Goal: Answer question/provide support

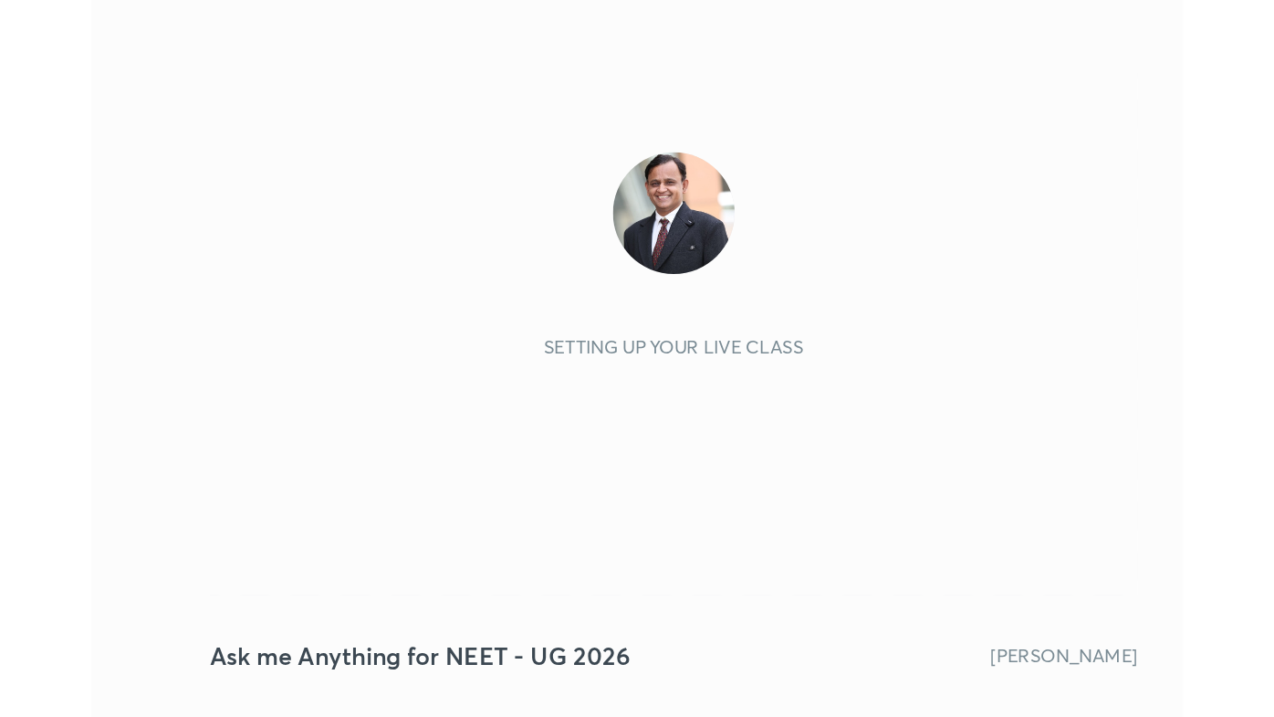
scroll to position [313, 582]
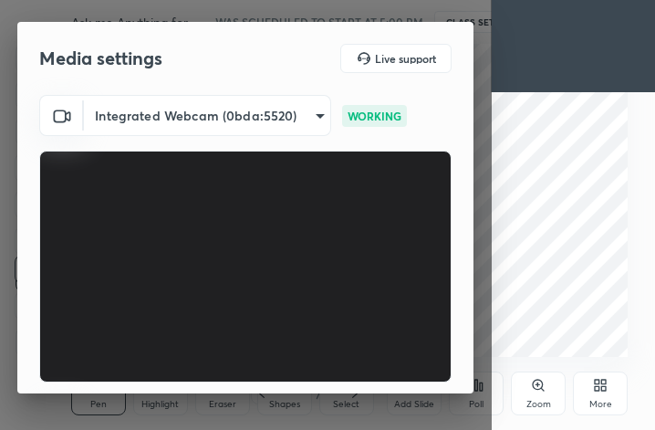
click at [439, 371] on video at bounding box center [245, 267] width 413 height 232
click at [613, 382] on div "More" at bounding box center [600, 394] width 55 height 44
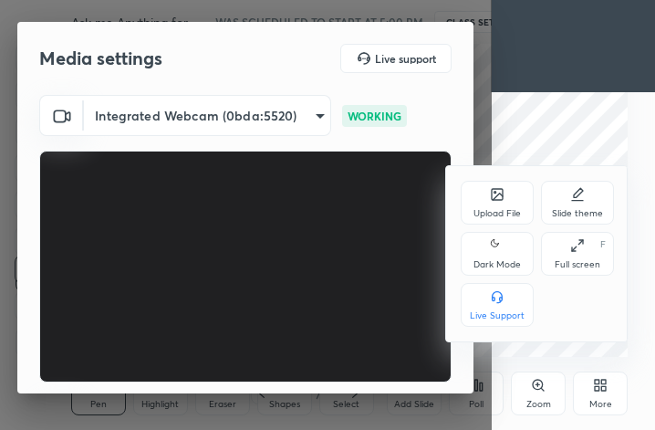
click at [583, 246] on icon at bounding box center [578, 245] width 15 height 15
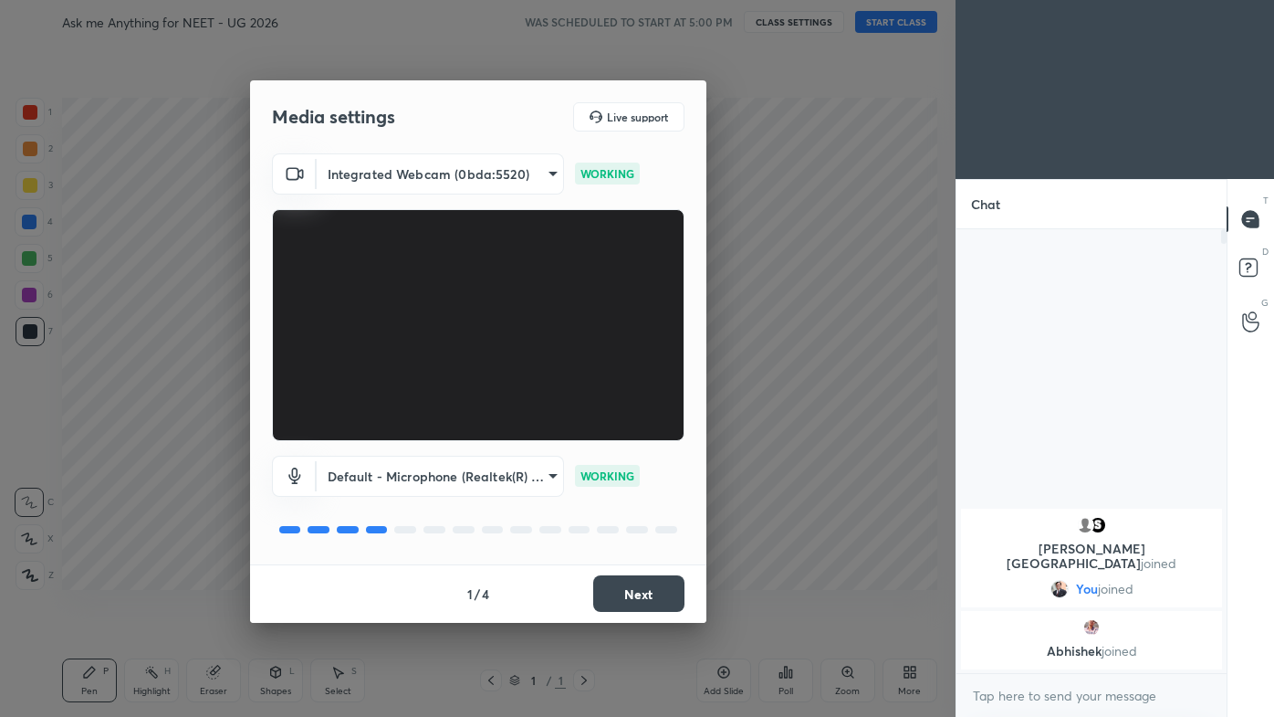
scroll to position [90692, 90409]
click at [621, 429] on button "Next" at bounding box center [638, 593] width 91 height 37
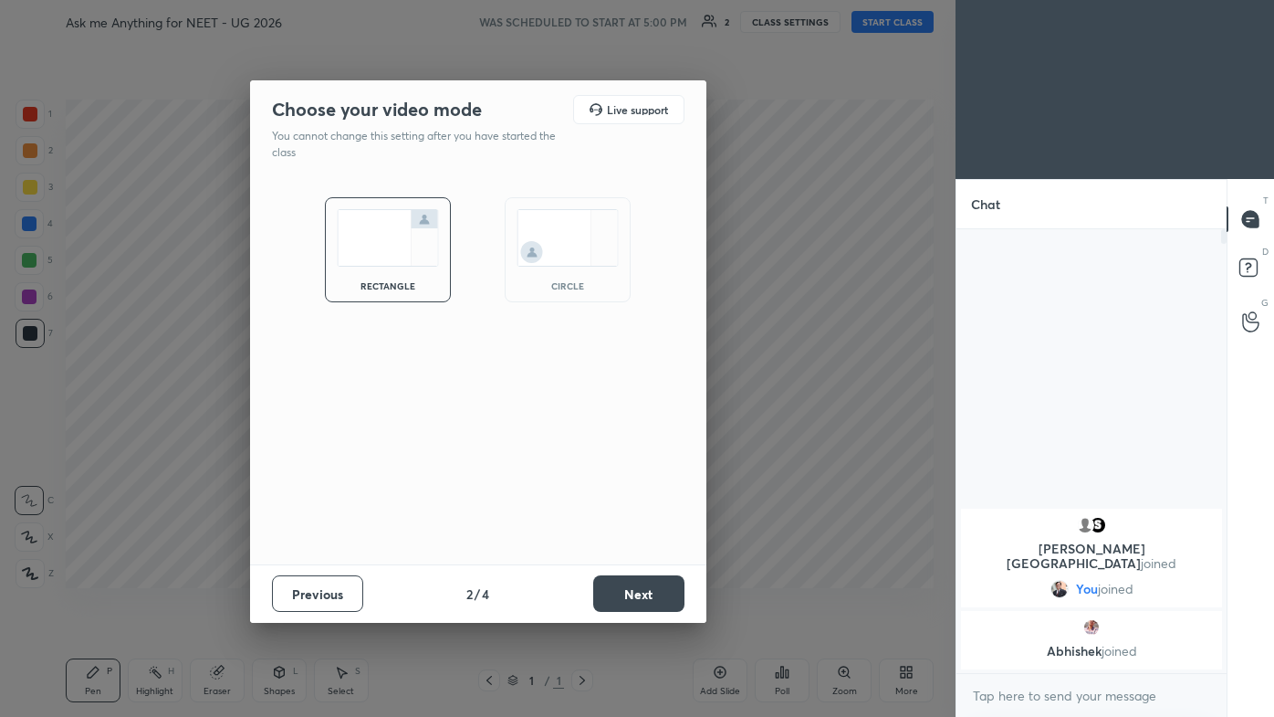
click at [624, 429] on button "Next" at bounding box center [638, 593] width 91 height 37
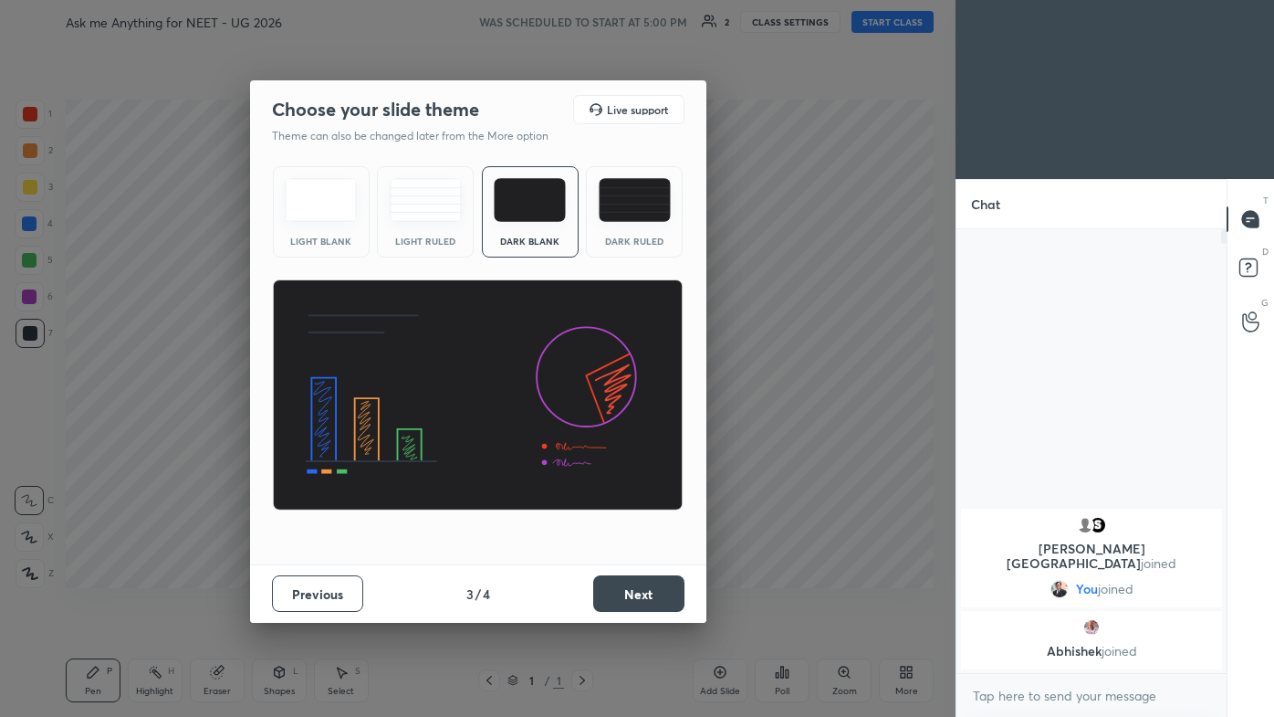
click at [640, 429] on button "Next" at bounding box center [638, 593] width 91 height 37
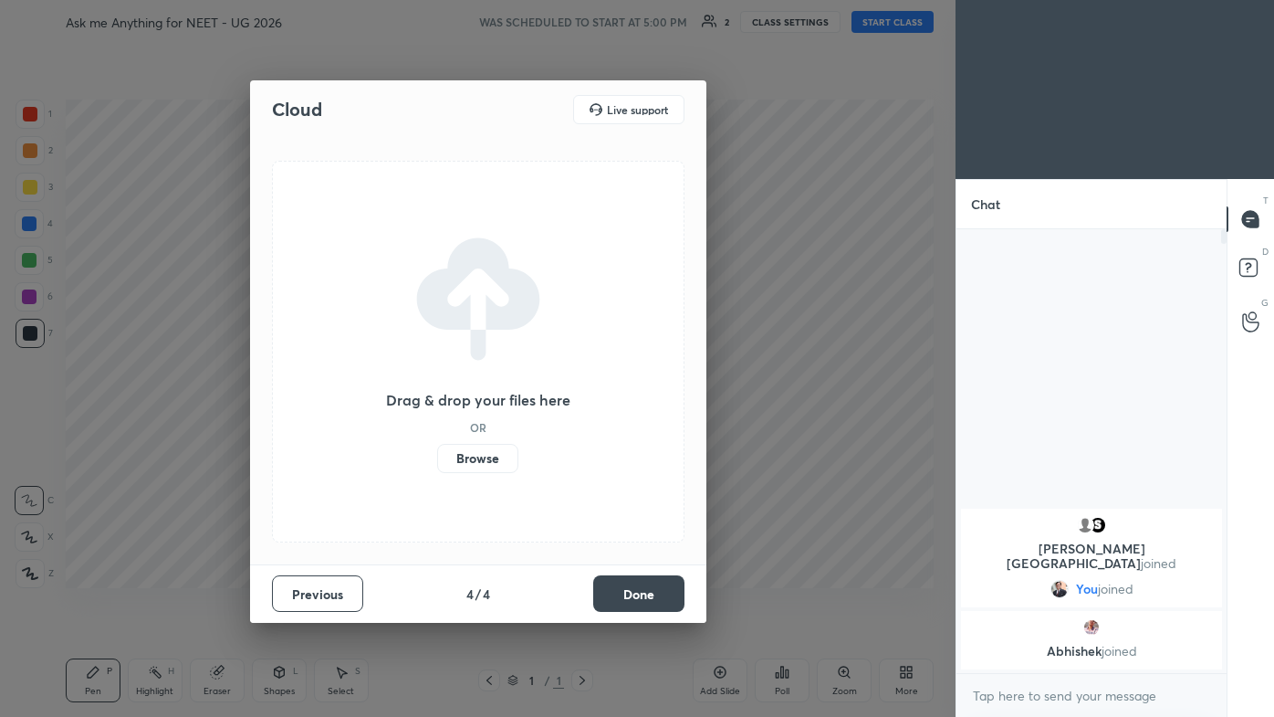
click at [643, 429] on button "Done" at bounding box center [638, 593] width 91 height 37
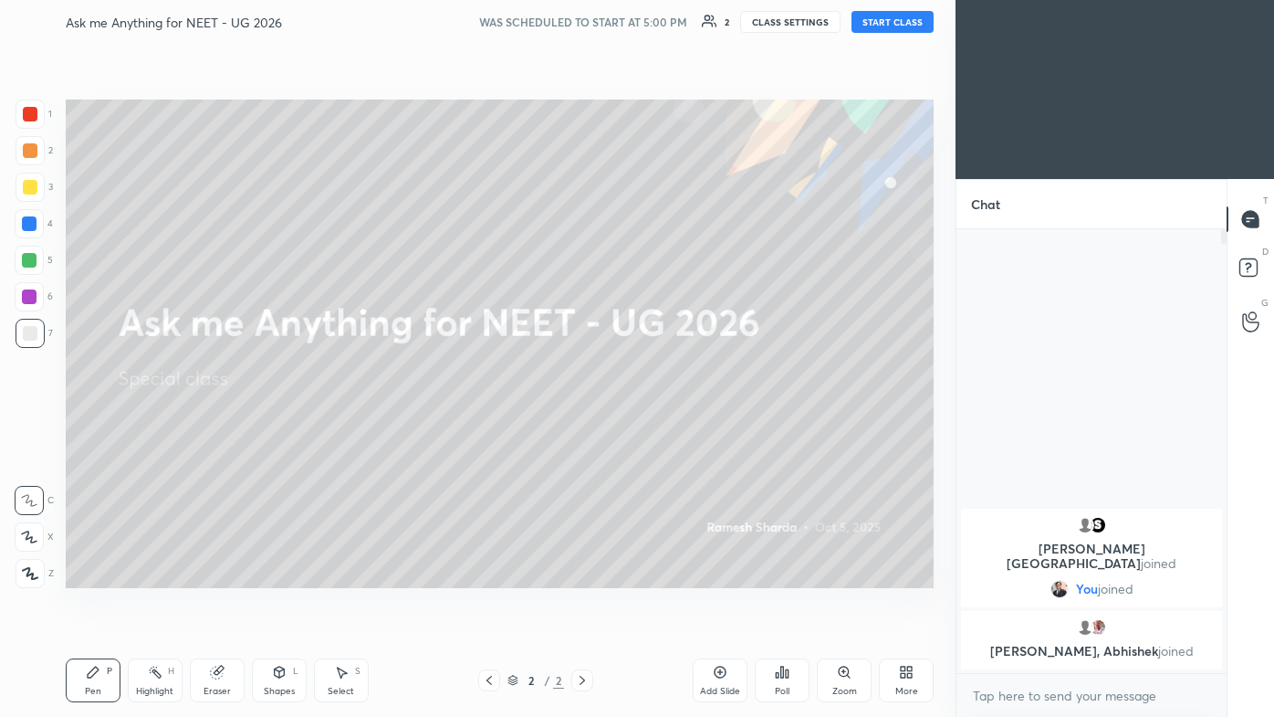
click at [655, 16] on button "START CLASS" at bounding box center [893, 22] width 82 height 22
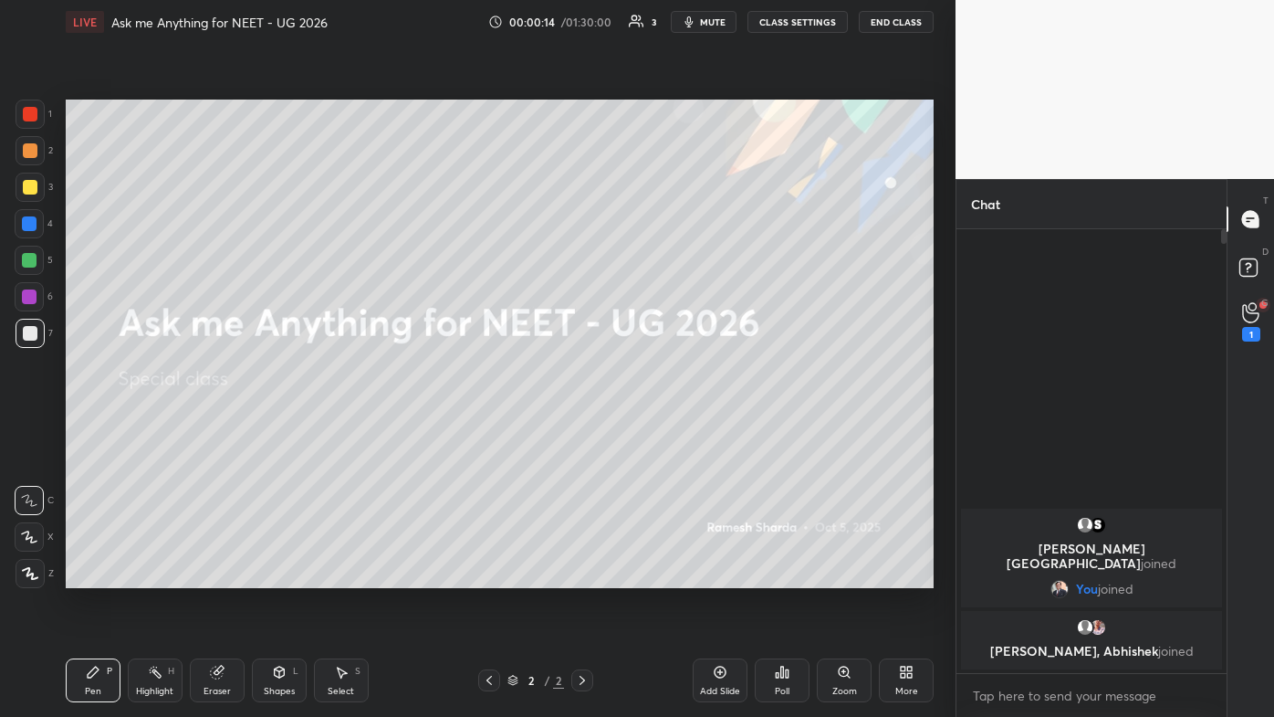
drag, startPoint x: 37, startPoint y: 109, endPoint x: 16, endPoint y: 167, distance: 61.8
click at [37, 109] on div at bounding box center [30, 114] width 29 height 29
click at [37, 429] on icon at bounding box center [30, 573] width 16 height 13
drag, startPoint x: 1255, startPoint y: 333, endPoint x: 1261, endPoint y: 304, distance: 29.7
click at [655, 333] on div "1" at bounding box center [1251, 334] width 18 height 15
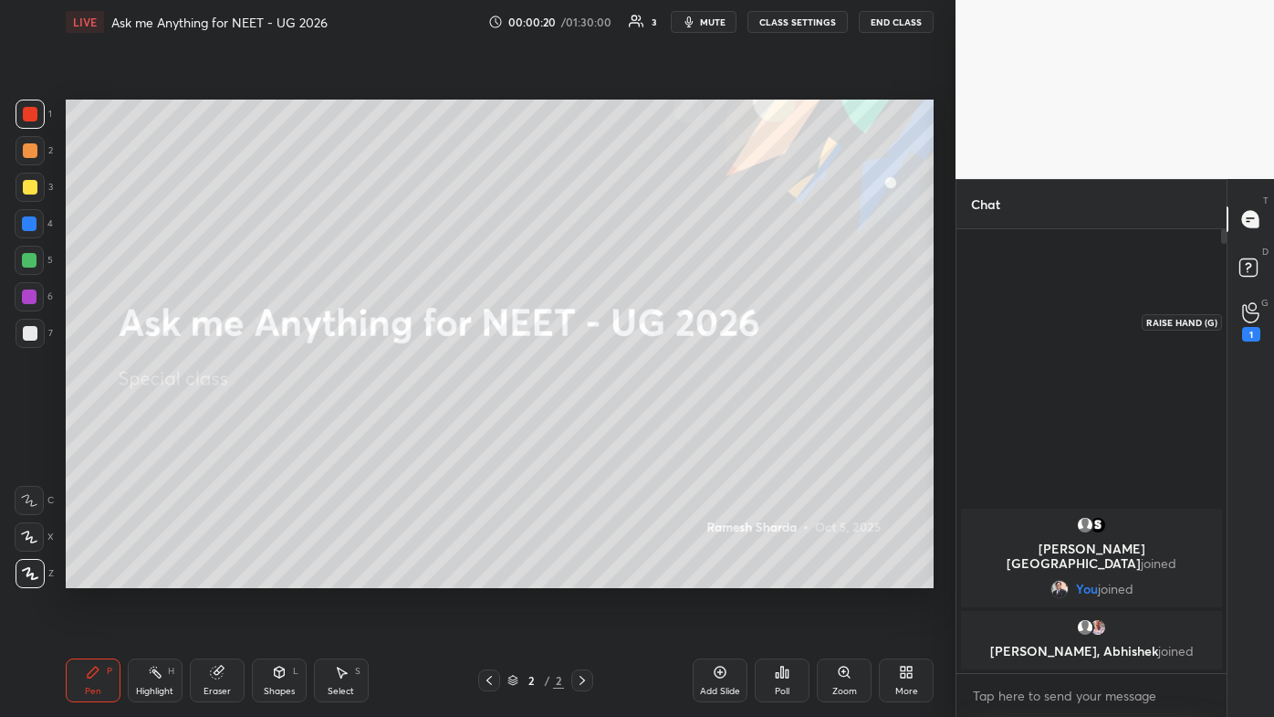
scroll to position [5, 5]
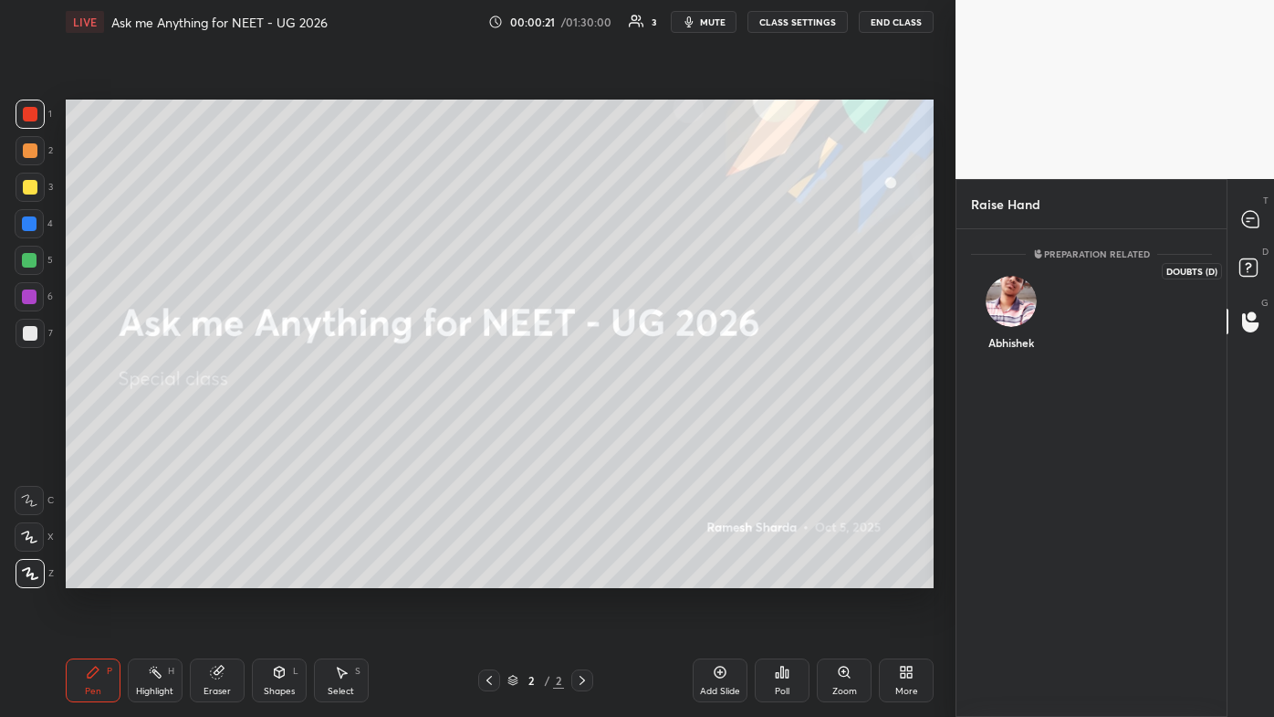
click at [655, 265] on icon at bounding box center [1251, 270] width 33 height 33
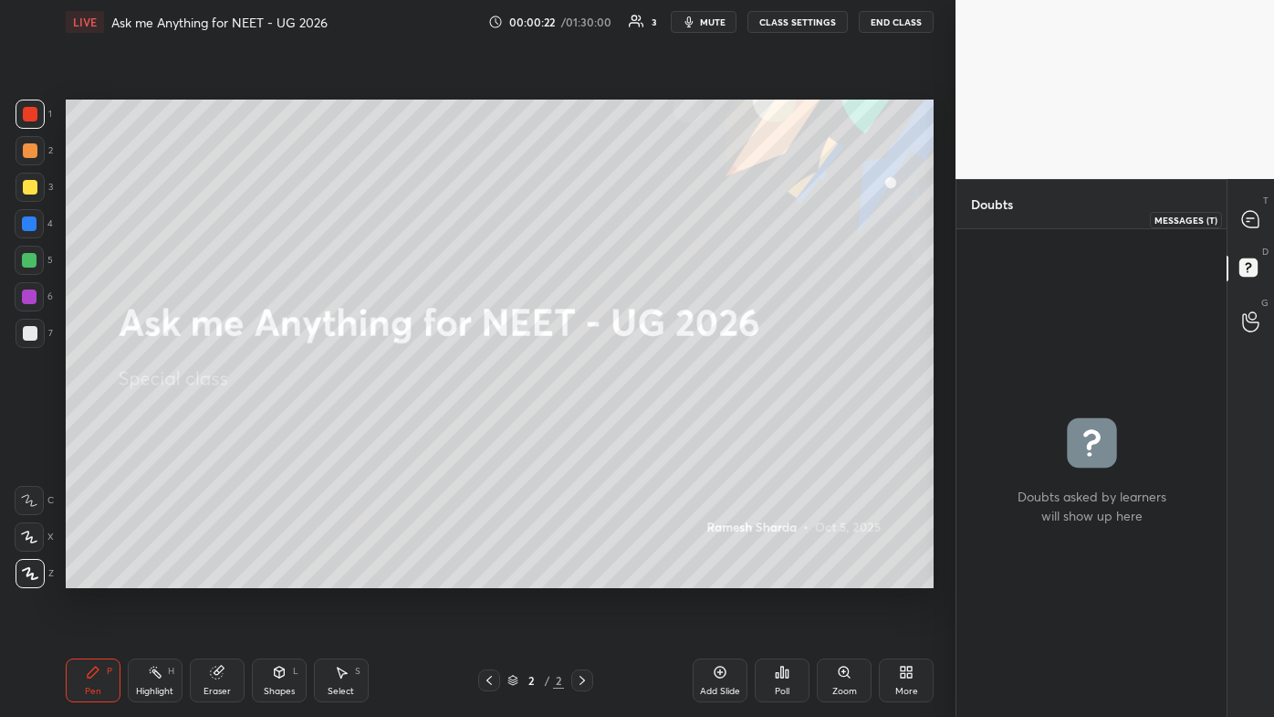
drag, startPoint x: 1249, startPoint y: 217, endPoint x: 1233, endPoint y: 230, distance: 20.1
click at [655, 218] on icon at bounding box center [1250, 218] width 7 height 0
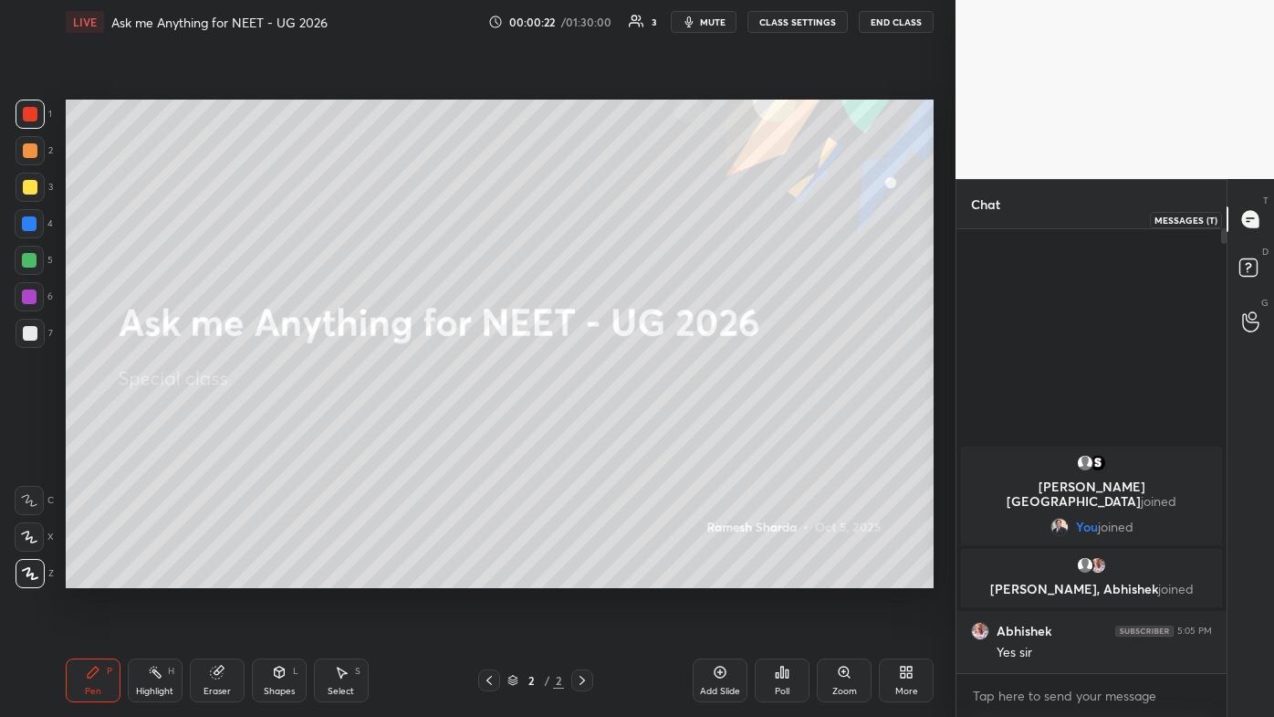
scroll to position [438, 265]
drag, startPoint x: 30, startPoint y: 143, endPoint x: 60, endPoint y: 163, distance: 35.7
click at [30, 145] on div at bounding box center [30, 150] width 15 height 15
drag, startPoint x: 721, startPoint y: 666, endPoint x: 716, endPoint y: 637, distance: 29.7
click at [655, 429] on icon at bounding box center [720, 672] width 15 height 15
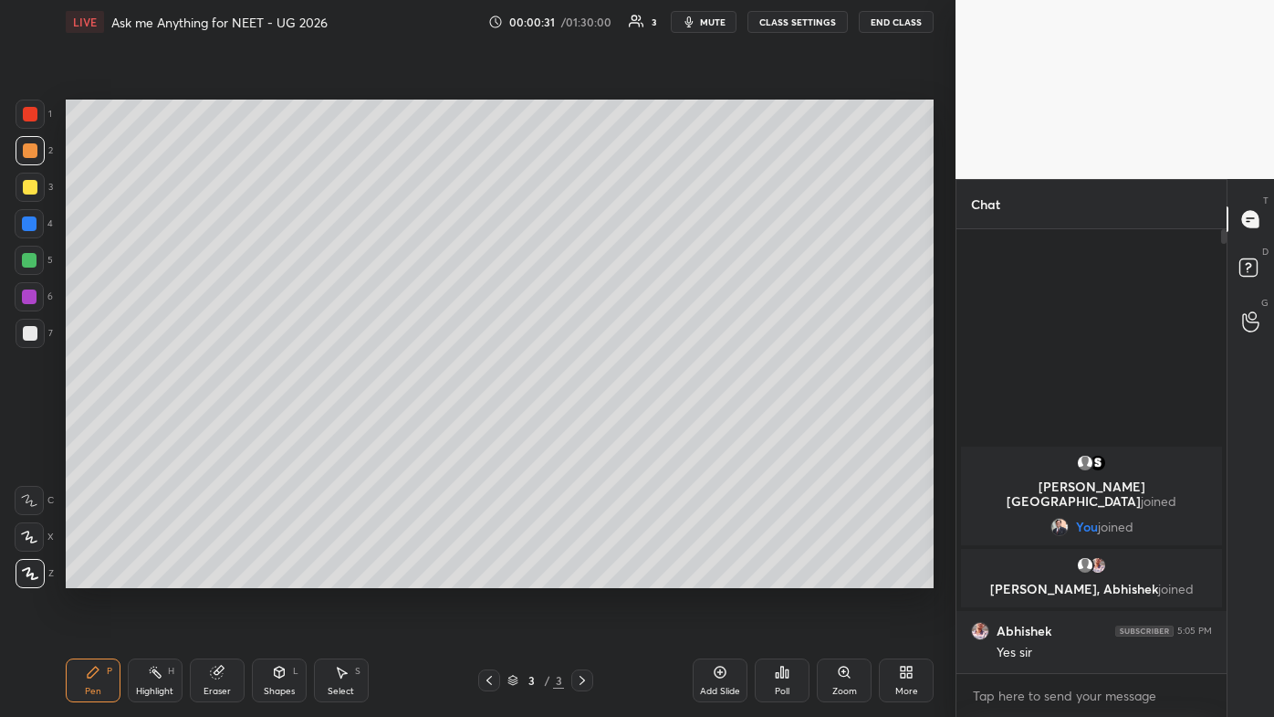
drag, startPoint x: 33, startPoint y: 117, endPoint x: 53, endPoint y: 115, distance: 20.2
click at [34, 118] on div at bounding box center [30, 114] width 15 height 15
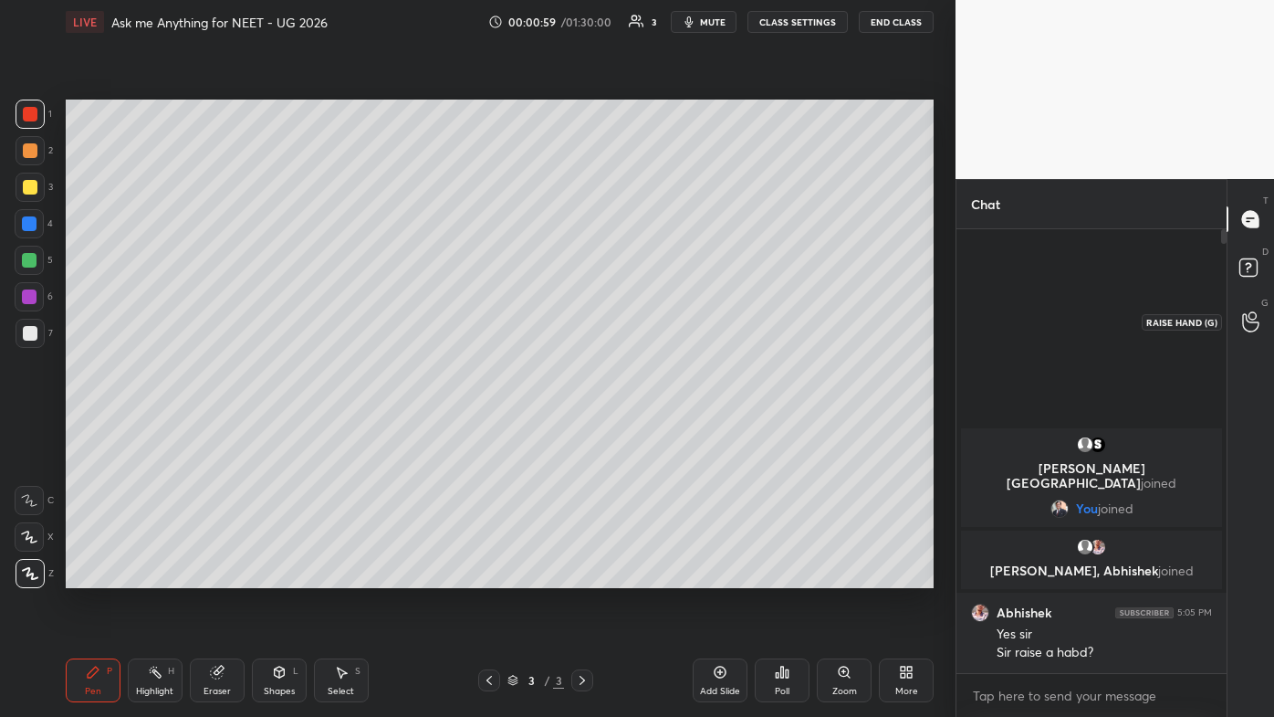
click at [655, 320] on icon at bounding box center [1250, 321] width 17 height 21
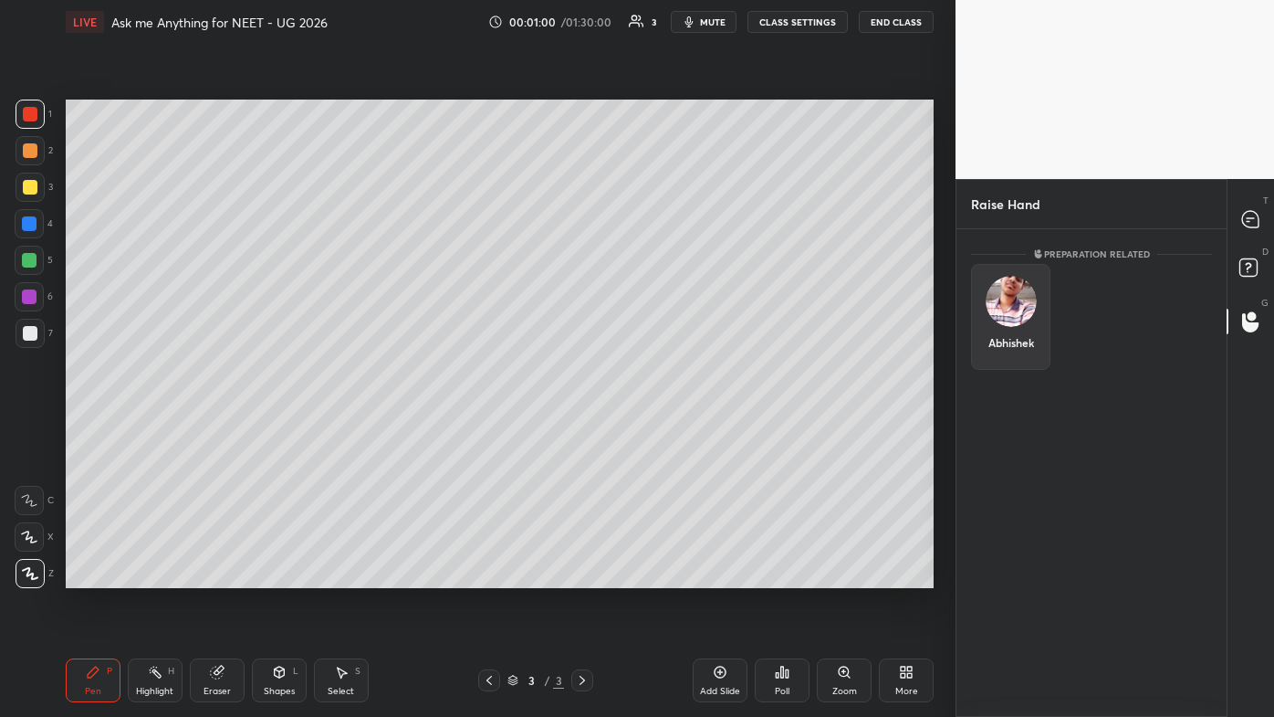
click at [655, 348] on div "Abhishek" at bounding box center [1010, 317] width 79 height 106
click at [655, 355] on button "INVITE" at bounding box center [1011, 355] width 63 height 24
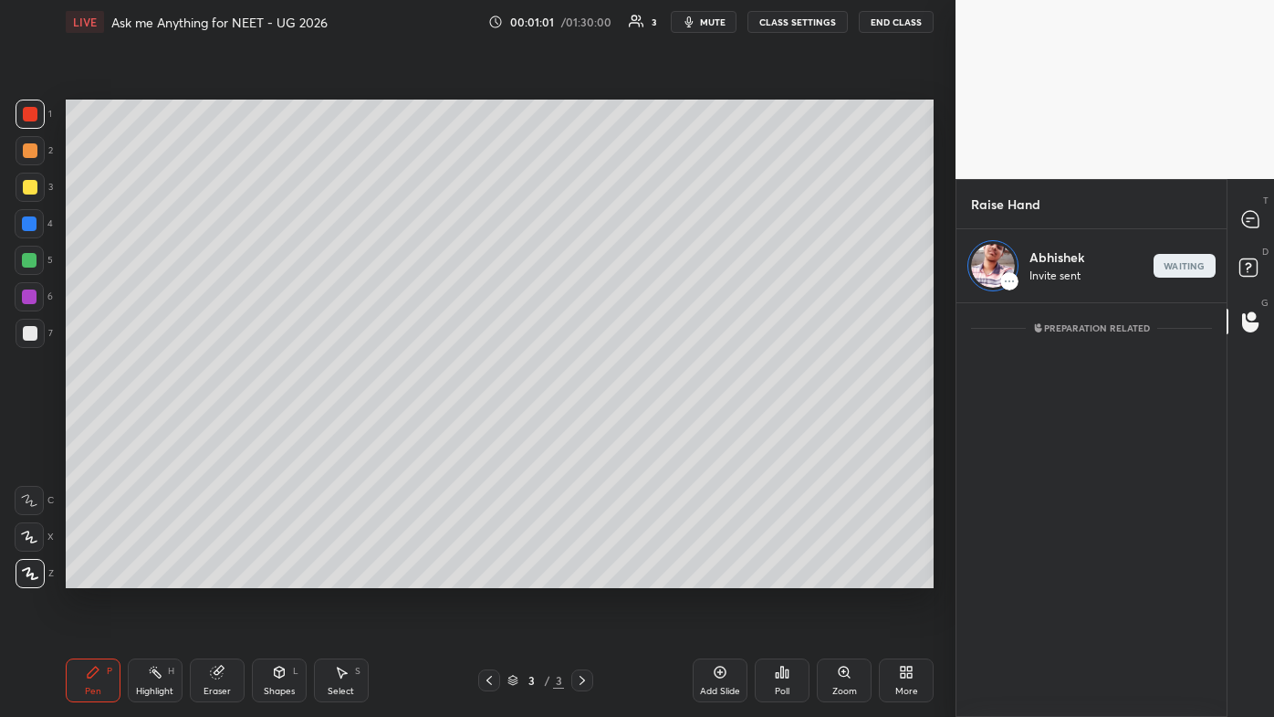
scroll to position [409, 265]
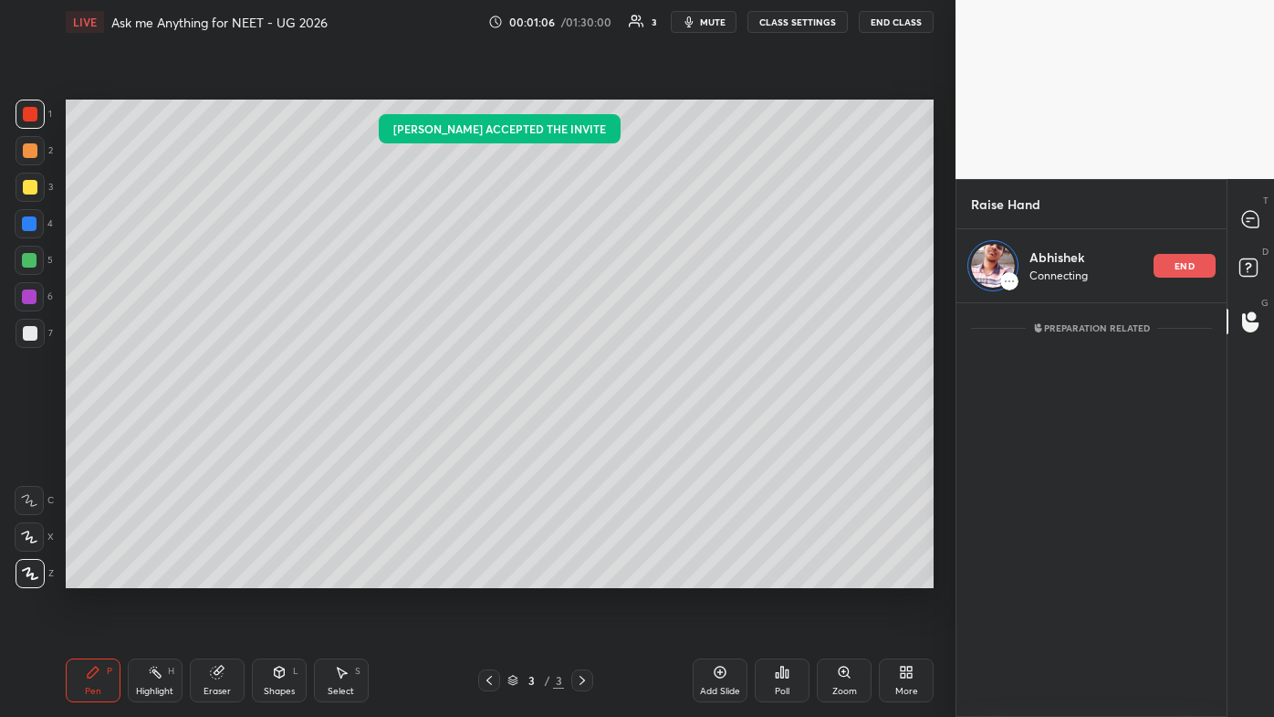
click at [30, 149] on div at bounding box center [30, 150] width 15 height 15
drag, startPoint x: 580, startPoint y: 679, endPoint x: 606, endPoint y: 676, distance: 26.7
click at [582, 429] on icon at bounding box center [582, 680] width 15 height 15
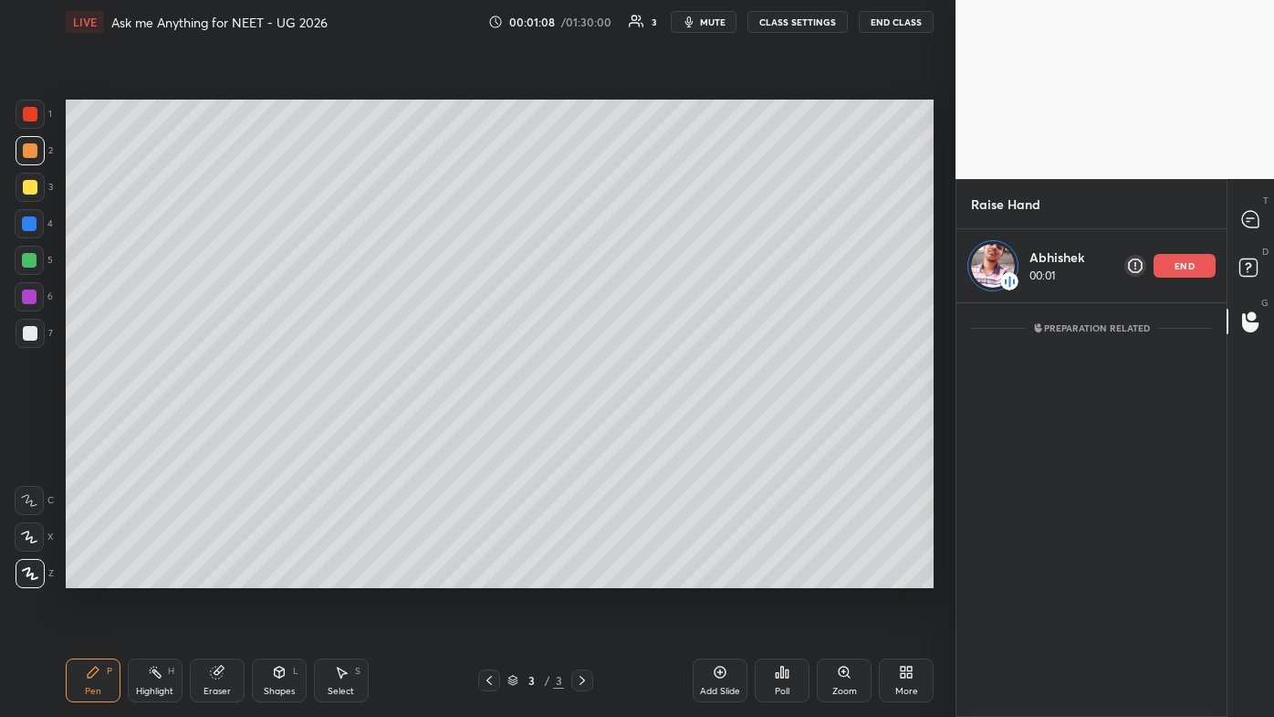
click at [655, 429] on icon at bounding box center [720, 672] width 15 height 15
drag, startPoint x: 31, startPoint y: 192, endPoint x: 49, endPoint y: 188, distance: 18.6
click at [32, 190] on div at bounding box center [30, 187] width 15 height 15
click at [655, 429] on icon at bounding box center [720, 672] width 15 height 15
click at [37, 330] on div at bounding box center [30, 333] width 29 height 29
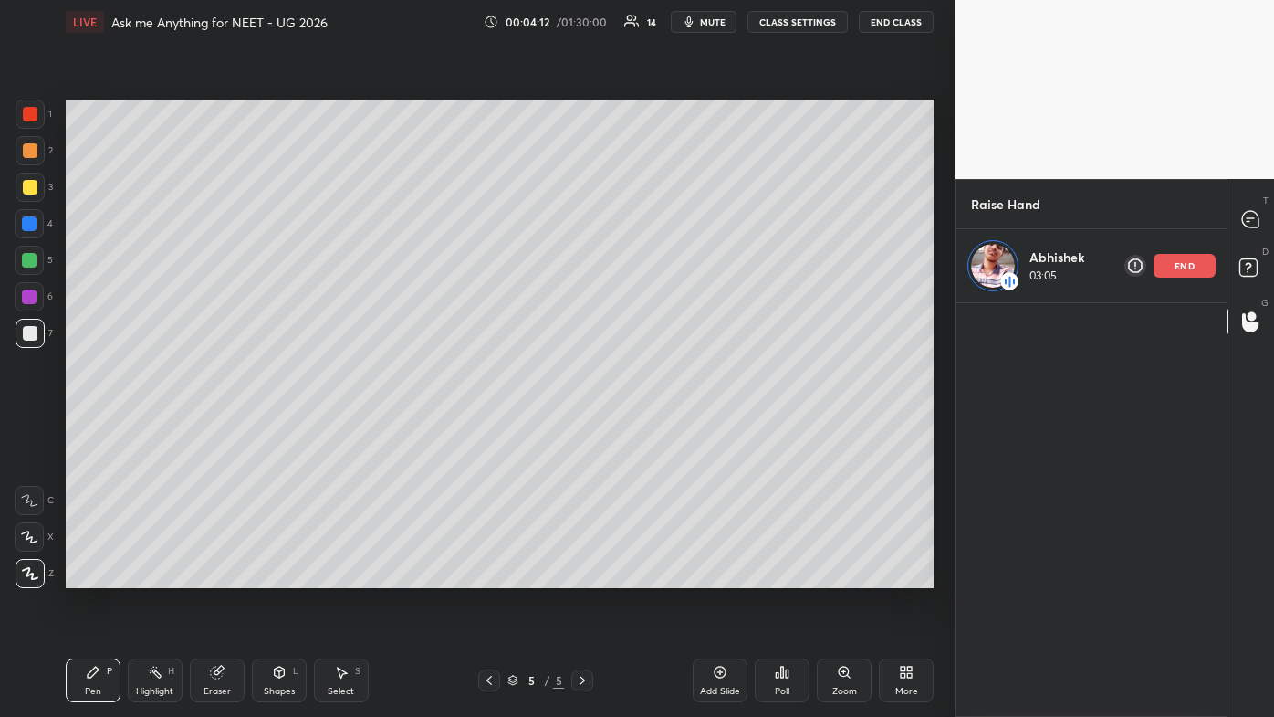
click at [42, 179] on div at bounding box center [30, 187] width 29 height 29
click at [655, 429] on icon at bounding box center [720, 672] width 15 height 15
drag, startPoint x: 27, startPoint y: 259, endPoint x: 27, endPoint y: 278, distance: 18.3
click at [29, 259] on div at bounding box center [29, 260] width 15 height 15
click at [31, 333] on div at bounding box center [30, 333] width 15 height 15
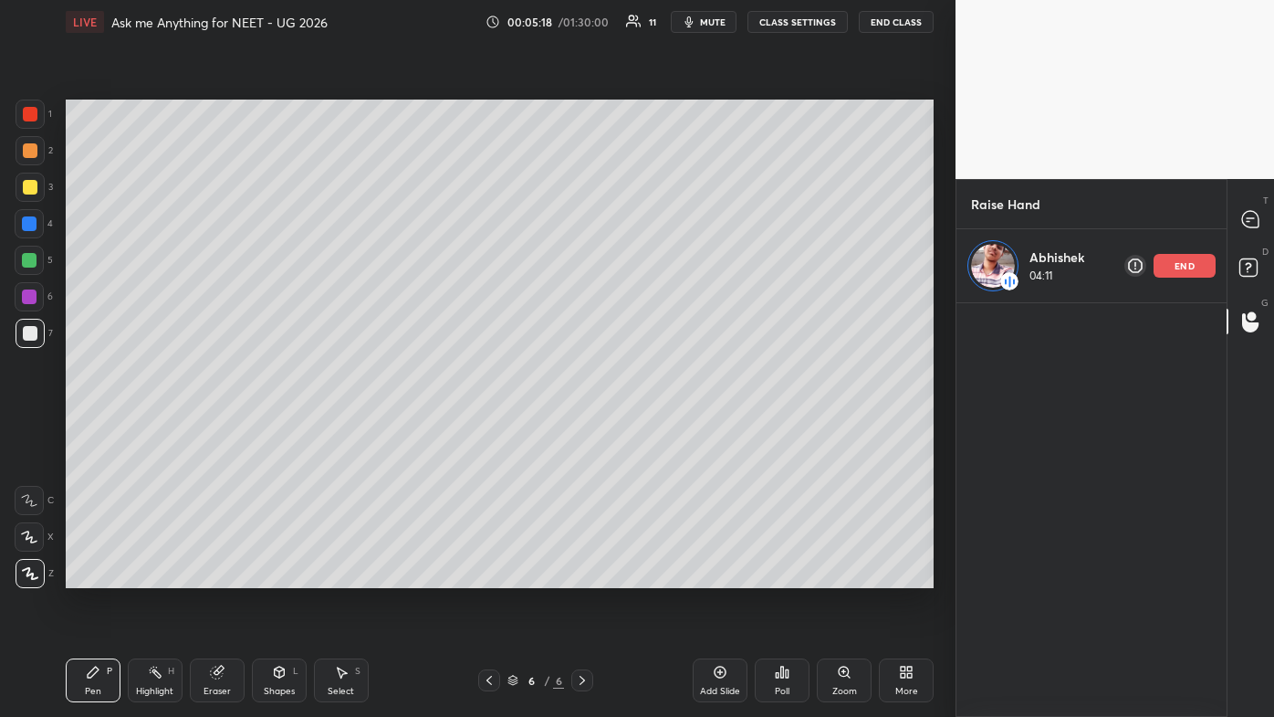
click at [655, 262] on div "end" at bounding box center [1185, 266] width 62 height 24
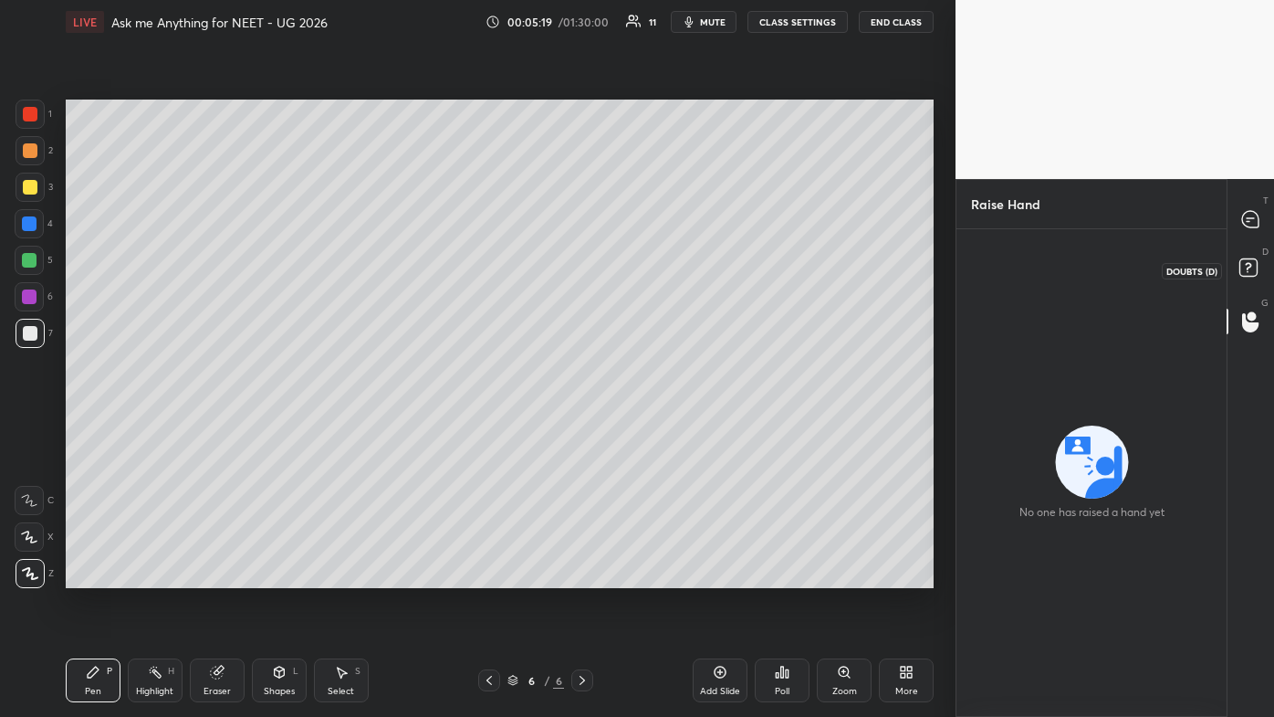
click at [655, 270] on rect at bounding box center [1248, 267] width 17 height 17
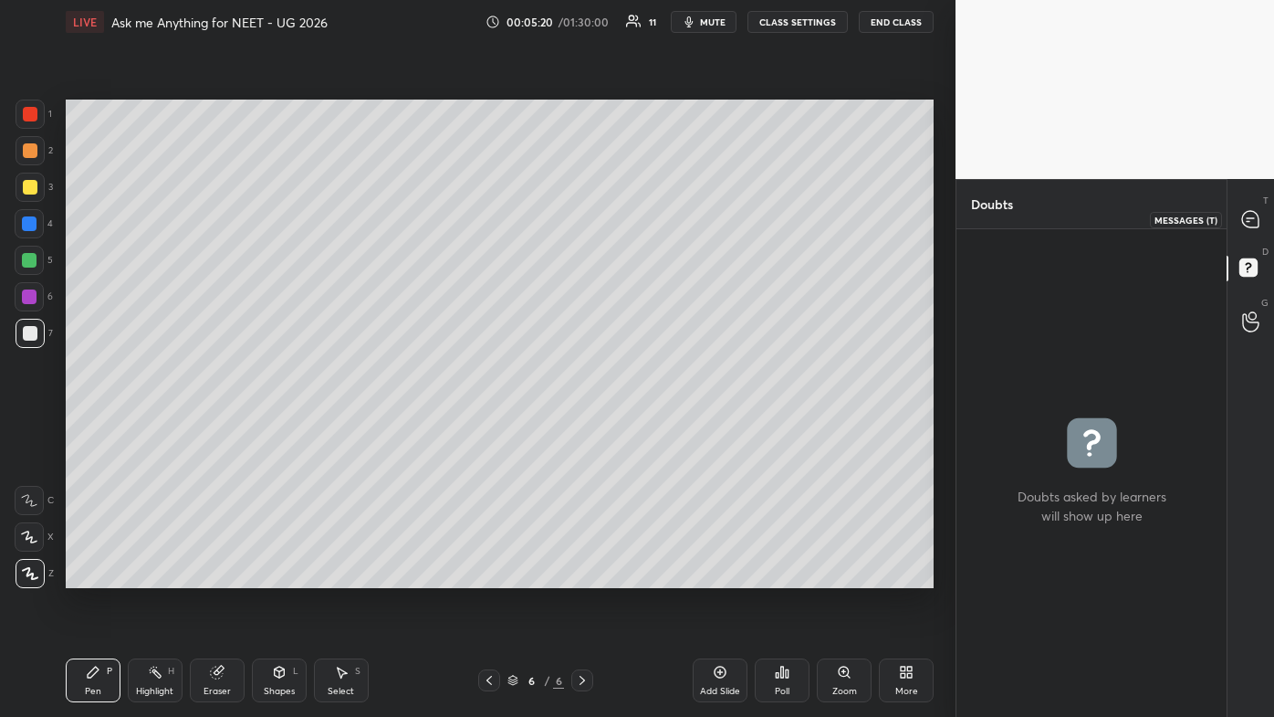
click at [655, 235] on div at bounding box center [1251, 219] width 37 height 33
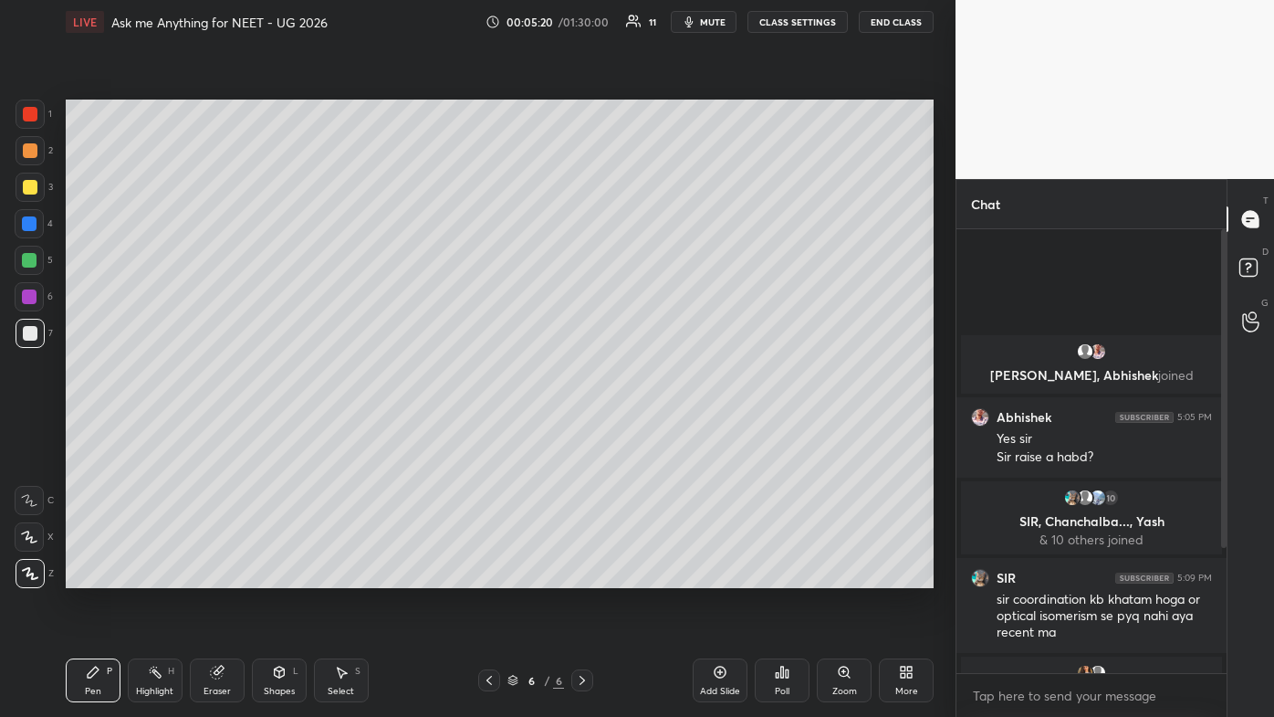
scroll to position [438, 265]
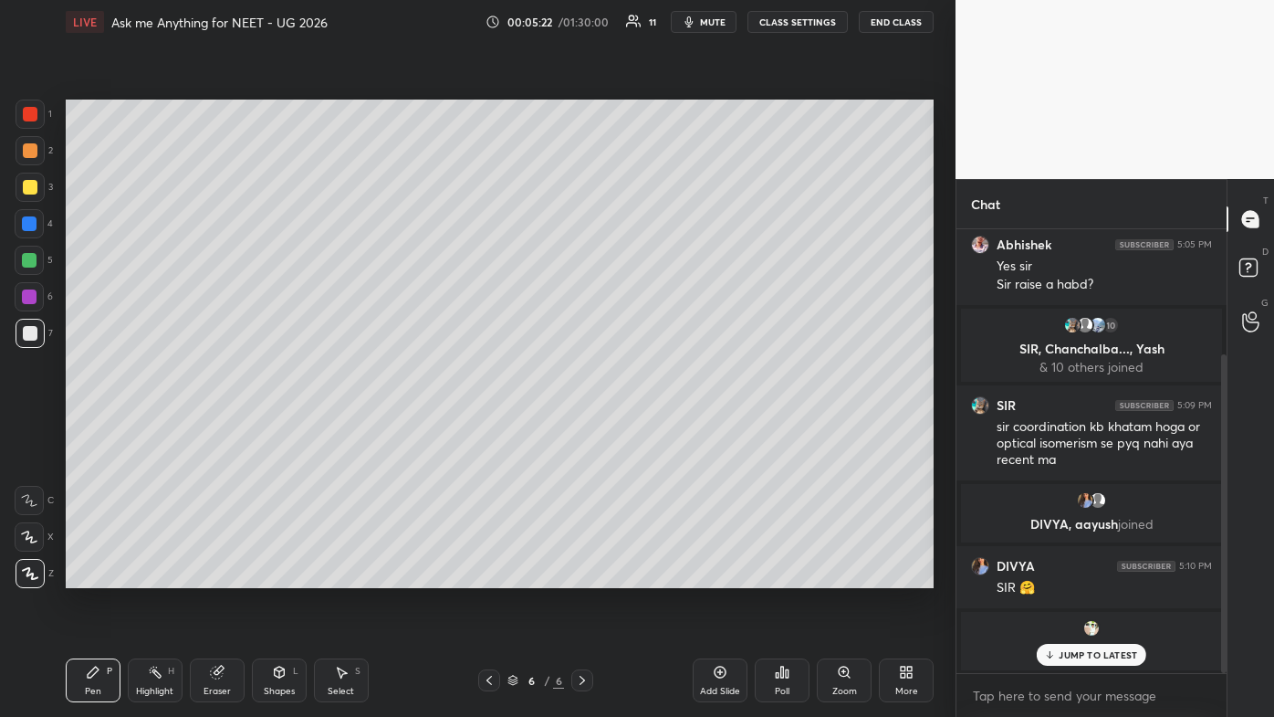
click at [655, 429] on p "JUMP TO LATEST" at bounding box center [1098, 654] width 79 height 11
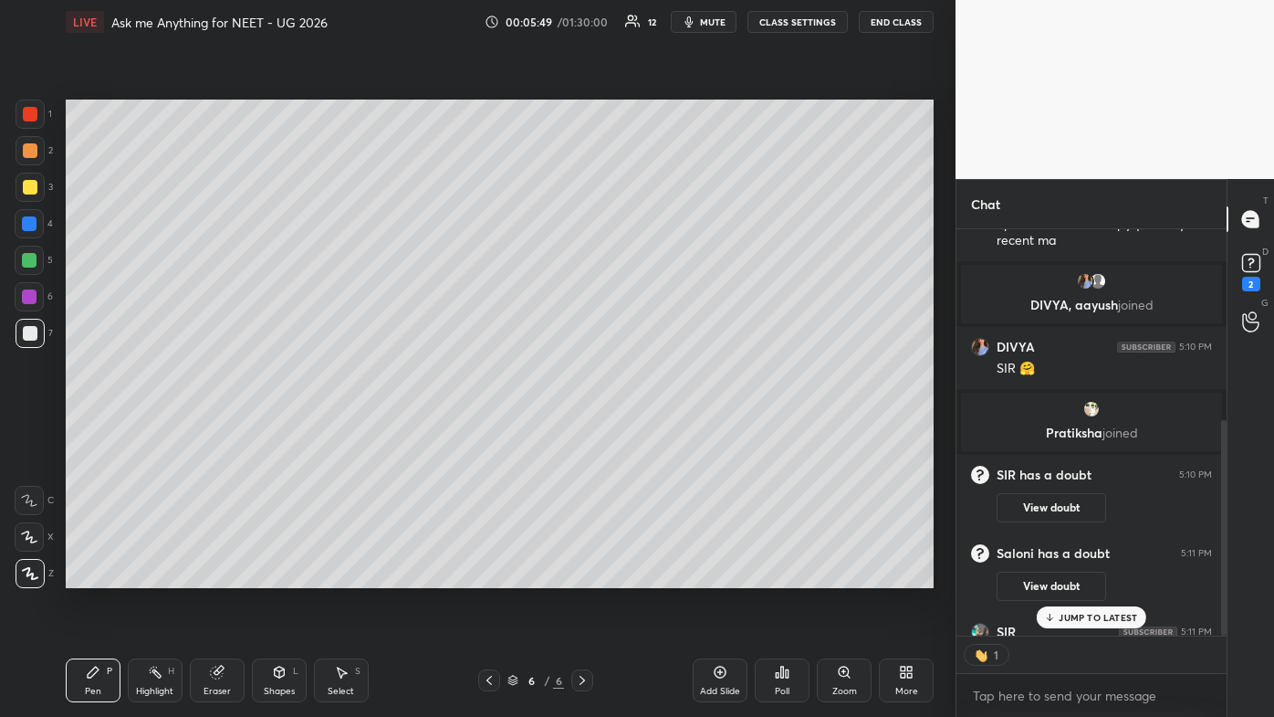
scroll to position [5, 5]
drag, startPoint x: 1083, startPoint y: 616, endPoint x: 1059, endPoint y: 622, distance: 24.4
click at [655, 429] on p "JUMP TO LATEST" at bounding box center [1098, 617] width 79 height 11
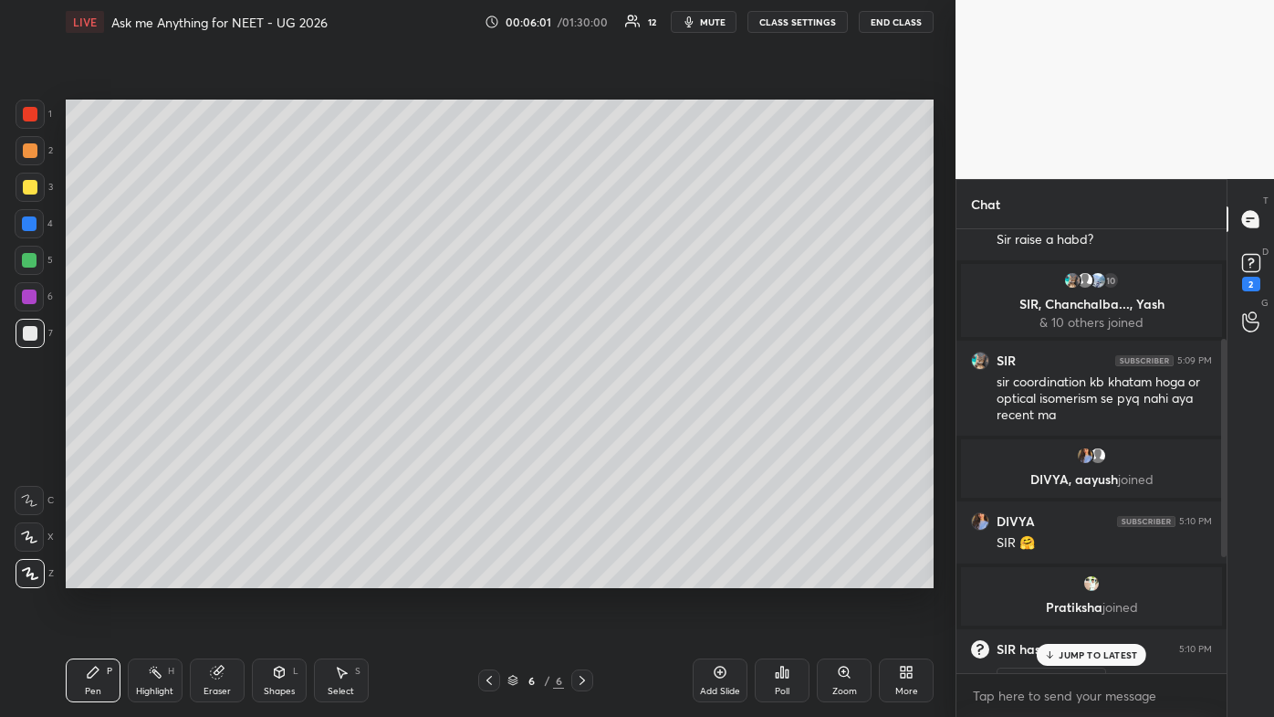
scroll to position [216, 0]
drag, startPoint x: 1088, startPoint y: 652, endPoint x: 1072, endPoint y: 659, distance: 18.0
click at [655, 429] on p "1 NEW MESSAGE" at bounding box center [1099, 654] width 78 height 11
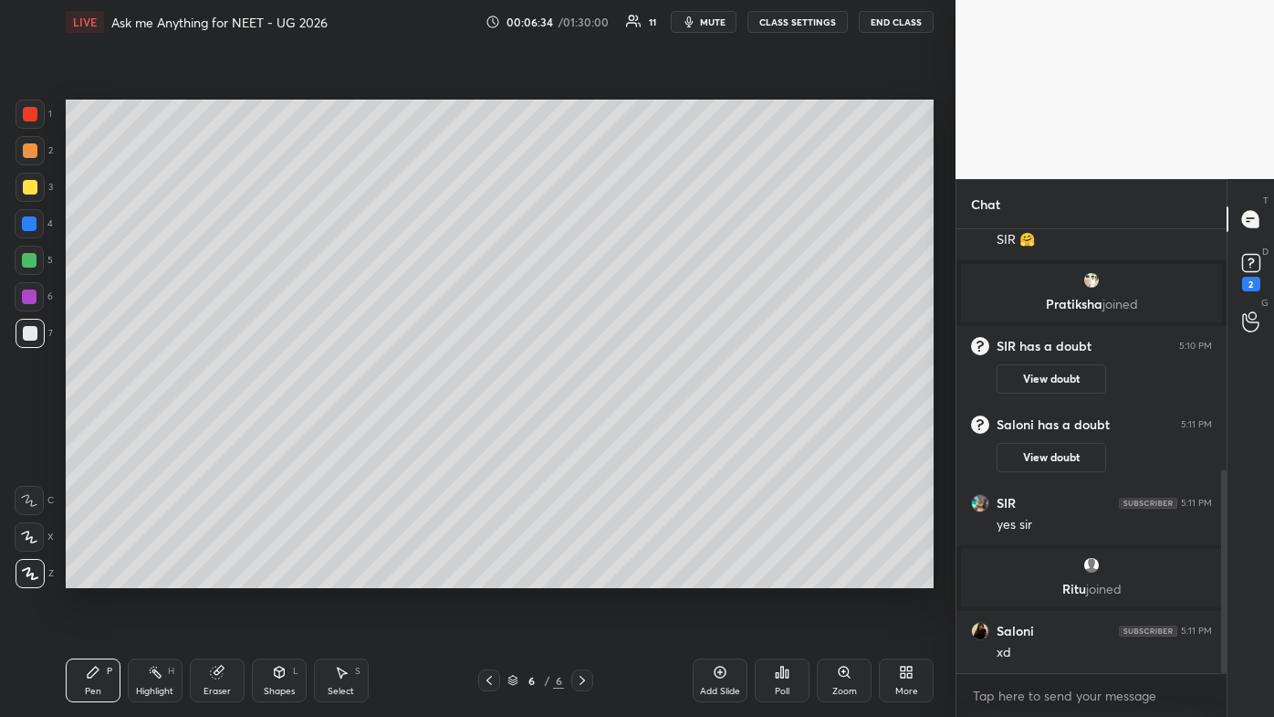
scroll to position [599, 0]
click at [655, 429] on icon at bounding box center [720, 672] width 15 height 15
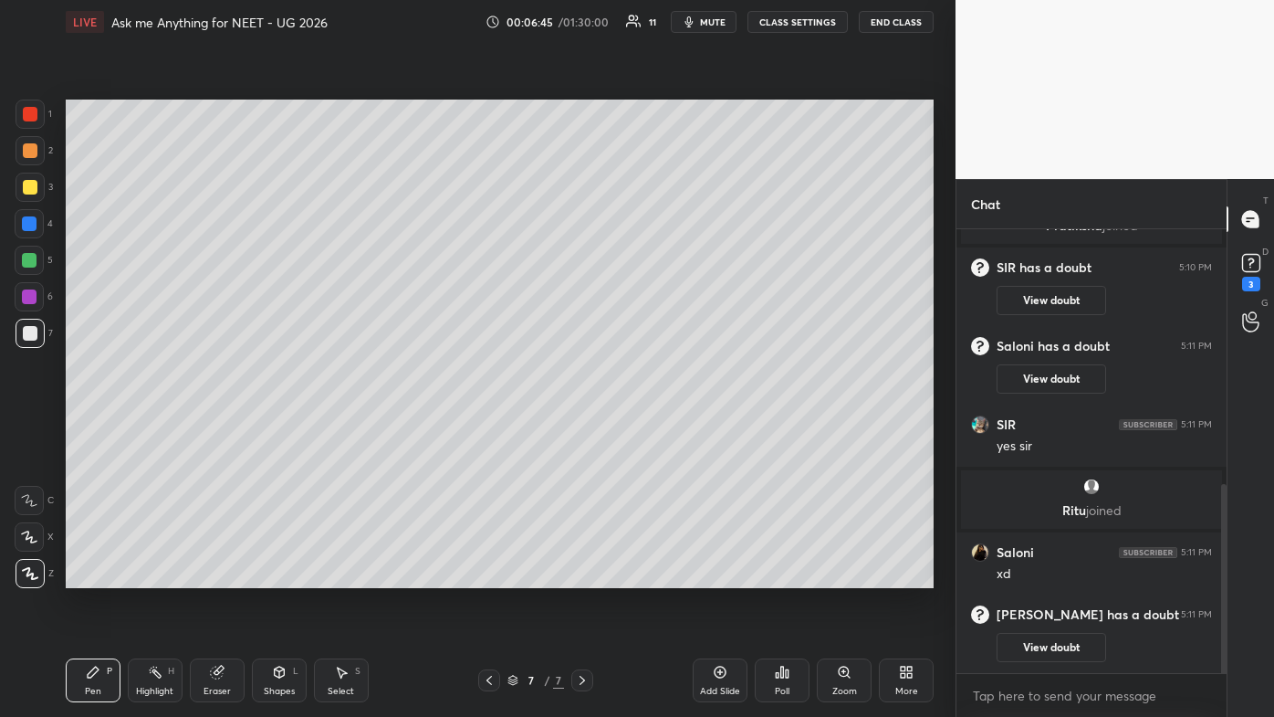
drag, startPoint x: 1057, startPoint y: 295, endPoint x: 1061, endPoint y: 304, distance: 9.8
click at [655, 297] on button "View doubt" at bounding box center [1052, 300] width 110 height 29
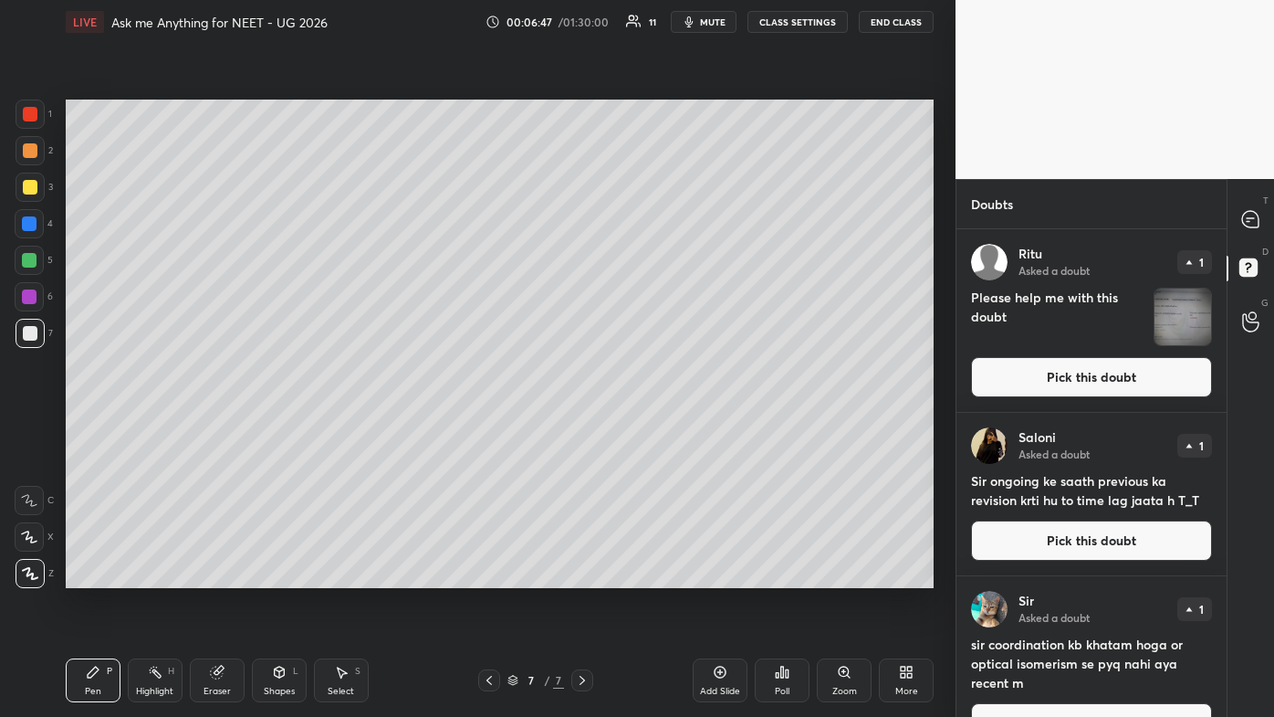
click at [655, 429] on button "Pick this doubt" at bounding box center [1091, 540] width 241 height 40
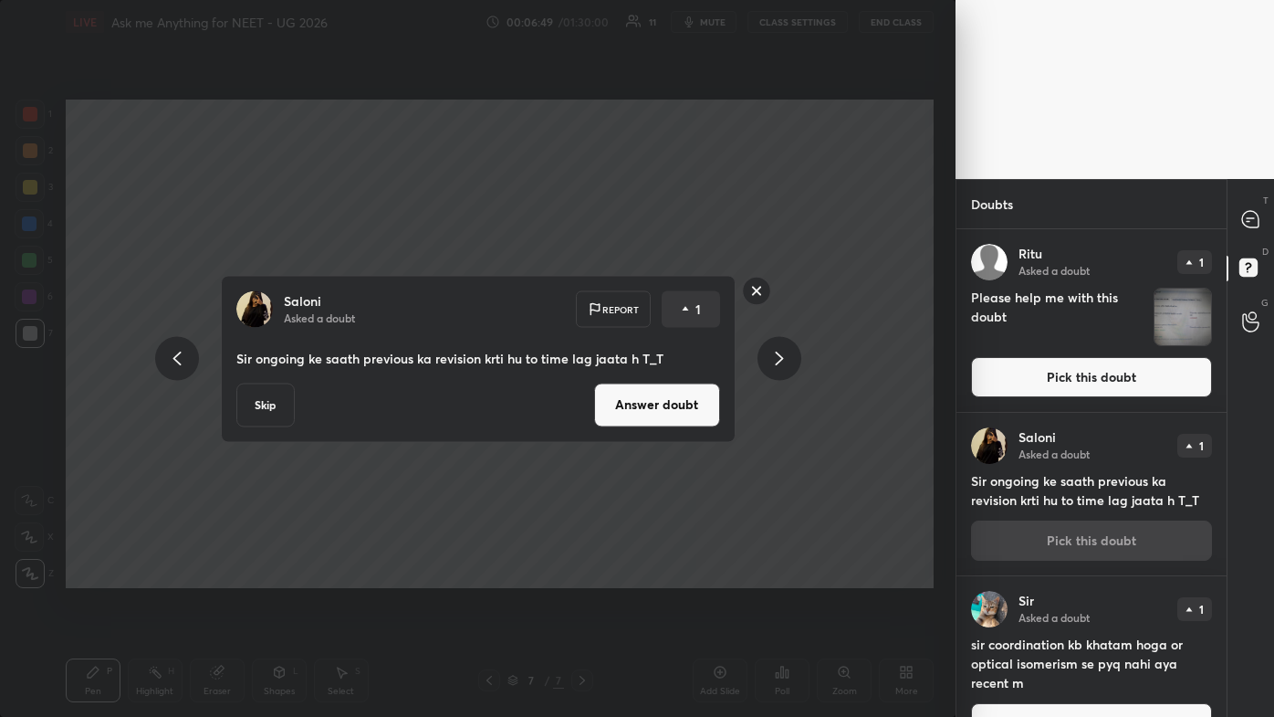
click at [655, 414] on button "Answer doubt" at bounding box center [657, 405] width 126 height 44
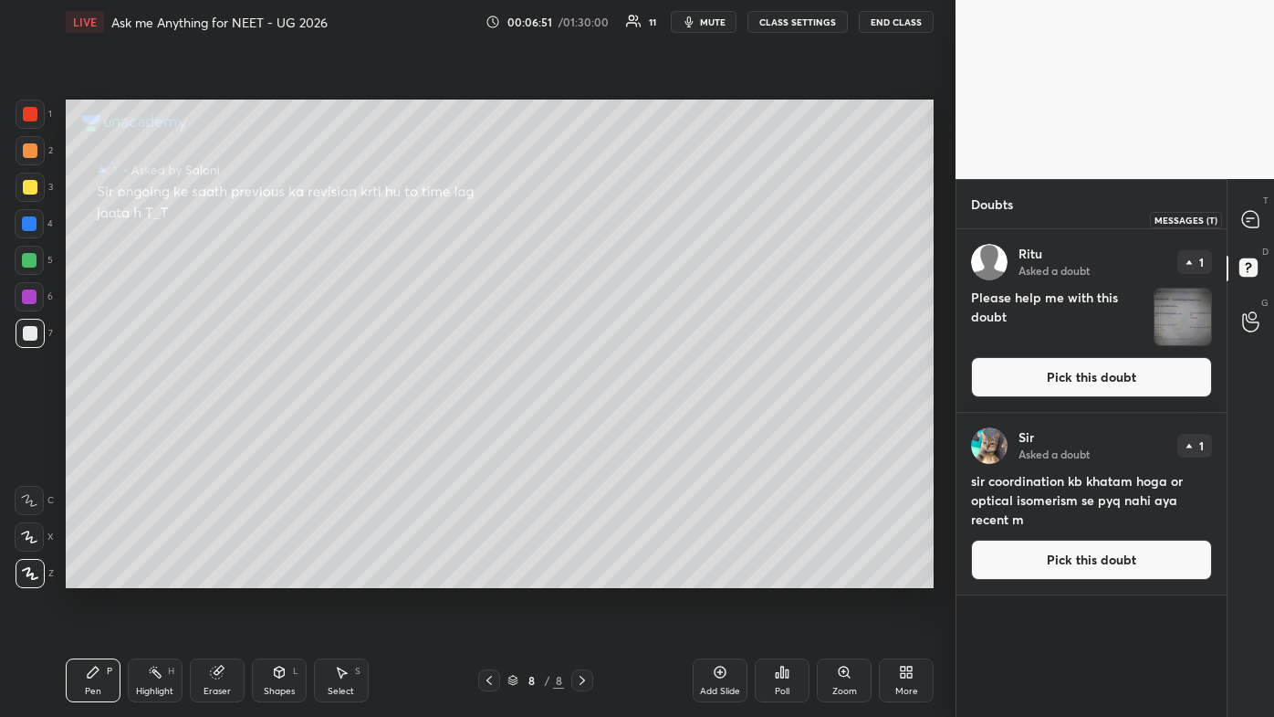
click at [655, 215] on icon at bounding box center [1250, 219] width 16 height 16
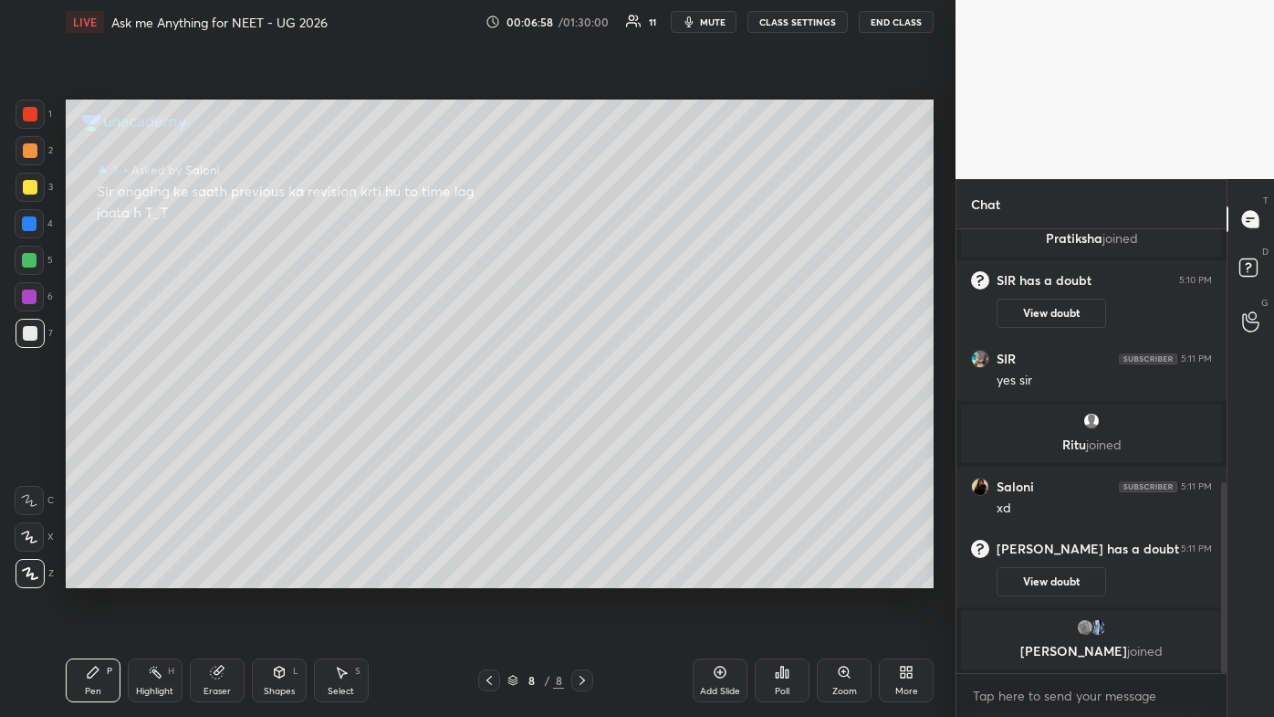
scroll to position [681, 0]
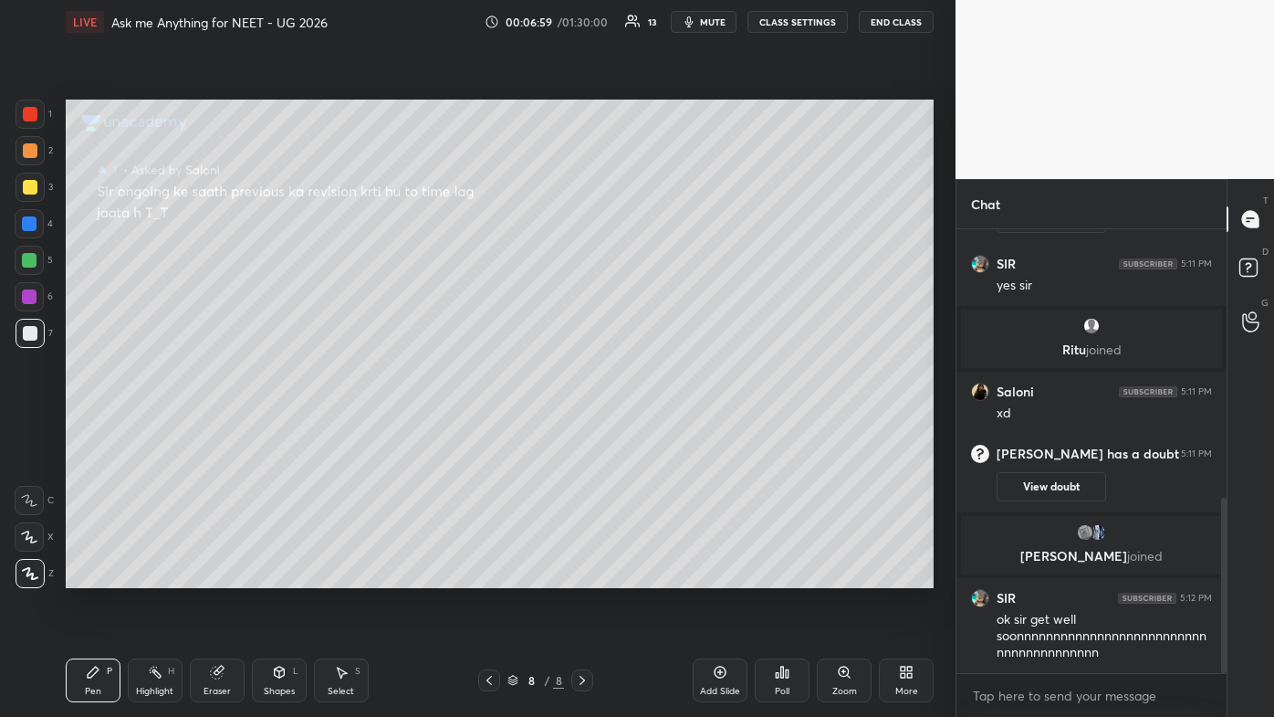
click at [29, 148] on div at bounding box center [30, 150] width 15 height 15
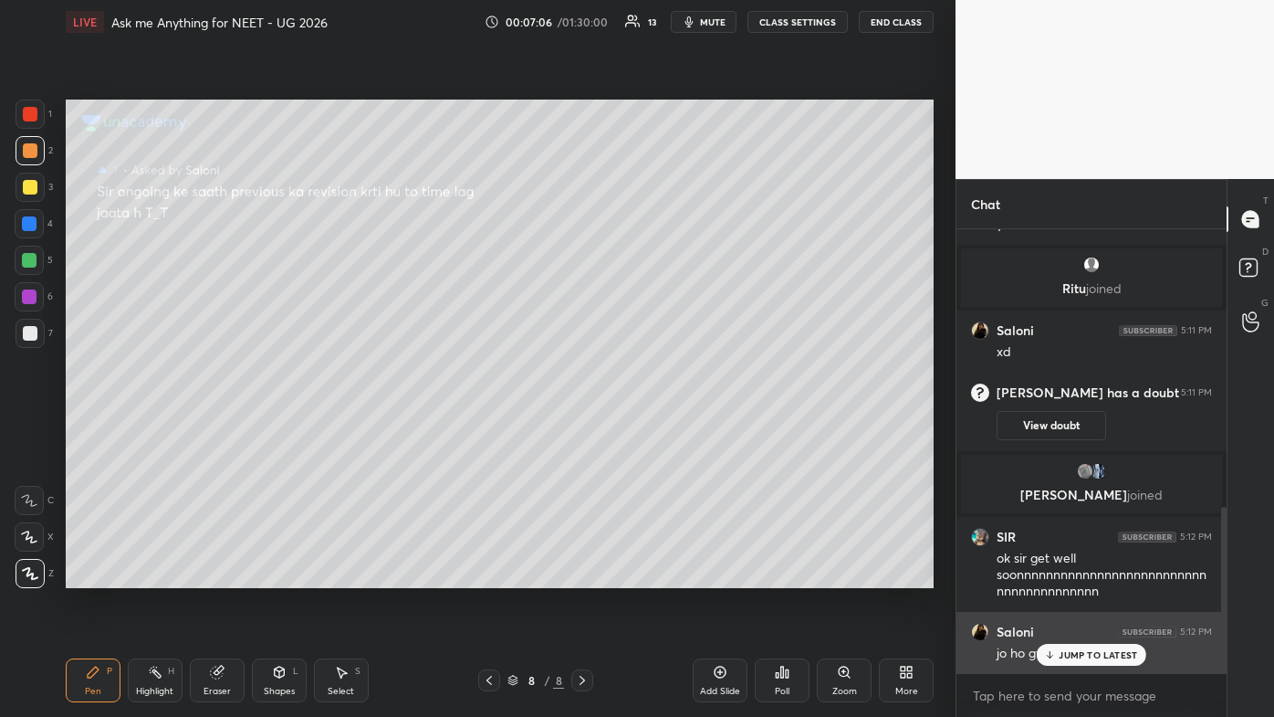
click at [655, 429] on p "JUMP TO LATEST" at bounding box center [1098, 654] width 79 height 11
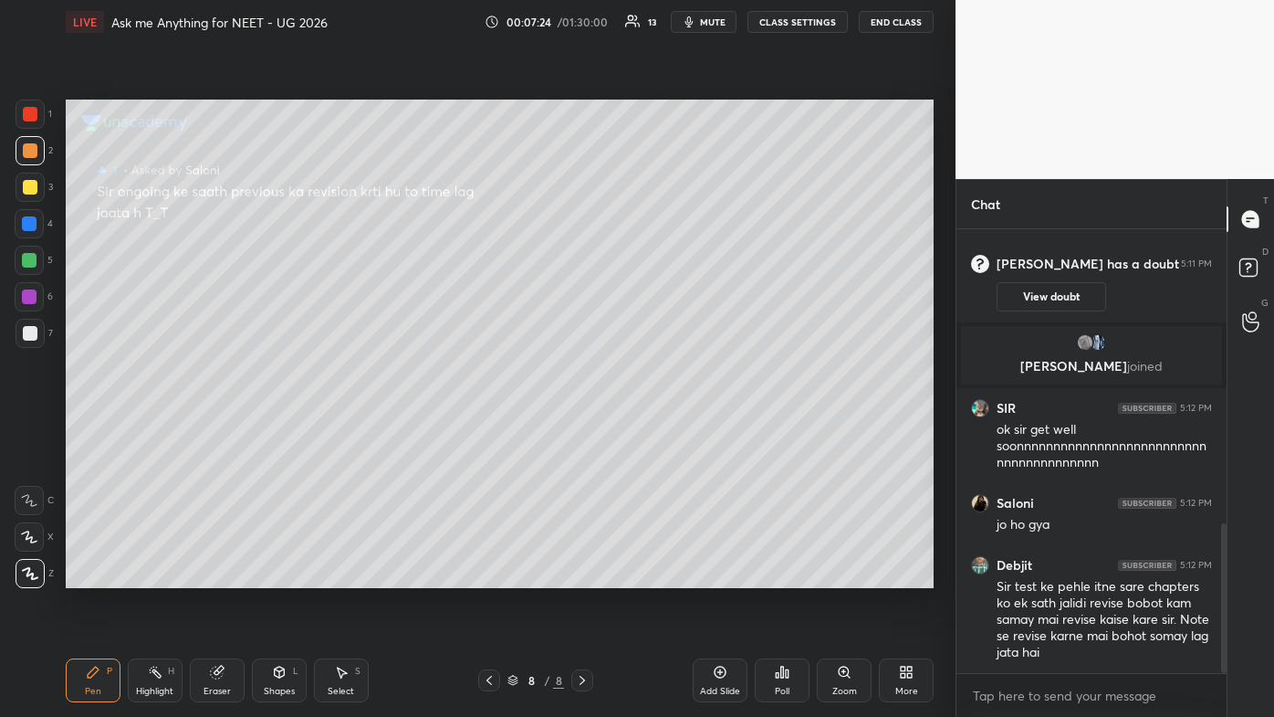
scroll to position [932, 0]
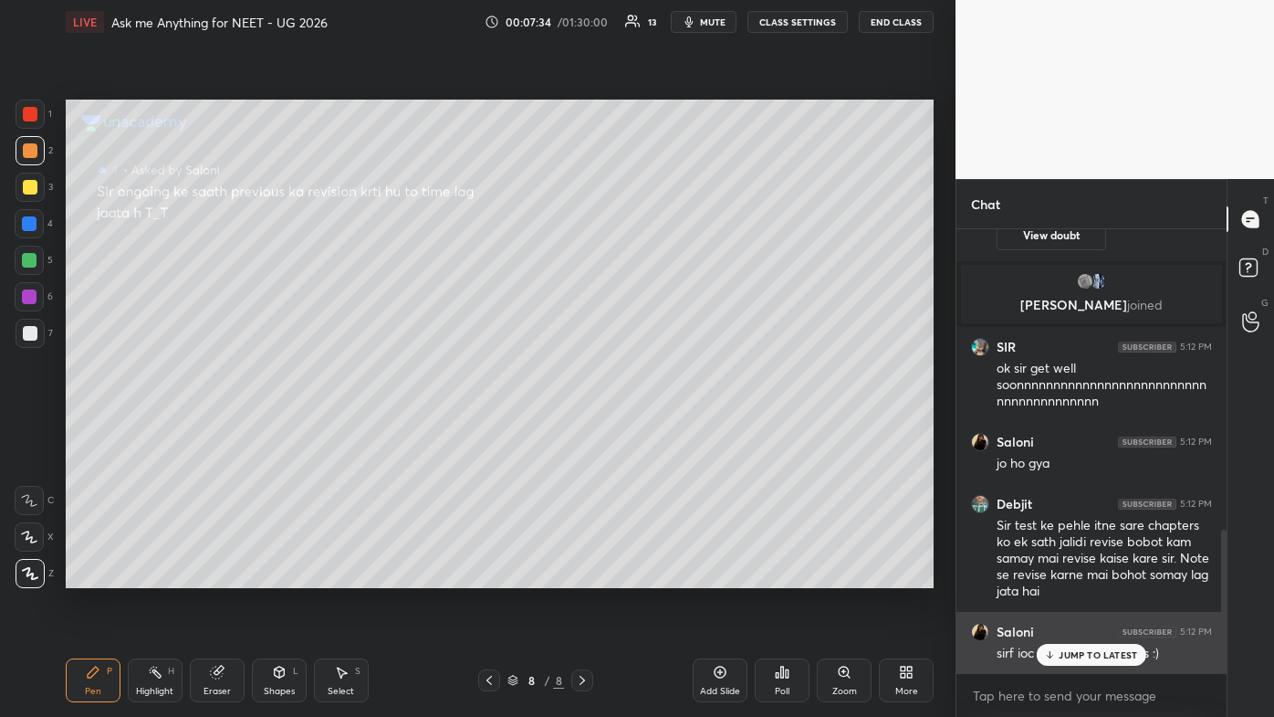
drag, startPoint x: 1071, startPoint y: 645, endPoint x: 1059, endPoint y: 645, distance: 11.9
click at [655, 429] on div "JUMP TO LATEST" at bounding box center [1092, 655] width 110 height 22
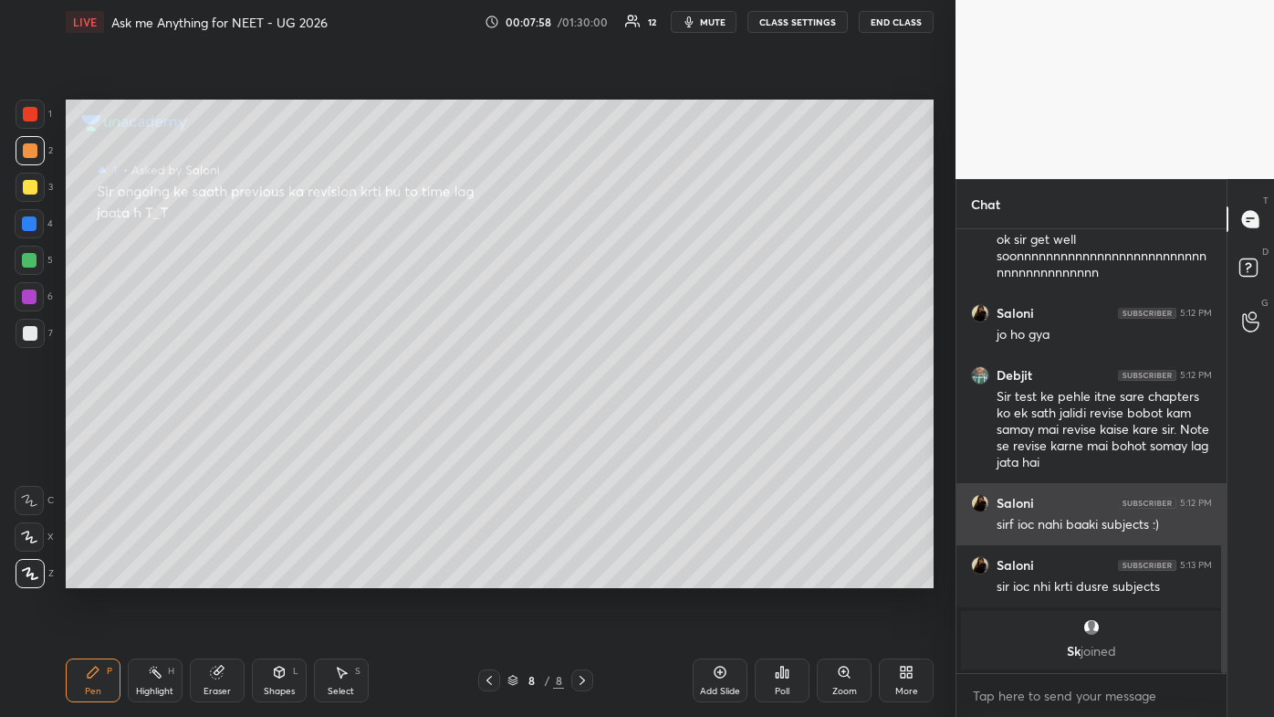
scroll to position [1107, 0]
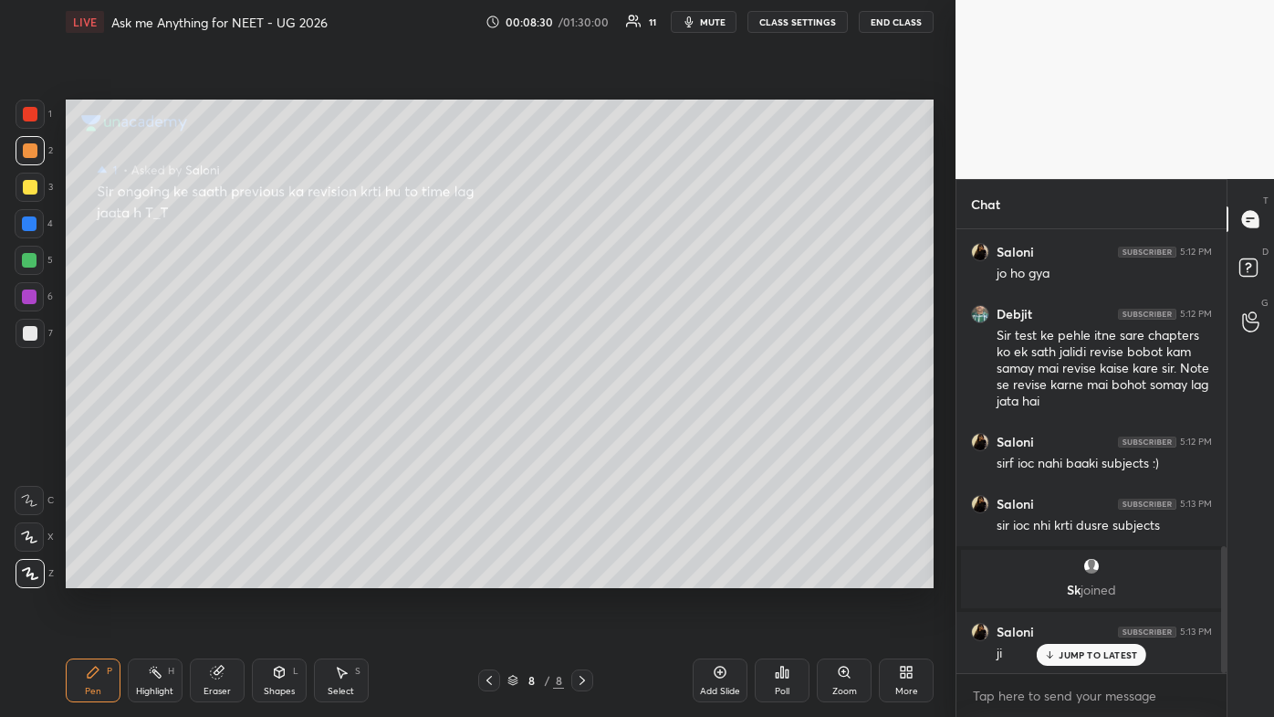
click at [155, 429] on rect at bounding box center [156, 673] width 9 height 9
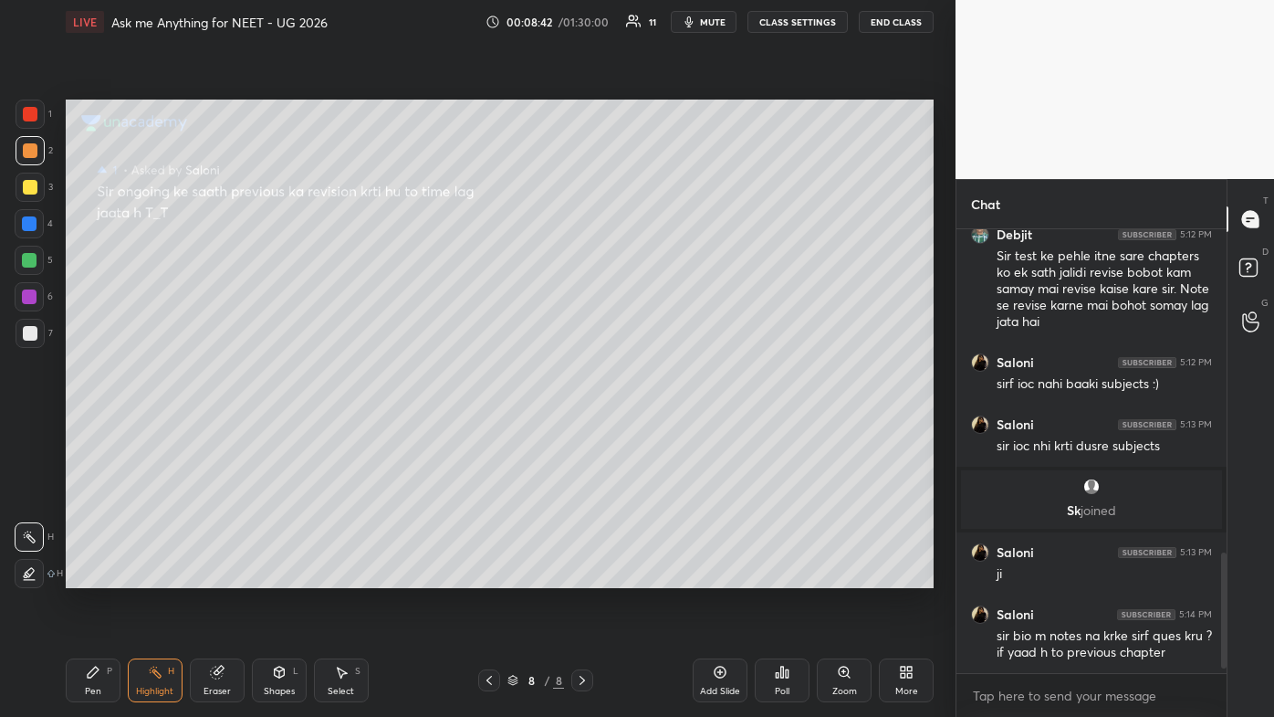
scroll to position [1253, 0]
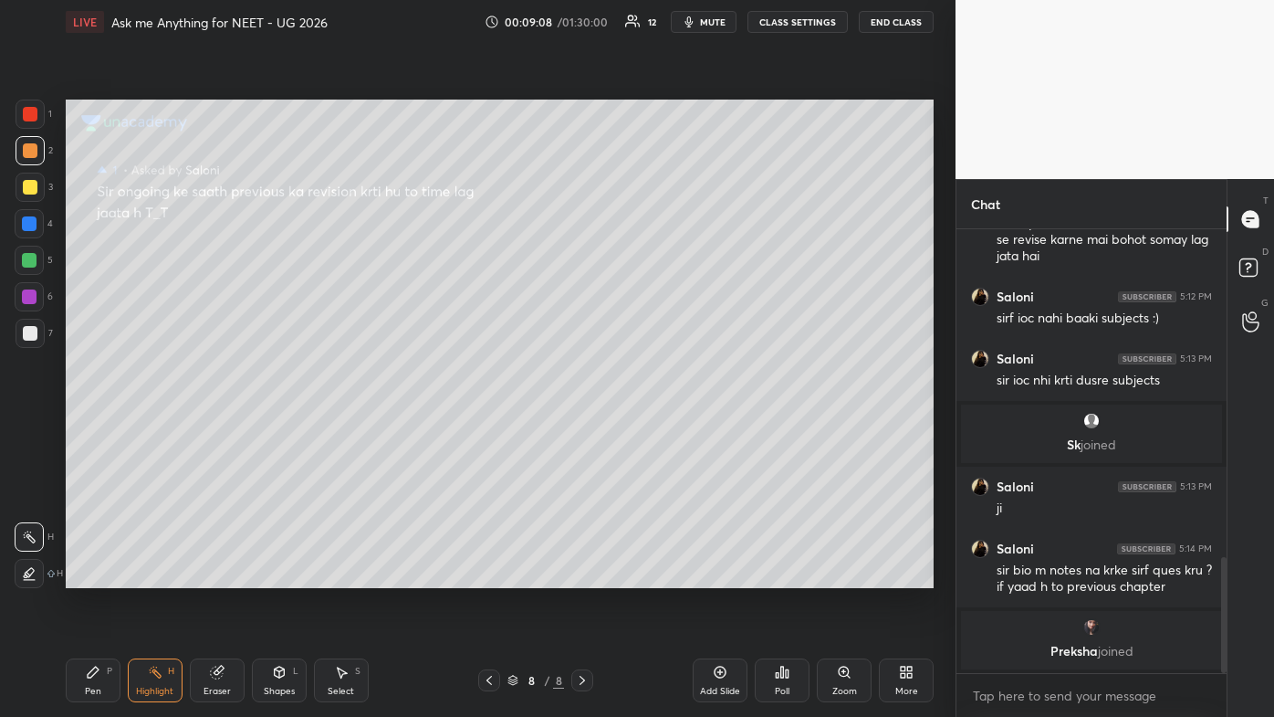
click at [655, 429] on icon at bounding box center [720, 672] width 15 height 15
drag, startPoint x: 37, startPoint y: 183, endPoint x: 60, endPoint y: 278, distance: 97.6
click at [38, 183] on div at bounding box center [30, 187] width 29 height 29
drag, startPoint x: 88, startPoint y: 676, endPoint x: 115, endPoint y: 640, distance: 44.9
click at [89, 429] on icon at bounding box center [93, 671] width 11 height 11
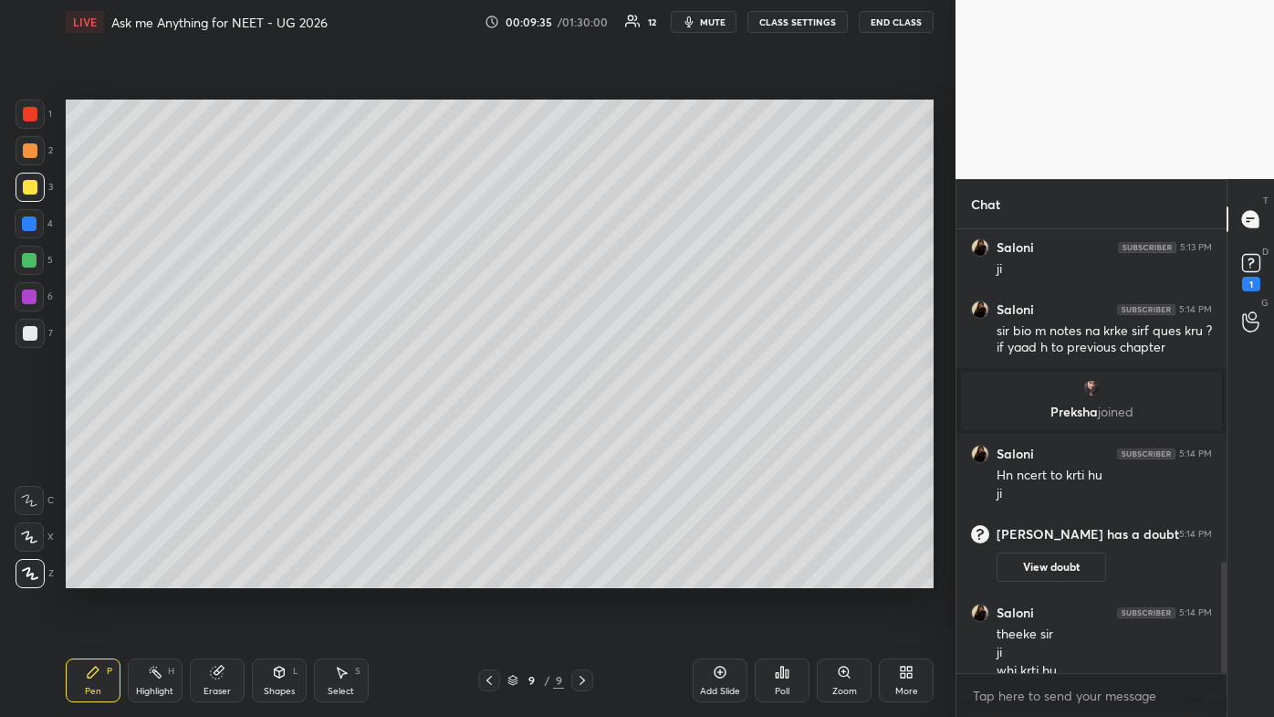
scroll to position [1318, 0]
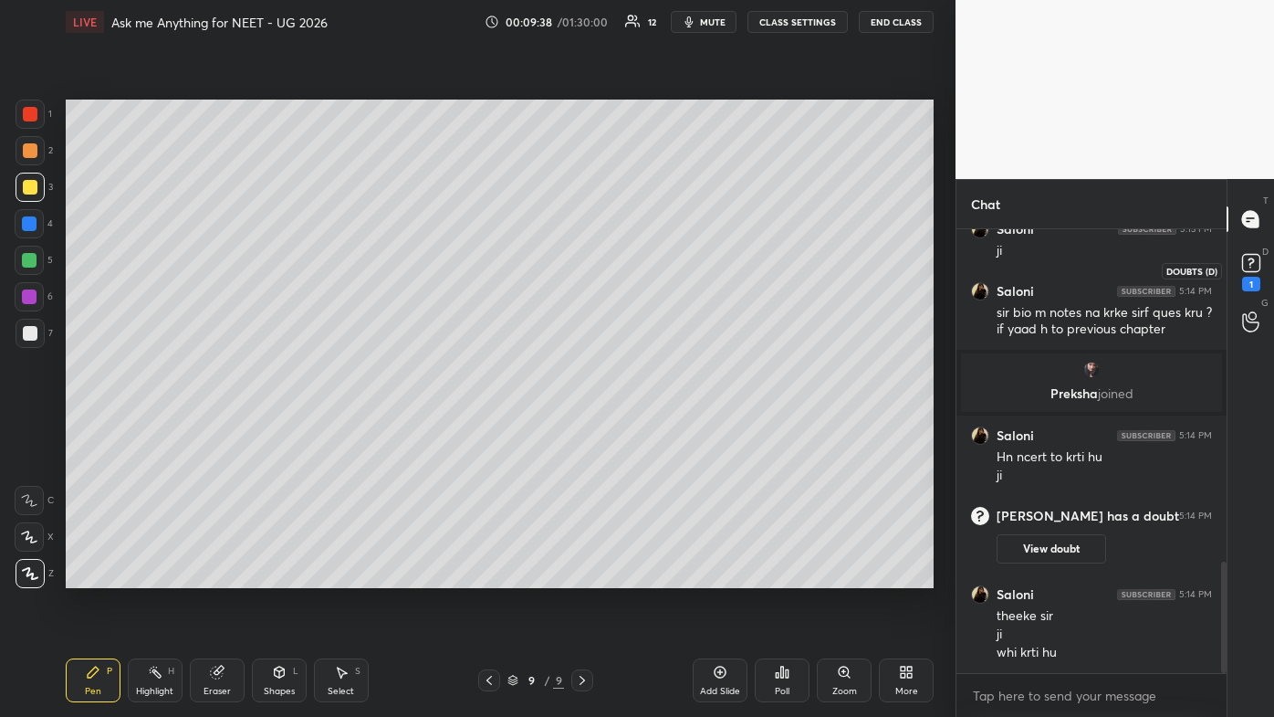
click at [655, 282] on div "1" at bounding box center [1251, 284] width 18 height 15
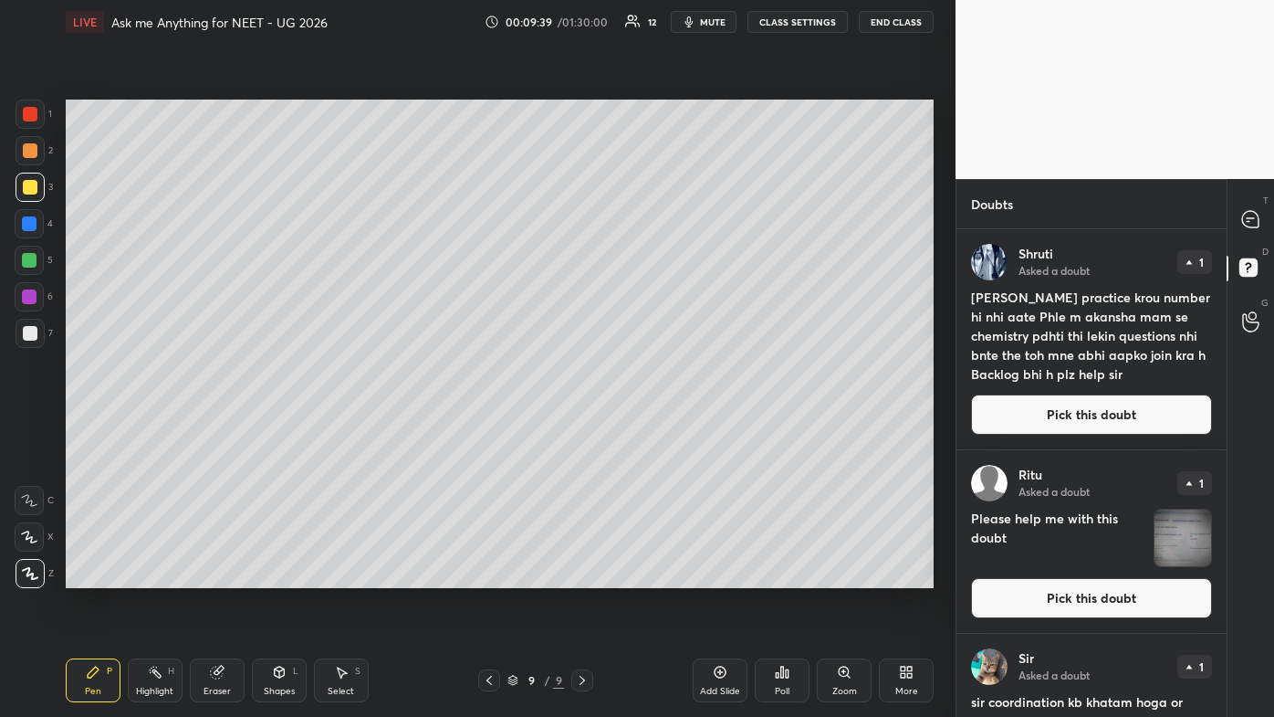
click at [655, 405] on button "Pick this doubt" at bounding box center [1091, 414] width 241 height 40
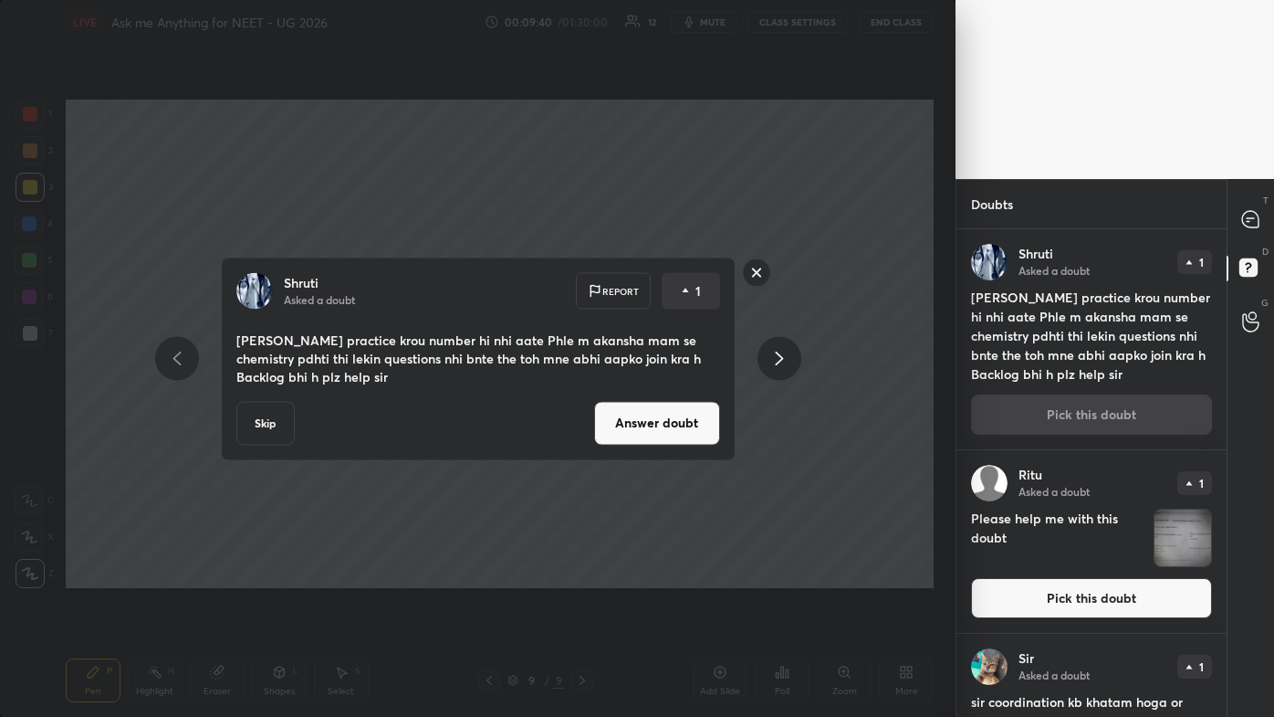
click at [655, 395] on div "Shruti Asked a doubt Report 1 Sir kitni bhi practice krou number hi nhi aate Ph…" at bounding box center [478, 359] width 515 height 204
click at [655, 416] on button "Answer doubt" at bounding box center [657, 423] width 126 height 44
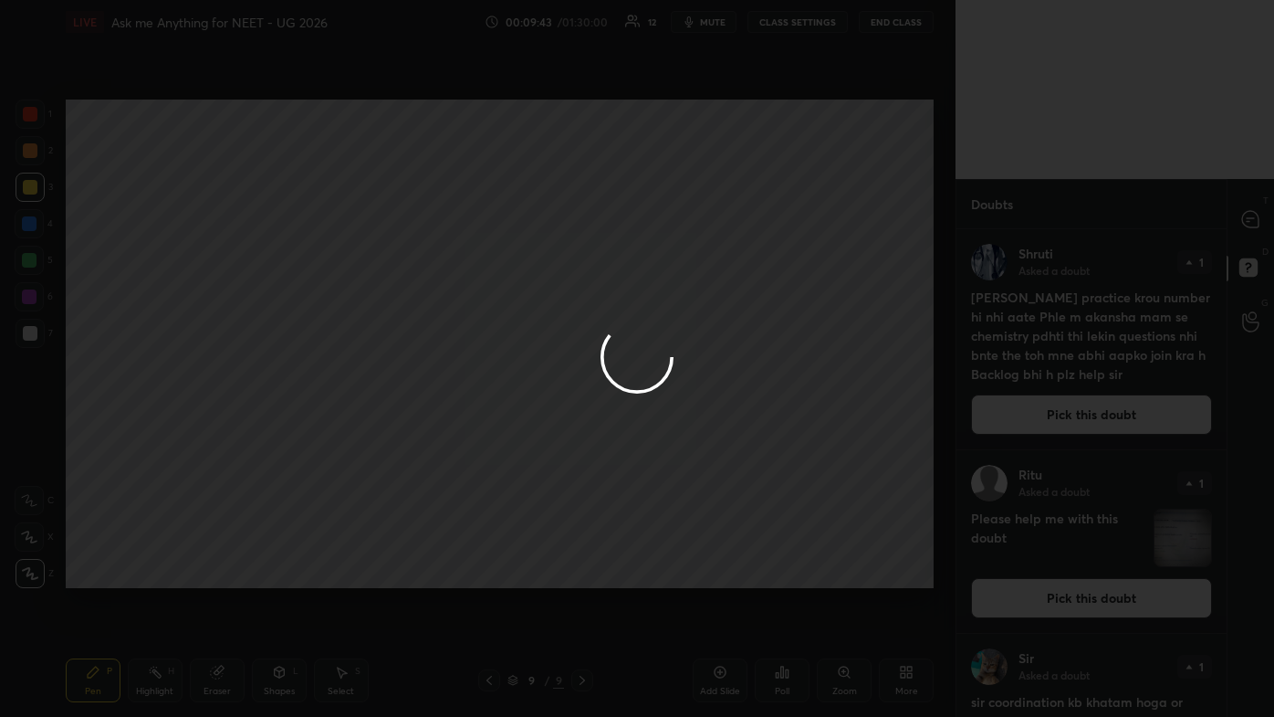
click at [655, 214] on div at bounding box center [637, 358] width 1274 height 717
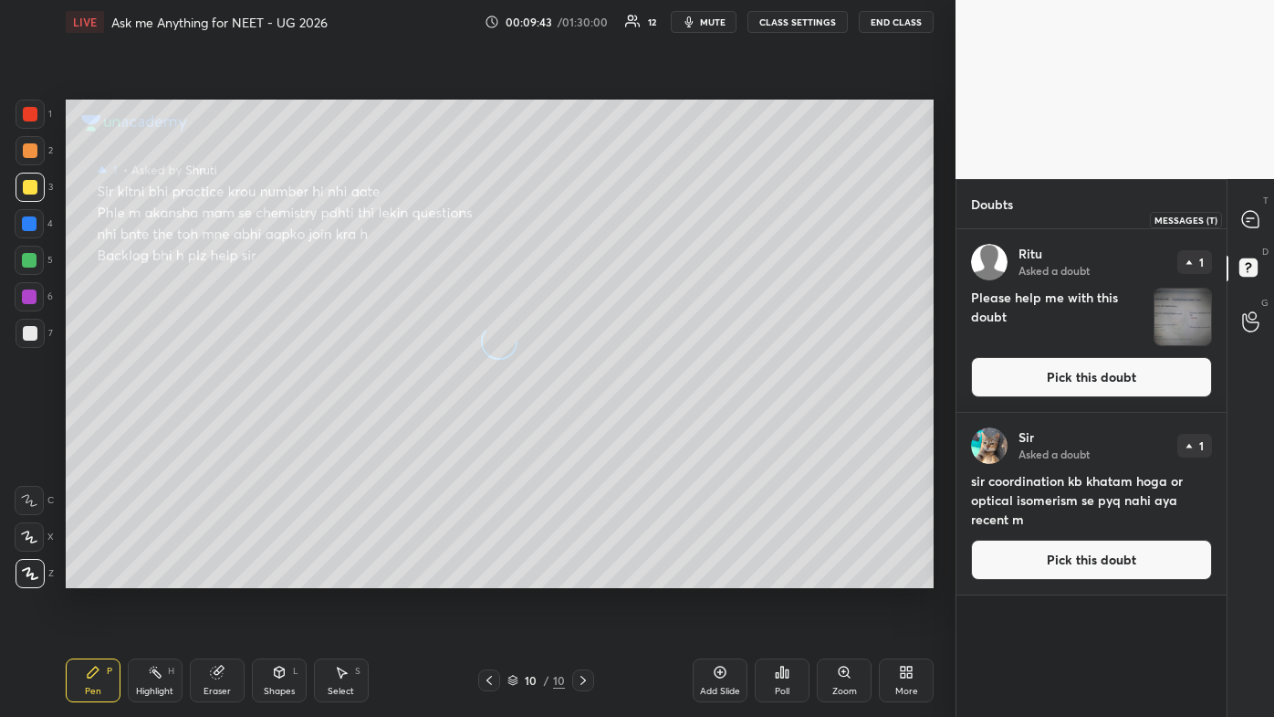
drag, startPoint x: 1256, startPoint y: 215, endPoint x: 1236, endPoint y: 248, distance: 38.5
click at [655, 218] on icon at bounding box center [1250, 219] width 16 height 16
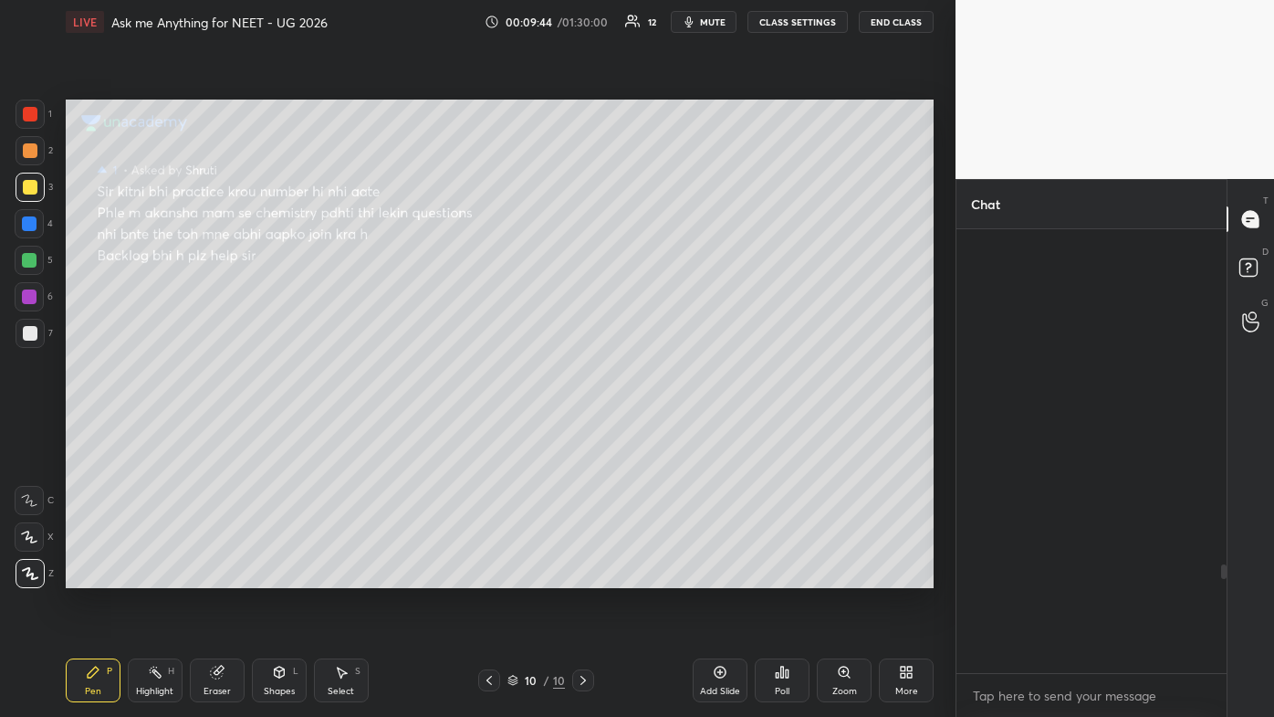
scroll to position [438, 265]
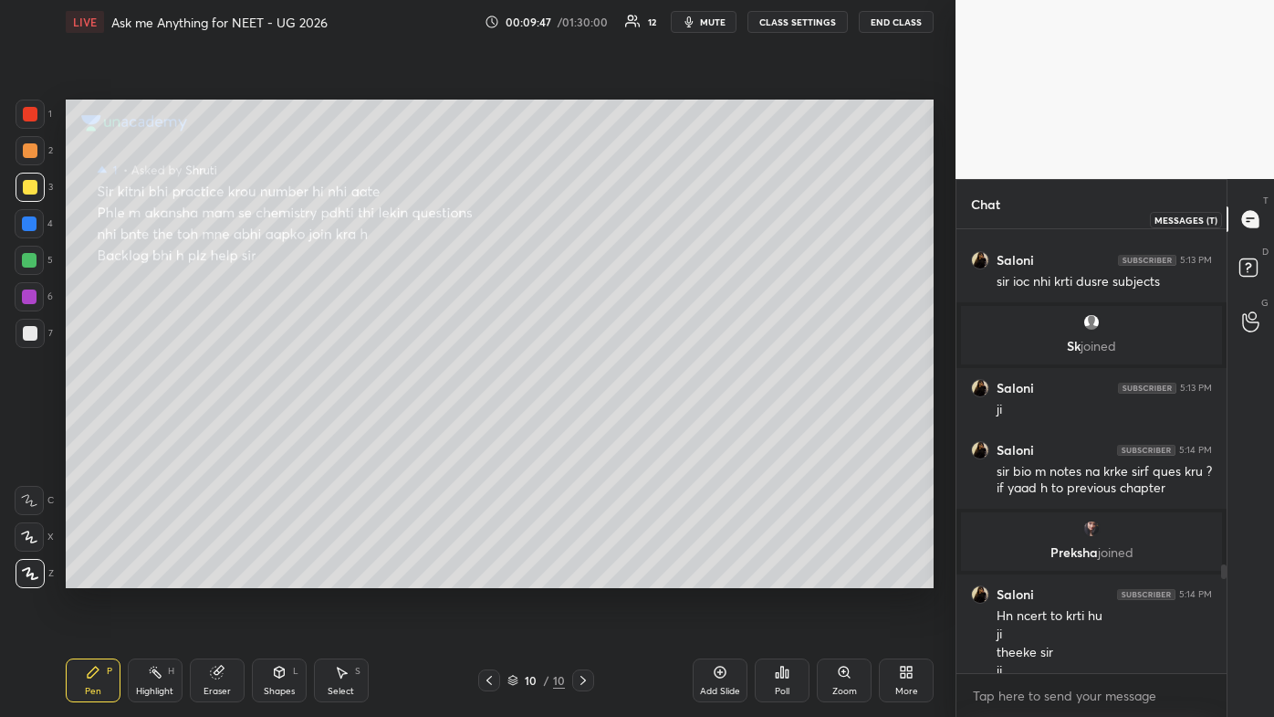
drag, startPoint x: 1253, startPoint y: 214, endPoint x: 1247, endPoint y: 226, distance: 14.3
click at [655, 215] on icon at bounding box center [1250, 219] width 16 height 16
drag, startPoint x: 1247, startPoint y: 269, endPoint x: 1256, endPoint y: 243, distance: 28.0
click at [655, 269] on icon at bounding box center [1251, 270] width 33 height 33
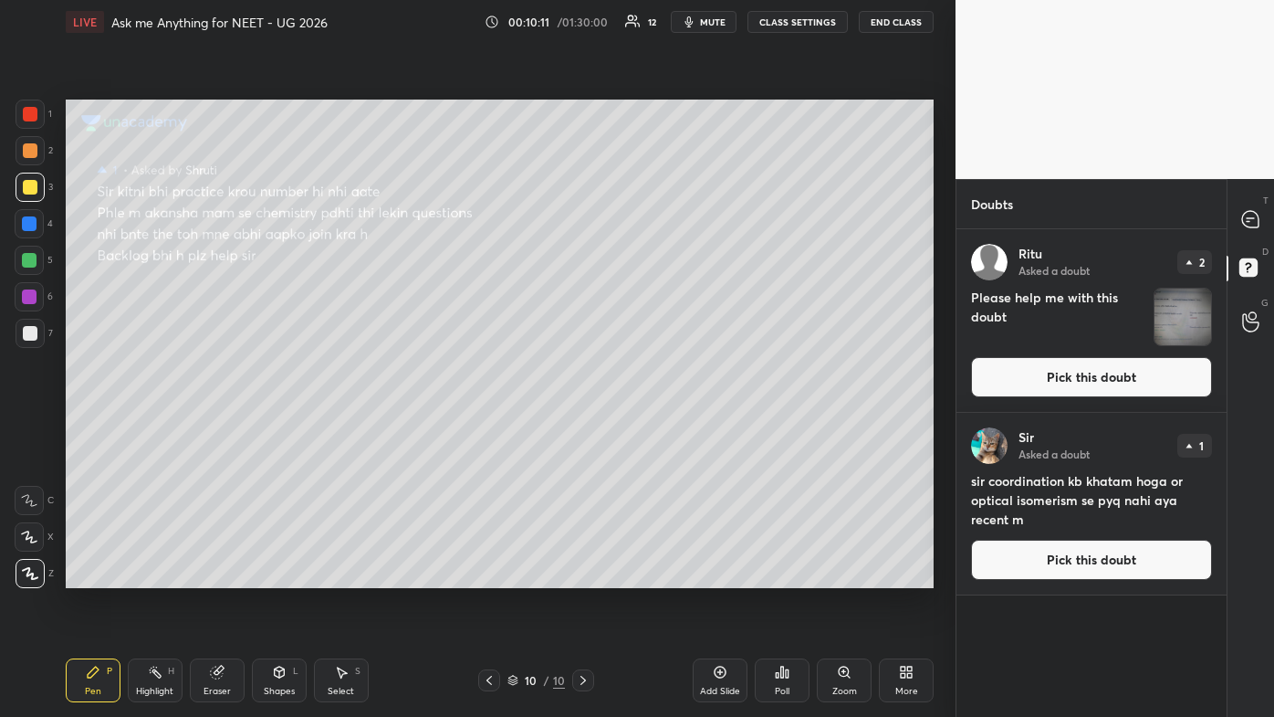
click at [655, 232] on div at bounding box center [1251, 219] width 37 height 33
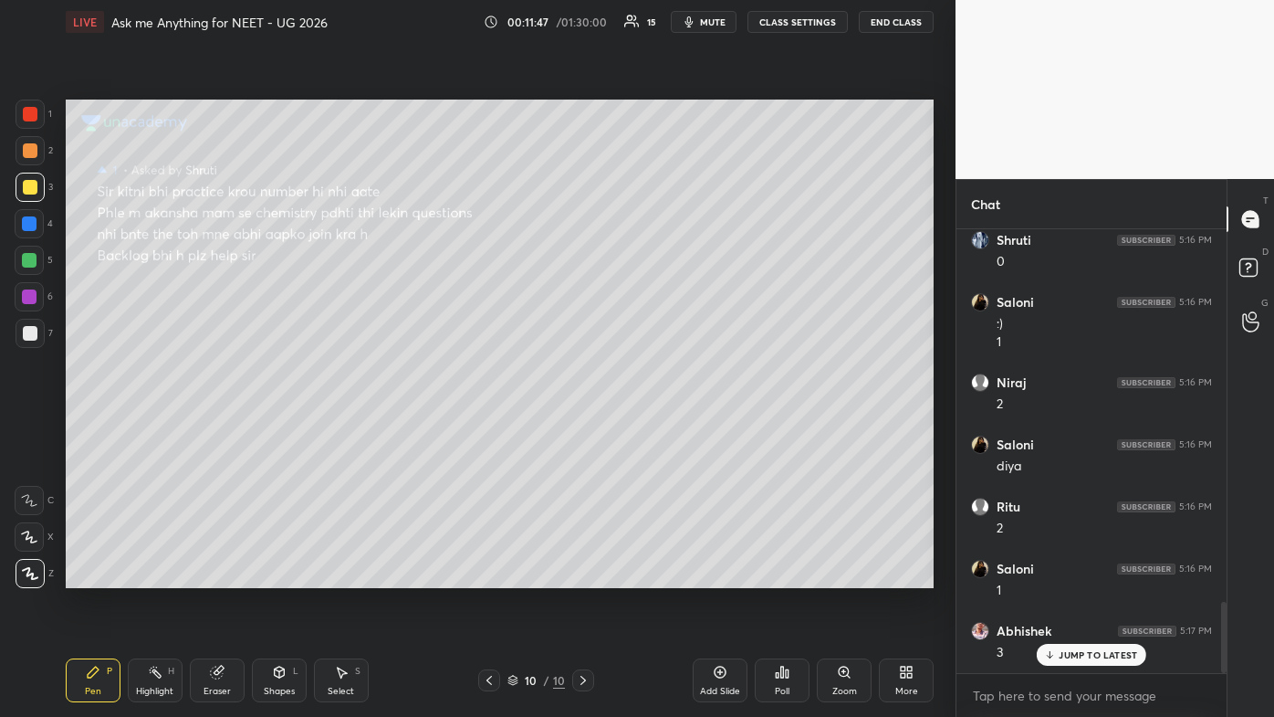
scroll to position [2312, 0]
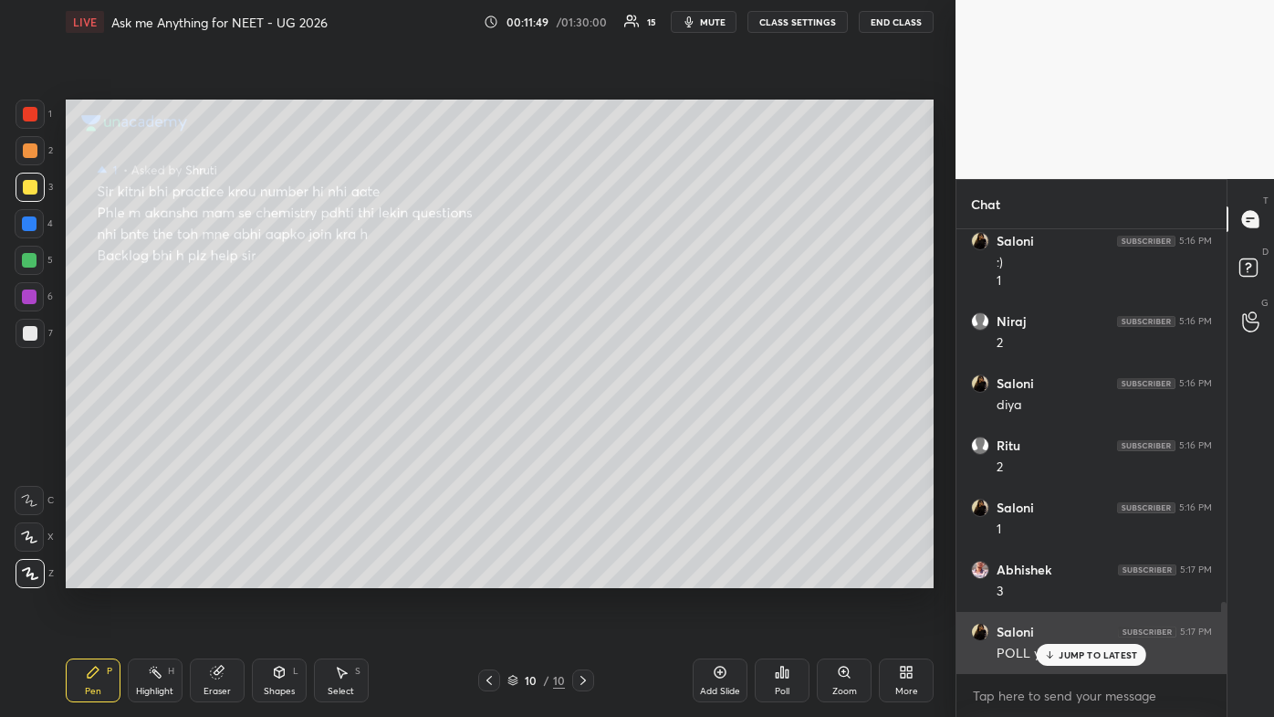
drag, startPoint x: 1081, startPoint y: 652, endPoint x: 1064, endPoint y: 655, distance: 16.8
click at [655, 429] on p "JUMP TO LATEST" at bounding box center [1098, 654] width 79 height 11
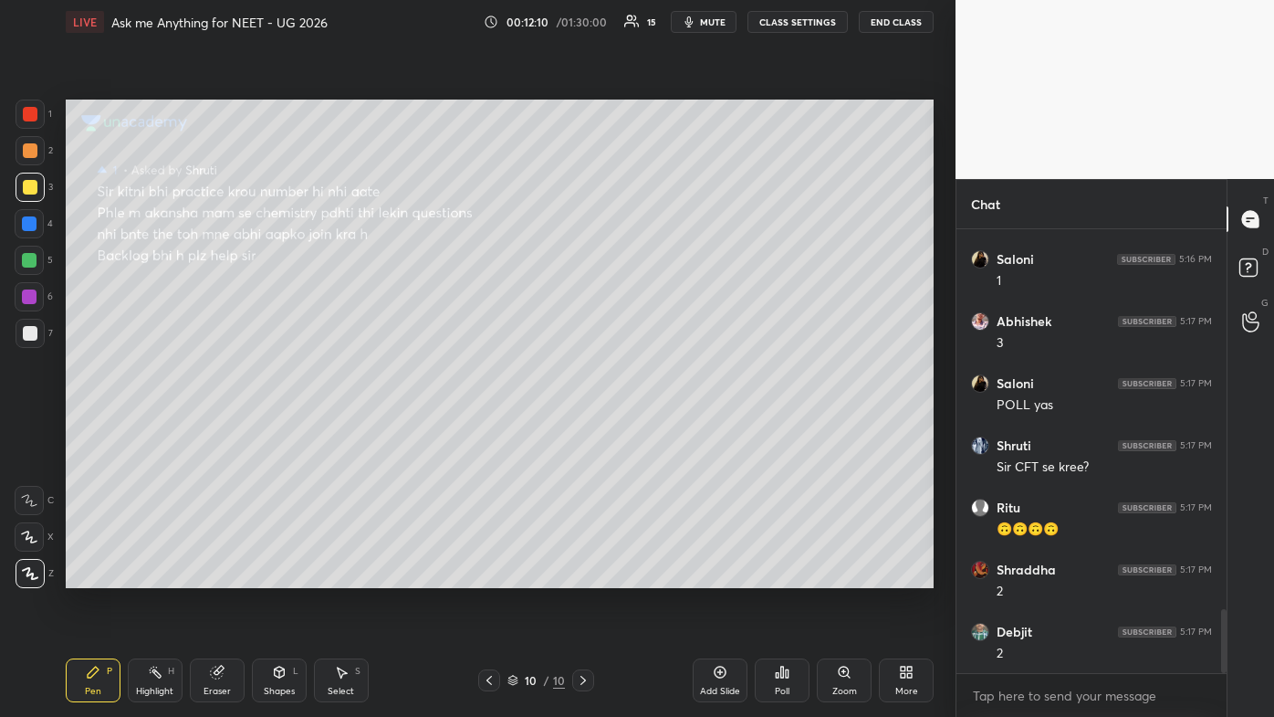
scroll to position [2624, 0]
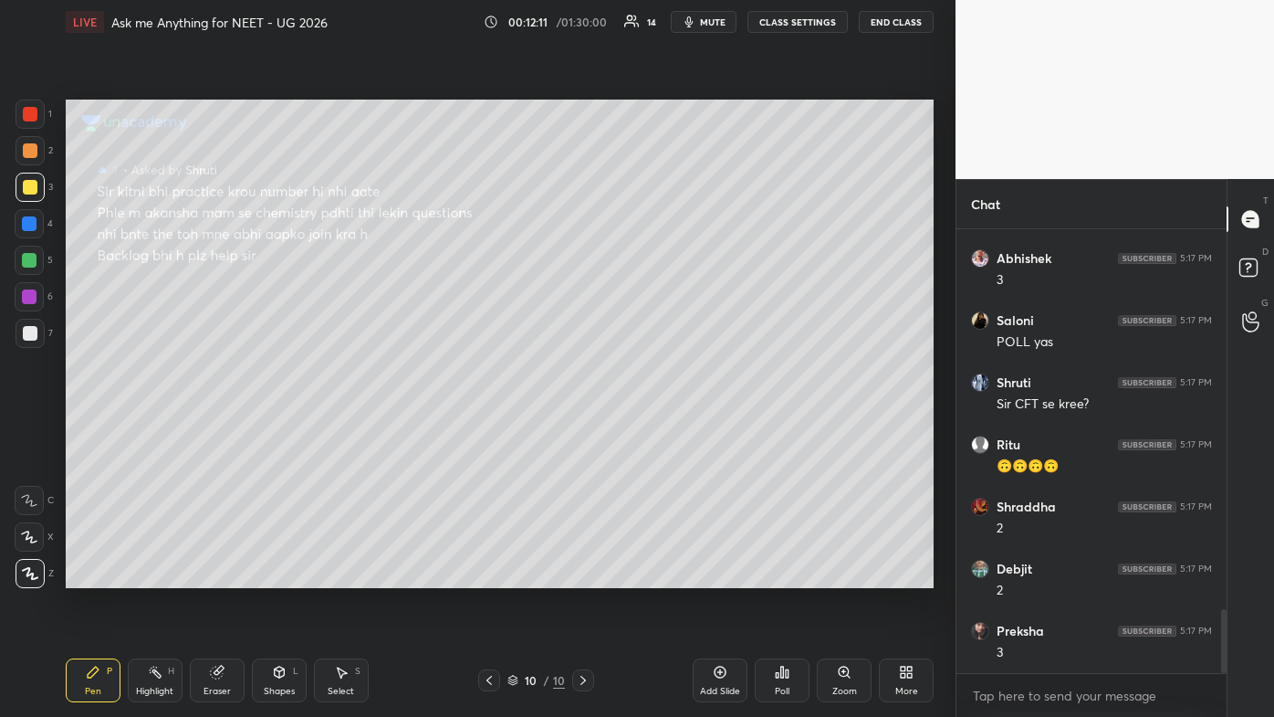
click at [655, 429] on div "Add Slide" at bounding box center [720, 680] width 55 height 44
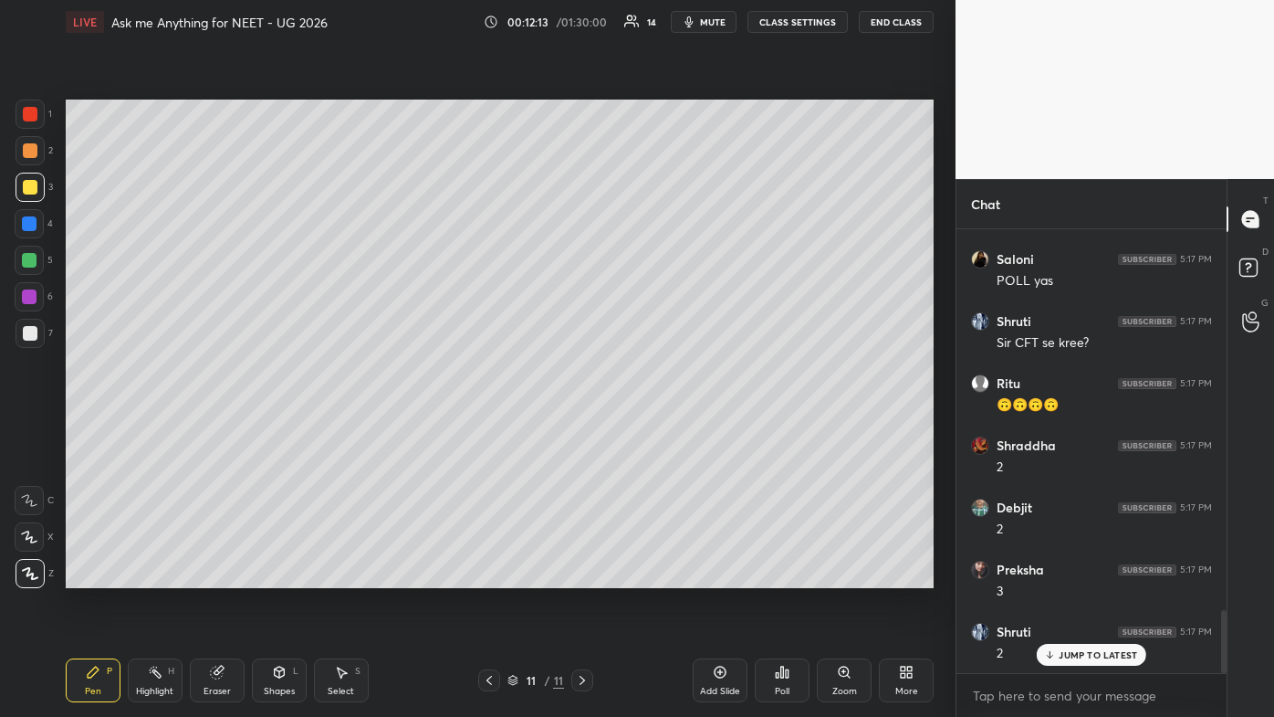
click at [29, 191] on div at bounding box center [30, 187] width 15 height 15
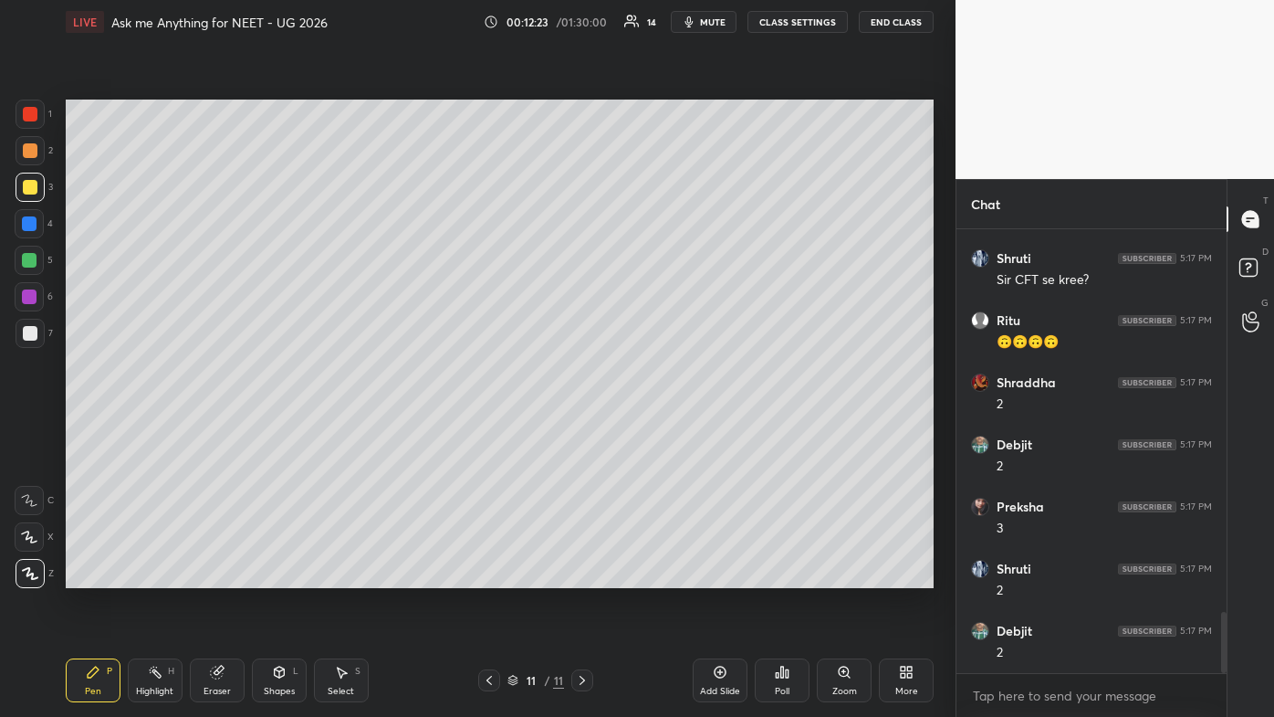
click at [31, 333] on div at bounding box center [30, 333] width 15 height 15
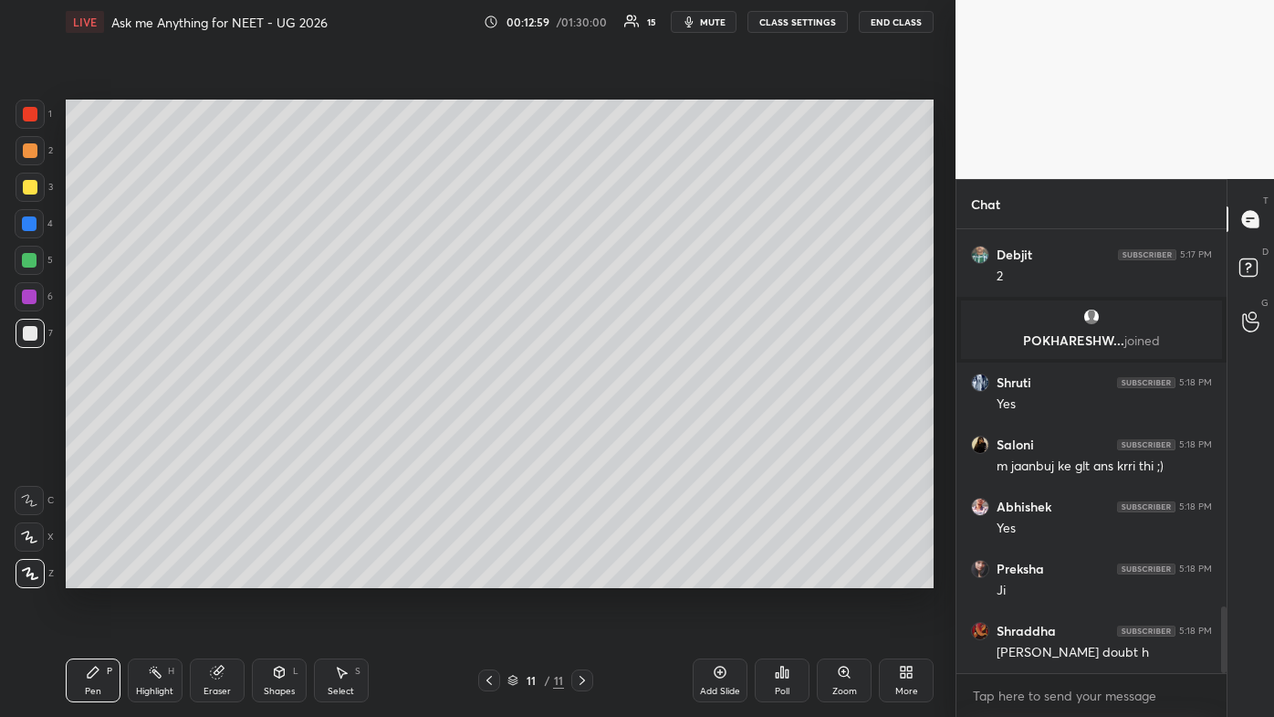
scroll to position [2565, 0]
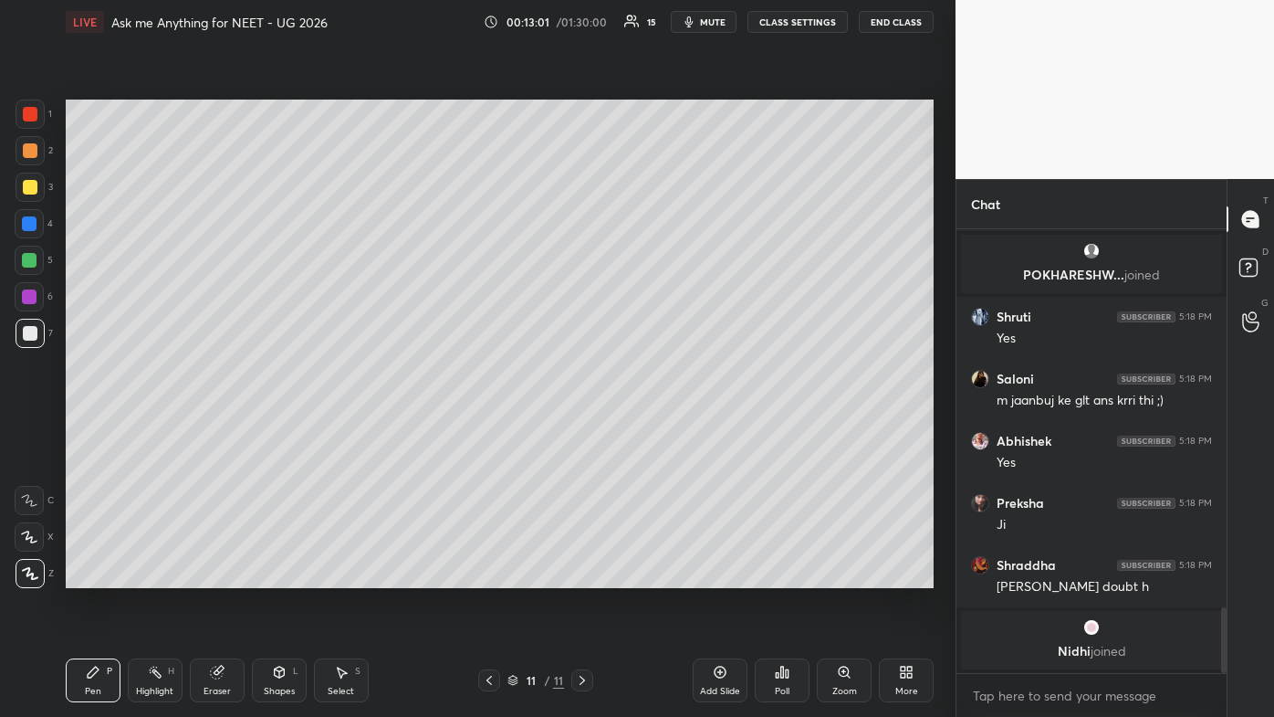
click at [486, 429] on icon at bounding box center [489, 680] width 15 height 15
click at [655, 429] on icon at bounding box center [720, 672] width 15 height 15
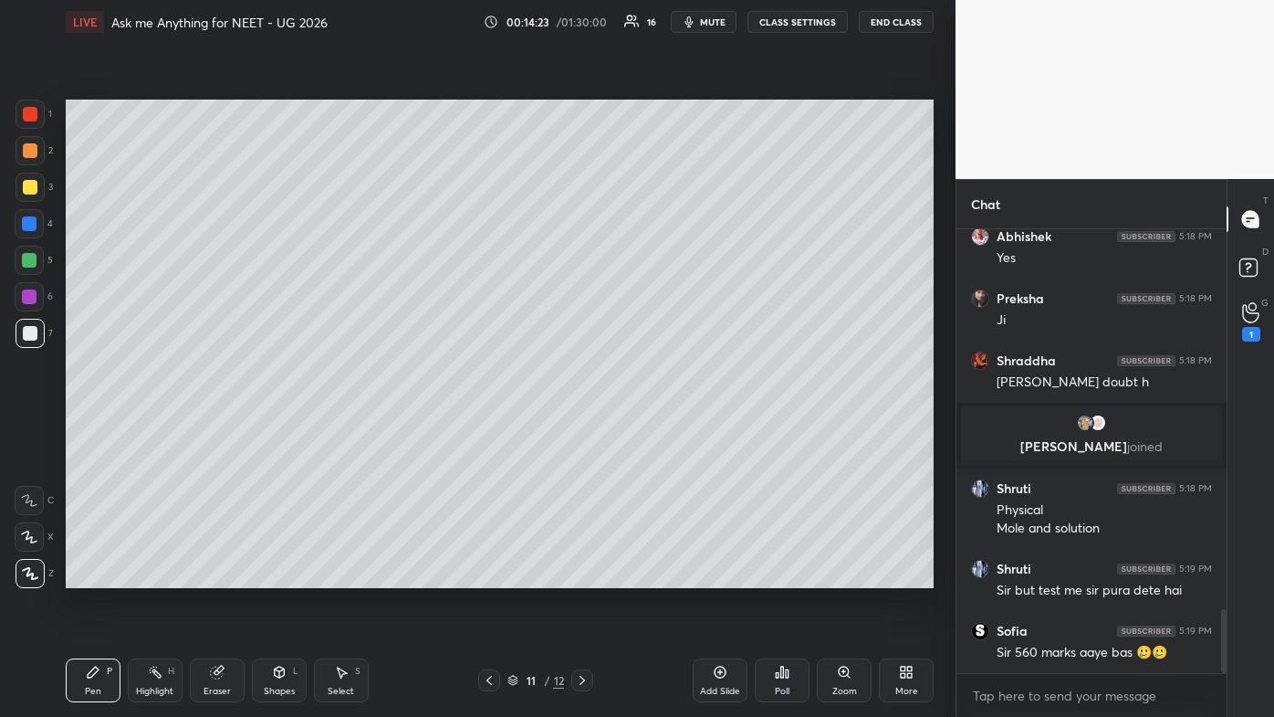
scroll to position [2714, 0]
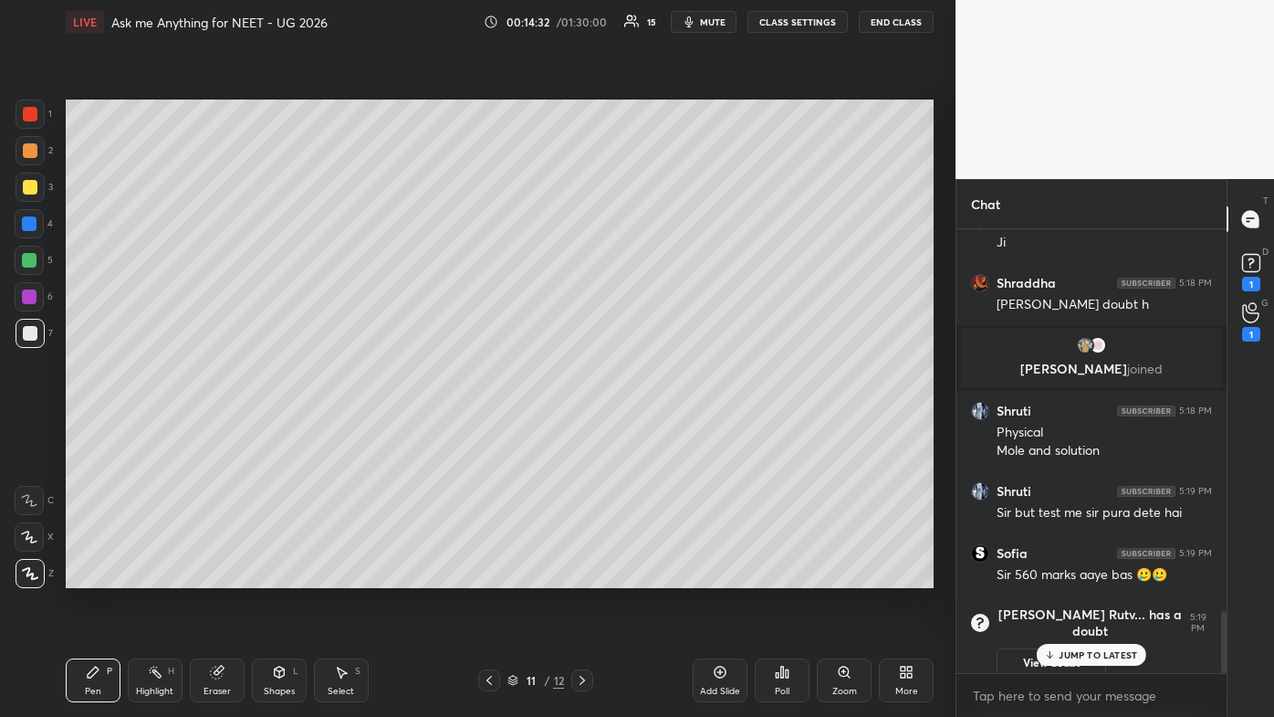
click at [655, 429] on p "JUMP TO LATEST" at bounding box center [1098, 654] width 79 height 11
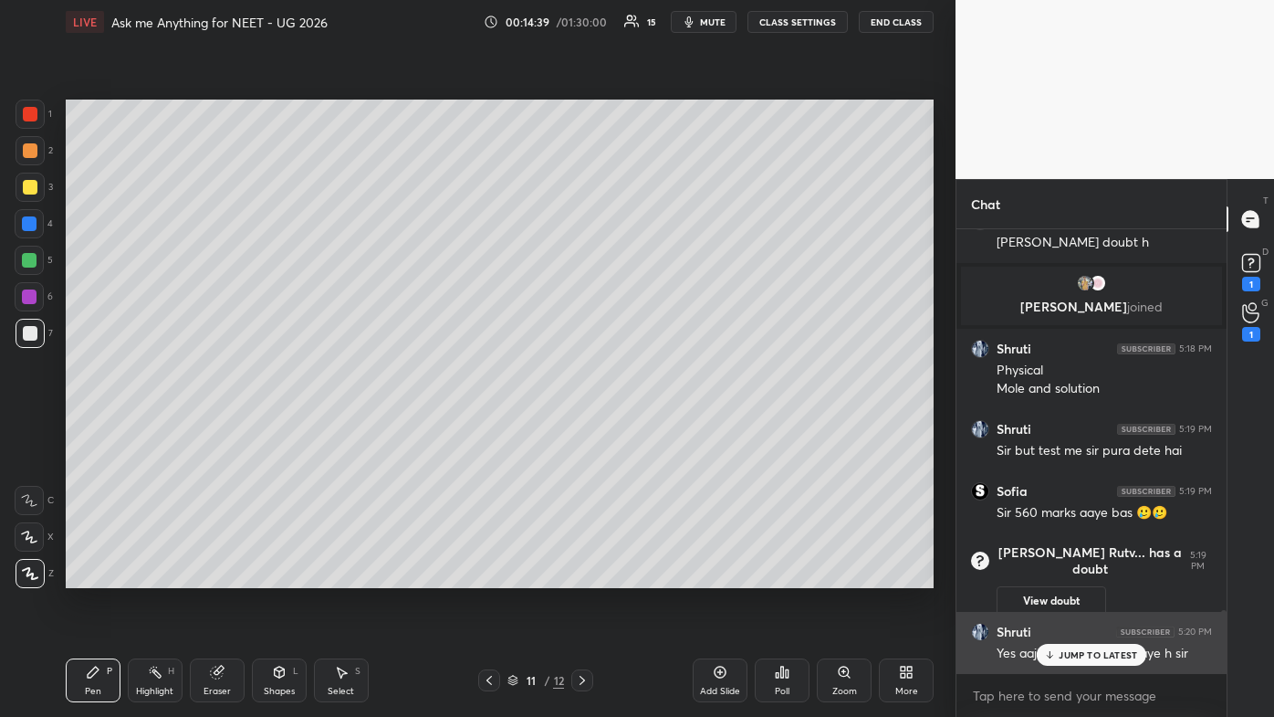
drag, startPoint x: 1066, startPoint y: 650, endPoint x: 1054, endPoint y: 655, distance: 13.9
click at [655, 429] on p "JUMP TO LATEST" at bounding box center [1098, 654] width 79 height 11
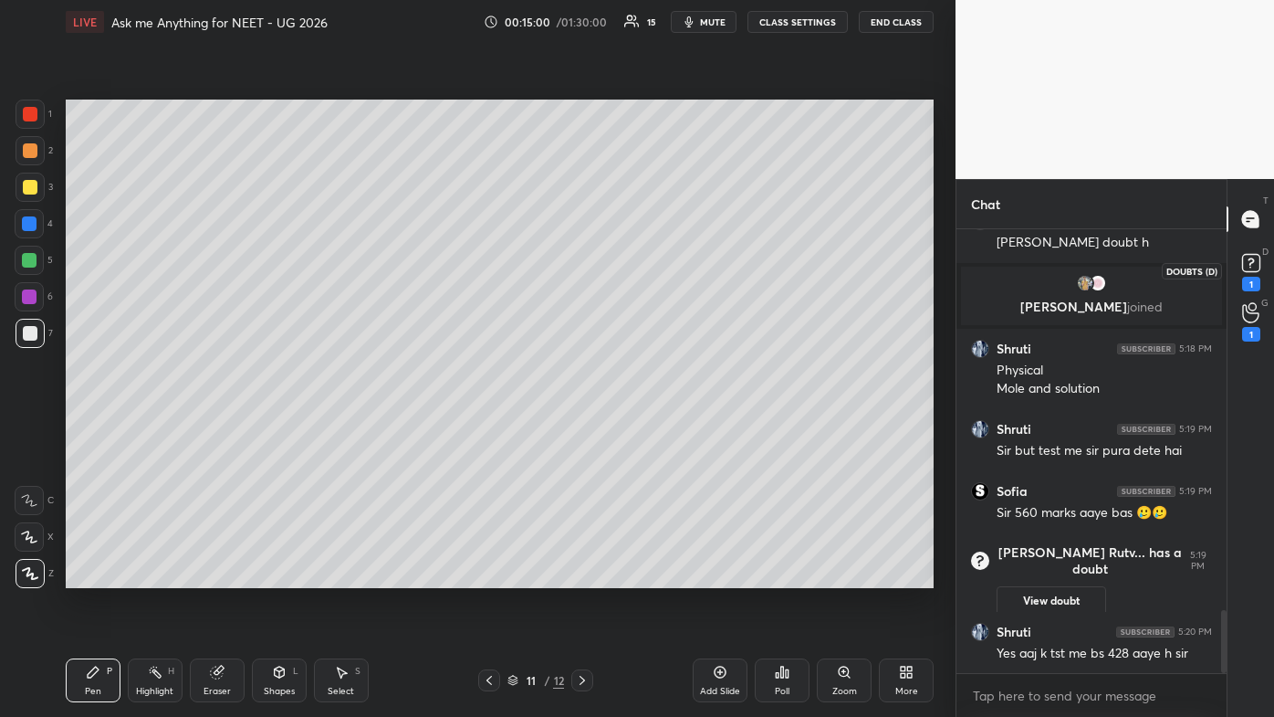
click at [655, 285] on div "1" at bounding box center [1251, 284] width 18 height 15
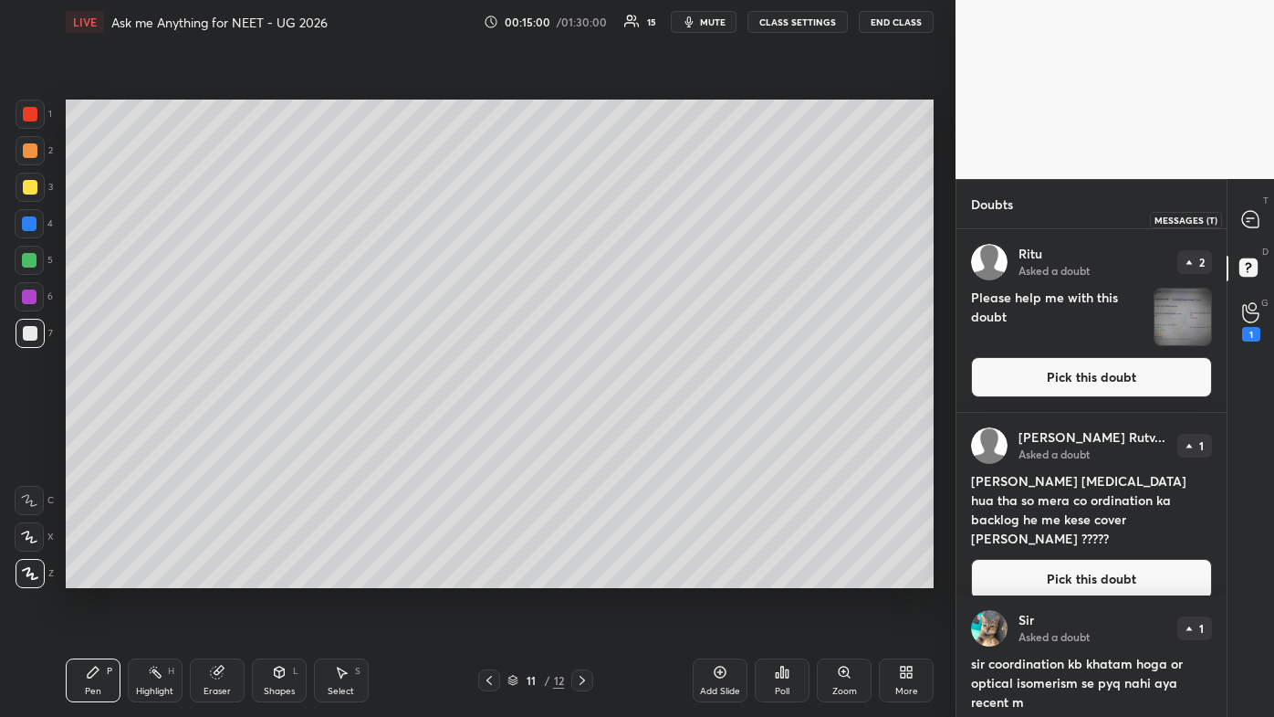
click at [655, 221] on icon at bounding box center [1250, 219] width 16 height 16
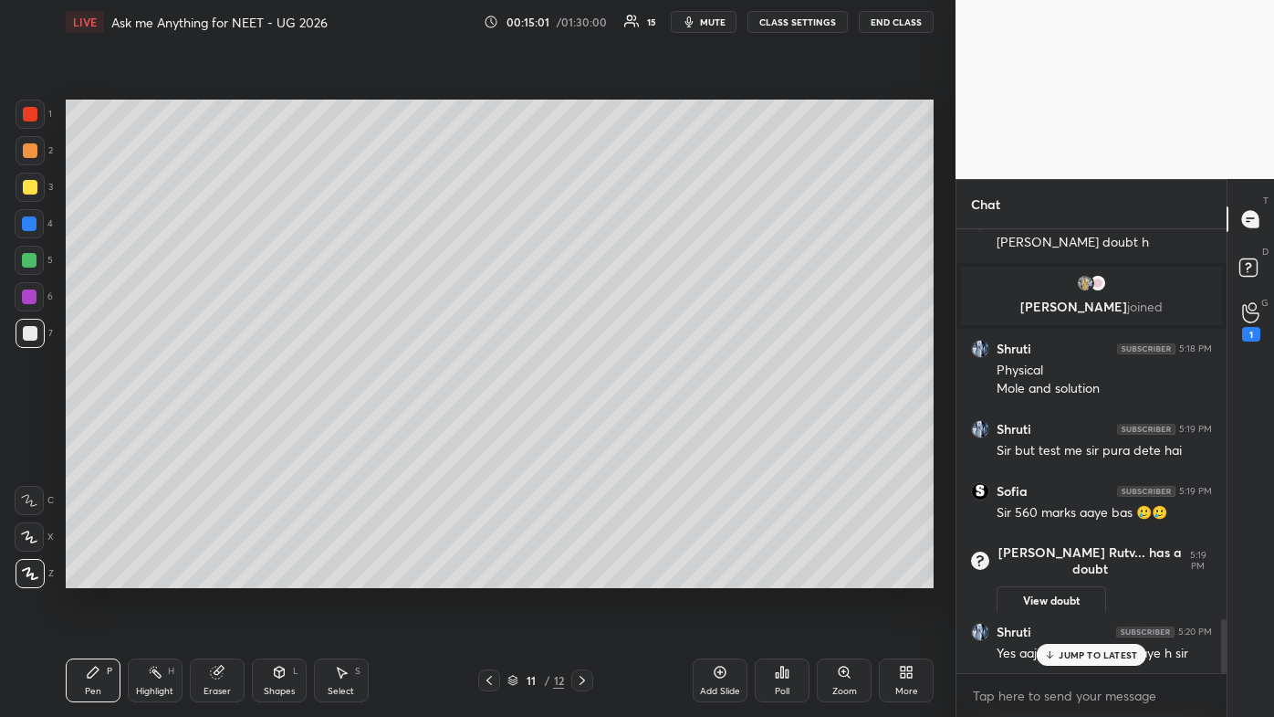
scroll to position [3266, 0]
click at [655, 429] on div "Shraddha 5:17 PM 2 Debjit 5:17 PM 2 Preksha 5:17 PM 3 Shruti 5:17 PM 2 Debjit 5…" at bounding box center [1092, 451] width 270 height 444
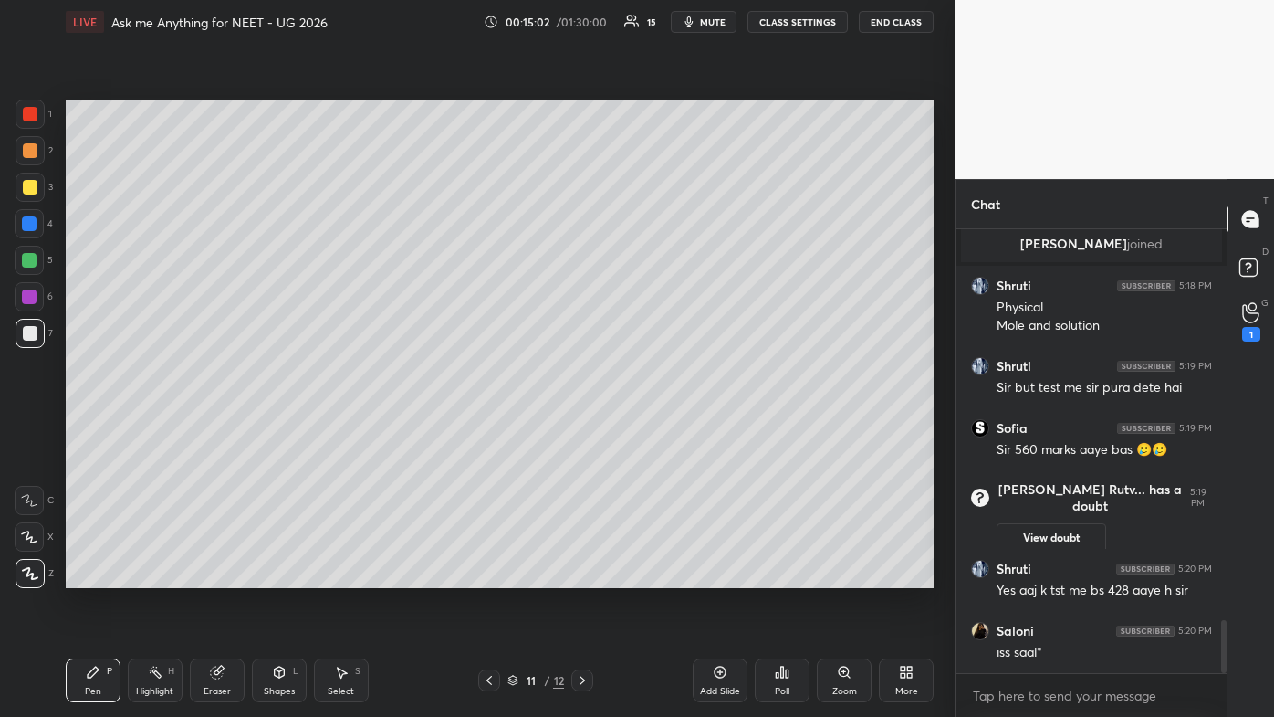
scroll to position [3328, 0]
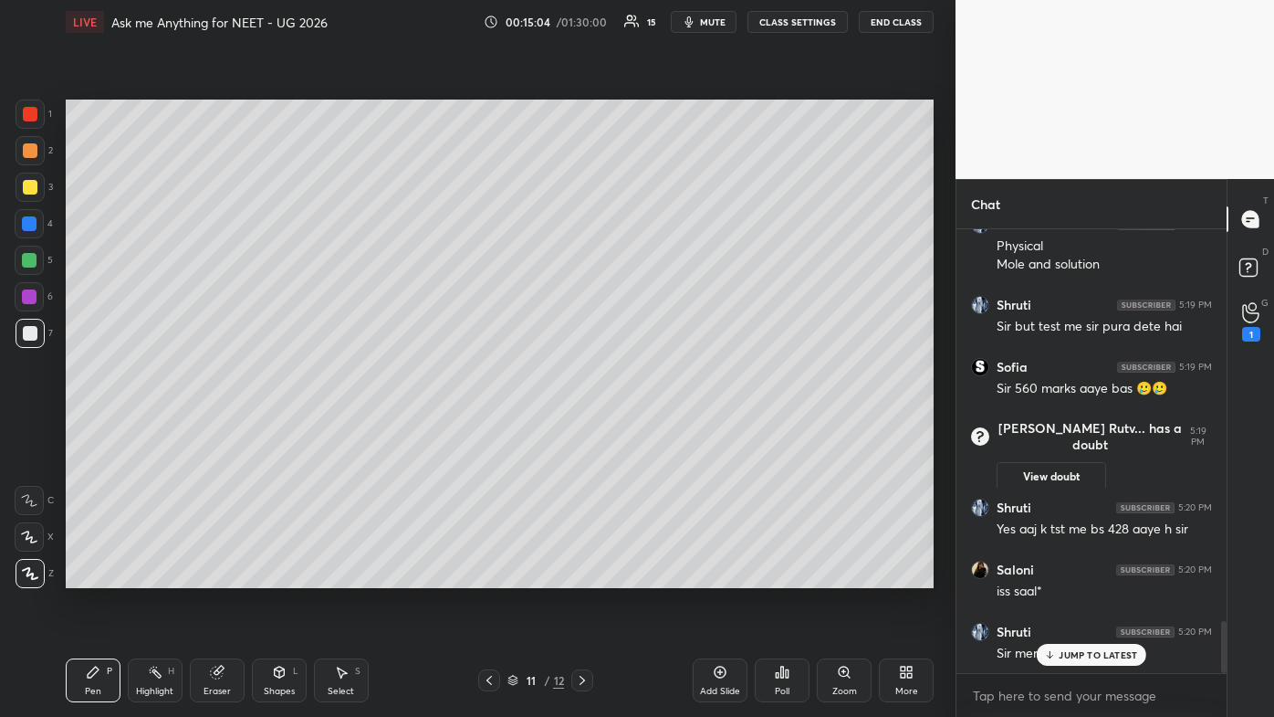
click at [655, 429] on icon at bounding box center [1050, 654] width 12 height 11
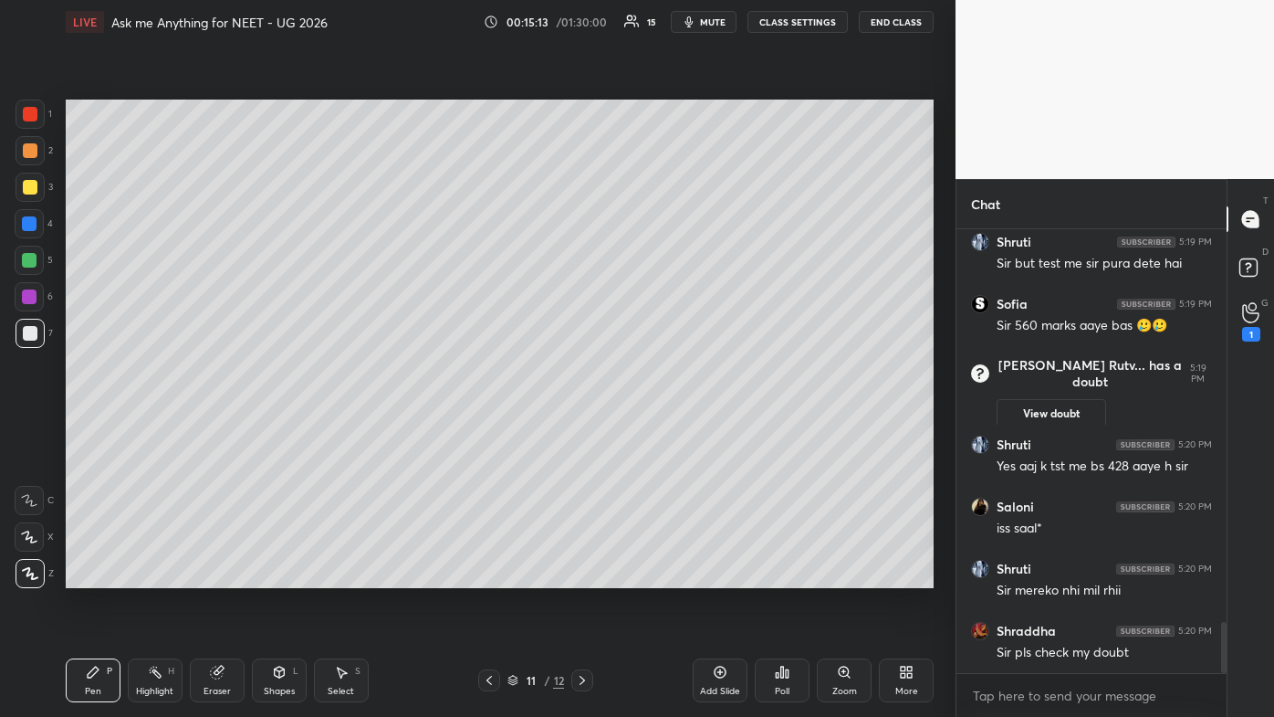
click at [655, 429] on icon at bounding box center [720, 672] width 15 height 15
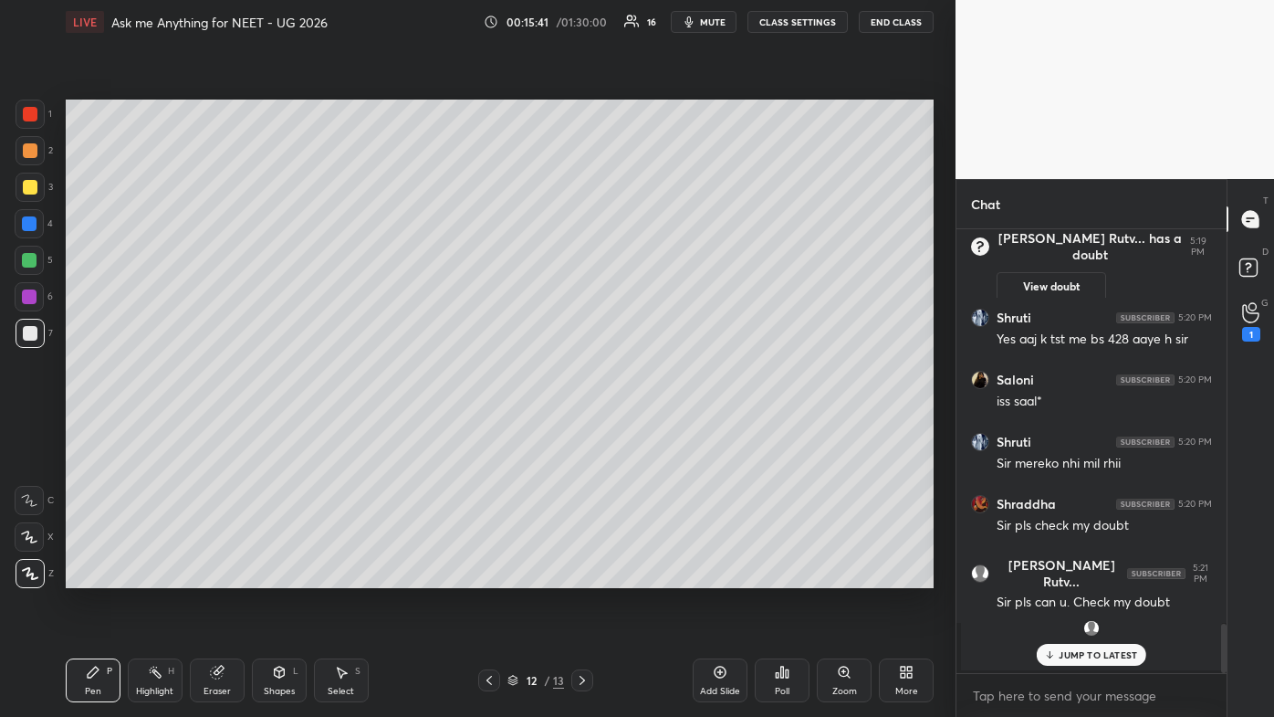
scroll to position [3612, 0]
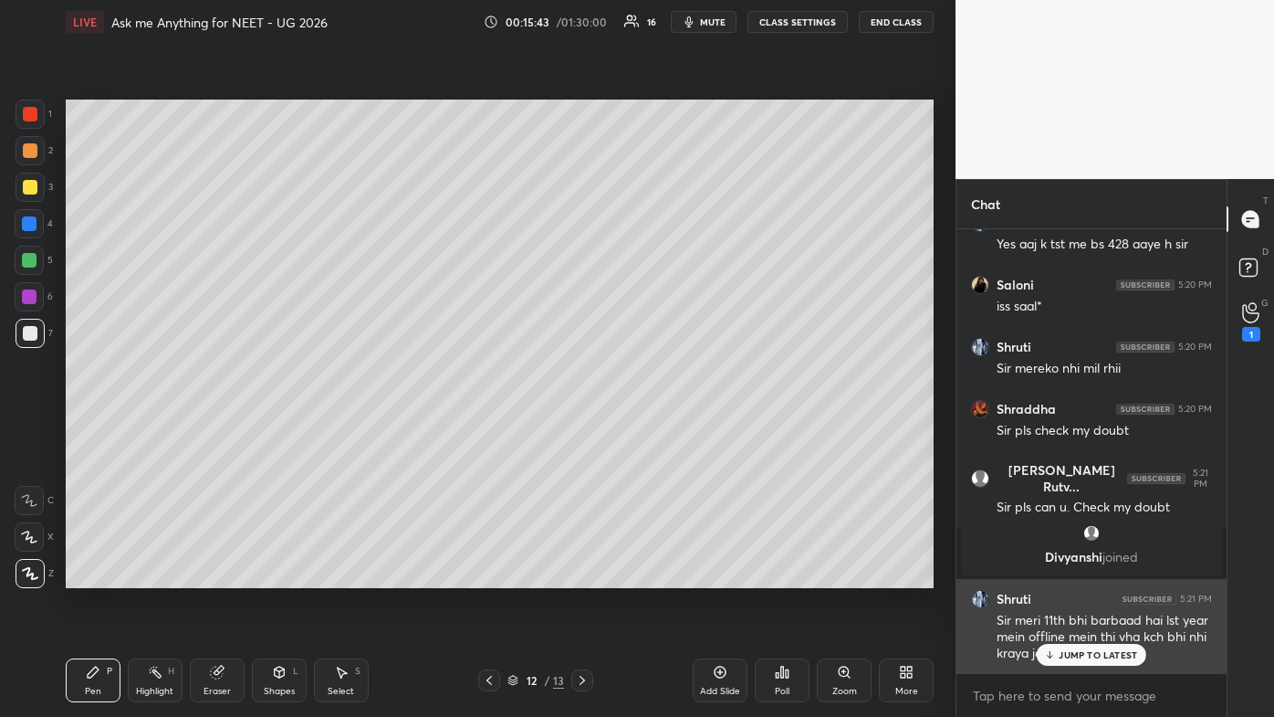
click at [655, 429] on p "JUMP TO LATEST" at bounding box center [1098, 654] width 79 height 11
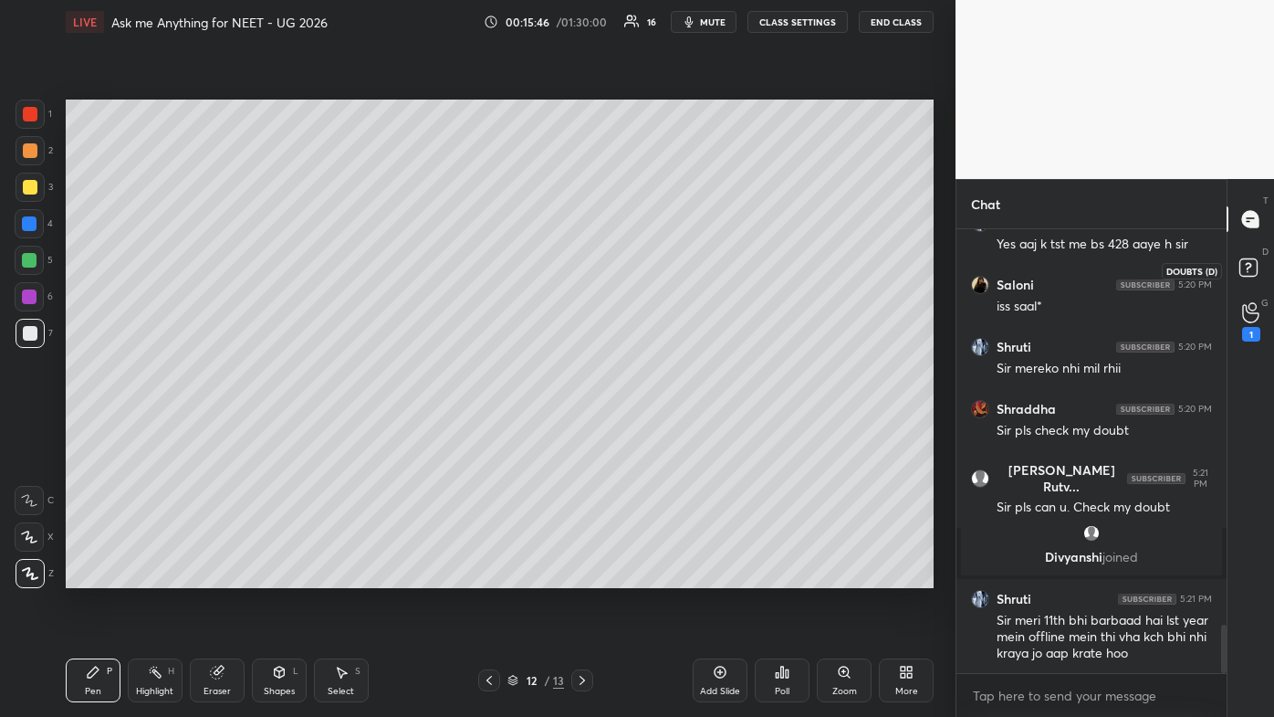
click at [655, 272] on rect at bounding box center [1248, 267] width 17 height 17
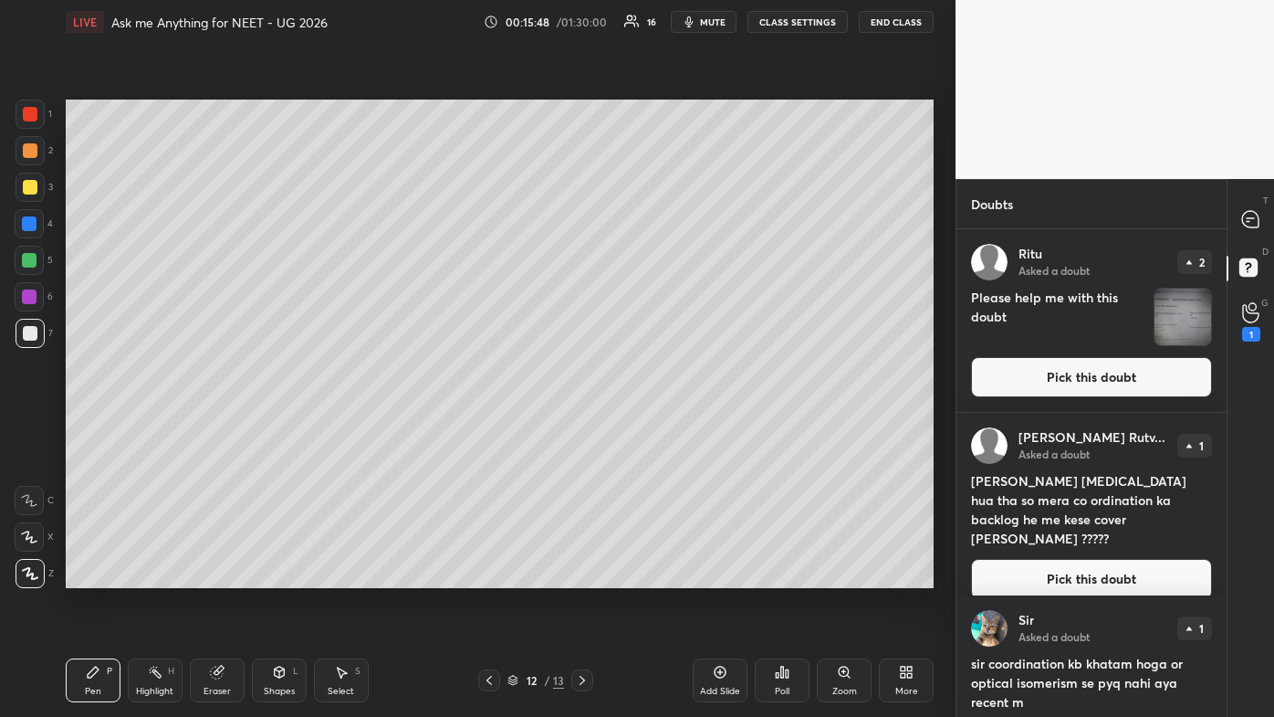
click at [655, 429] on button "Pick this doubt" at bounding box center [1091, 579] width 241 height 40
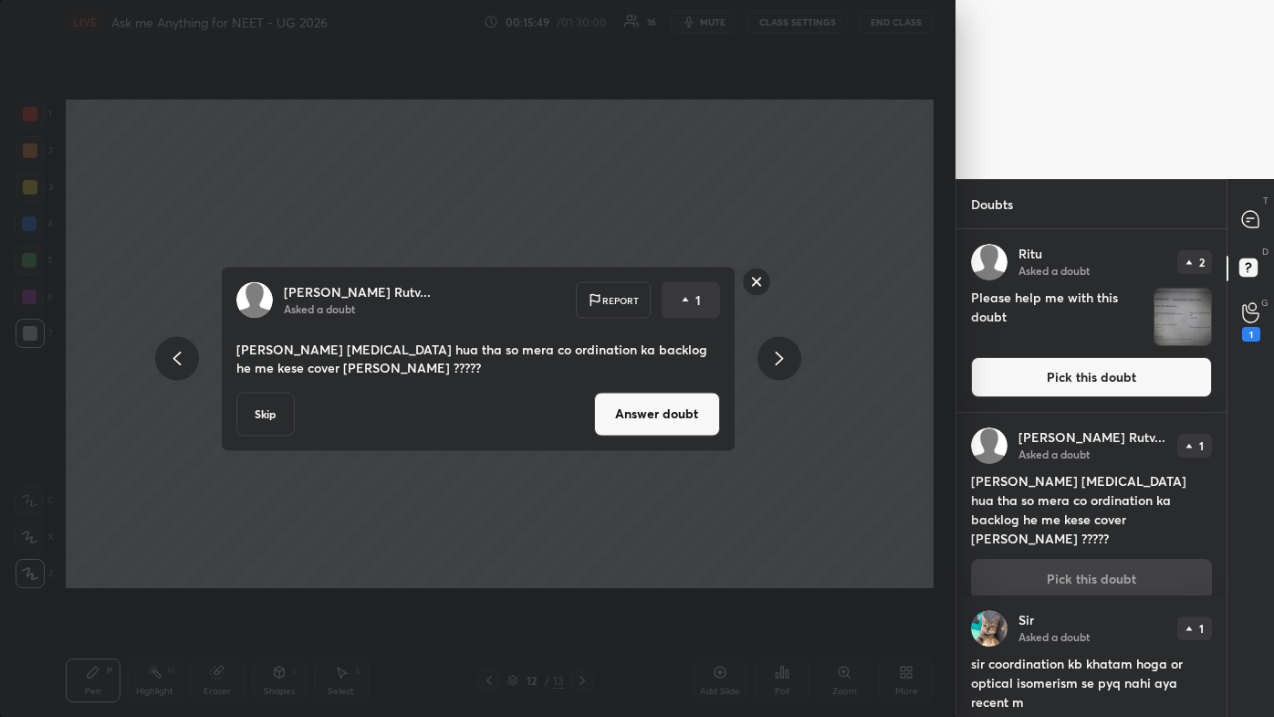
drag, startPoint x: 692, startPoint y: 404, endPoint x: 703, endPoint y: 397, distance: 12.7
click at [655, 409] on button "Answer doubt" at bounding box center [657, 414] width 126 height 44
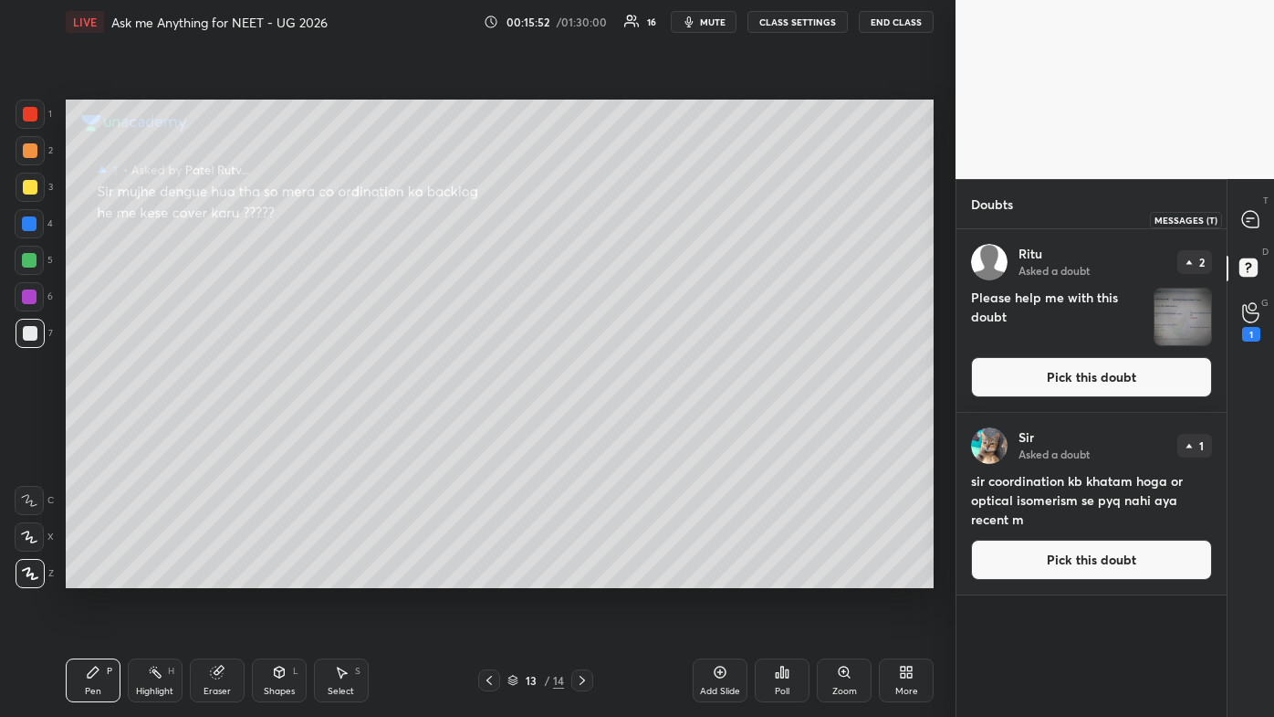
drag, startPoint x: 1250, startPoint y: 217, endPoint x: 1240, endPoint y: 236, distance: 20.8
click at [655, 218] on icon at bounding box center [1250, 218] width 7 height 0
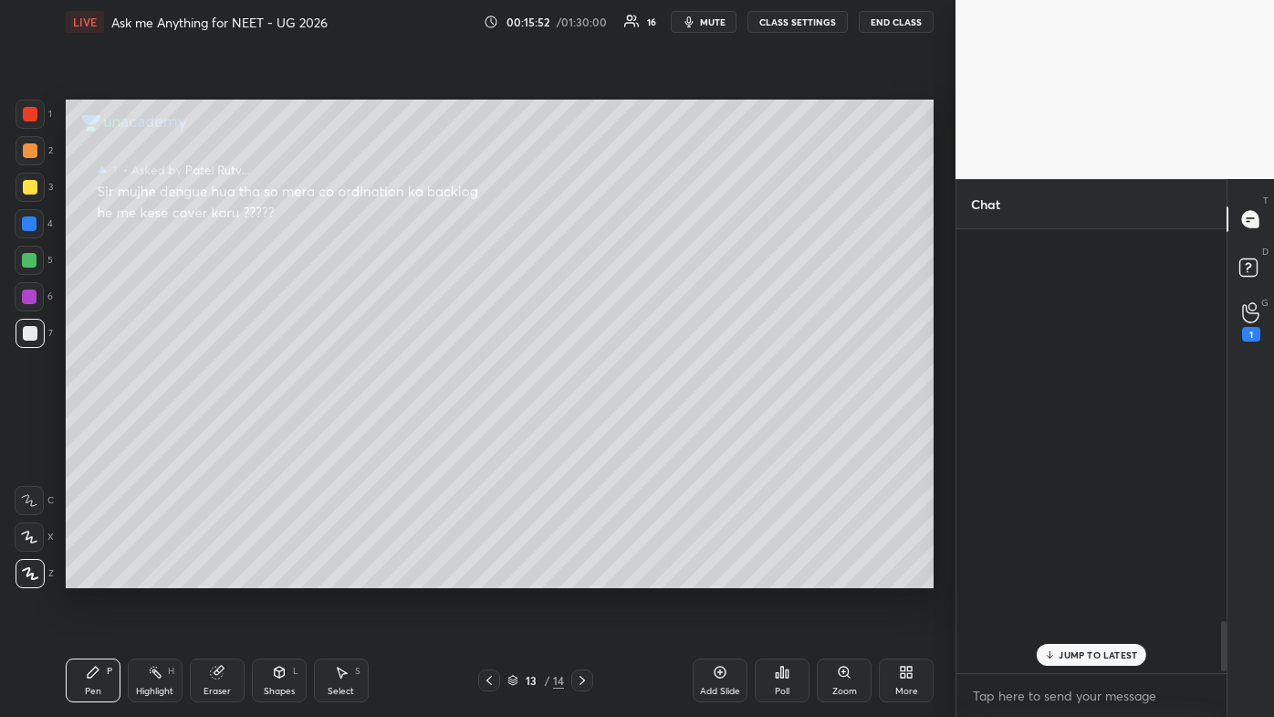
scroll to position [438, 265]
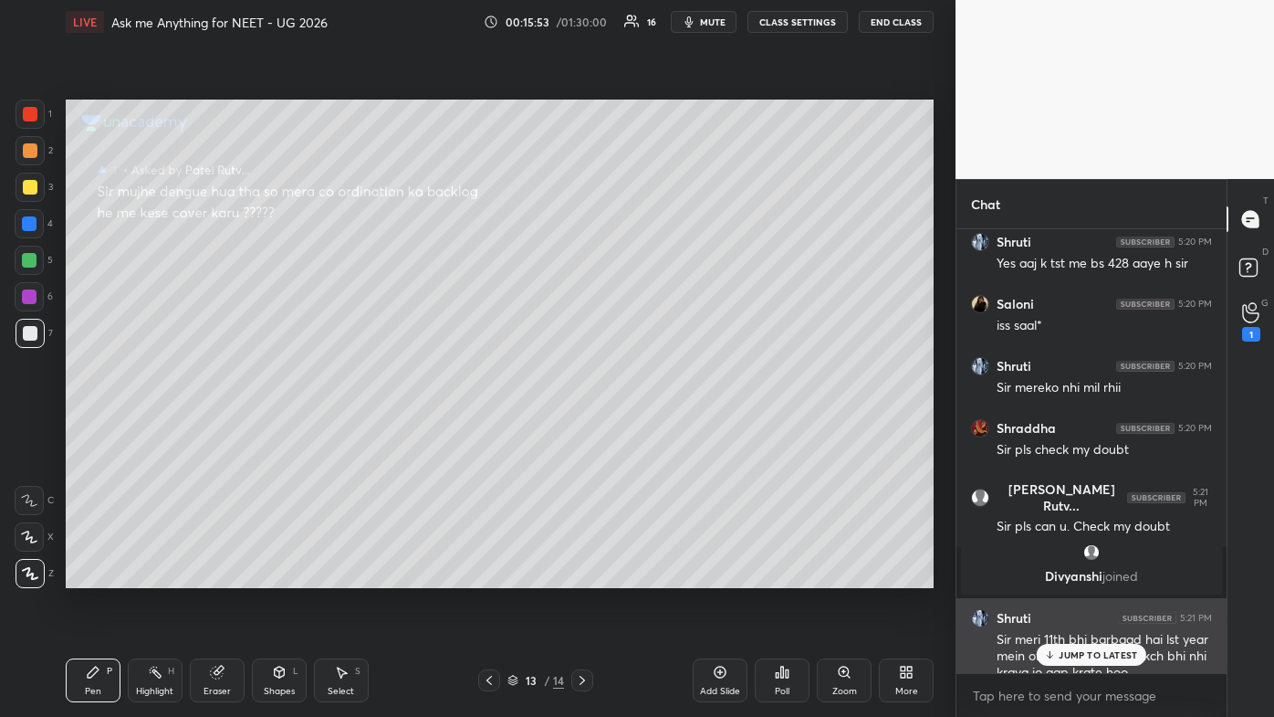
drag, startPoint x: 1085, startPoint y: 655, endPoint x: 1058, endPoint y: 664, distance: 28.6
click at [655, 429] on p "JUMP TO LATEST" at bounding box center [1098, 654] width 79 height 11
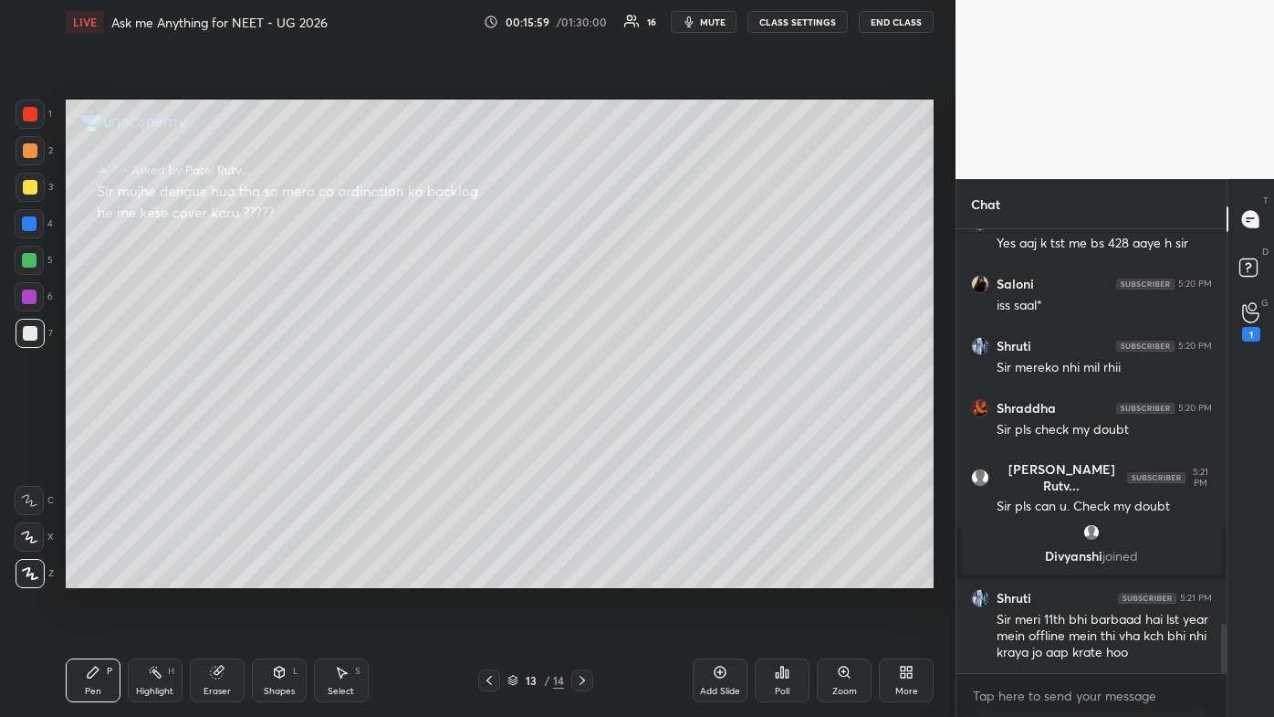
drag, startPoint x: 90, startPoint y: 666, endPoint x: 84, endPoint y: 616, distance: 50.6
click at [90, 429] on div "Pen P" at bounding box center [93, 680] width 55 height 44
click at [32, 152] on div at bounding box center [30, 150] width 15 height 15
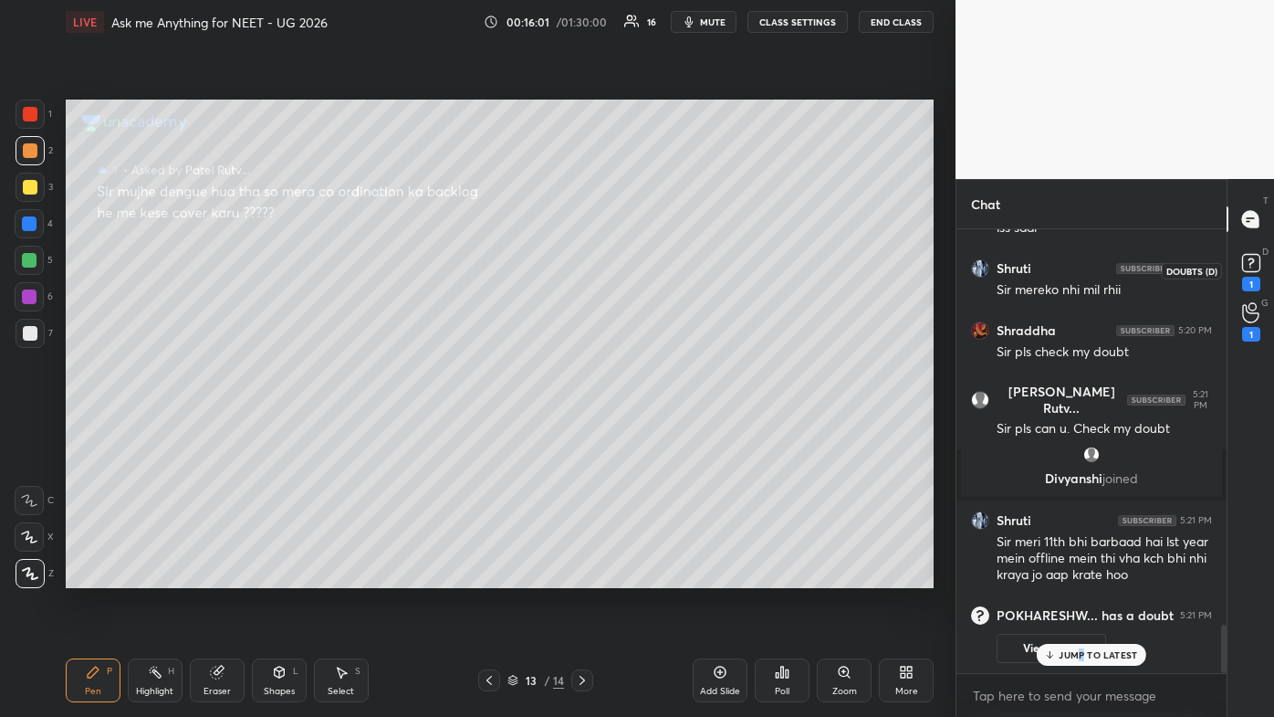
drag, startPoint x: 1255, startPoint y: 261, endPoint x: 1258, endPoint y: 246, distance: 14.9
click at [655, 260] on rect at bounding box center [1250, 263] width 17 height 17
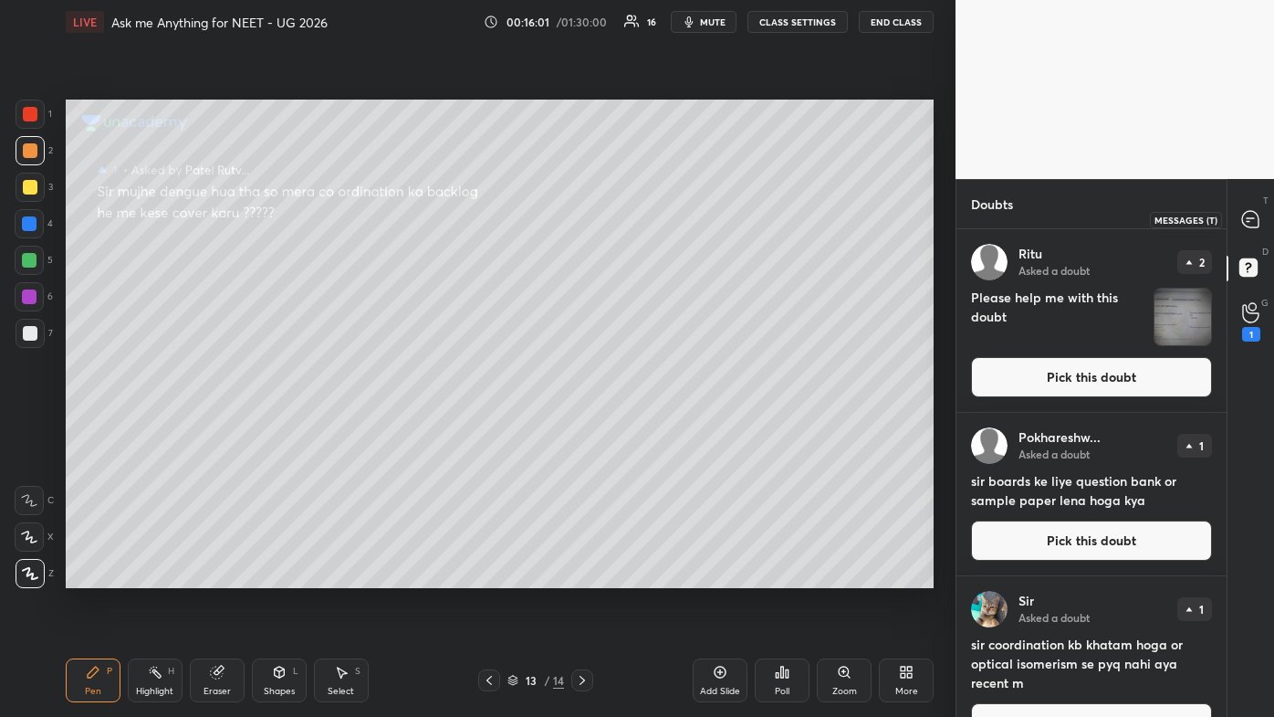
click at [655, 222] on icon at bounding box center [1250, 219] width 16 height 16
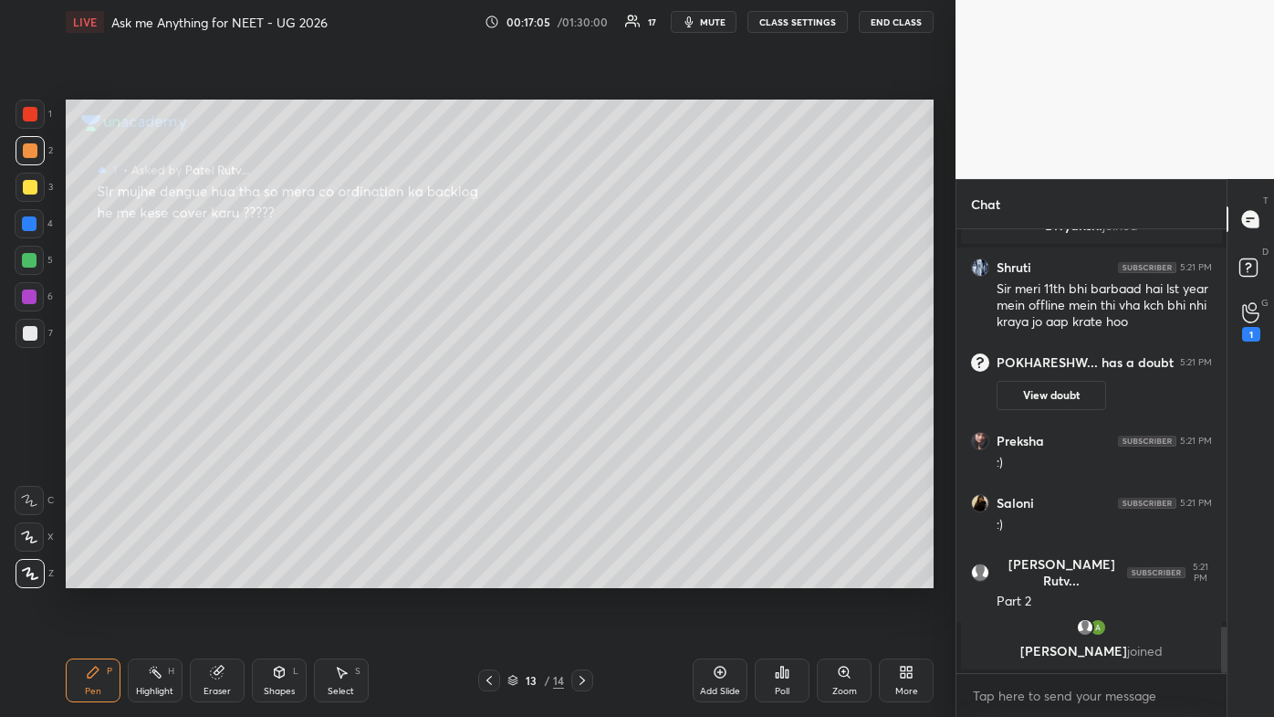
scroll to position [3233, 0]
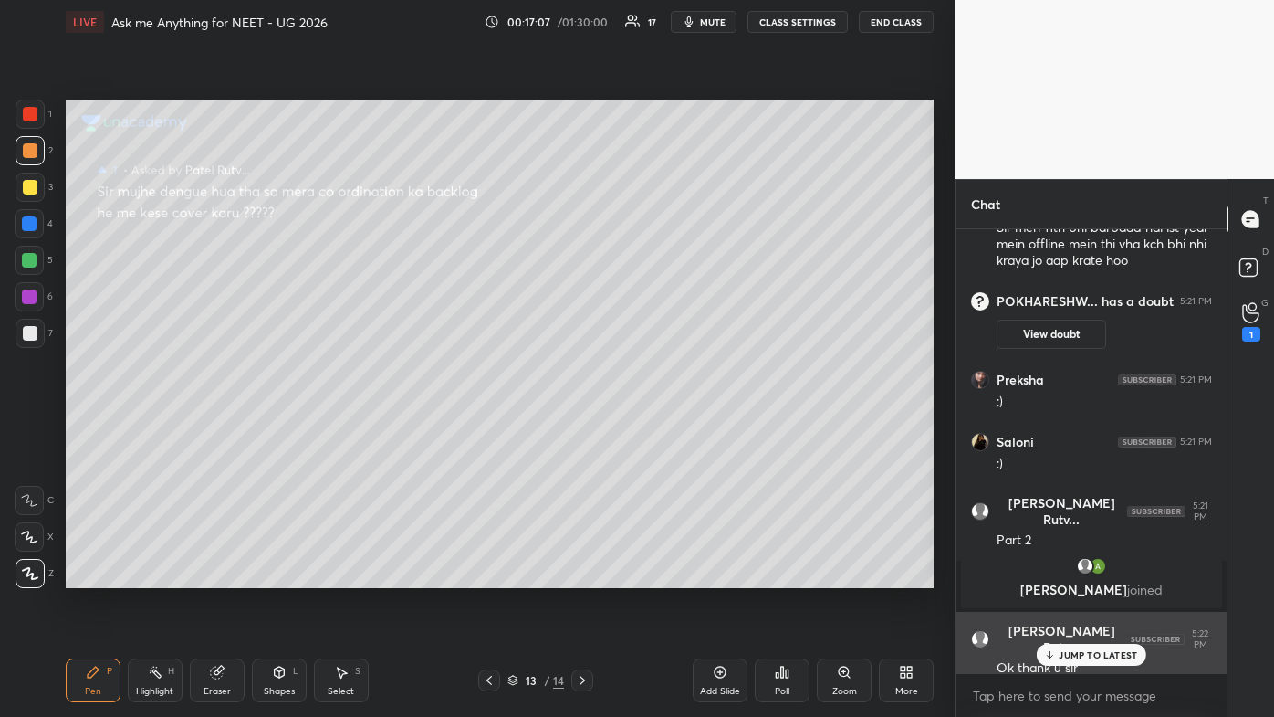
click at [655, 429] on div "JUMP TO LATEST" at bounding box center [1092, 655] width 110 height 22
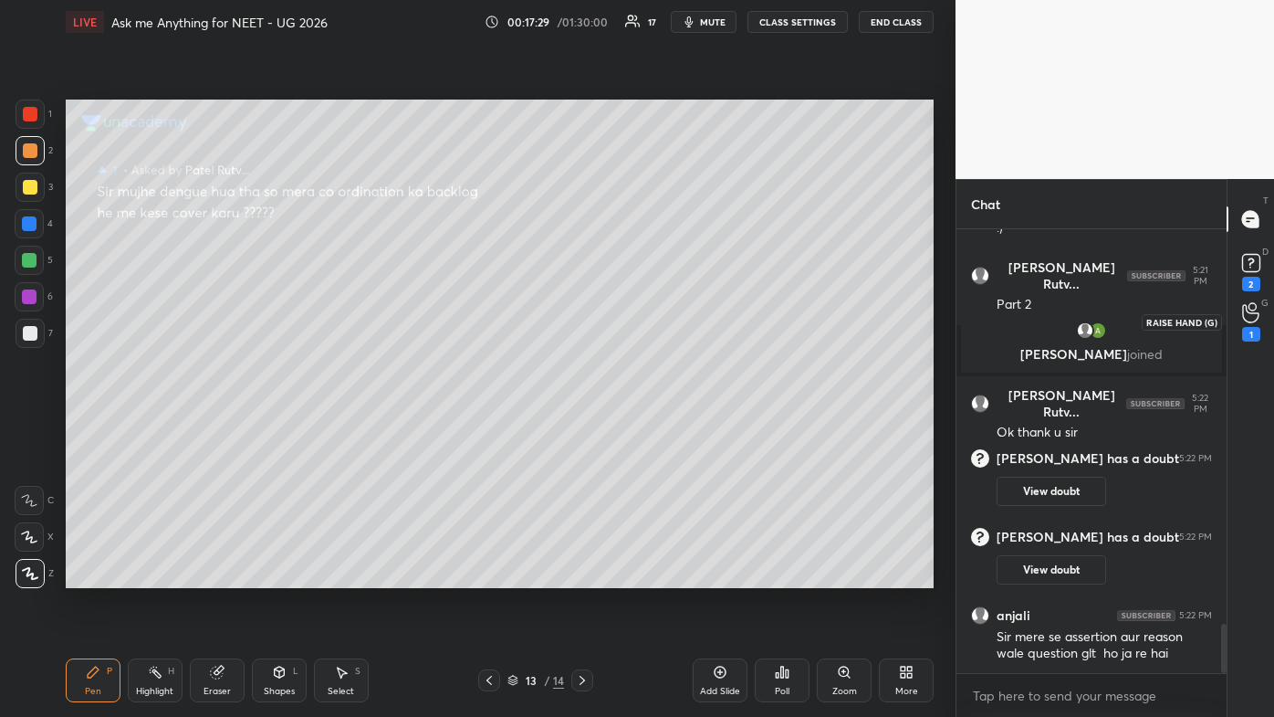
scroll to position [3515, 0]
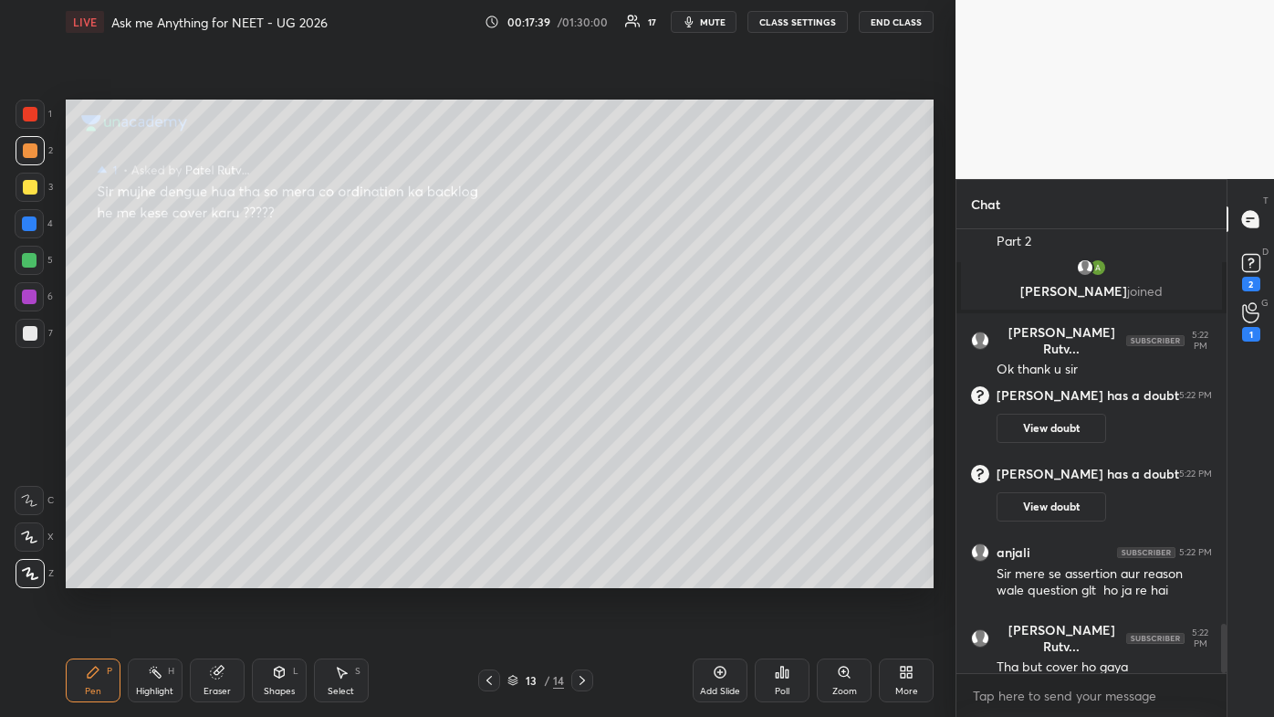
click at [582, 429] on icon at bounding box center [582, 680] width 15 height 15
click at [655, 271] on rect at bounding box center [1250, 263] width 17 height 17
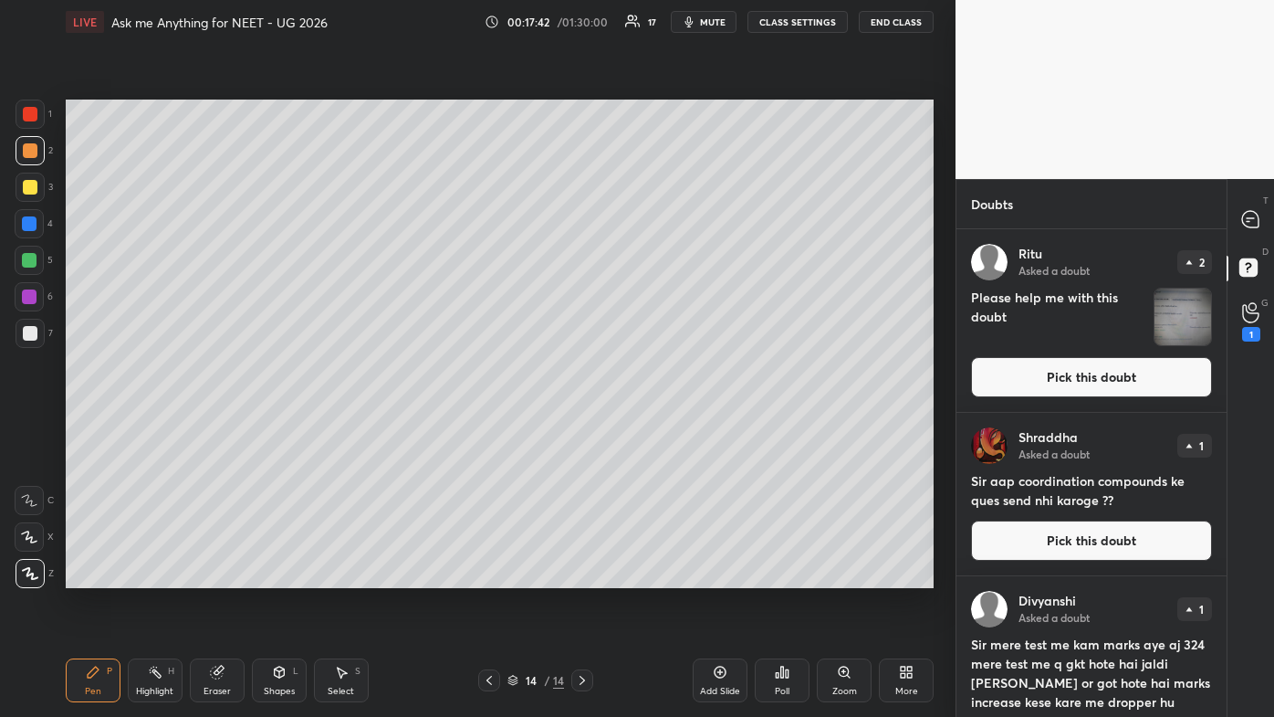
drag, startPoint x: 1073, startPoint y: 368, endPoint x: 1059, endPoint y: 380, distance: 18.1
click at [655, 372] on button "Pick this doubt" at bounding box center [1091, 377] width 241 height 40
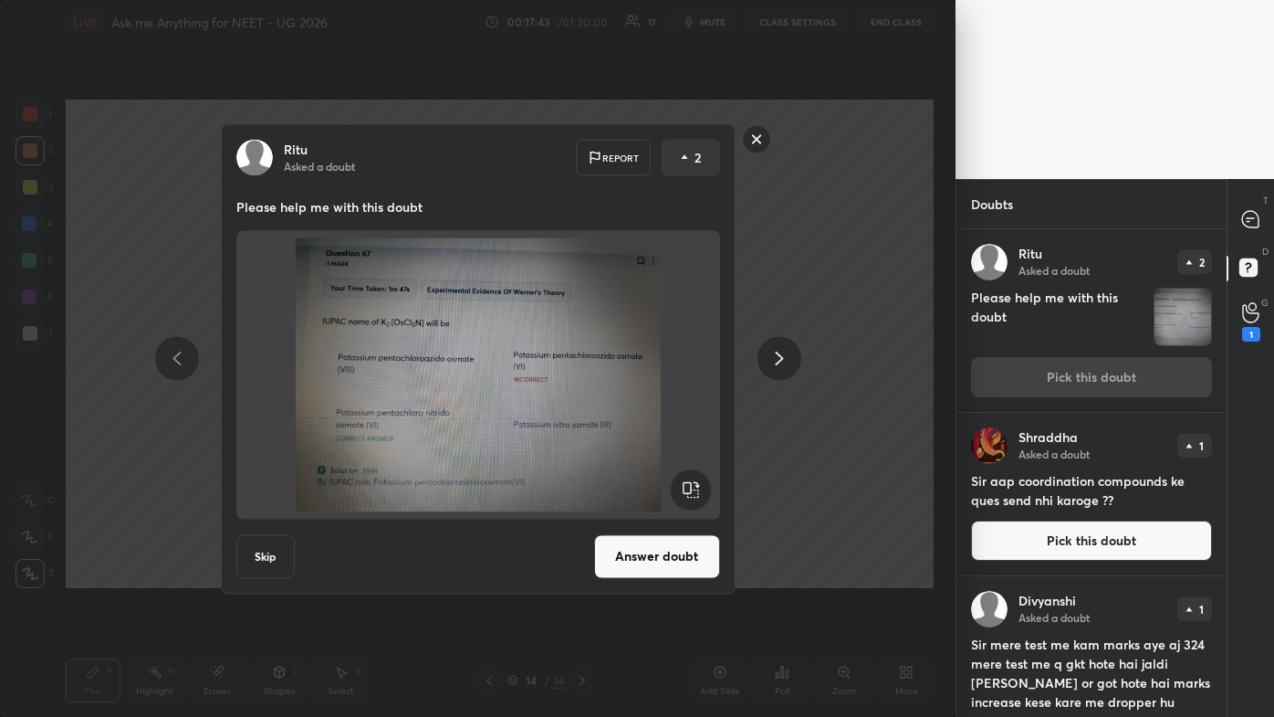
click at [653, 429] on button "Answer doubt" at bounding box center [657, 556] width 126 height 44
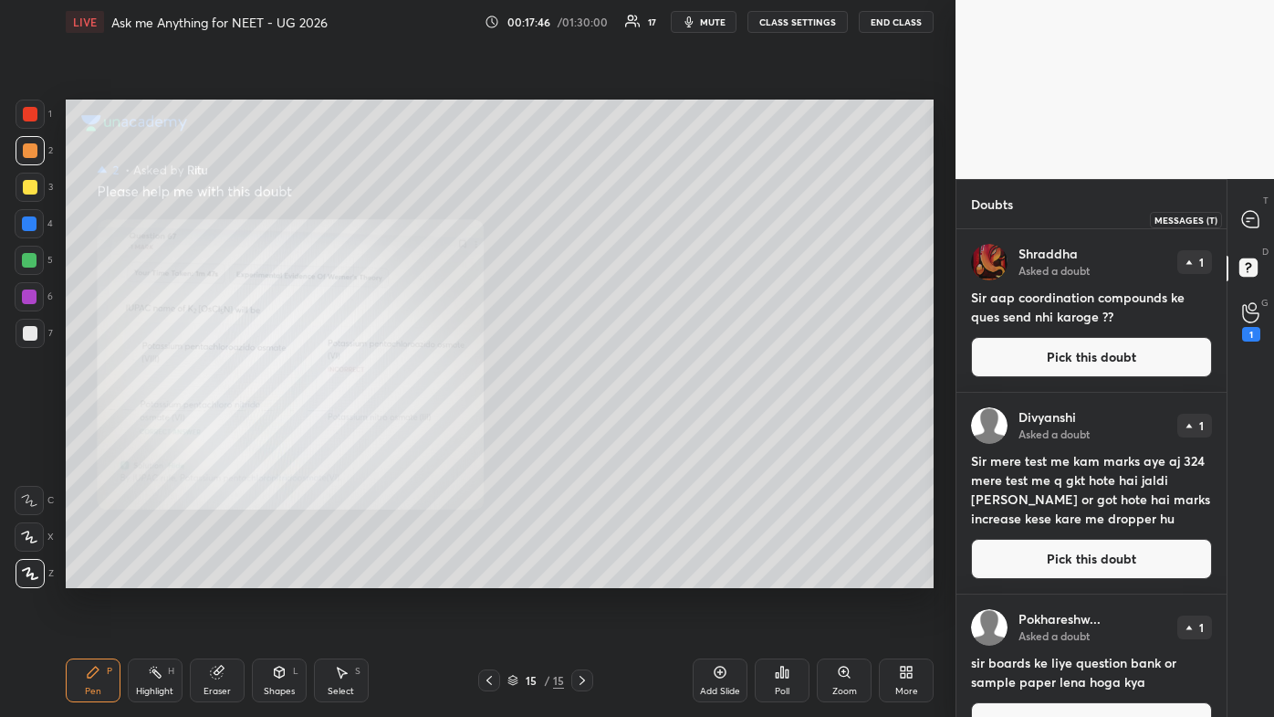
click at [655, 214] on div at bounding box center [1251, 219] width 37 height 33
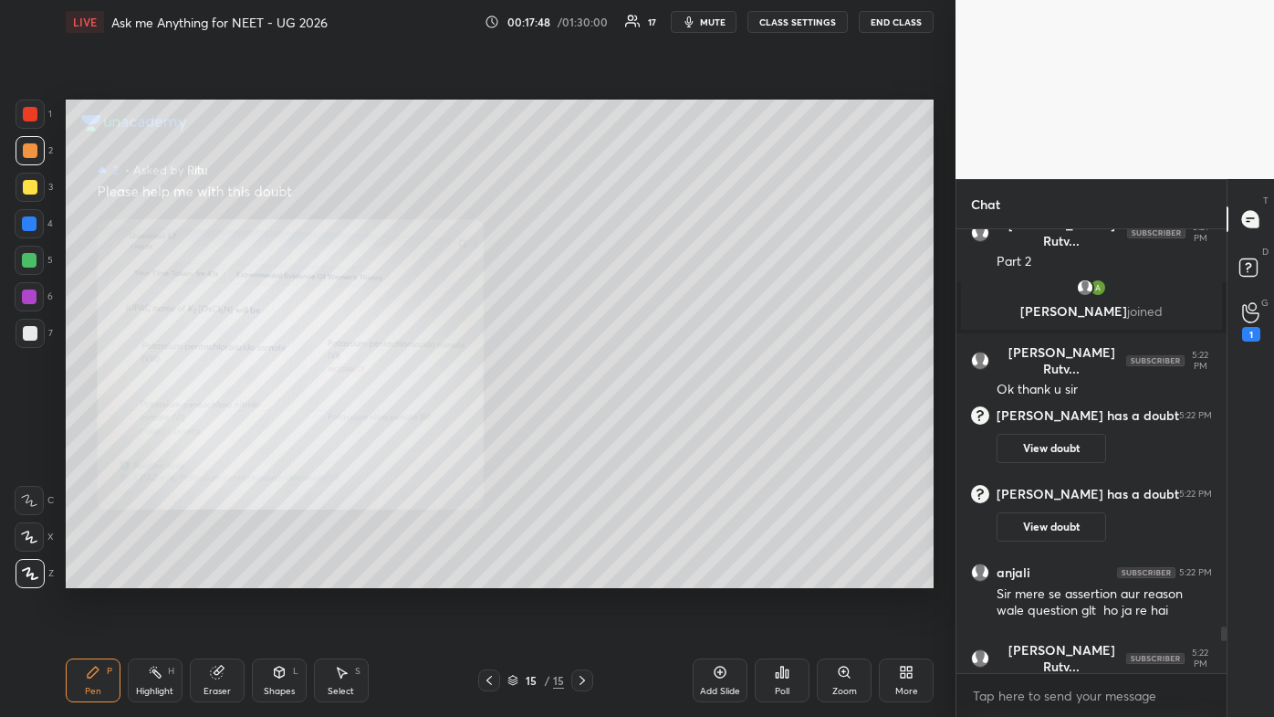
scroll to position [4021, 0]
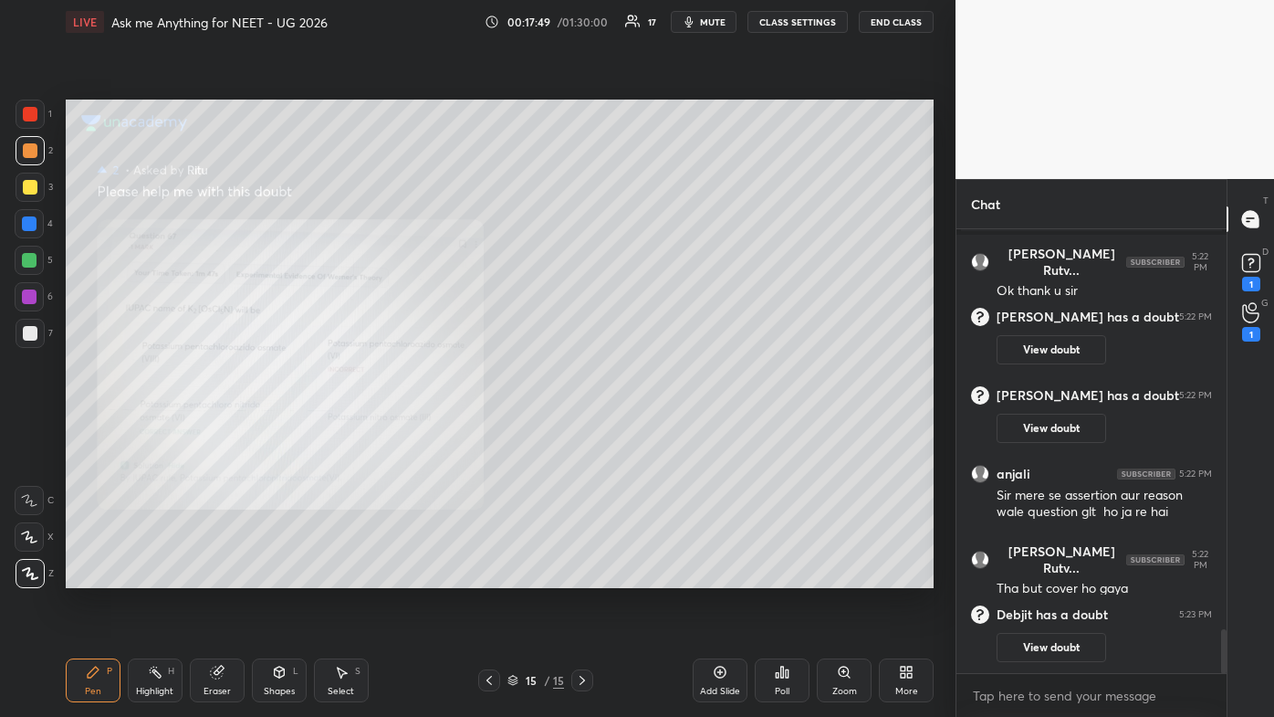
click at [655, 429] on icon at bounding box center [844, 671] width 10 height 10
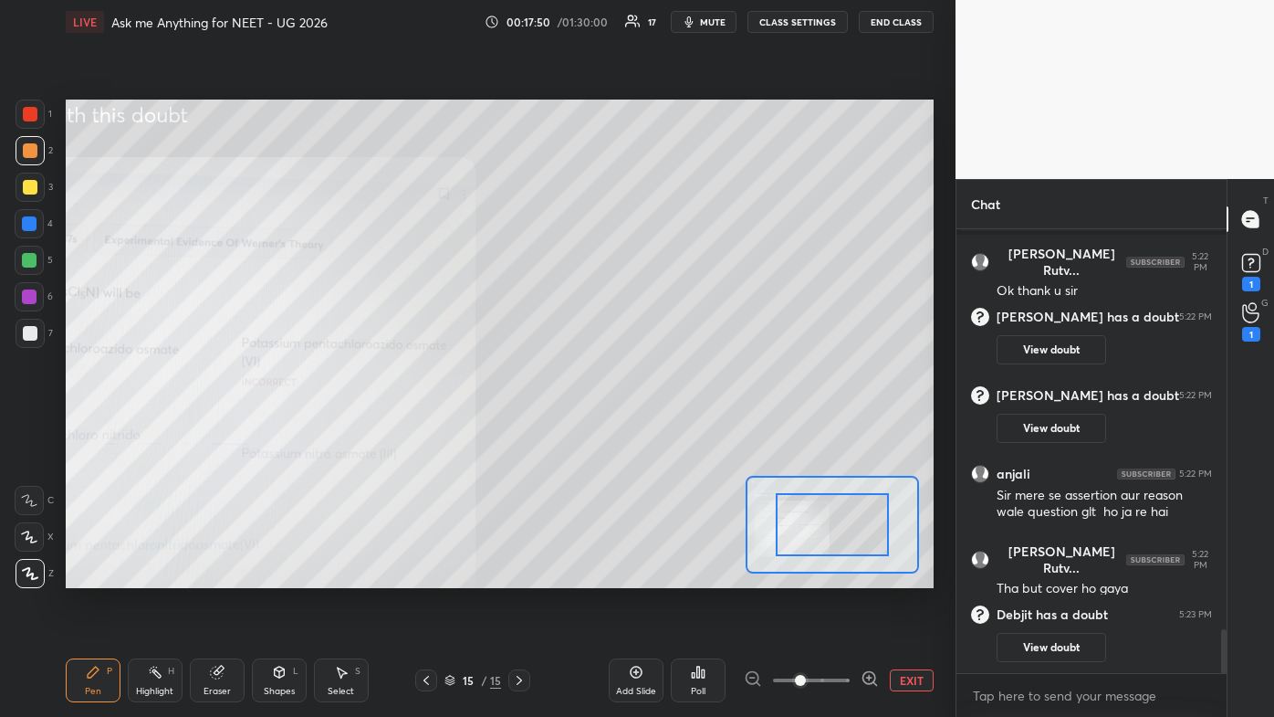
click at [655, 429] on span at bounding box center [811, 679] width 77 height 27
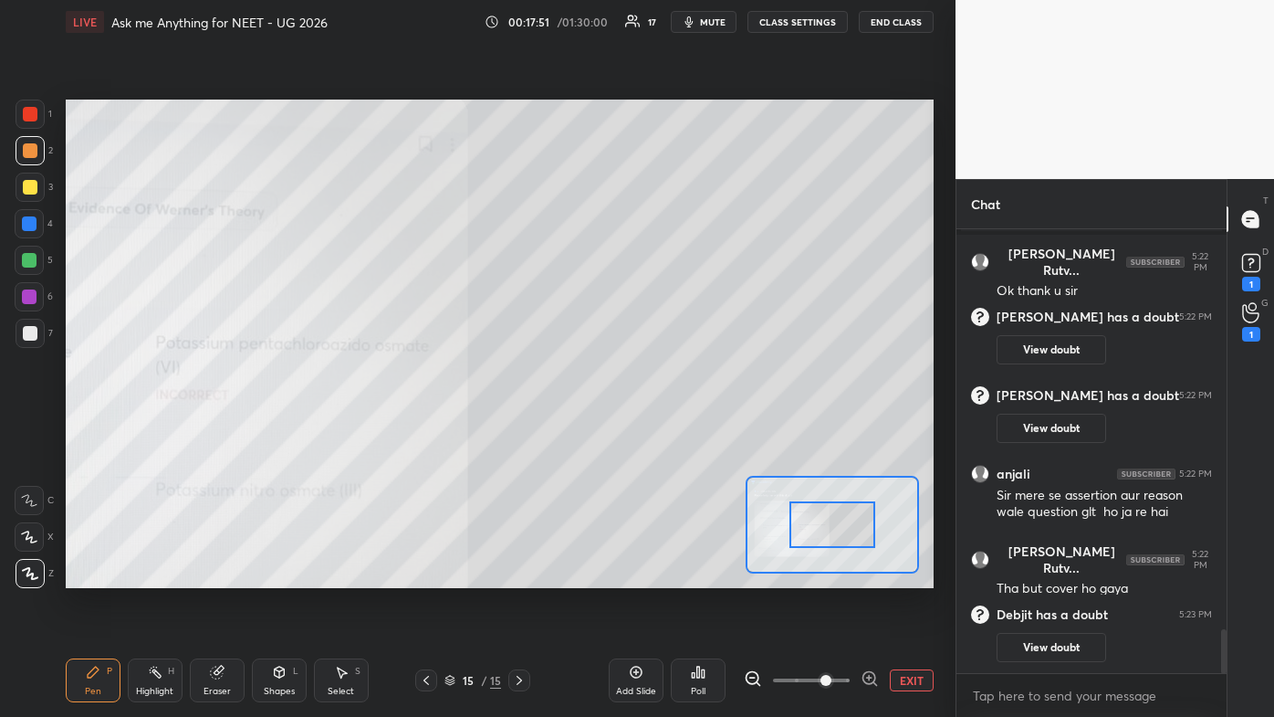
drag, startPoint x: 820, startPoint y: 537, endPoint x: 761, endPoint y: 550, distance: 59.8
click at [655, 429] on div at bounding box center [832, 524] width 85 height 47
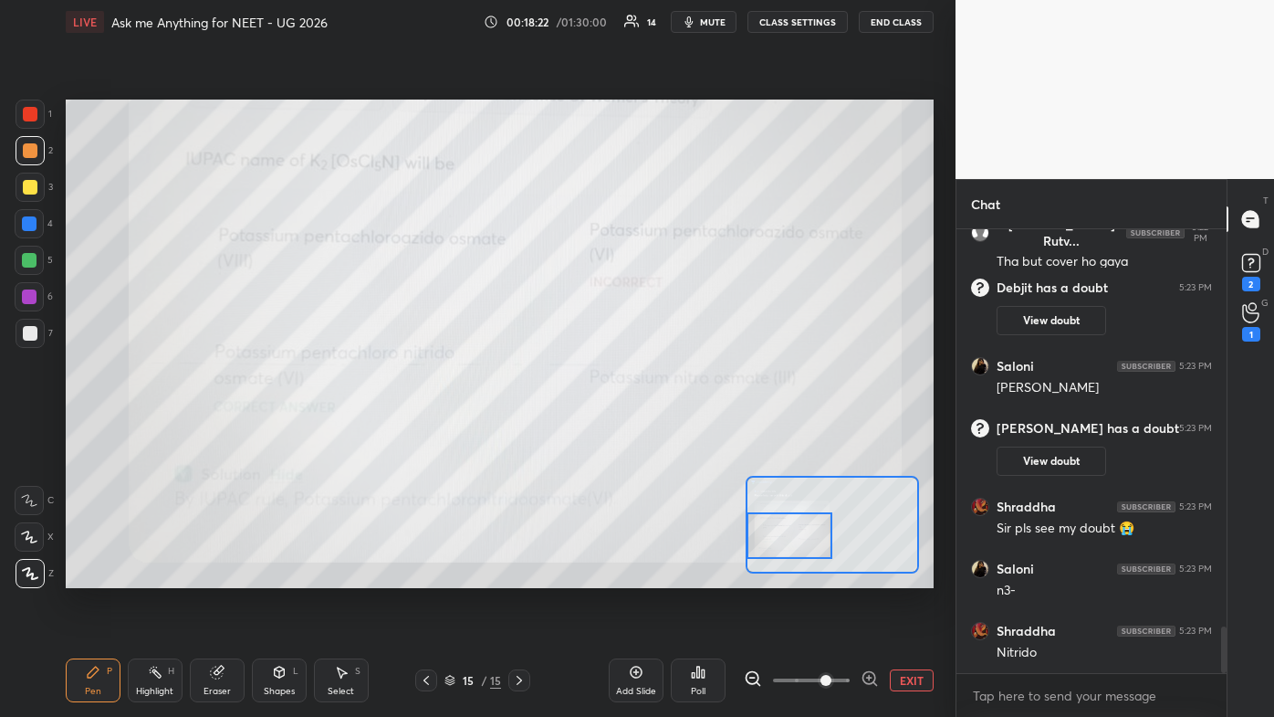
scroll to position [3820, 0]
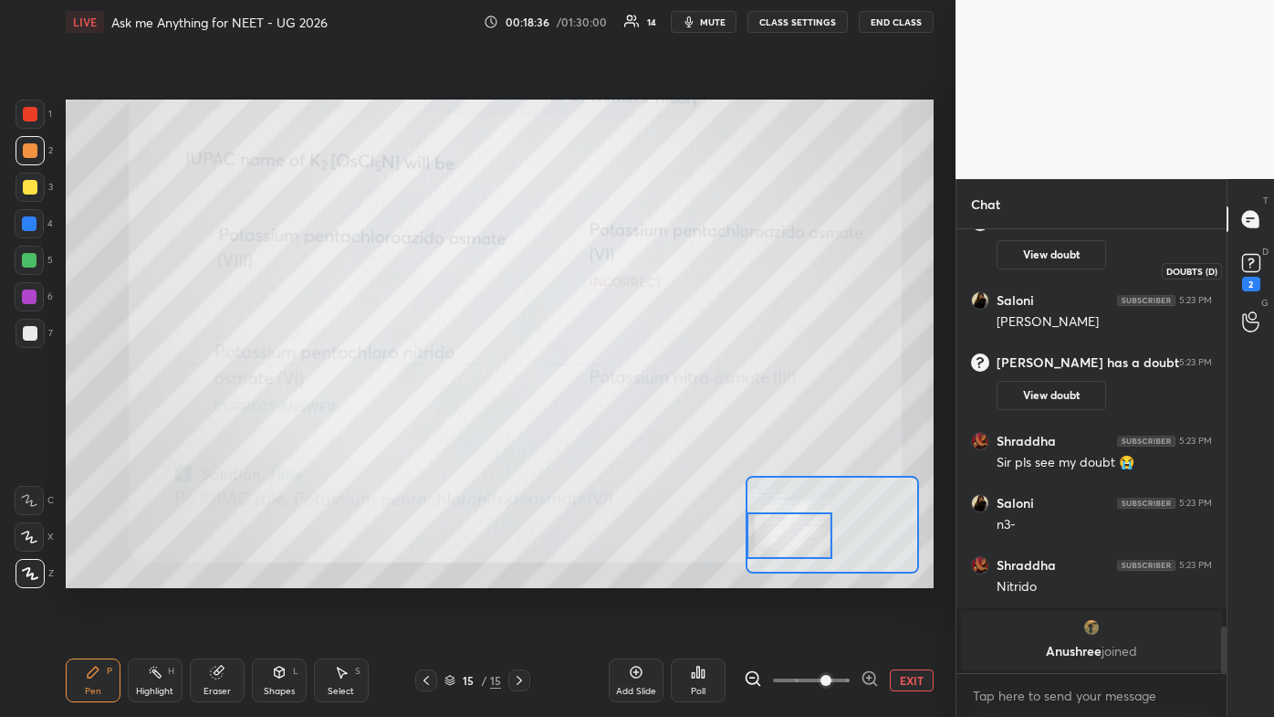
drag, startPoint x: 1256, startPoint y: 278, endPoint x: 1242, endPoint y: 294, distance: 22.0
click at [655, 278] on div "2" at bounding box center [1251, 284] width 18 height 15
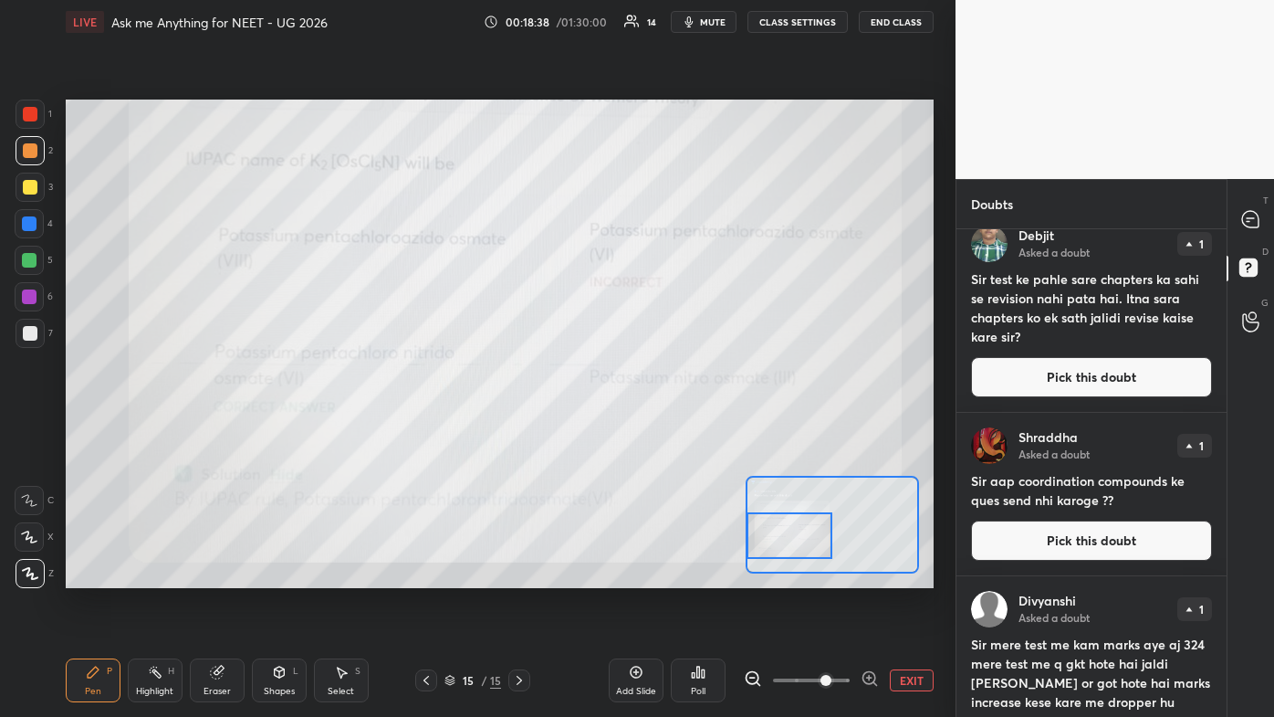
scroll to position [183, 0]
click at [655, 429] on button "Pick this doubt" at bounding box center [1091, 539] width 241 height 40
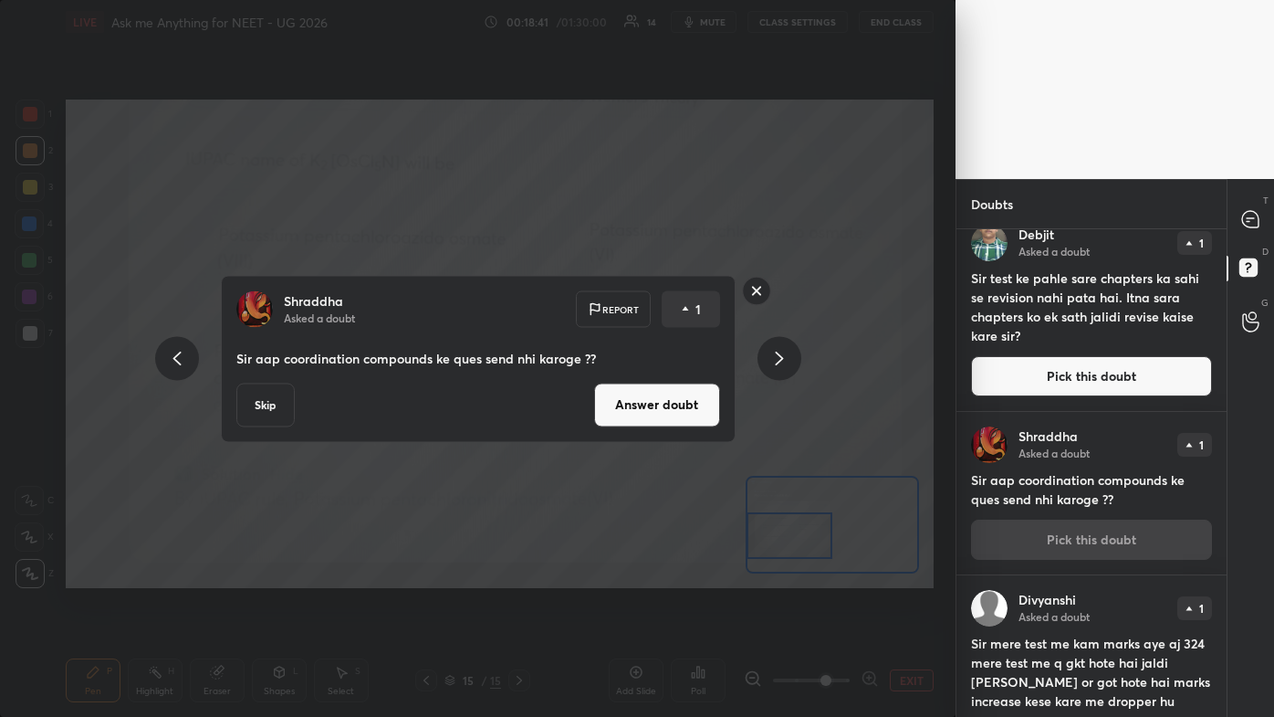
click at [636, 411] on button "Answer doubt" at bounding box center [657, 405] width 126 height 44
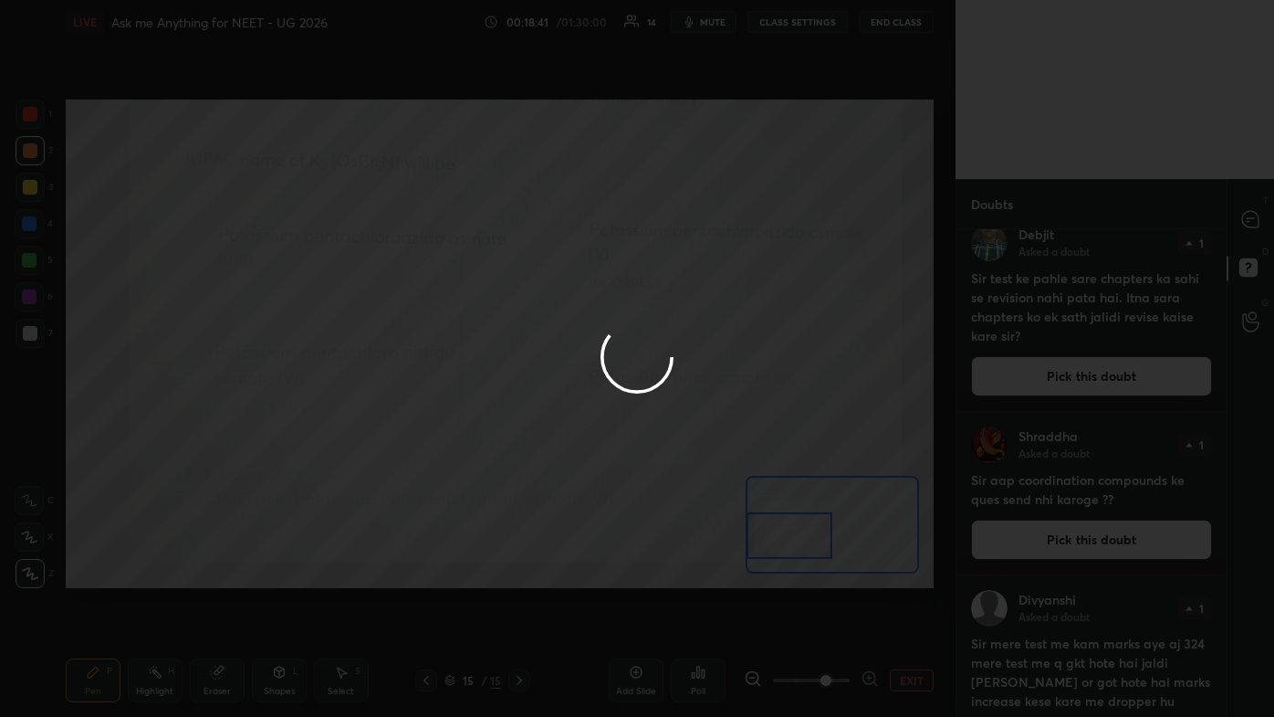
scroll to position [0, 0]
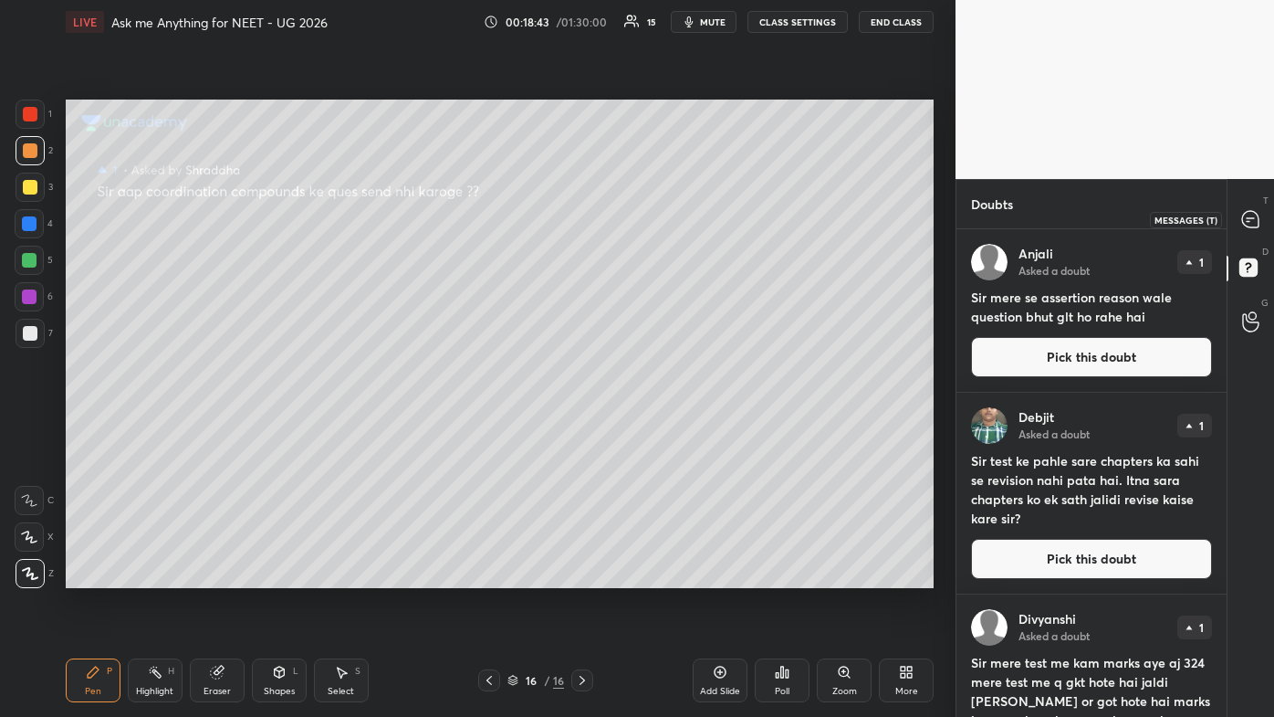
click at [655, 218] on icon at bounding box center [1251, 219] width 19 height 19
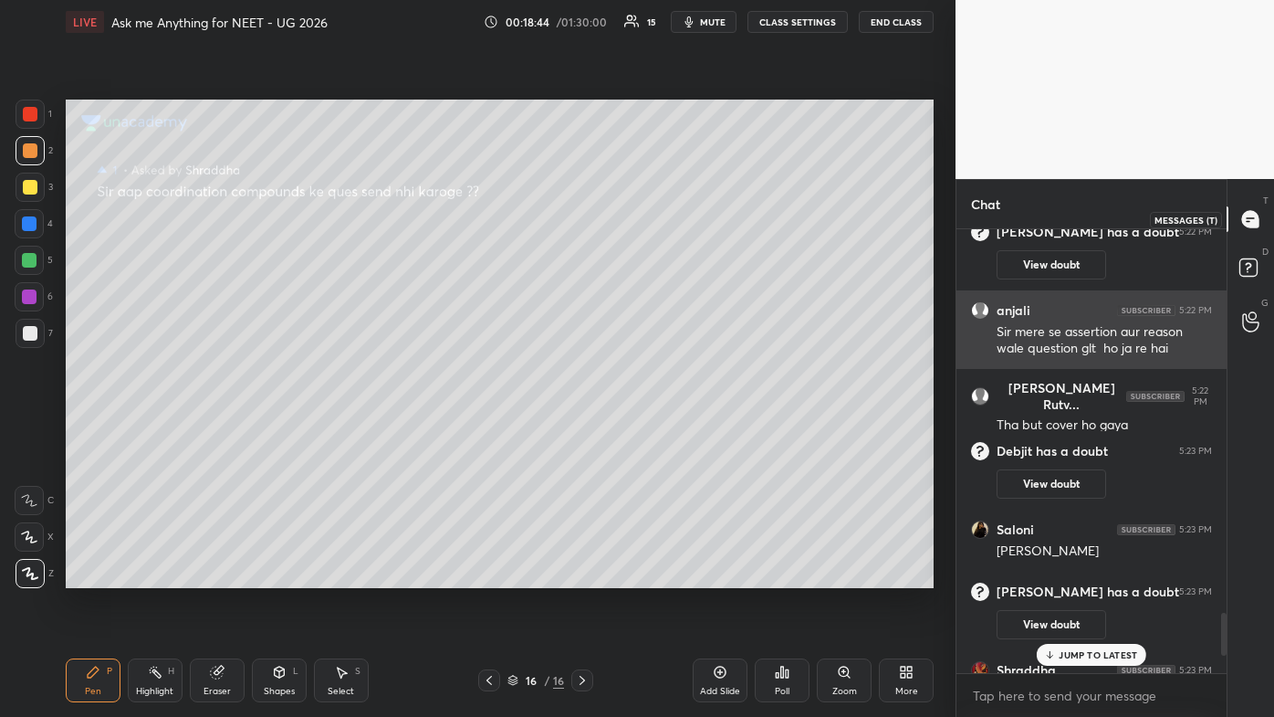
scroll to position [438, 265]
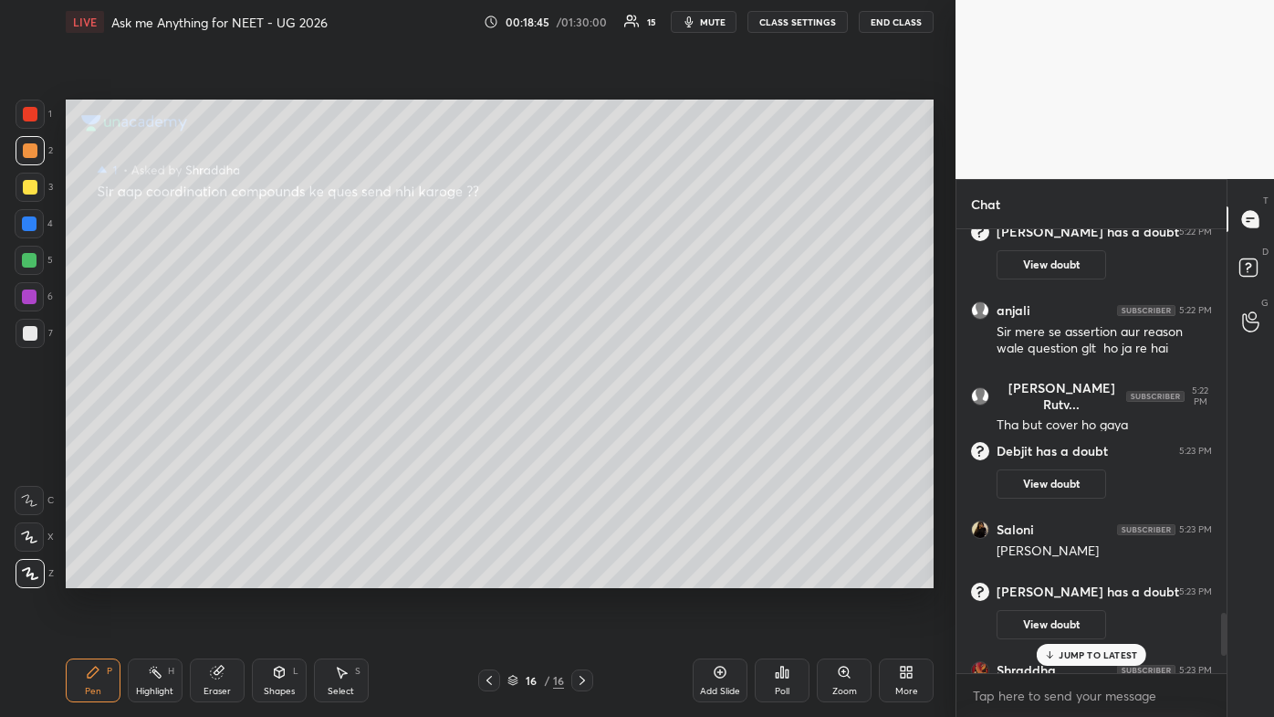
click at [655, 429] on div "JUMP TO LATEST" at bounding box center [1092, 655] width 110 height 22
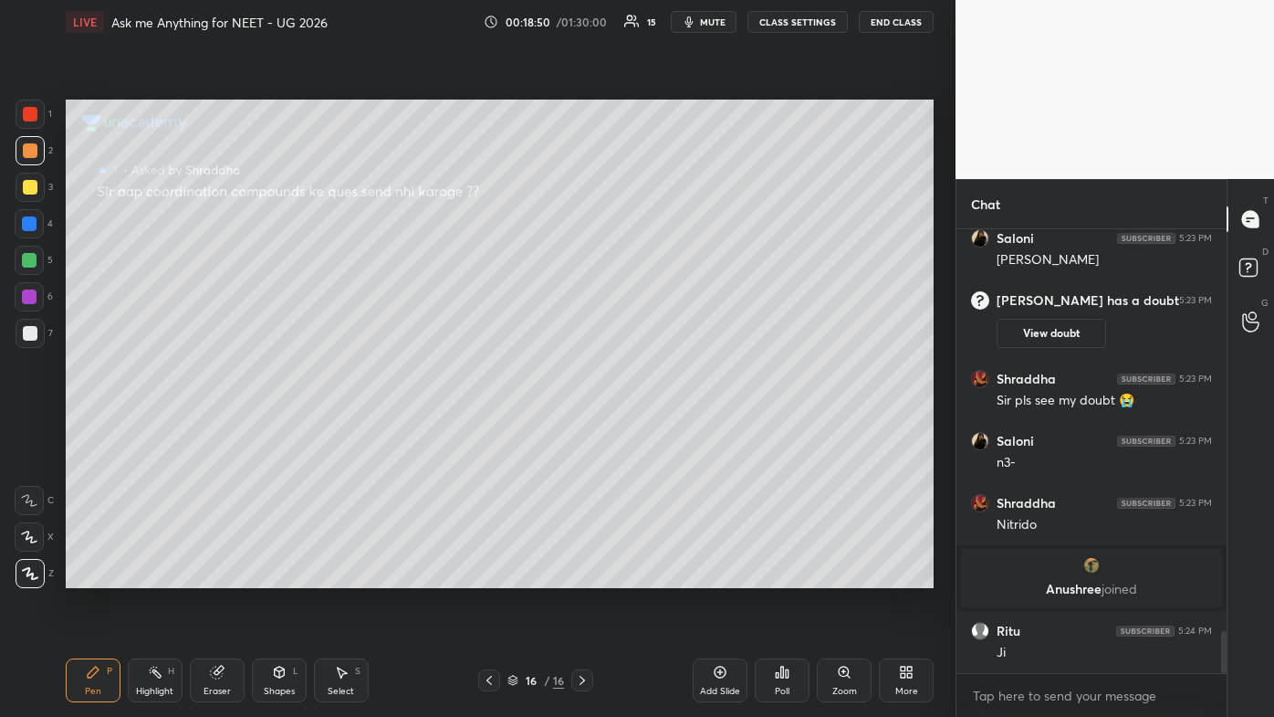
click at [83, 429] on div "Pen P" at bounding box center [93, 680] width 55 height 44
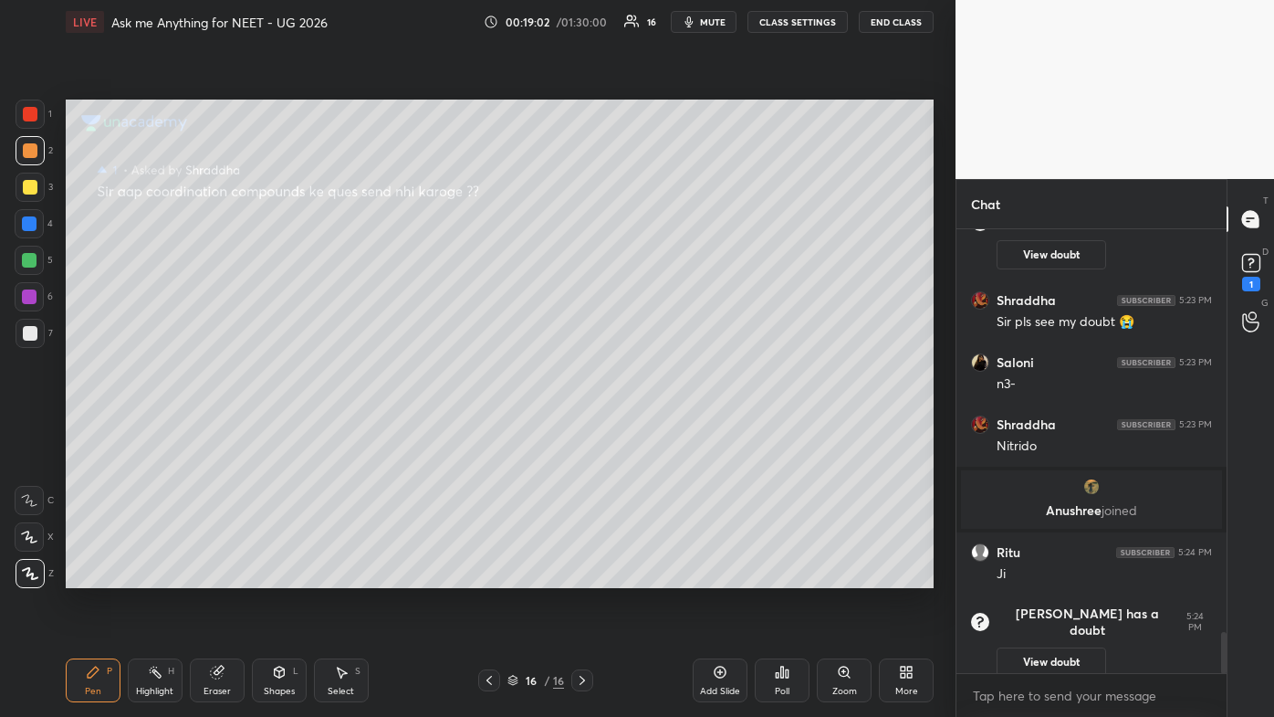
scroll to position [3824, 0]
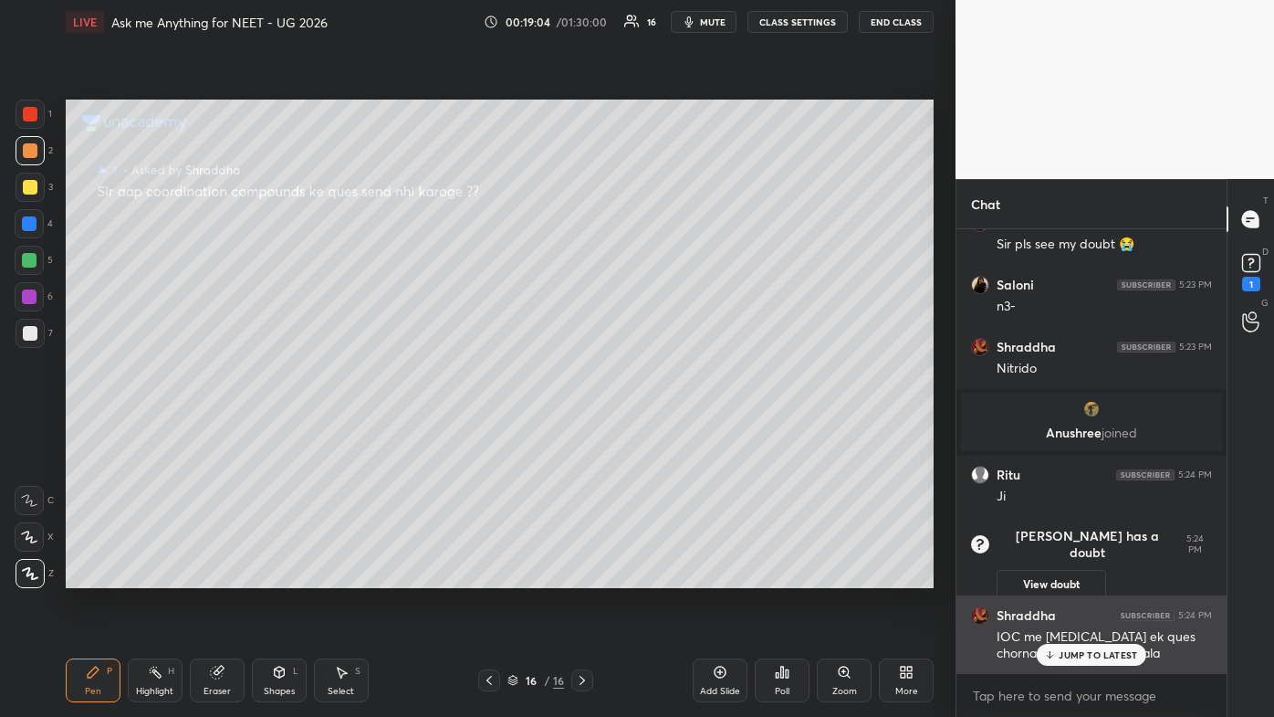
drag, startPoint x: 1081, startPoint y: 654, endPoint x: 1053, endPoint y: 661, distance: 29.2
click at [655, 429] on p "JUMP TO LATEST" at bounding box center [1098, 654] width 79 height 11
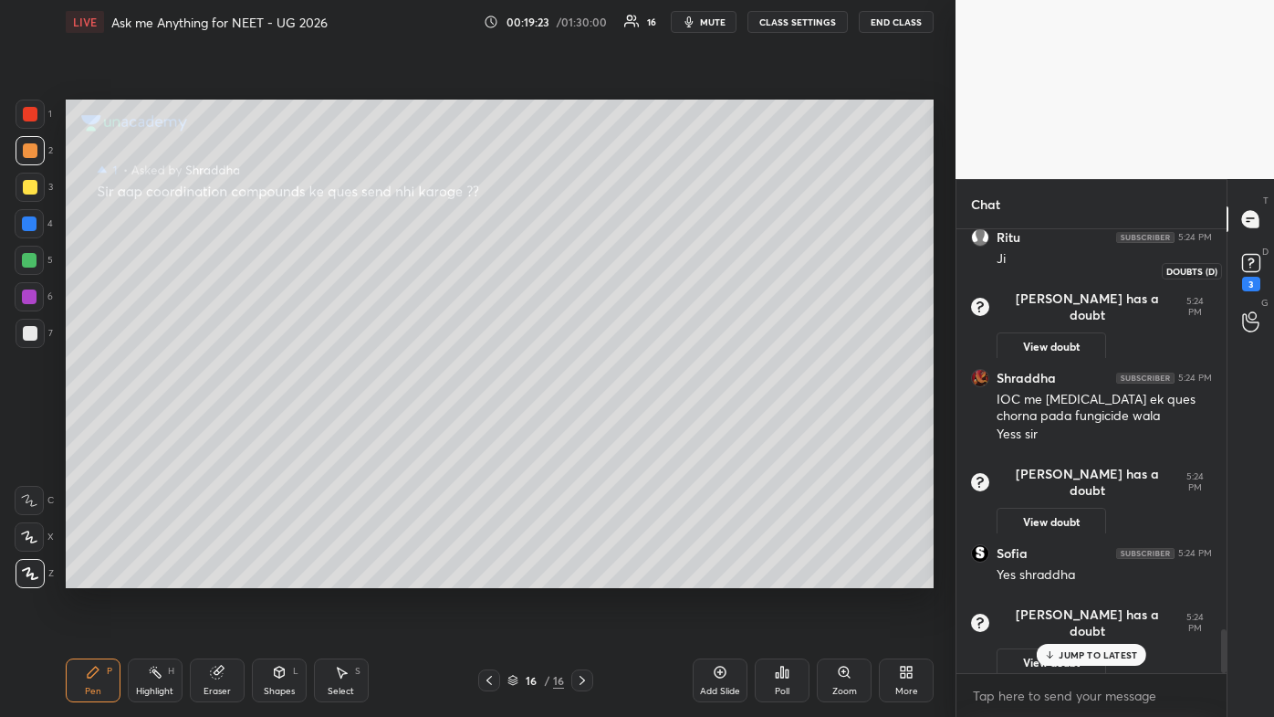
scroll to position [4010, 0]
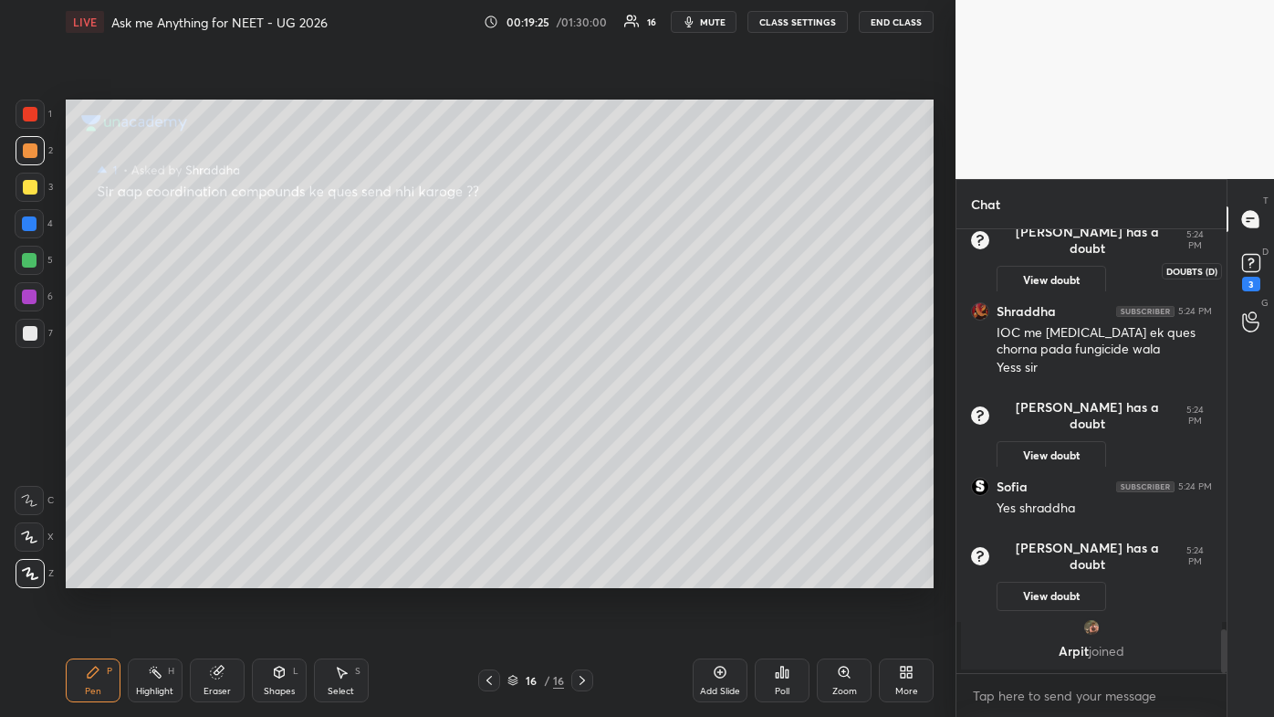
click at [655, 277] on icon at bounding box center [1251, 262] width 27 height 27
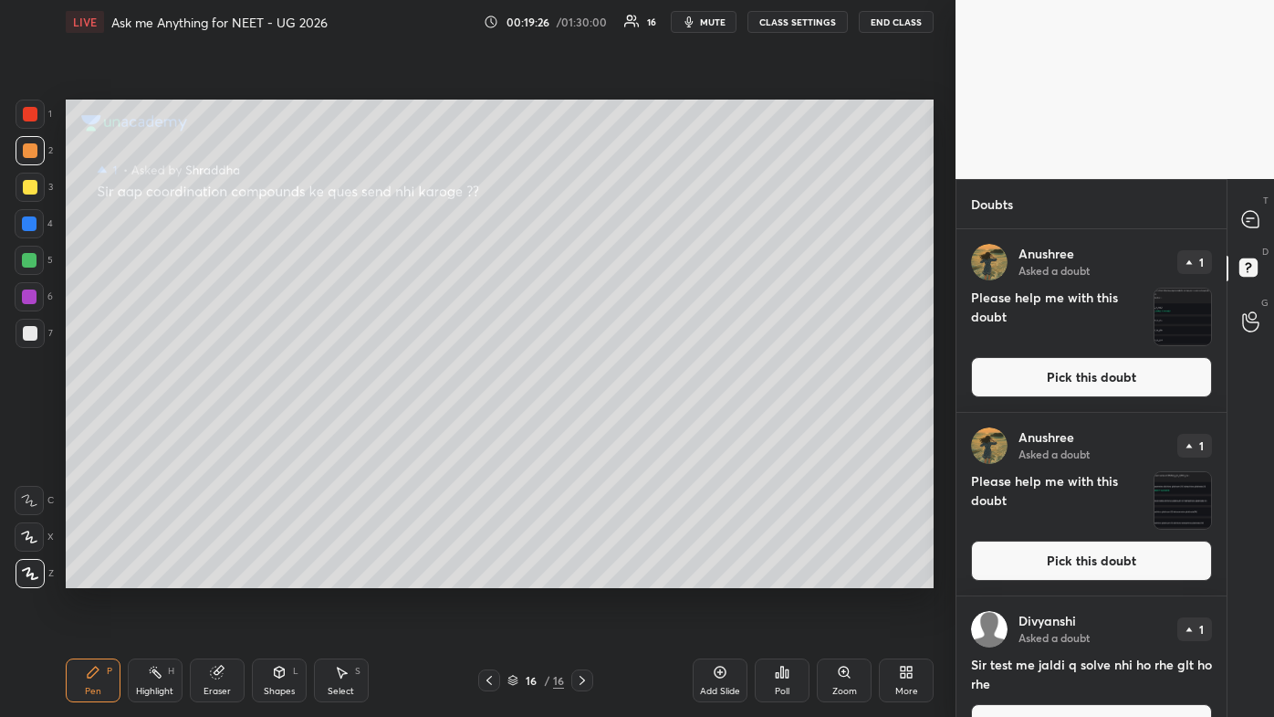
drag, startPoint x: 1061, startPoint y: 371, endPoint x: 1049, endPoint y: 372, distance: 11.9
click at [655, 373] on button "Pick this doubt" at bounding box center [1091, 377] width 241 height 40
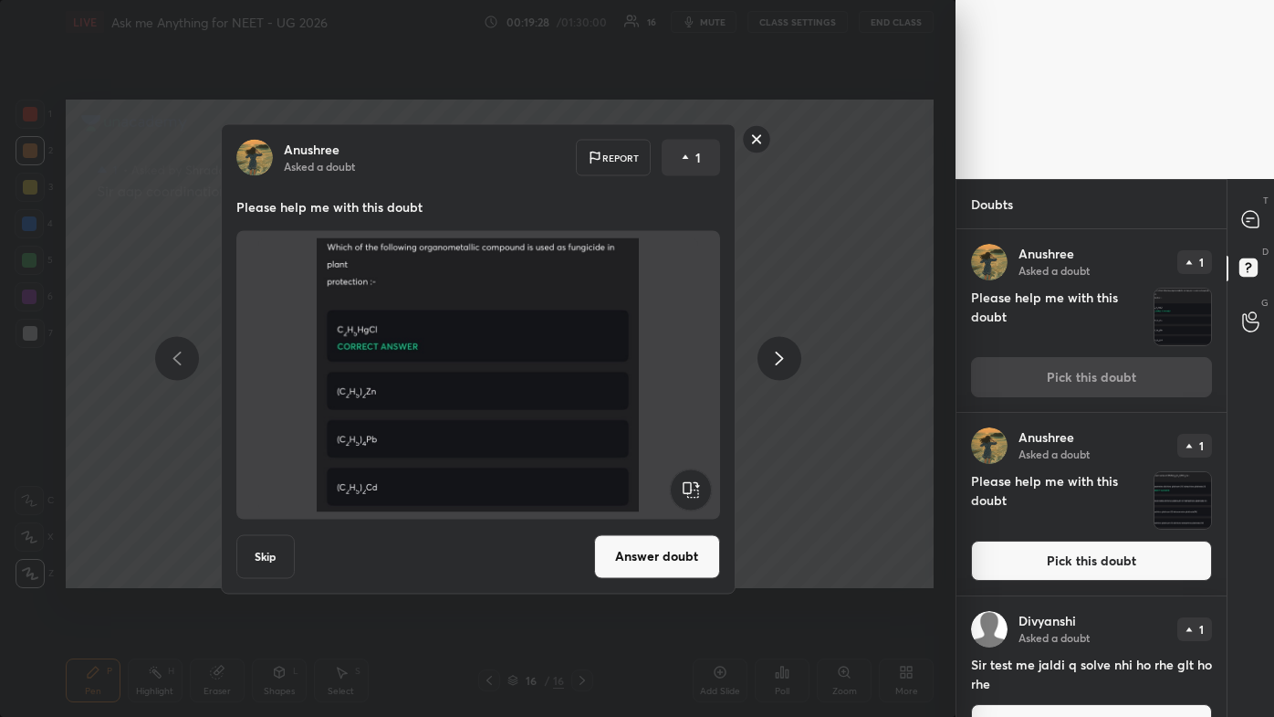
click at [655, 429] on button "Answer doubt" at bounding box center [657, 556] width 126 height 44
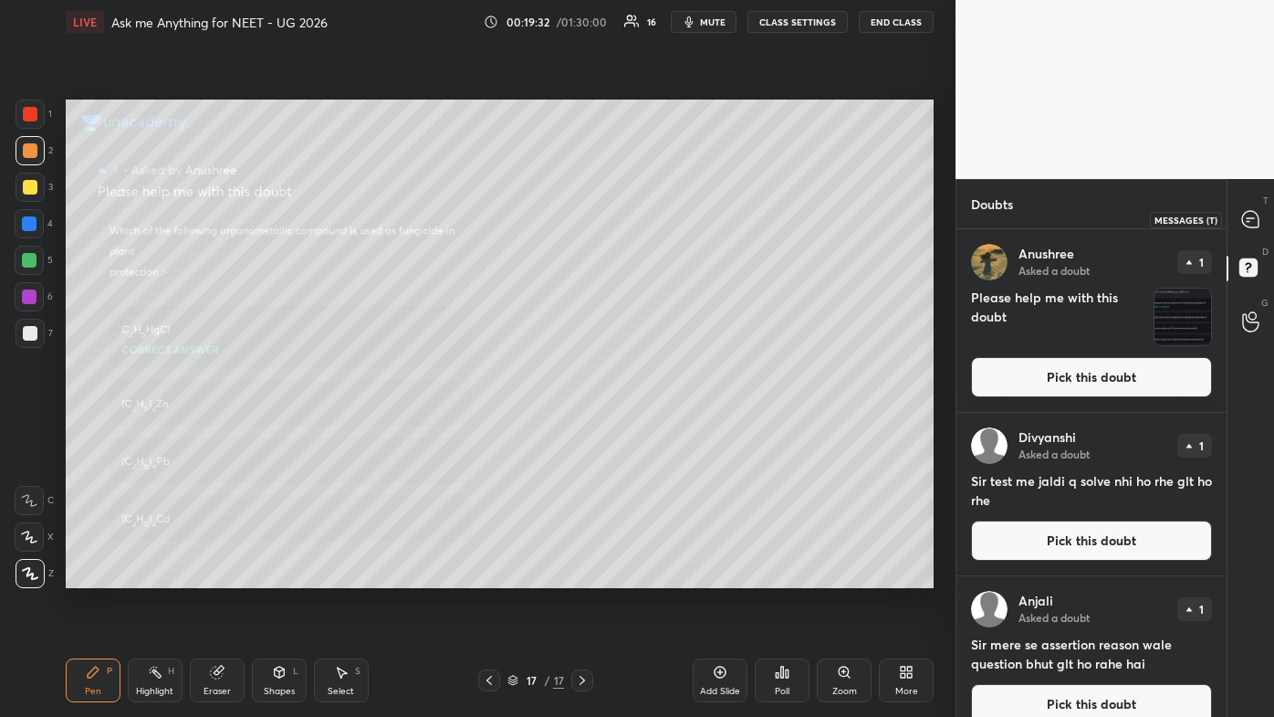
click at [655, 218] on icon at bounding box center [1250, 218] width 7 height 0
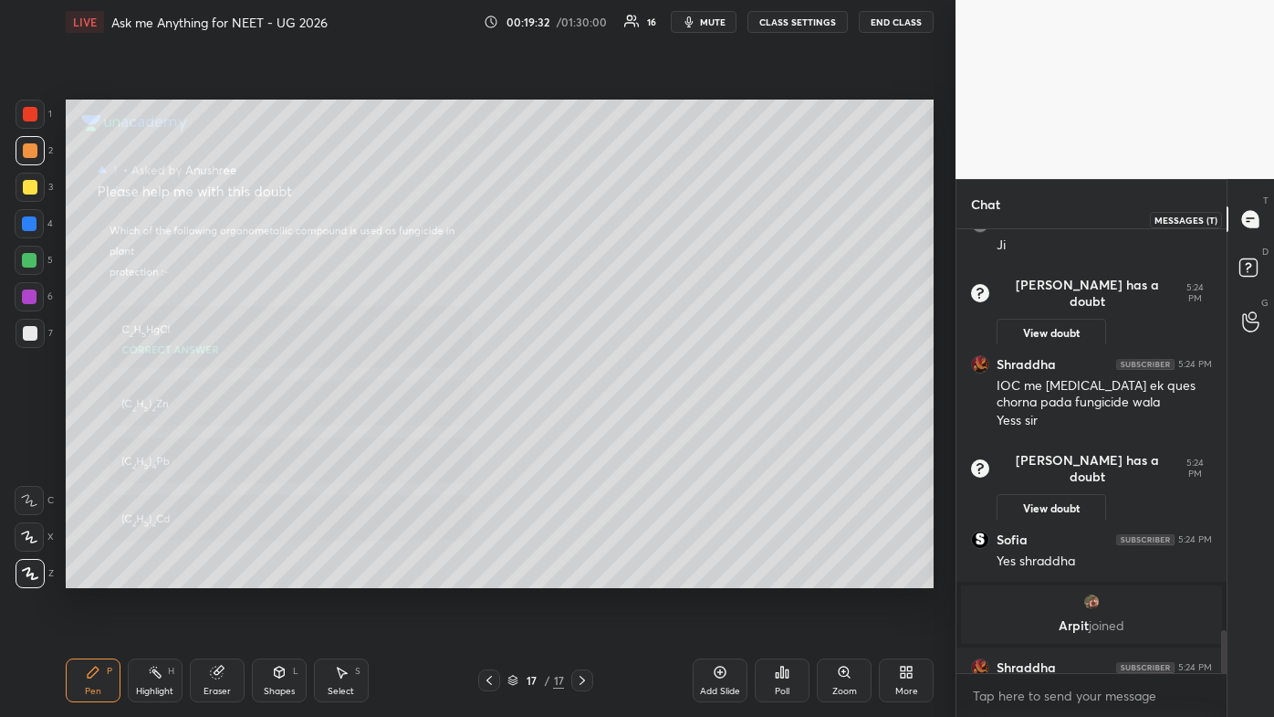
scroll to position [438, 265]
click at [655, 429] on icon at bounding box center [844, 671] width 4 height 0
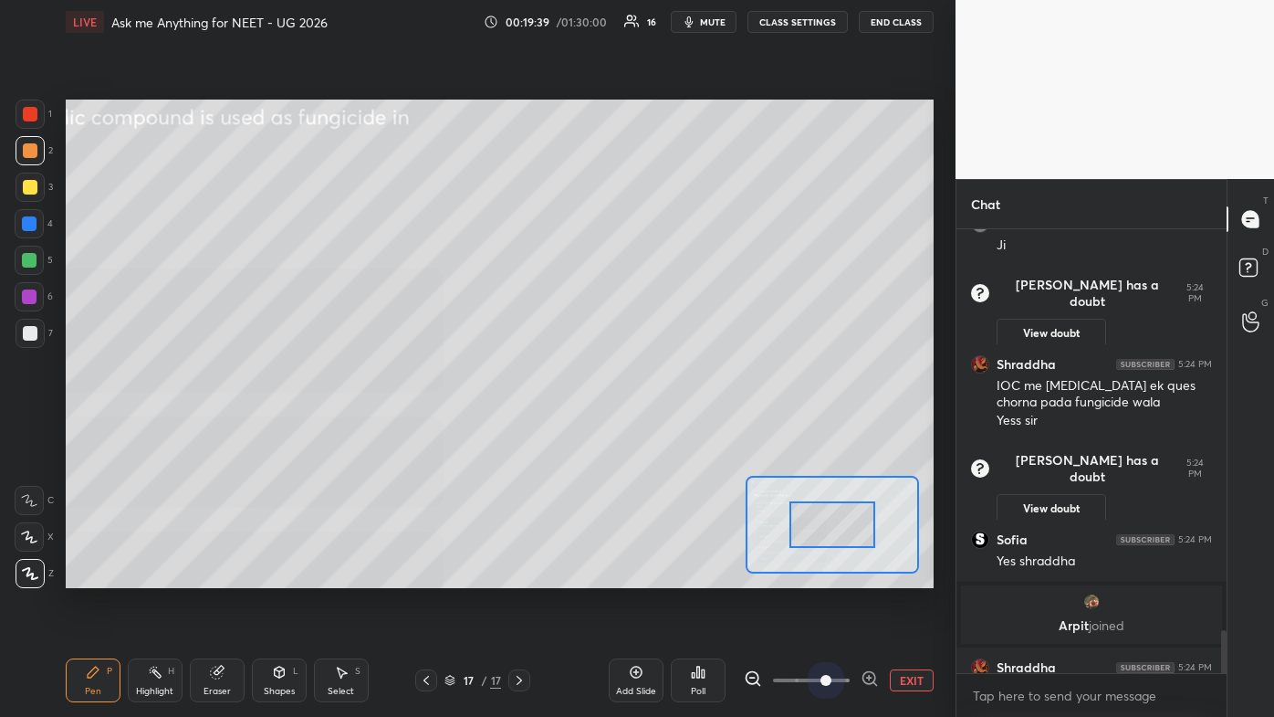
drag, startPoint x: 833, startPoint y: 681, endPoint x: 830, endPoint y: 639, distance: 42.1
click at [655, 429] on span at bounding box center [811, 679] width 77 height 27
click at [655, 429] on div at bounding box center [832, 524] width 85 height 47
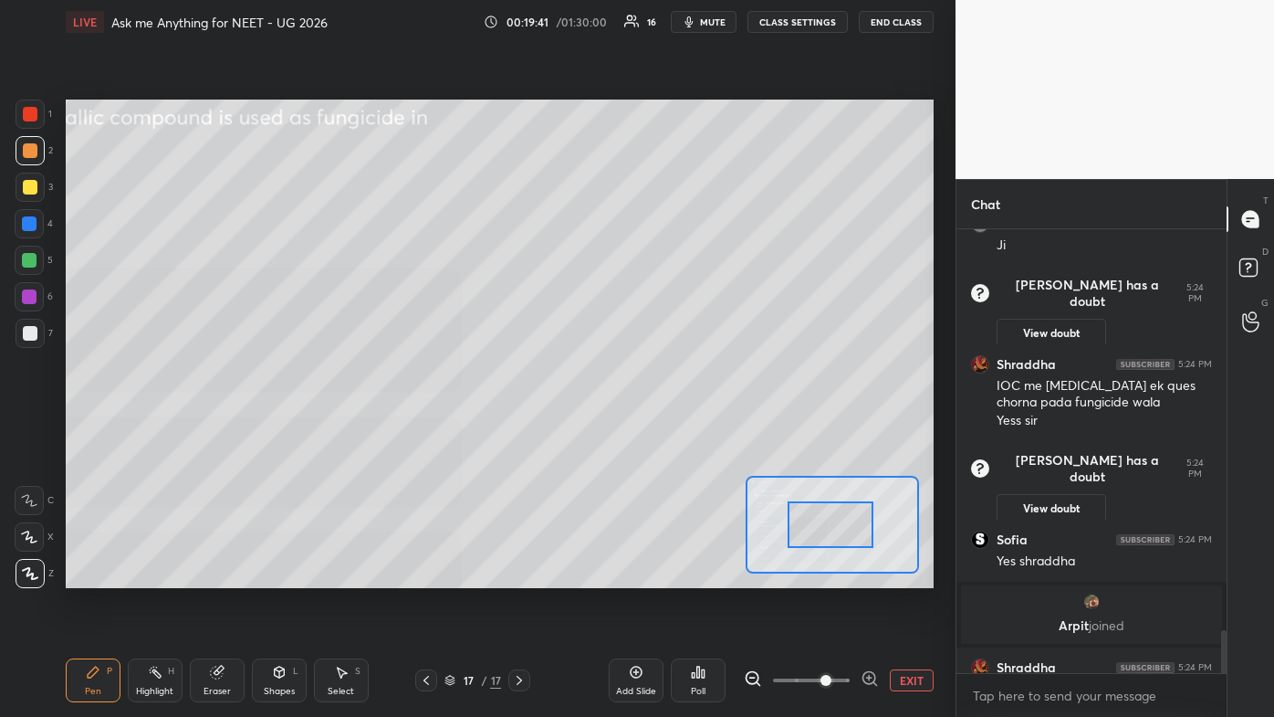
drag, startPoint x: 797, startPoint y: 532, endPoint x: 757, endPoint y: 555, distance: 46.2
click at [655, 429] on div at bounding box center [830, 524] width 85 height 47
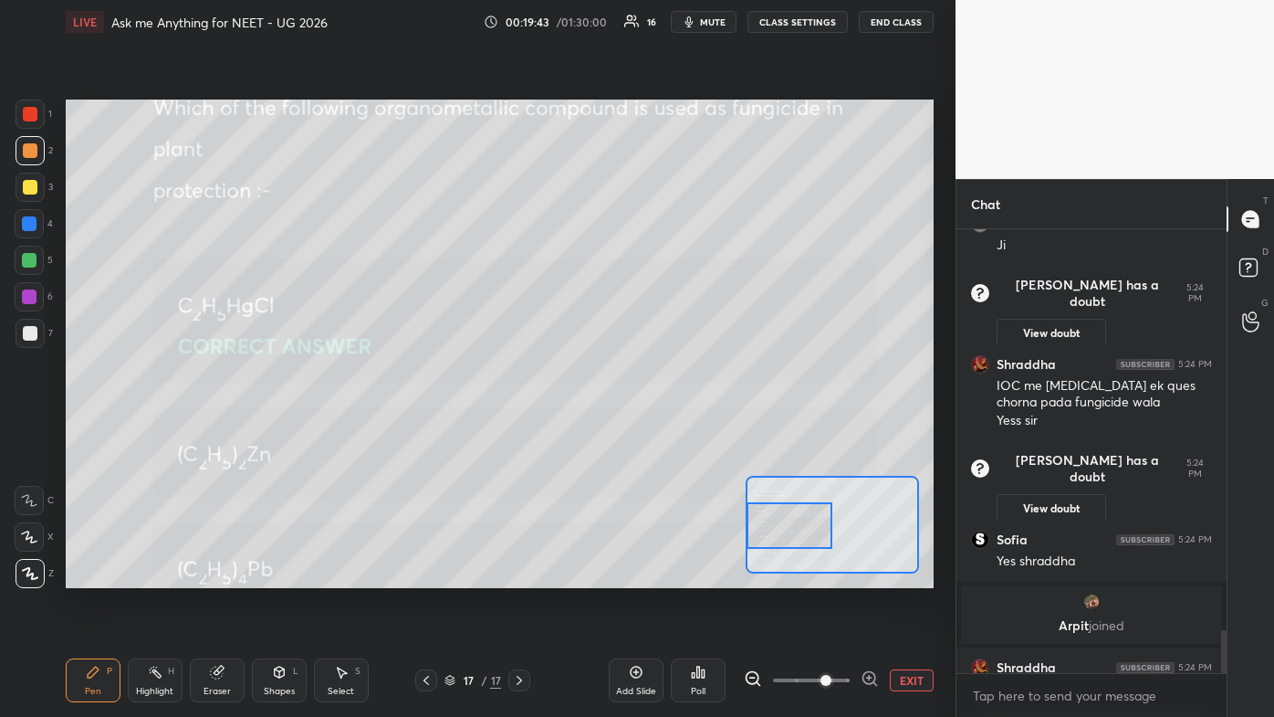
scroll to position [4584, 0]
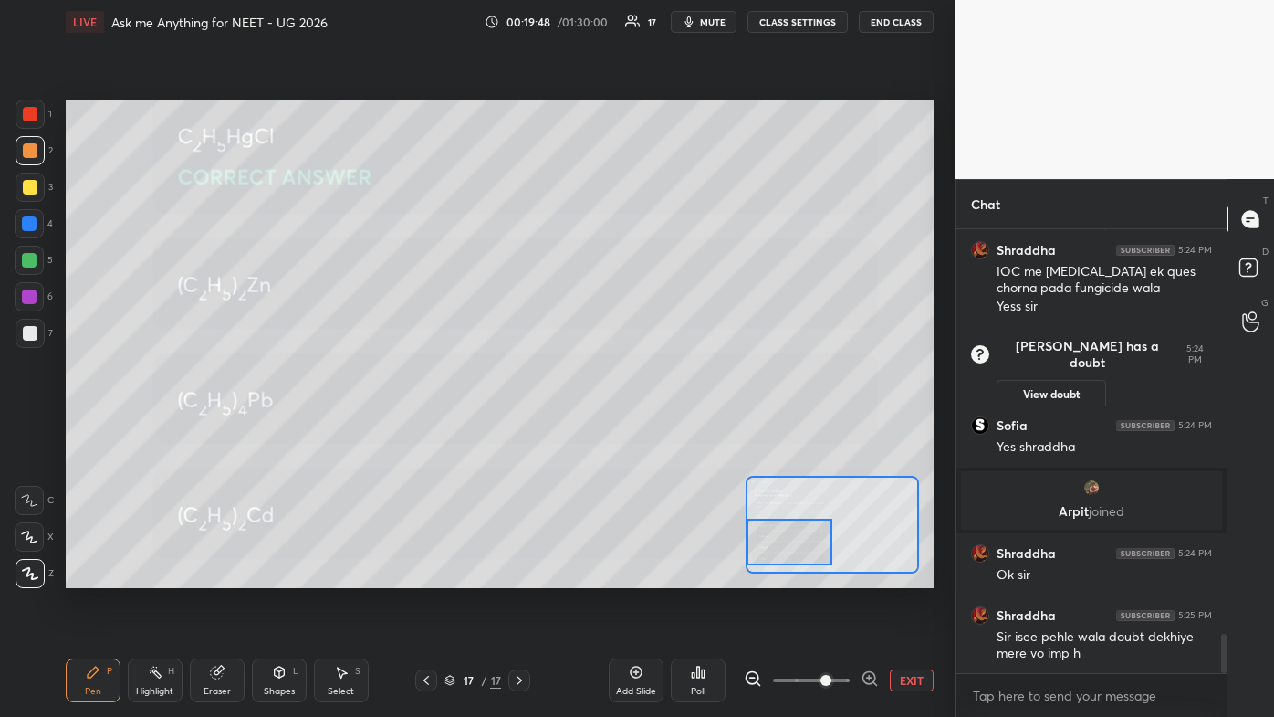
drag, startPoint x: 775, startPoint y: 559, endPoint x: 801, endPoint y: 542, distance: 30.4
click at [655, 429] on div at bounding box center [789, 542] width 85 height 47
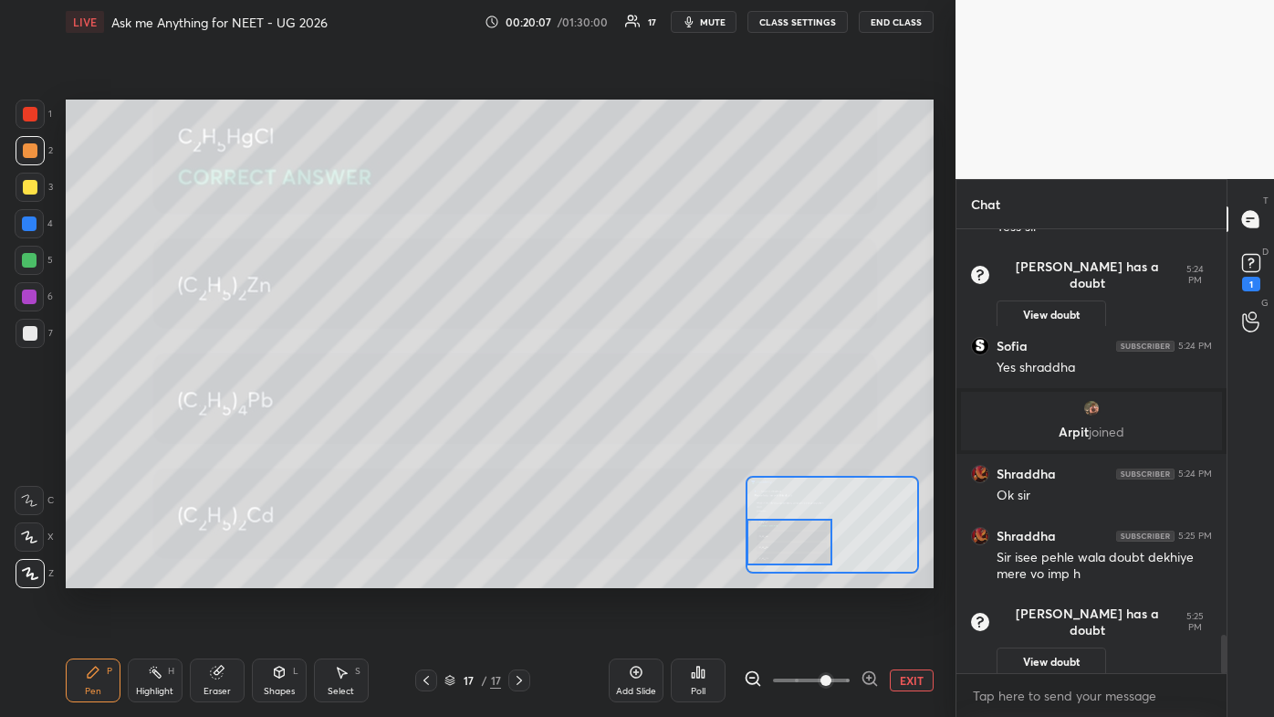
scroll to position [4146, 0]
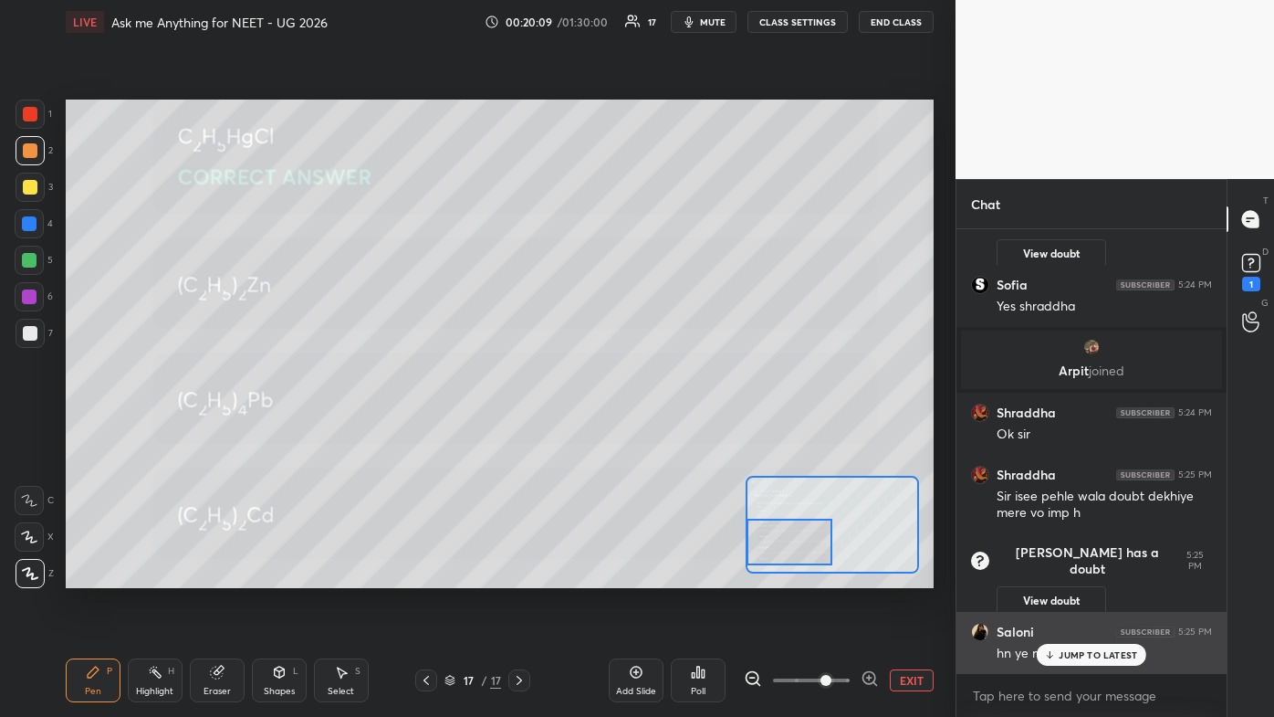
click at [655, 429] on p "JUMP TO LATEST" at bounding box center [1098, 654] width 79 height 11
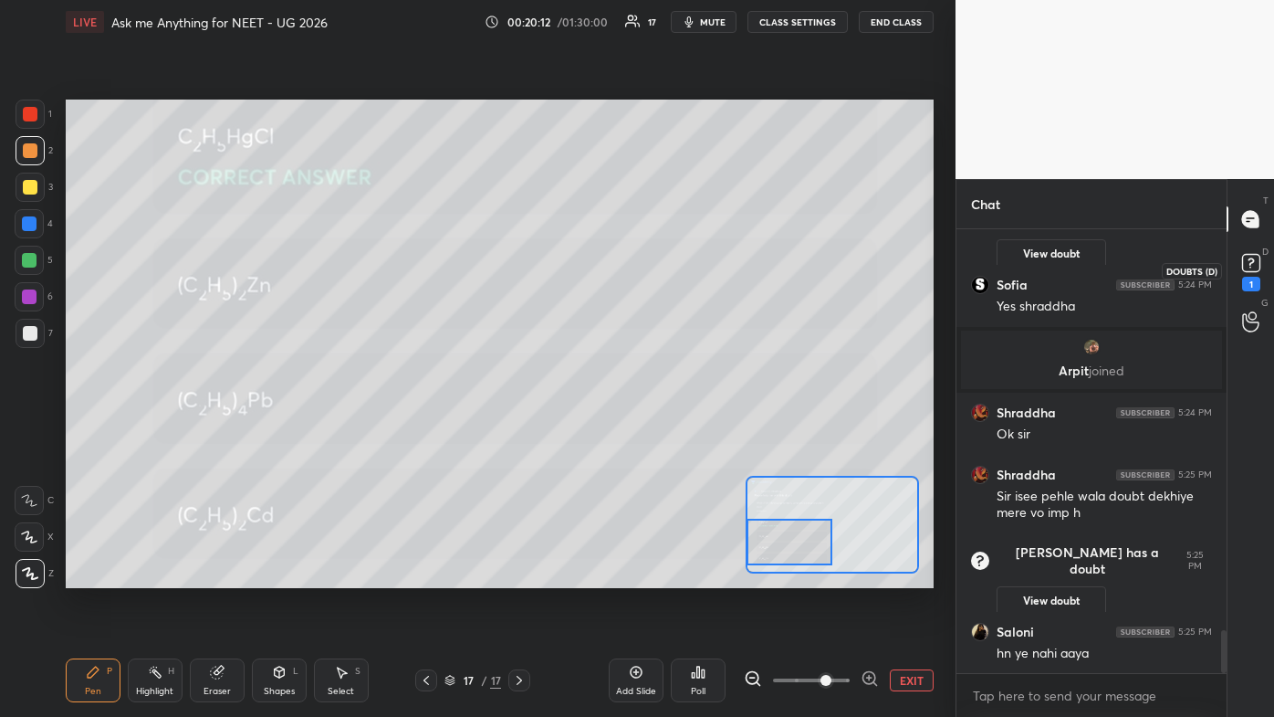
drag, startPoint x: 1257, startPoint y: 282, endPoint x: 1246, endPoint y: 289, distance: 13.2
click at [655, 283] on div "1" at bounding box center [1251, 284] width 18 height 15
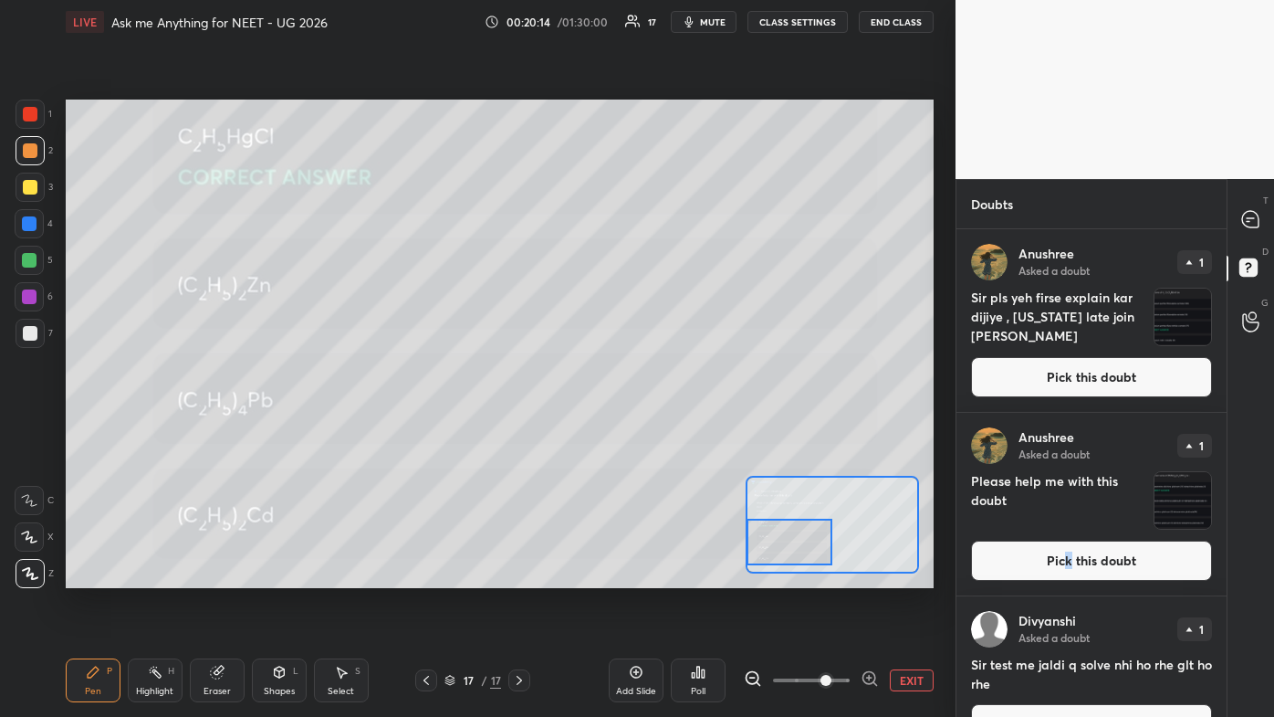
drag, startPoint x: 1064, startPoint y: 559, endPoint x: 1051, endPoint y: 560, distance: 13.7
click at [655, 429] on button "Pick this doubt" at bounding box center [1091, 560] width 241 height 40
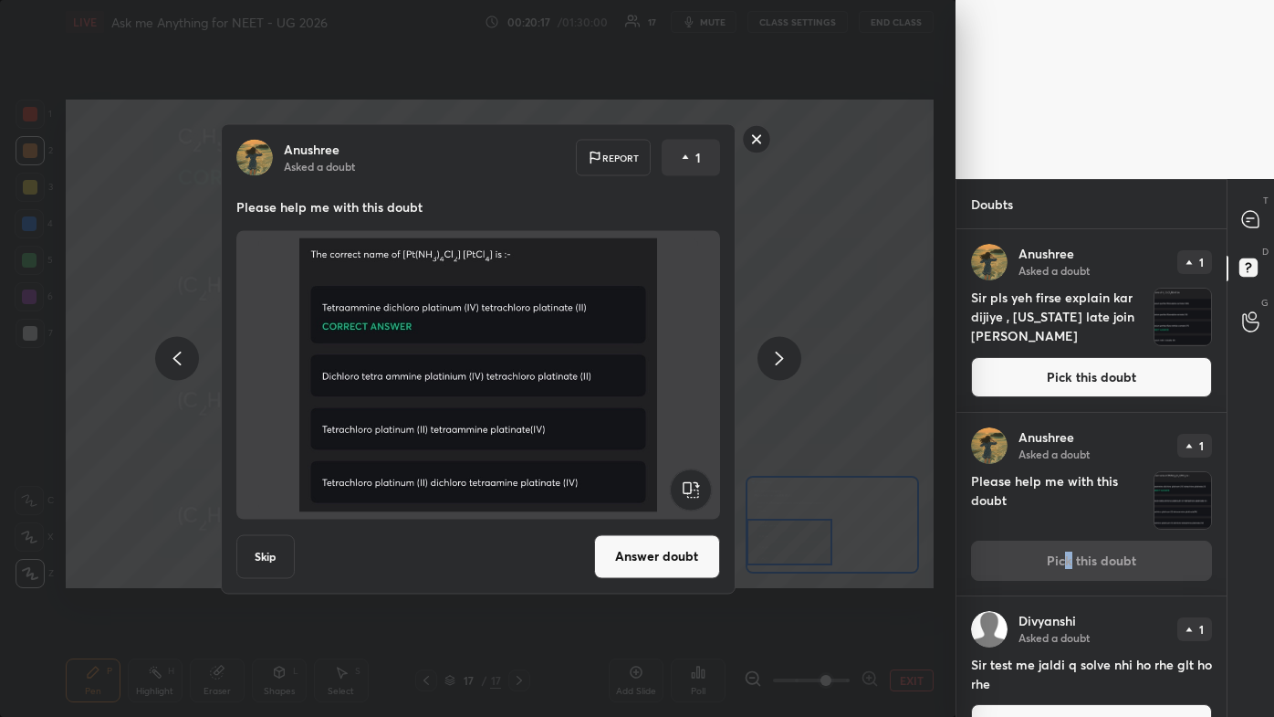
click at [655, 429] on button "Answer doubt" at bounding box center [657, 556] width 126 height 44
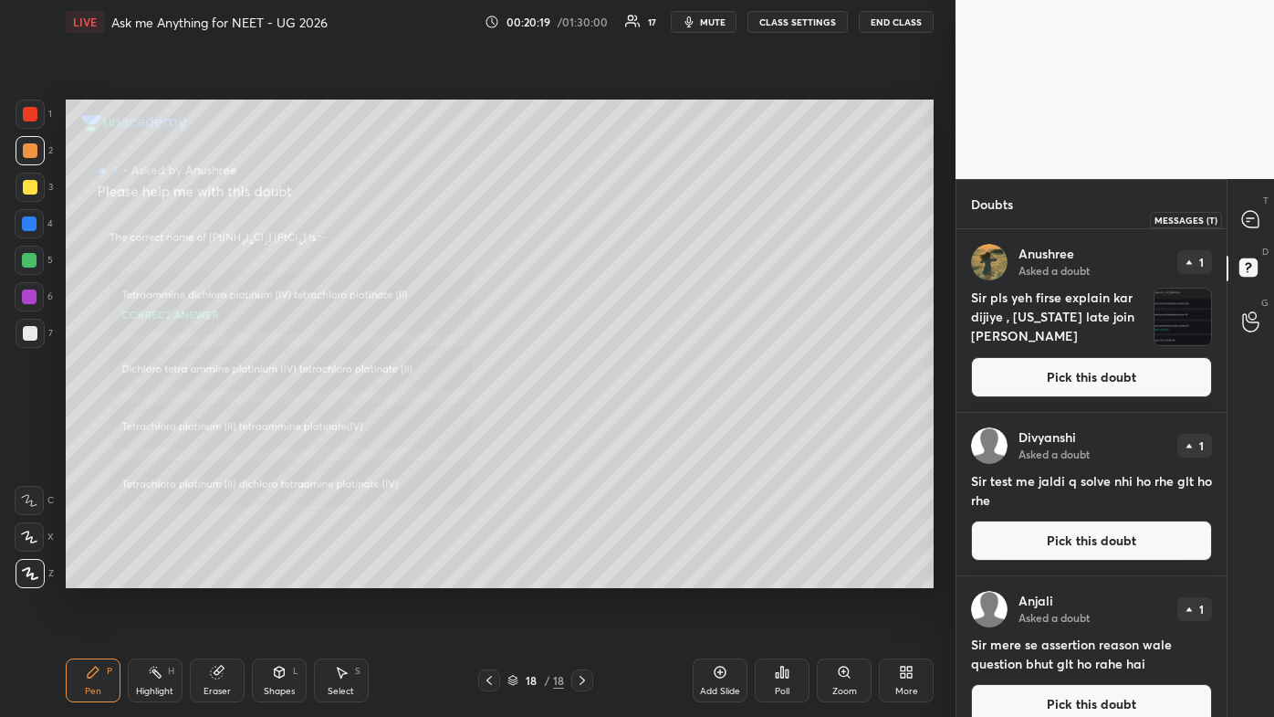
drag, startPoint x: 1253, startPoint y: 220, endPoint x: 1233, endPoint y: 236, distance: 26.0
click at [655, 221] on icon at bounding box center [1250, 219] width 16 height 16
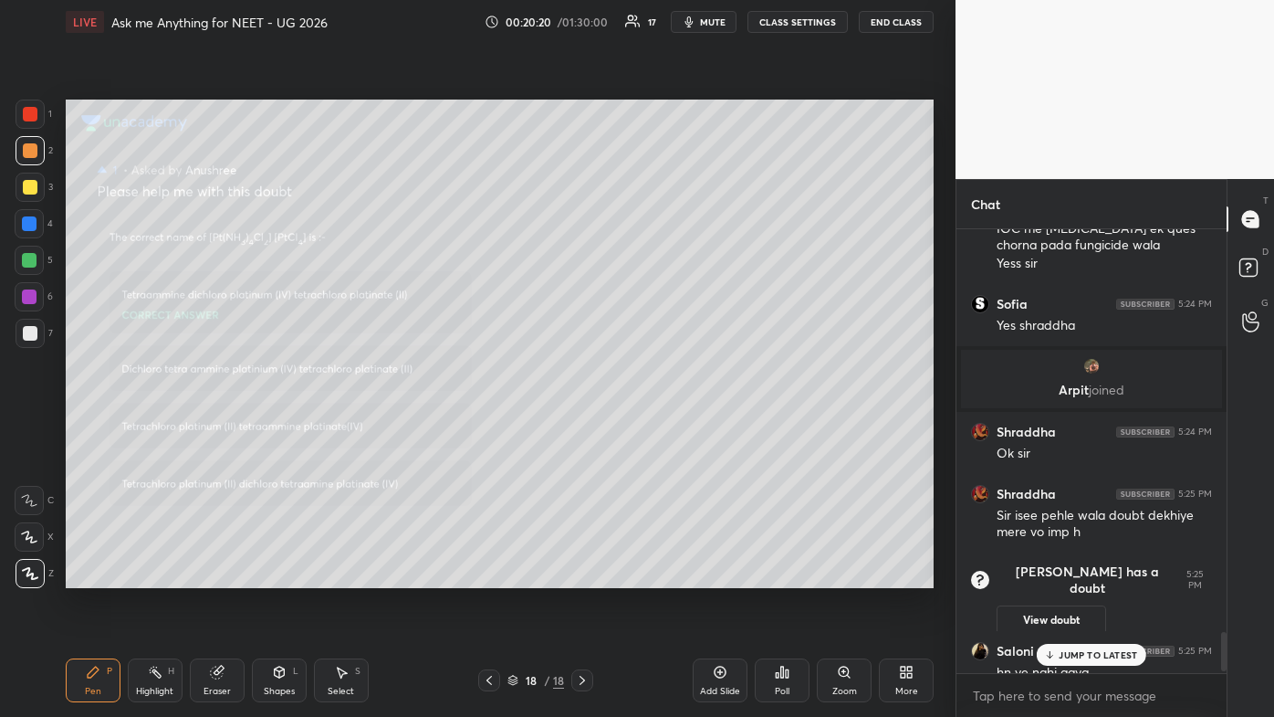
scroll to position [438, 265]
click at [655, 429] on p "JUMP TO LATEST" at bounding box center [1098, 654] width 79 height 11
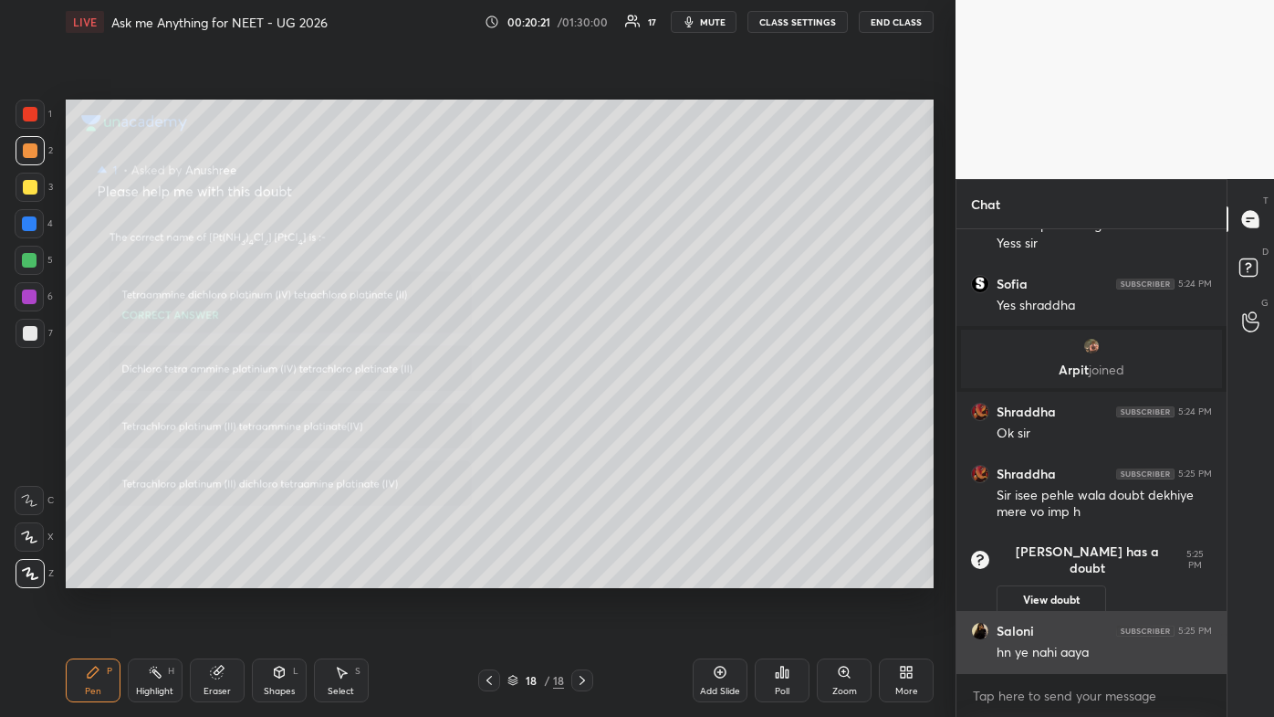
click at [655, 429] on div "hn ye nahi aaya" at bounding box center [1104, 653] width 215 height 18
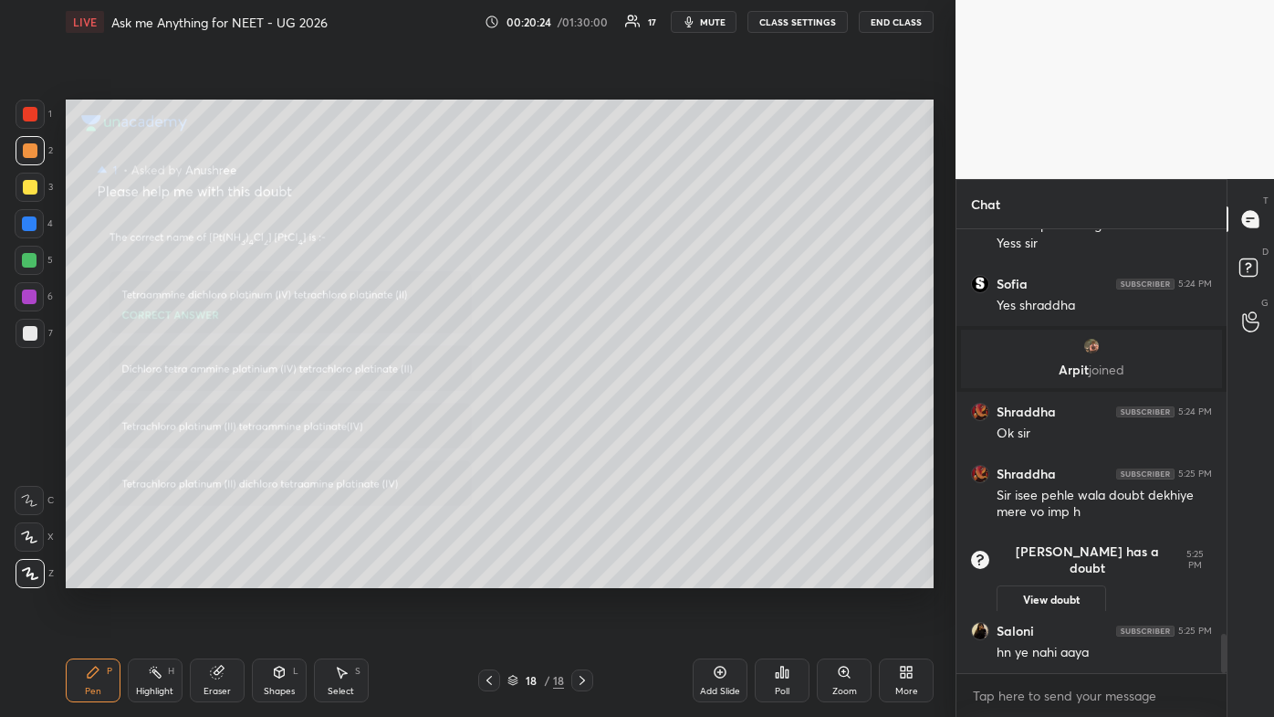
click at [655, 429] on icon at bounding box center [844, 671] width 10 height 10
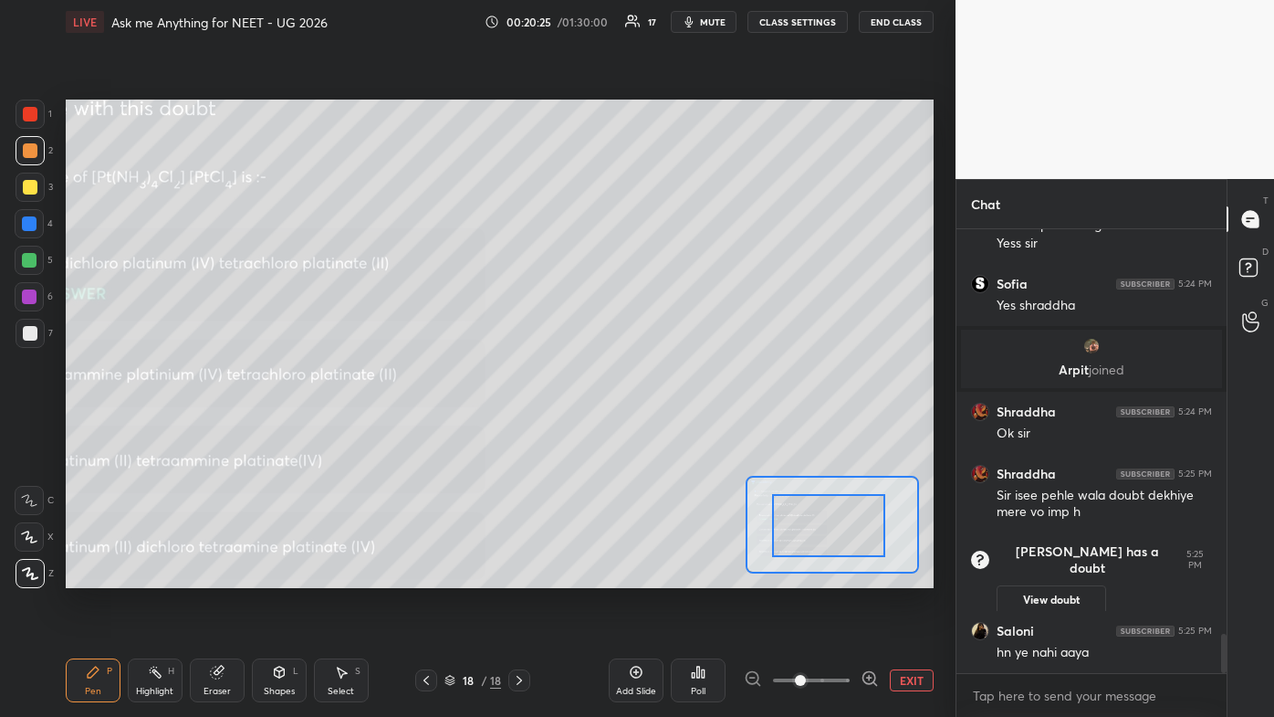
click at [655, 429] on div at bounding box center [828, 525] width 113 height 63
click at [655, 429] on div at bounding box center [823, 525] width 113 height 63
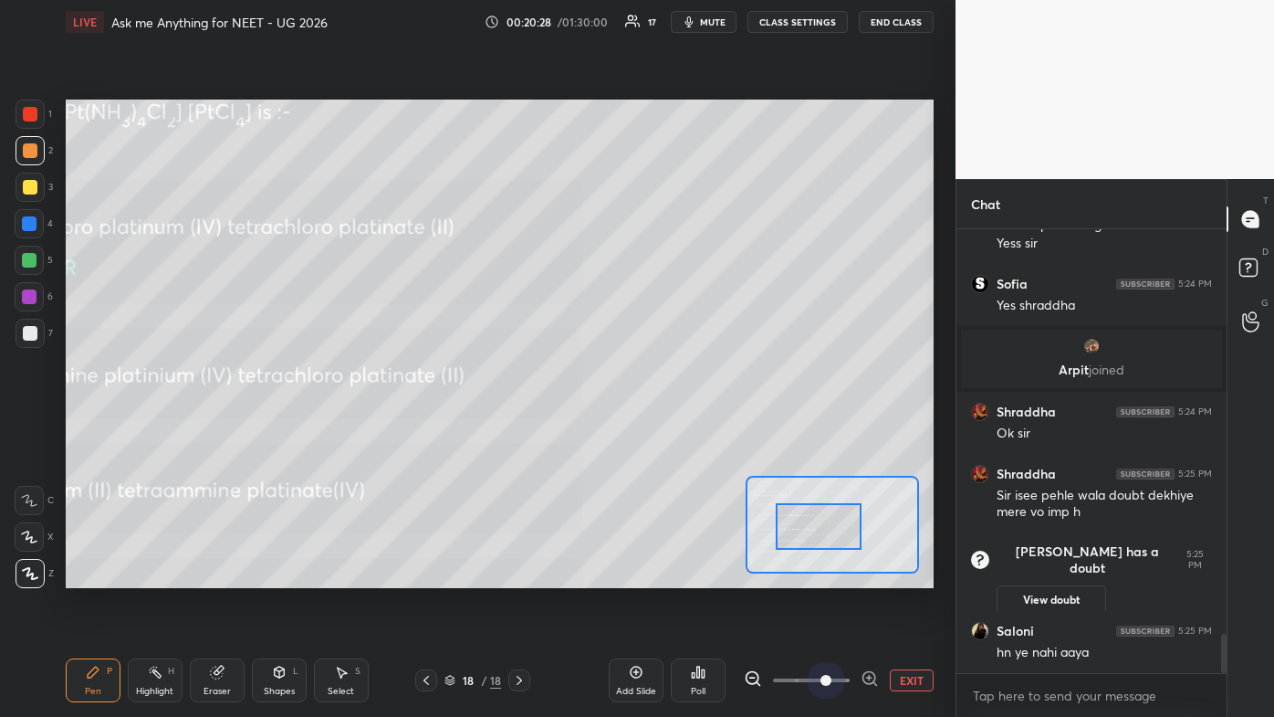
drag, startPoint x: 830, startPoint y: 677, endPoint x: 830, endPoint y: 655, distance: 21.9
click at [655, 429] on span at bounding box center [811, 679] width 77 height 27
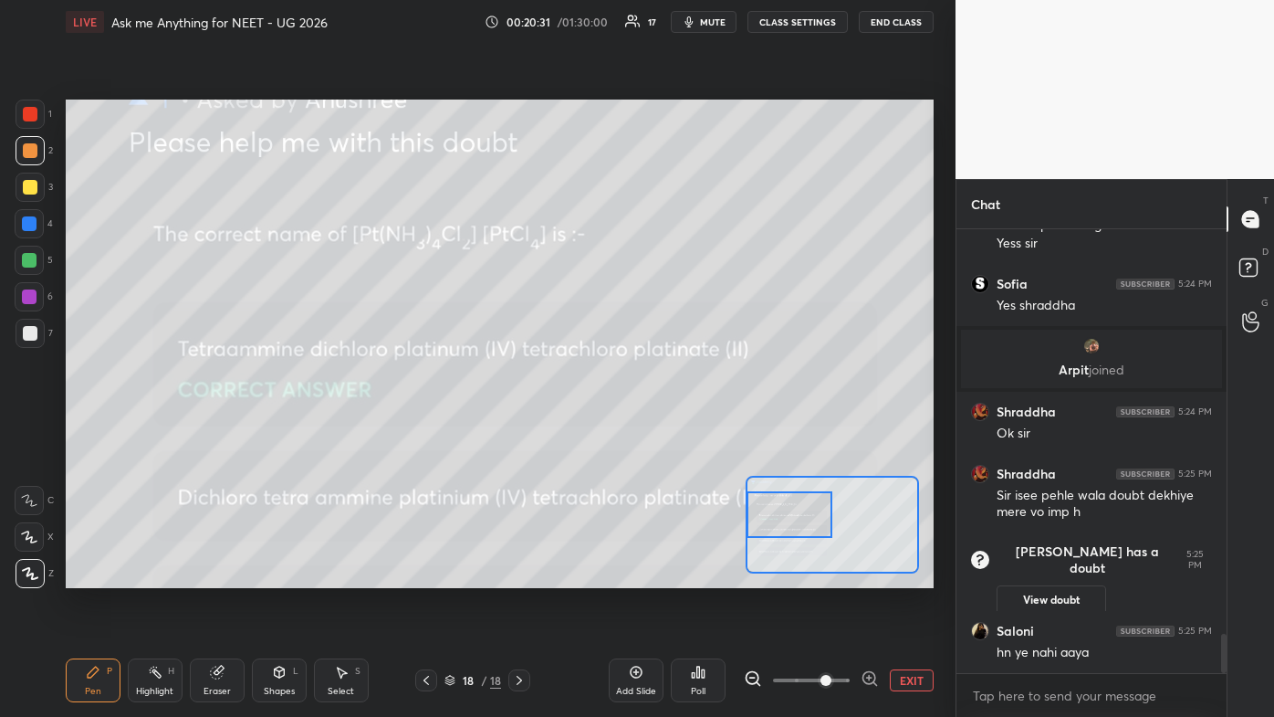
drag, startPoint x: 793, startPoint y: 530, endPoint x: 769, endPoint y: 519, distance: 27.0
click at [655, 429] on div at bounding box center [789, 514] width 85 height 47
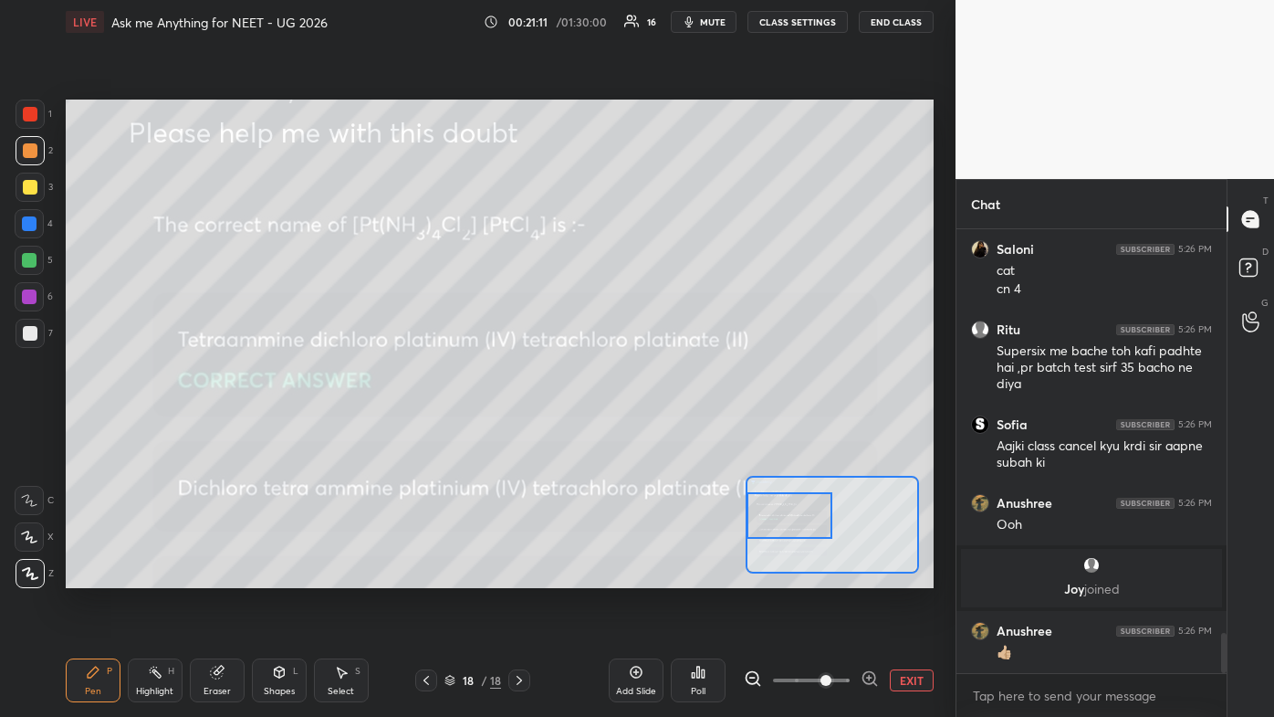
scroll to position [4445, 0]
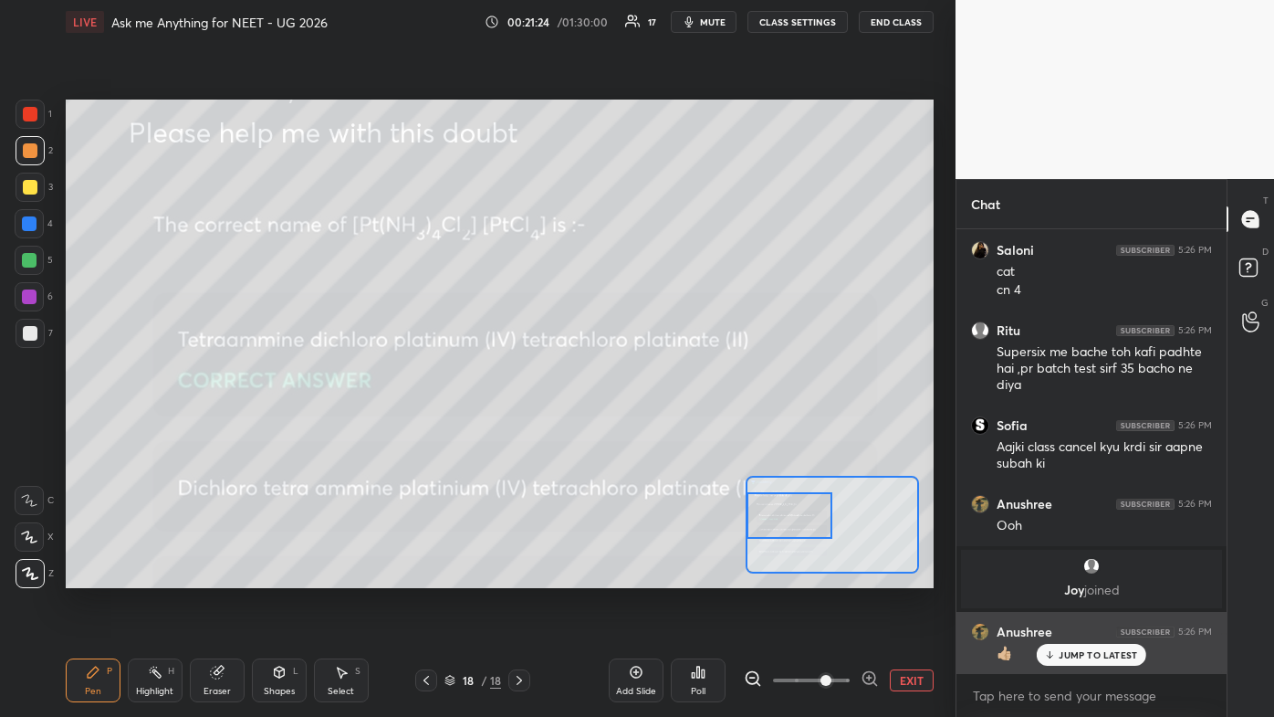
click at [655, 429] on p "JUMP TO LATEST" at bounding box center [1098, 654] width 79 height 11
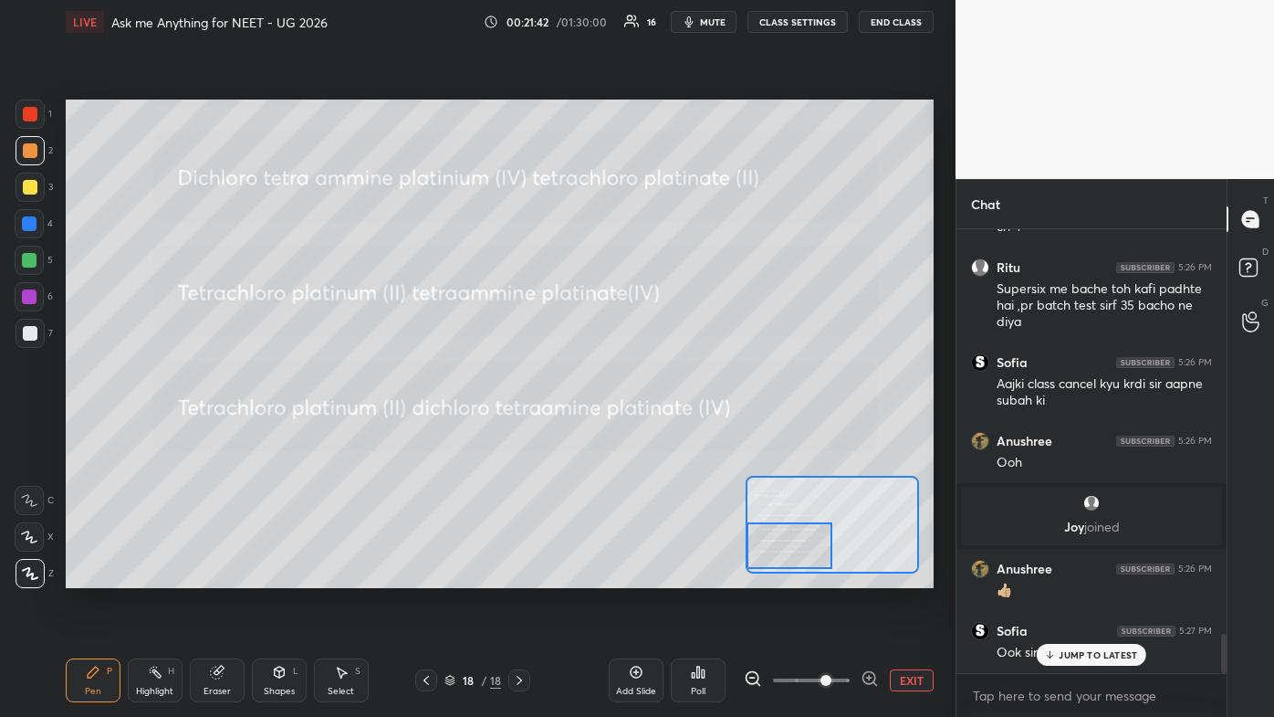
scroll to position [4569, 0]
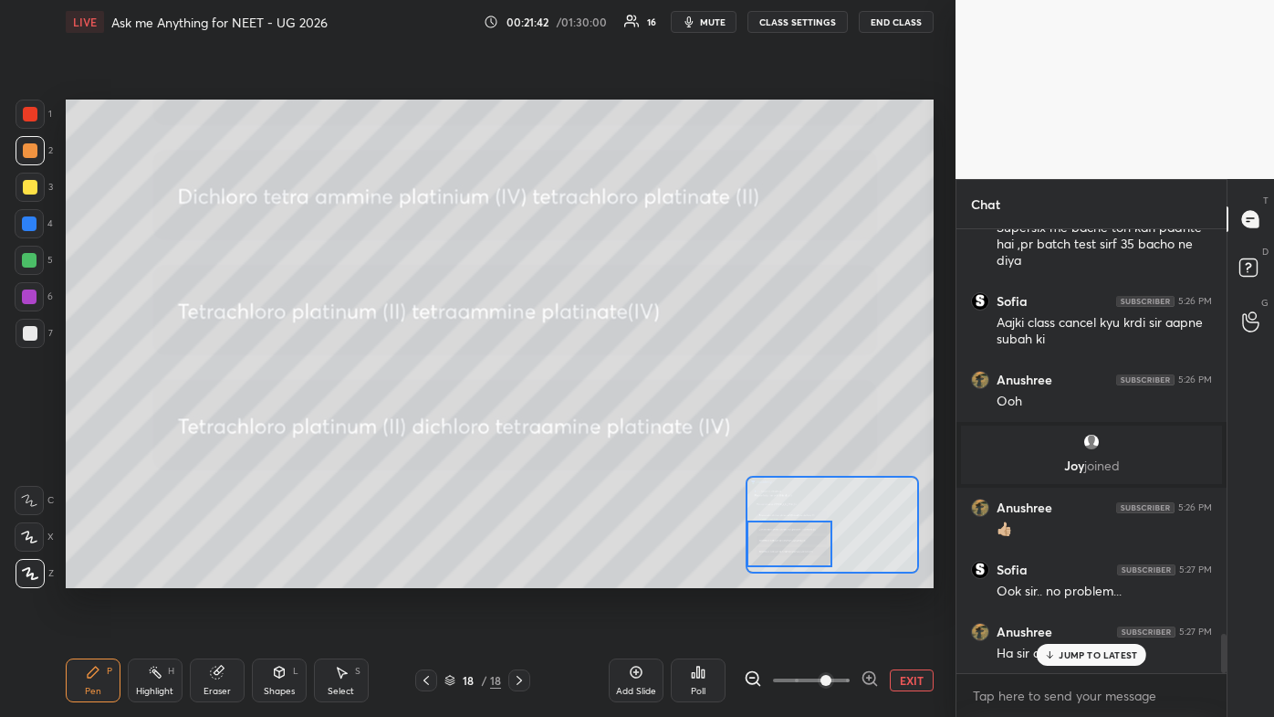
drag, startPoint x: 793, startPoint y: 533, endPoint x: 787, endPoint y: 550, distance: 17.6
click at [655, 429] on div at bounding box center [789, 543] width 85 height 47
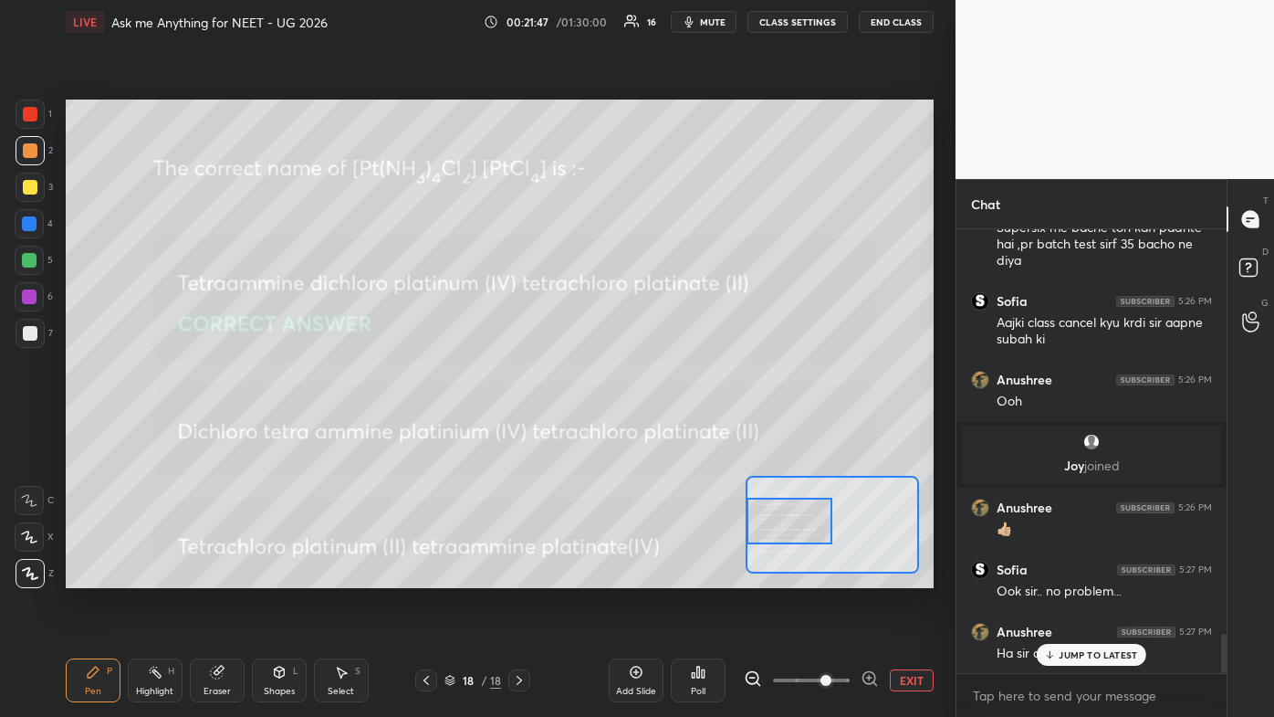
drag, startPoint x: 785, startPoint y: 525, endPoint x: 785, endPoint y: 506, distance: 19.2
click at [655, 429] on div at bounding box center [789, 521] width 85 height 47
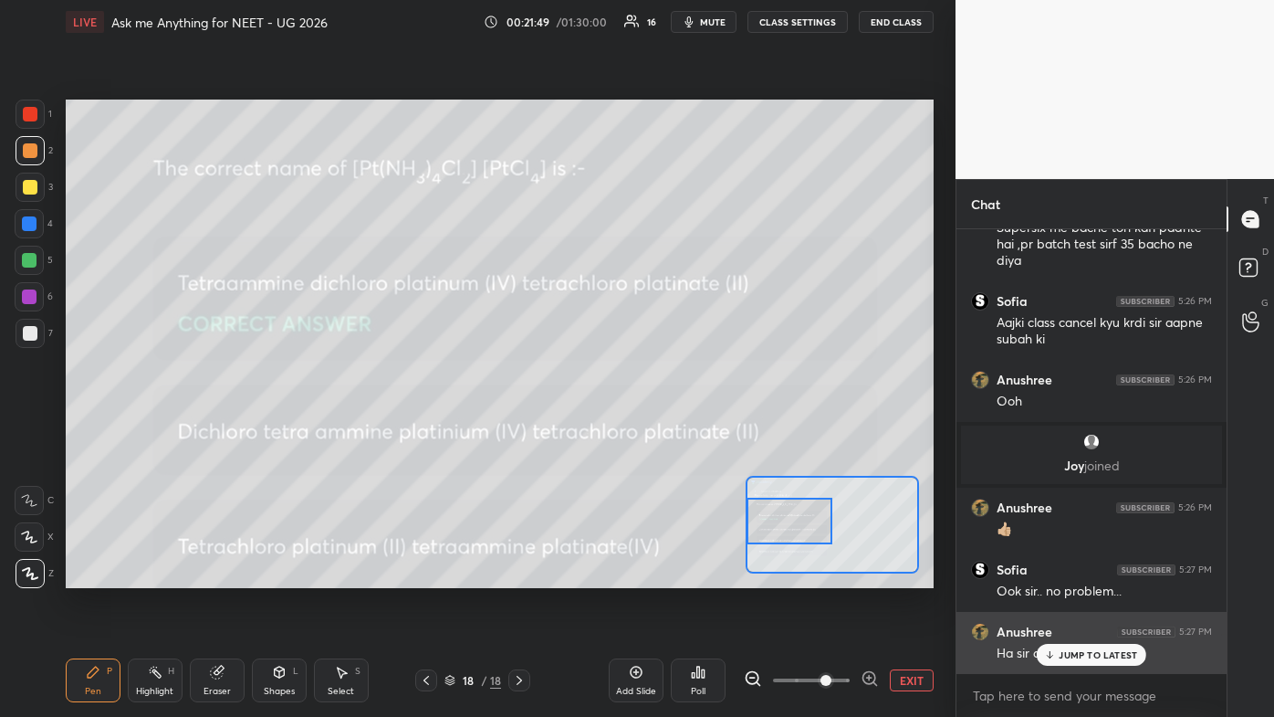
drag, startPoint x: 1063, startPoint y: 650, endPoint x: 1046, endPoint y: 655, distance: 17.3
click at [655, 429] on p "JUMP TO LATEST" at bounding box center [1098, 654] width 79 height 11
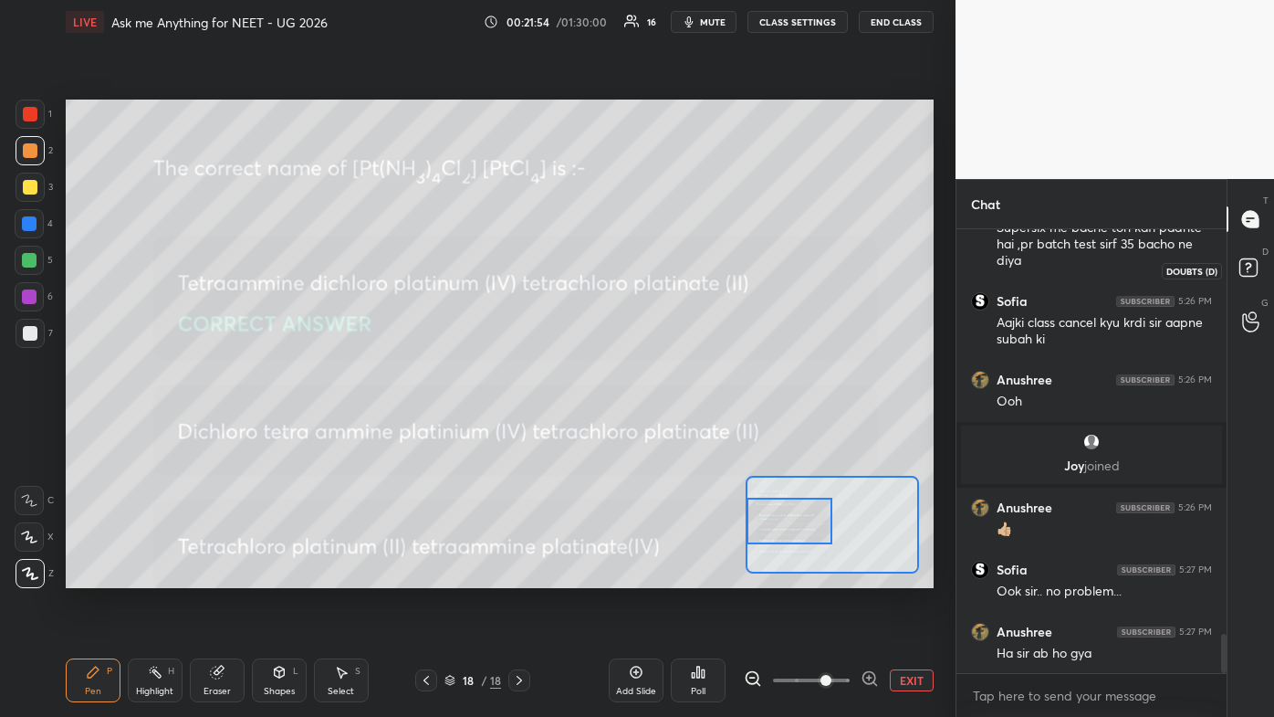
click at [655, 270] on rect at bounding box center [1248, 267] width 17 height 17
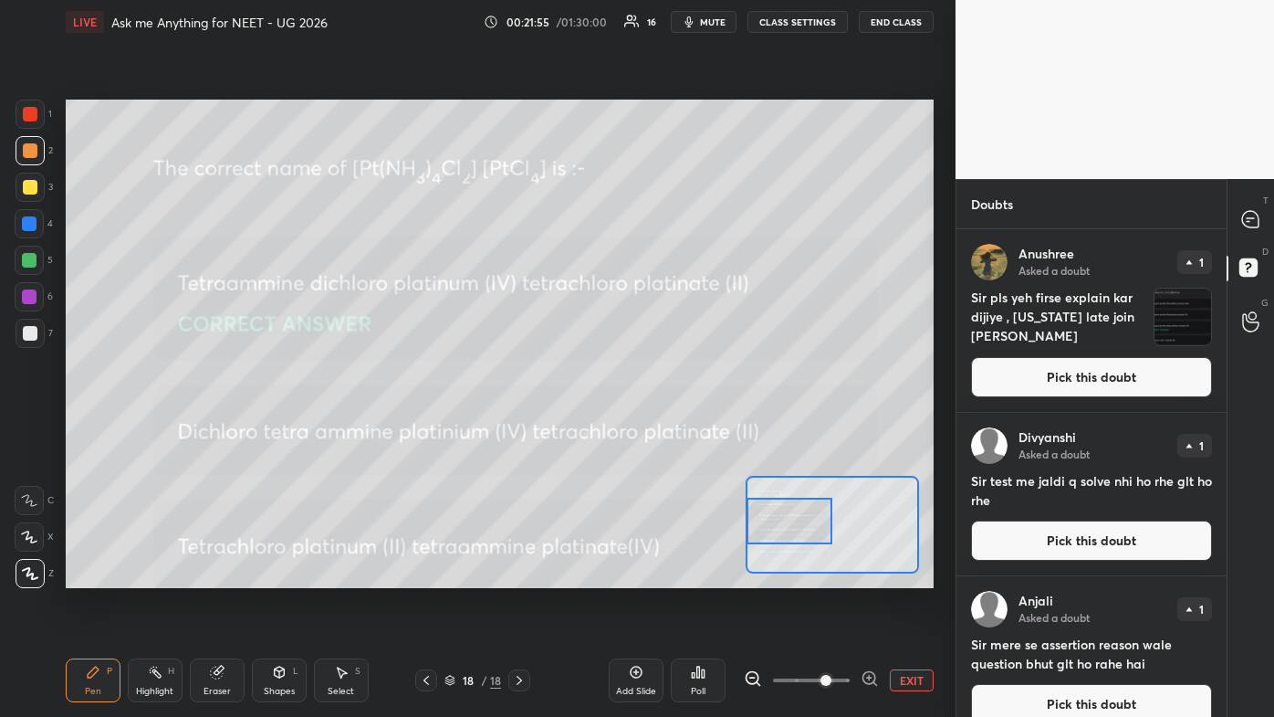
click at [655, 369] on button "Pick this doubt" at bounding box center [1091, 377] width 241 height 40
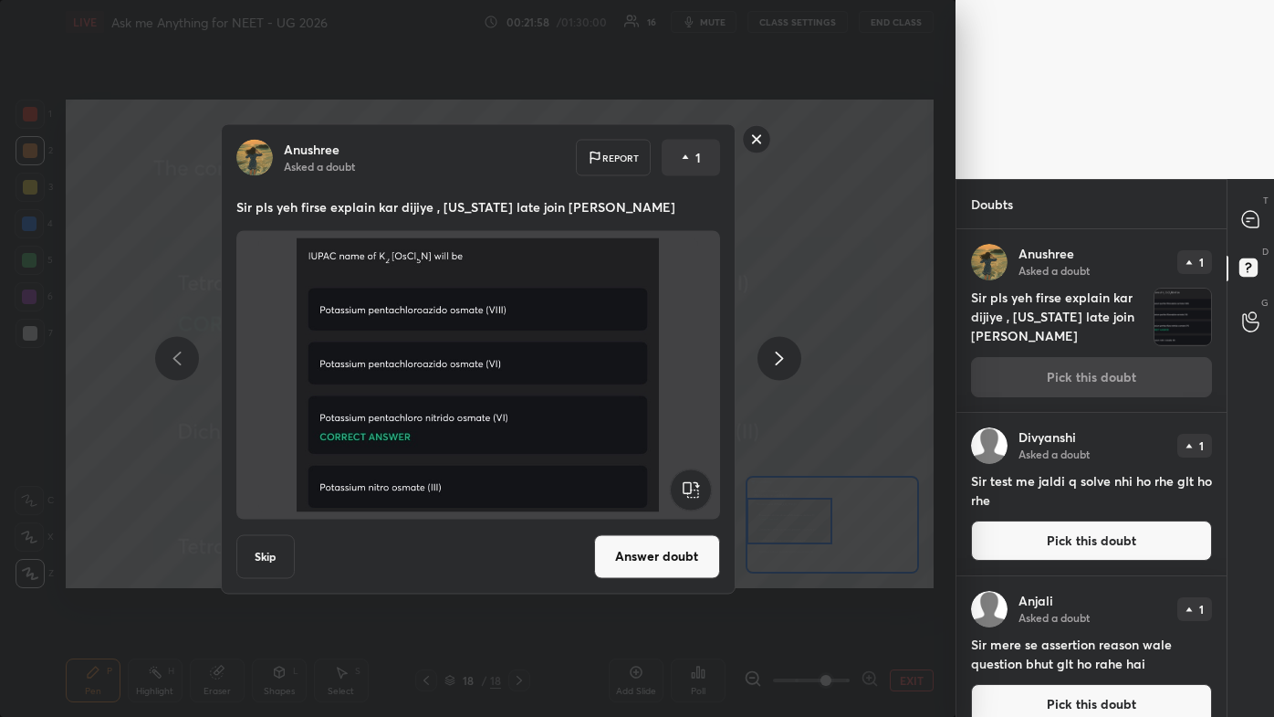
click at [655, 361] on icon at bounding box center [780, 359] width 22 height 22
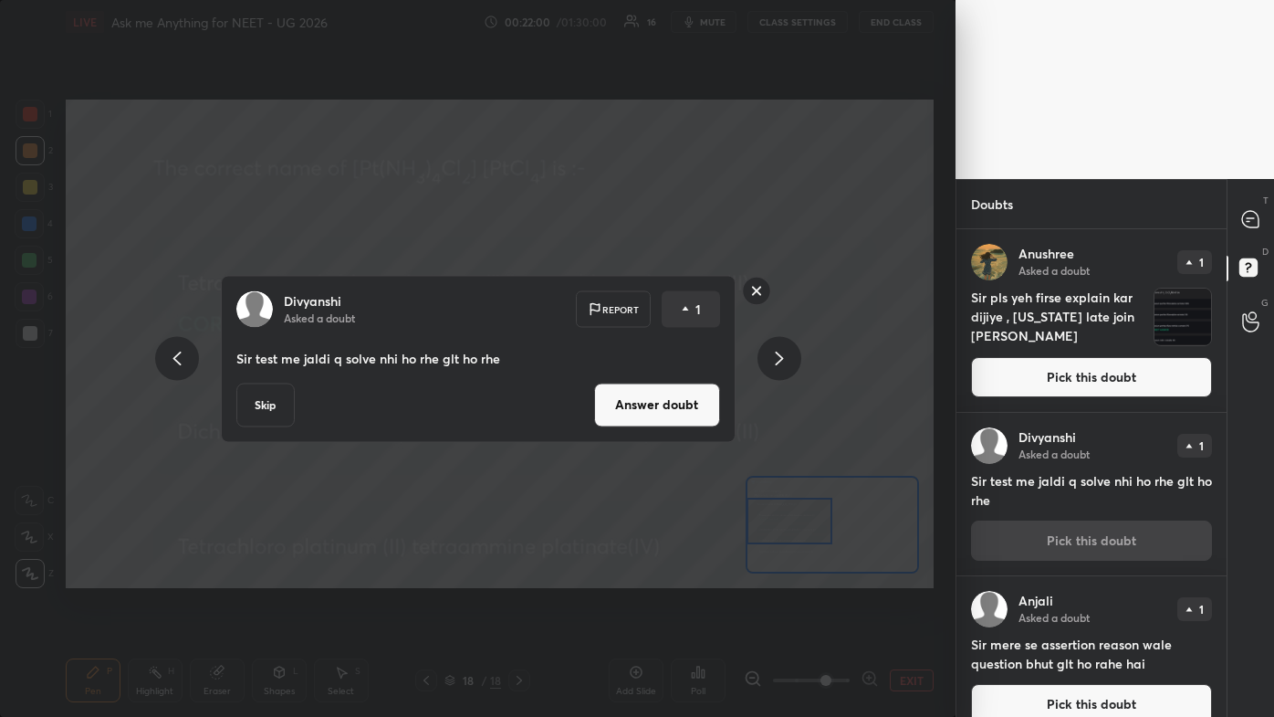
drag, startPoint x: 642, startPoint y: 426, endPoint x: 633, endPoint y: 425, distance: 9.2
click at [640, 428] on div "Divyanshi Asked a doubt Report 1 Sir test me jaldi q solve nhi ho rhe glt ho rh…" at bounding box center [478, 358] width 515 height 167
click at [650, 409] on button "Answer doubt" at bounding box center [657, 405] width 126 height 44
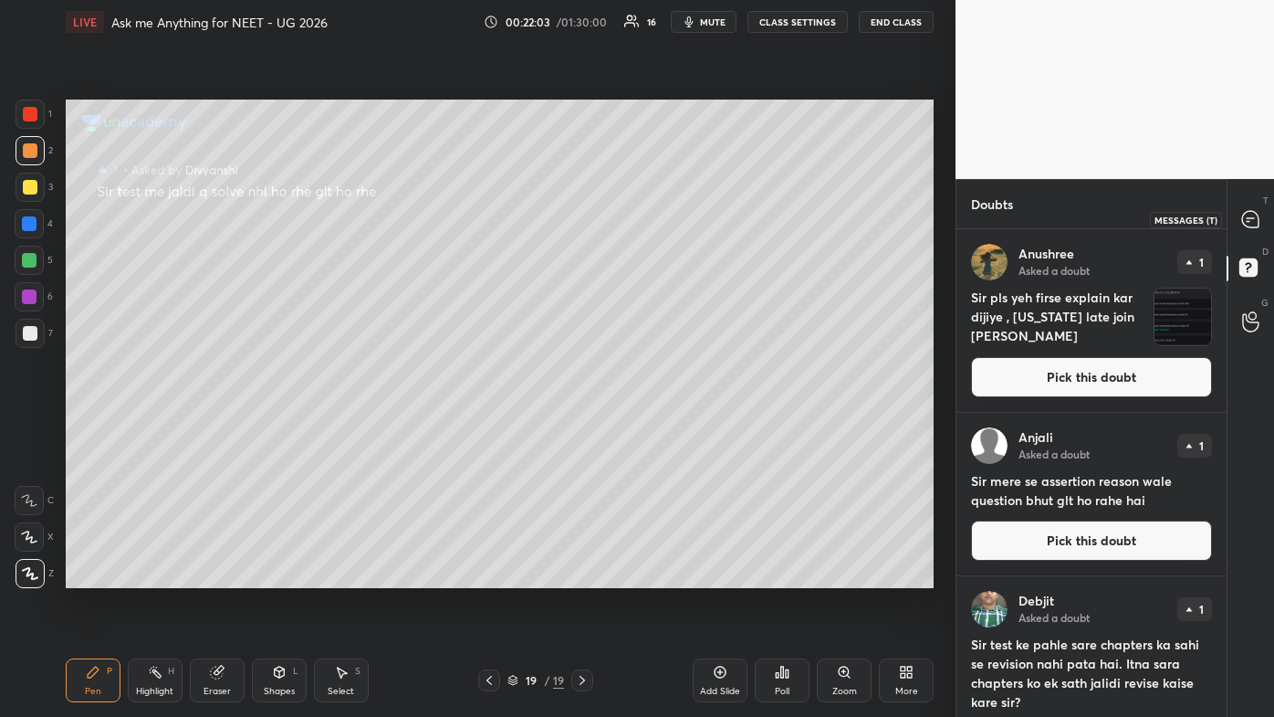
click at [655, 222] on icon at bounding box center [1250, 219] width 16 height 16
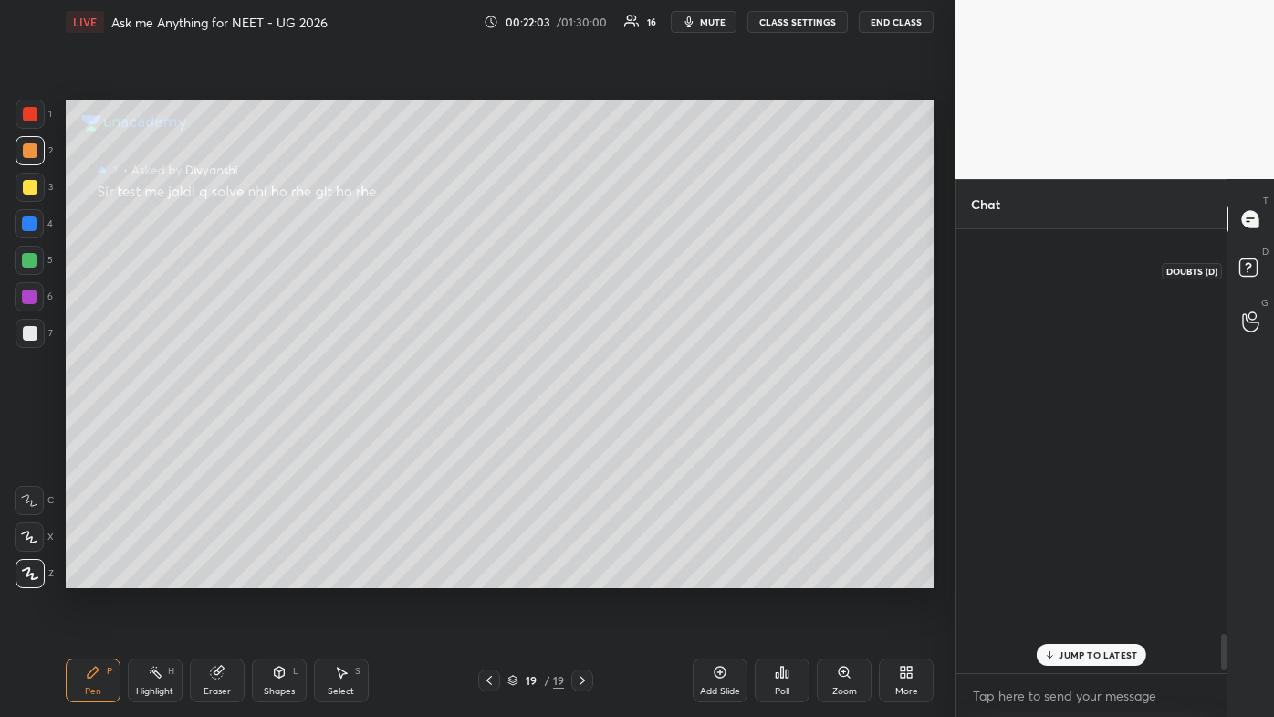
scroll to position [438, 265]
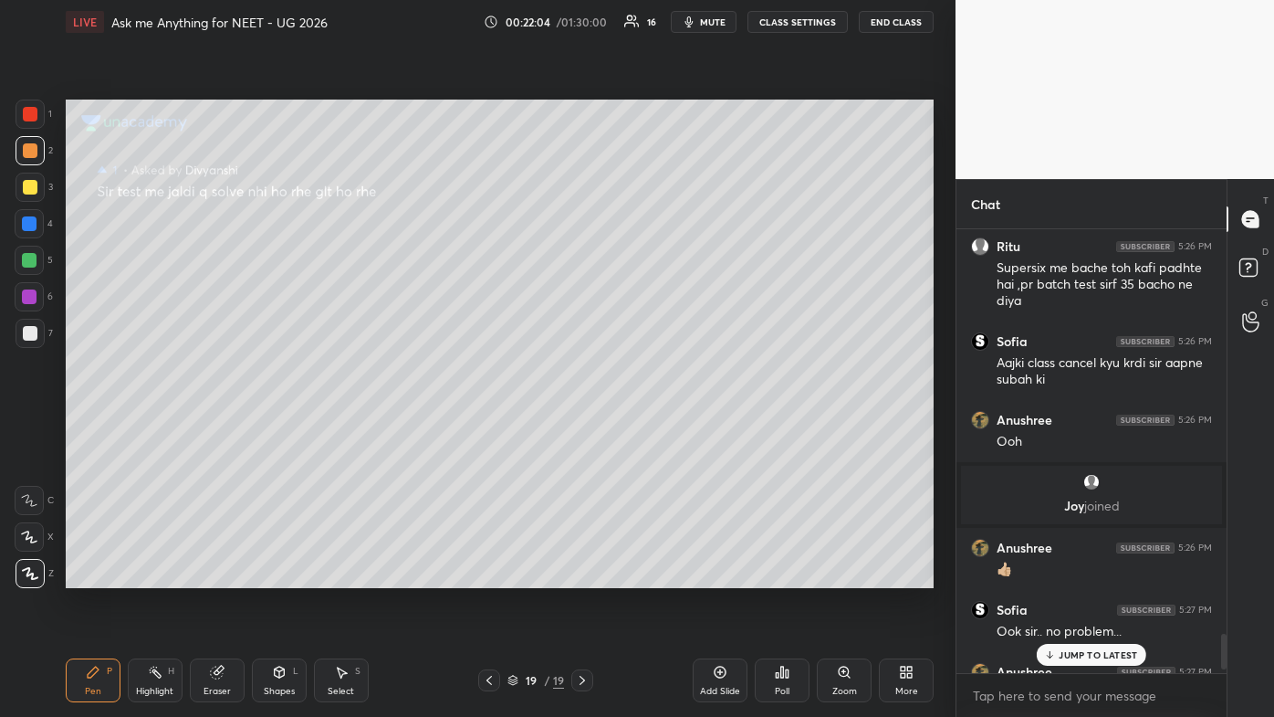
click at [655, 429] on p "JUMP TO LATEST" at bounding box center [1098, 654] width 79 height 11
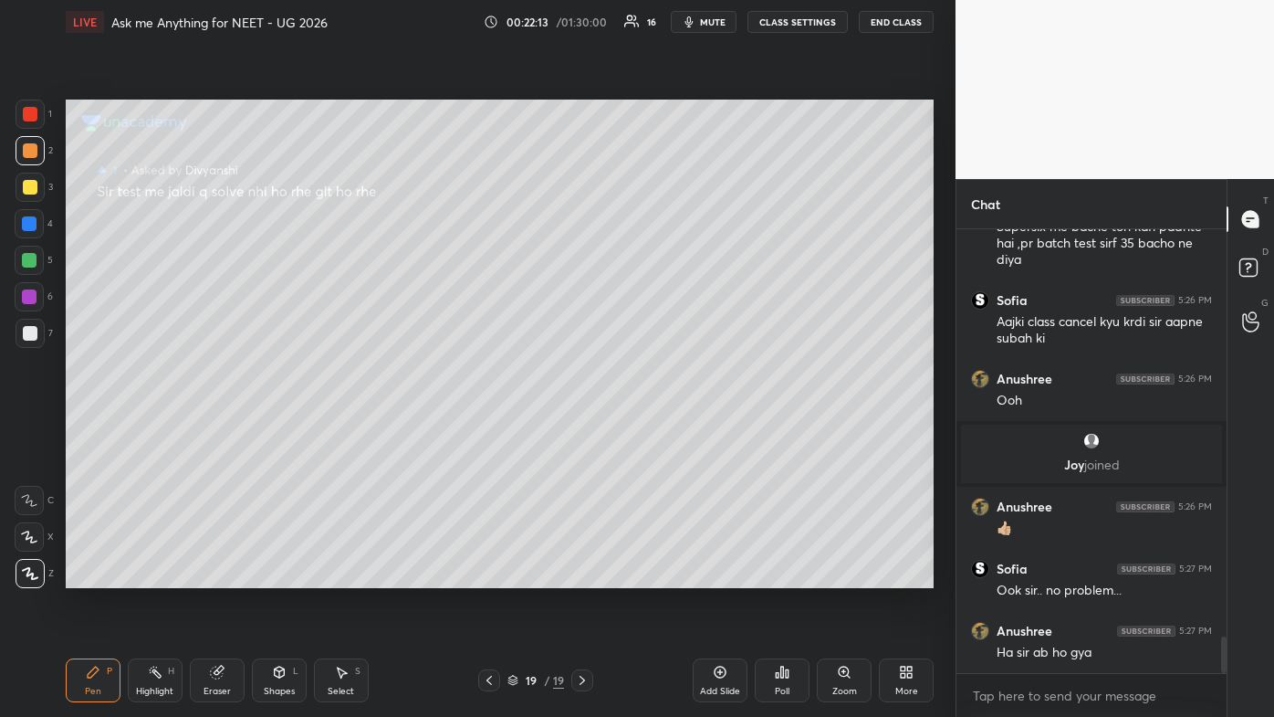
click at [86, 429] on icon at bounding box center [93, 672] width 15 height 15
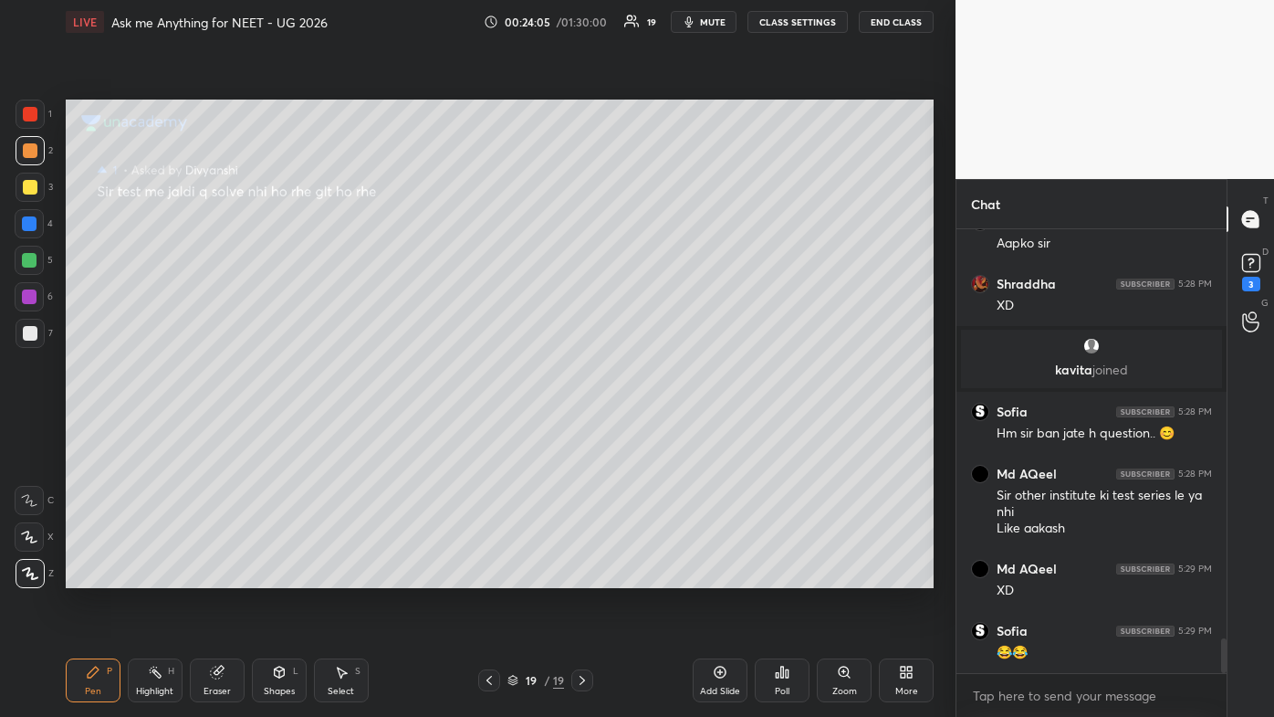
scroll to position [5227, 0]
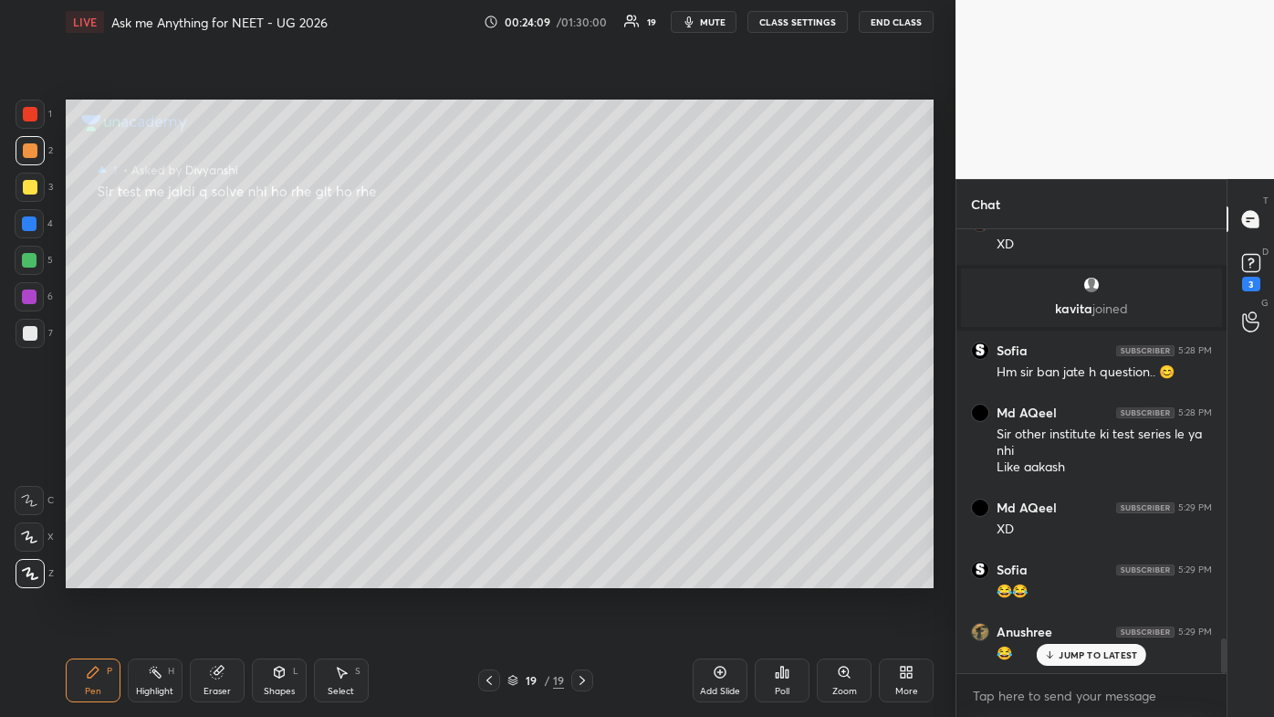
drag, startPoint x: 721, startPoint y: 667, endPoint x: 695, endPoint y: 632, distance: 44.4
click at [655, 429] on icon at bounding box center [720, 672] width 15 height 15
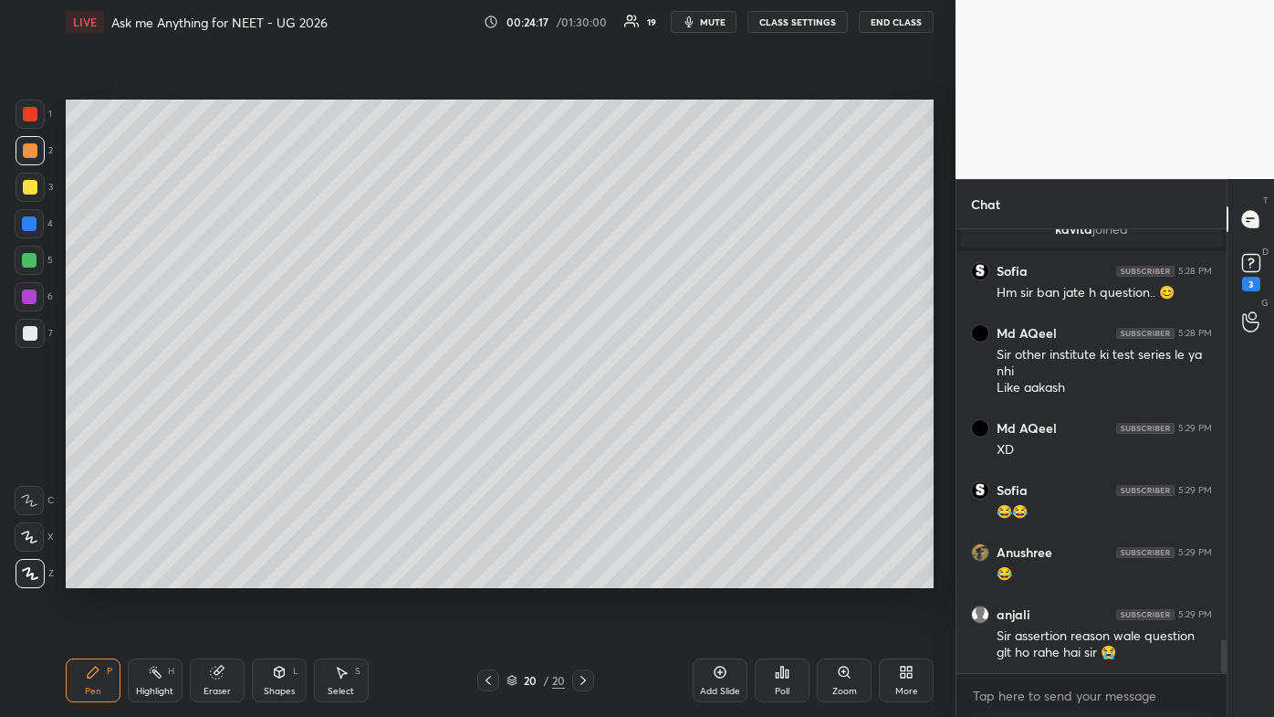
scroll to position [5372, 0]
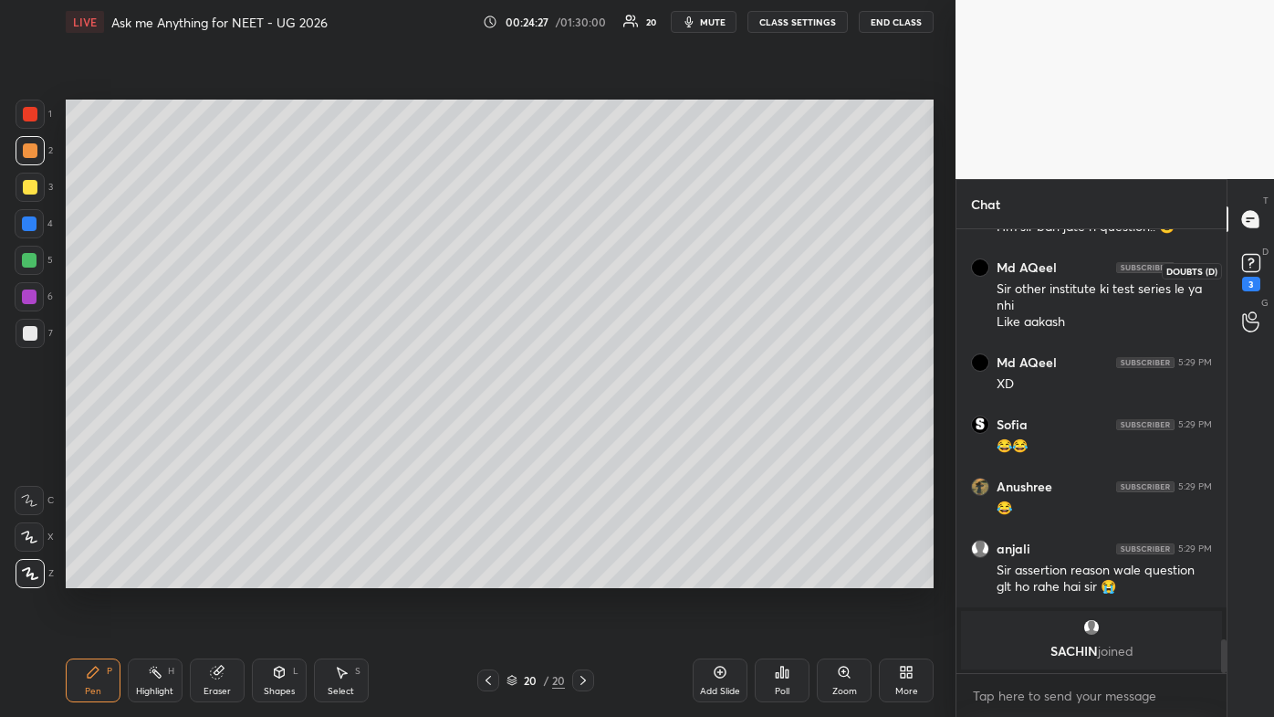
click at [655, 278] on div "3" at bounding box center [1251, 284] width 18 height 15
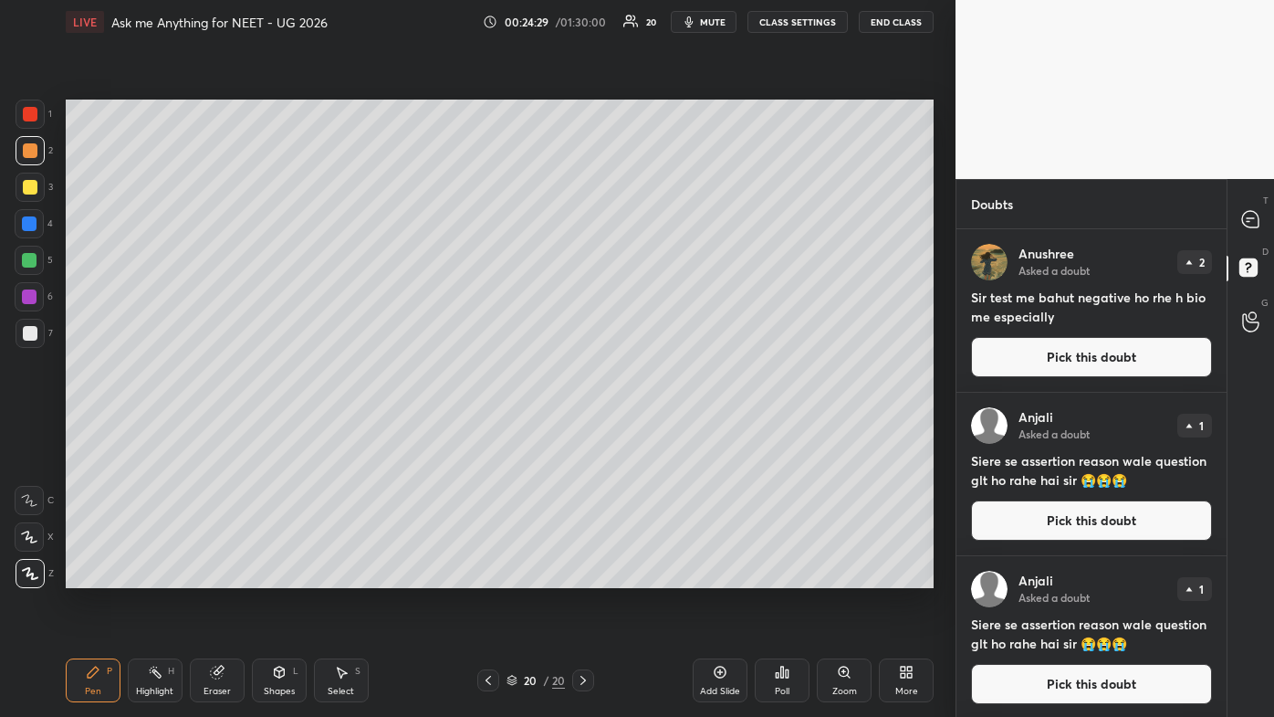
click at [655, 429] on button "Pick this doubt" at bounding box center [1091, 520] width 241 height 40
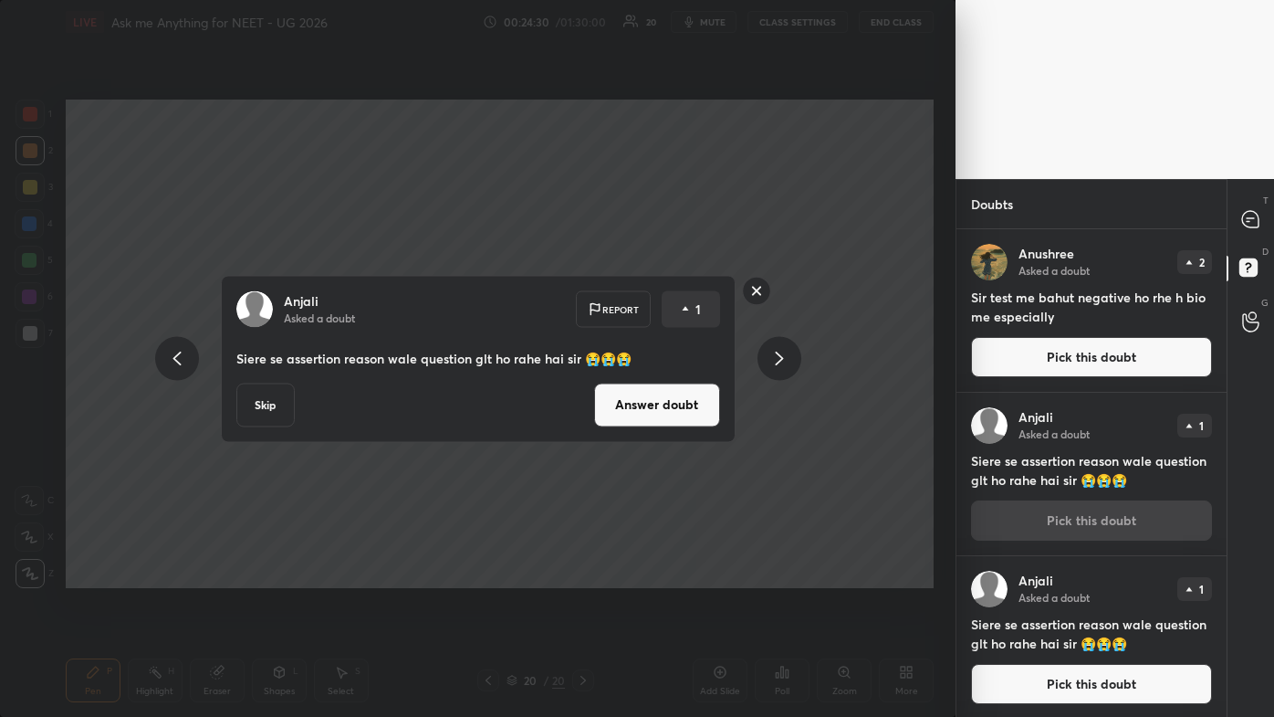
click at [645, 412] on button "Answer doubt" at bounding box center [657, 405] width 126 height 44
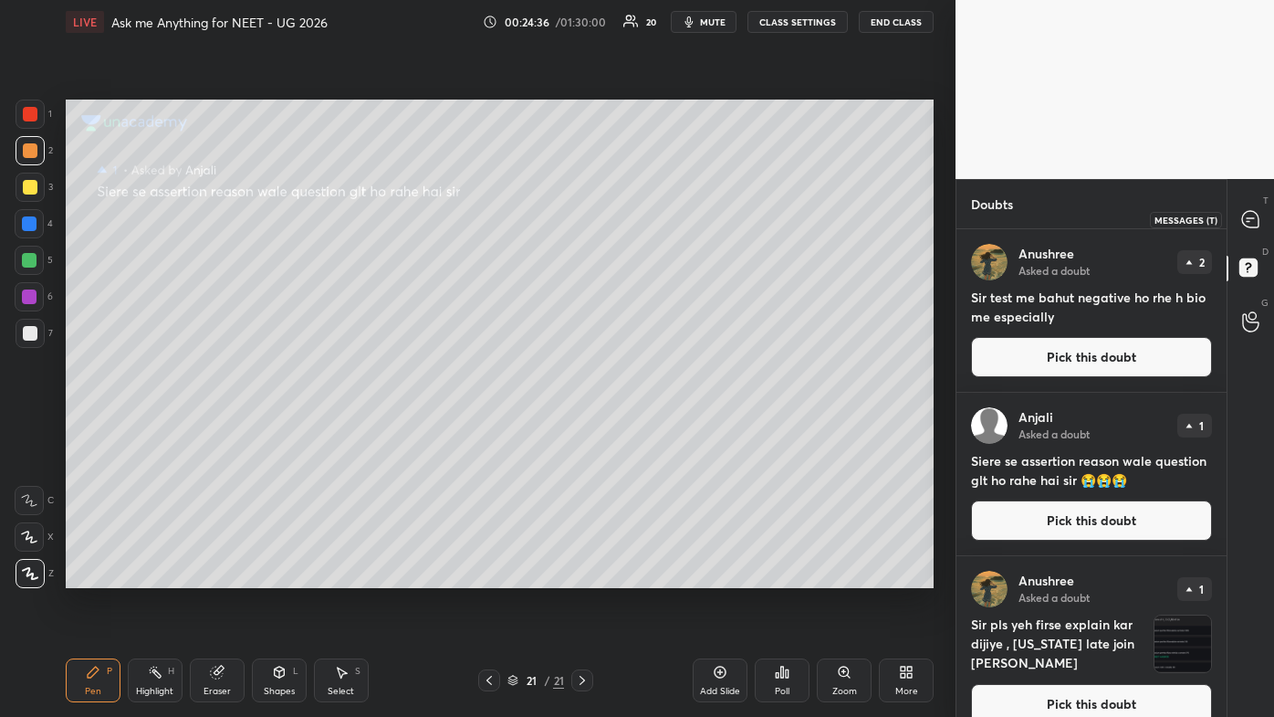
drag, startPoint x: 1246, startPoint y: 221, endPoint x: 1237, endPoint y: 227, distance: 11.1
click at [655, 220] on icon at bounding box center [1250, 219] width 16 height 16
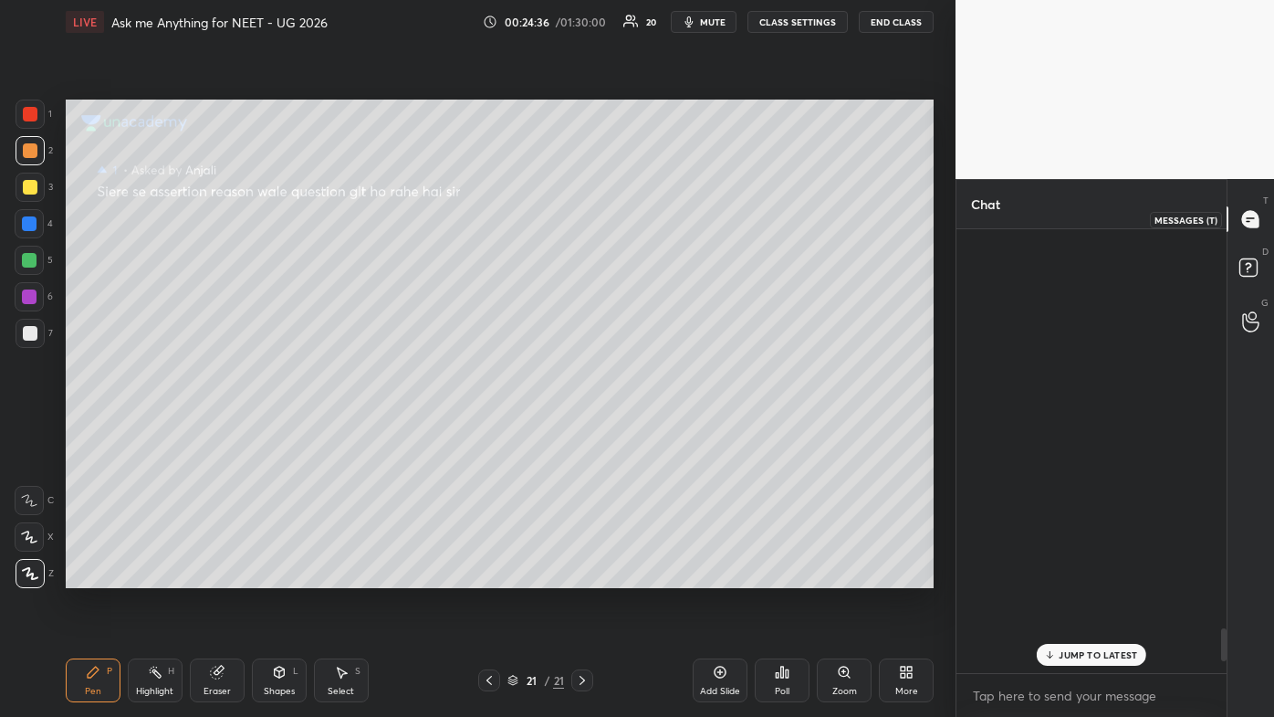
scroll to position [438, 265]
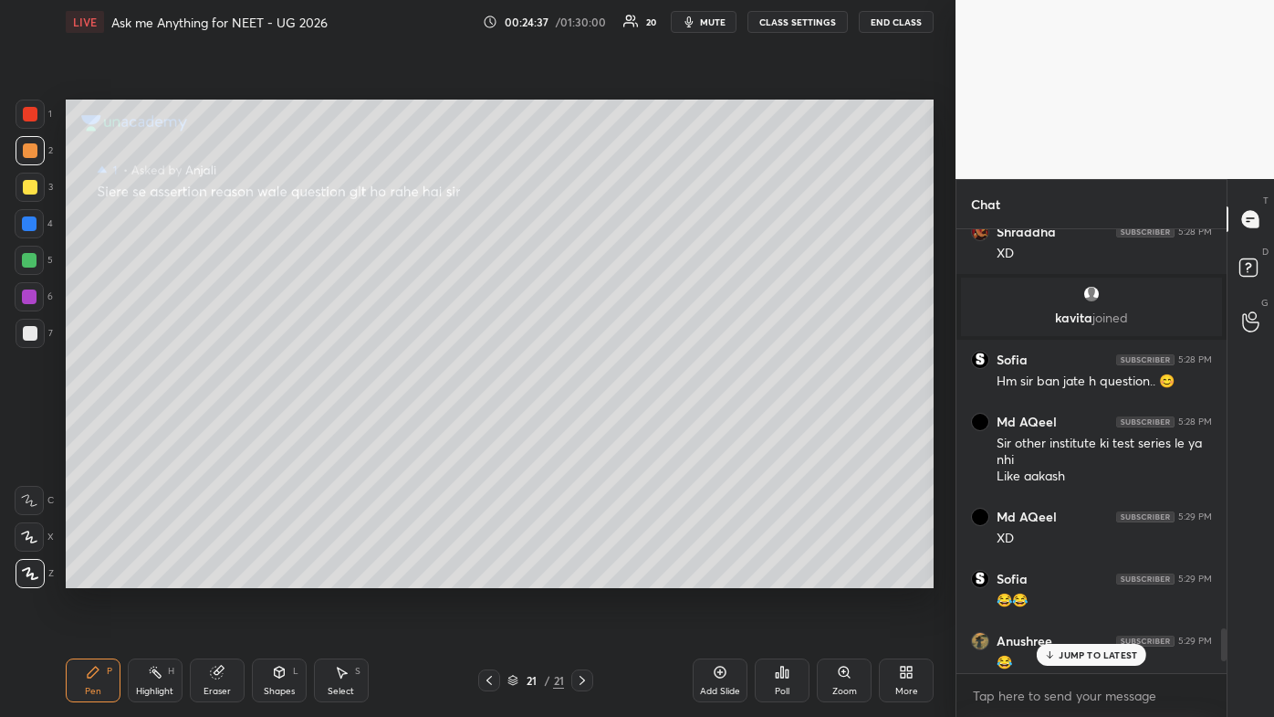
drag, startPoint x: 1074, startPoint y: 654, endPoint x: 1052, endPoint y: 649, distance: 22.4
click at [655, 429] on p "JUMP TO LATEST" at bounding box center [1098, 654] width 79 height 11
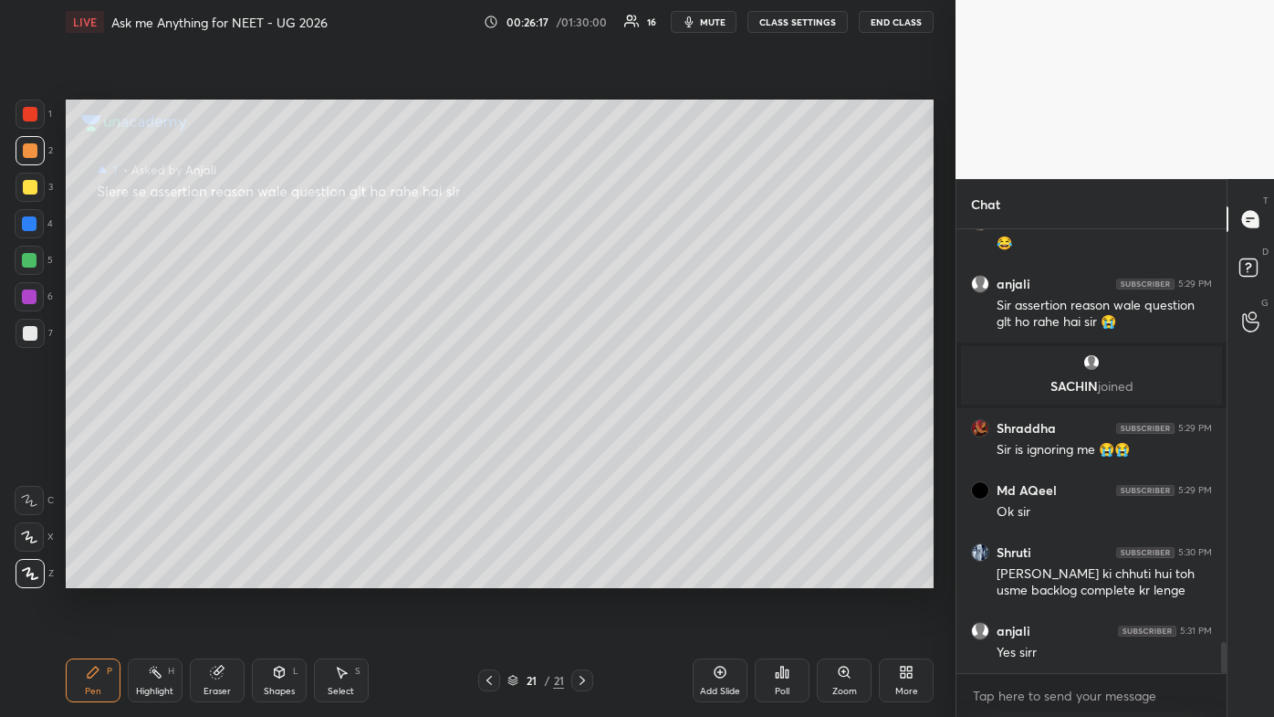
scroll to position [5967, 0]
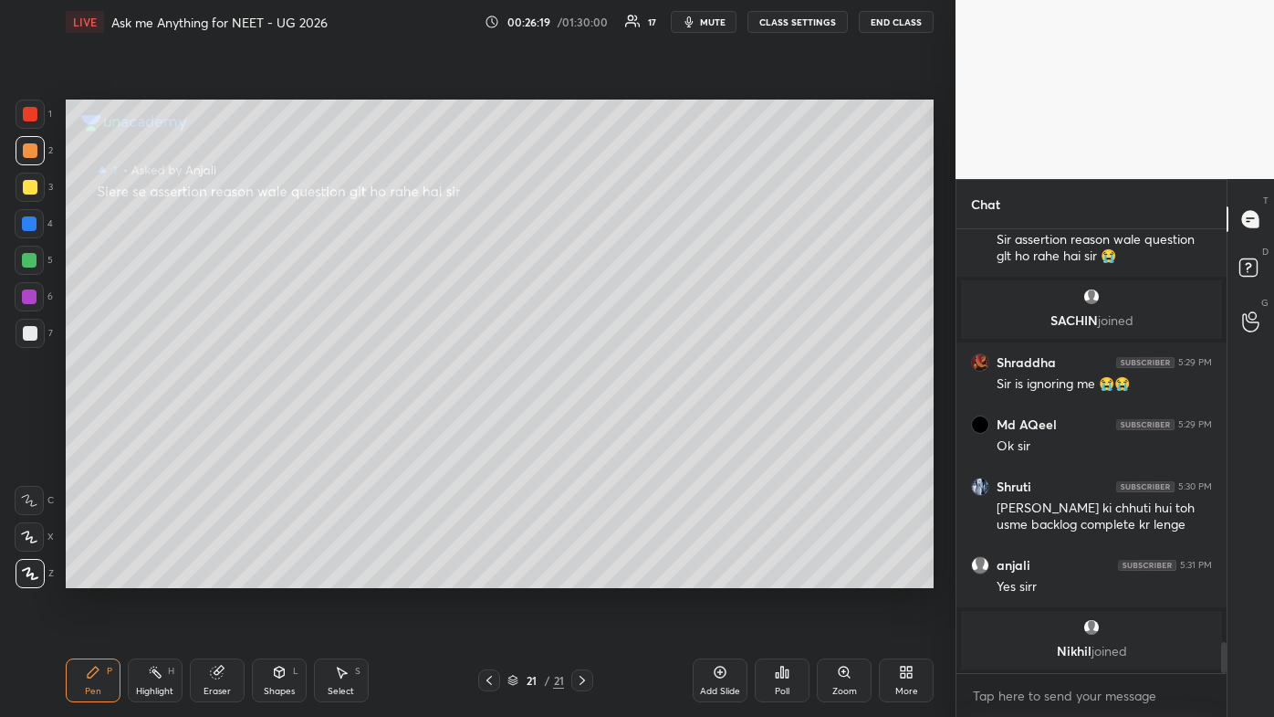
drag, startPoint x: 155, startPoint y: 676, endPoint x: 233, endPoint y: 607, distance: 103.5
click at [157, 429] on icon at bounding box center [155, 672] width 15 height 15
drag, startPoint x: 726, startPoint y: 666, endPoint x: 696, endPoint y: 681, distance: 33.5
click at [655, 429] on icon at bounding box center [720, 672] width 15 height 15
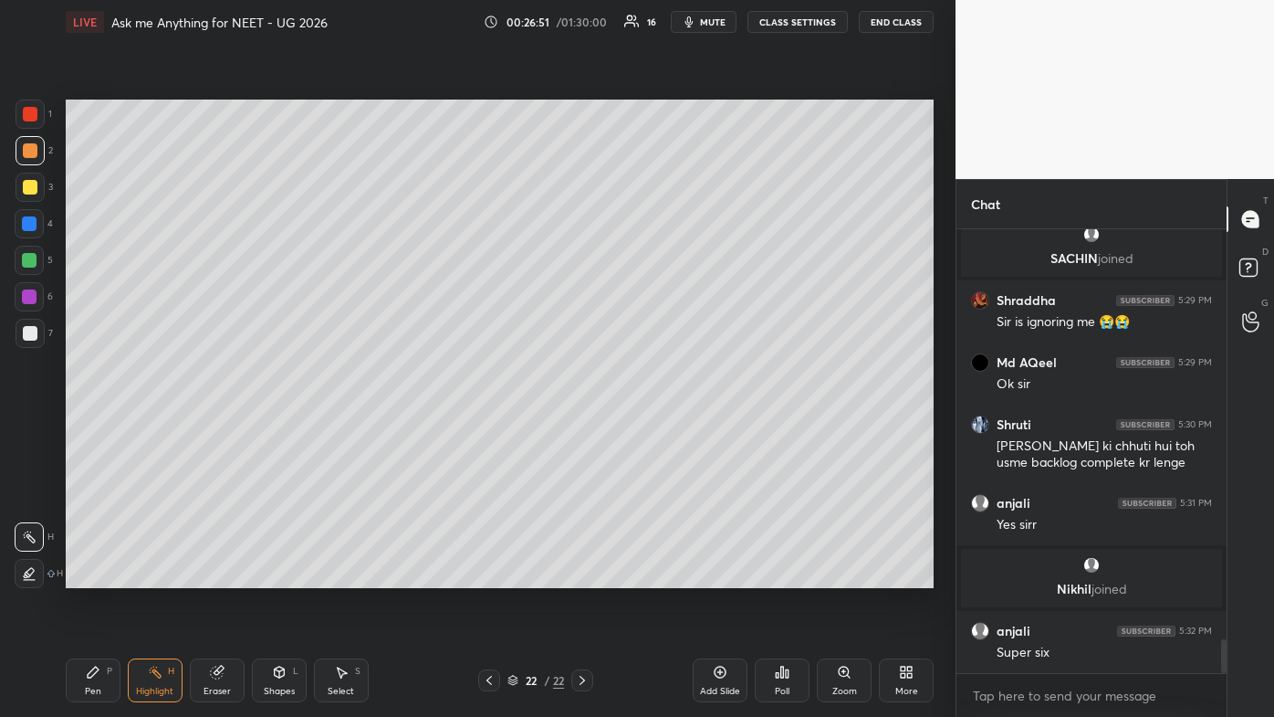
click at [91, 429] on icon at bounding box center [93, 672] width 15 height 15
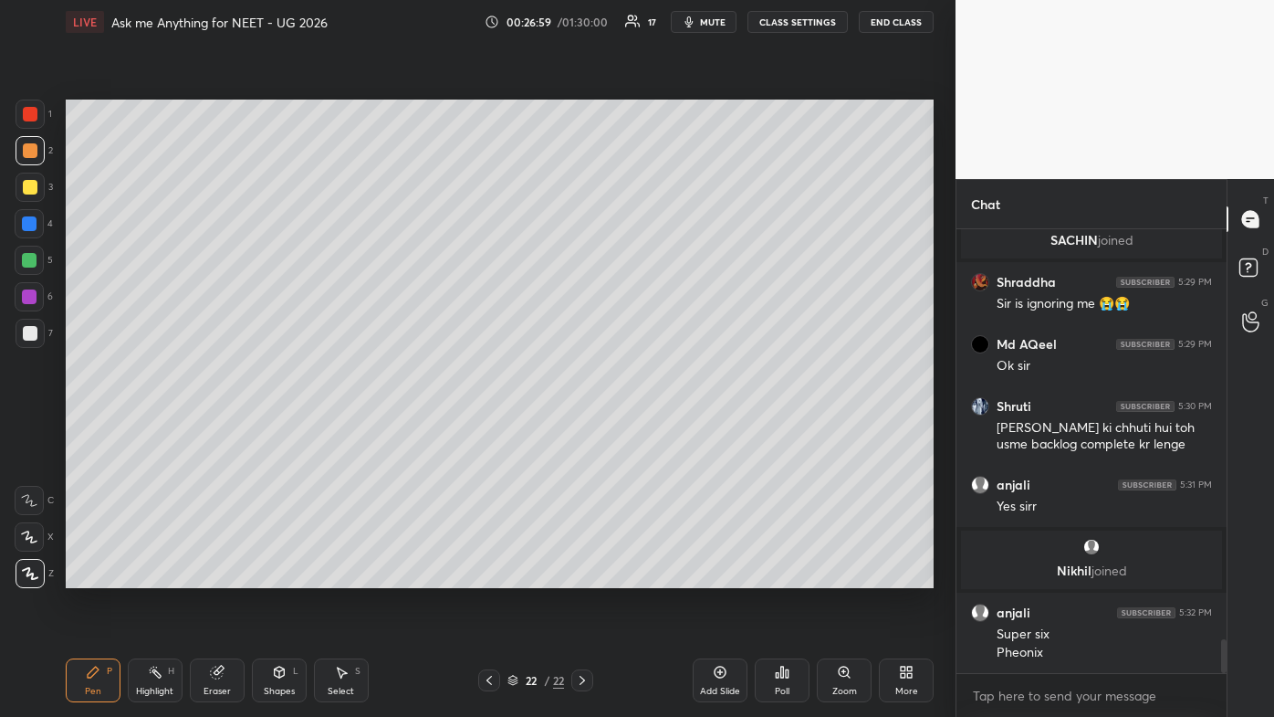
click at [38, 178] on div at bounding box center [30, 187] width 29 height 29
click at [94, 429] on div "Pen P" at bounding box center [93, 680] width 55 height 44
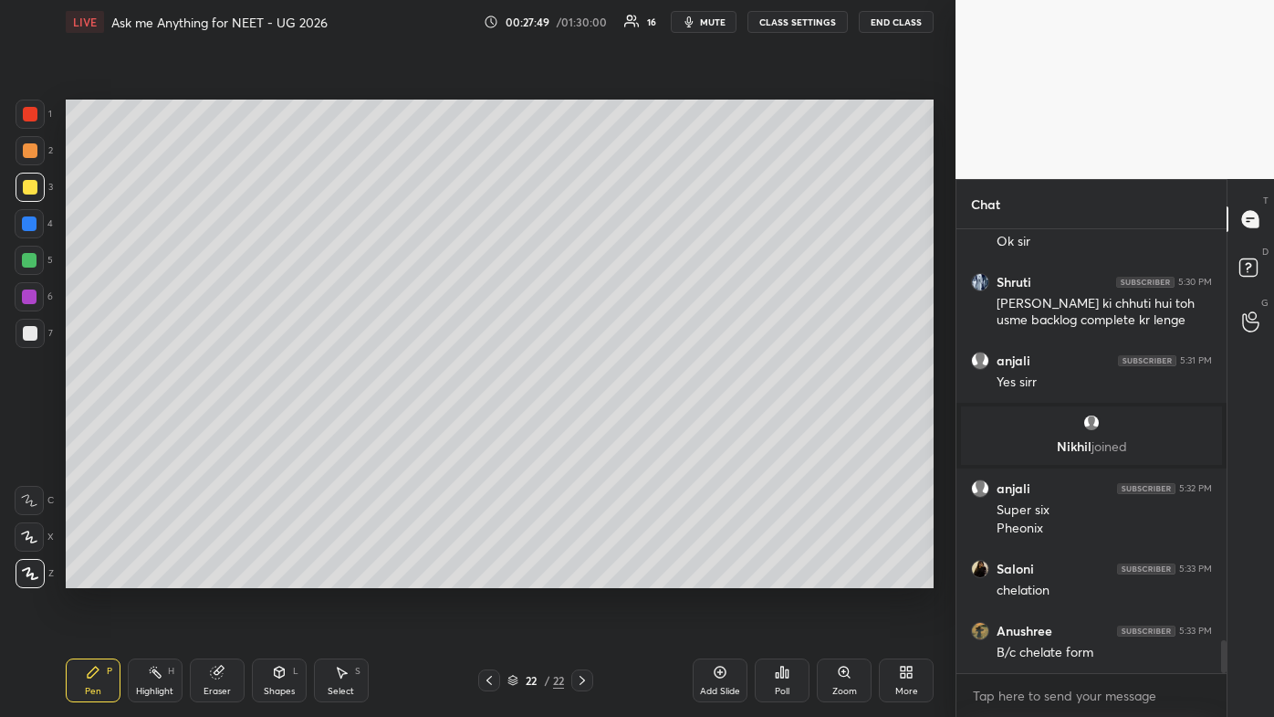
scroll to position [5602, 0]
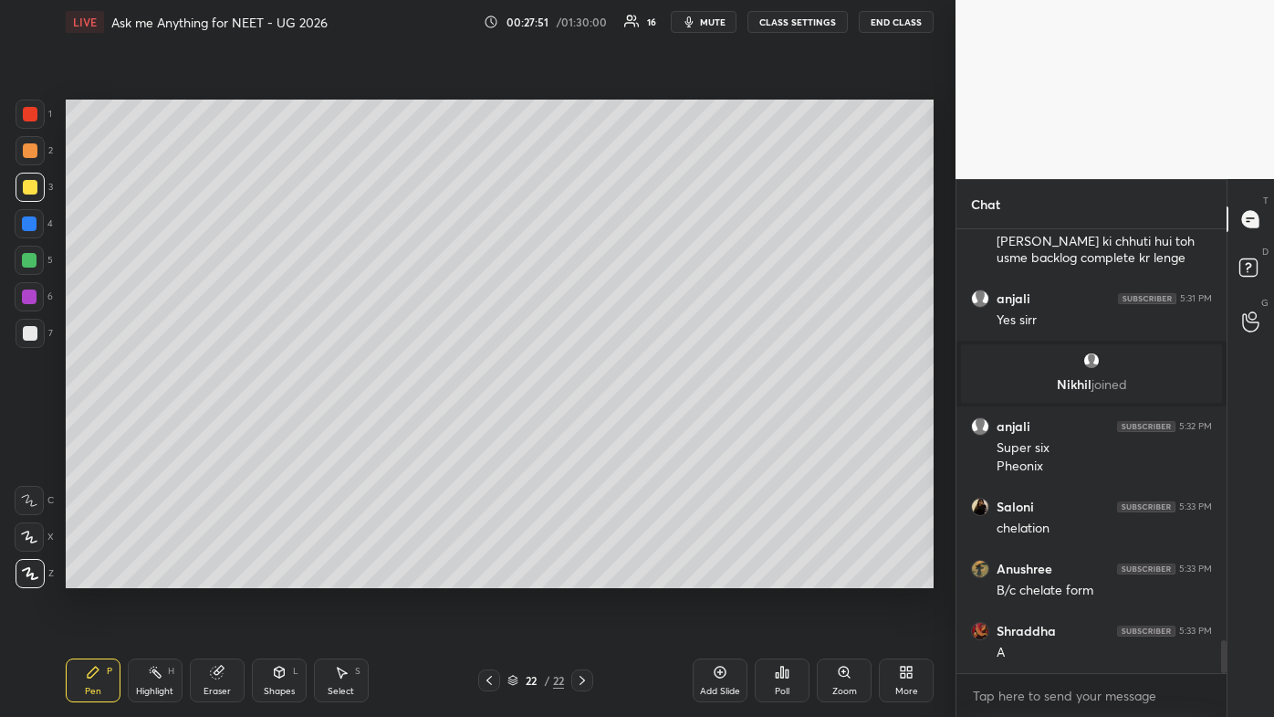
drag, startPoint x: 212, startPoint y: 665, endPoint x: 255, endPoint y: 631, distance: 54.6
click at [216, 429] on div "Eraser" at bounding box center [217, 680] width 55 height 44
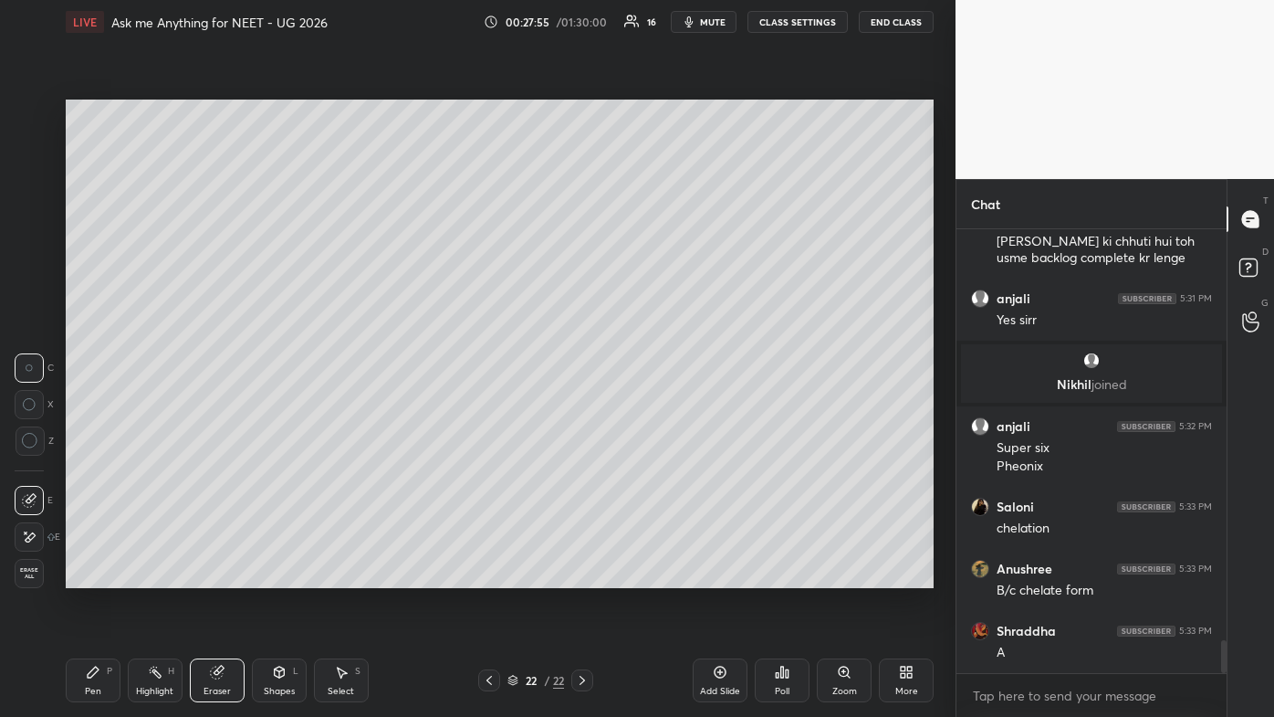
drag, startPoint x: 95, startPoint y: 676, endPoint x: 173, endPoint y: 601, distance: 108.5
click at [92, 429] on icon at bounding box center [93, 672] width 15 height 15
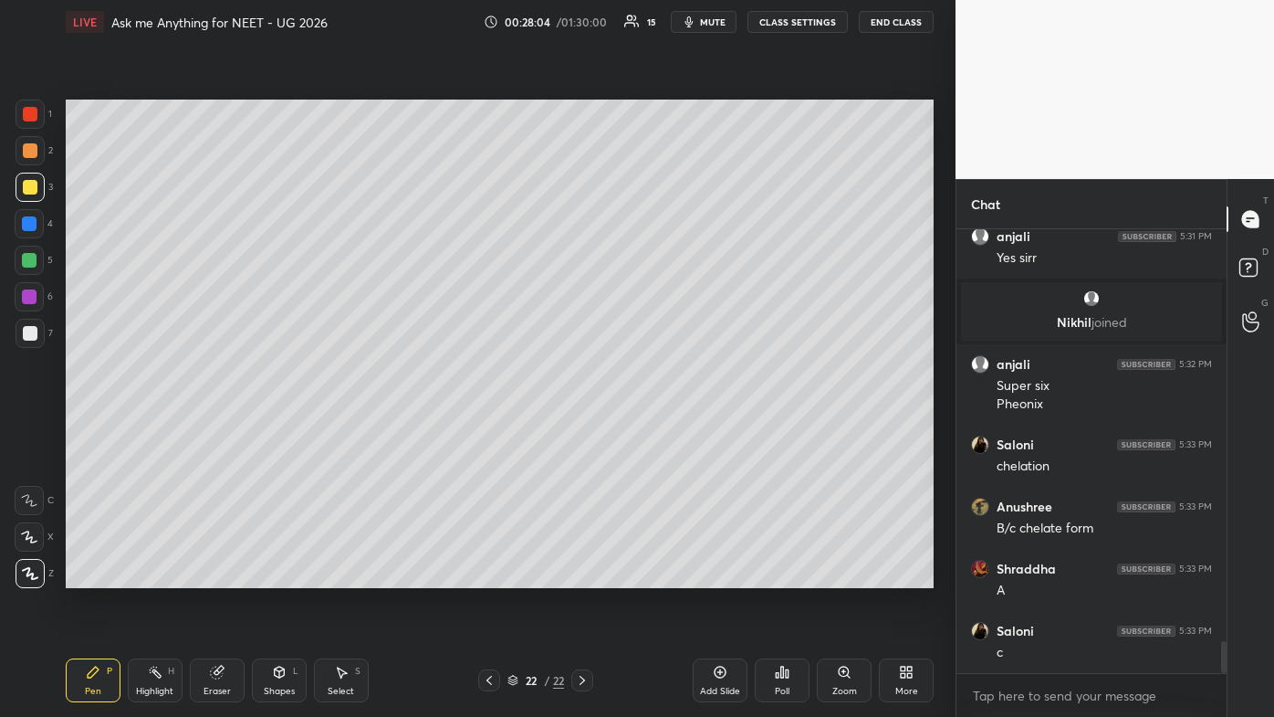
scroll to position [5726, 0]
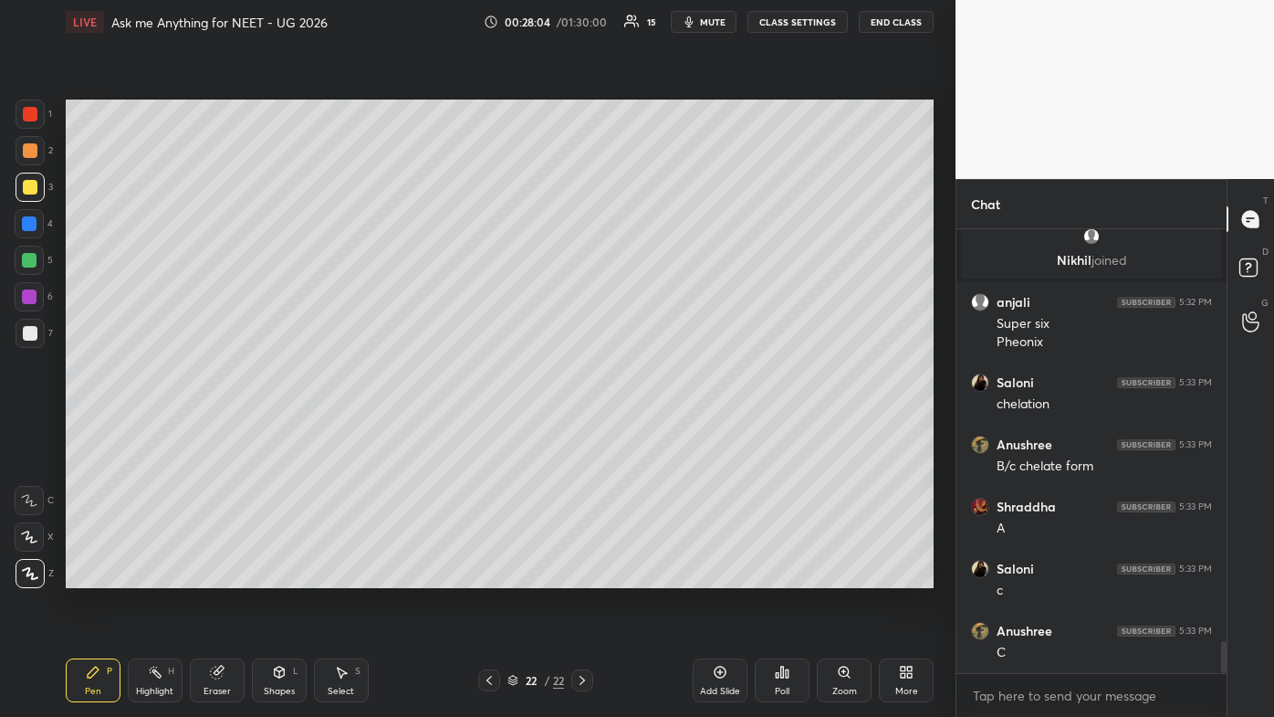
click at [160, 429] on icon at bounding box center [155, 672] width 15 height 15
click at [92, 429] on div "Pen" at bounding box center [93, 691] width 16 height 9
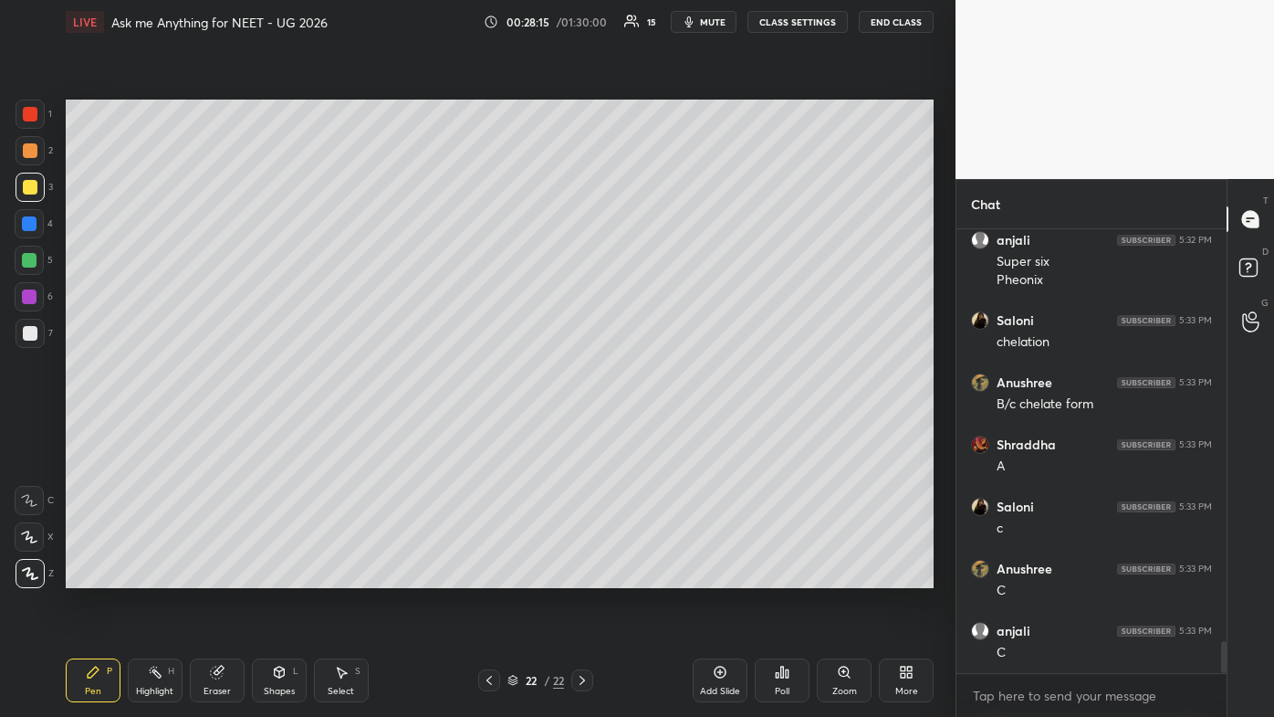
drag, startPoint x: 161, startPoint y: 669, endPoint x: 214, endPoint y: 603, distance: 85.1
click at [159, 429] on icon at bounding box center [155, 672] width 15 height 15
click at [86, 429] on div "Pen P" at bounding box center [93, 680] width 55 height 44
drag, startPoint x: 167, startPoint y: 676, endPoint x: 172, endPoint y: 625, distance: 51.3
click at [163, 429] on div "Highlight H" at bounding box center [155, 680] width 55 height 44
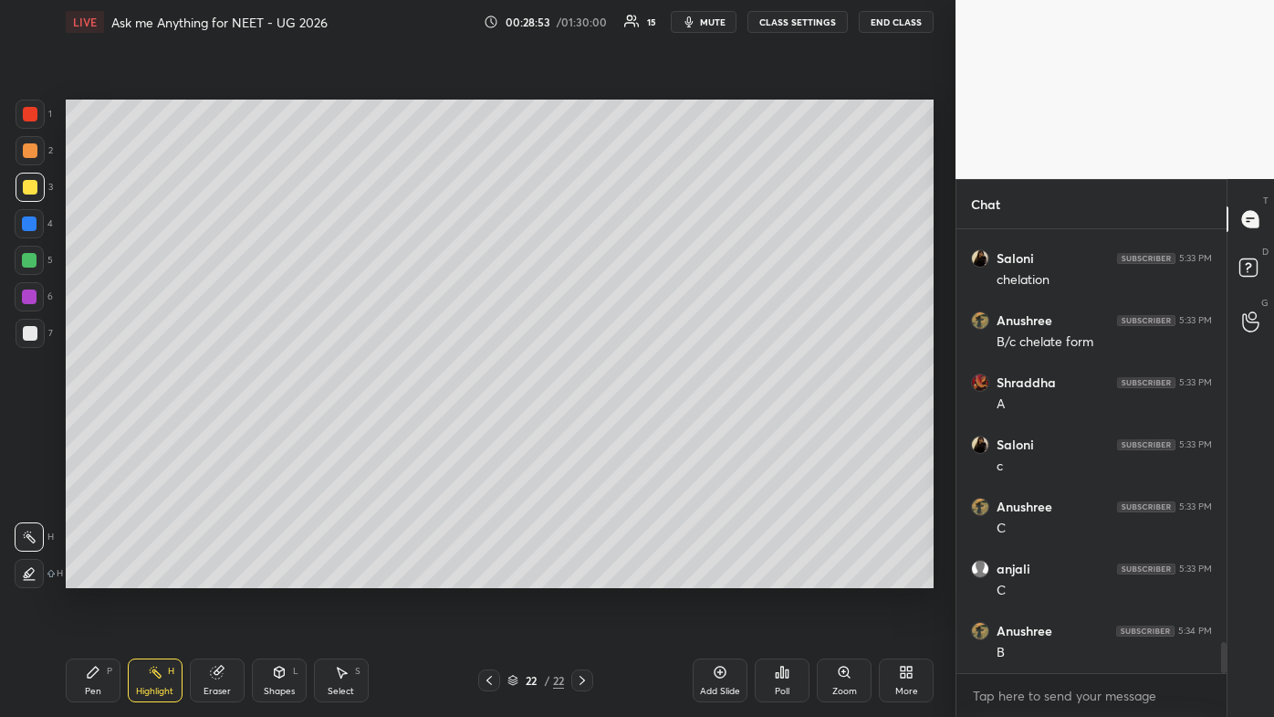
scroll to position [5912, 0]
click at [655, 429] on icon at bounding box center [720, 672] width 15 height 15
click at [86, 429] on icon at bounding box center [93, 672] width 15 height 15
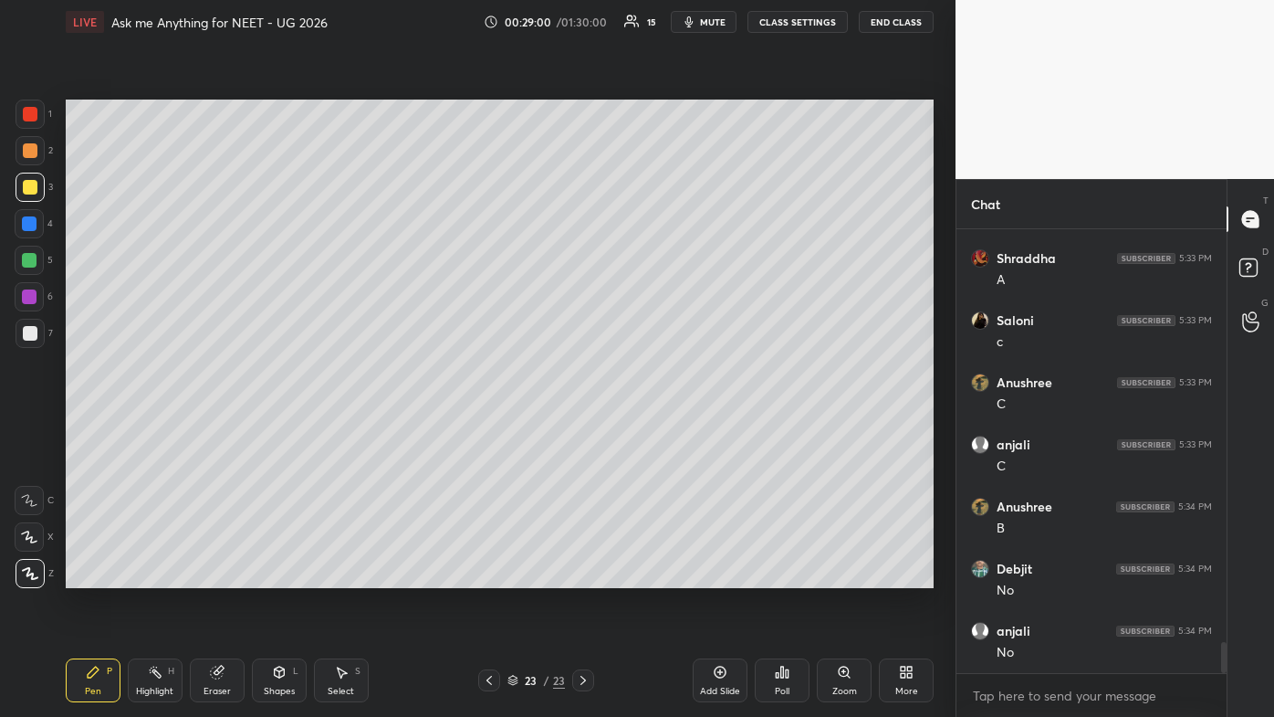
click at [29, 149] on div at bounding box center [30, 150] width 15 height 15
click at [655, 429] on icon at bounding box center [720, 672] width 15 height 15
click at [35, 186] on div at bounding box center [30, 187] width 15 height 15
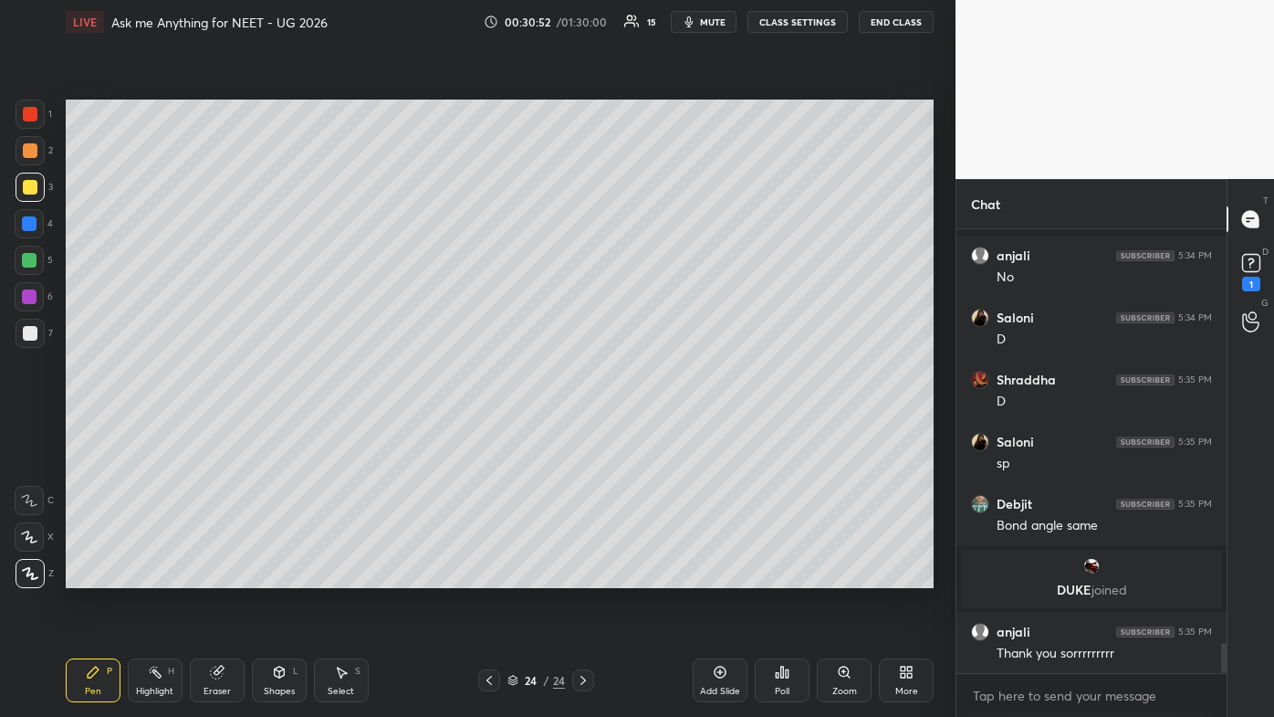
scroll to position [6139, 0]
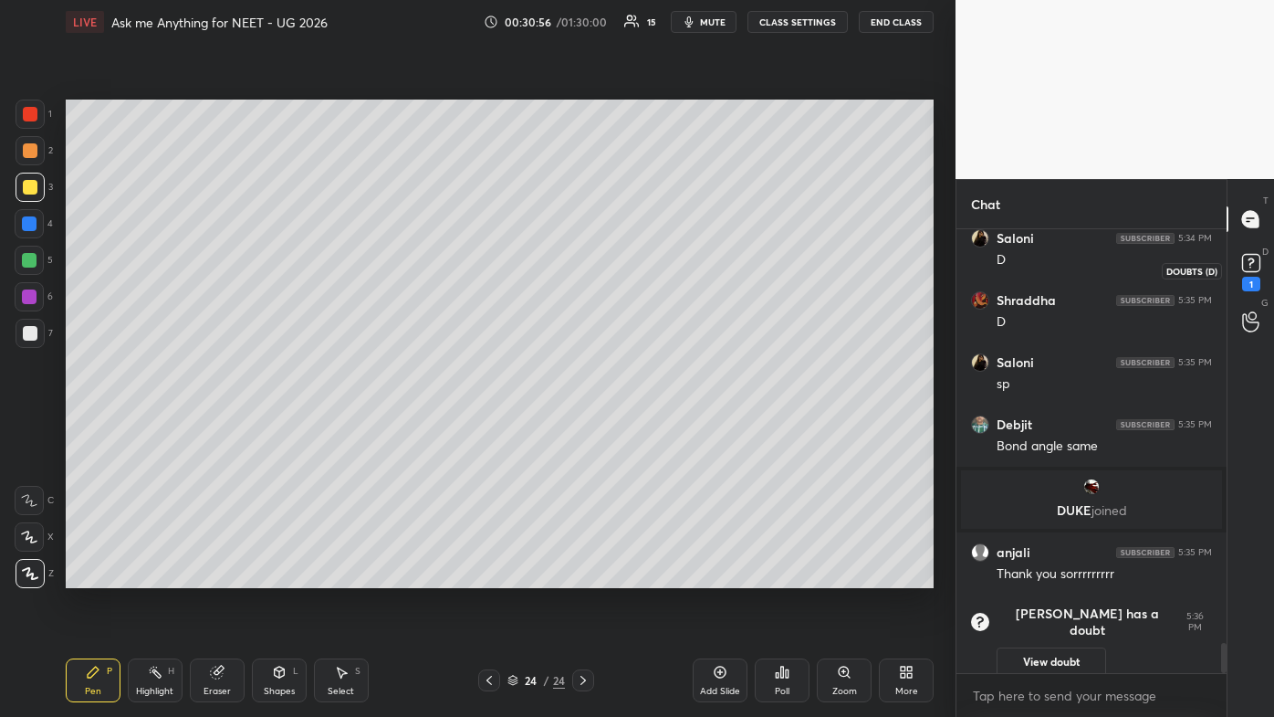
click at [655, 278] on div "1" at bounding box center [1251, 284] width 18 height 15
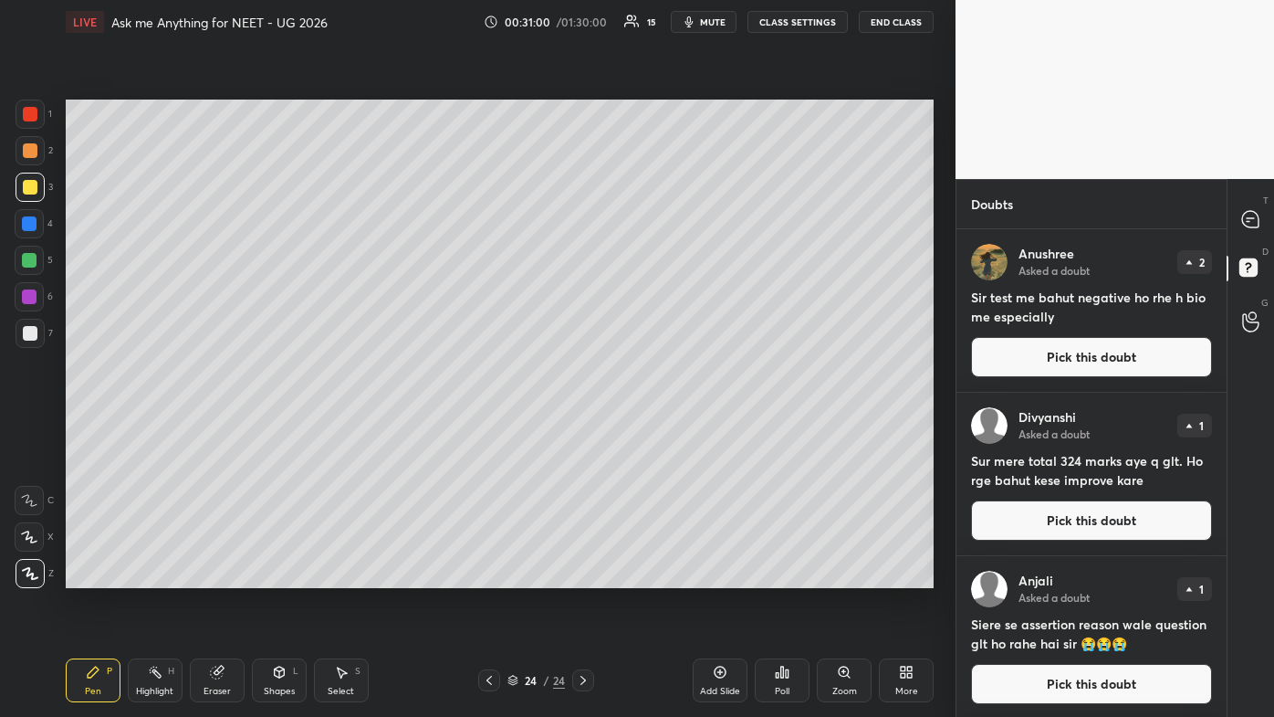
click at [655, 429] on button "Pick this doubt" at bounding box center [1091, 520] width 241 height 40
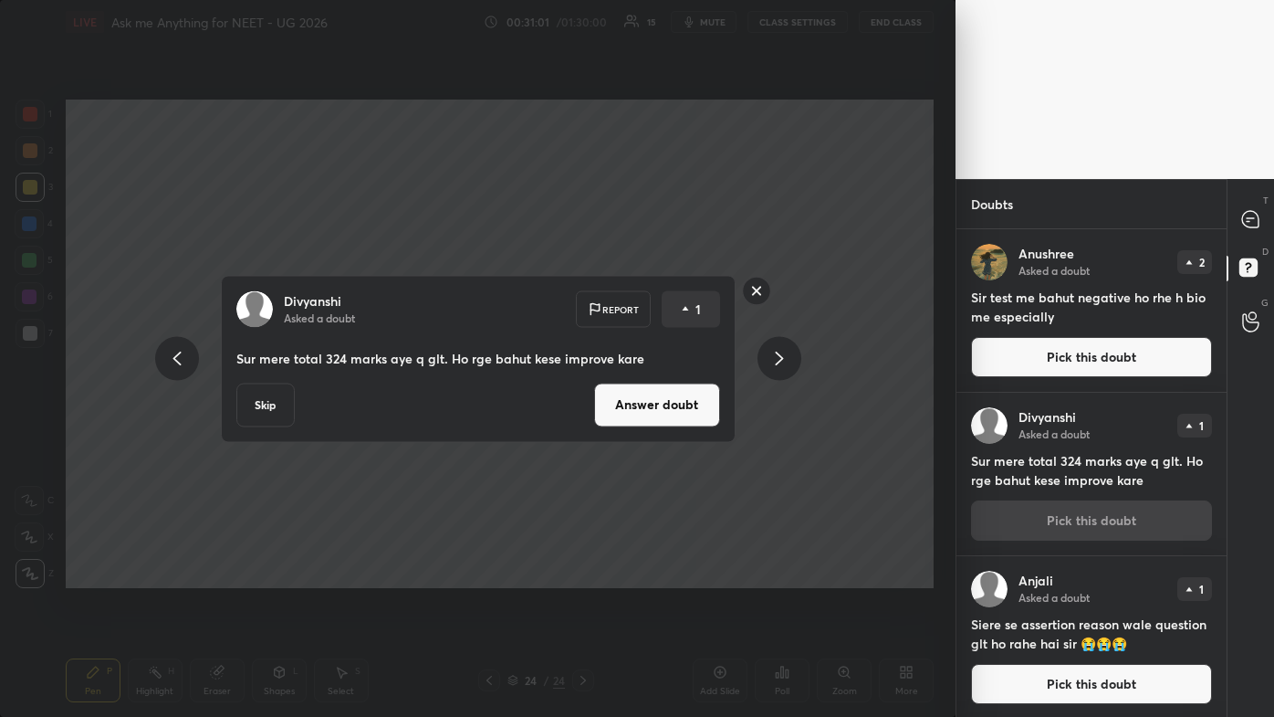
click at [655, 392] on button "Answer doubt" at bounding box center [657, 405] width 126 height 44
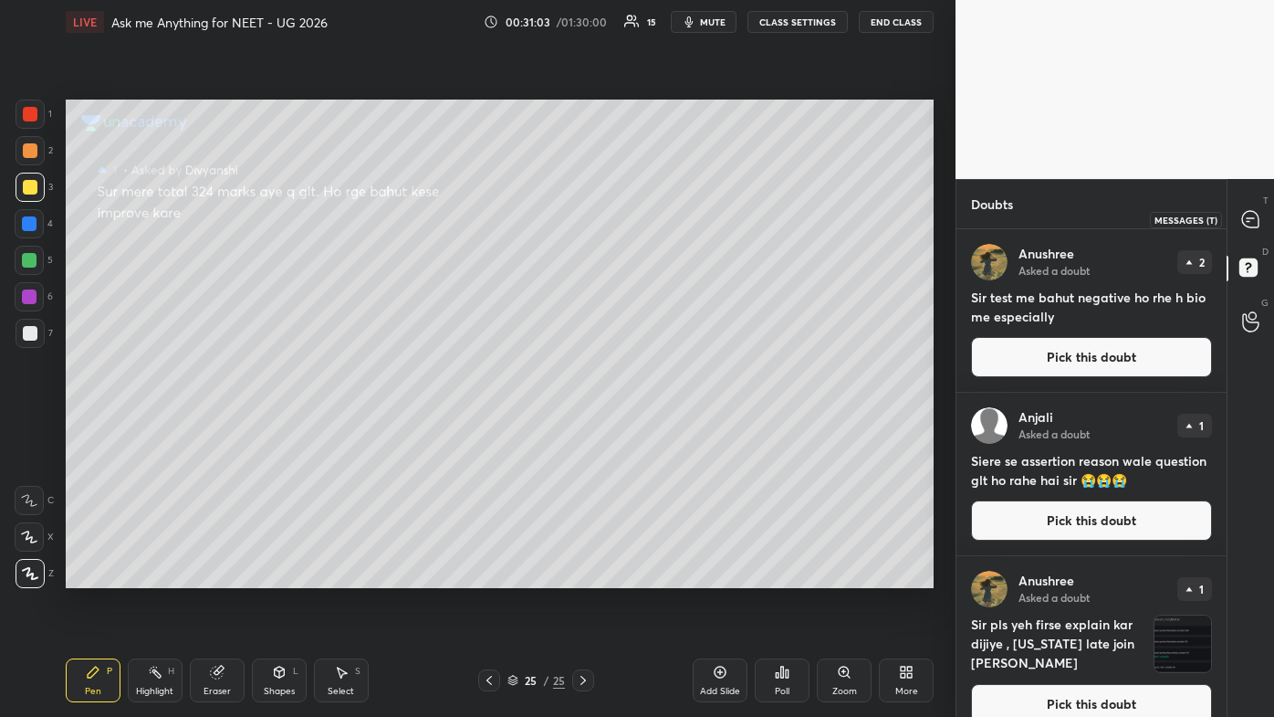
click at [655, 220] on icon at bounding box center [1250, 219] width 16 height 16
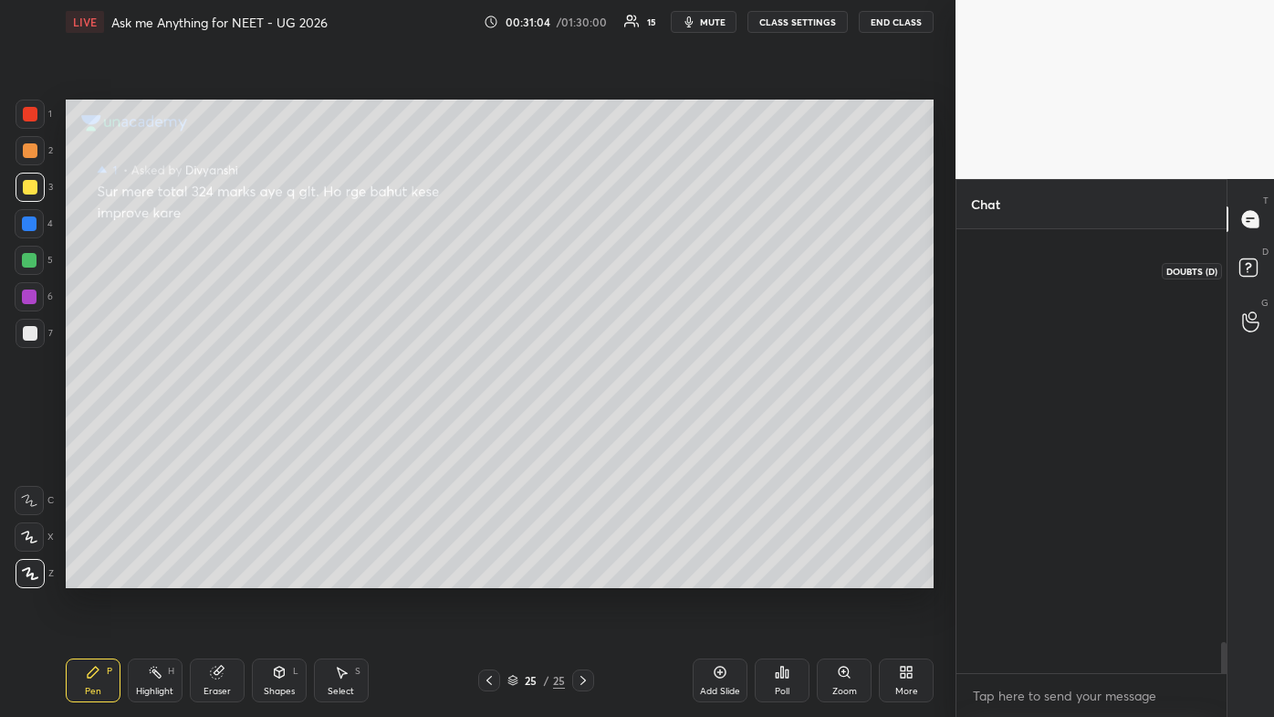
scroll to position [438, 265]
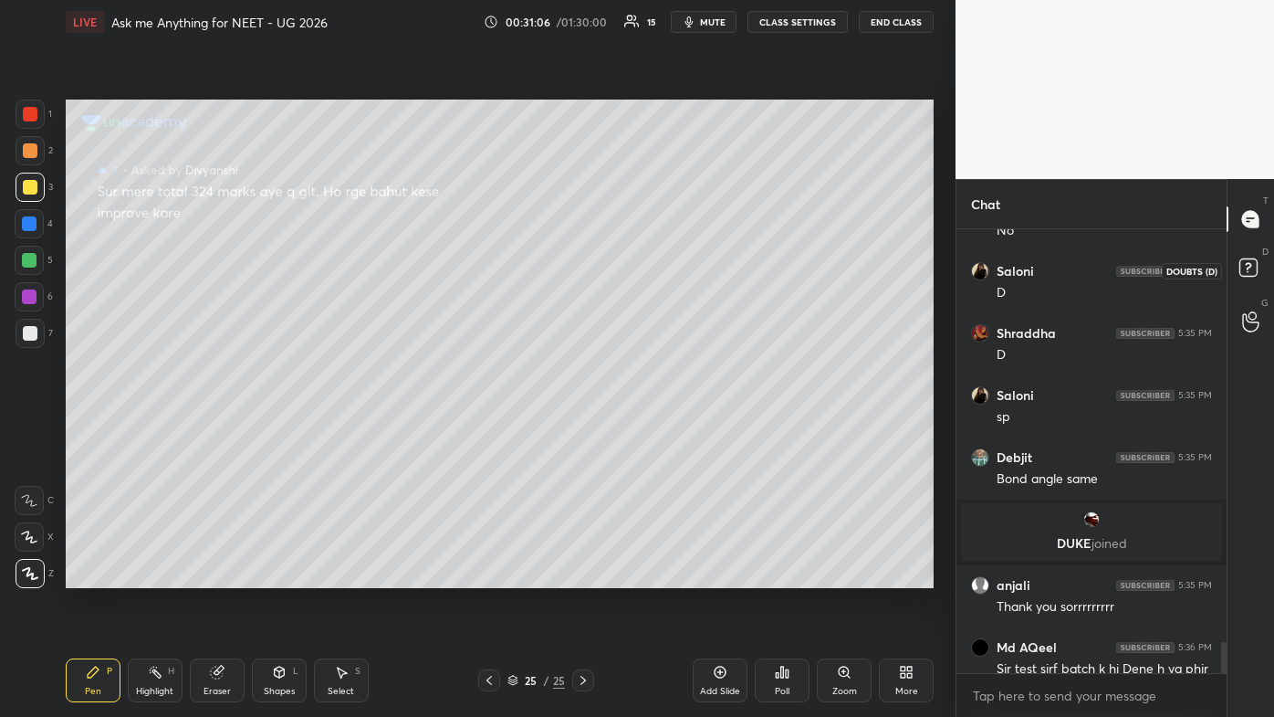
drag, startPoint x: 1251, startPoint y: 265, endPoint x: 1252, endPoint y: 254, distance: 11.0
click at [655, 262] on icon at bounding box center [1251, 270] width 33 height 33
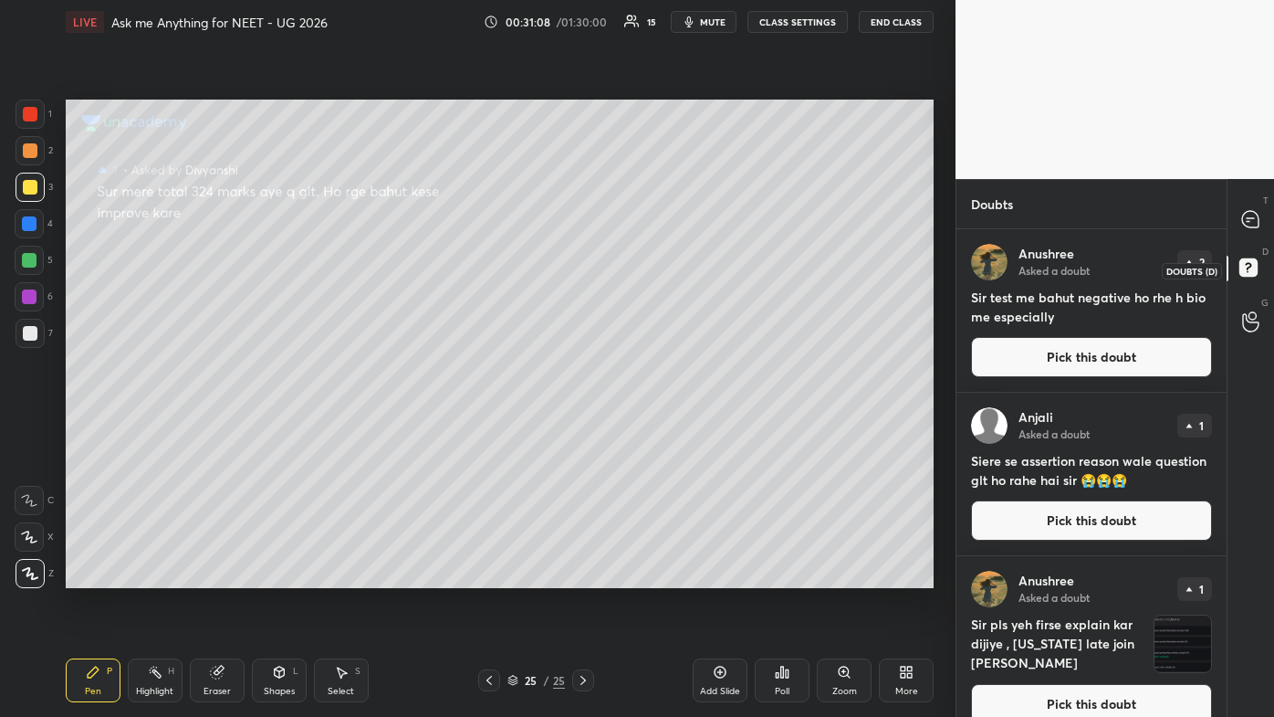
drag, startPoint x: 1244, startPoint y: 267, endPoint x: 1258, endPoint y: 248, distance: 23.6
click at [655, 267] on icon at bounding box center [1251, 270] width 33 height 33
click at [655, 219] on icon at bounding box center [1250, 219] width 16 height 16
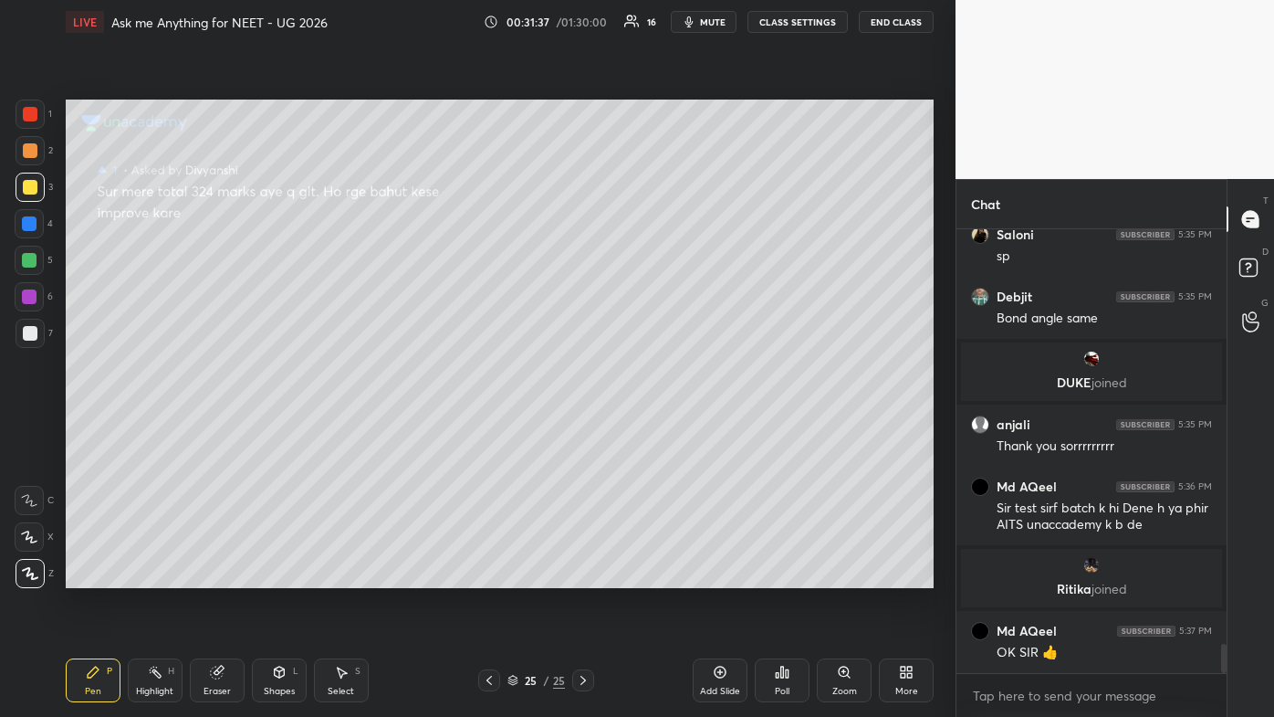
scroll to position [6201, 0]
click at [99, 429] on icon at bounding box center [93, 672] width 15 height 15
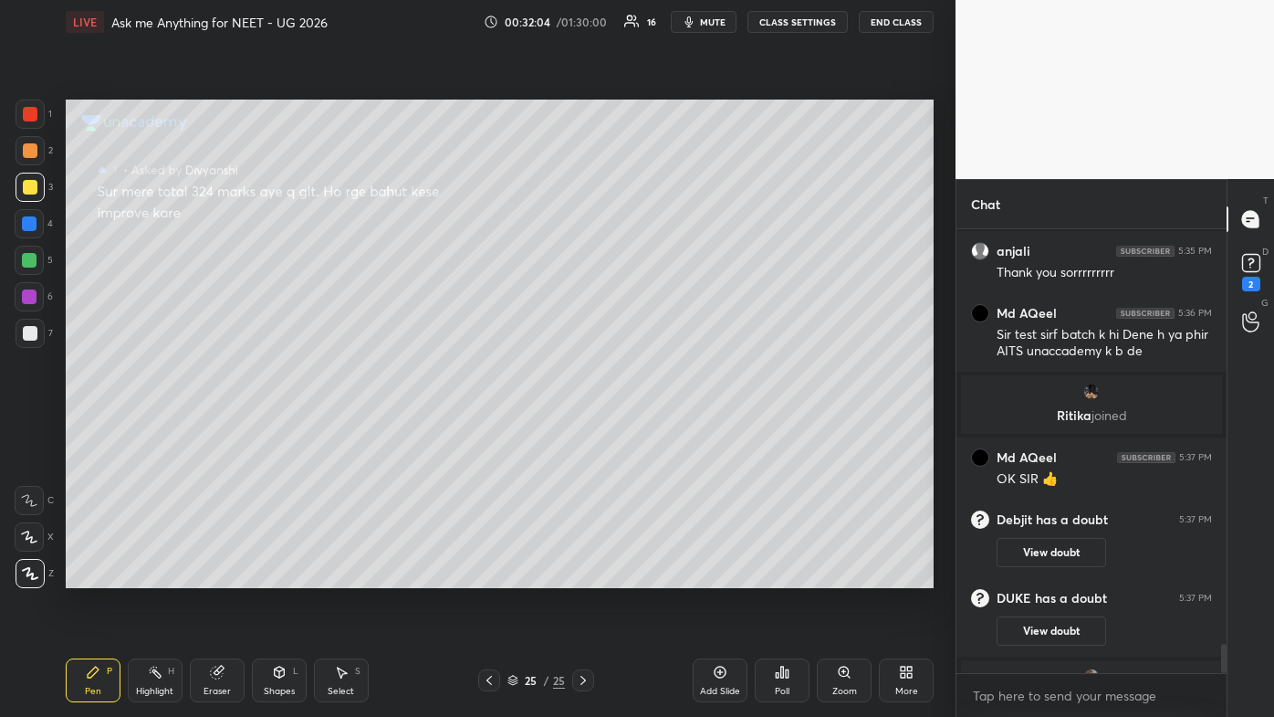
scroll to position [6303, 0]
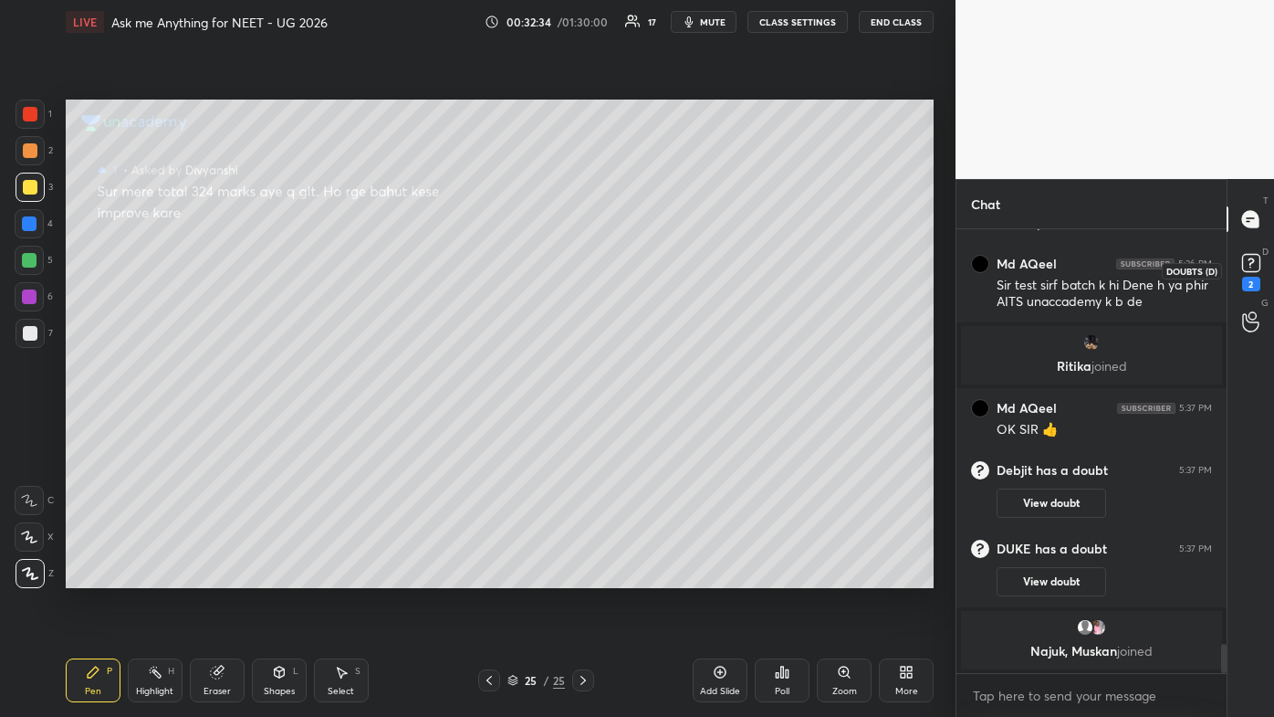
click at [655, 282] on div "2" at bounding box center [1251, 284] width 18 height 15
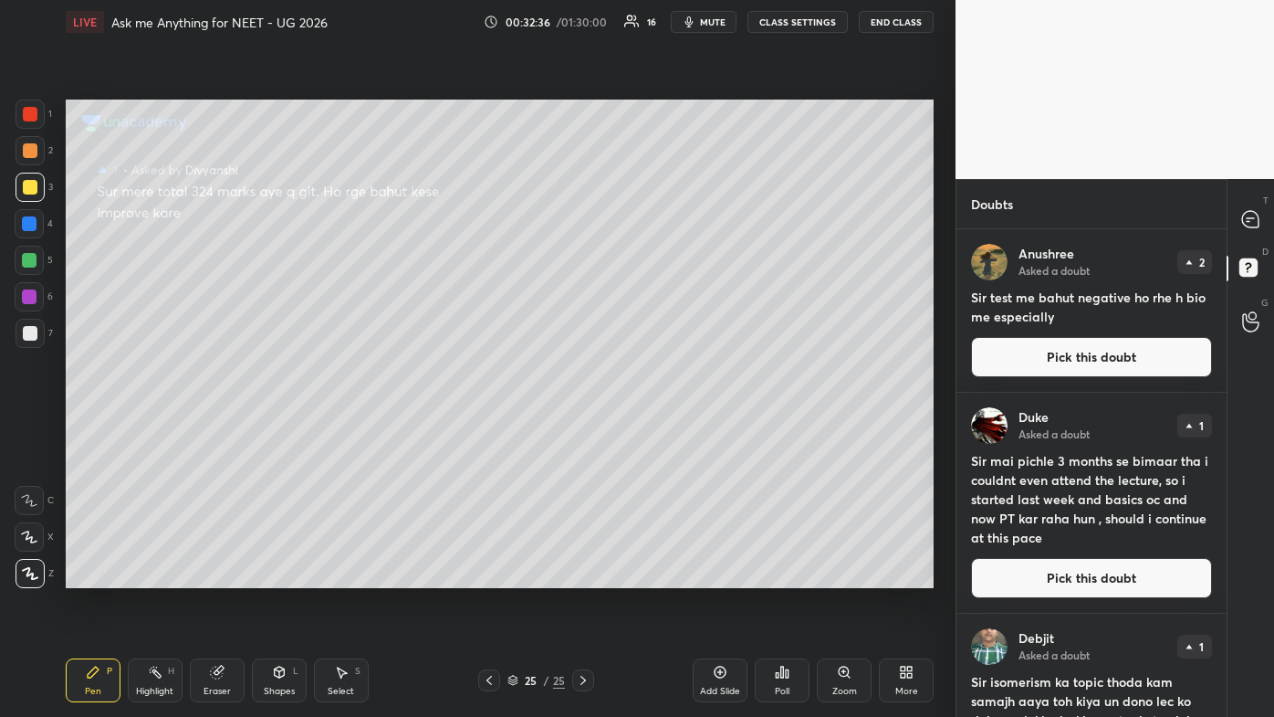
drag, startPoint x: 1037, startPoint y: 570, endPoint x: 1028, endPoint y: 571, distance: 9.3
click at [655, 429] on button "Pick this doubt" at bounding box center [1091, 578] width 241 height 40
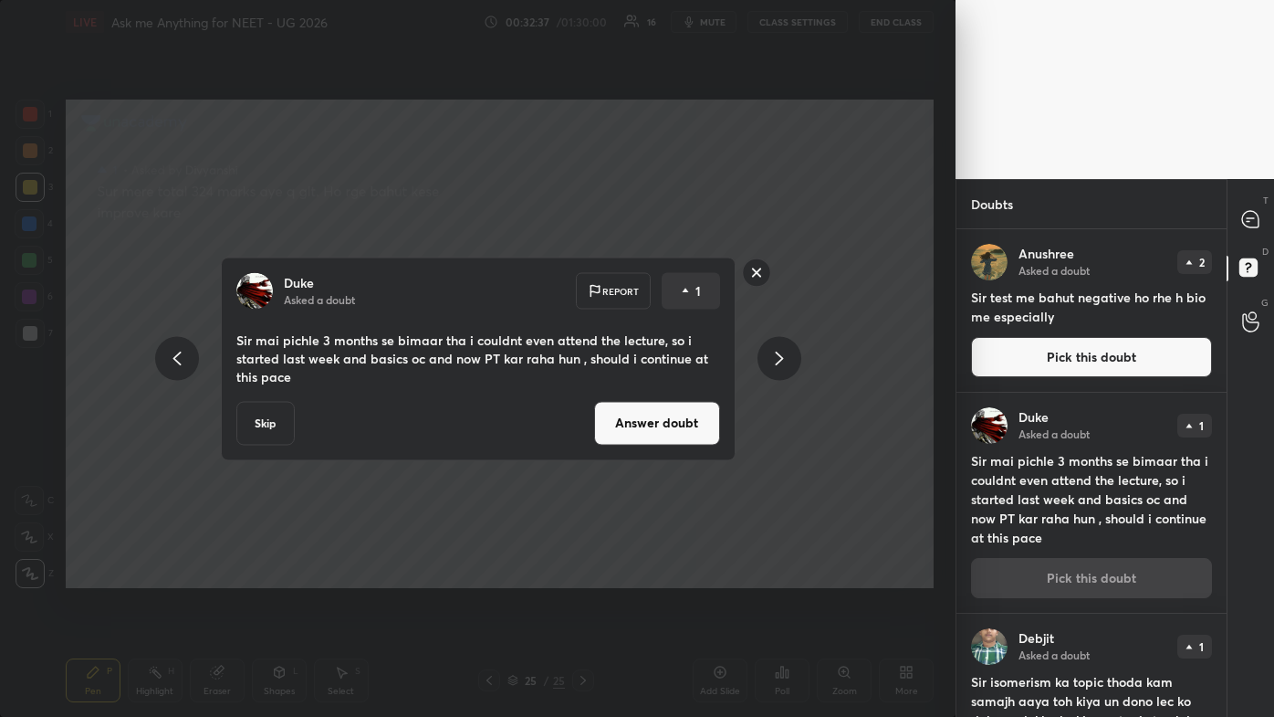
click at [633, 429] on button "Answer doubt" at bounding box center [657, 423] width 126 height 44
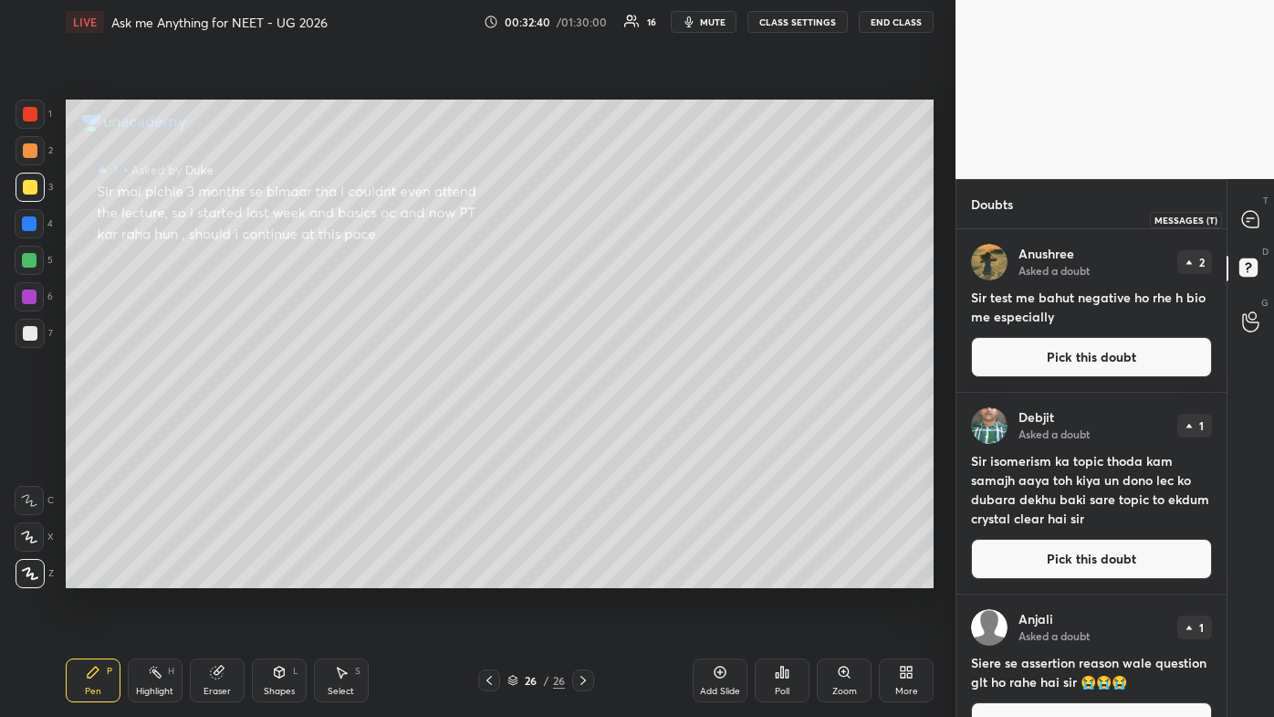
click at [655, 216] on icon at bounding box center [1250, 219] width 16 height 16
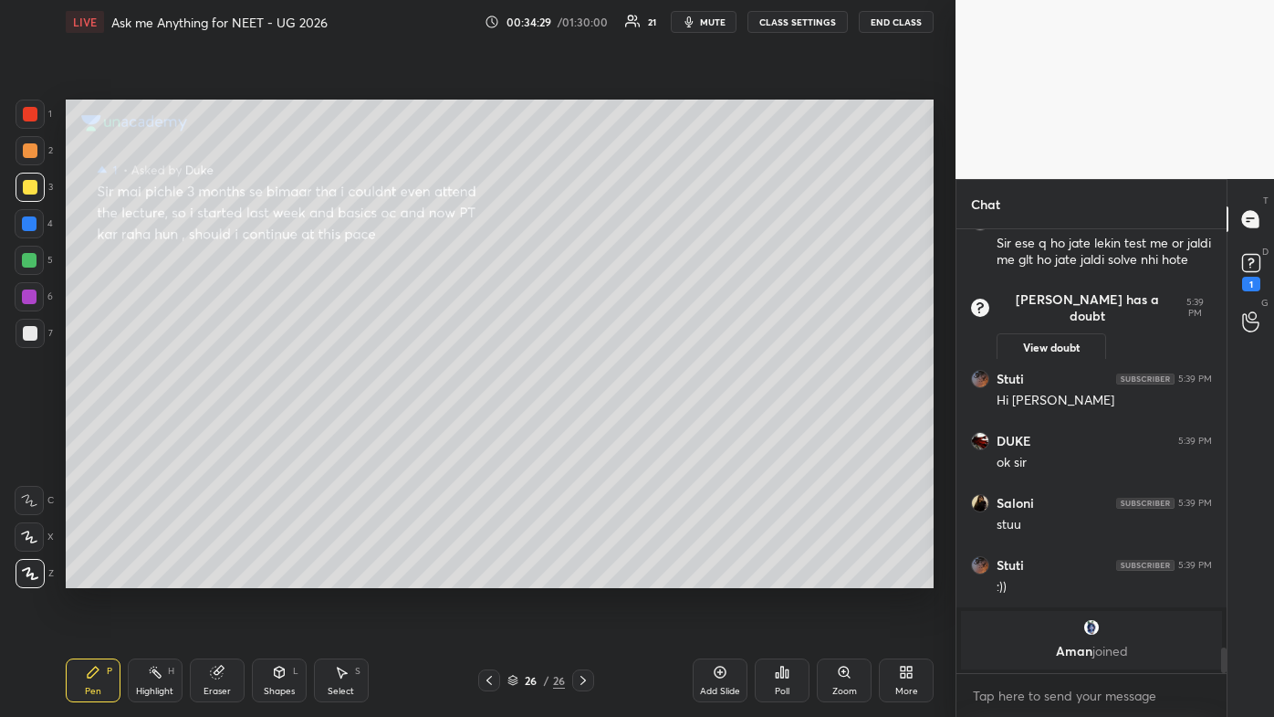
scroll to position [7157, 0]
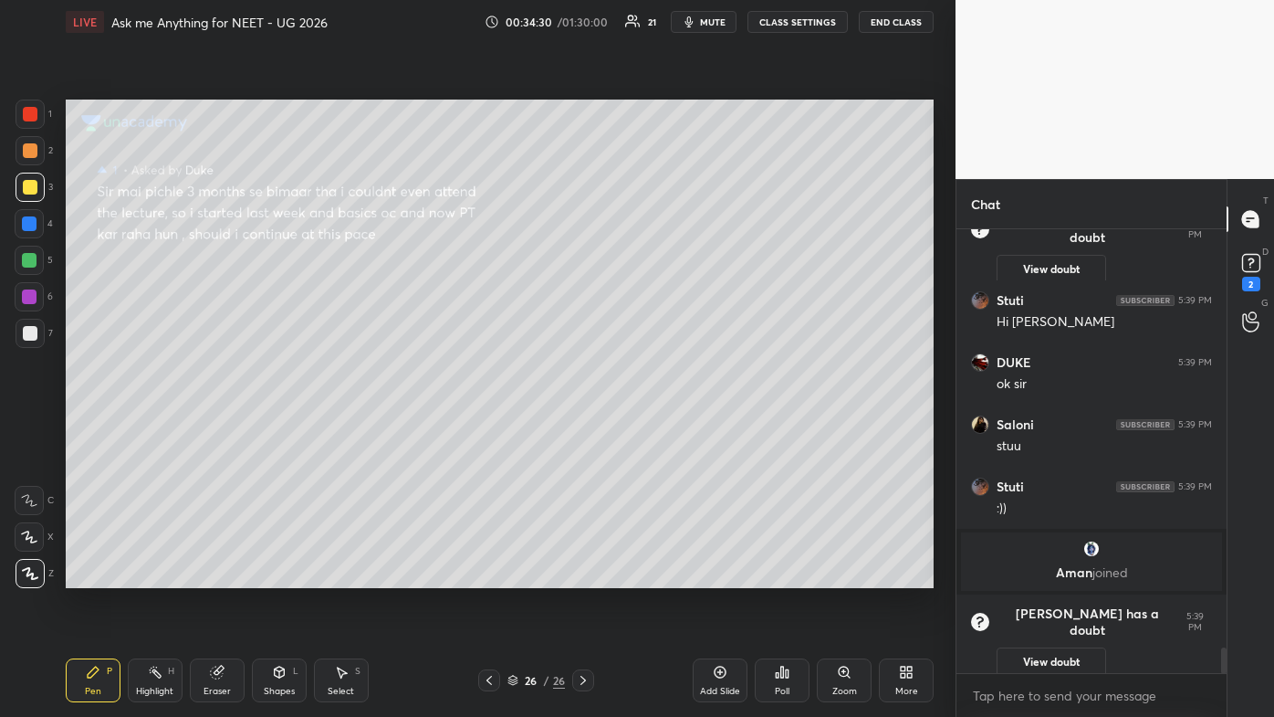
click at [655, 429] on icon at bounding box center [720, 672] width 15 height 15
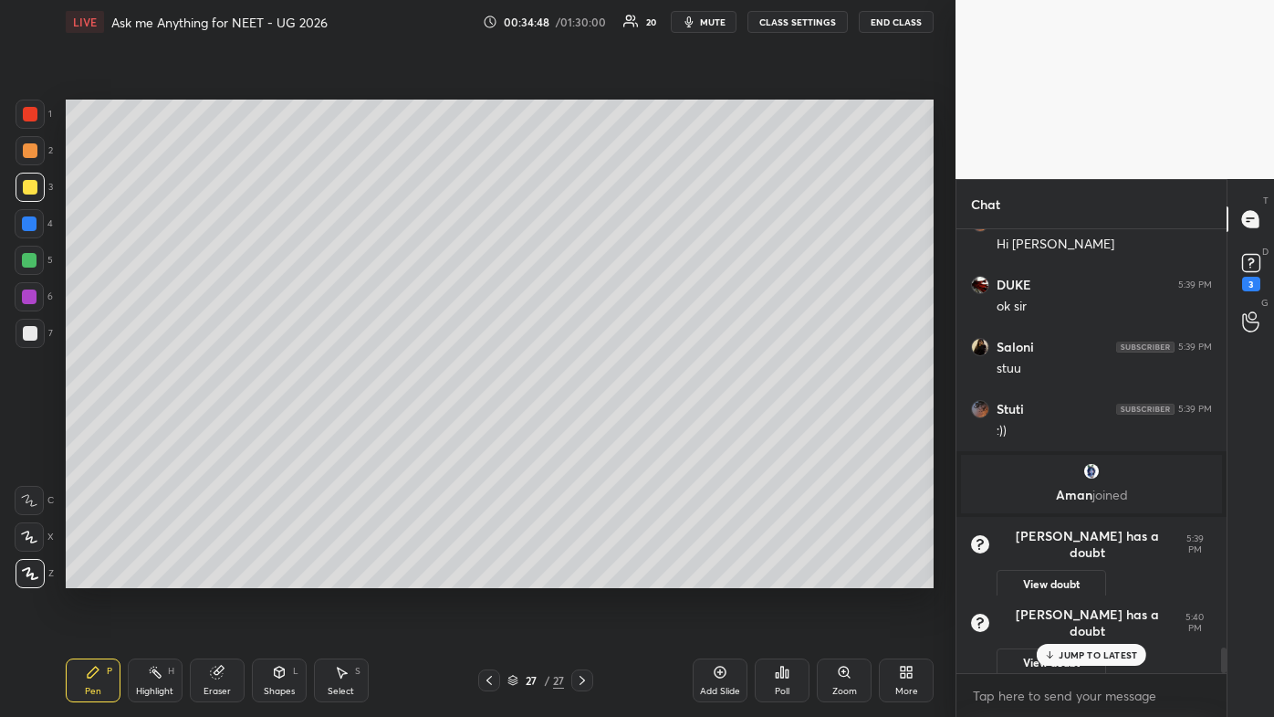
drag, startPoint x: 219, startPoint y: 666, endPoint x: 247, endPoint y: 590, distance: 80.9
click at [220, 429] on div "Eraser" at bounding box center [217, 680] width 55 height 44
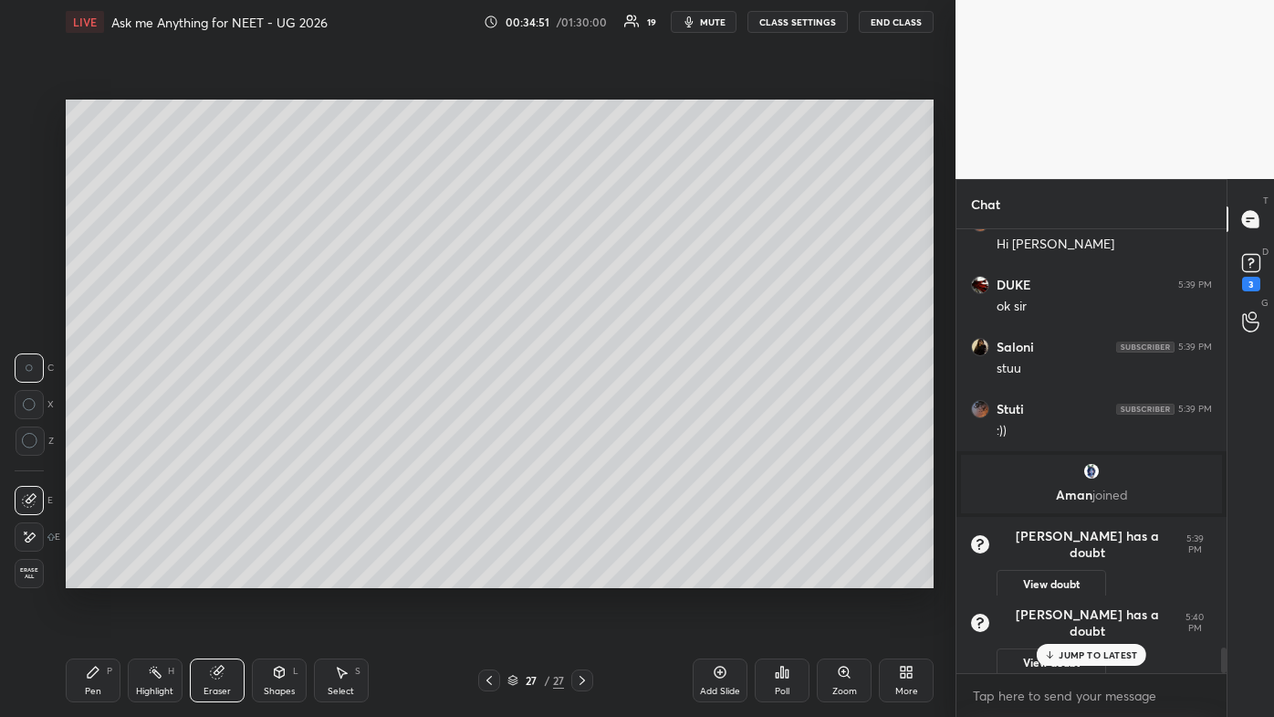
click at [86, 429] on div "Pen P" at bounding box center [93, 680] width 55 height 44
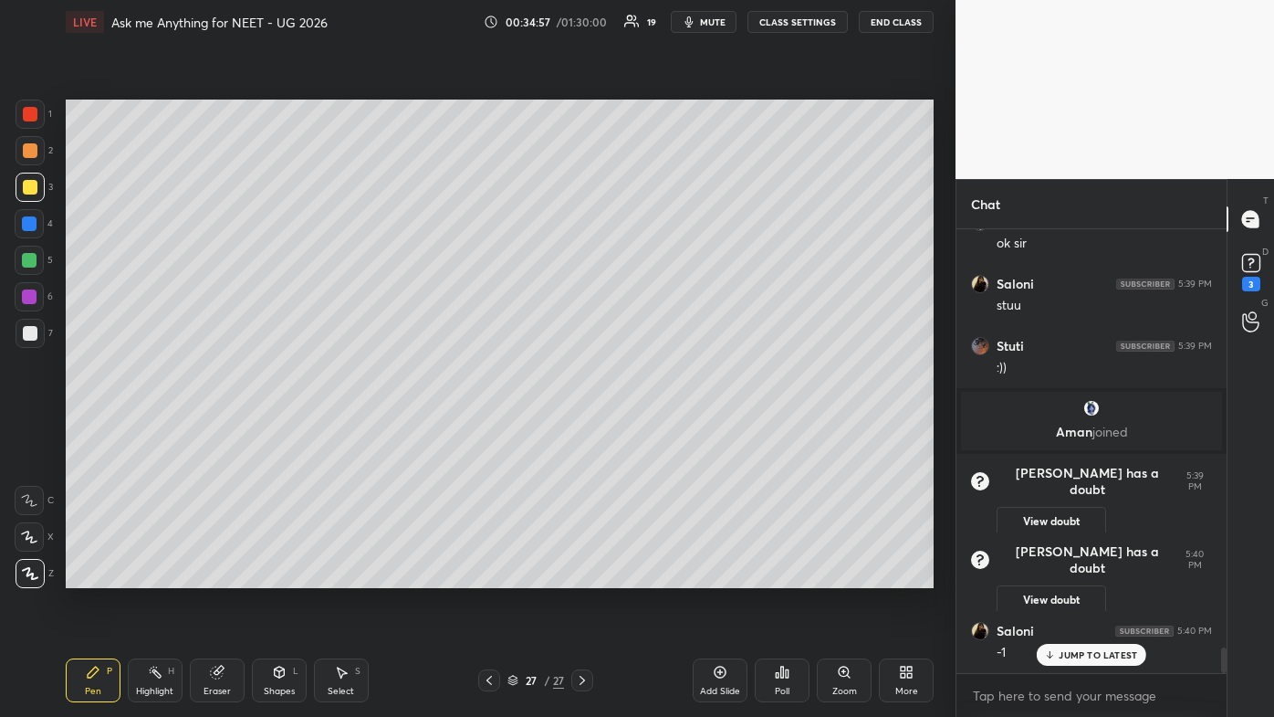
scroll to position [7191, 0]
click at [655, 429] on p "JUMP TO LATEST" at bounding box center [1098, 654] width 79 height 11
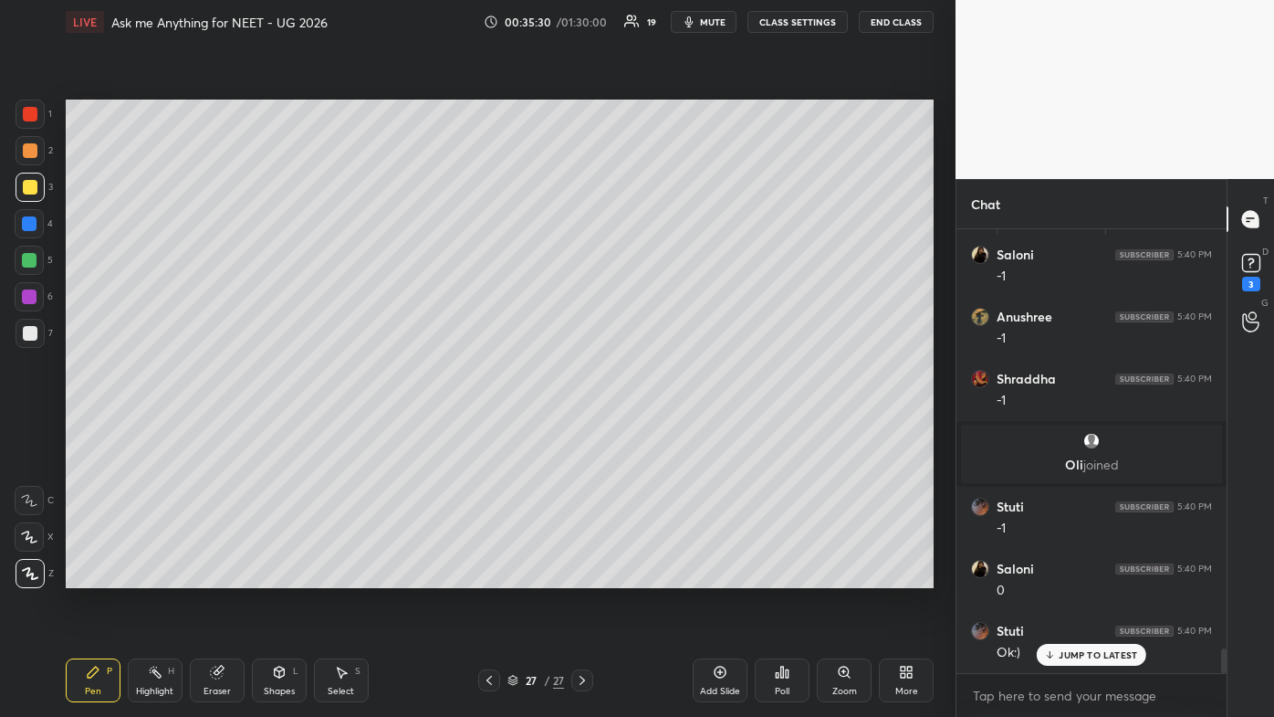
scroll to position [7629, 0]
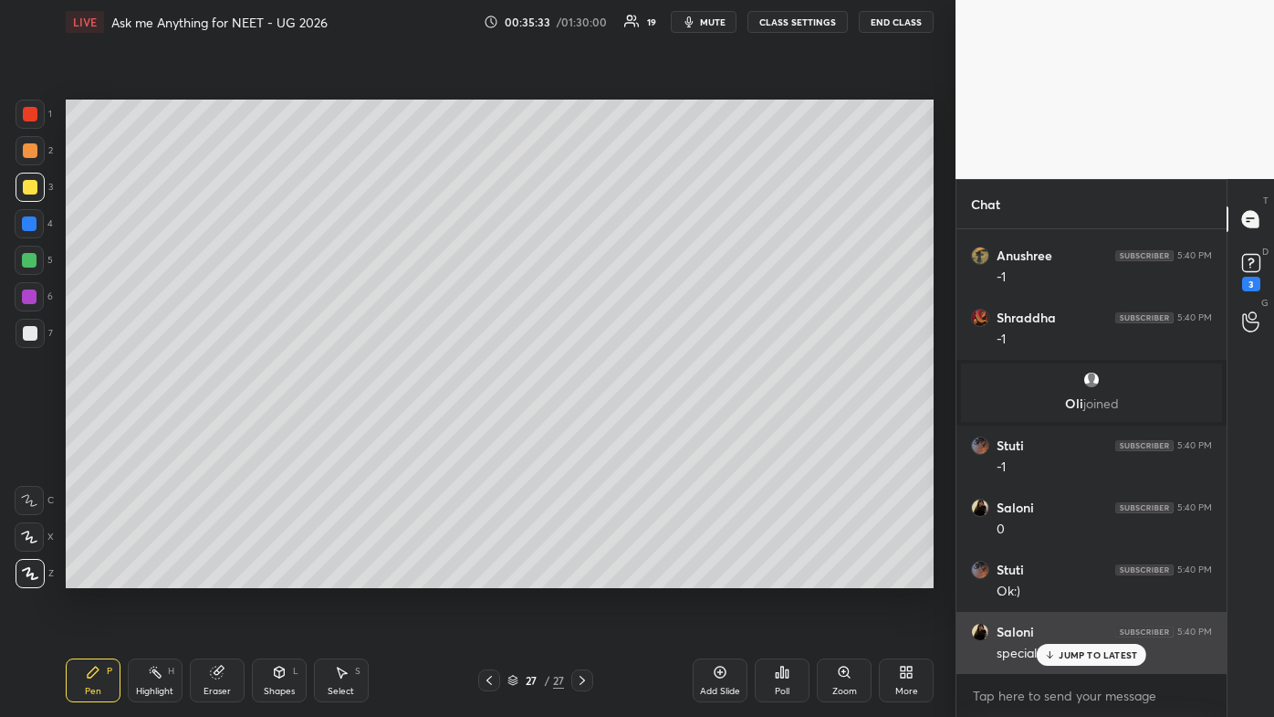
drag, startPoint x: 1072, startPoint y: 653, endPoint x: 1051, endPoint y: 646, distance: 21.9
click at [655, 429] on p "JUMP TO LATEST" at bounding box center [1098, 654] width 79 height 11
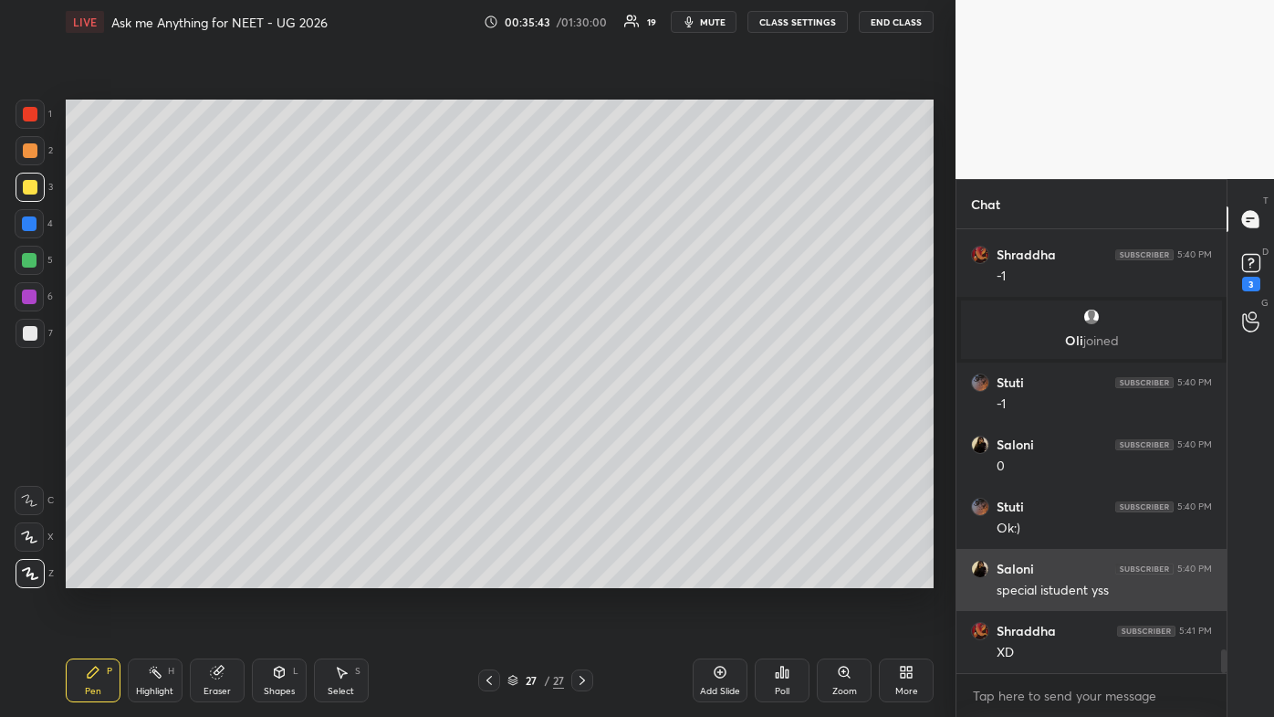
scroll to position [7754, 0]
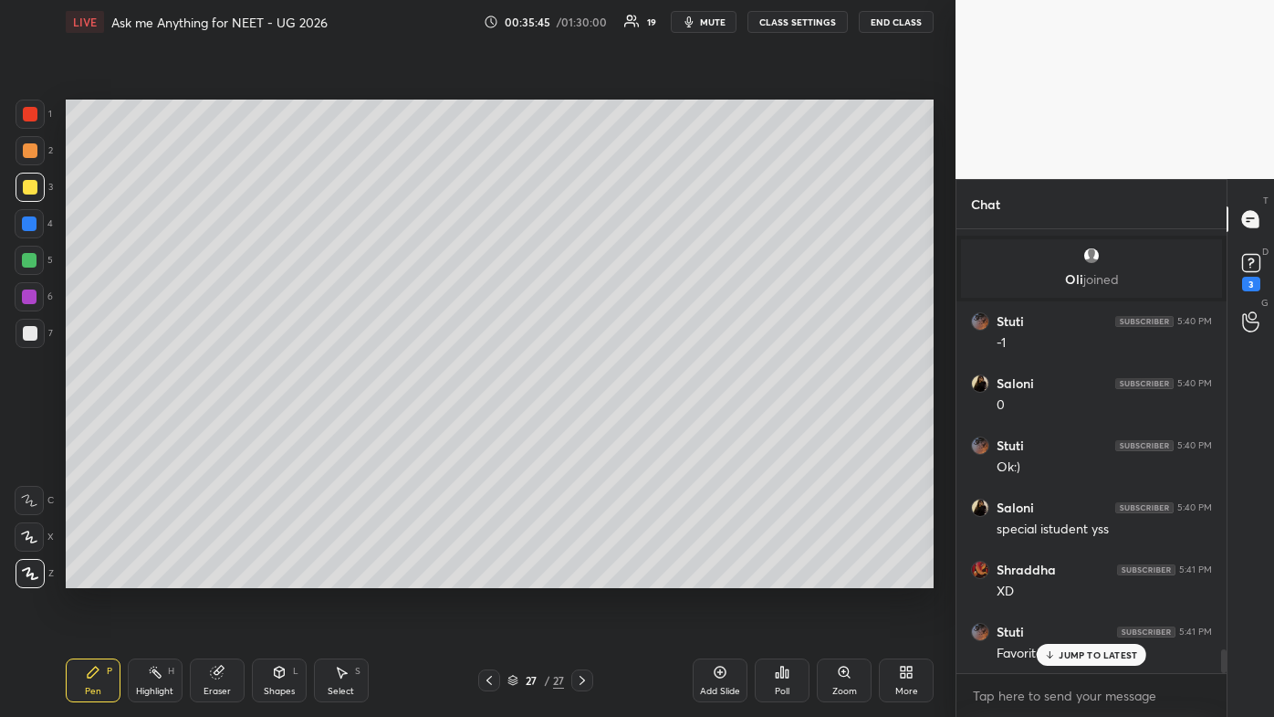
drag, startPoint x: 1076, startPoint y: 652, endPoint x: 1049, endPoint y: 646, distance: 27.9
click at [655, 429] on p "JUMP TO LATEST" at bounding box center [1098, 654] width 79 height 11
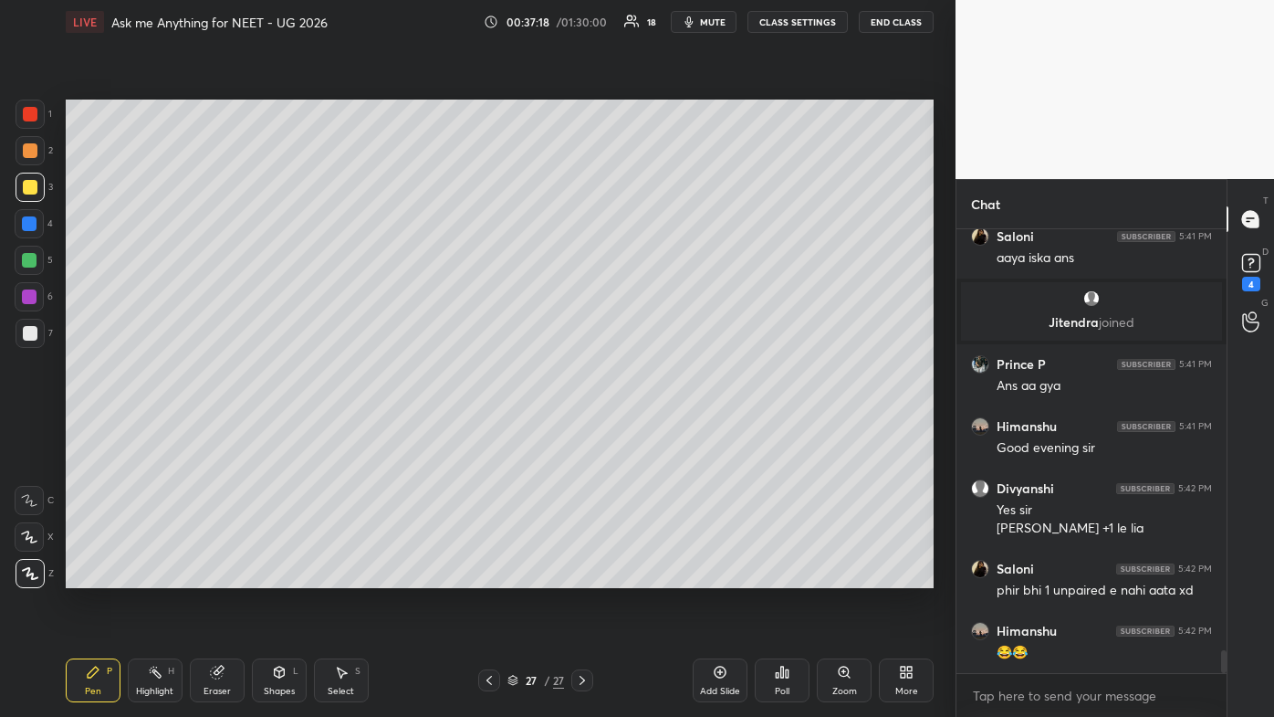
scroll to position [8299, 0]
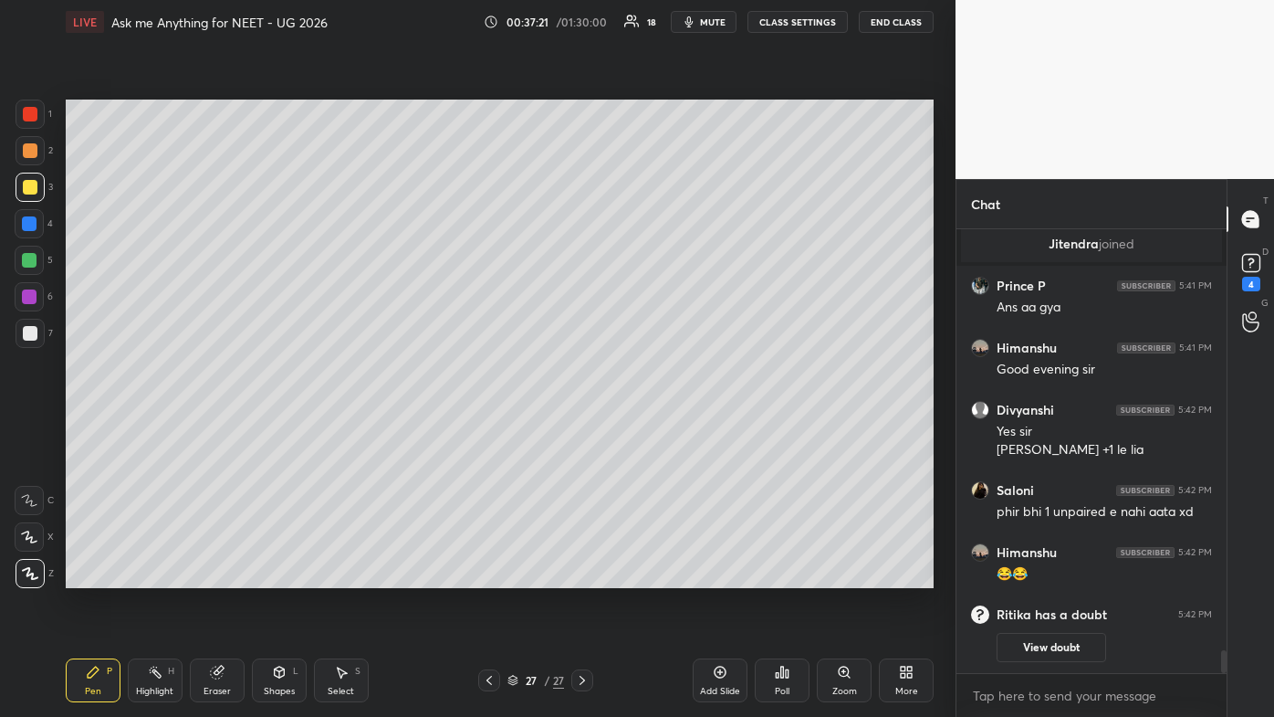
drag, startPoint x: 728, startPoint y: 667, endPoint x: 713, endPoint y: 643, distance: 28.7
click at [655, 429] on div "Add Slide" at bounding box center [720, 680] width 55 height 44
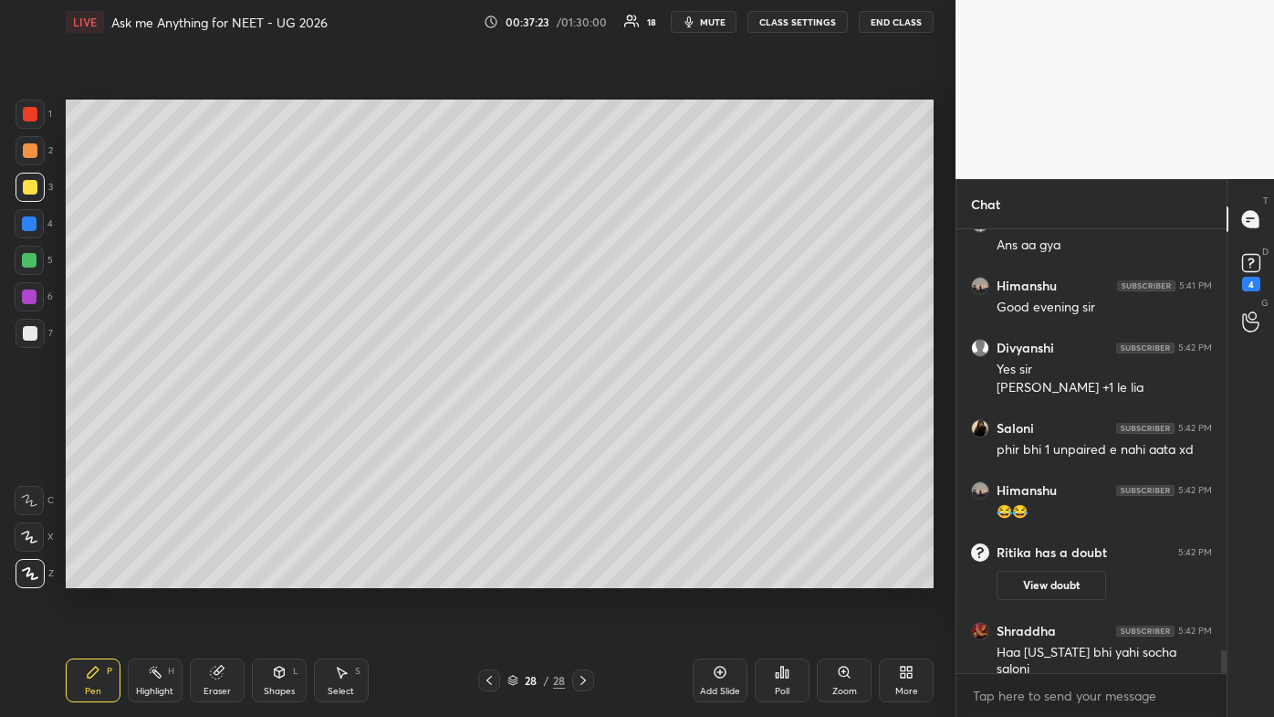
scroll to position [8225, 0]
click at [38, 149] on div at bounding box center [30, 150] width 29 height 29
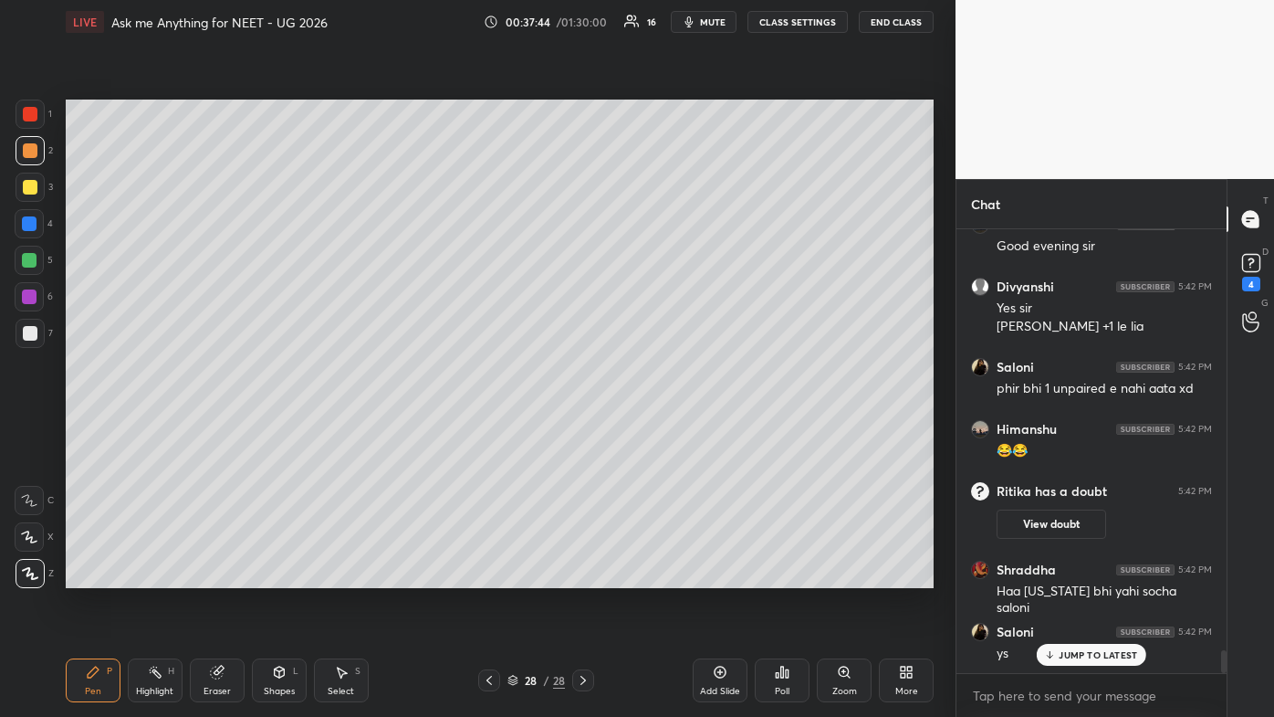
click at [655, 429] on icon at bounding box center [782, 671] width 3 height 11
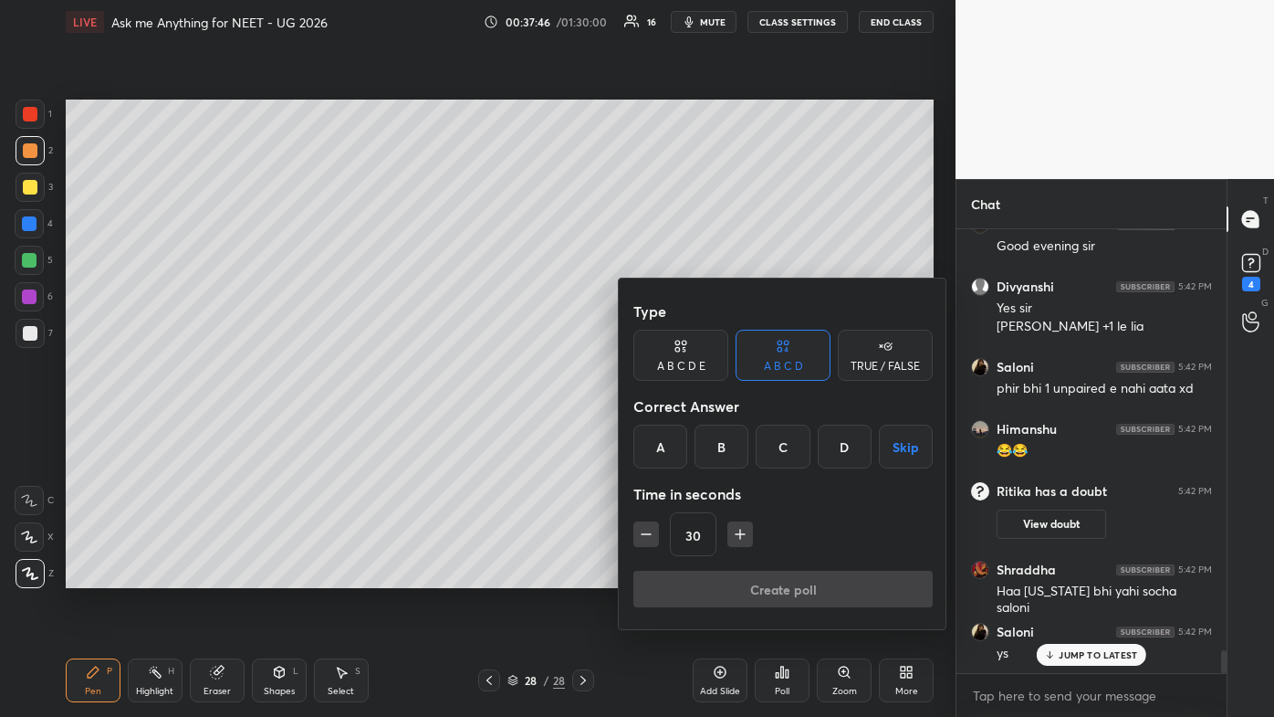
scroll to position [8350, 0]
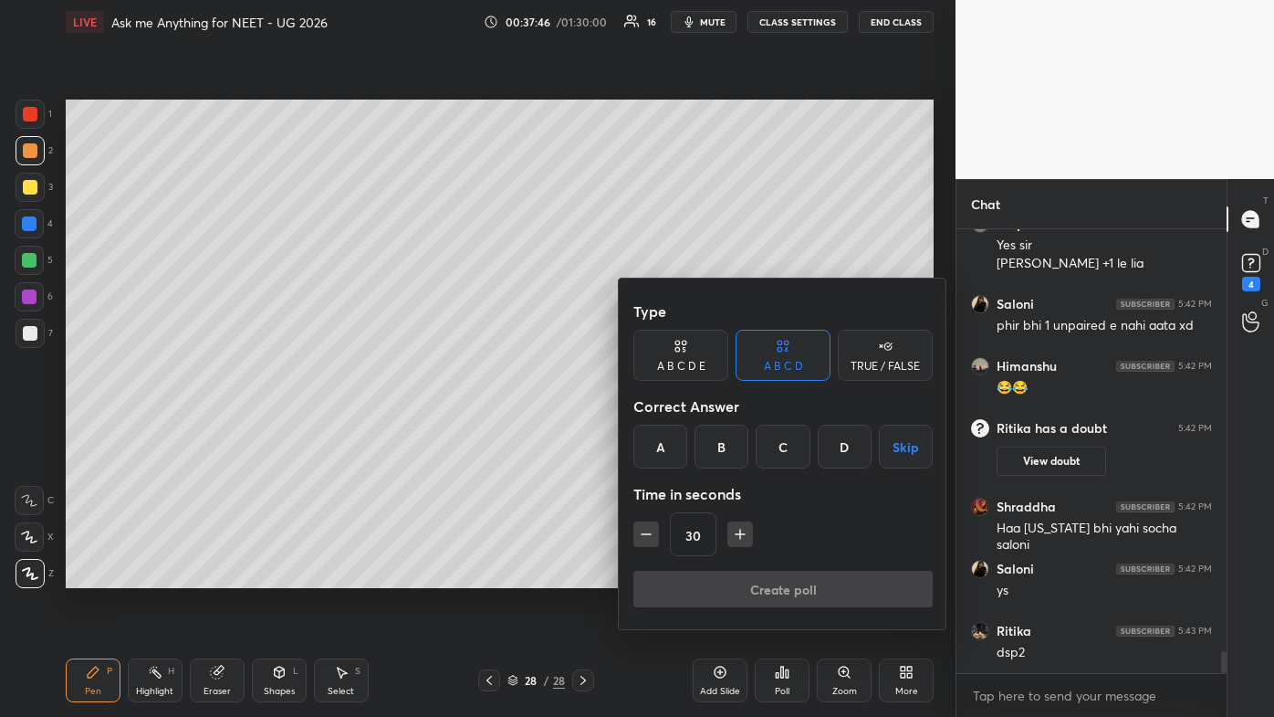
drag, startPoint x: 660, startPoint y: 436, endPoint x: 659, endPoint y: 453, distance: 16.5
click at [655, 429] on div "A" at bounding box center [661, 447] width 54 height 44
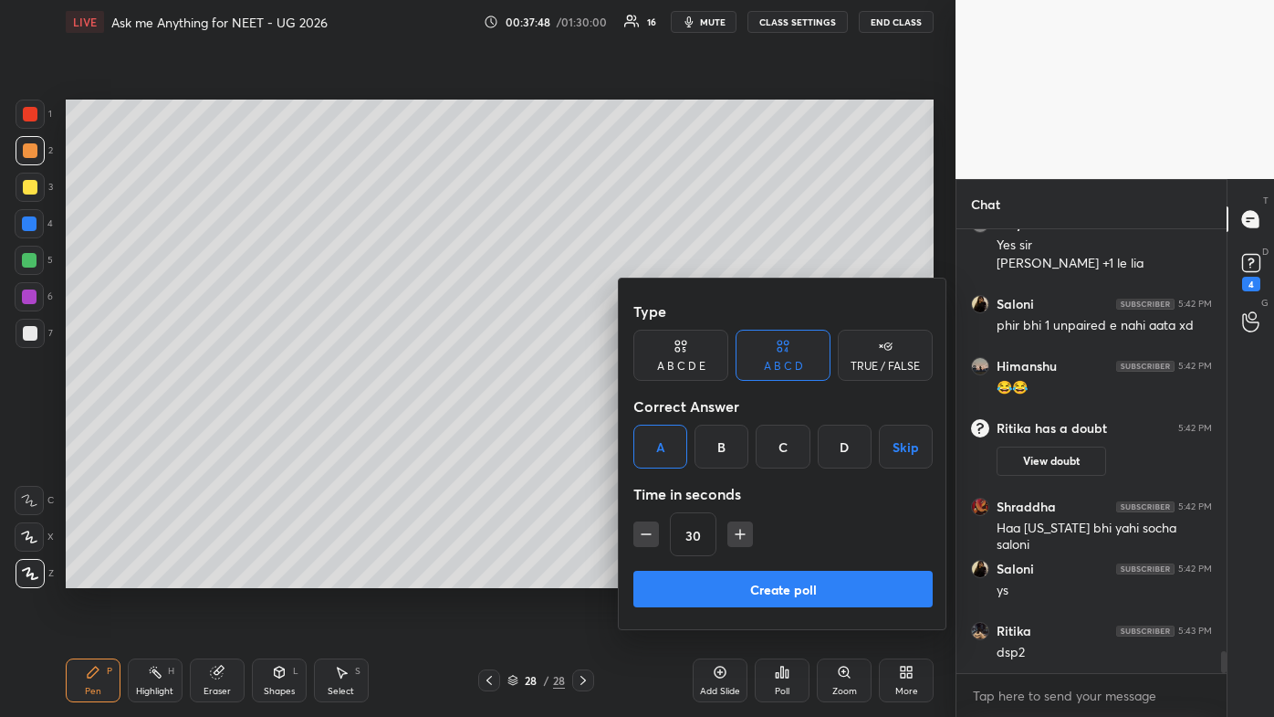
click at [655, 429] on button "Create poll" at bounding box center [783, 589] width 299 height 37
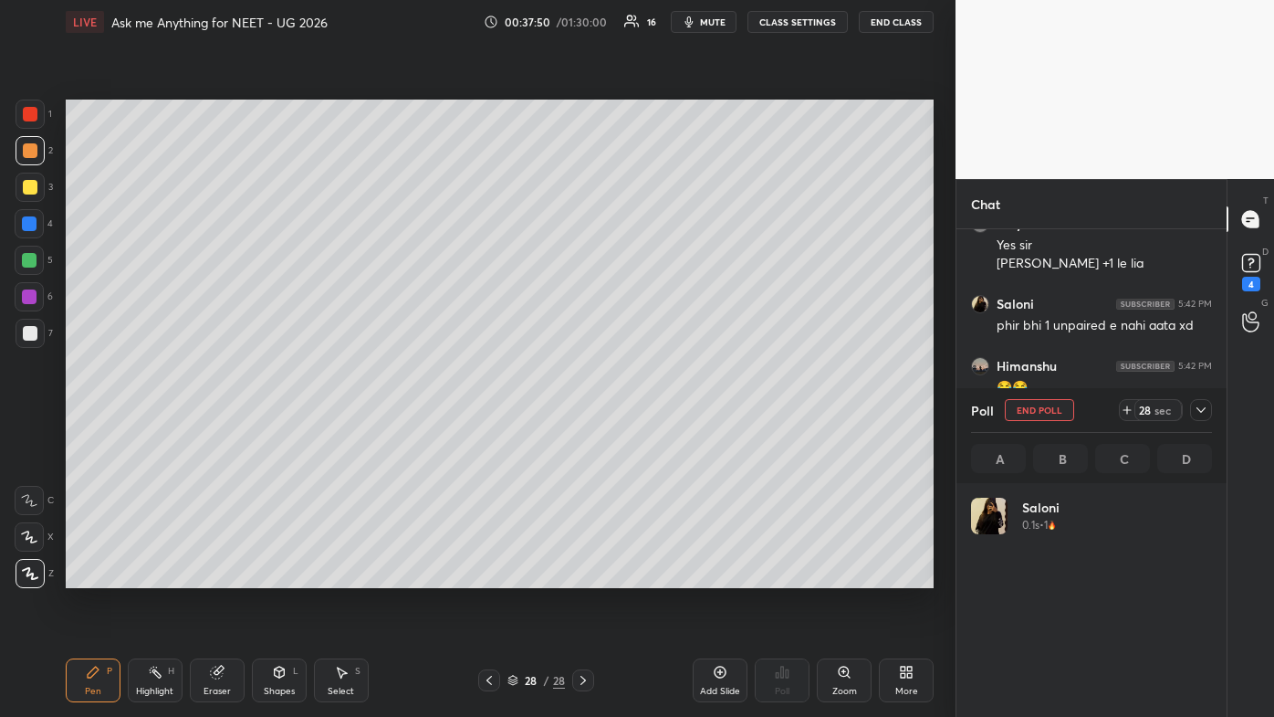
scroll to position [5, 5]
click at [655, 411] on icon at bounding box center [1201, 410] width 15 height 15
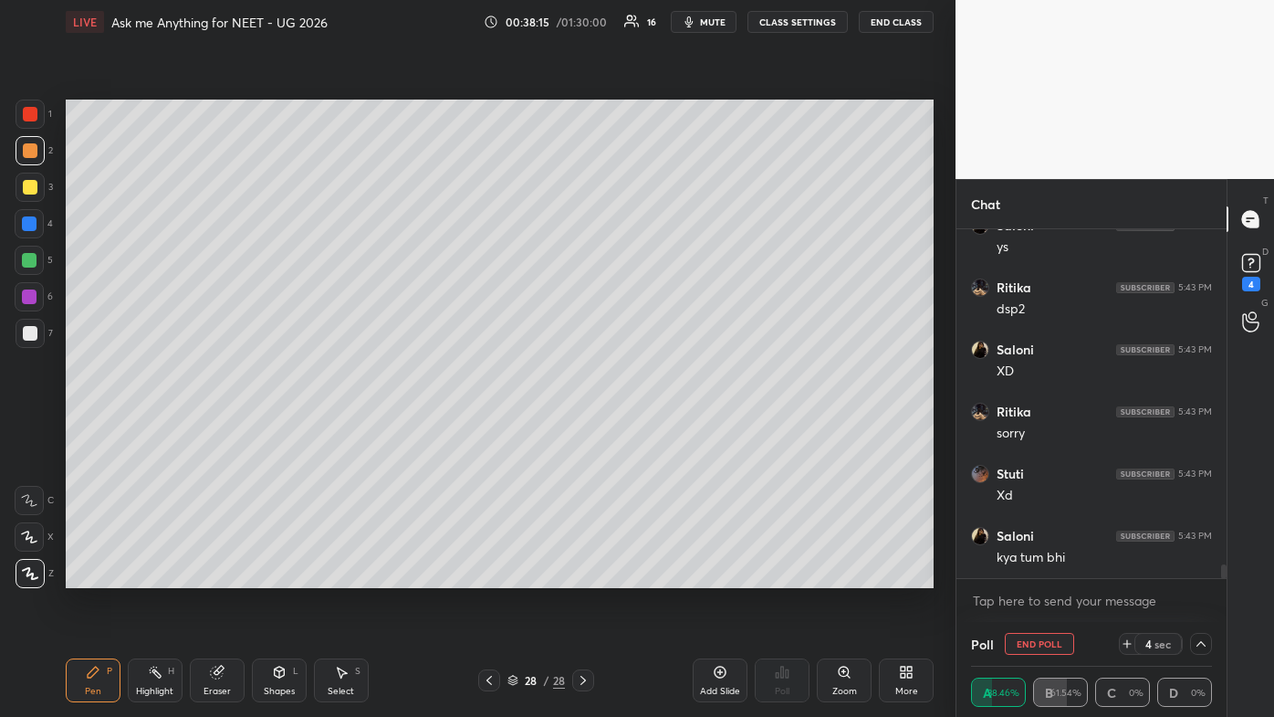
scroll to position [8754, 0]
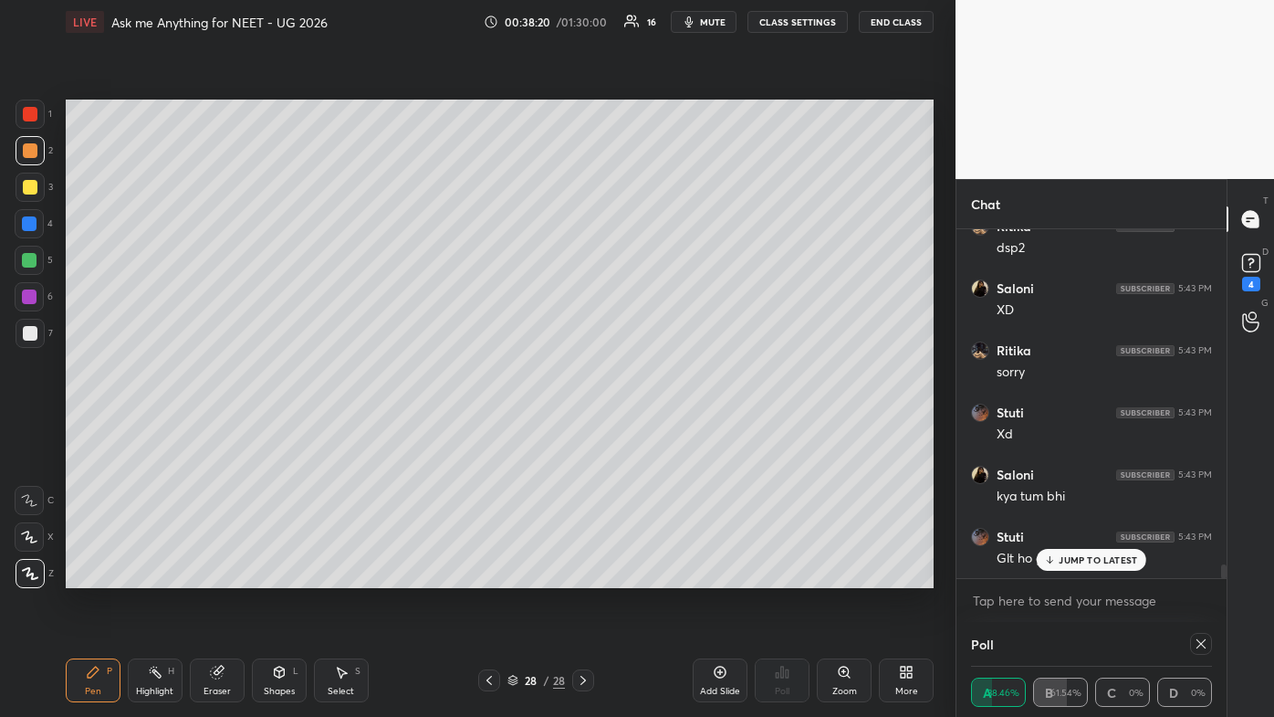
click at [655, 429] on p "JUMP TO LATEST" at bounding box center [1098, 559] width 79 height 11
click at [215, 429] on icon at bounding box center [217, 672] width 12 height 12
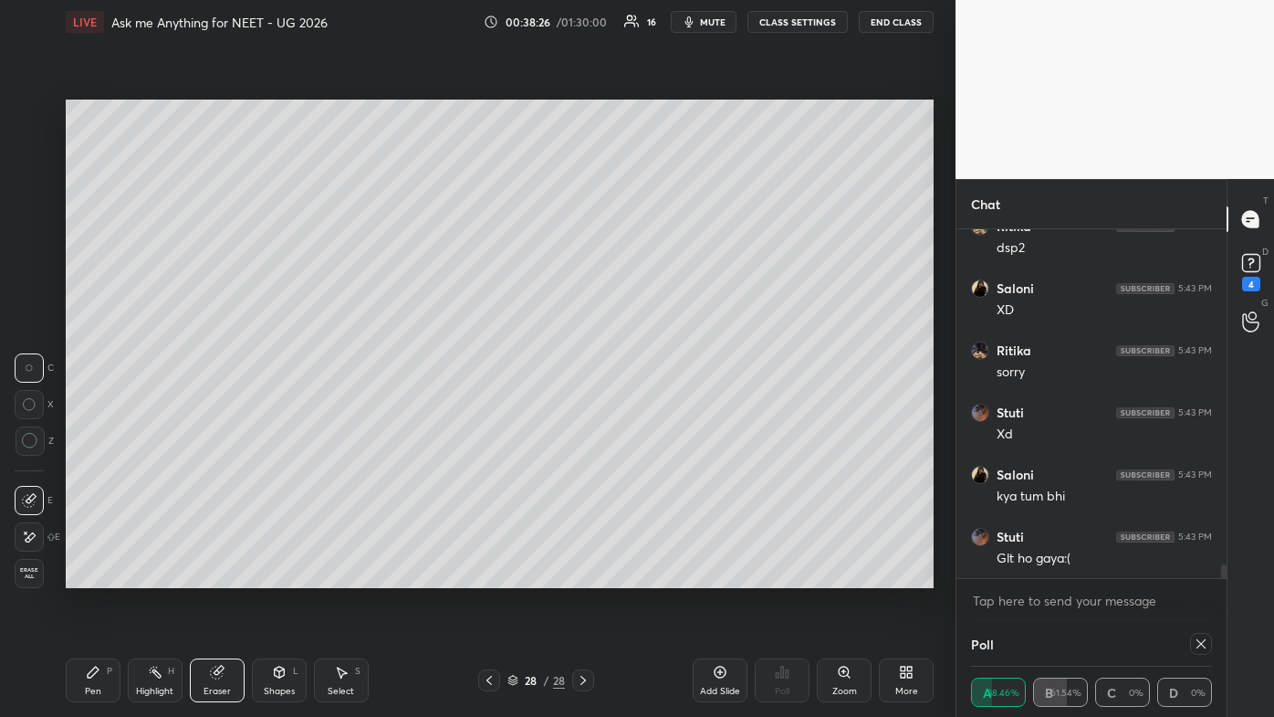
drag, startPoint x: 26, startPoint y: 533, endPoint x: 39, endPoint y: 509, distance: 28.2
click at [26, 429] on icon at bounding box center [29, 537] width 15 height 16
click at [98, 429] on icon at bounding box center [93, 672] width 15 height 15
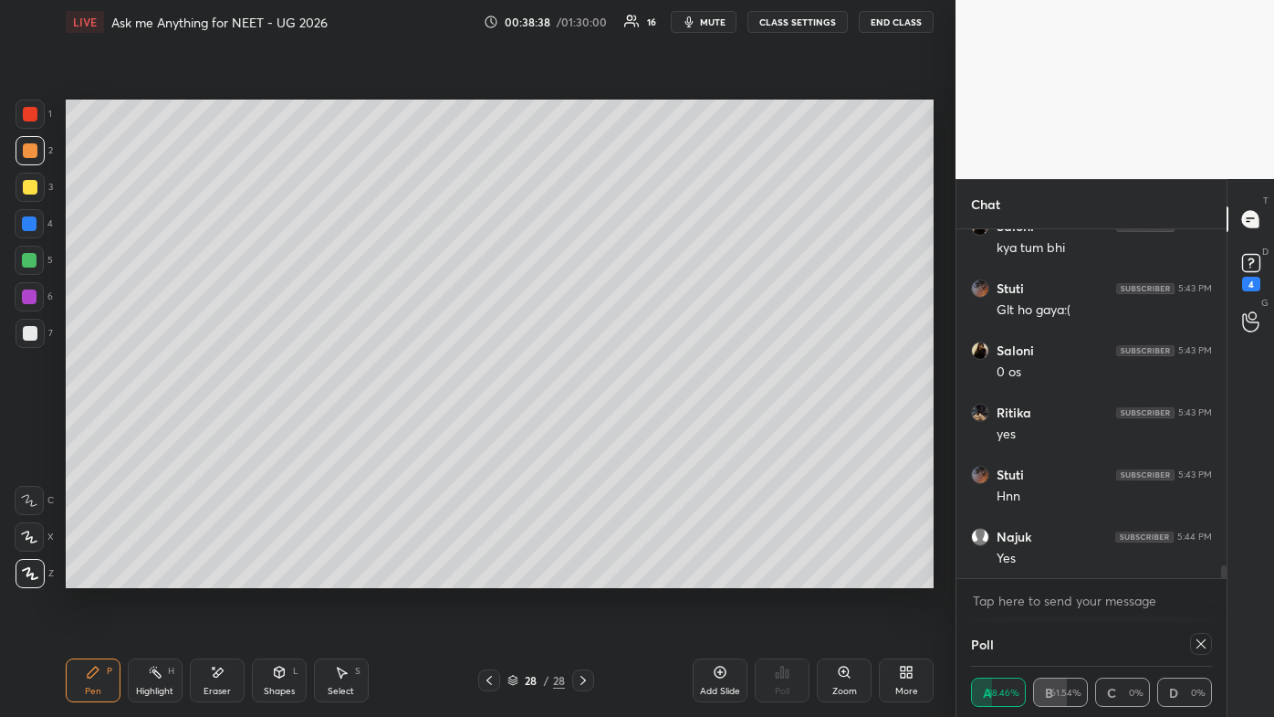
scroll to position [9065, 0]
click at [92, 429] on icon at bounding box center [93, 672] width 15 height 15
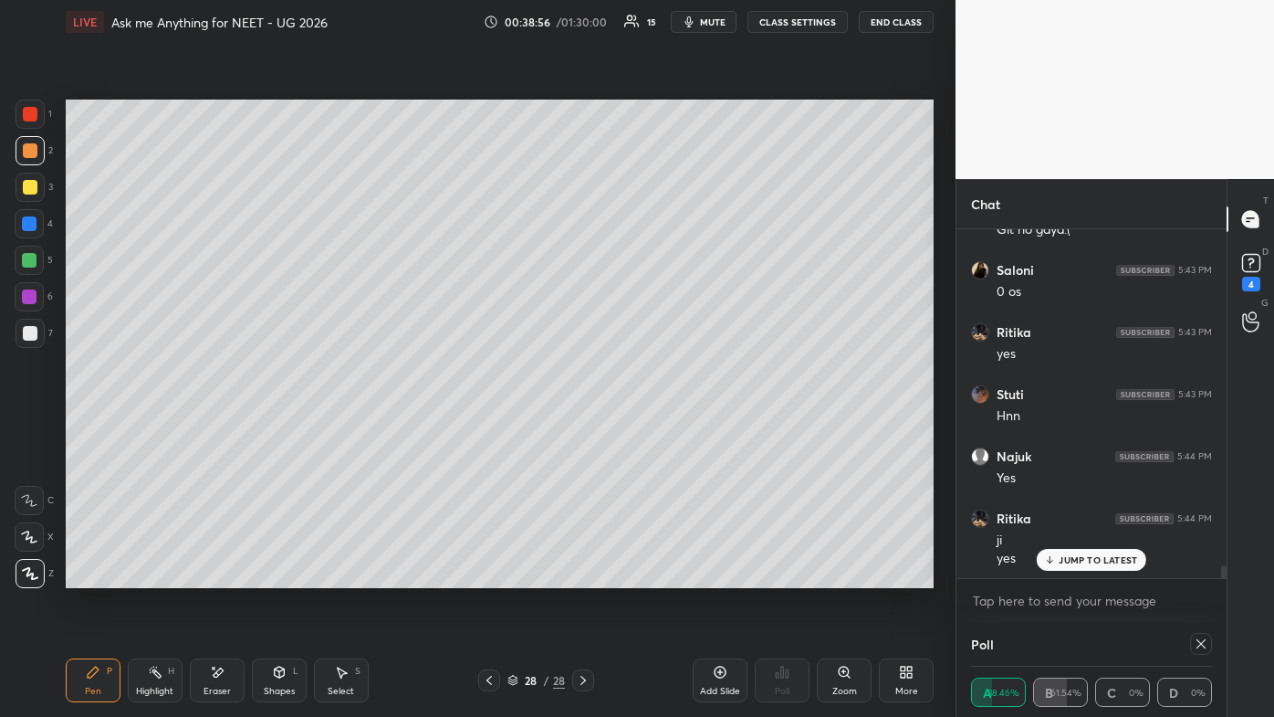
click at [655, 429] on p "JUMP TO LATEST" at bounding box center [1098, 559] width 79 height 11
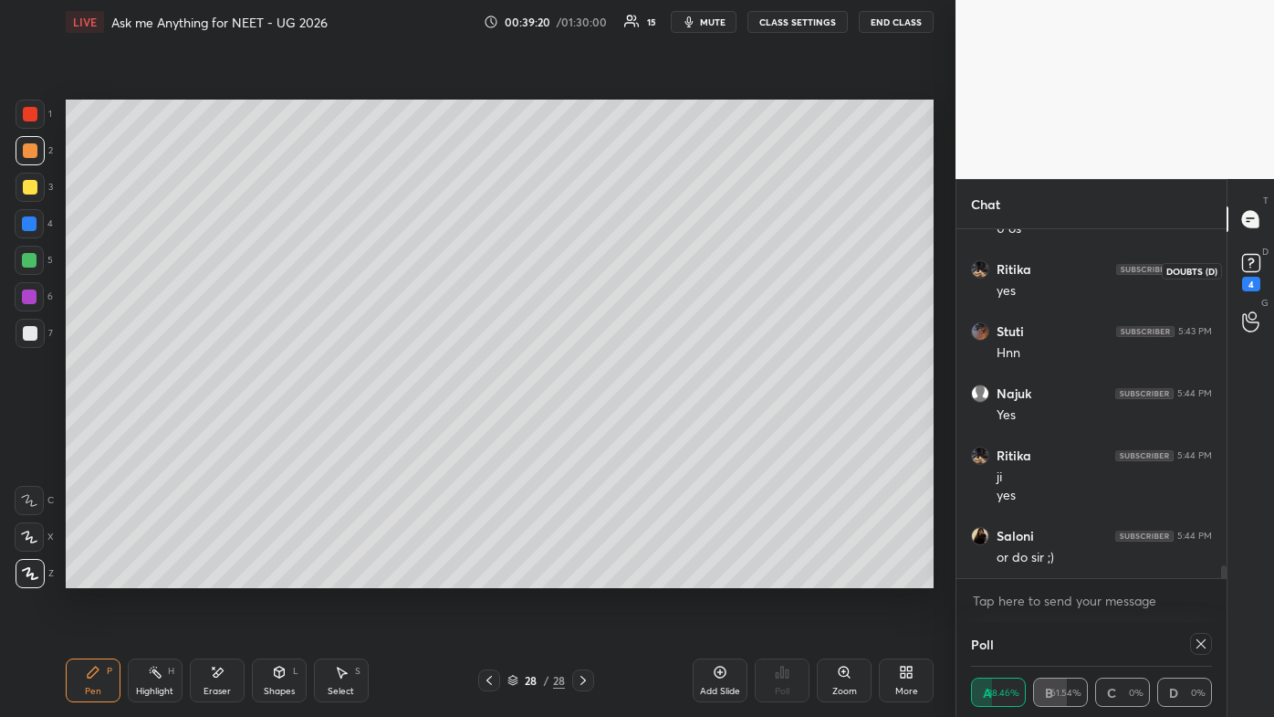
click at [655, 284] on div "4" at bounding box center [1251, 284] width 18 height 15
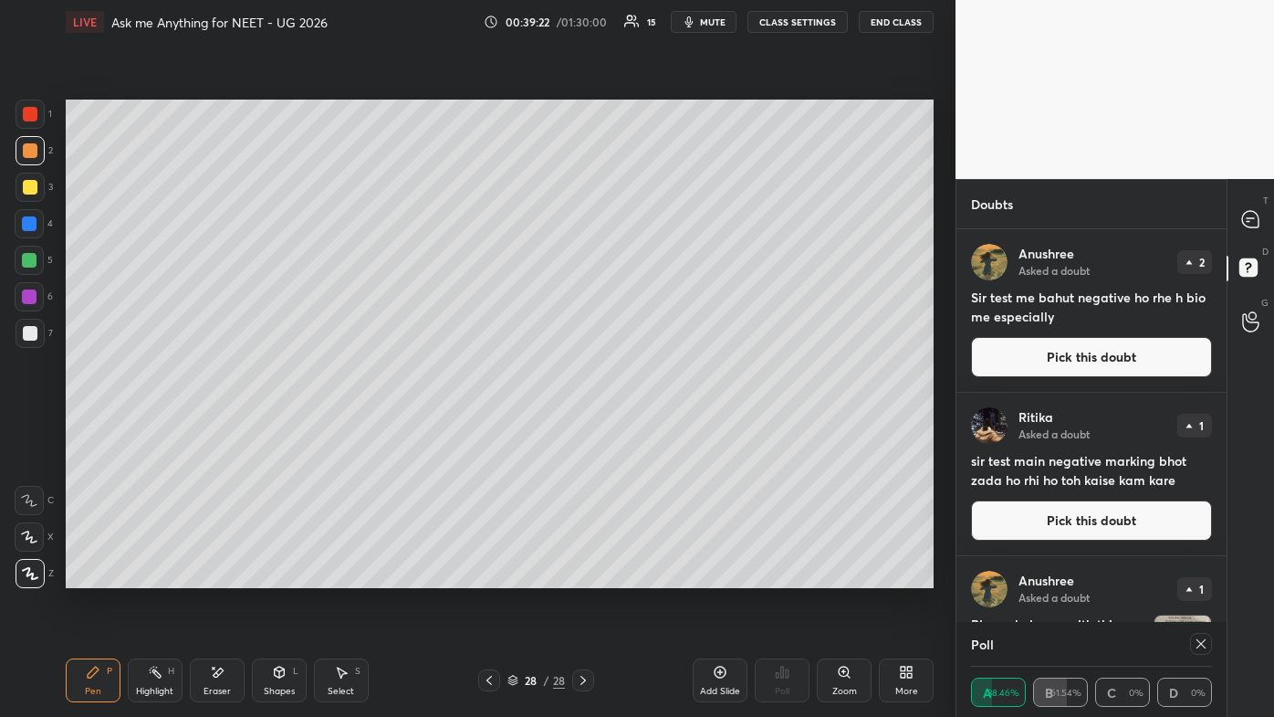
click at [655, 429] on button "Pick this doubt" at bounding box center [1091, 520] width 241 height 40
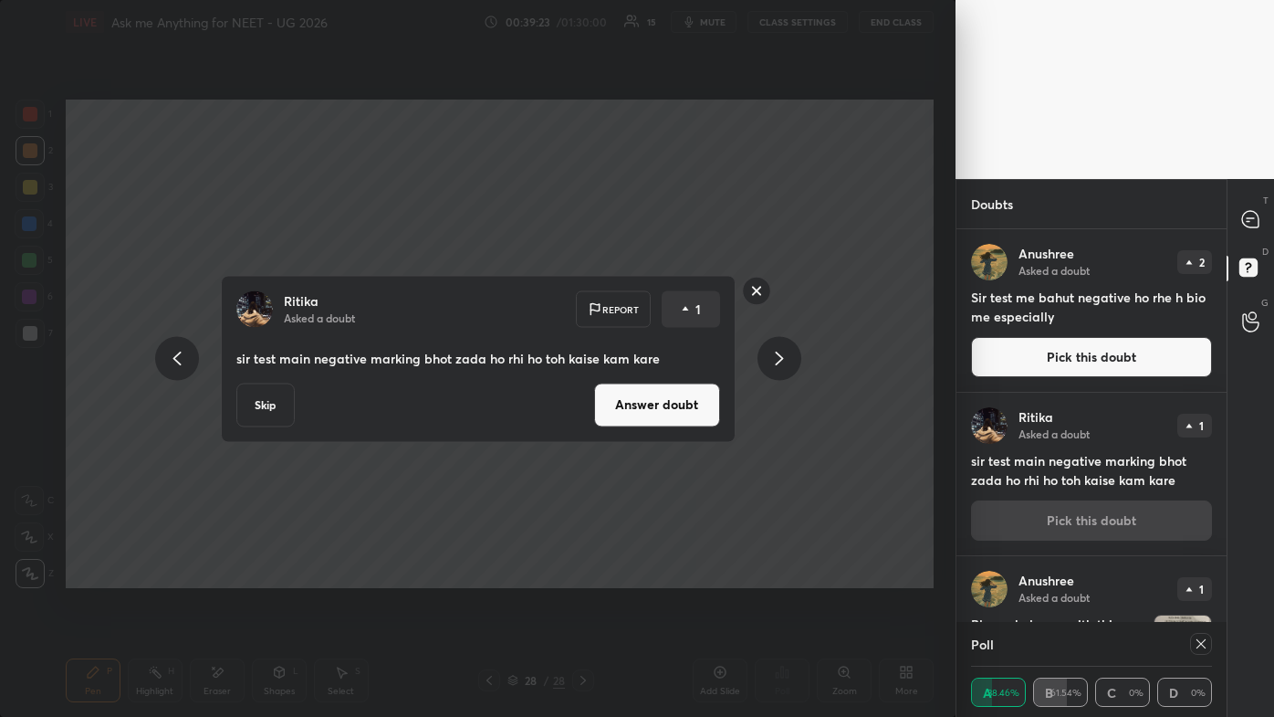
click at [655, 426] on div "Ritika Asked a doubt Report 1 sir test main negative marking bhot zada ho rhi h…" at bounding box center [478, 358] width 515 height 167
drag, startPoint x: 676, startPoint y: 425, endPoint x: 672, endPoint y: 414, distance: 11.0
click at [655, 428] on div "Ritika Asked a doubt Report 1 sir test main negative marking bhot zada ho rhi h…" at bounding box center [478, 358] width 515 height 167
click at [655, 396] on button "Answer doubt" at bounding box center [657, 405] width 126 height 44
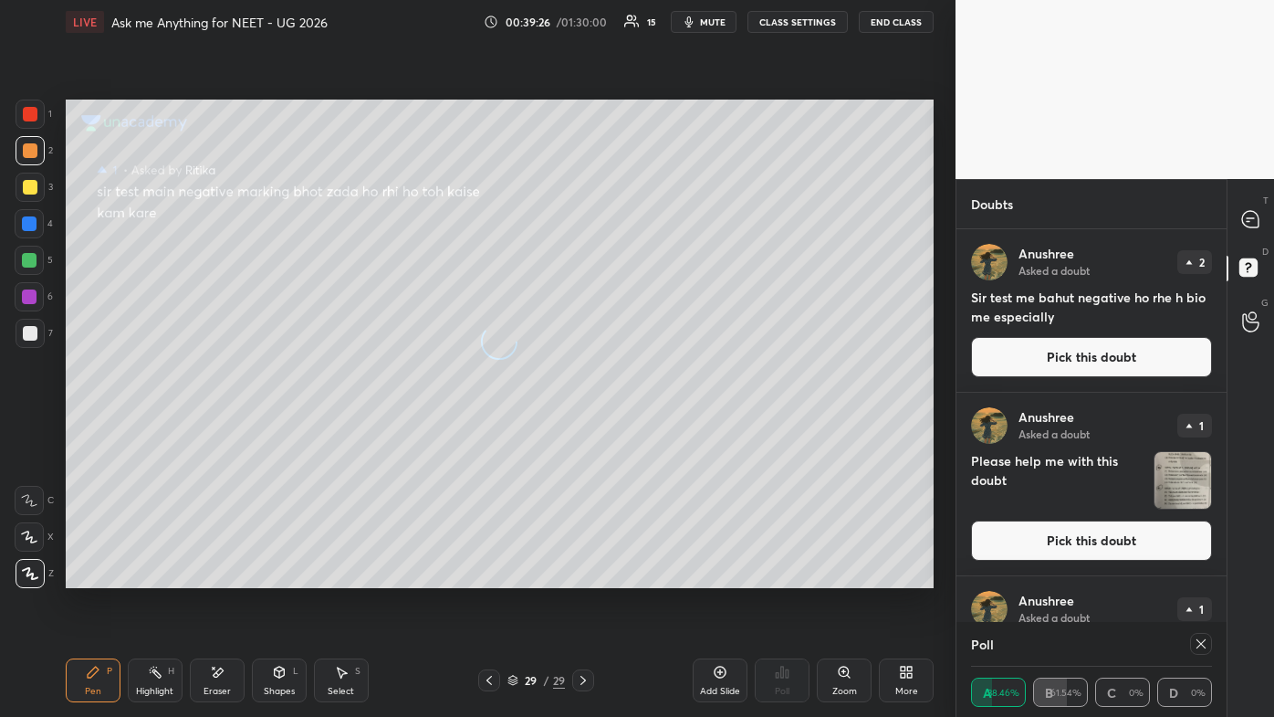
drag, startPoint x: 1261, startPoint y: 247, endPoint x: 1257, endPoint y: 237, distance: 10.7
click at [655, 245] on div "D Doubts (D)" at bounding box center [1251, 270] width 47 height 51
drag, startPoint x: 1249, startPoint y: 215, endPoint x: 1241, endPoint y: 221, distance: 10.4
click at [655, 215] on icon at bounding box center [1250, 219] width 16 height 16
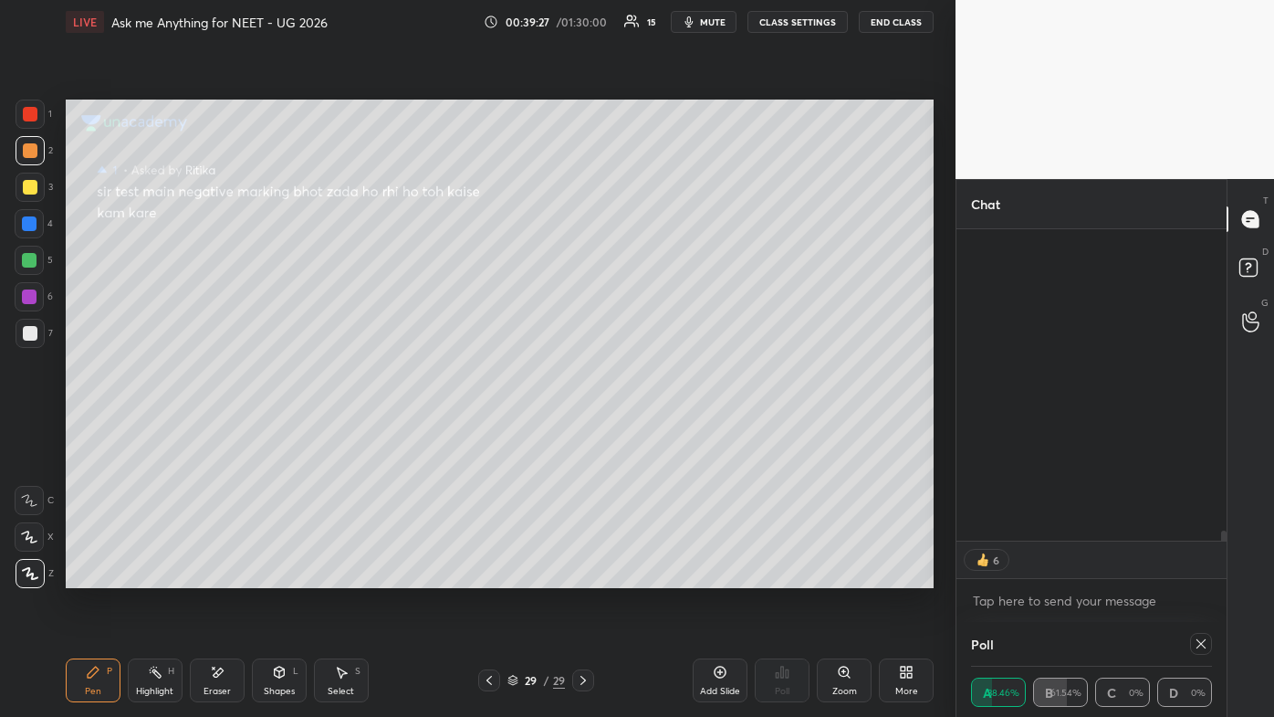
scroll to position [307, 265]
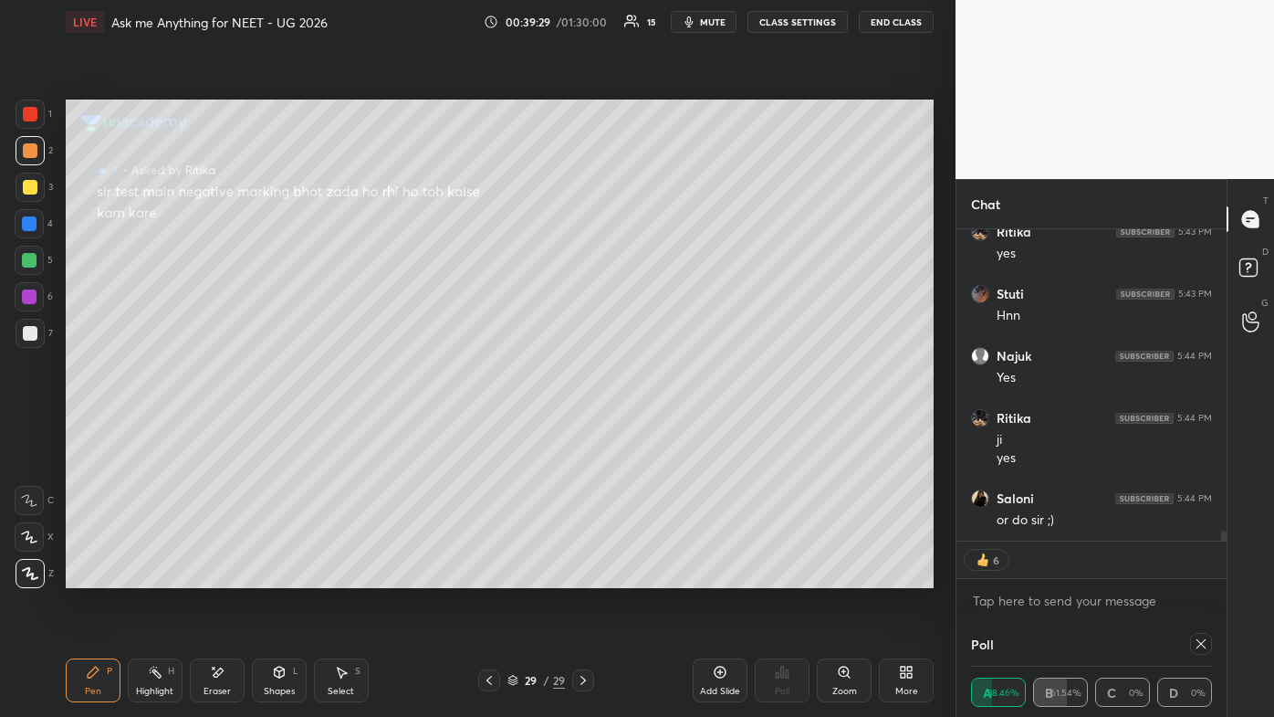
click at [655, 429] on icon at bounding box center [1201, 643] width 15 height 15
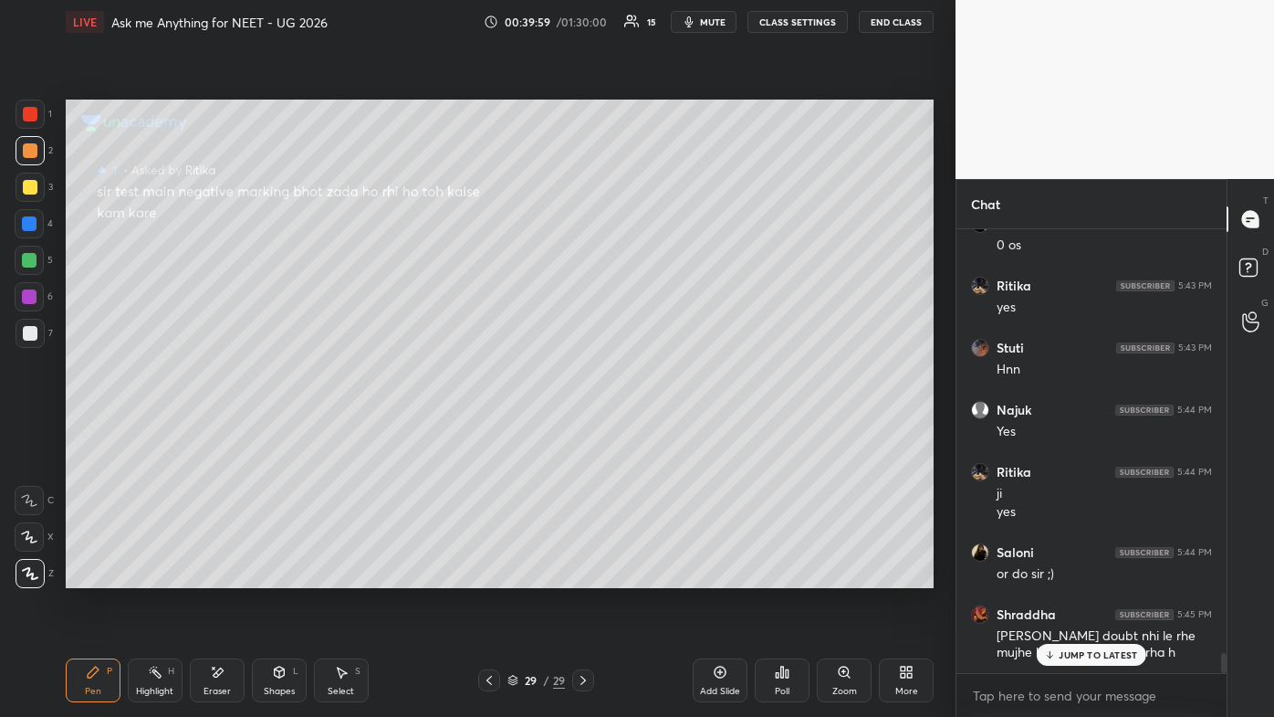
scroll to position [9572, 0]
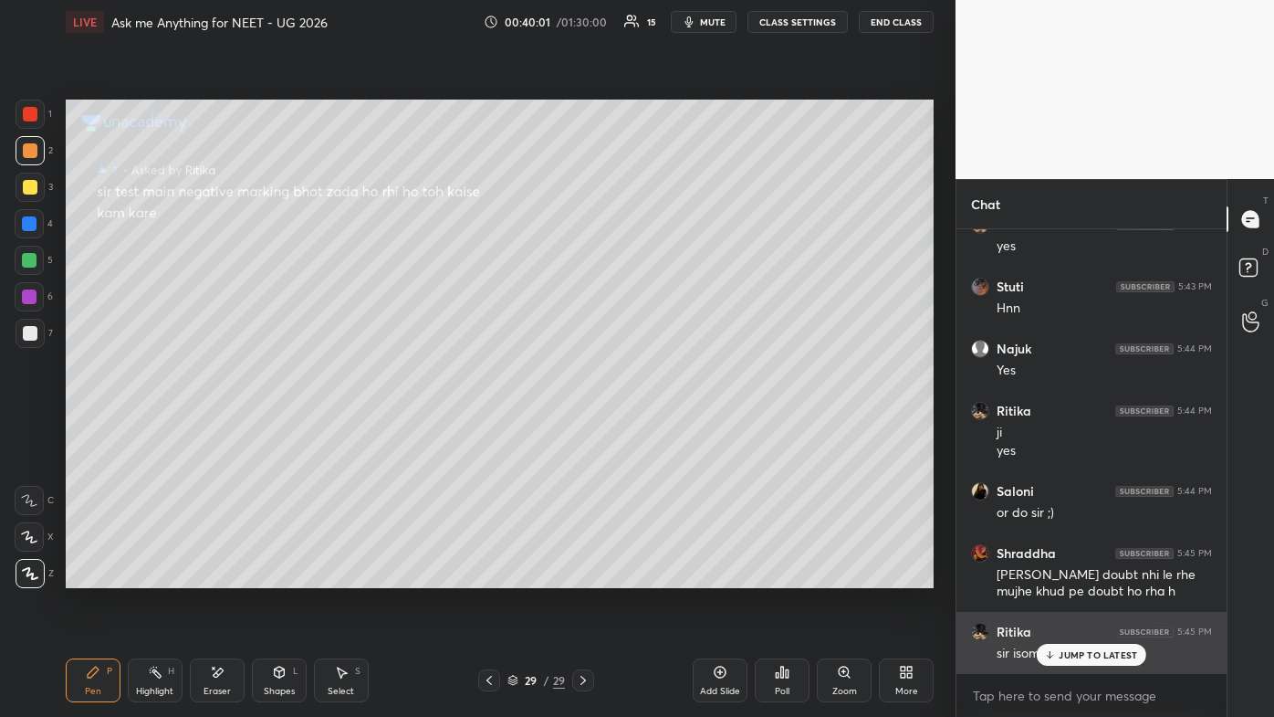
click at [655, 429] on div "JUMP TO LATEST" at bounding box center [1092, 655] width 110 height 22
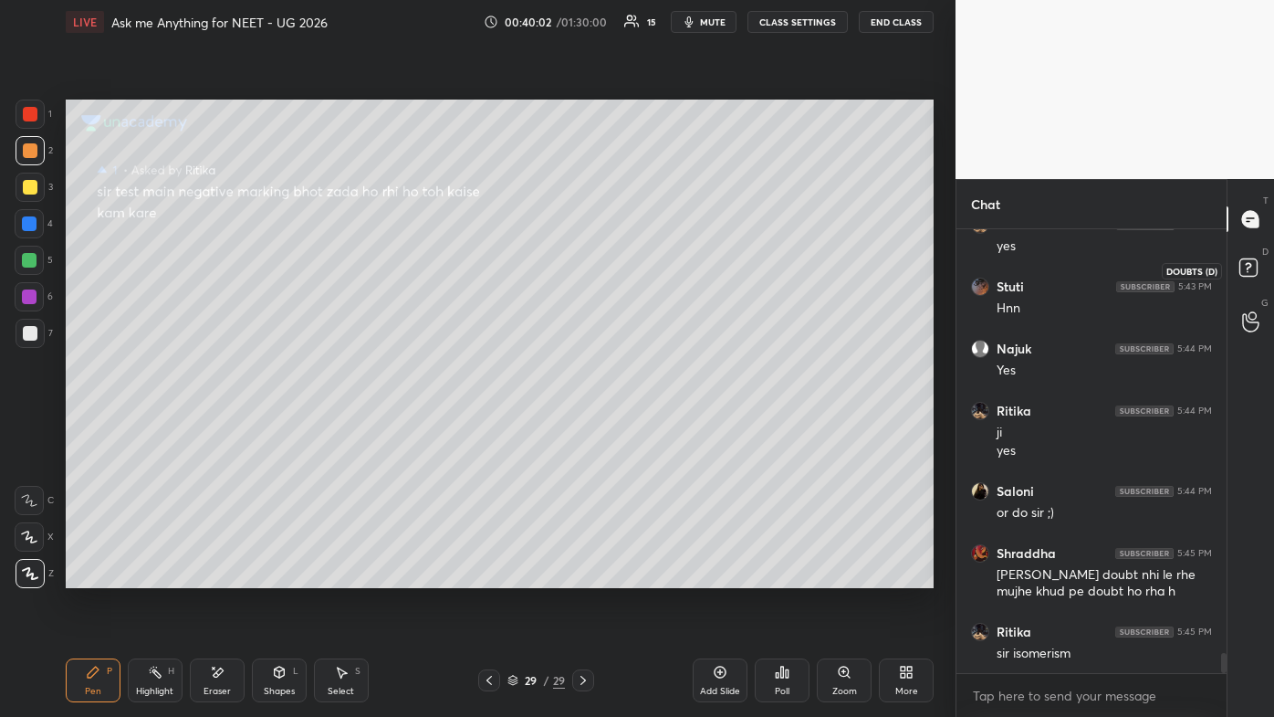
drag, startPoint x: 1256, startPoint y: 266, endPoint x: 1244, endPoint y: 268, distance: 12.2
click at [655, 267] on rect at bounding box center [1248, 267] width 17 height 17
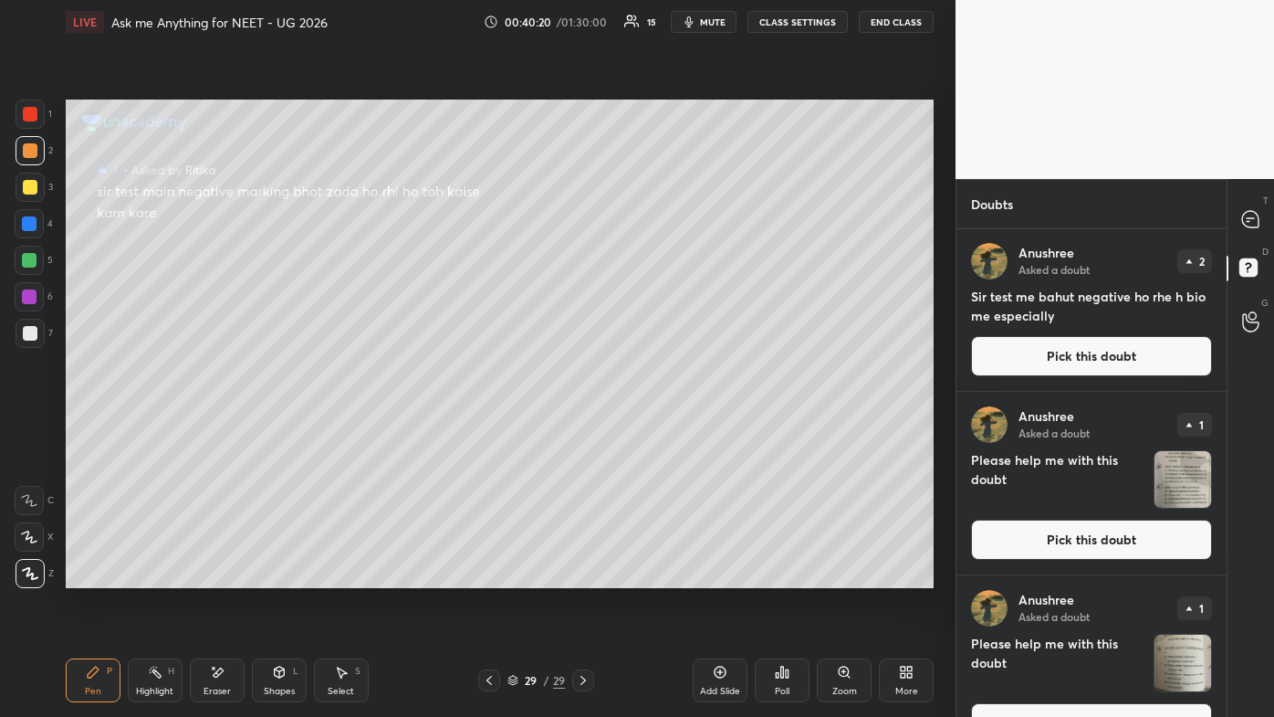
scroll to position [0, 0]
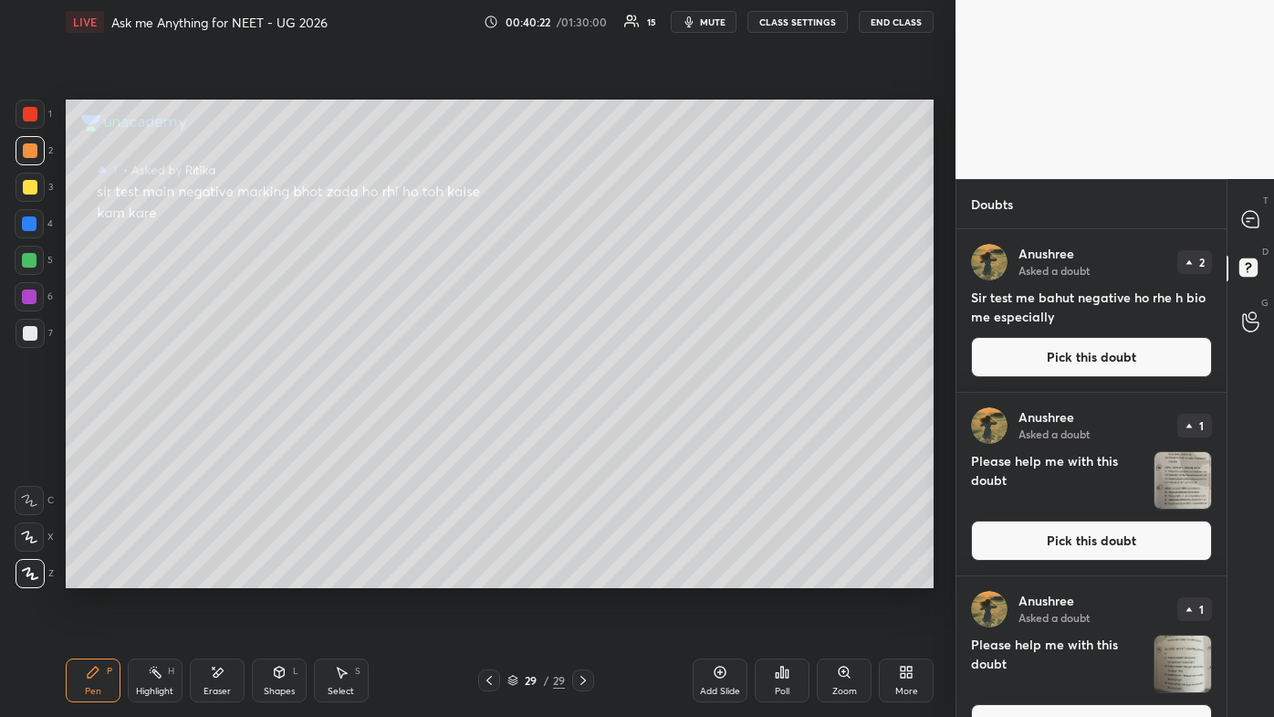
drag, startPoint x: 1271, startPoint y: 211, endPoint x: 1258, endPoint y: 209, distance: 12.9
click at [655, 211] on div "T Messages (T)" at bounding box center [1251, 219] width 47 height 51
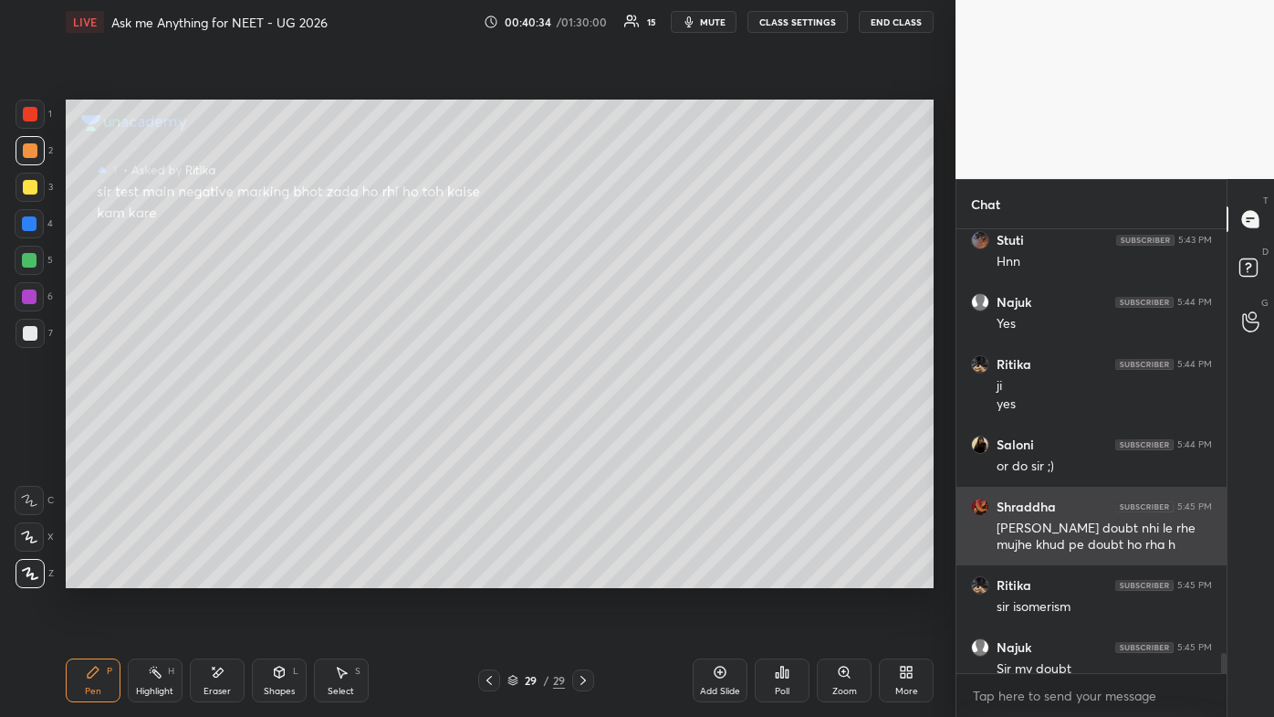
scroll to position [9696, 0]
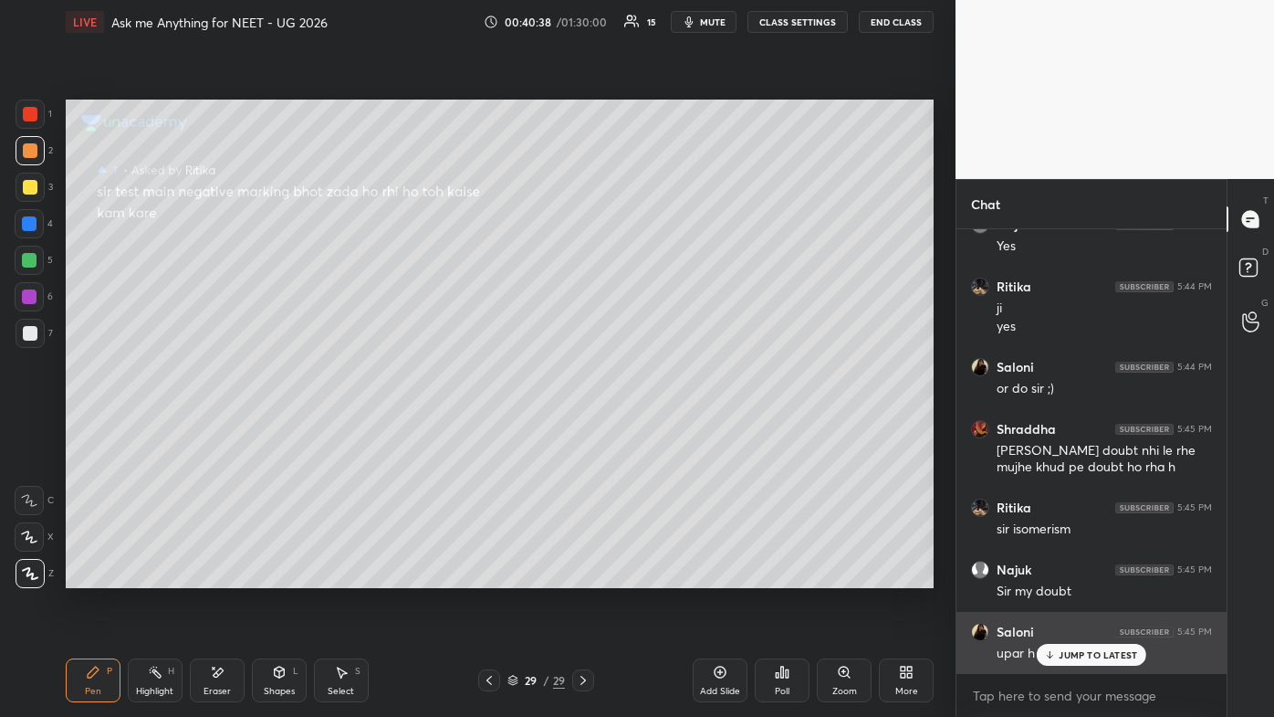
click at [655, 429] on p "JUMP TO LATEST" at bounding box center [1098, 654] width 79 height 11
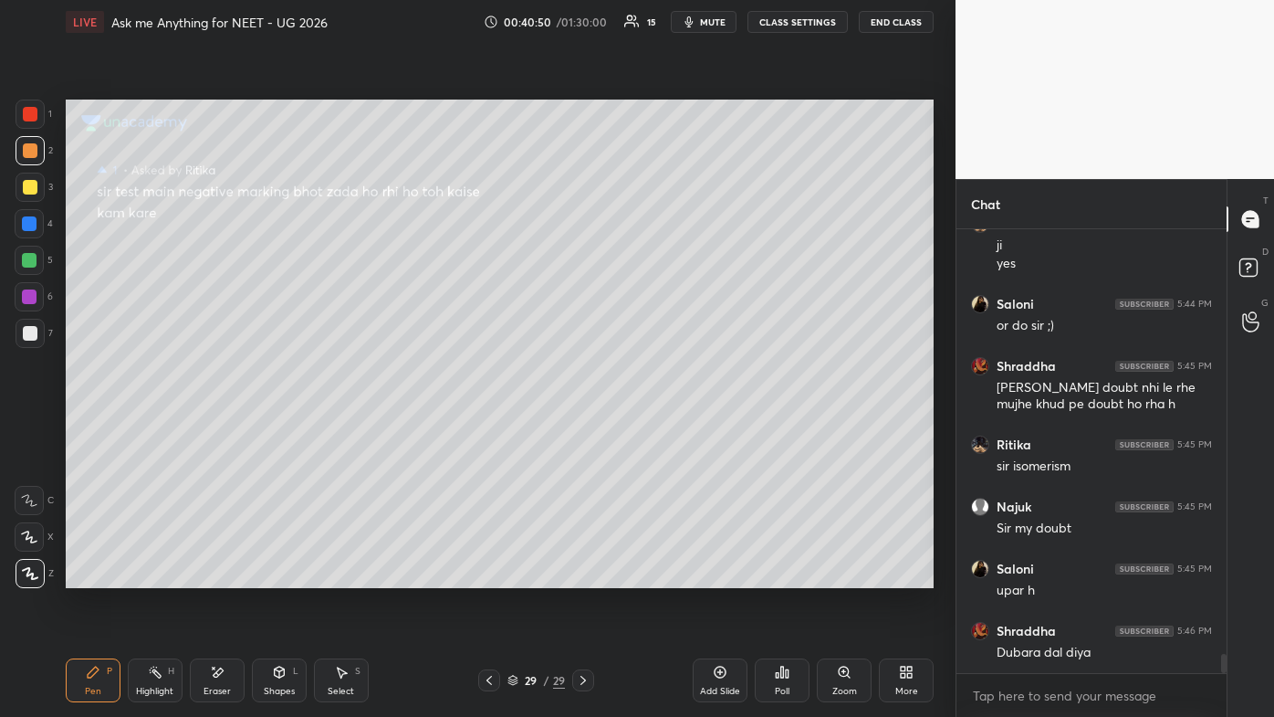
scroll to position [9820, 0]
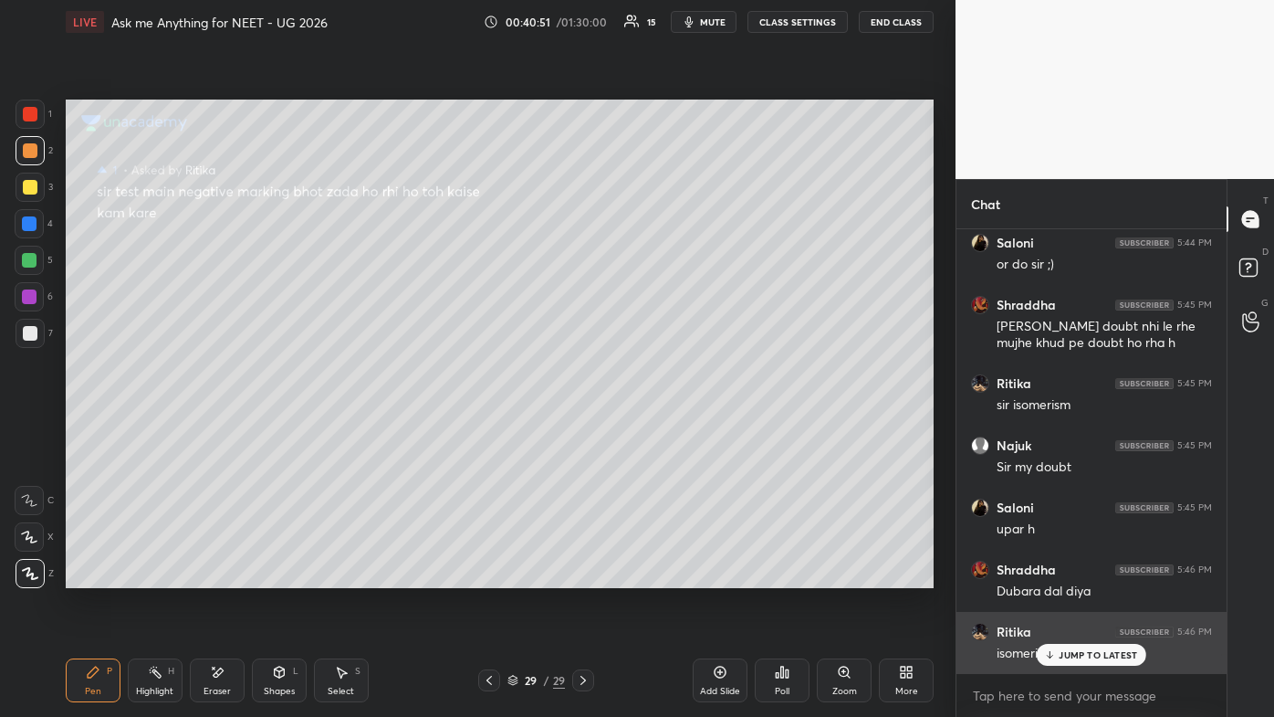
click at [655, 429] on p "JUMP TO LATEST" at bounding box center [1098, 654] width 79 height 11
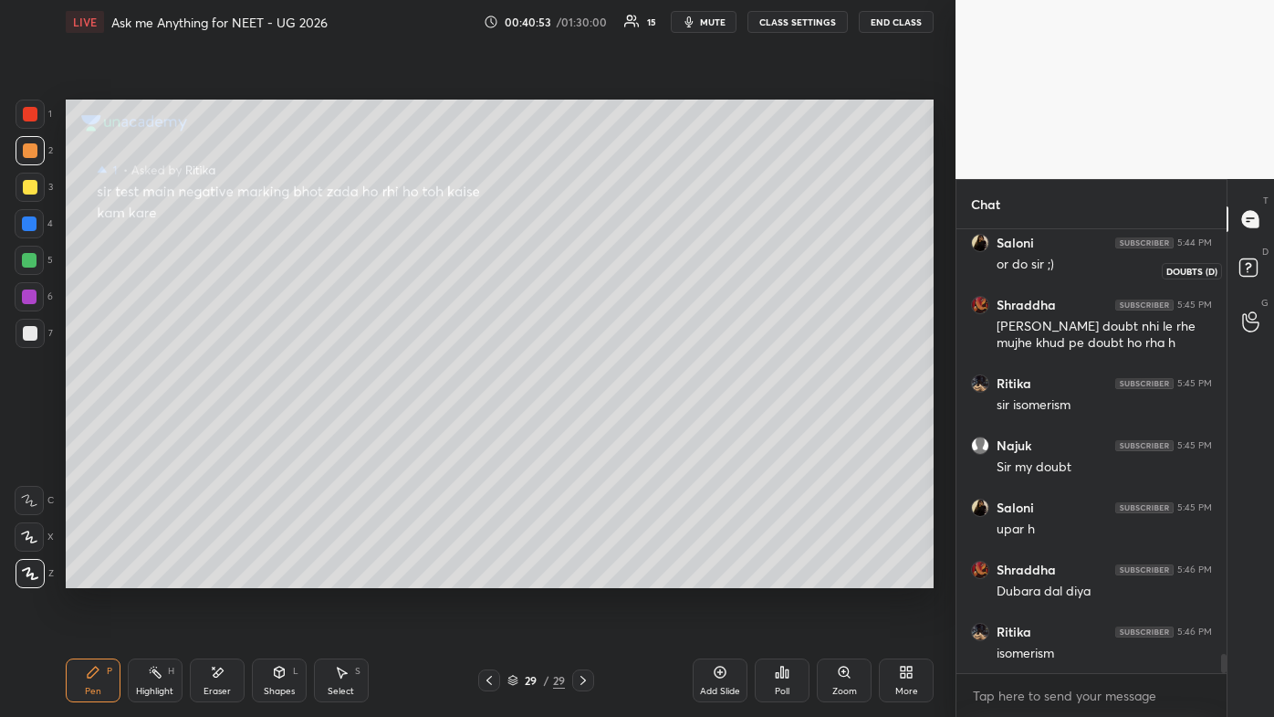
drag, startPoint x: 1256, startPoint y: 268, endPoint x: 1238, endPoint y: 287, distance: 25.8
click at [655, 269] on rect at bounding box center [1248, 267] width 17 height 17
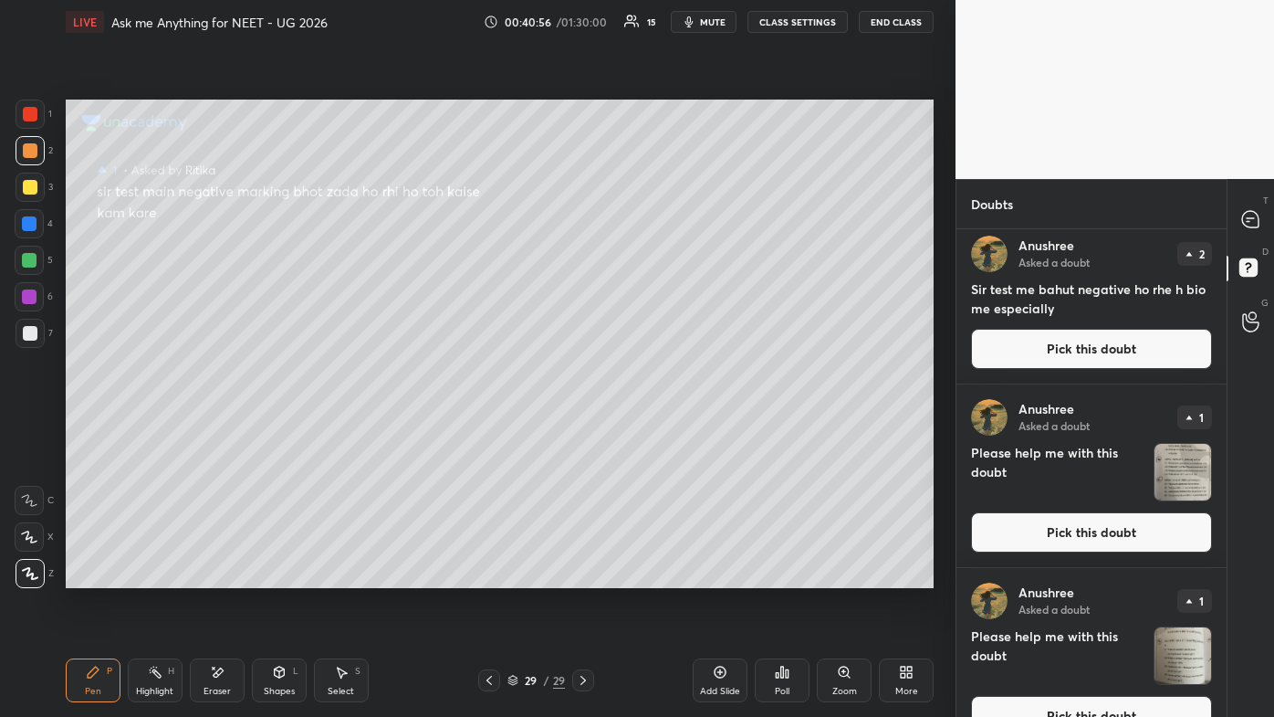
scroll to position [0, 0]
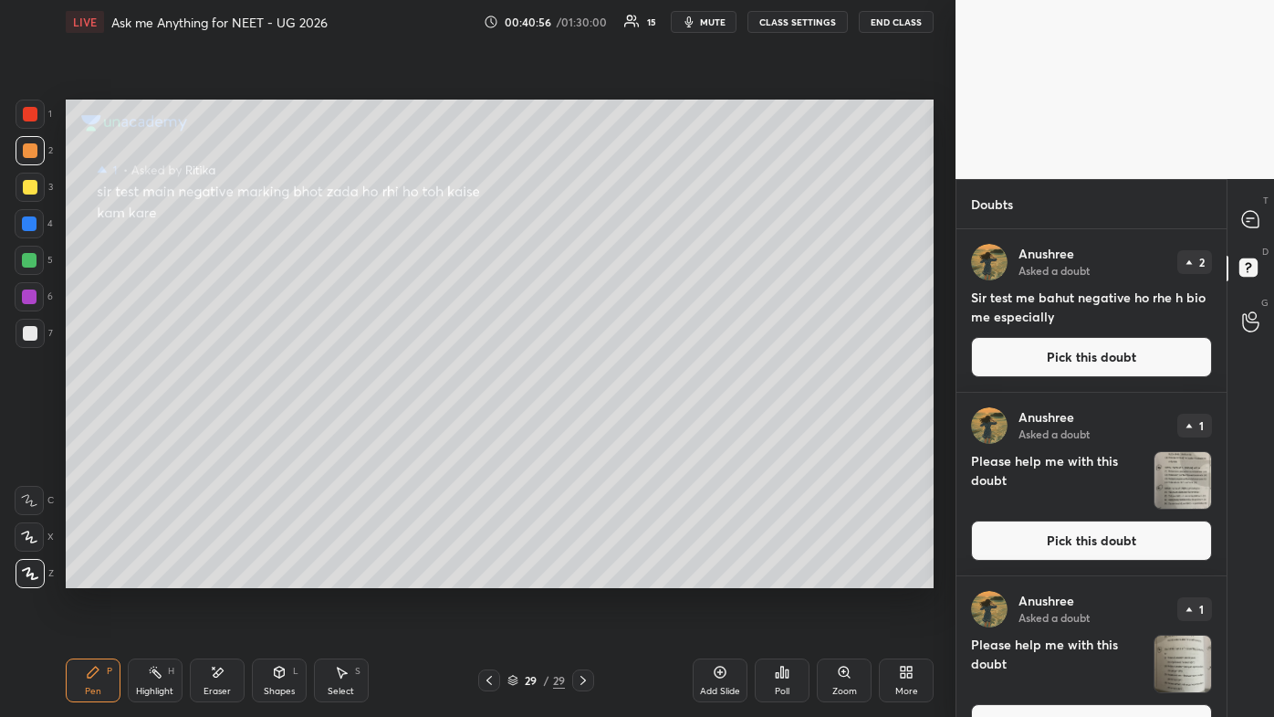
click at [655, 261] on div "2" at bounding box center [1195, 262] width 35 height 24
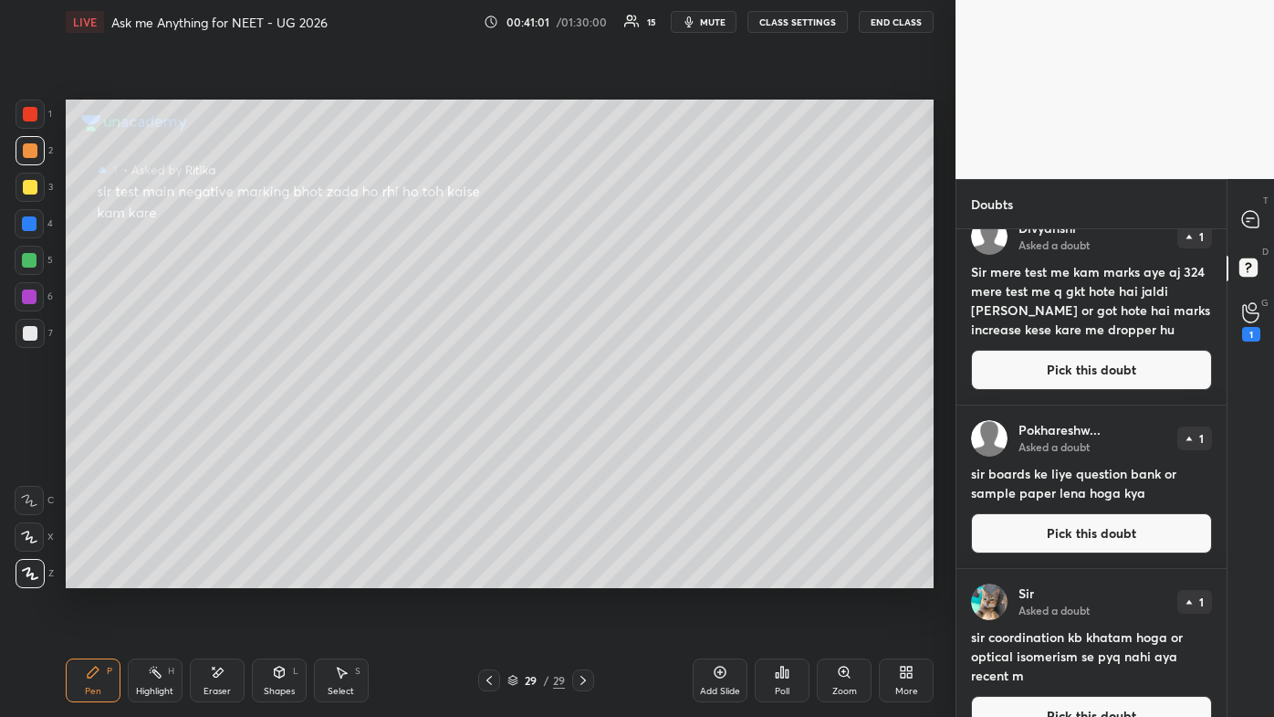
scroll to position [1687, 0]
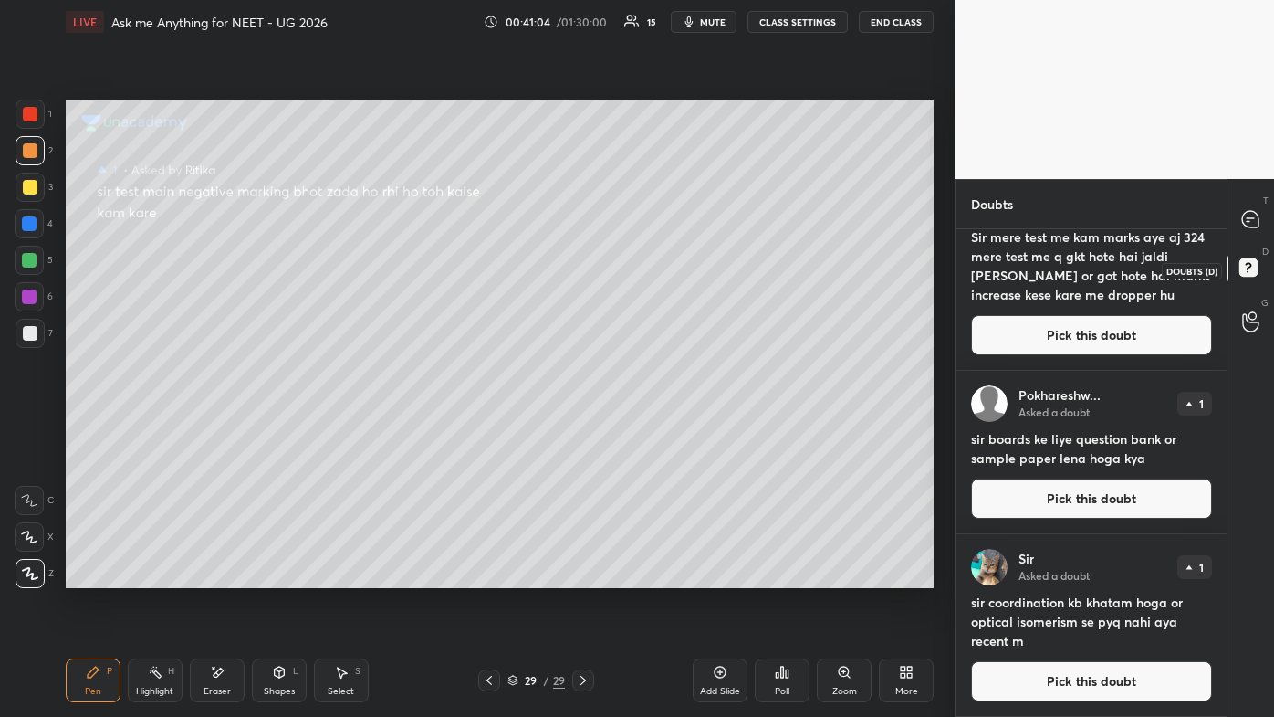
click at [655, 265] on rect at bounding box center [1248, 267] width 17 height 17
click at [655, 212] on icon at bounding box center [1250, 219] width 16 height 16
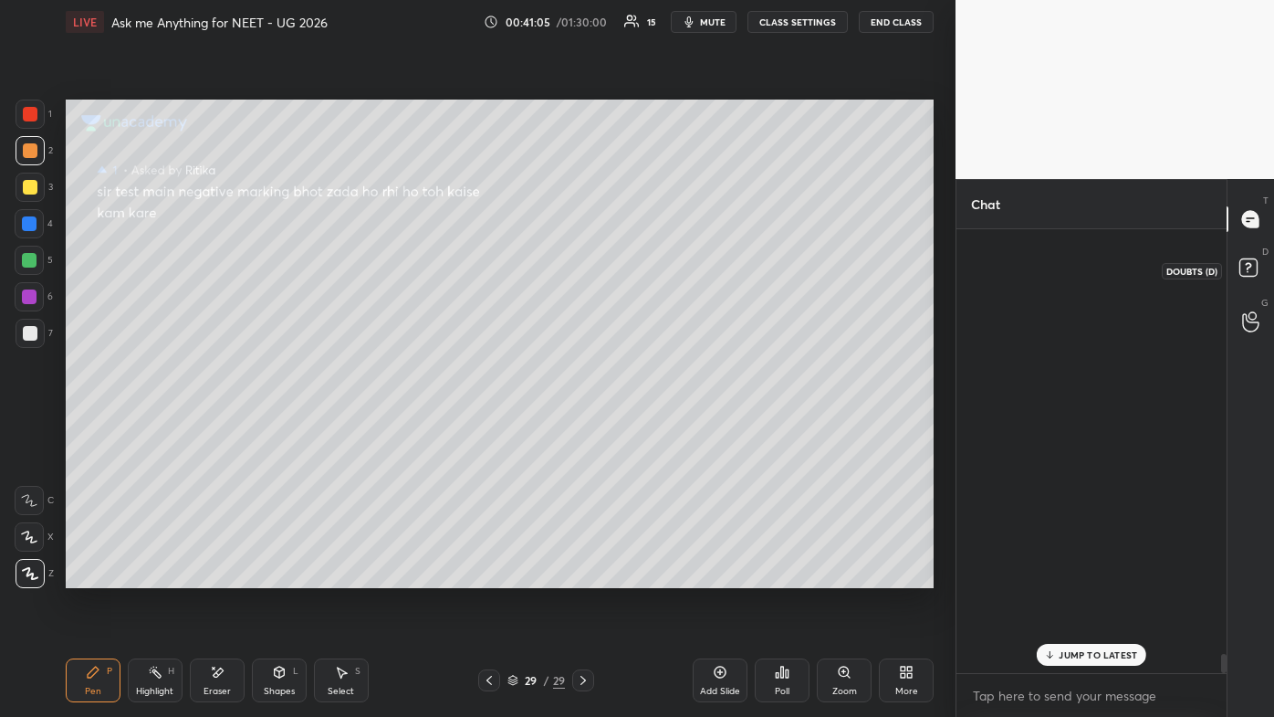
scroll to position [438, 265]
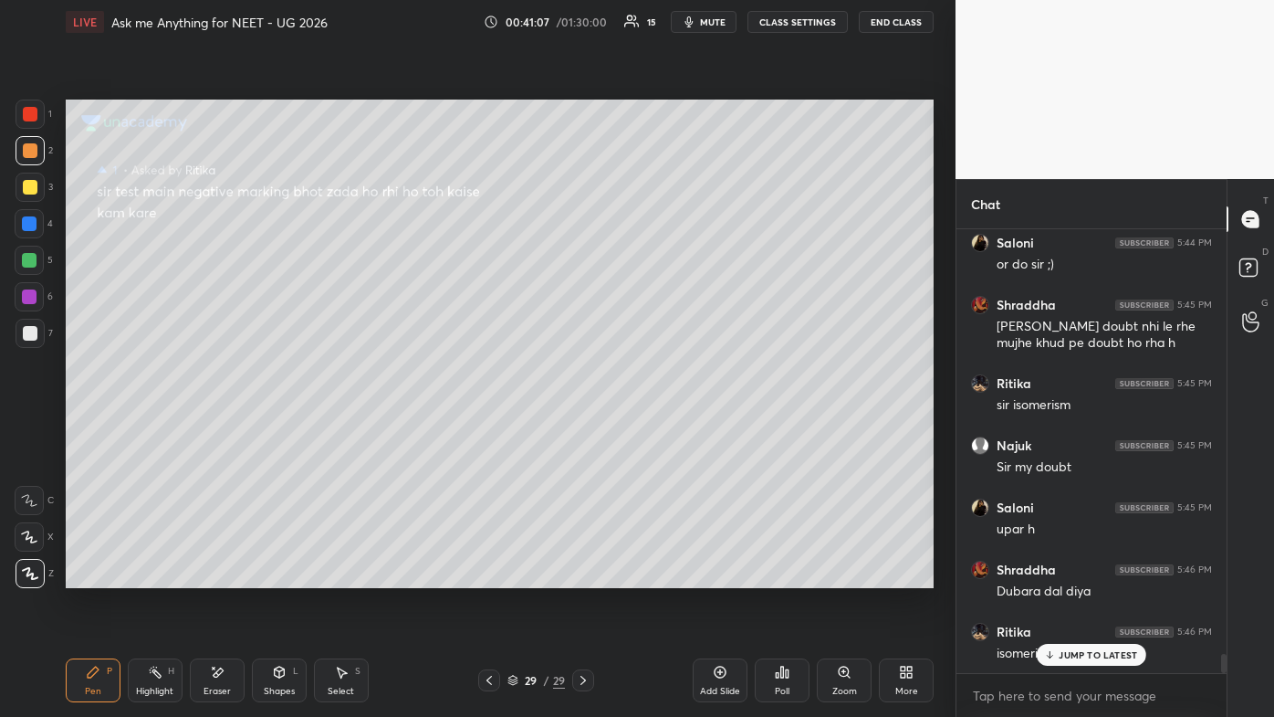
drag, startPoint x: 1085, startPoint y: 649, endPoint x: 1075, endPoint y: 665, distance: 19.0
click at [655, 429] on p "JUMP TO LATEST" at bounding box center [1098, 654] width 79 height 11
drag, startPoint x: 1249, startPoint y: 266, endPoint x: 1242, endPoint y: 287, distance: 21.9
click at [655, 267] on icon at bounding box center [1251, 270] width 33 height 33
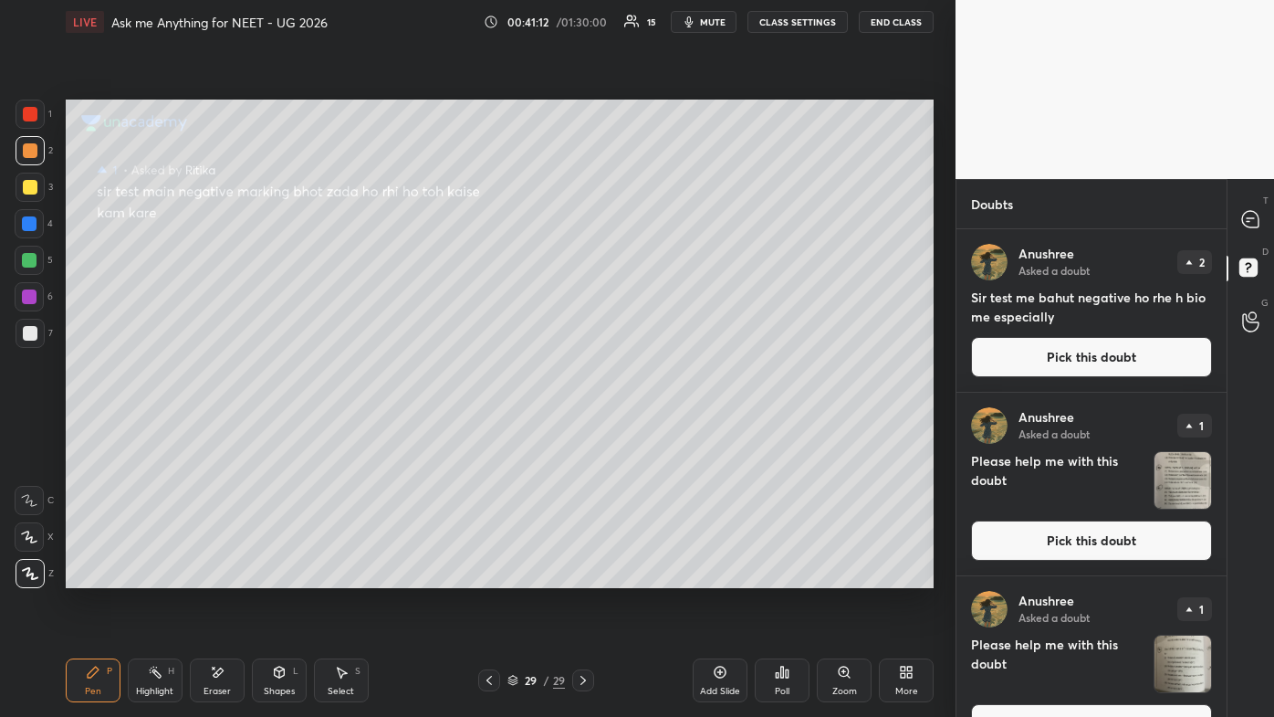
click at [655, 330] on div "Anushree Asked a doubt 2 Sir test me bahut negative ho rhe h bio me especially …" at bounding box center [1092, 310] width 270 height 163
click at [655, 260] on div "2" at bounding box center [1195, 262] width 35 height 24
click at [655, 259] on icon "grid" at bounding box center [1189, 262] width 9 height 6
click at [655, 257] on div "2" at bounding box center [1195, 262] width 35 height 24
click at [655, 259] on icon "grid" at bounding box center [1189, 262] width 9 height 6
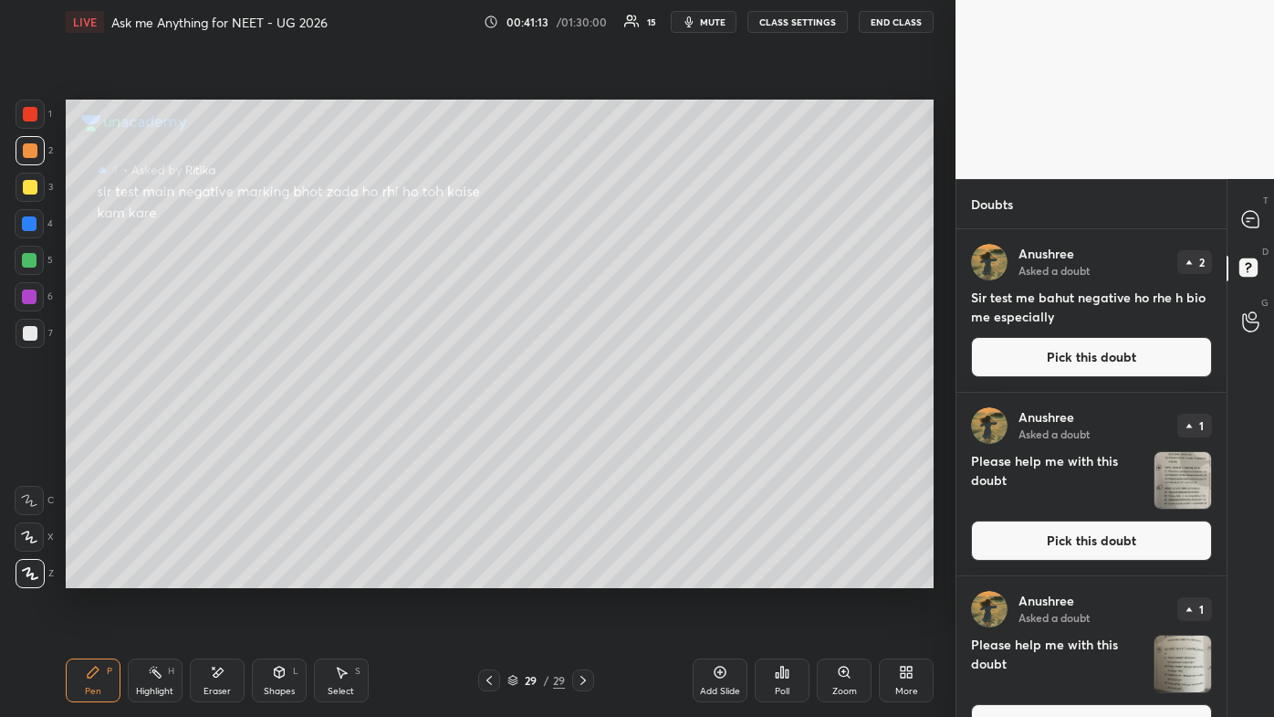
click at [655, 257] on div "2" at bounding box center [1195, 262] width 35 height 24
click at [655, 260] on icon "grid" at bounding box center [1189, 262] width 9 height 6
click at [655, 267] on div "2" at bounding box center [1195, 262] width 35 height 24
drag, startPoint x: 1229, startPoint y: 279, endPoint x: 1215, endPoint y: 263, distance: 21.4
click at [655, 250] on div "D Doubts (D)" at bounding box center [1251, 270] width 47 height 51
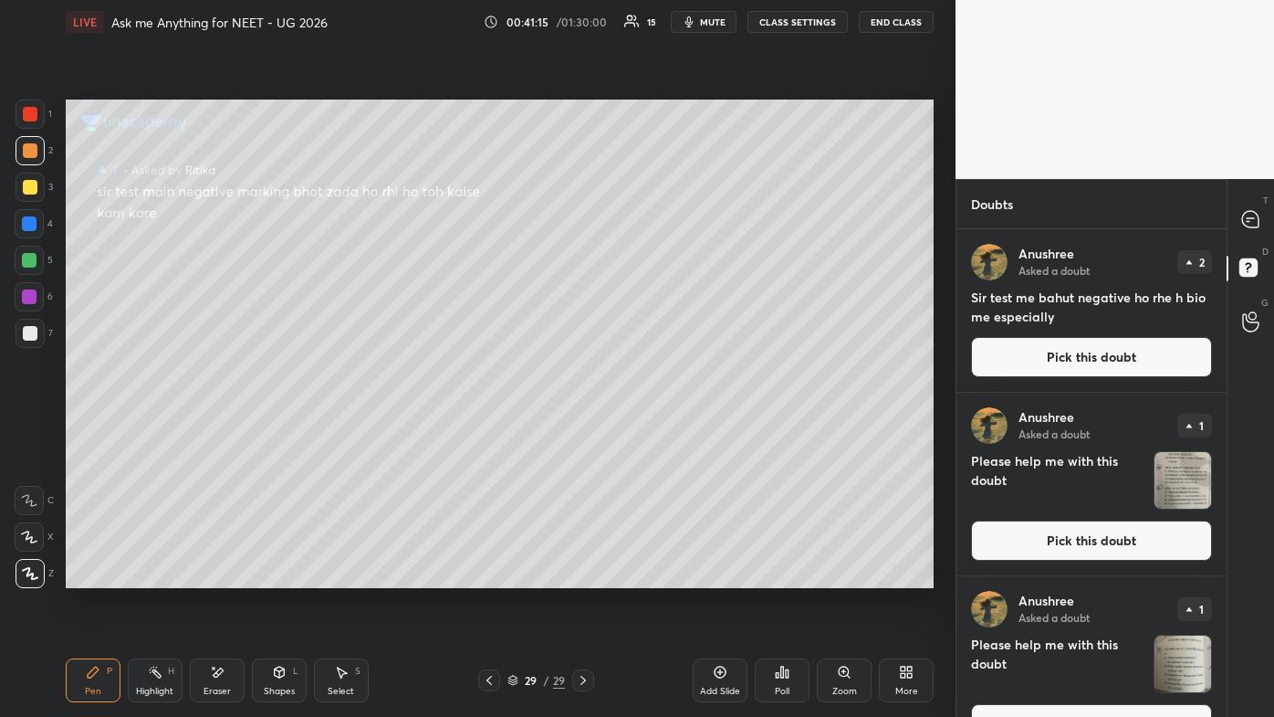
click at [655, 261] on div "2" at bounding box center [1195, 262] width 35 height 24
click at [655, 261] on icon "grid" at bounding box center [1189, 262] width 9 height 6
drag, startPoint x: 1188, startPoint y: 265, endPoint x: 1178, endPoint y: 313, distance: 49.4
click at [655, 266] on div "2" at bounding box center [1195, 262] width 35 height 24
click at [655, 429] on div "1" at bounding box center [1195, 426] width 35 height 24
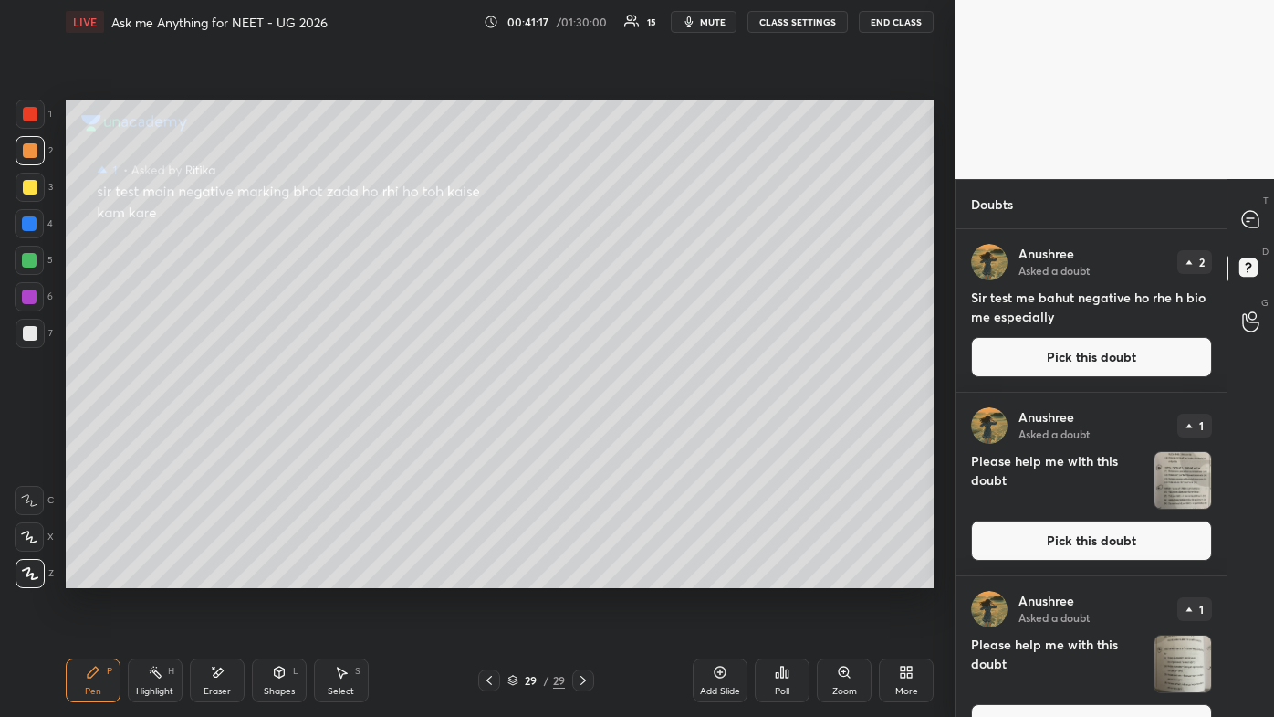
click at [655, 428] on icon "grid" at bounding box center [1189, 426] width 9 height 6
click at [655, 429] on div "1" at bounding box center [1195, 609] width 35 height 24
drag, startPoint x: 1251, startPoint y: 214, endPoint x: 1247, endPoint y: 229, distance: 15.9
click at [655, 215] on icon at bounding box center [1250, 219] width 16 height 16
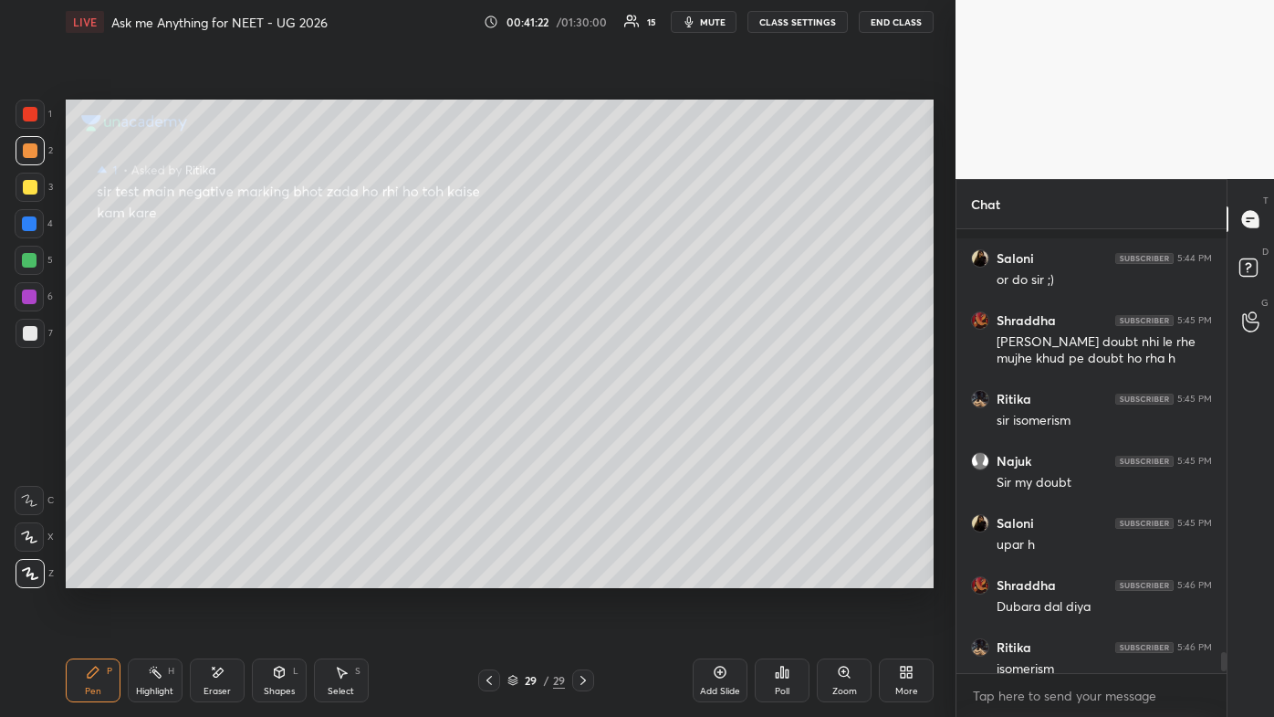
scroll to position [9918, 0]
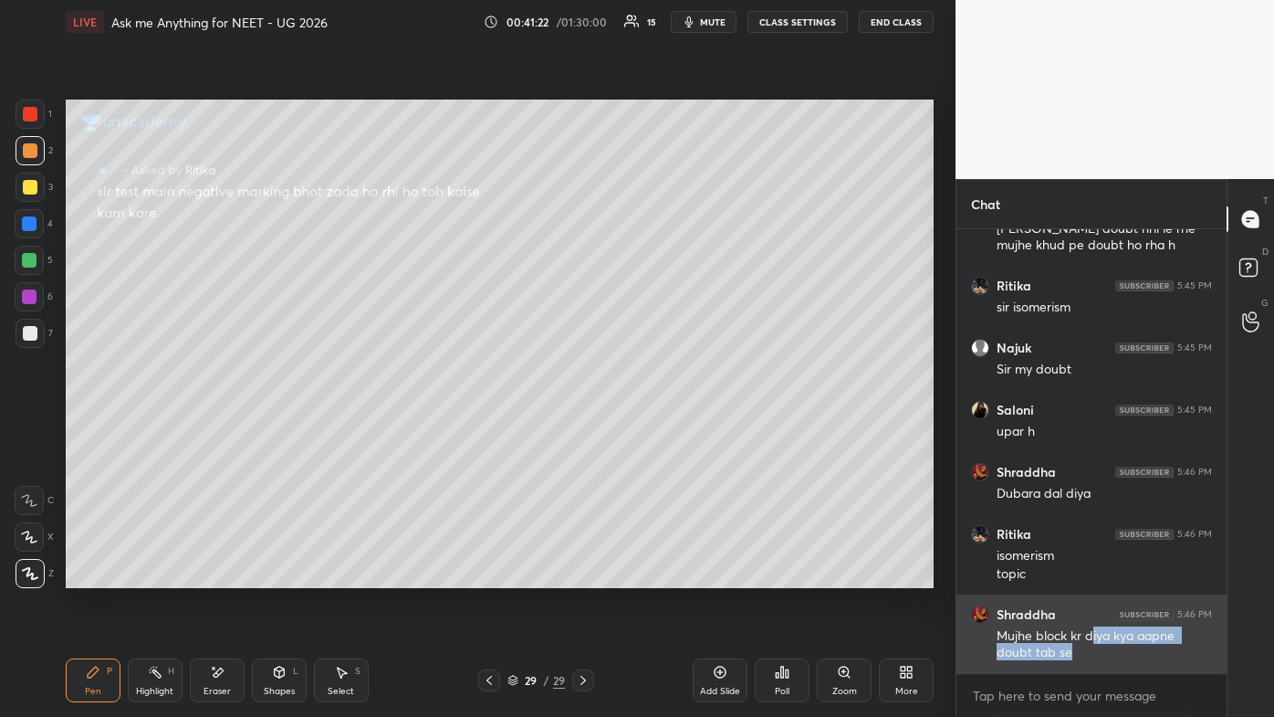
click at [655, 429] on div "Mujhe block kr diya kya aapne doubt tab se" at bounding box center [1104, 644] width 215 height 35
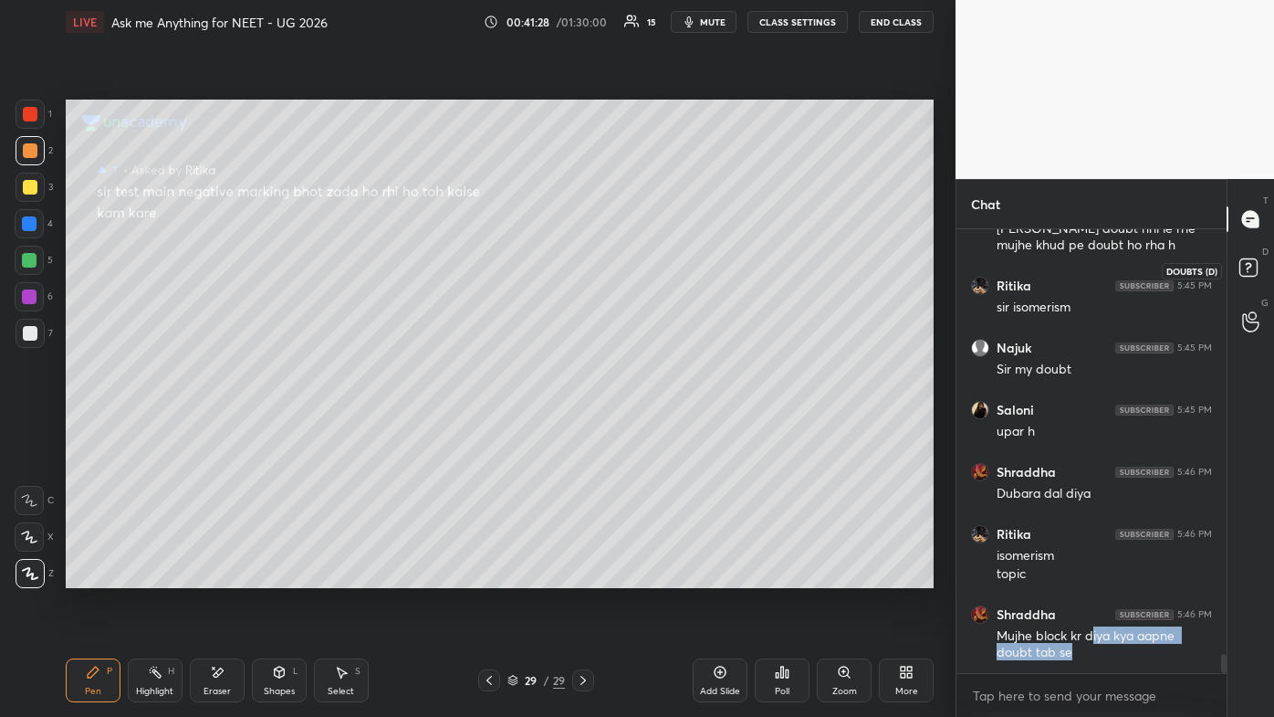
click at [655, 267] on rect at bounding box center [1248, 267] width 17 height 17
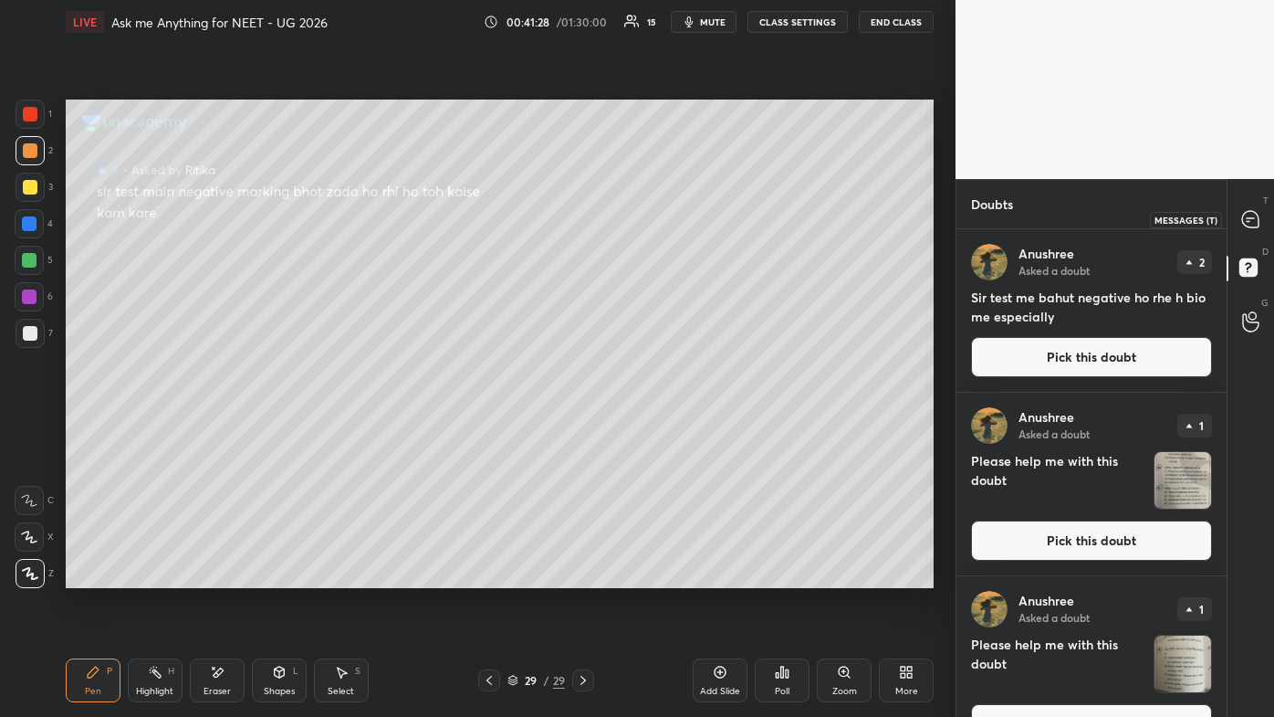
click at [655, 221] on icon at bounding box center [1250, 219] width 16 height 16
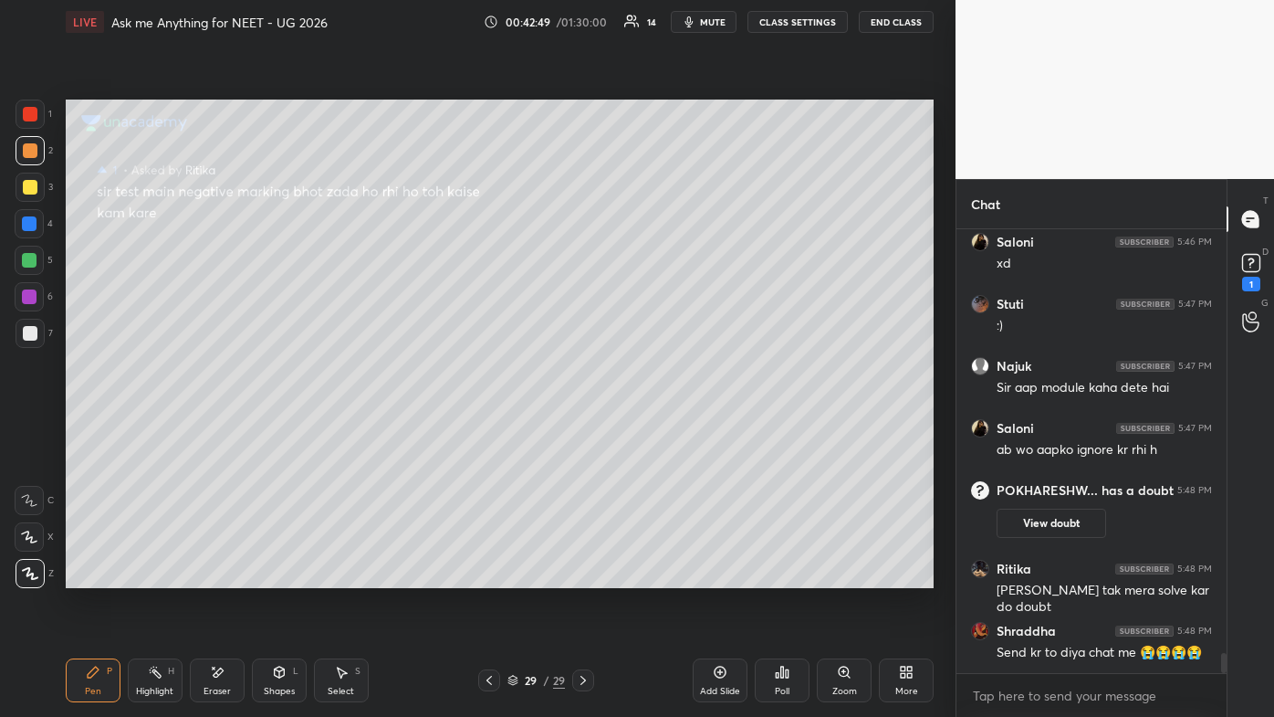
scroll to position [9465, 0]
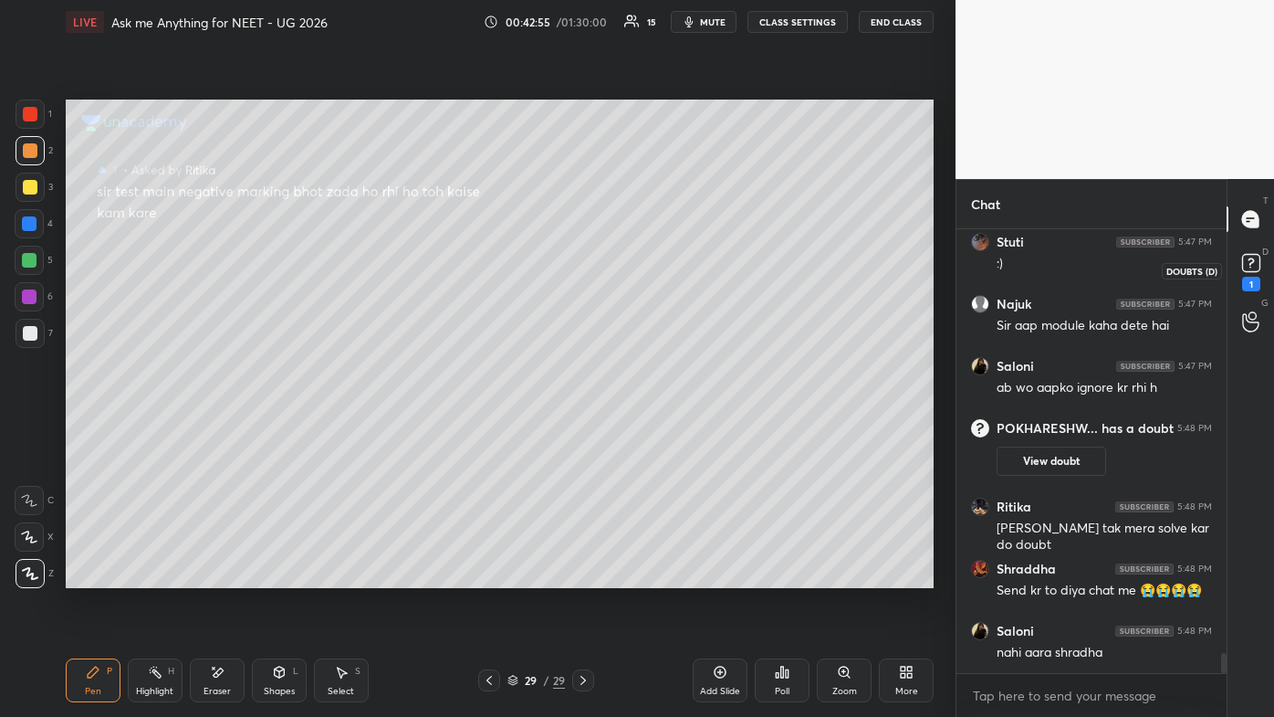
click at [655, 285] on div "1" at bounding box center [1251, 284] width 18 height 15
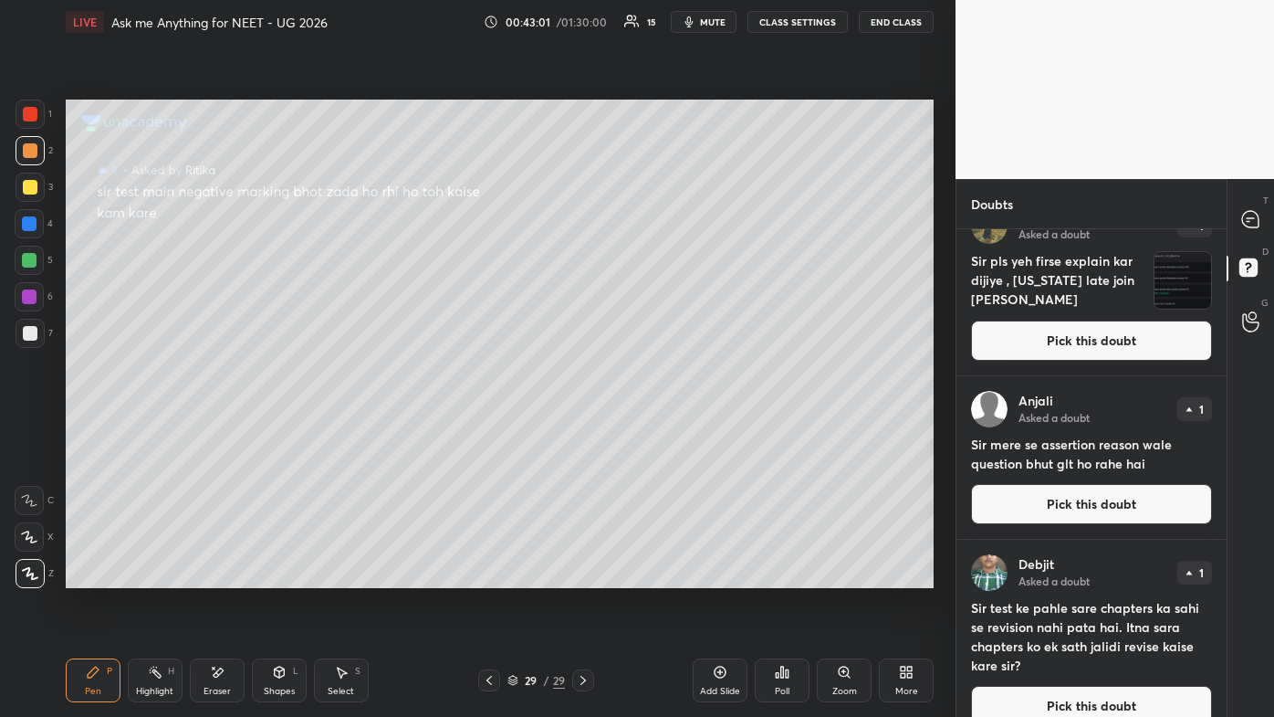
scroll to position [1276, 0]
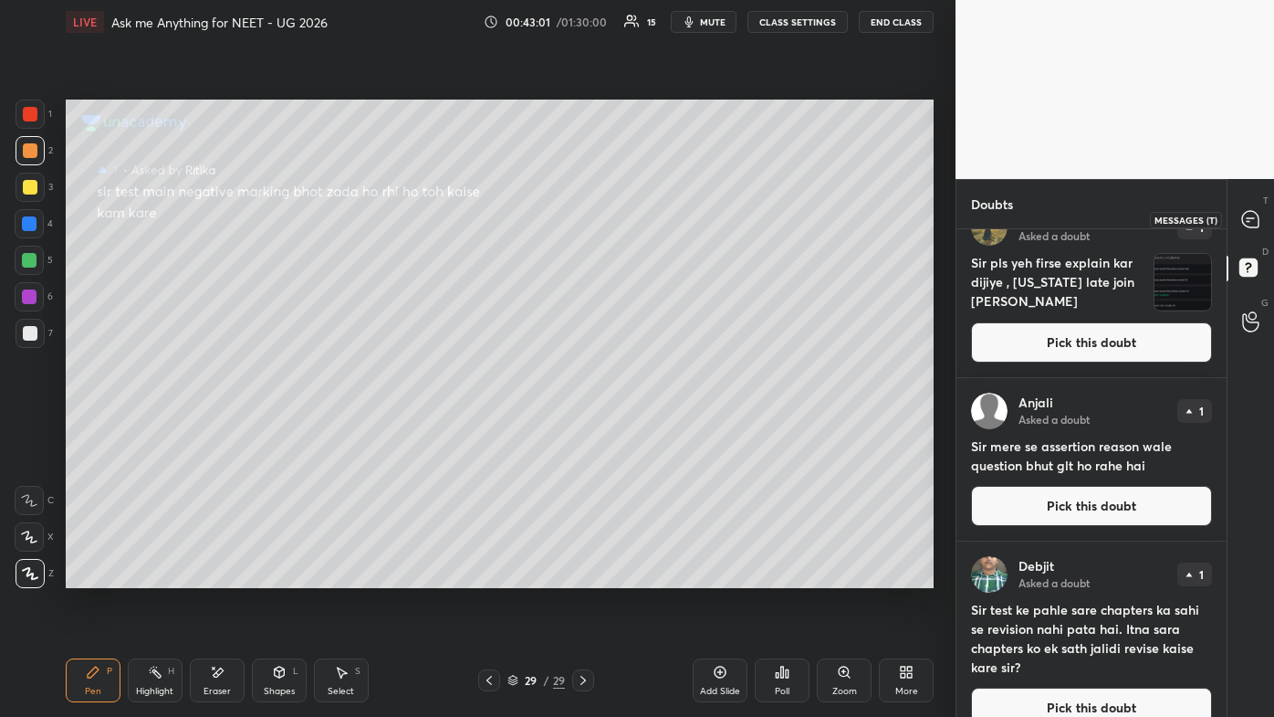
drag, startPoint x: 1252, startPoint y: 215, endPoint x: 1242, endPoint y: 226, distance: 15.5
click at [655, 217] on icon at bounding box center [1251, 219] width 19 height 19
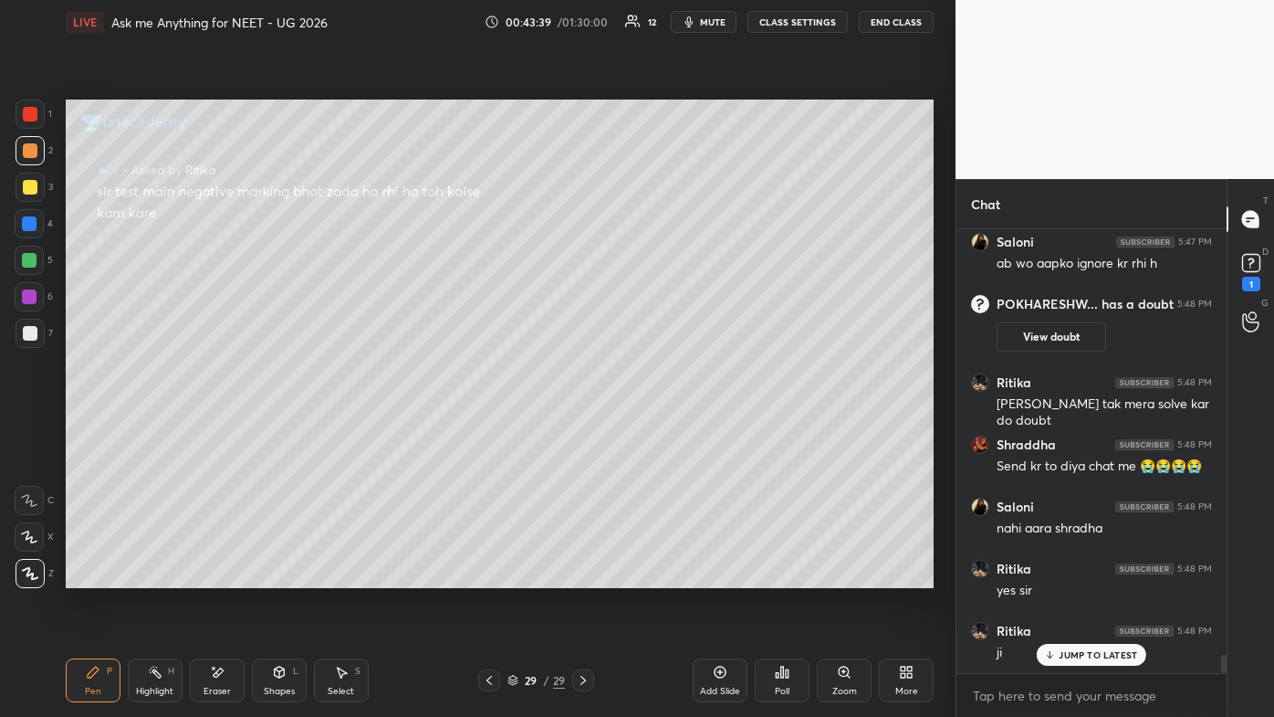
scroll to position [10164, 0]
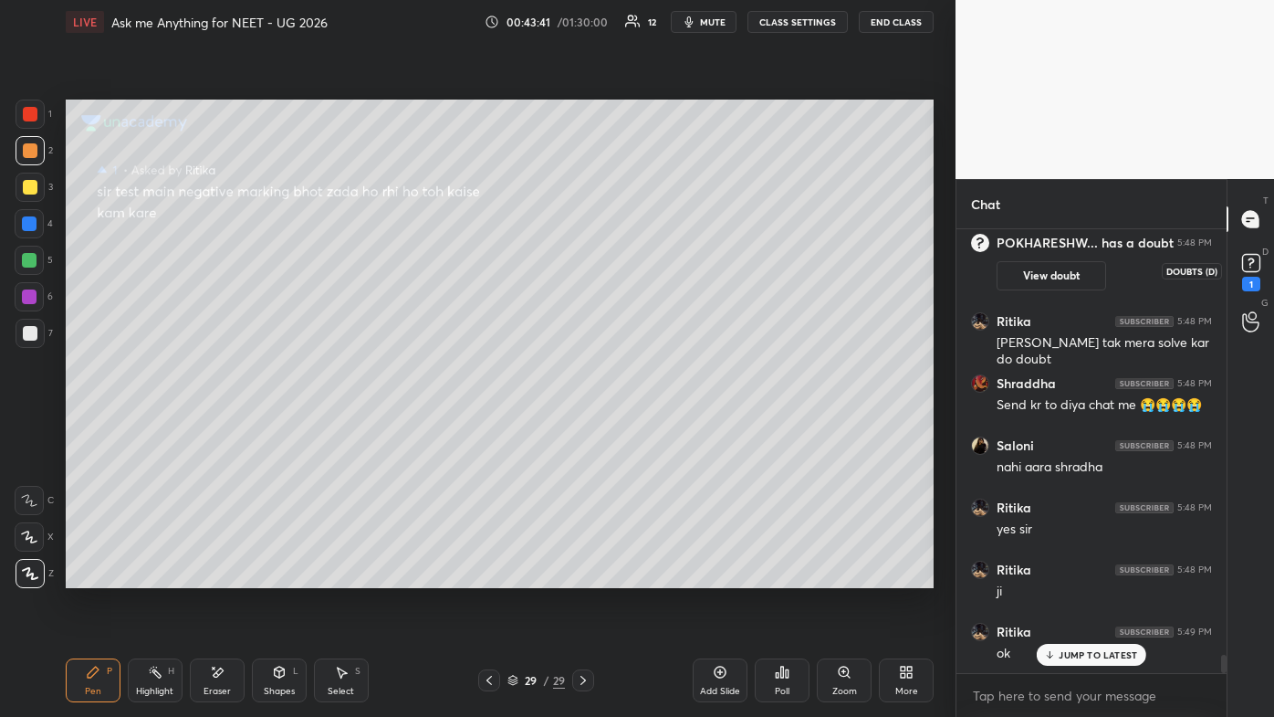
click at [655, 284] on div "1" at bounding box center [1251, 284] width 18 height 15
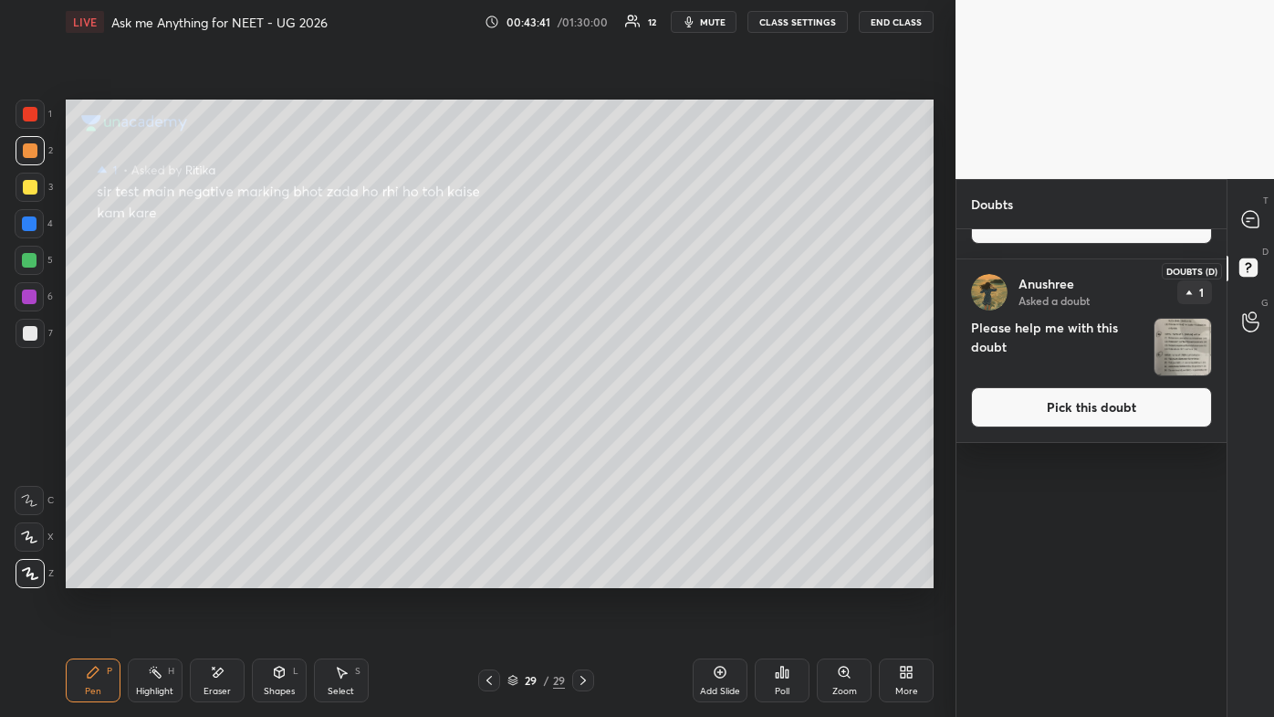
scroll to position [0, 0]
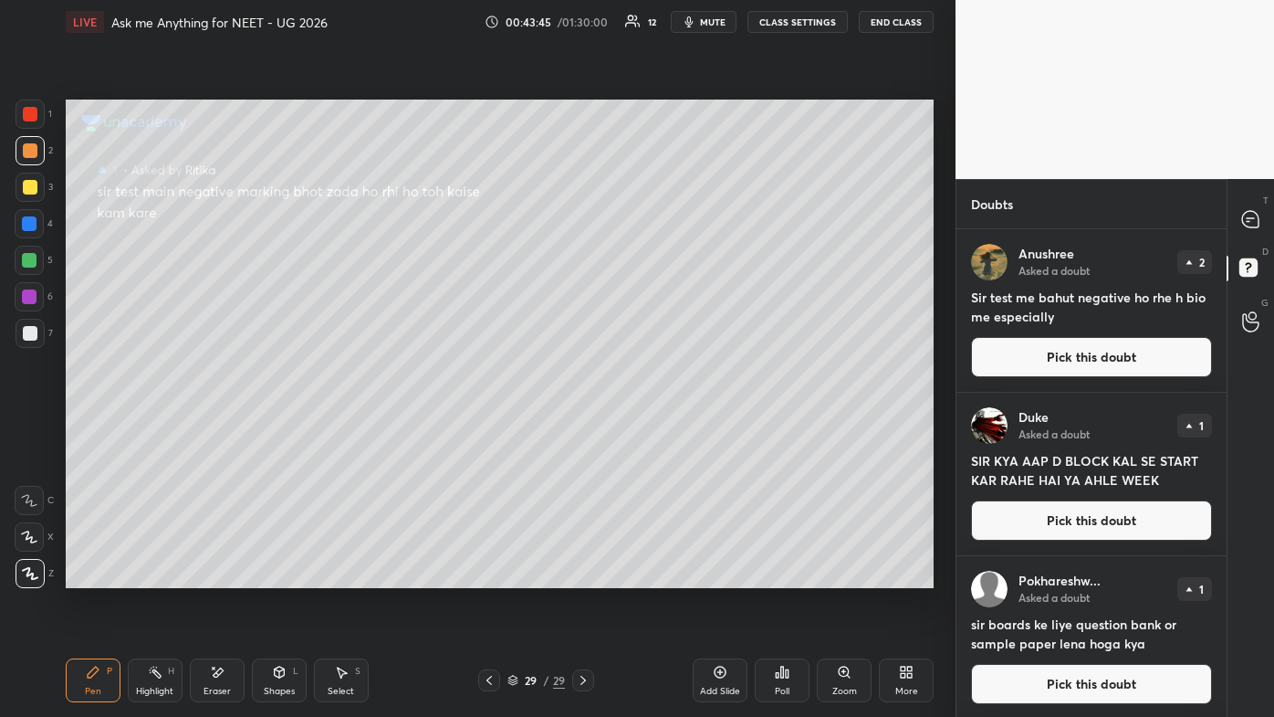
click at [655, 429] on div "Duke Asked a doubt 1 SIR KYA AAP D BLOCK KAL SE START KAR RAHE HAI YA AHLE WEEK…" at bounding box center [1092, 474] width 270 height 163
click at [655, 429] on button "Pick this doubt" at bounding box center [1091, 520] width 241 height 40
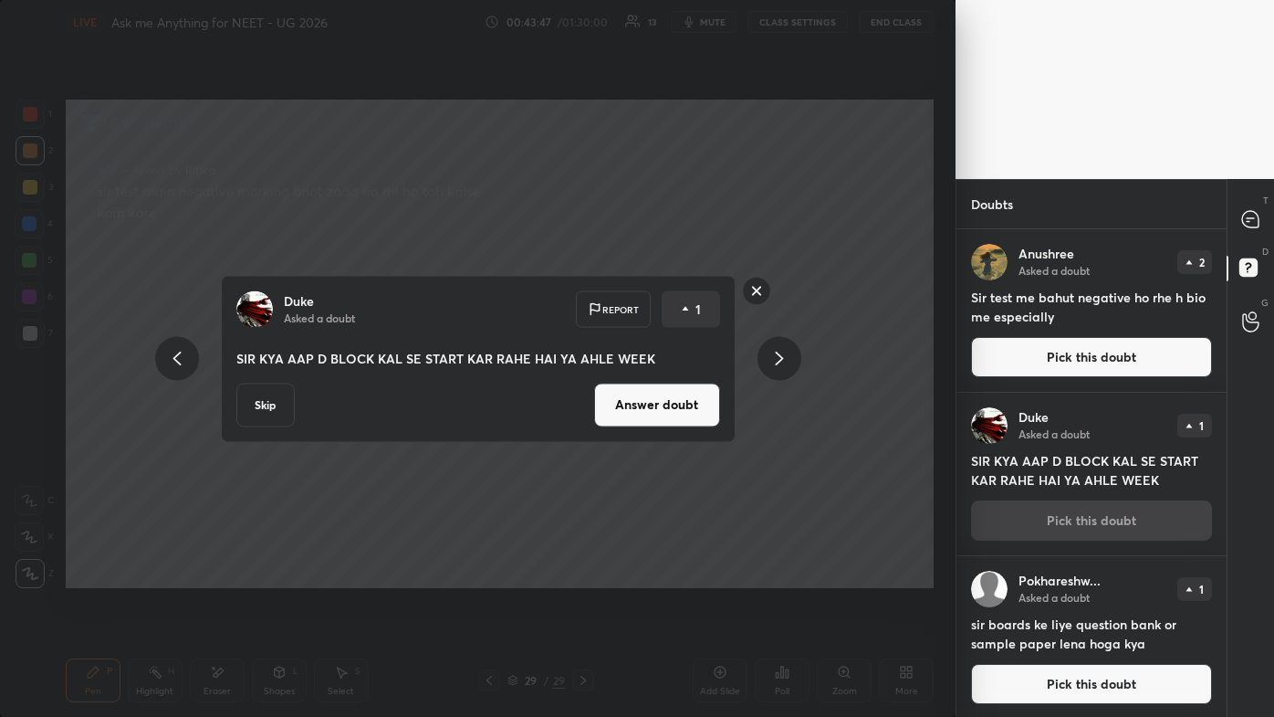
click at [644, 415] on button "Answer doubt" at bounding box center [657, 405] width 126 height 44
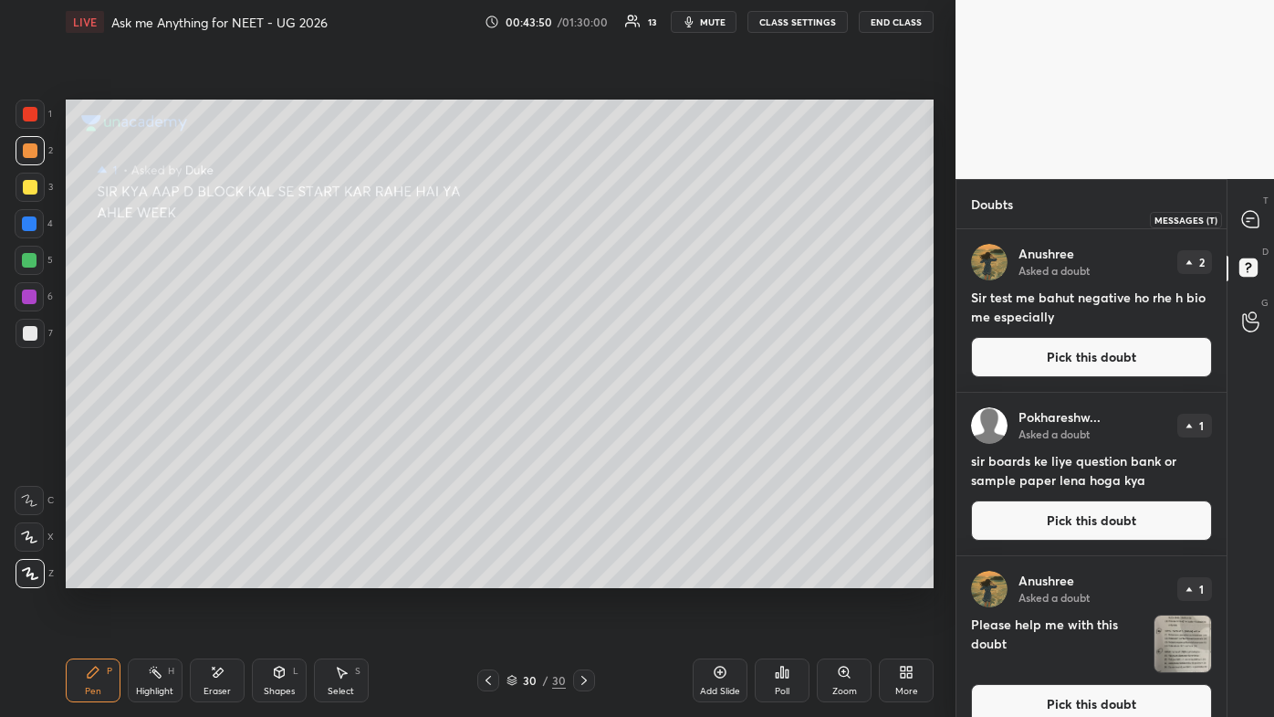
click at [655, 218] on icon at bounding box center [1250, 218] width 7 height 0
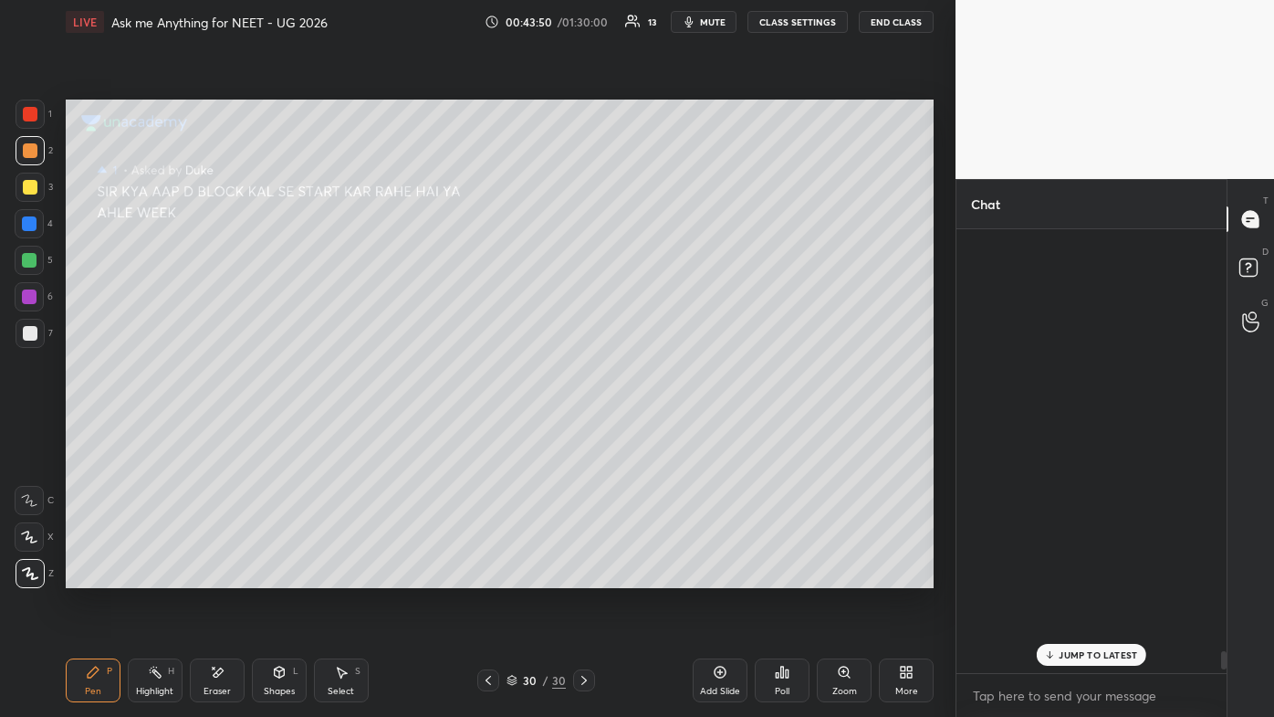
scroll to position [438, 265]
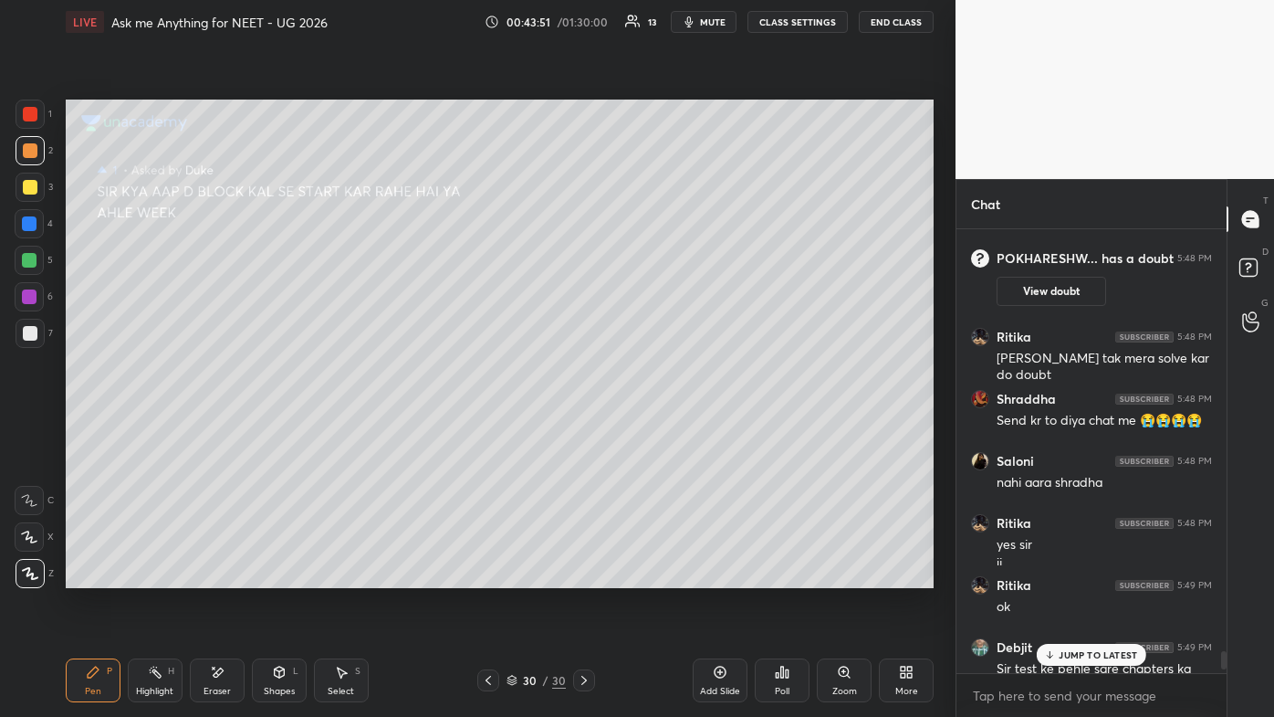
click at [655, 429] on p "JUMP TO LATEST" at bounding box center [1098, 654] width 79 height 11
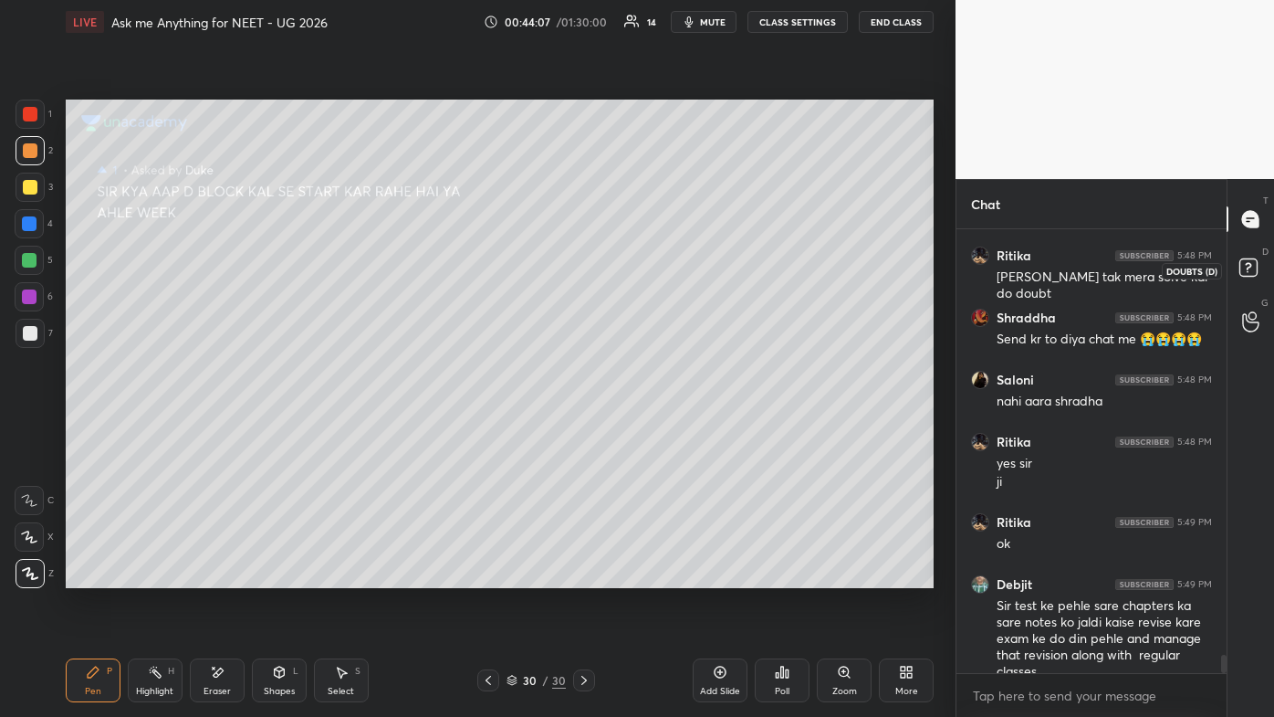
click at [655, 267] on rect at bounding box center [1248, 267] width 17 height 17
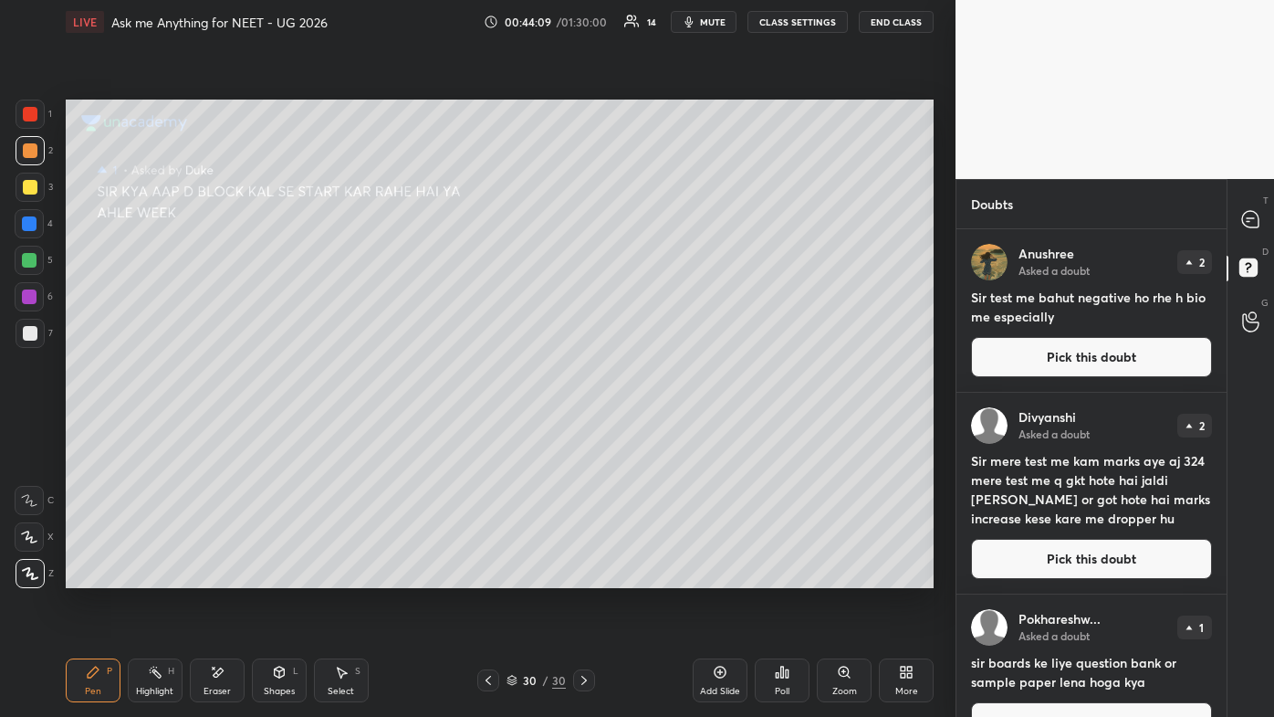
click at [655, 429] on button "Pick this doubt" at bounding box center [1091, 559] width 241 height 40
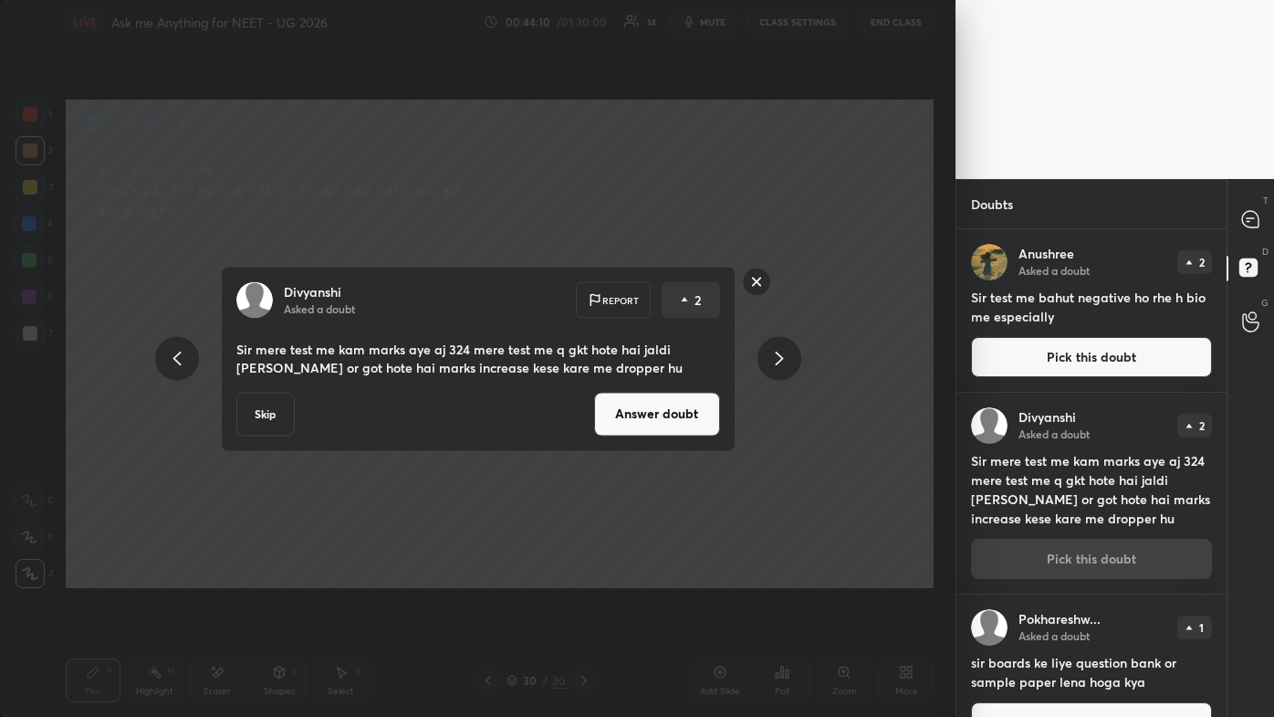
click at [655, 426] on button "Answer doubt" at bounding box center [657, 414] width 126 height 44
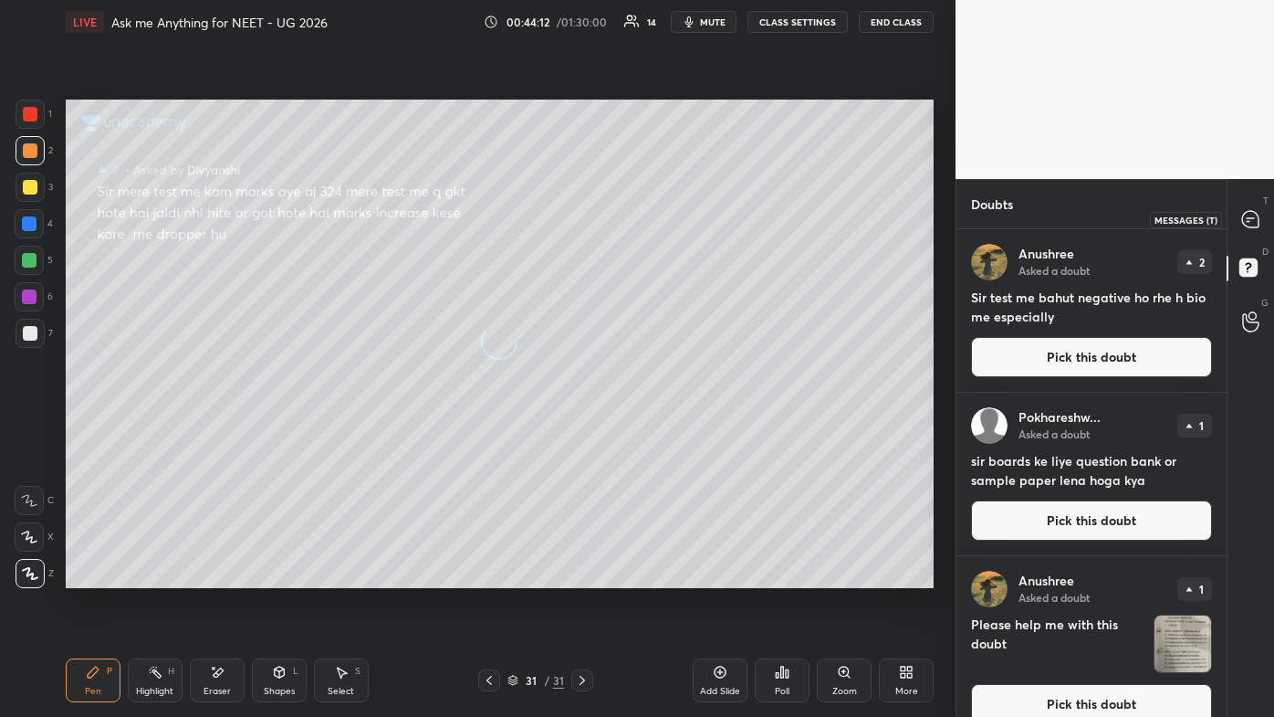
drag, startPoint x: 1249, startPoint y: 214, endPoint x: 1234, endPoint y: 220, distance: 15.9
click at [655, 214] on icon at bounding box center [1250, 219] width 16 height 16
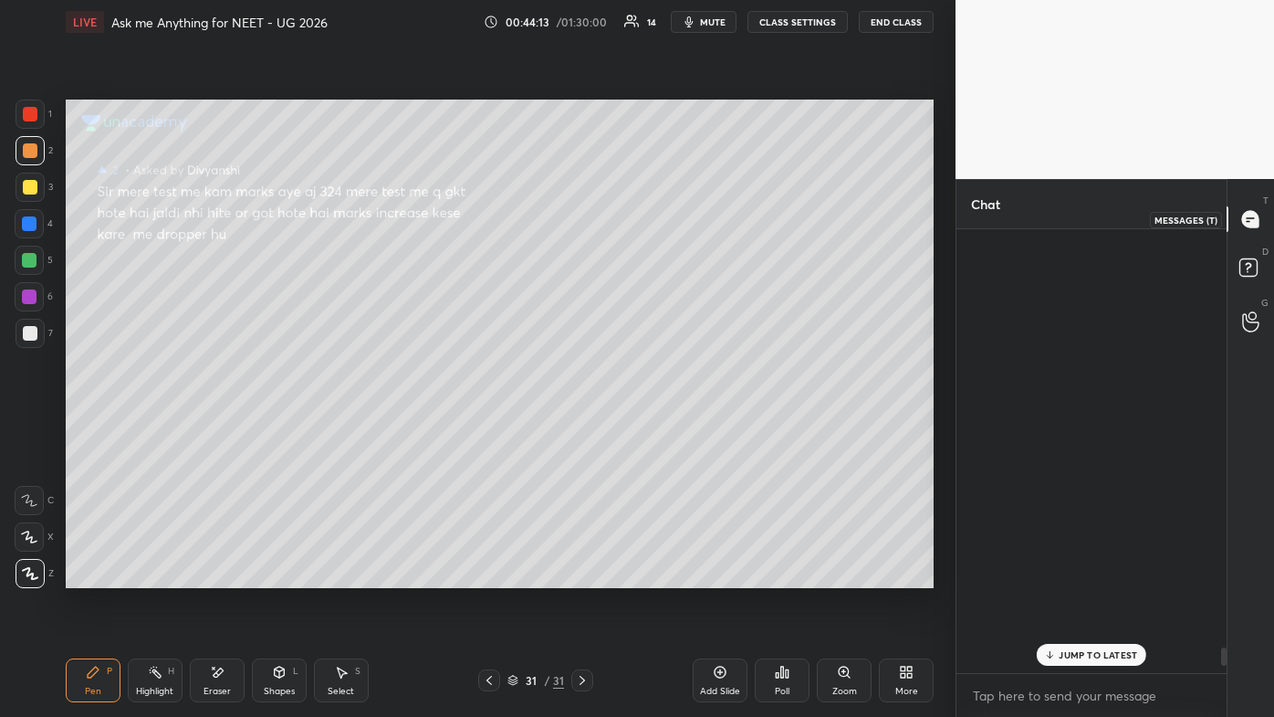
scroll to position [438, 265]
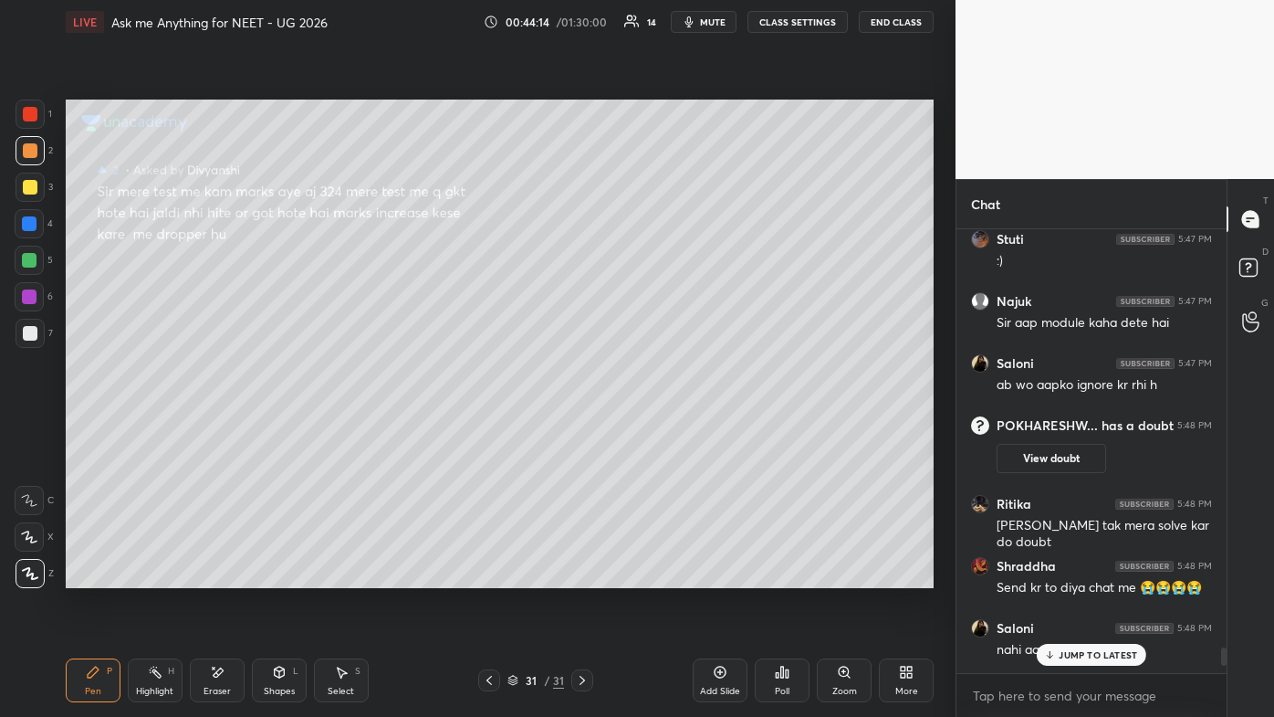
click at [655, 429] on p "JUMP TO LATEST" at bounding box center [1098, 654] width 79 height 11
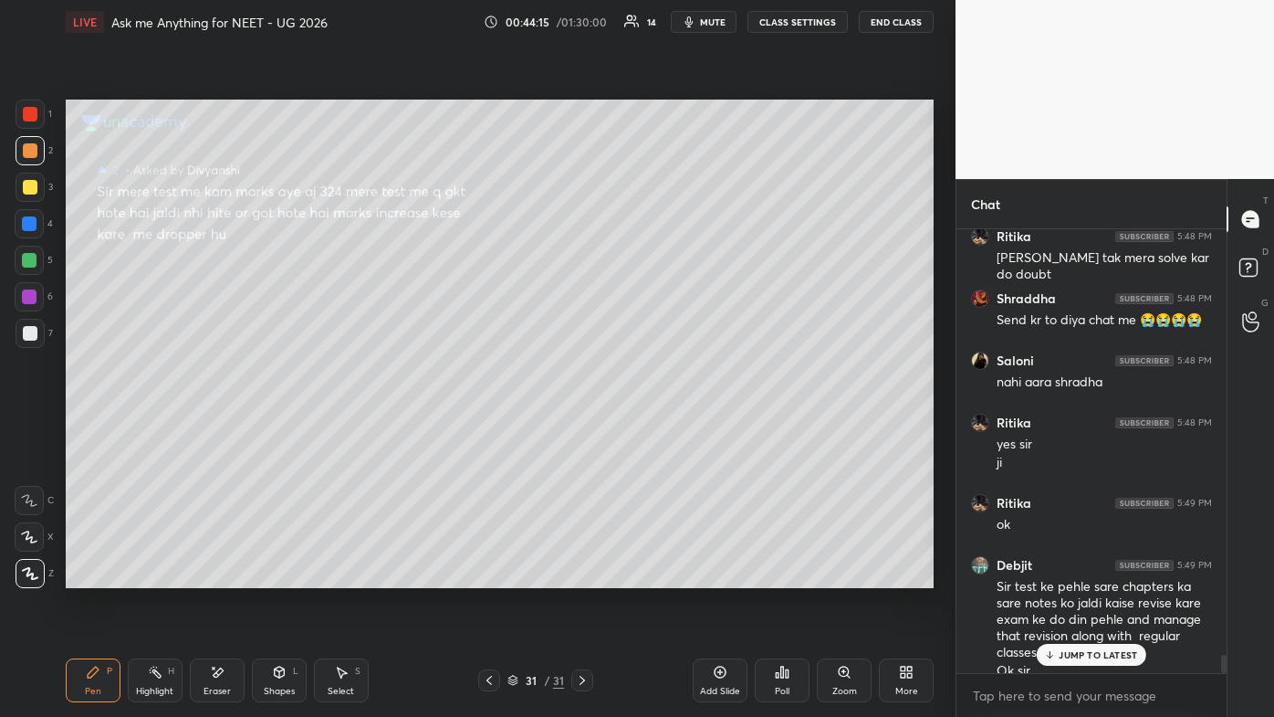
scroll to position [10171, 0]
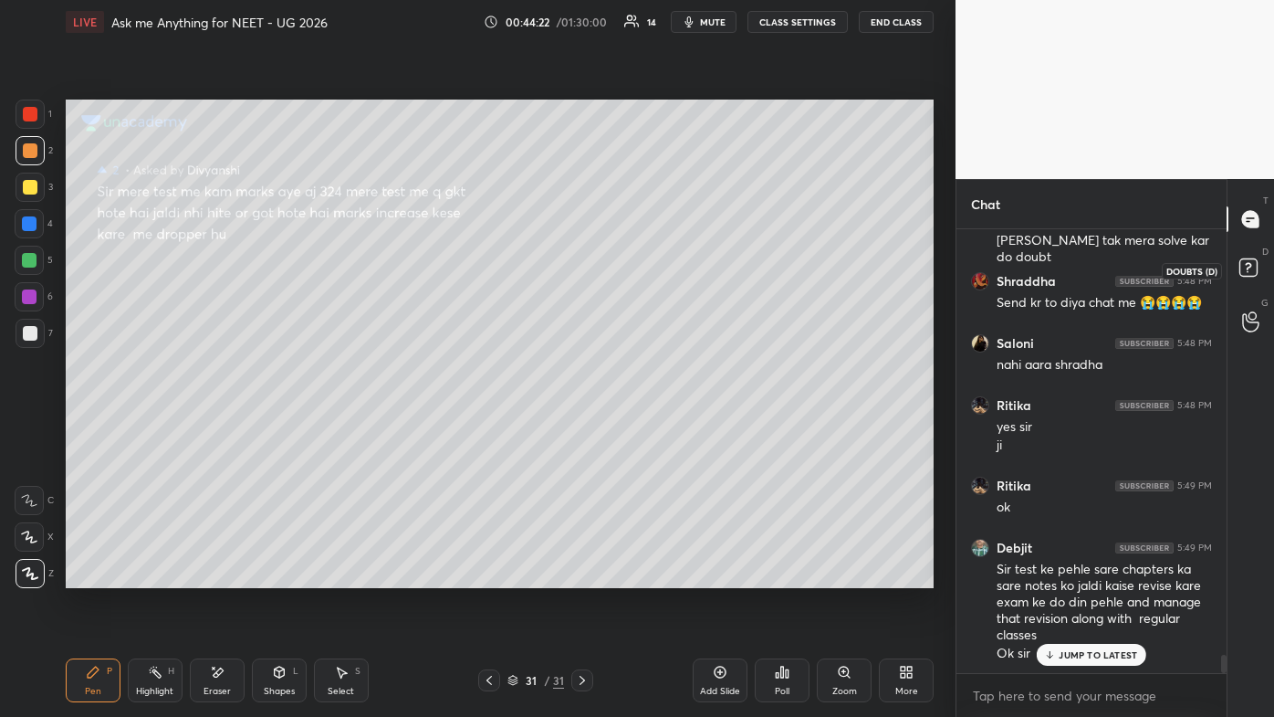
click at [655, 265] on rect at bounding box center [1248, 267] width 17 height 17
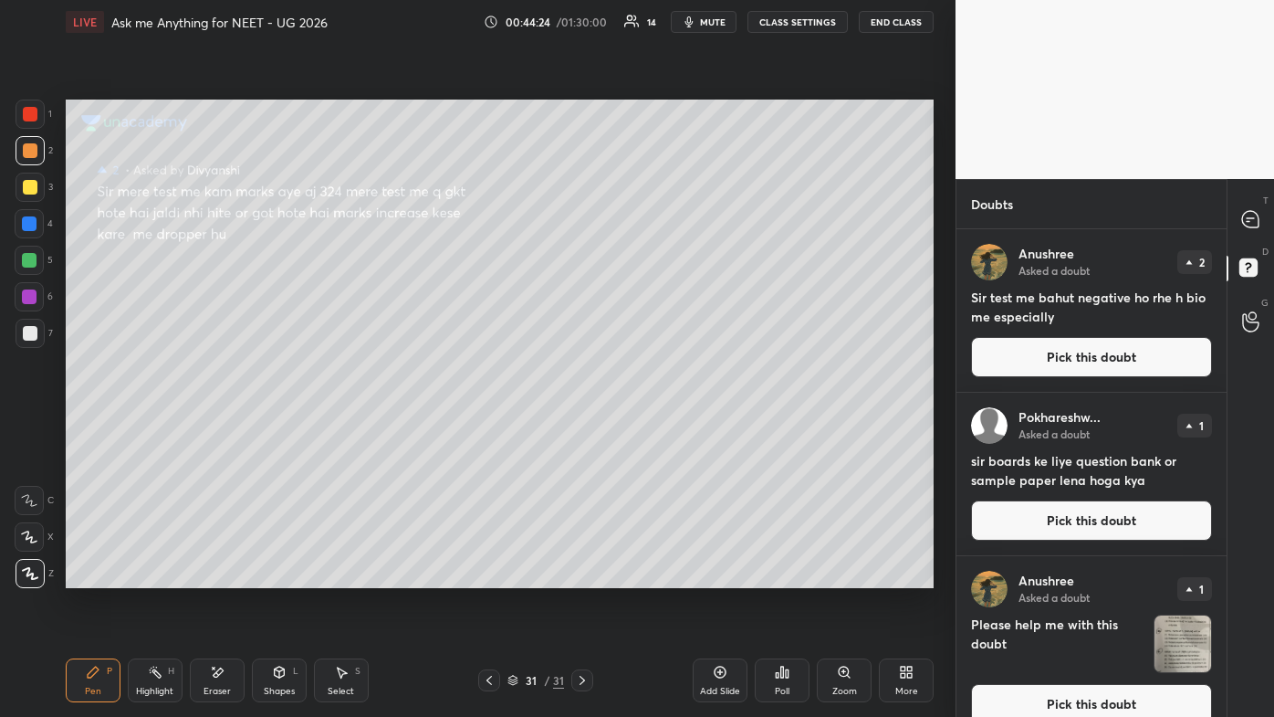
click at [655, 429] on button "Pick this doubt" at bounding box center [1091, 704] width 241 height 40
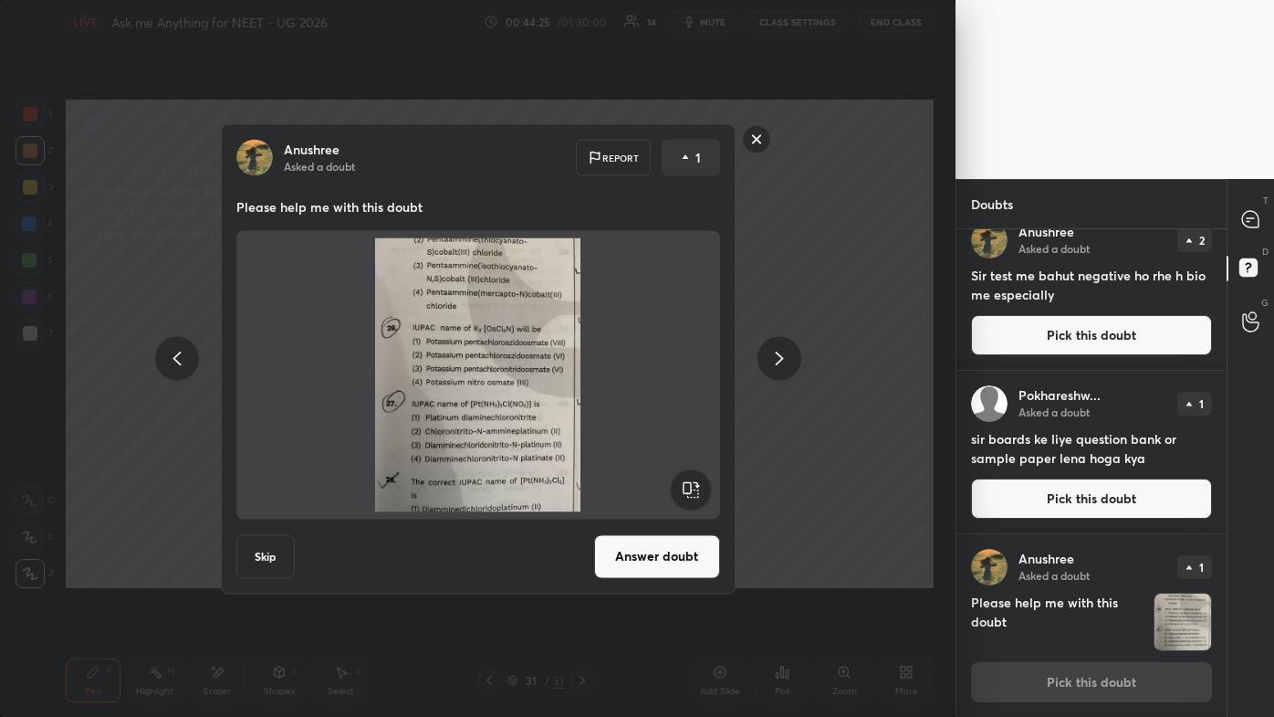
click at [655, 429] on button "Answer doubt" at bounding box center [657, 556] width 126 height 44
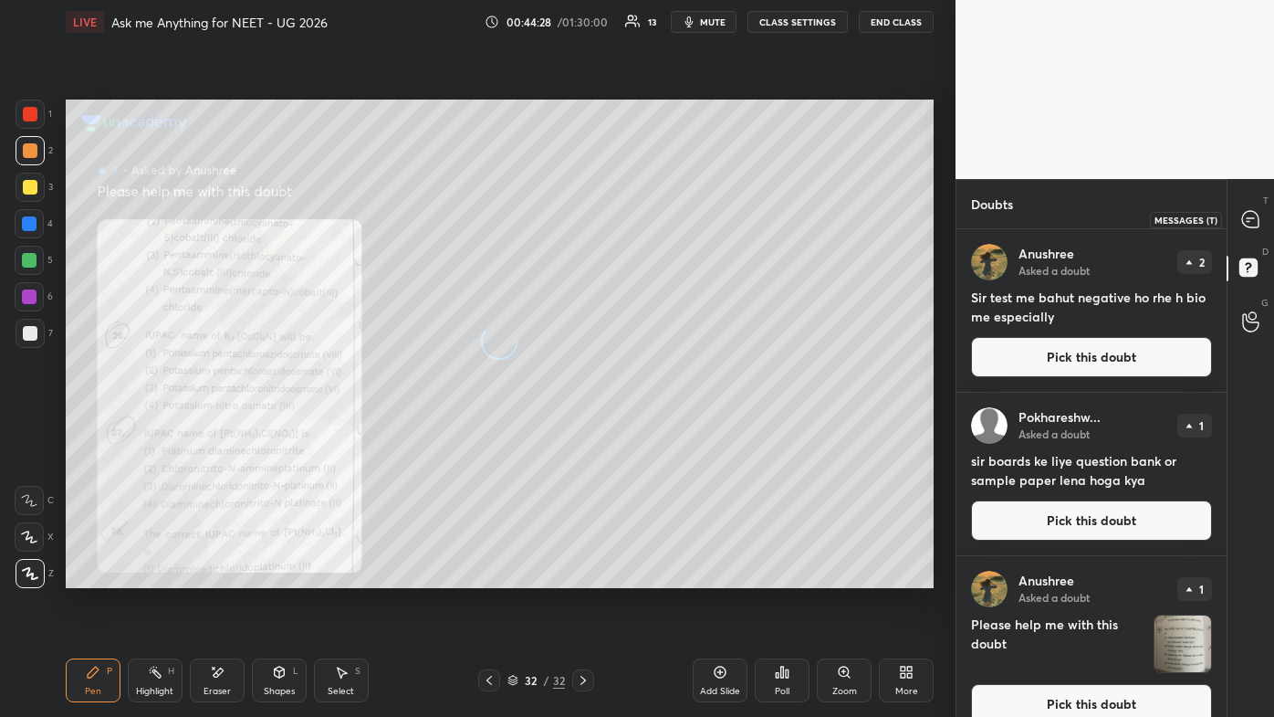
click at [655, 220] on icon at bounding box center [1250, 219] width 16 height 16
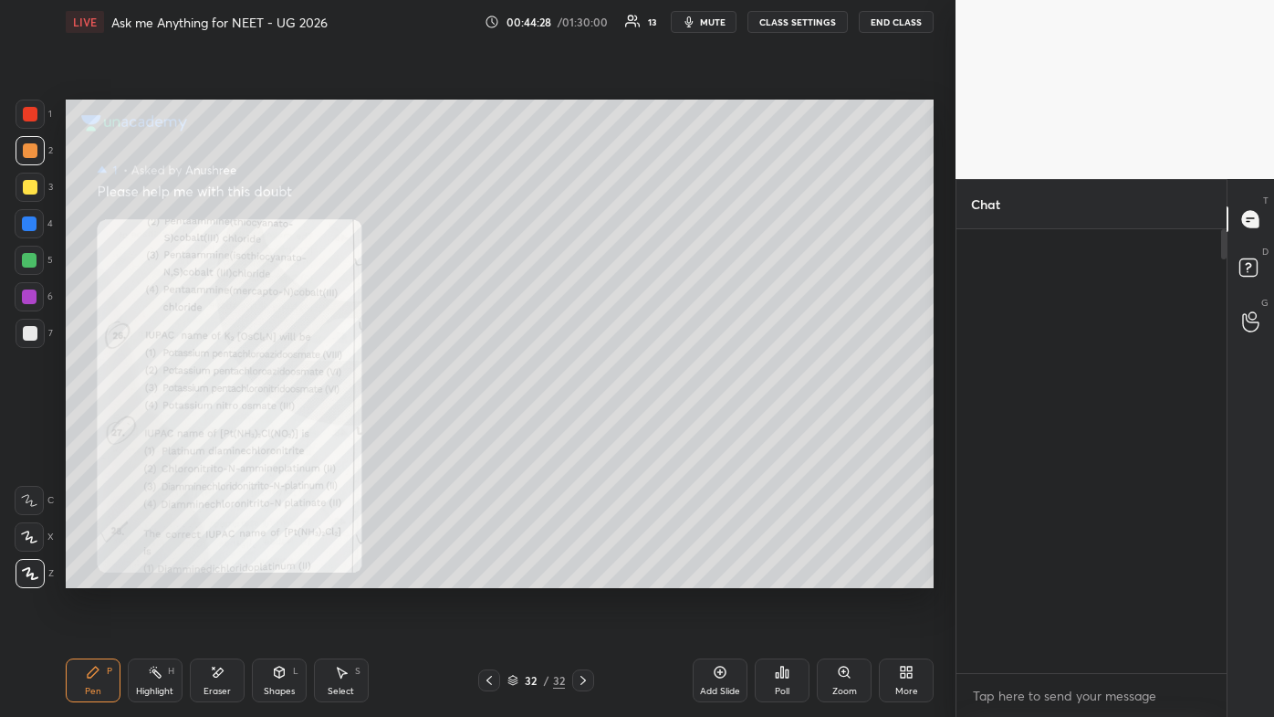
scroll to position [438, 265]
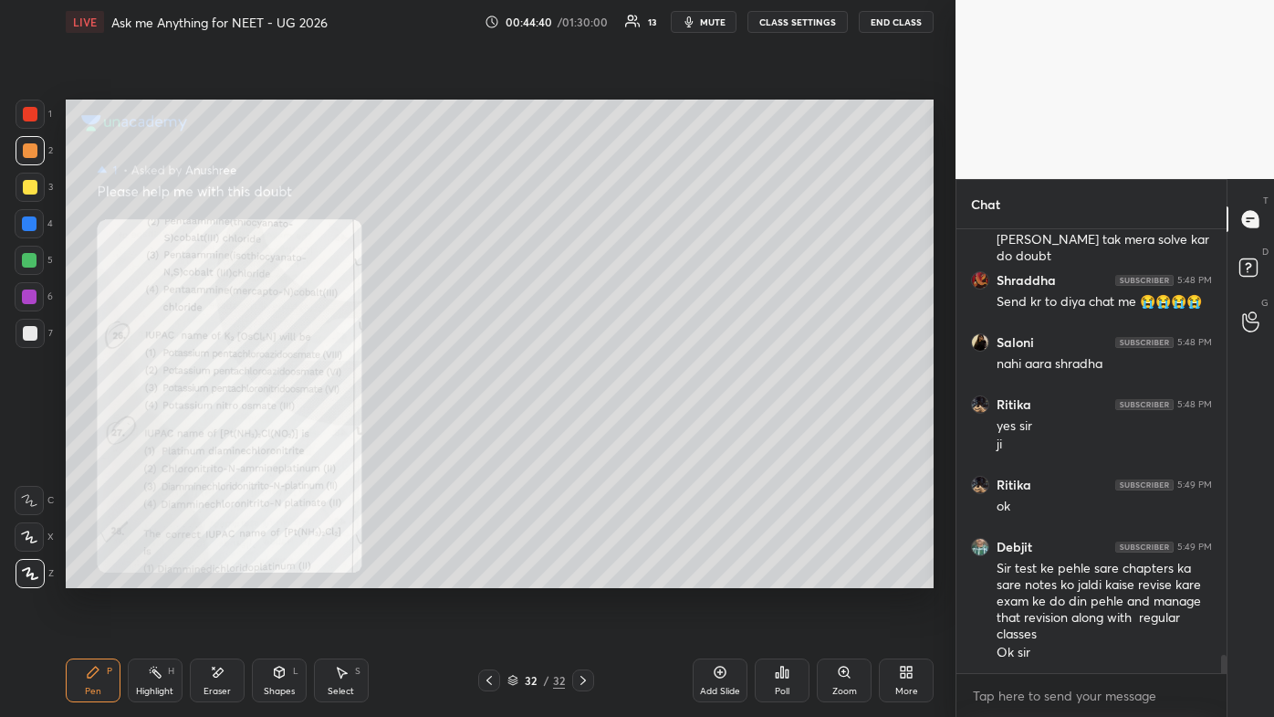
click at [655, 429] on div "Zoom" at bounding box center [844, 680] width 55 height 44
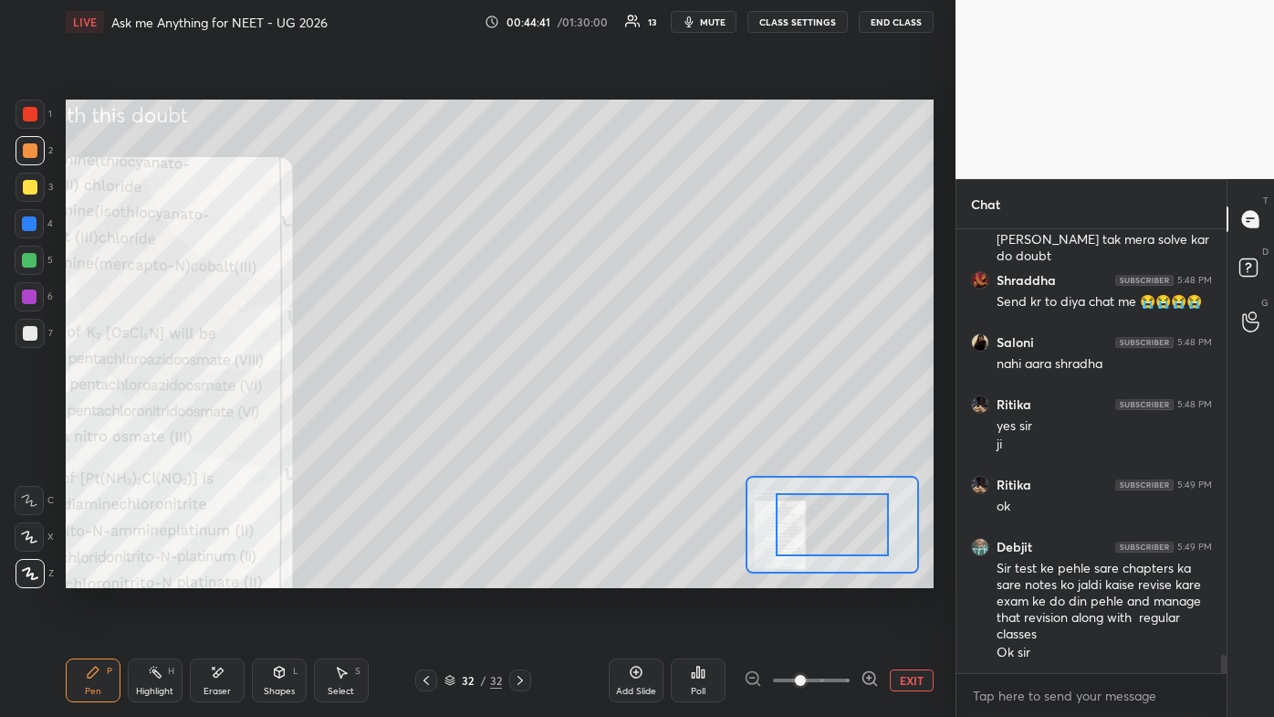
click at [655, 429] on span at bounding box center [811, 679] width 77 height 27
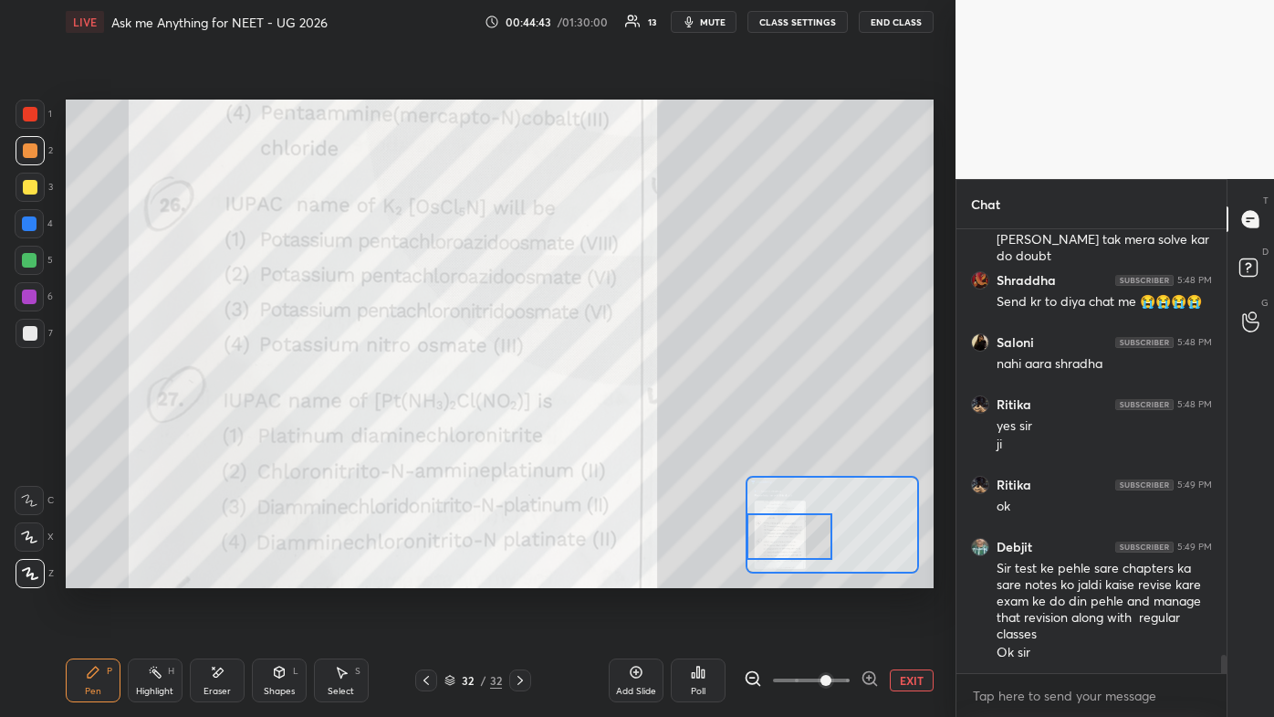
drag, startPoint x: 788, startPoint y: 539, endPoint x: 764, endPoint y: 549, distance: 25.8
click at [655, 429] on div at bounding box center [789, 536] width 85 height 47
click at [655, 268] on rect at bounding box center [1248, 267] width 17 height 17
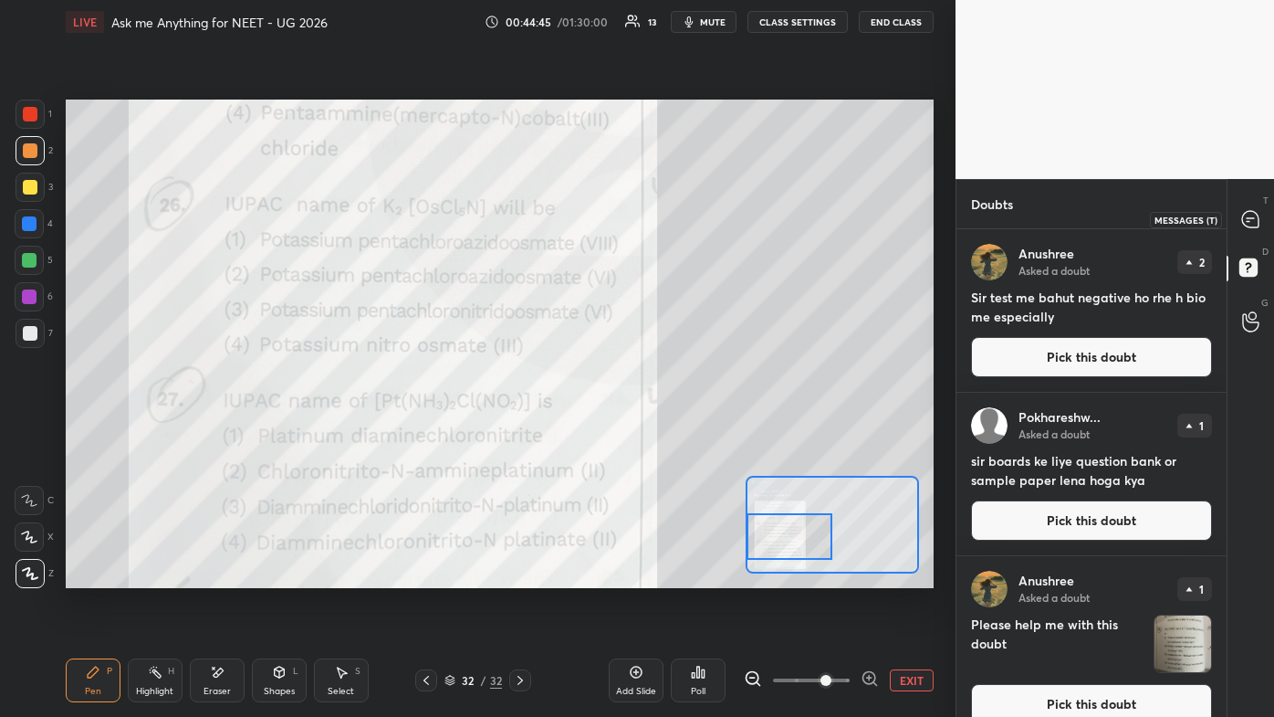
drag, startPoint x: 1250, startPoint y: 227, endPoint x: 1253, endPoint y: 259, distance: 32.2
click at [655, 227] on icon at bounding box center [1250, 219] width 16 height 16
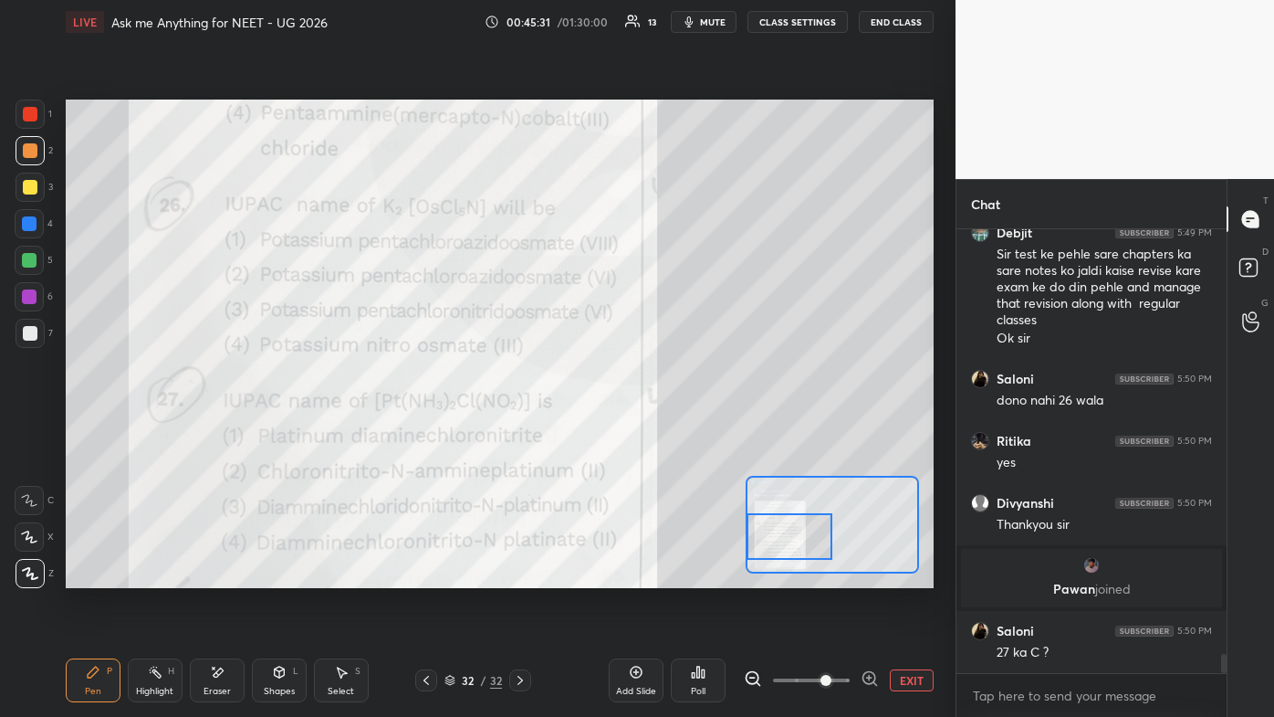
scroll to position [9856, 0]
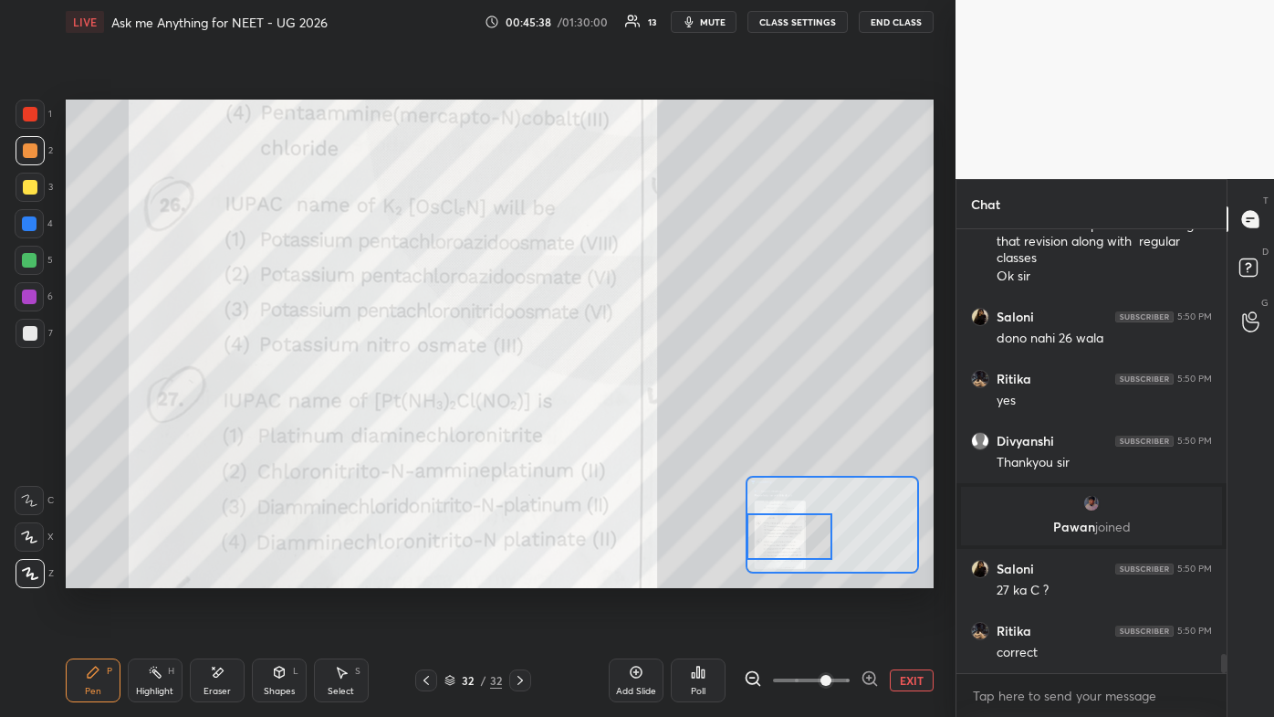
click at [534, 429] on div "Setting up your live class Poll for secs No correct answer Start poll" at bounding box center [499, 344] width 883 height 600
click at [578, 429] on div "Setting up your live class Poll for secs No correct answer Start poll" at bounding box center [499, 344] width 883 height 600
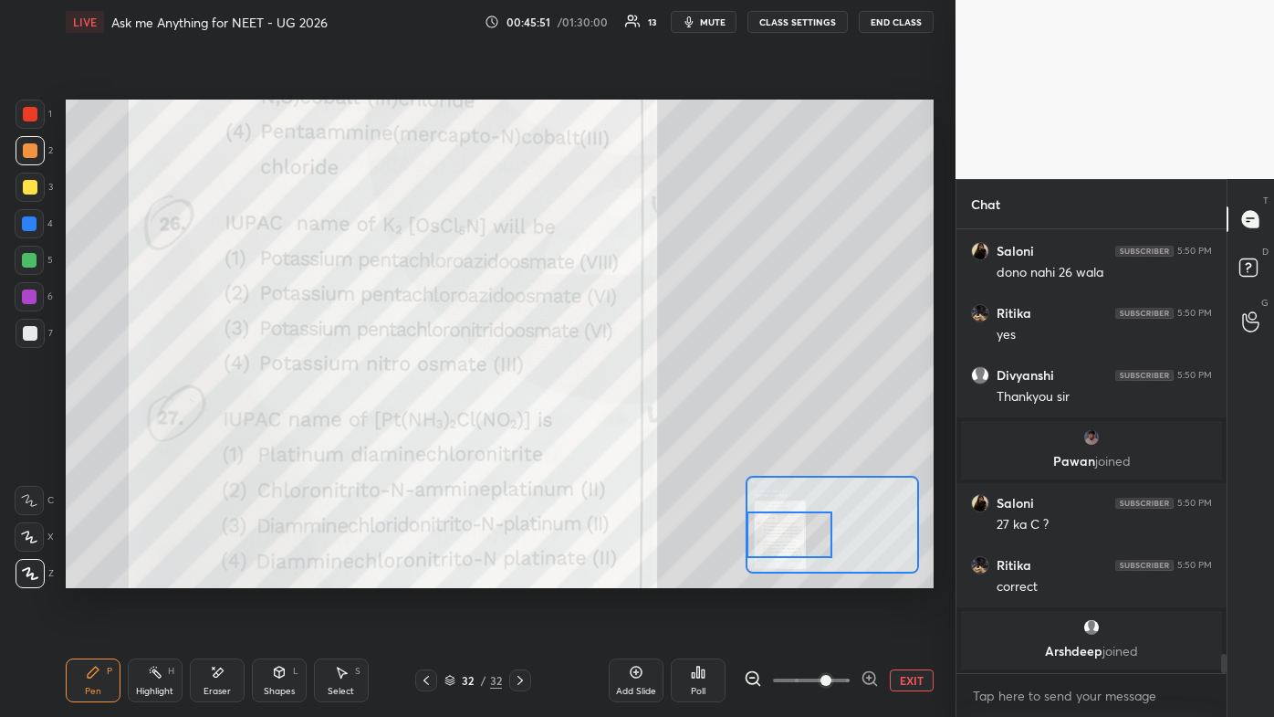
drag, startPoint x: 778, startPoint y: 522, endPoint x: 779, endPoint y: 507, distance: 15.5
click at [655, 429] on div at bounding box center [789, 534] width 85 height 47
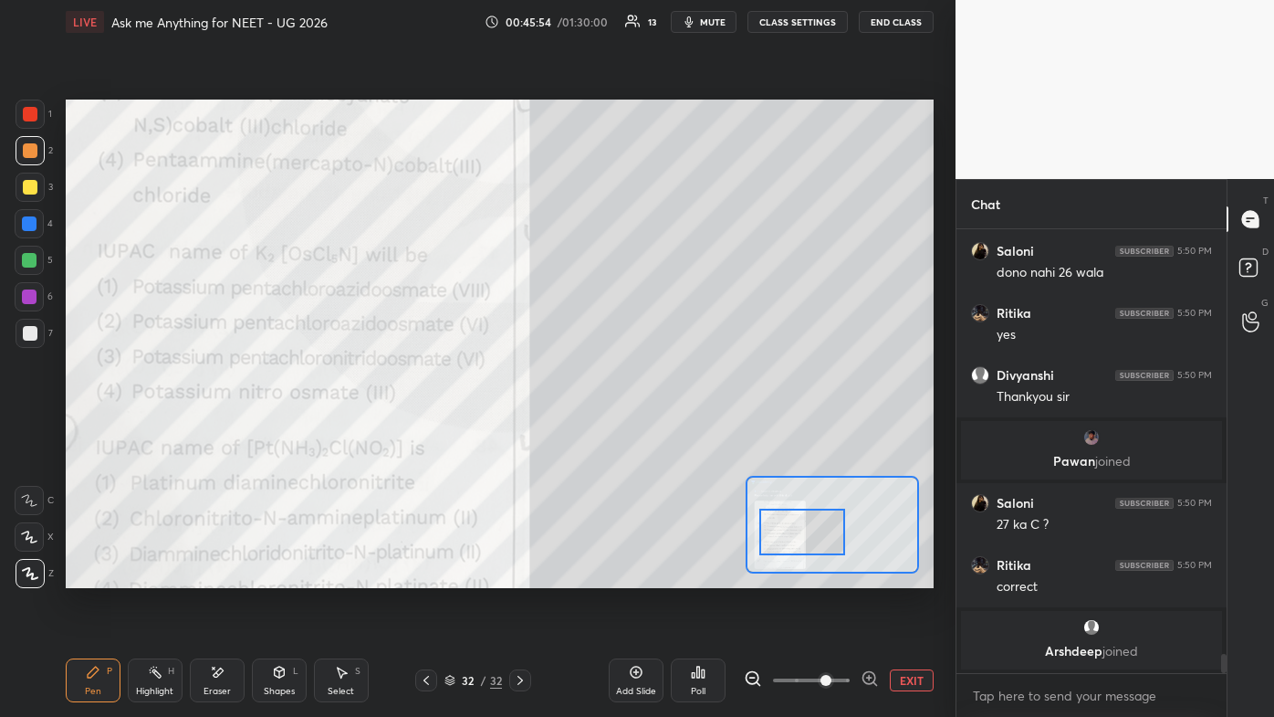
drag, startPoint x: 782, startPoint y: 513, endPoint x: 797, endPoint y: 503, distance: 17.7
click at [655, 429] on div at bounding box center [802, 532] width 85 height 47
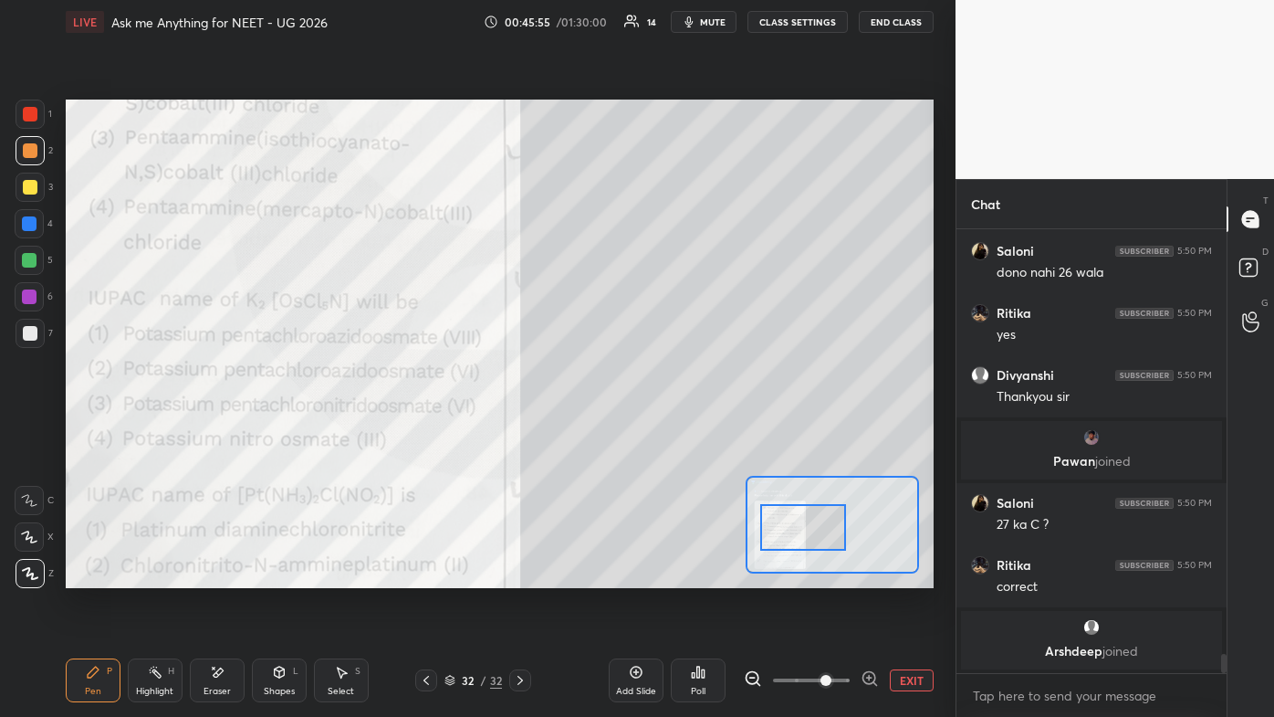
click at [655, 429] on button "EXIT" at bounding box center [912, 680] width 44 height 22
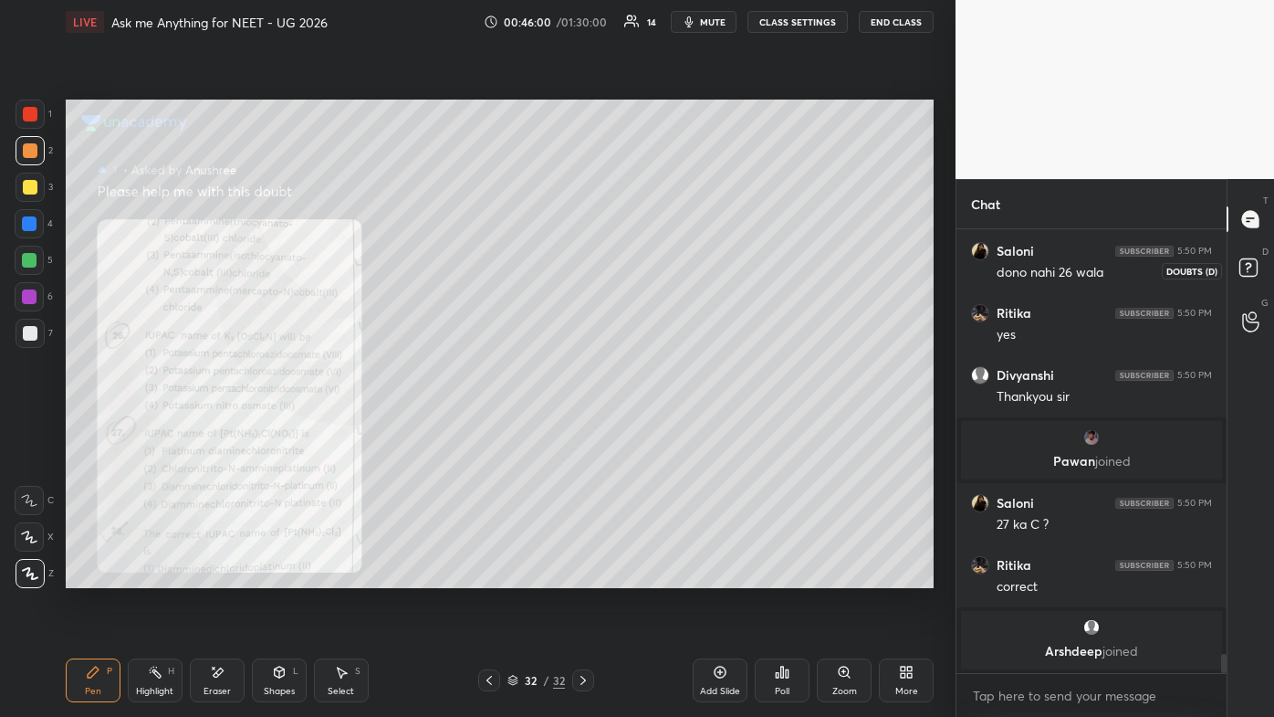
click at [655, 270] on icon at bounding box center [1251, 270] width 33 height 33
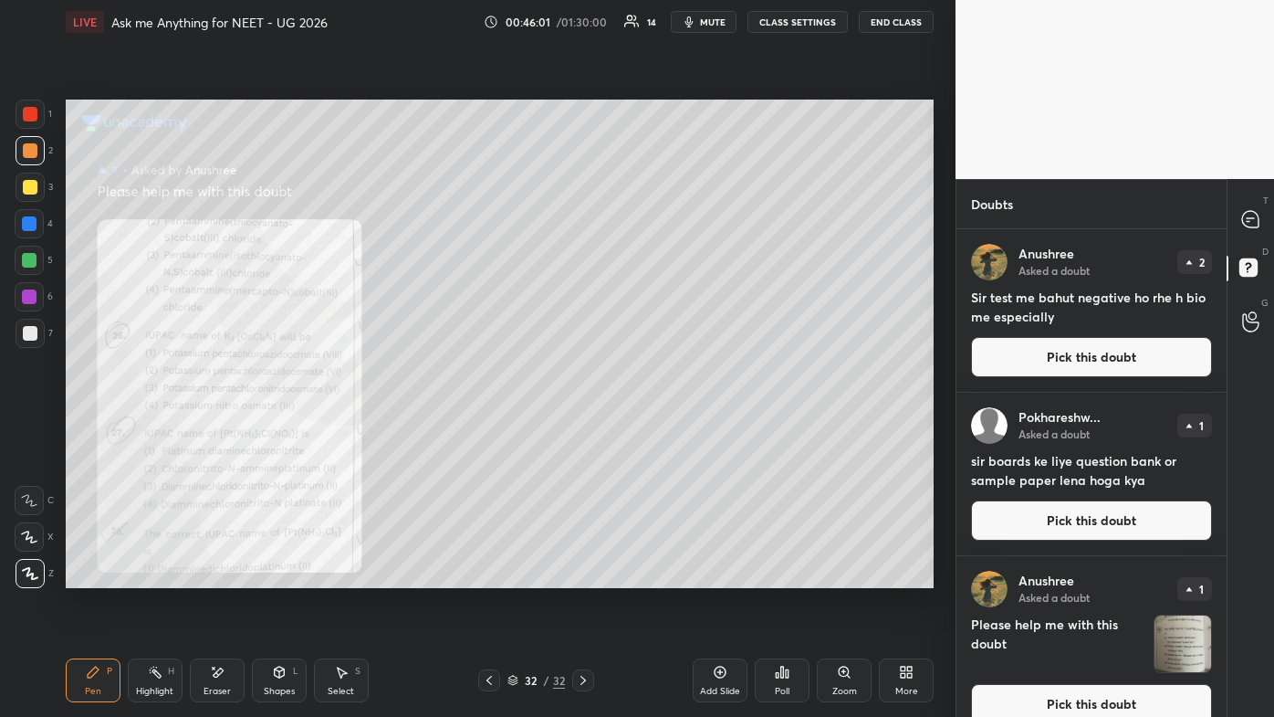
click at [655, 429] on button "Pick this doubt" at bounding box center [1091, 704] width 241 height 40
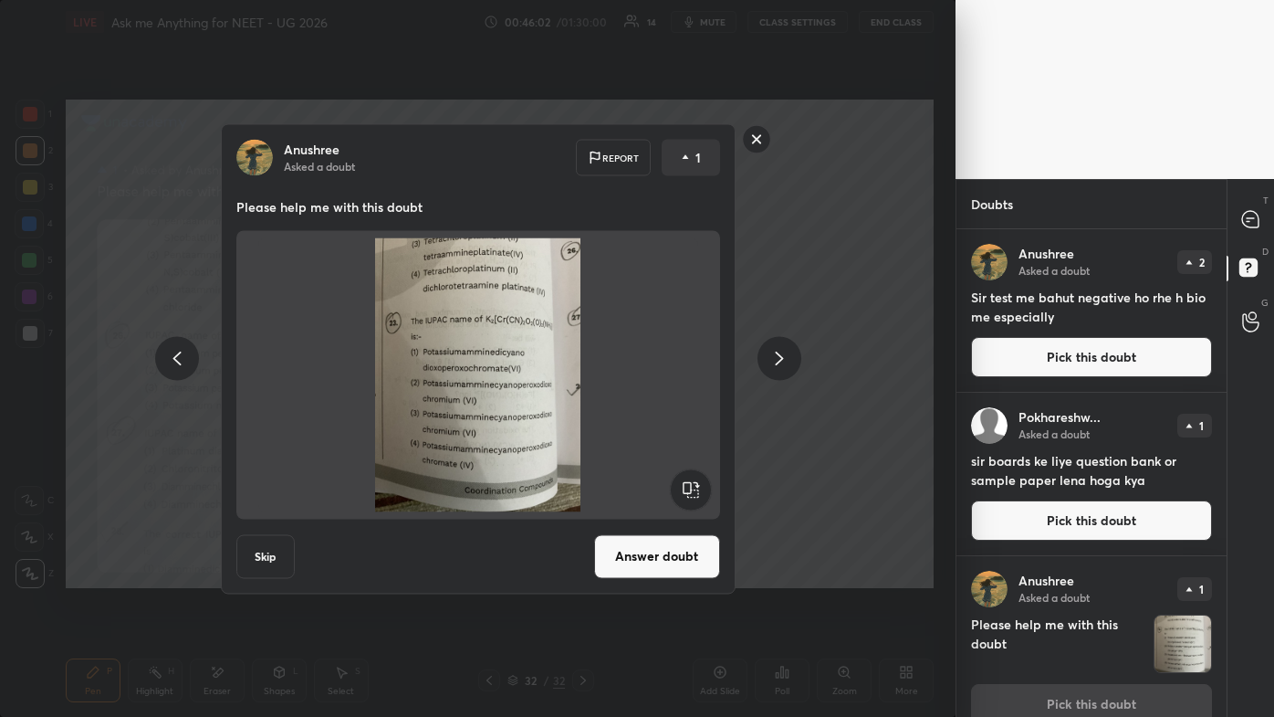
scroll to position [22, 0]
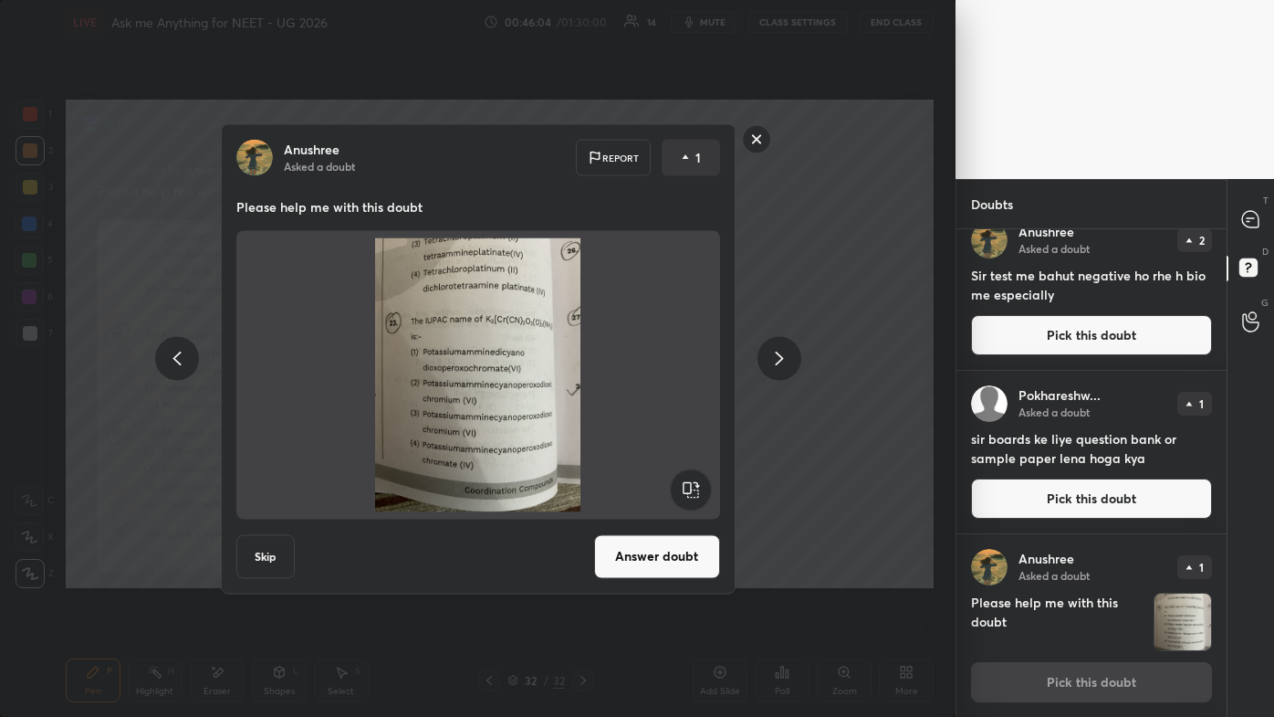
click at [655, 429] on button "Answer doubt" at bounding box center [657, 556] width 126 height 44
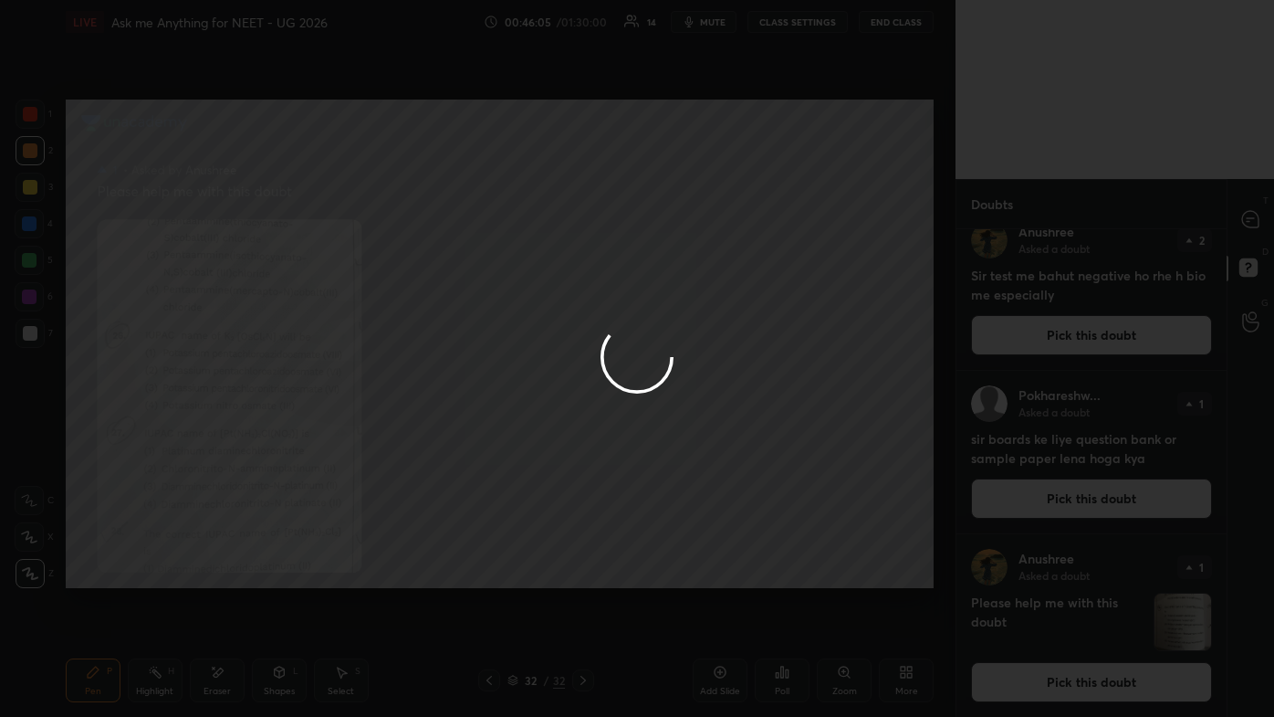
scroll to position [0, 0]
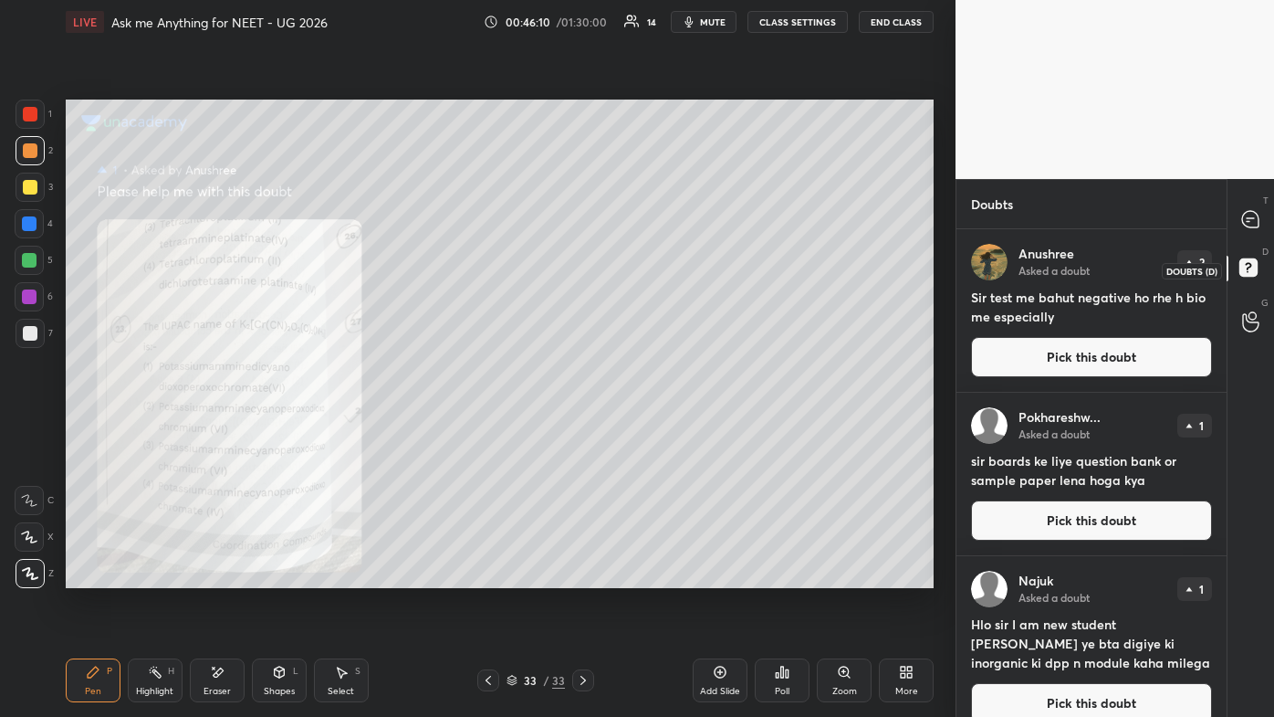
drag, startPoint x: 1252, startPoint y: 265, endPoint x: 1258, endPoint y: 251, distance: 15.1
click at [655, 265] on icon at bounding box center [1251, 270] width 33 height 33
drag, startPoint x: 1243, startPoint y: 271, endPoint x: 1245, endPoint y: 261, distance: 10.2
click at [655, 270] on rect at bounding box center [1248, 267] width 17 height 17
click at [655, 214] on icon at bounding box center [1250, 219] width 16 height 16
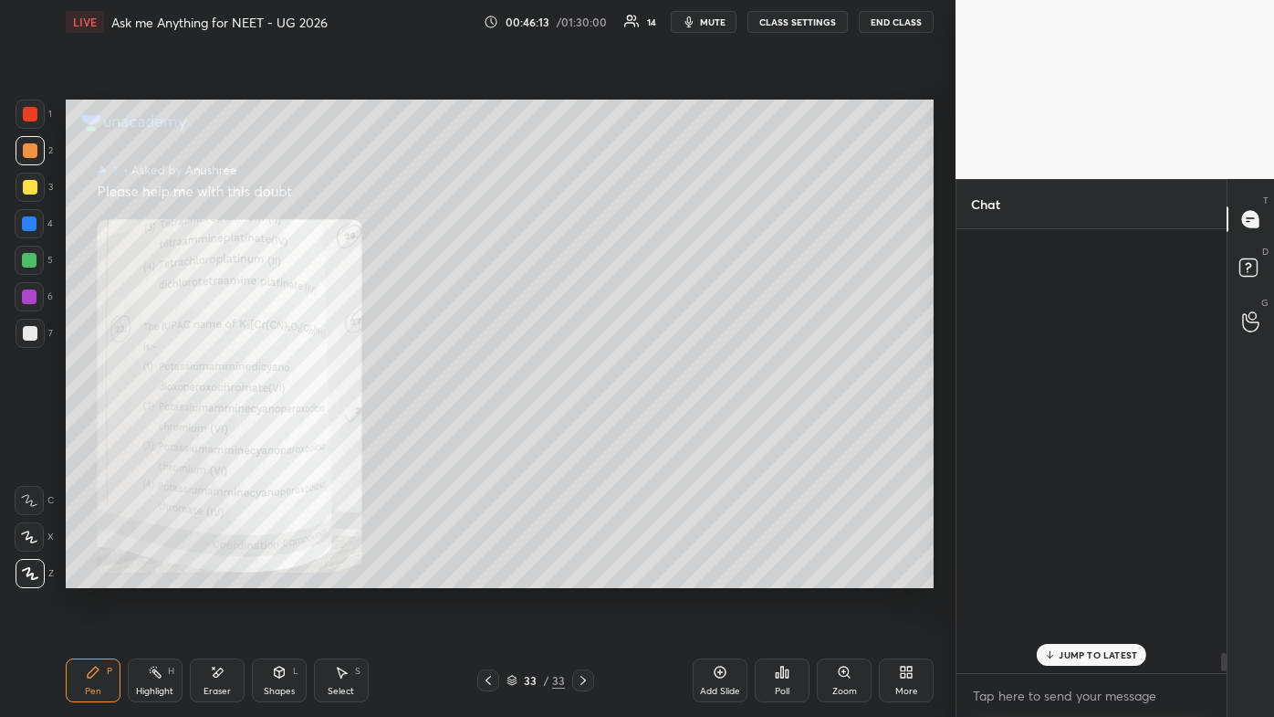
scroll to position [438, 265]
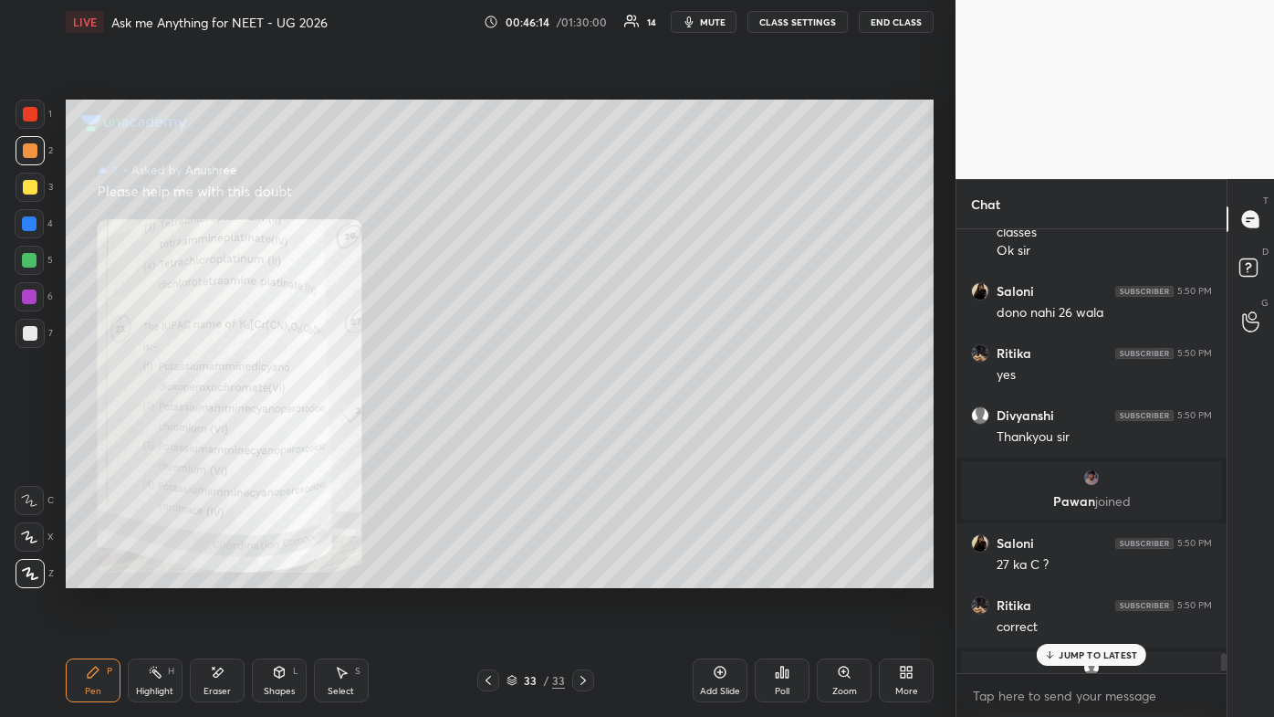
drag, startPoint x: 1070, startPoint y: 657, endPoint x: 1054, endPoint y: 666, distance: 18.4
click at [655, 429] on p "JUMP TO LATEST" at bounding box center [1098, 654] width 79 height 11
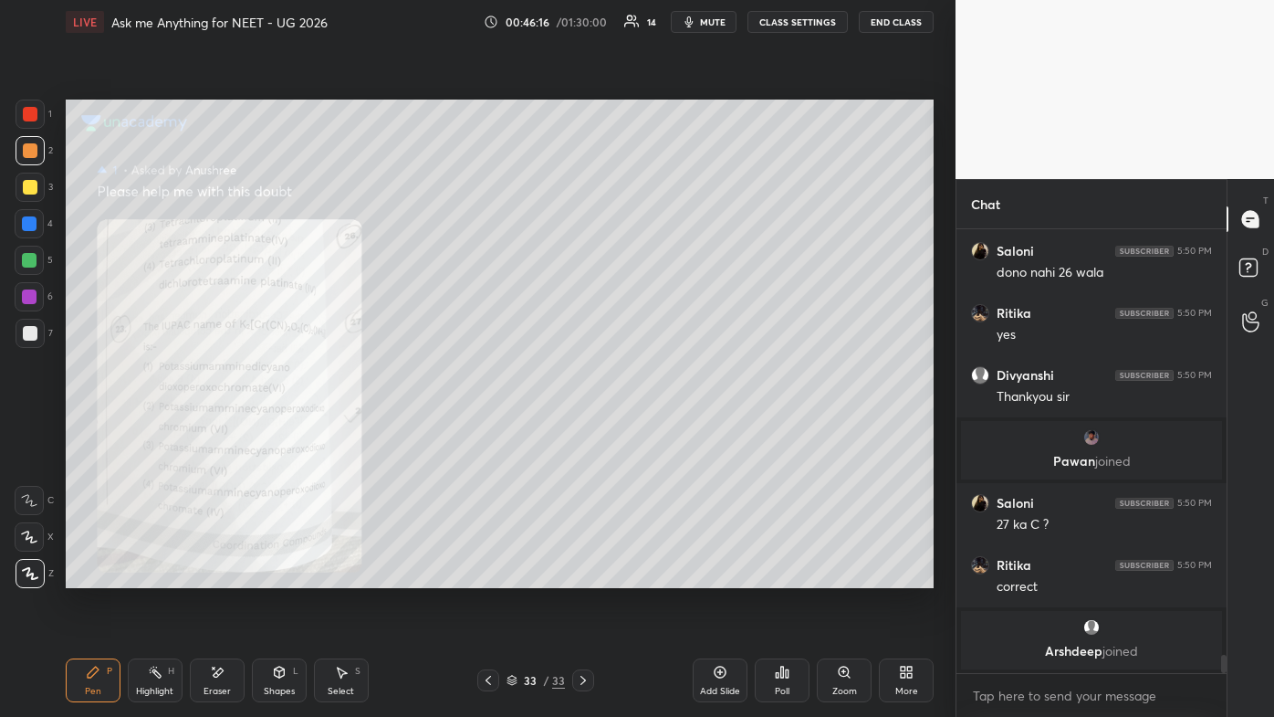
click at [655, 429] on icon at bounding box center [844, 671] width 10 height 10
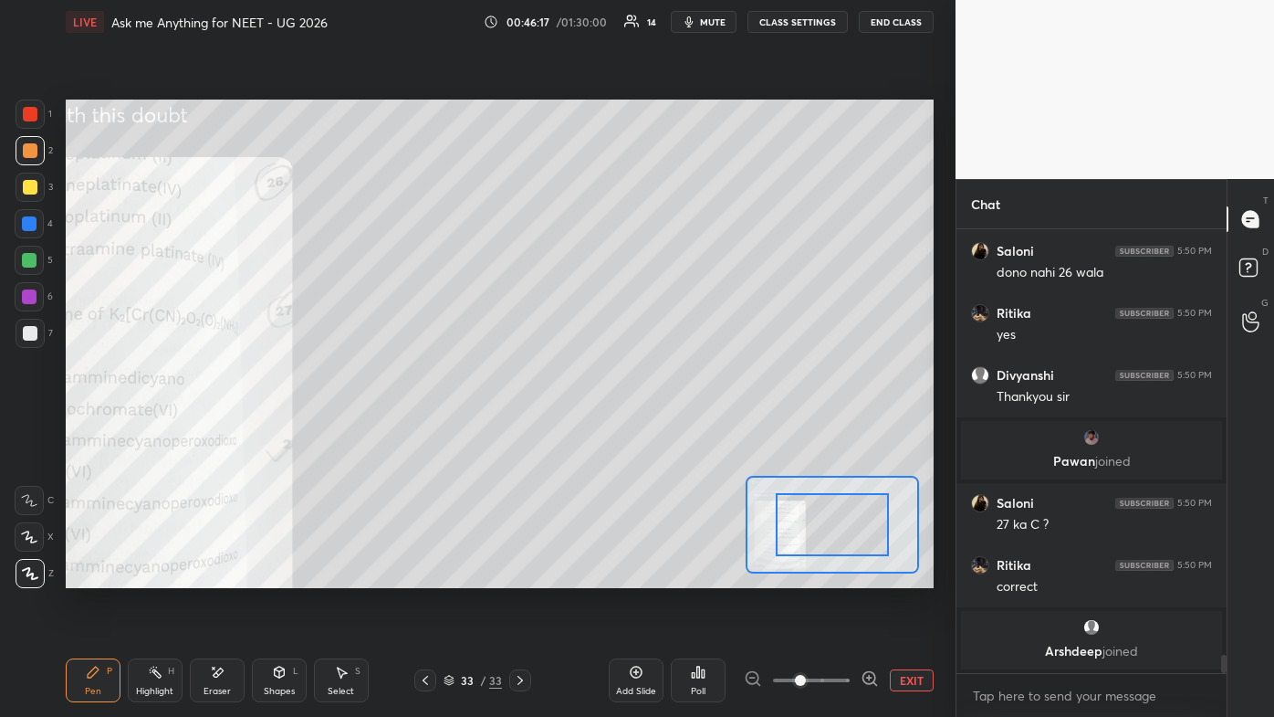
click at [655, 429] on span at bounding box center [811, 679] width 77 height 27
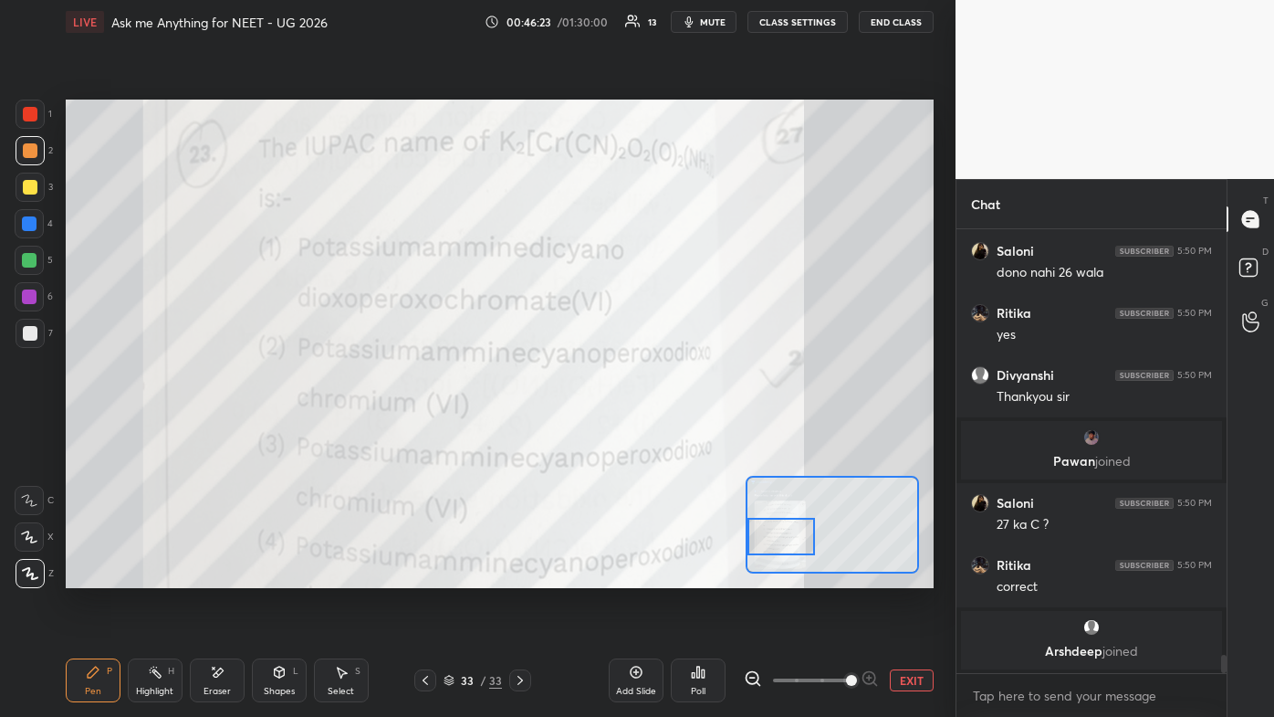
drag, startPoint x: 816, startPoint y: 529, endPoint x: 767, endPoint y: 542, distance: 51.2
click at [655, 429] on div at bounding box center [782, 536] width 68 height 37
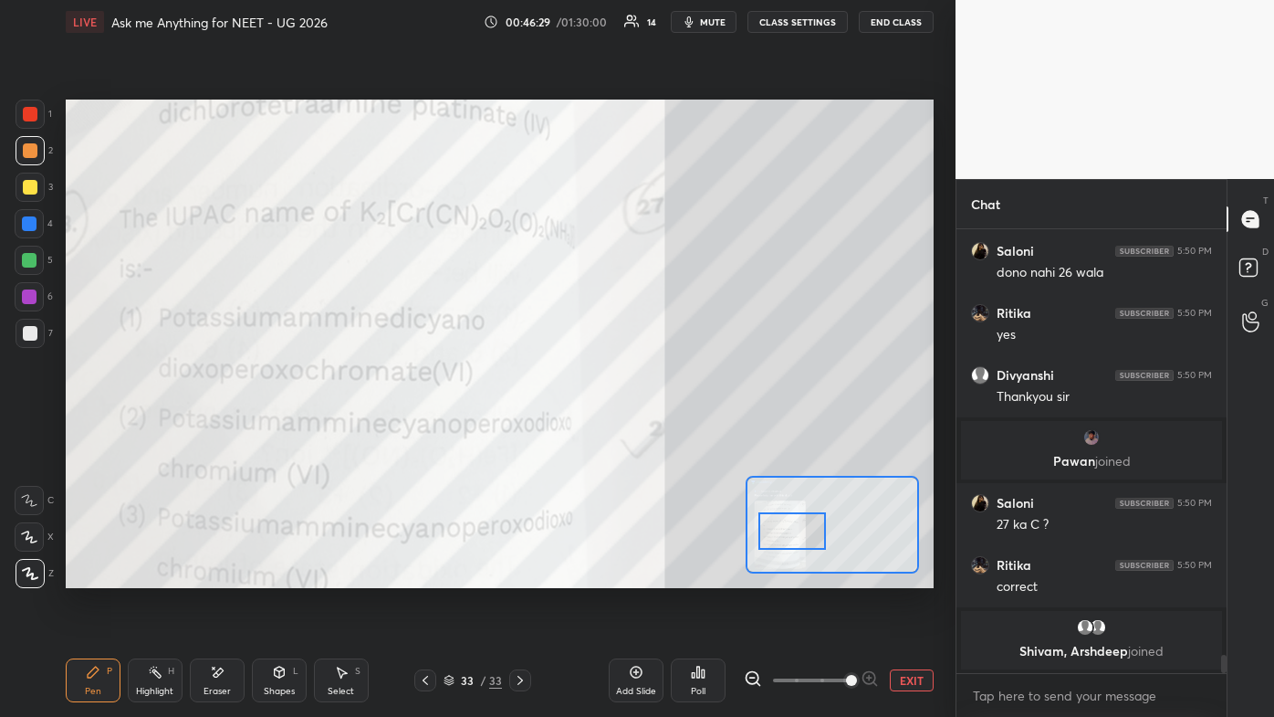
click at [655, 429] on div at bounding box center [793, 530] width 68 height 37
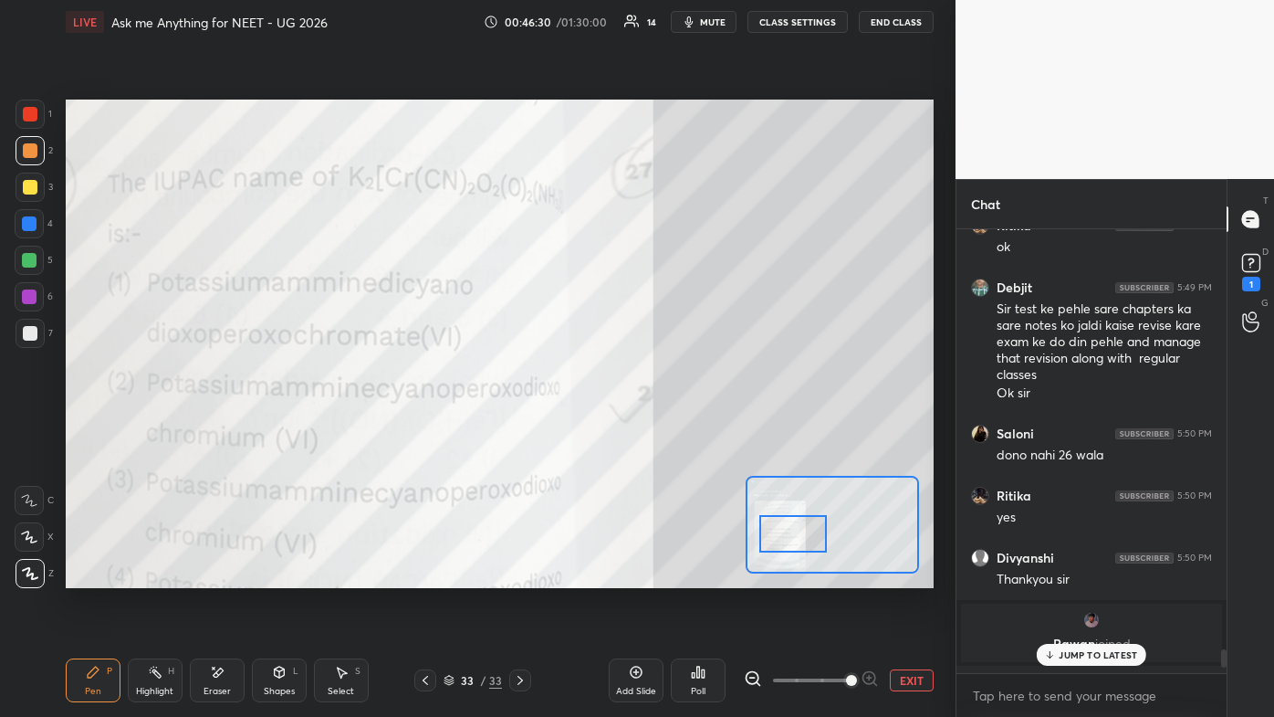
scroll to position [10200, 0]
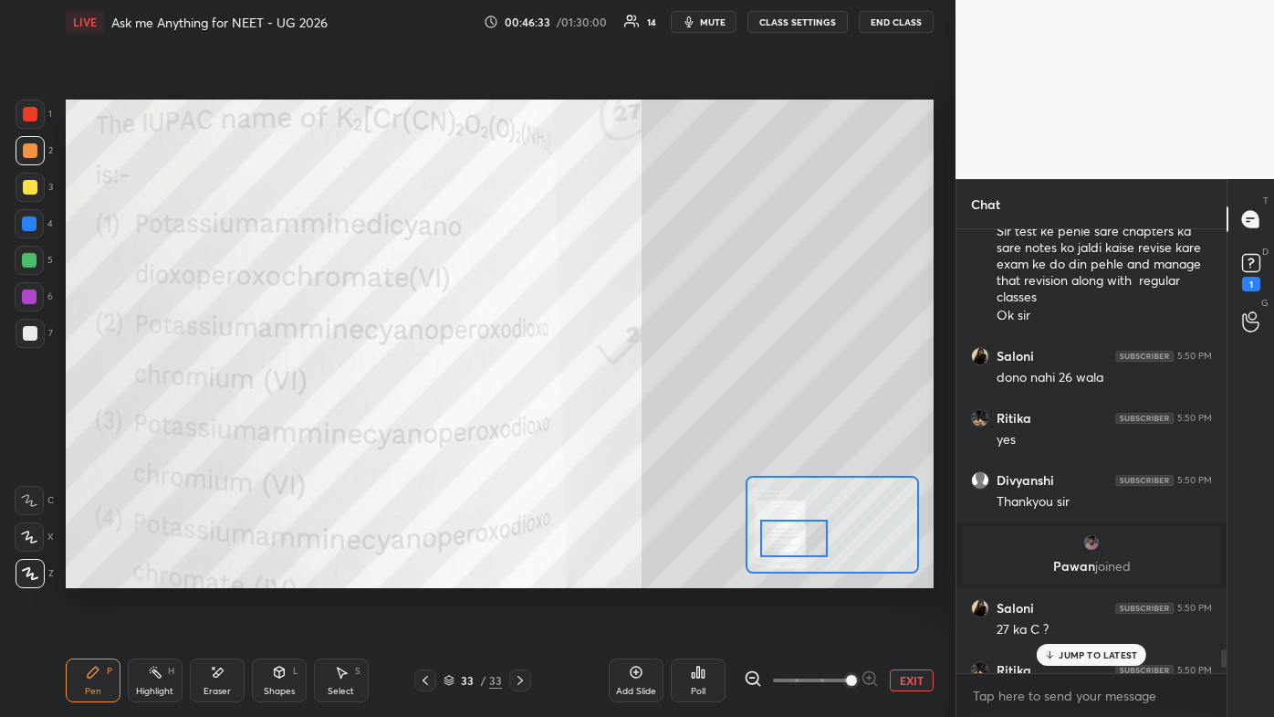
click at [655, 429] on div at bounding box center [794, 537] width 68 height 37
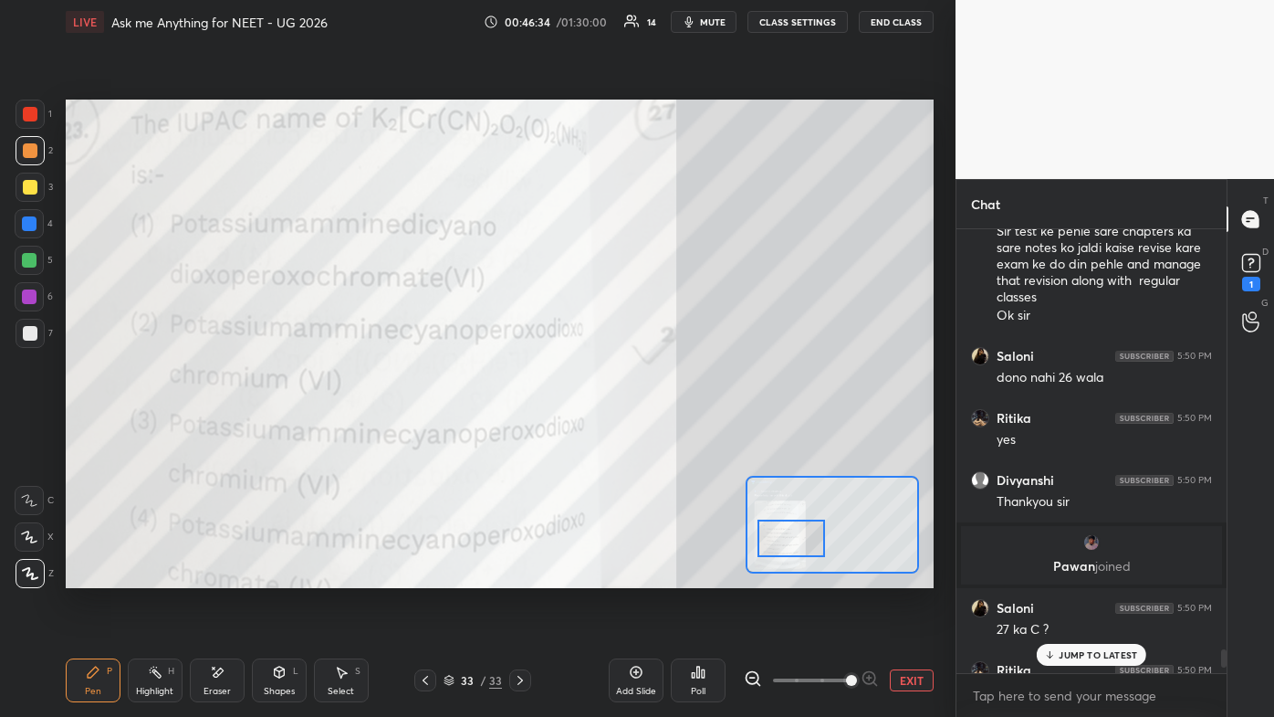
click at [655, 429] on p "JUMP TO LATEST" at bounding box center [1098, 654] width 79 height 11
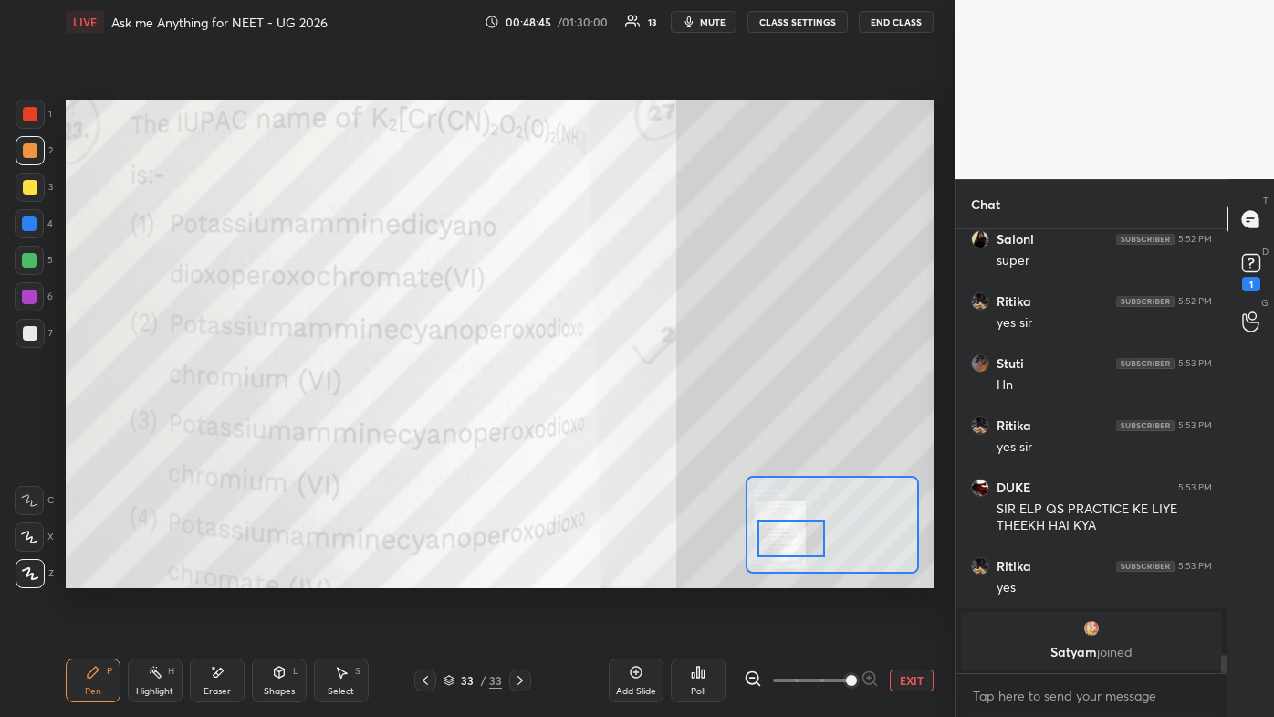
scroll to position [10387, 0]
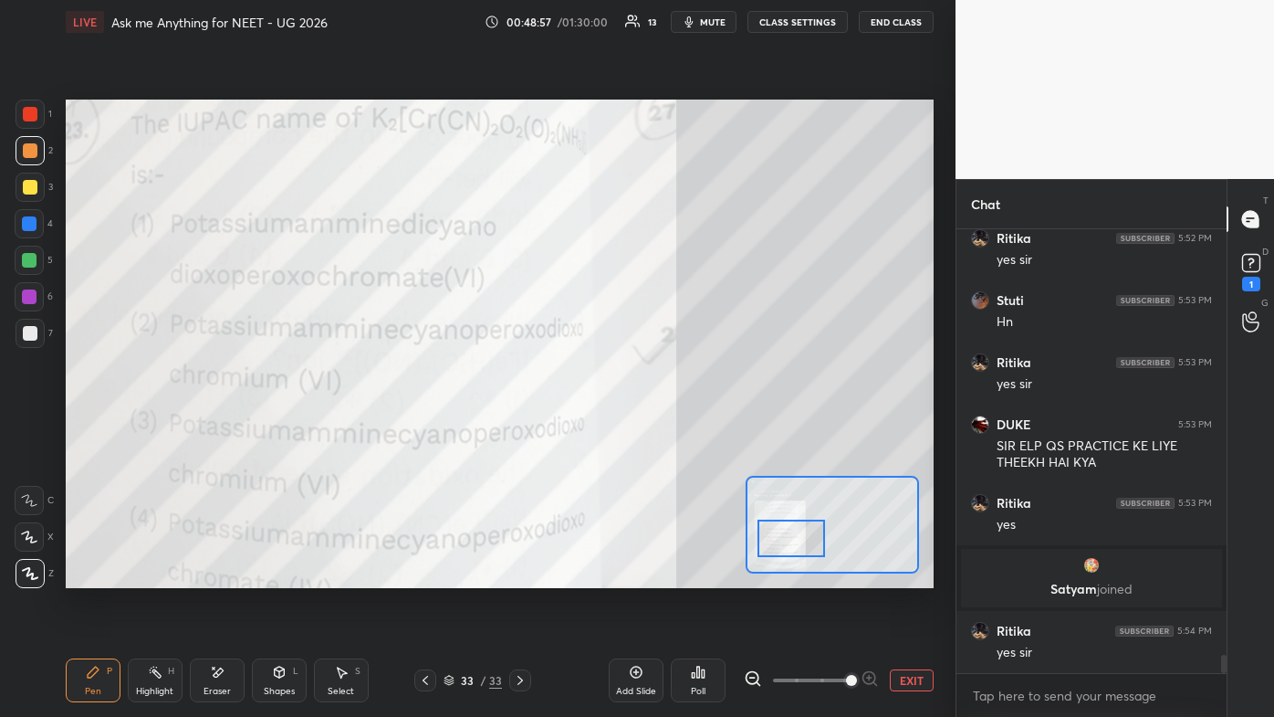
click at [655, 24] on span "mute" at bounding box center [713, 22] width 26 height 13
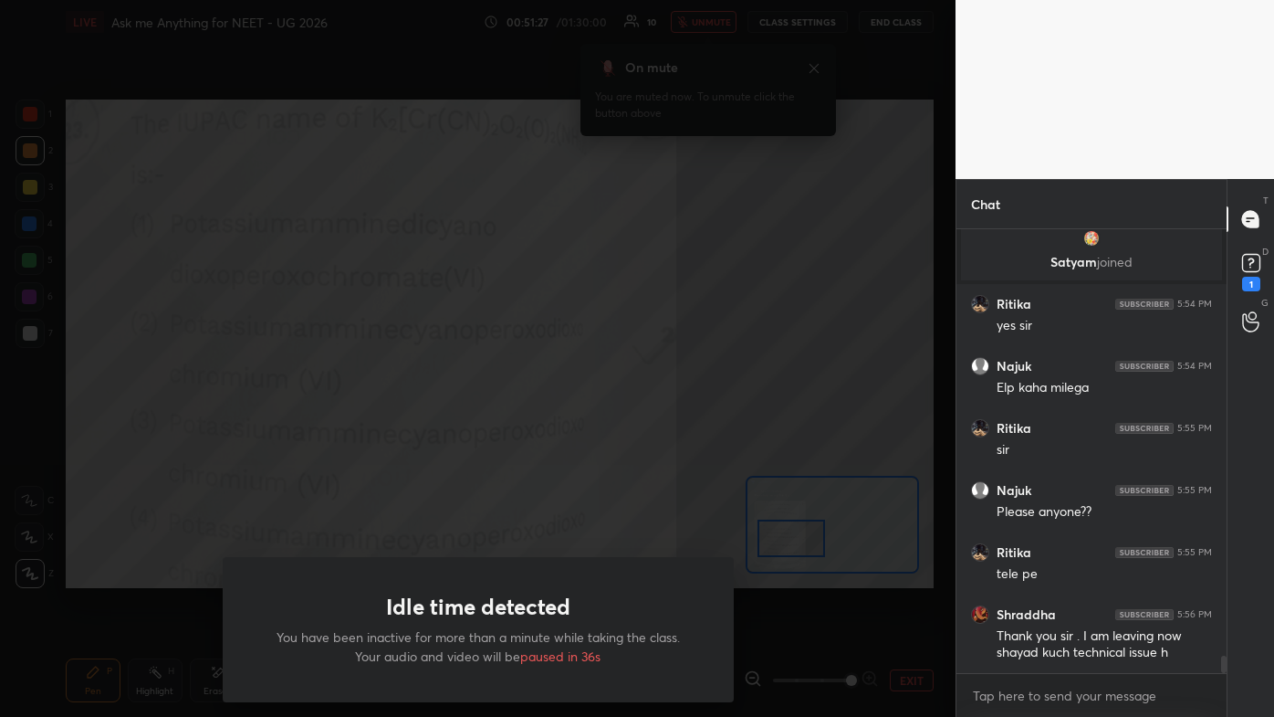
scroll to position [10780, 0]
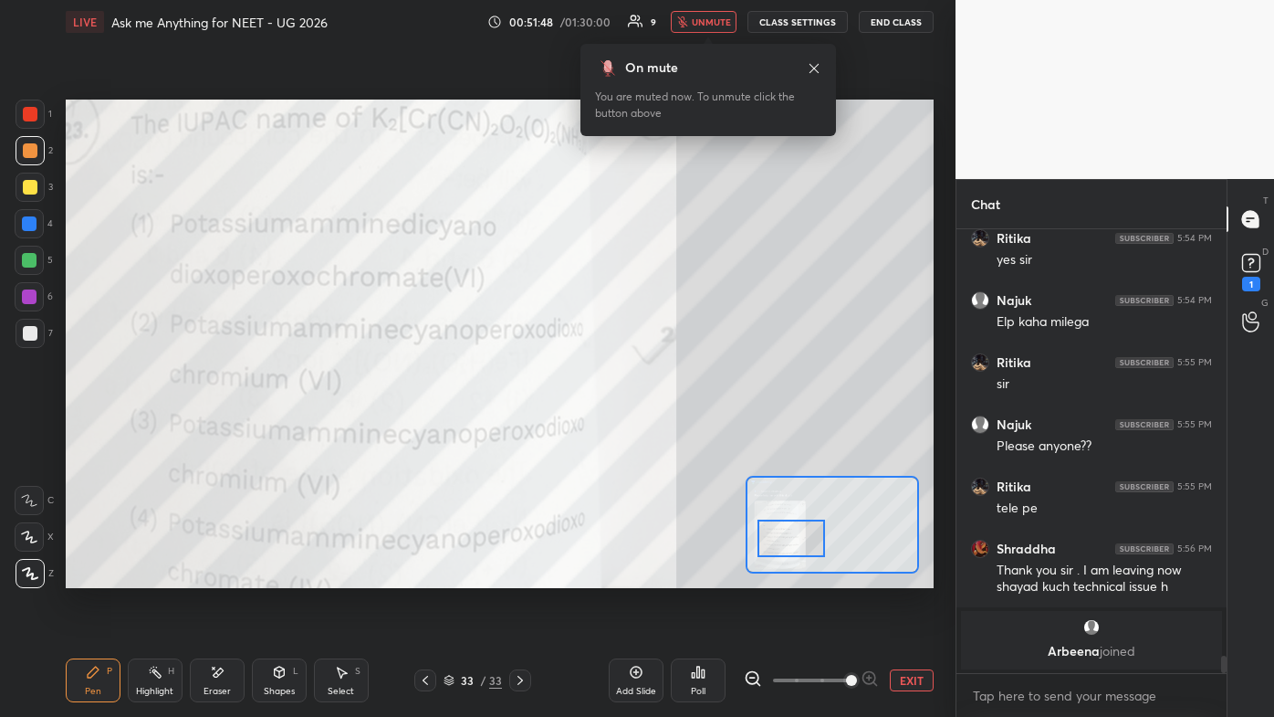
click at [655, 429] on button "EXIT" at bounding box center [912, 680] width 44 height 22
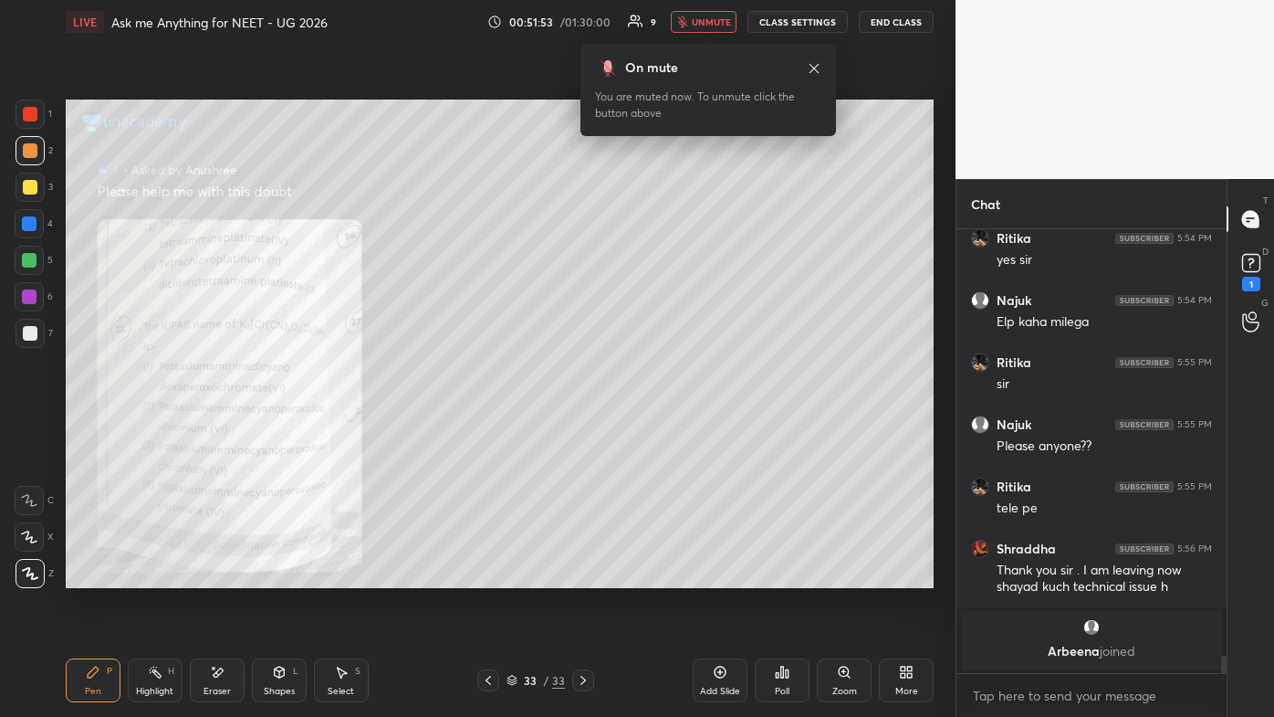
drag, startPoint x: 718, startPoint y: 9, endPoint x: 716, endPoint y: 33, distance: 23.9
click at [655, 12] on div "LIVE Ask me Anything for NEET - UG 2026 00:51:53 / 01:30:00 9 unmute CLASS SETT…" at bounding box center [500, 22] width 868 height 44
drag, startPoint x: 717, startPoint y: 19, endPoint x: 698, endPoint y: 41, distance: 28.5
click at [655, 21] on span "unmute" at bounding box center [711, 22] width 39 height 13
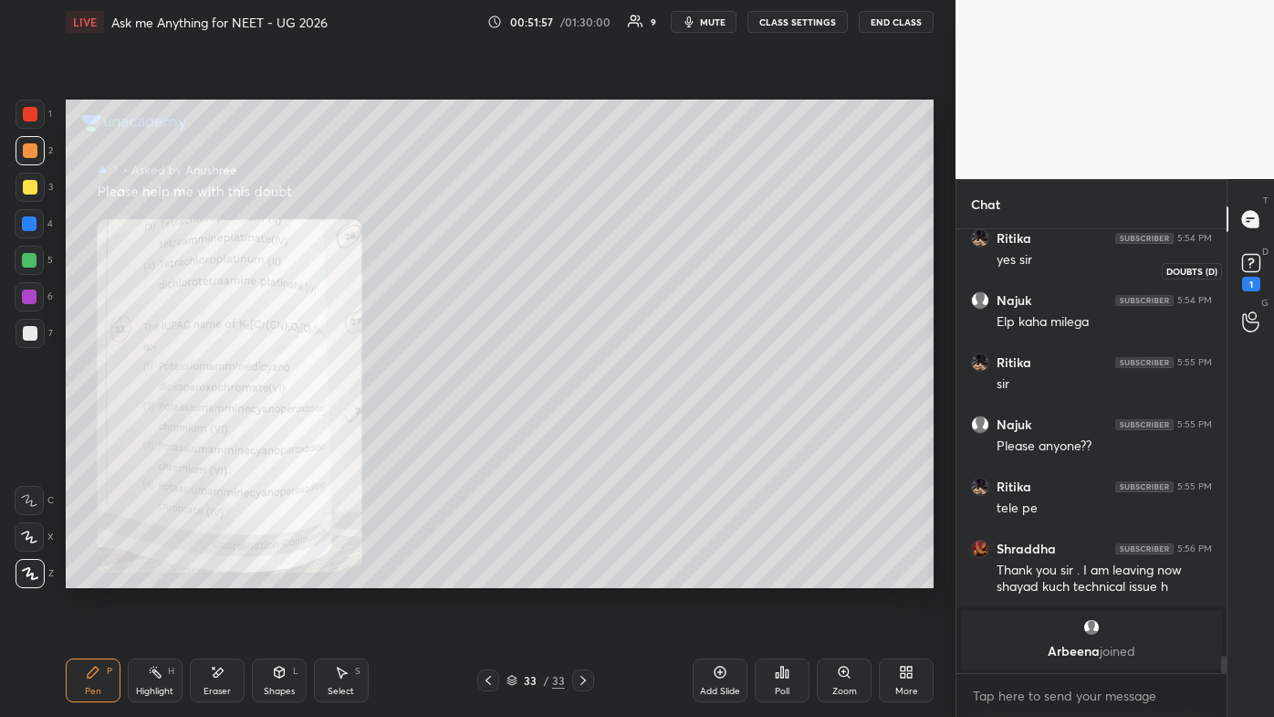
drag, startPoint x: 1251, startPoint y: 278, endPoint x: 1249, endPoint y: 287, distance: 9.3
click at [655, 279] on div "1" at bounding box center [1251, 284] width 18 height 15
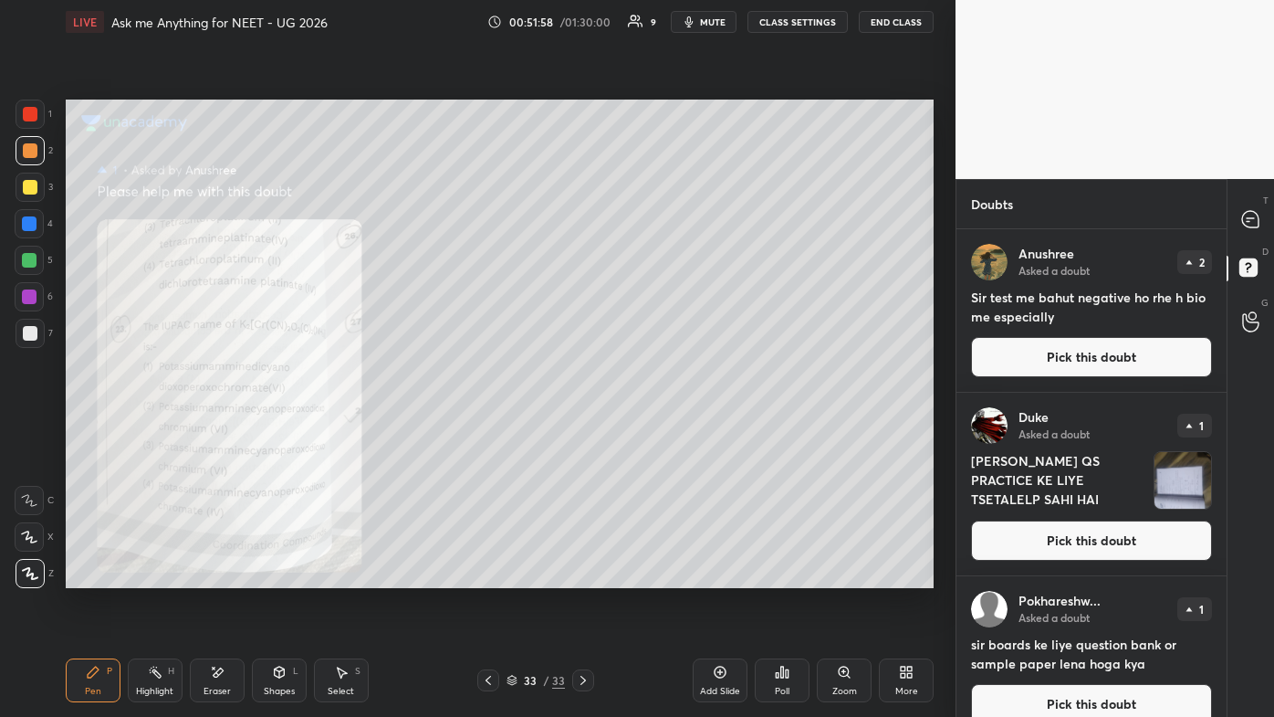
click at [655, 429] on button "Pick this doubt" at bounding box center [1091, 540] width 241 height 40
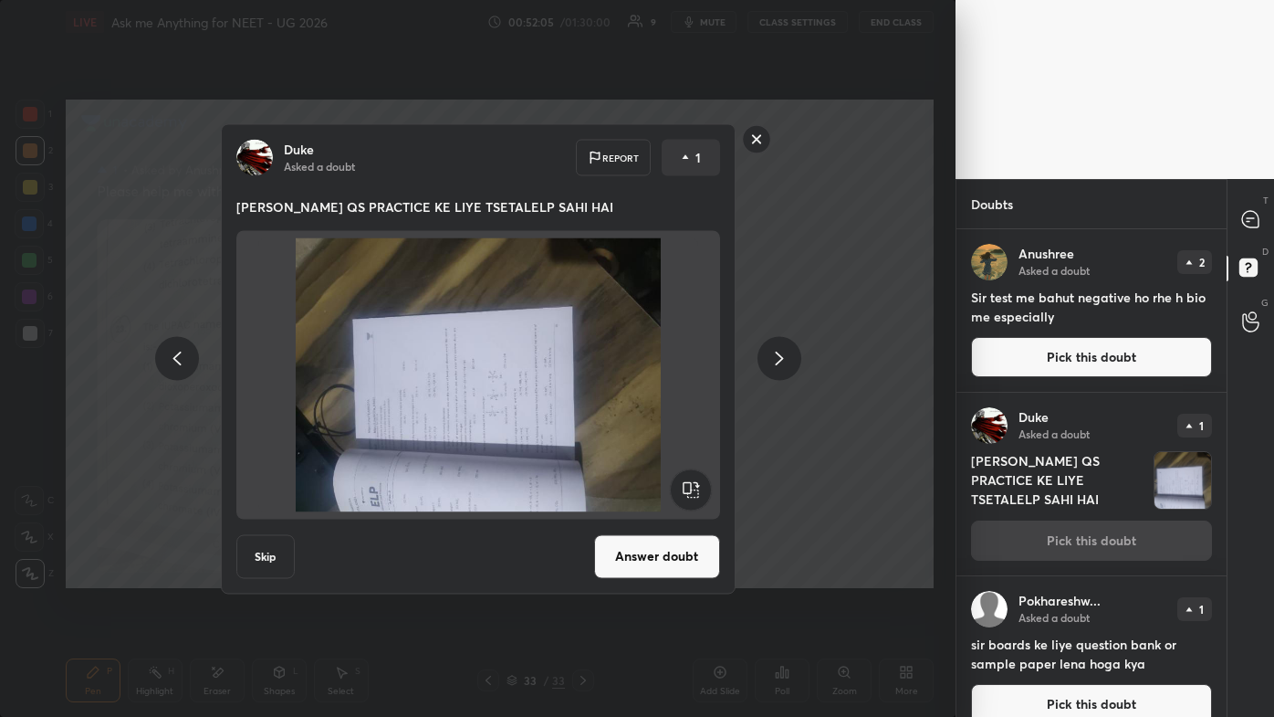
click at [655, 429] on rect at bounding box center [690, 488] width 41 height 41
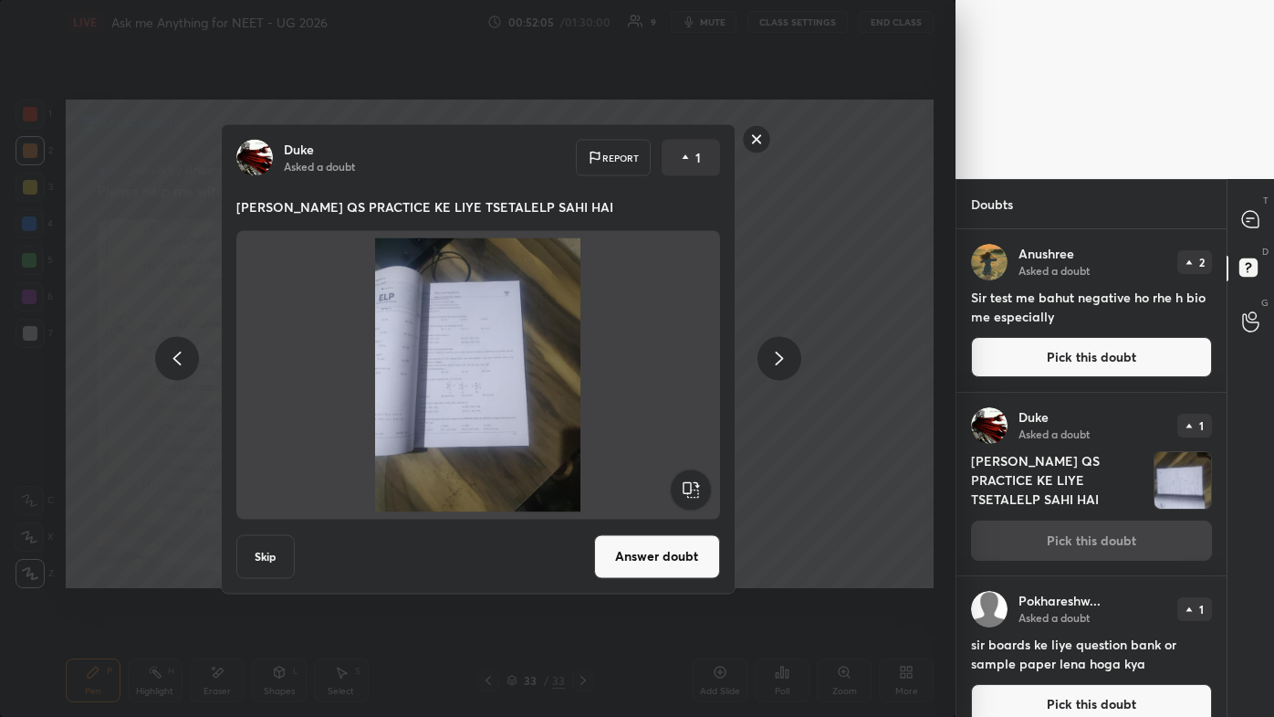
click at [655, 429] on button "Answer doubt" at bounding box center [657, 556] width 126 height 44
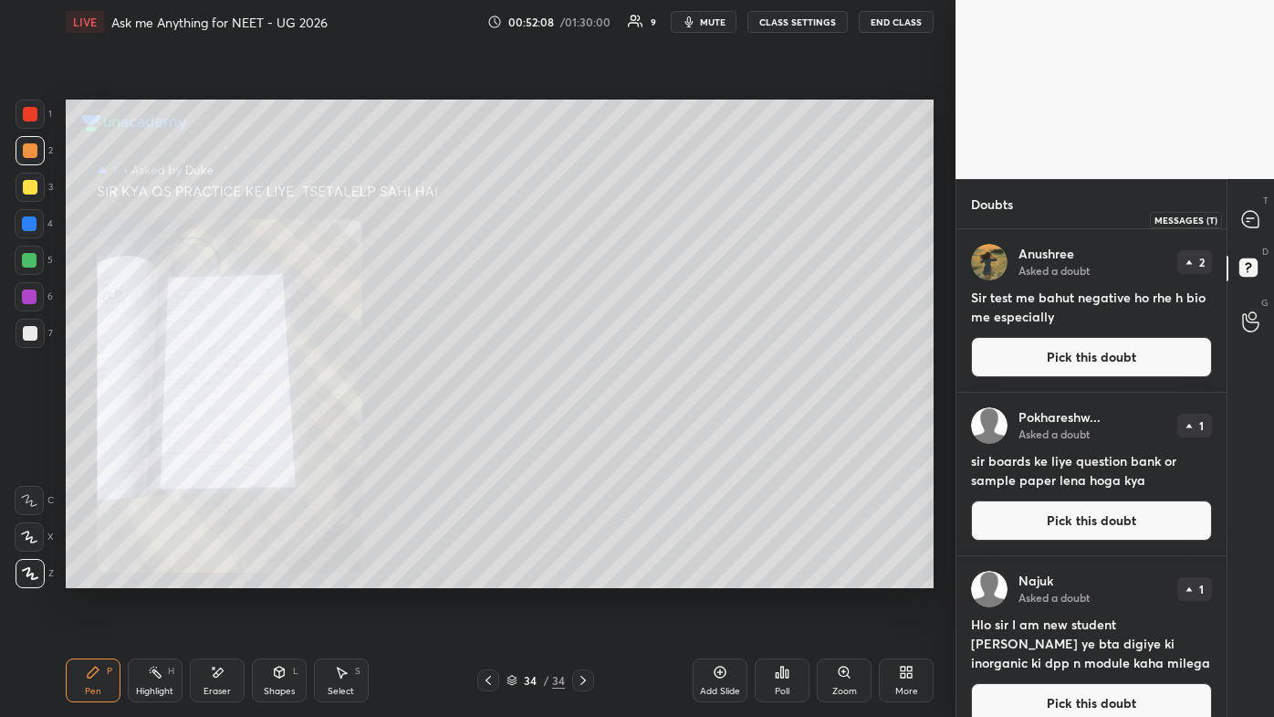
click at [655, 212] on icon at bounding box center [1250, 219] width 16 height 16
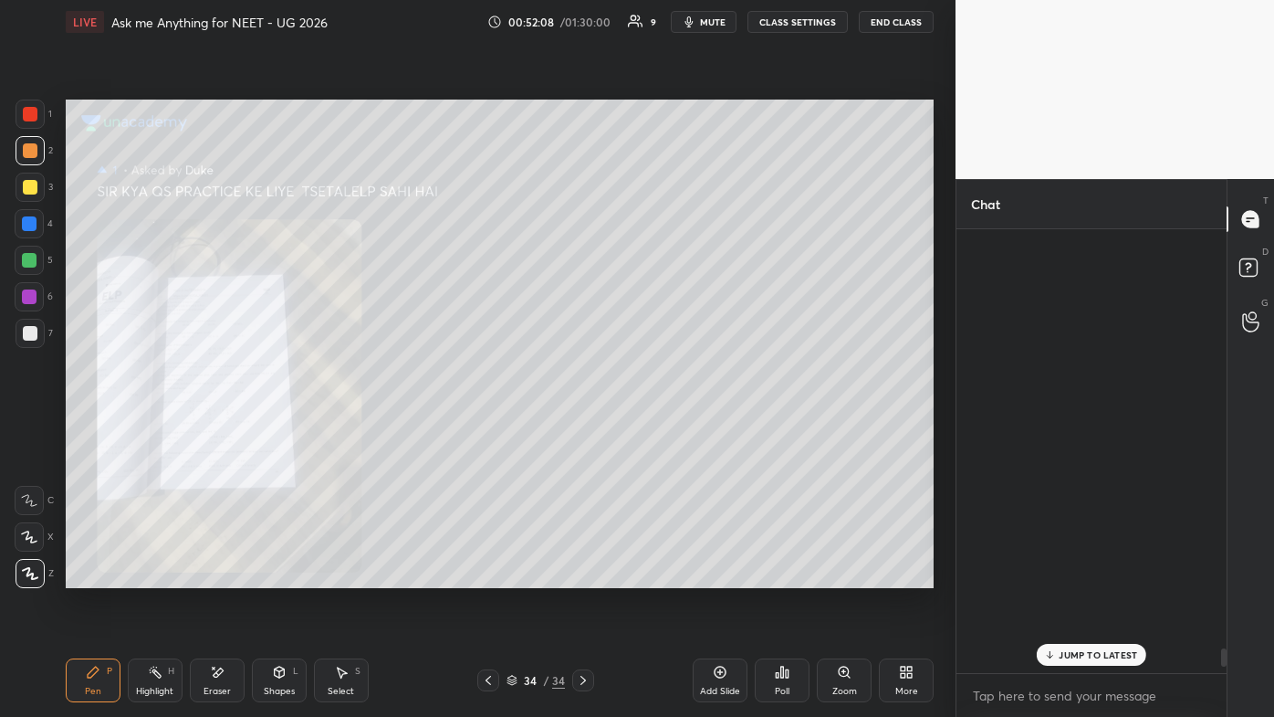
scroll to position [438, 265]
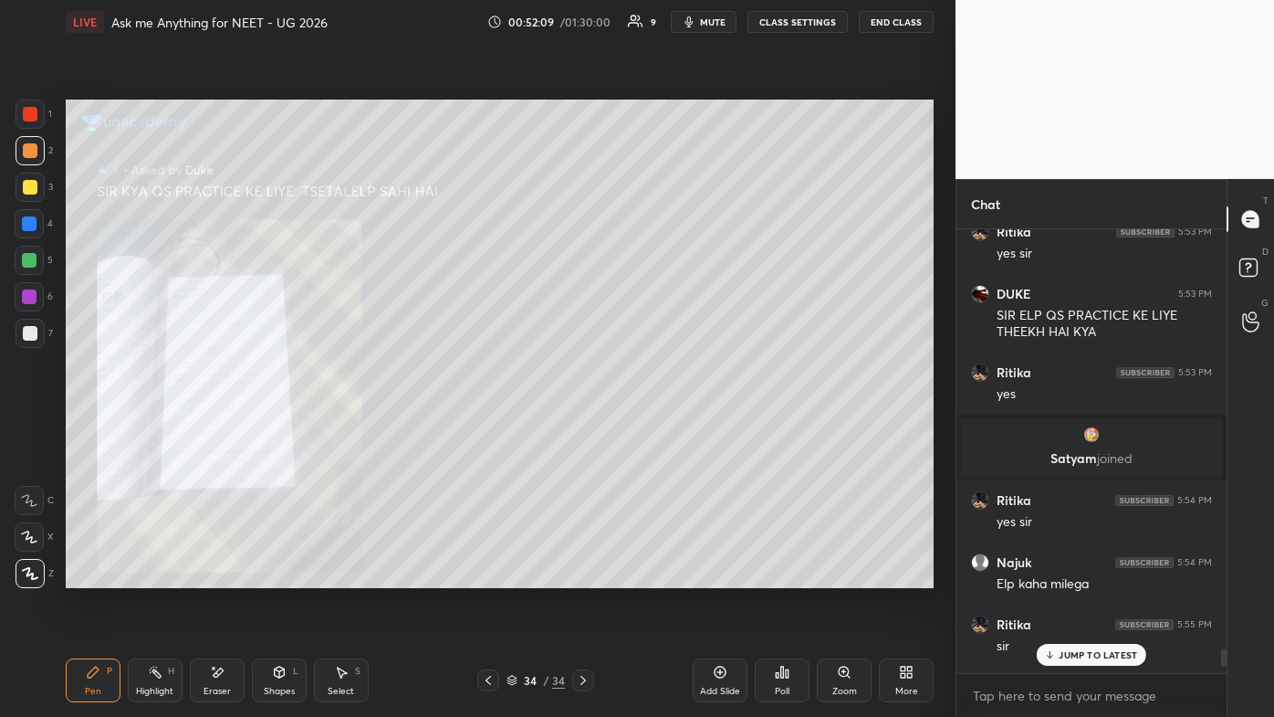
click at [655, 429] on p "JUMP TO LATEST" at bounding box center [1098, 654] width 79 height 11
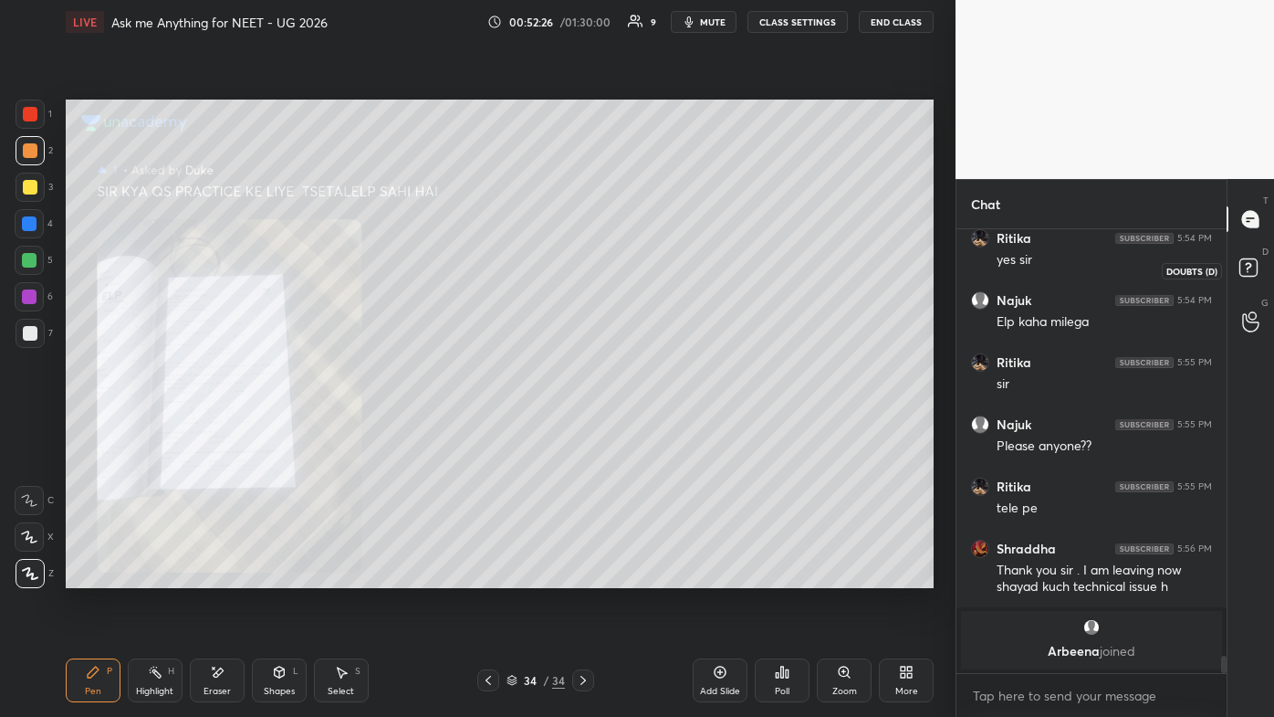
drag, startPoint x: 1249, startPoint y: 265, endPoint x: 1232, endPoint y: 294, distance: 33.5
click at [655, 266] on rect at bounding box center [1248, 267] width 17 height 17
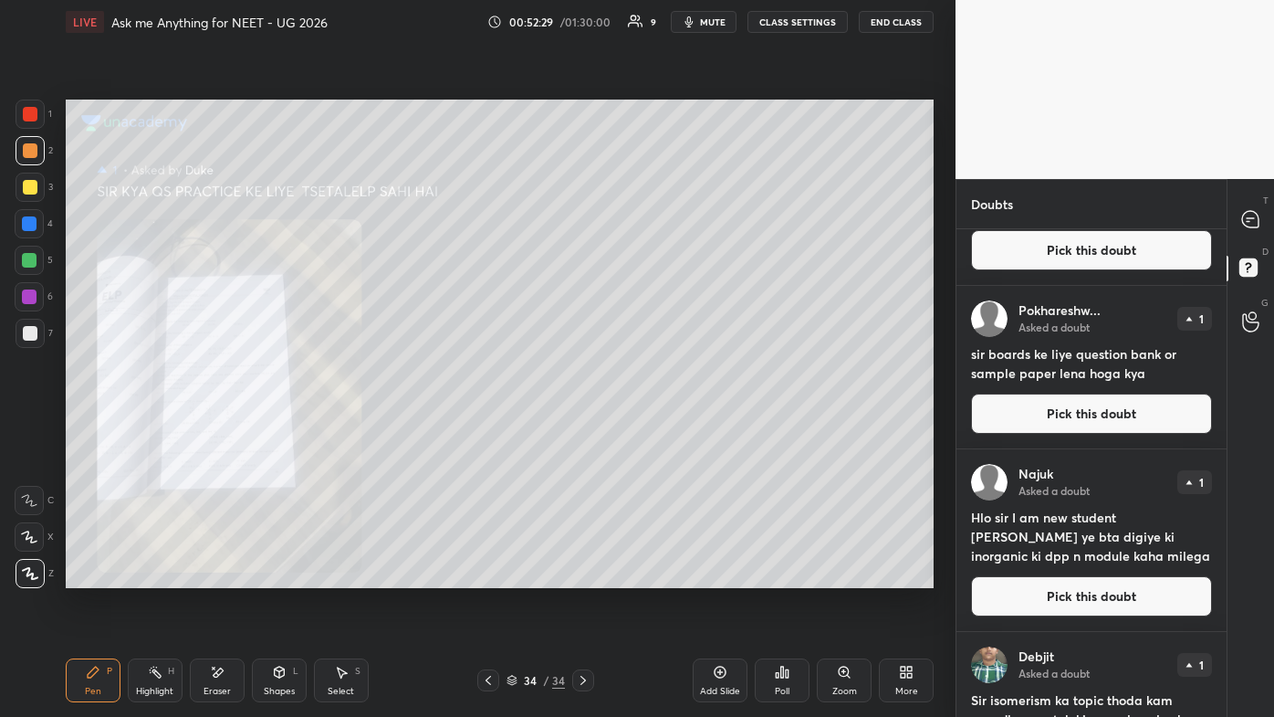
scroll to position [108, 0]
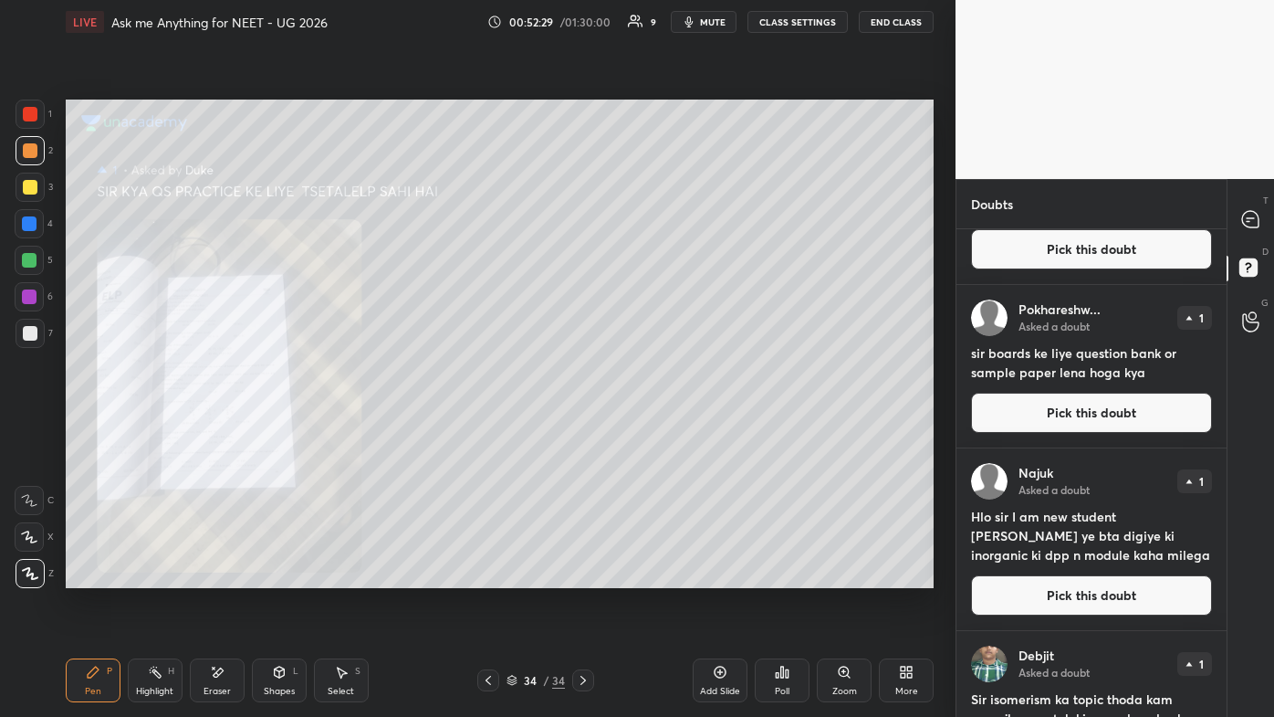
drag, startPoint x: 1028, startPoint y: 584, endPoint x: 1018, endPoint y: 587, distance: 10.4
click at [655, 429] on button "Pick this doubt" at bounding box center [1091, 595] width 241 height 40
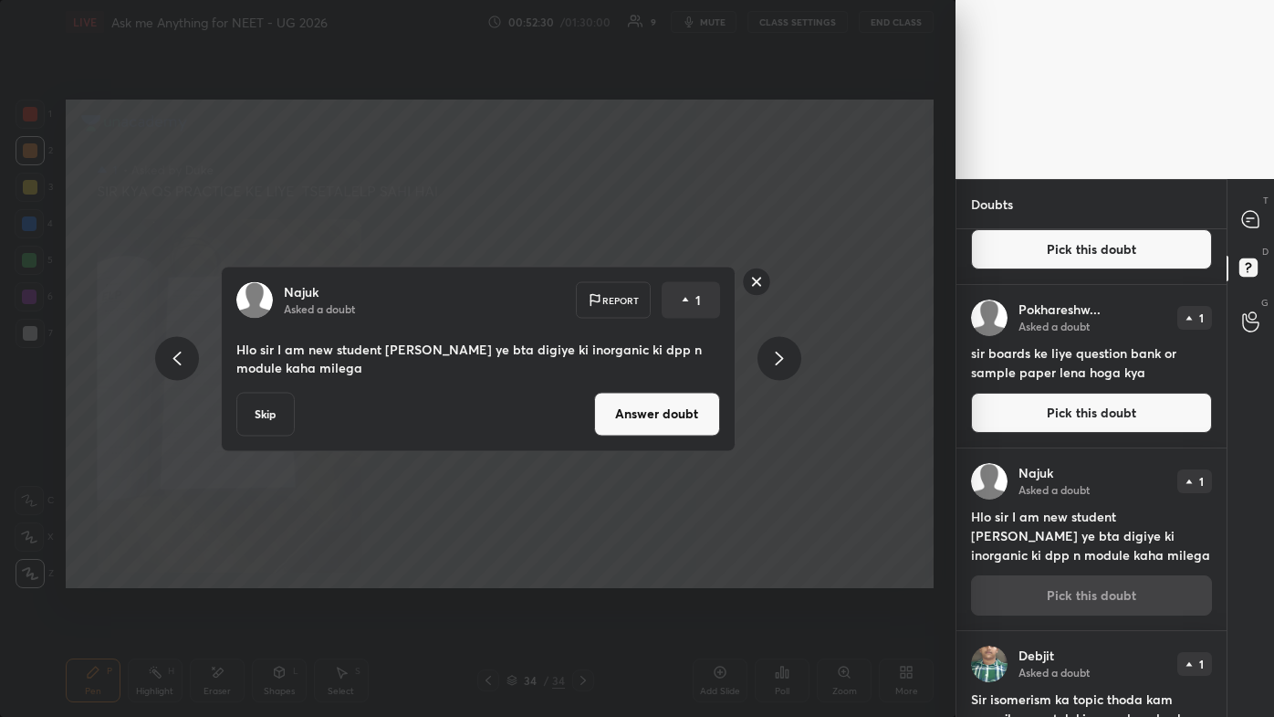
click at [655, 429] on div "Najuk Asked a doubt Report 1 Hlo sir I am new student sir bas ye bta digiye ki …" at bounding box center [478, 358] width 515 height 185
click at [655, 422] on button "Answer doubt" at bounding box center [657, 414] width 126 height 44
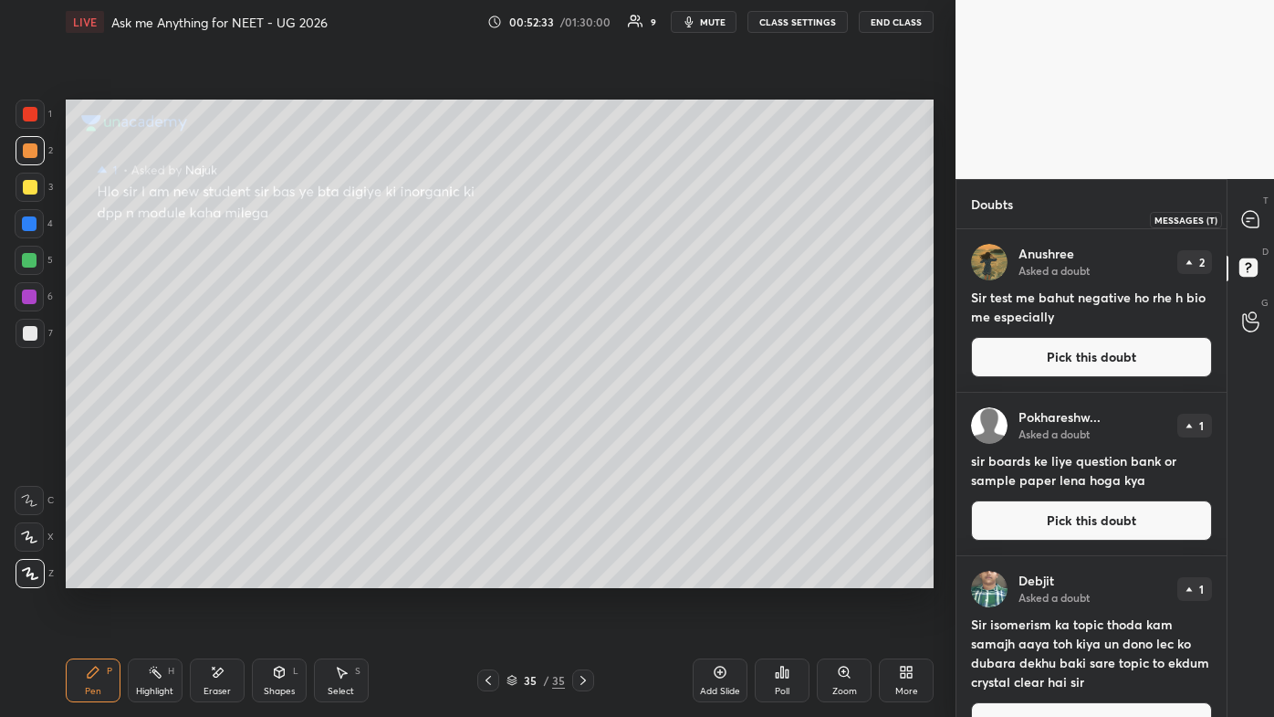
click at [655, 215] on icon at bounding box center [1250, 219] width 16 height 16
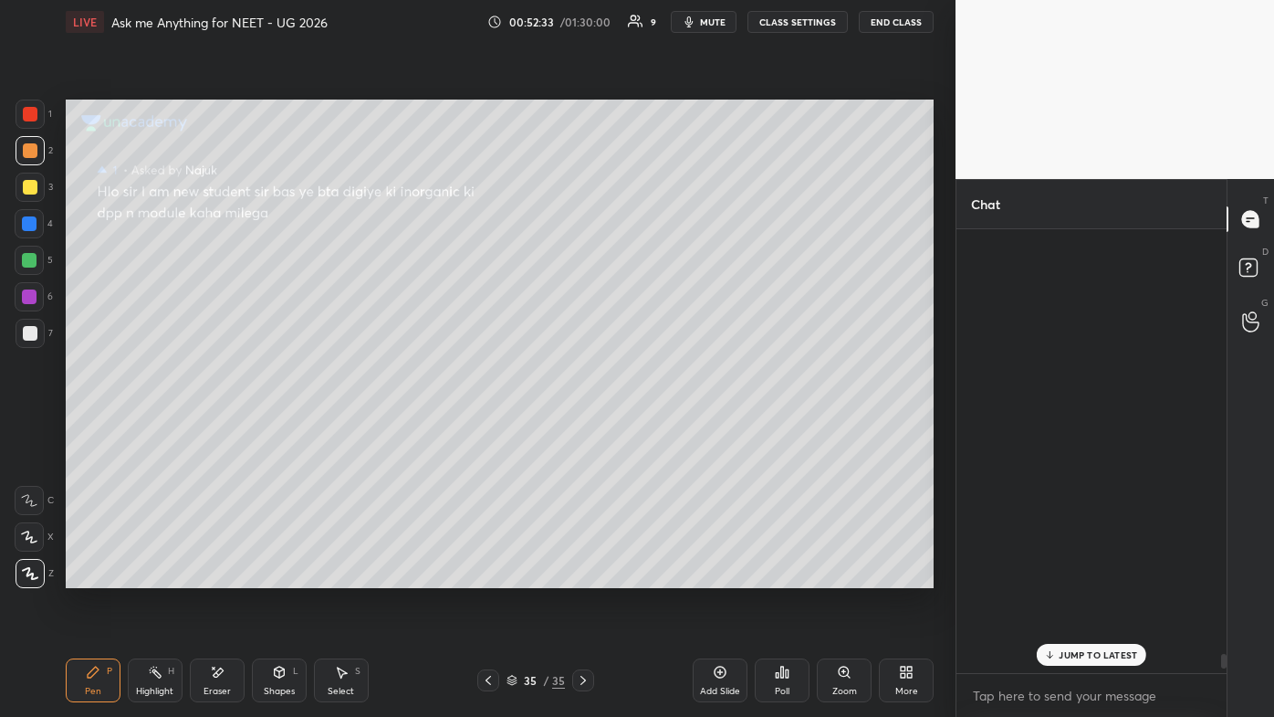
scroll to position [438, 265]
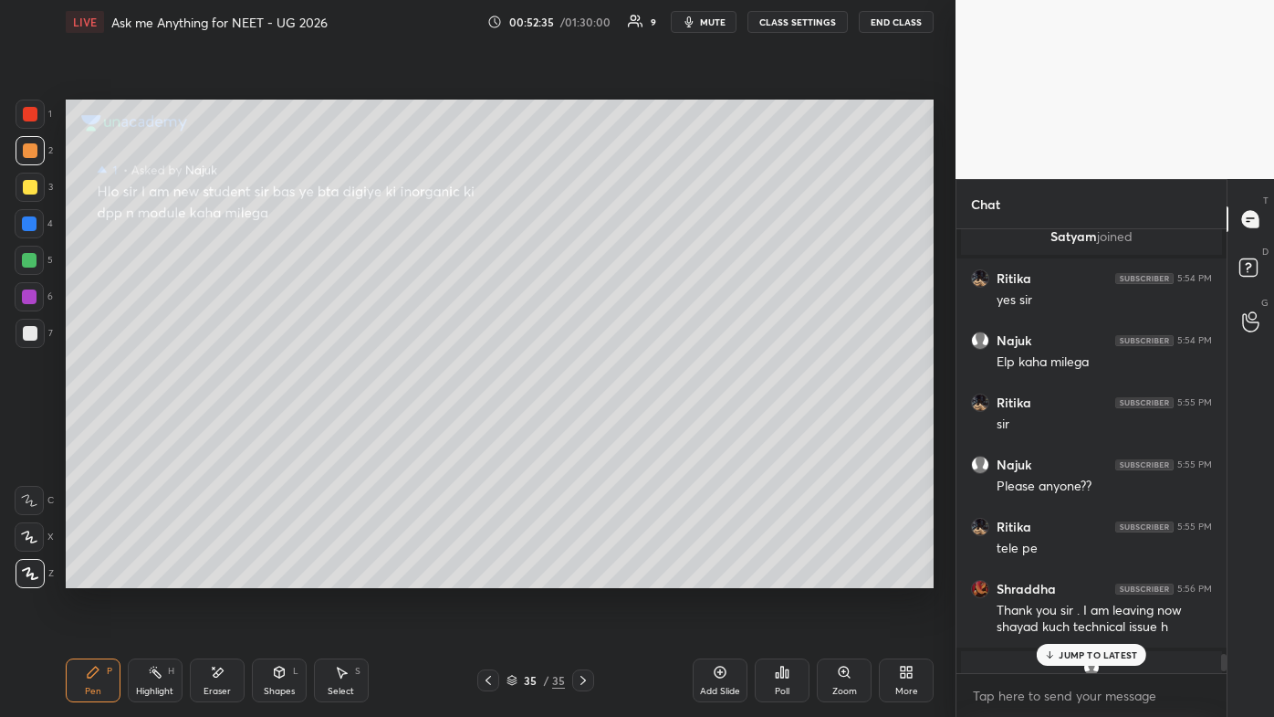
click at [655, 429] on p "JUMP TO LATEST" at bounding box center [1098, 654] width 79 height 11
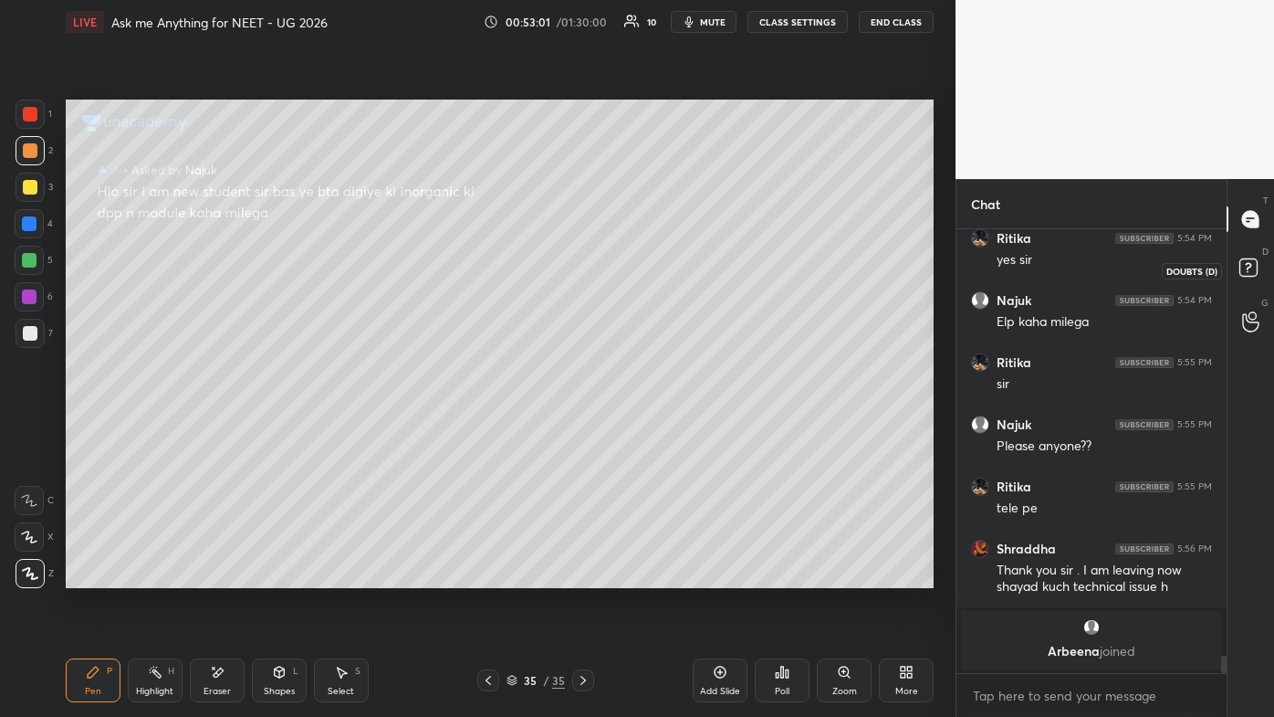
click at [655, 265] on rect at bounding box center [1248, 267] width 17 height 17
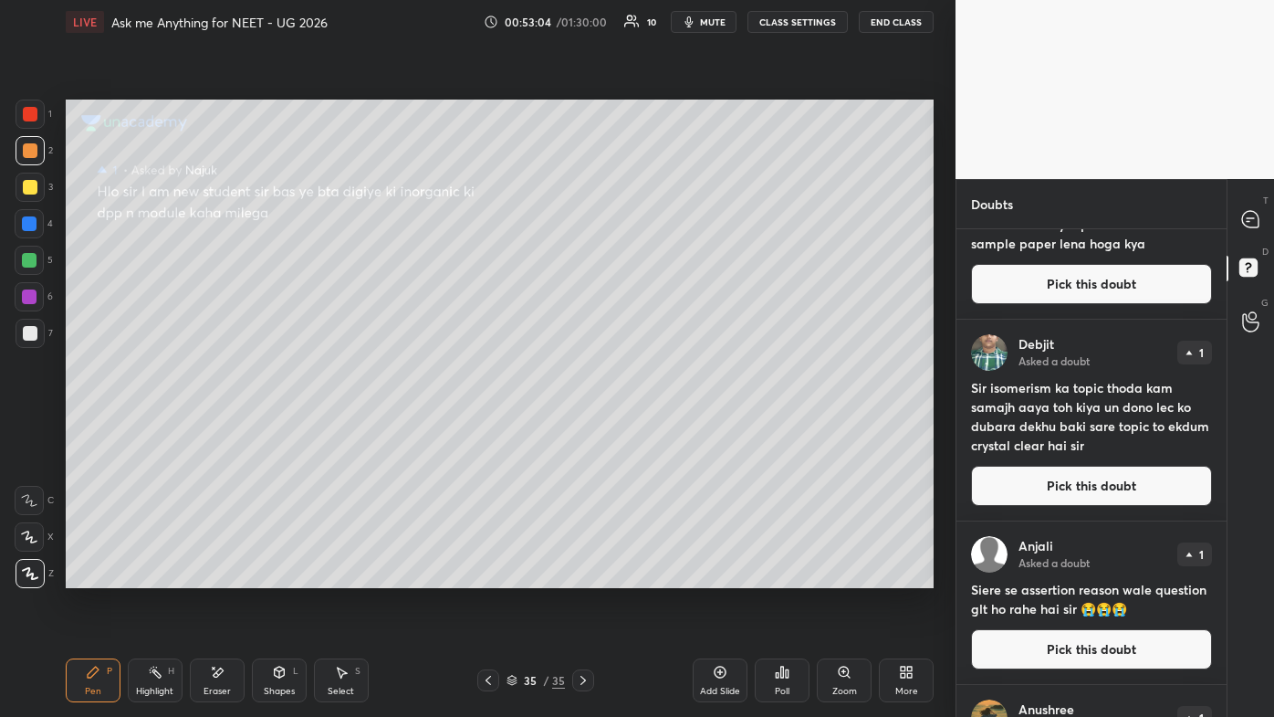
scroll to position [236, 0]
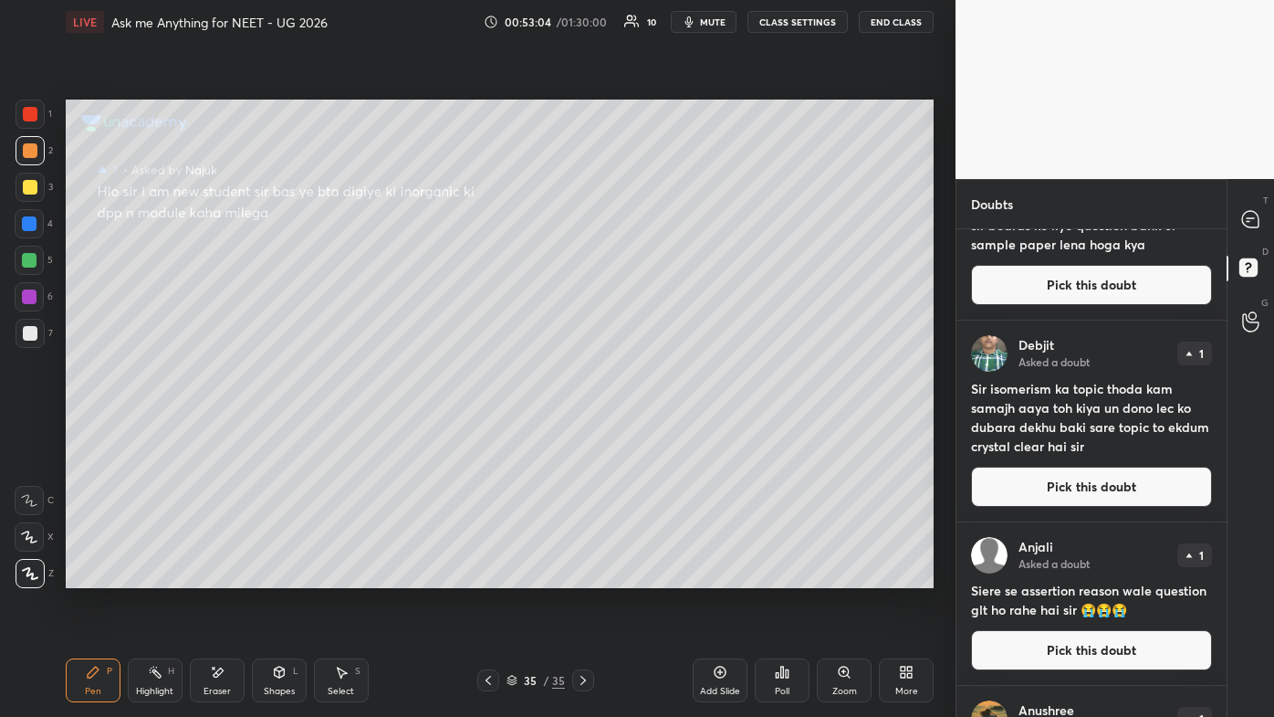
drag, startPoint x: 1030, startPoint y: 498, endPoint x: 1009, endPoint y: 494, distance: 21.5
click at [655, 429] on button "Pick this doubt" at bounding box center [1091, 487] width 241 height 40
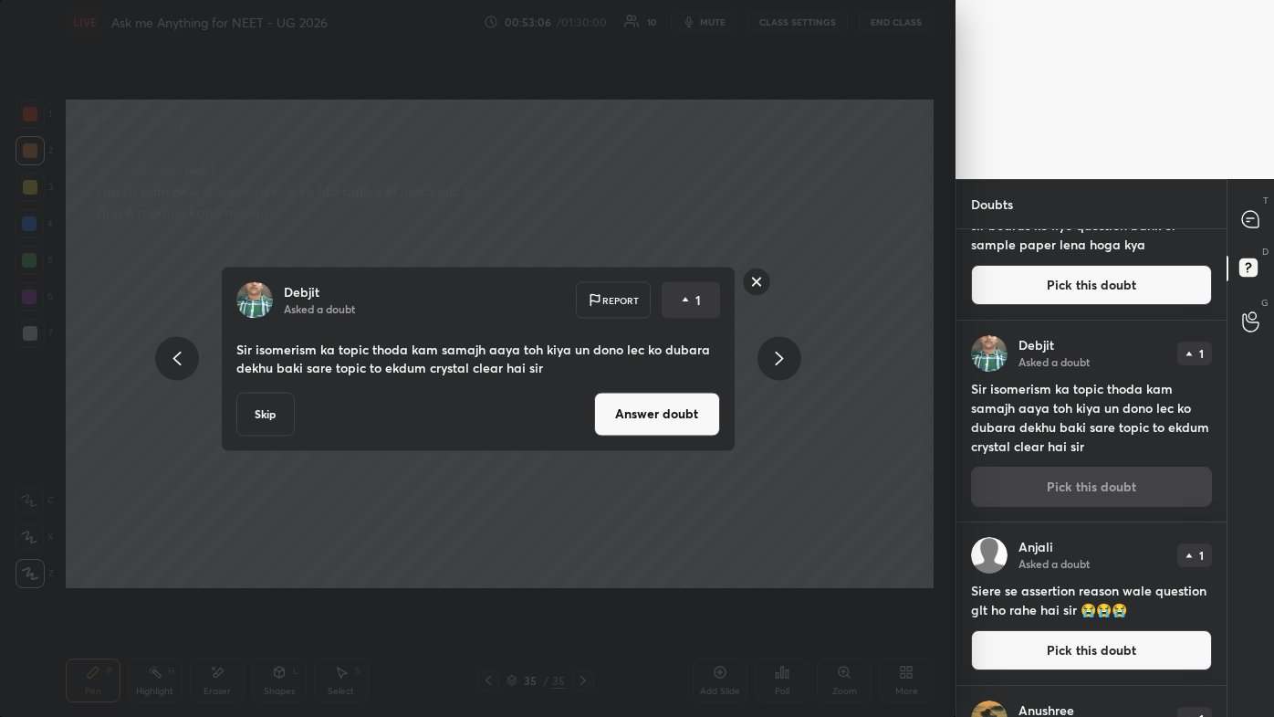
click at [655, 429] on div "Debjit Asked a doubt Report 1 Sir isomerism ka topic thoda kam samajh aaya toh …" at bounding box center [478, 358] width 956 height 717
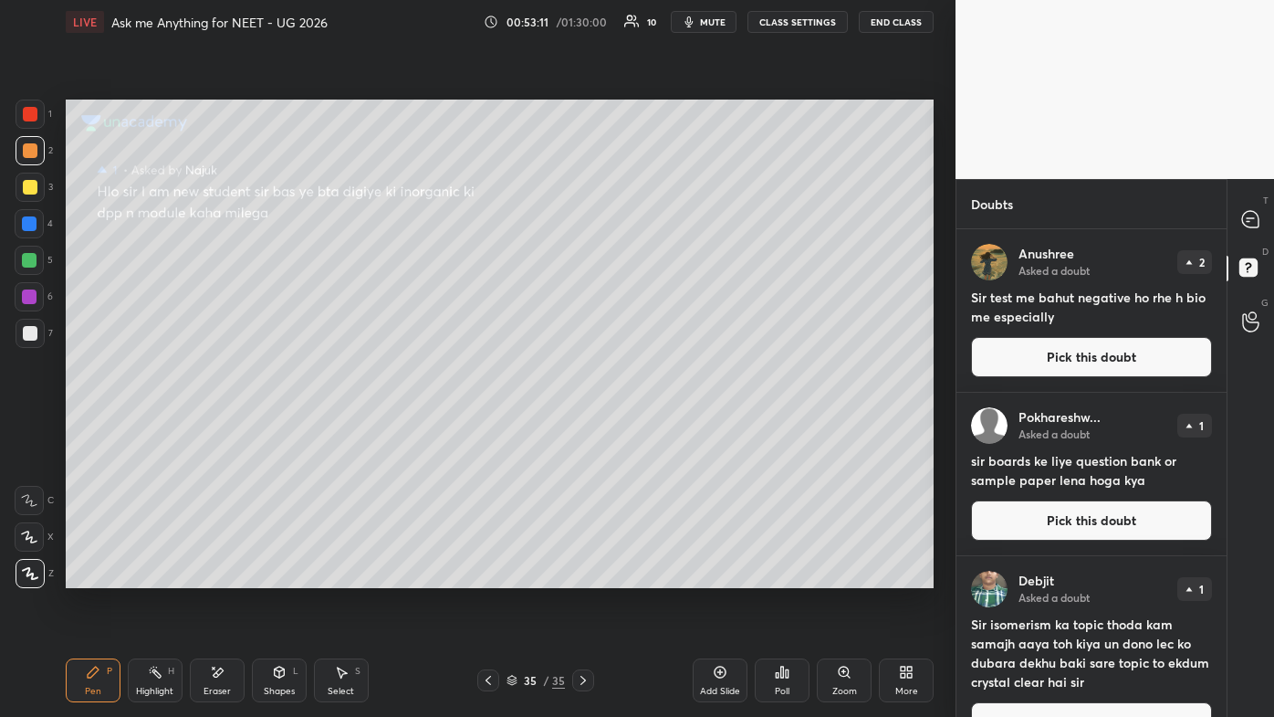
drag, startPoint x: 1042, startPoint y: 514, endPoint x: 1020, endPoint y: 511, distance: 22.1
click at [655, 429] on button "Pick this doubt" at bounding box center [1091, 520] width 241 height 40
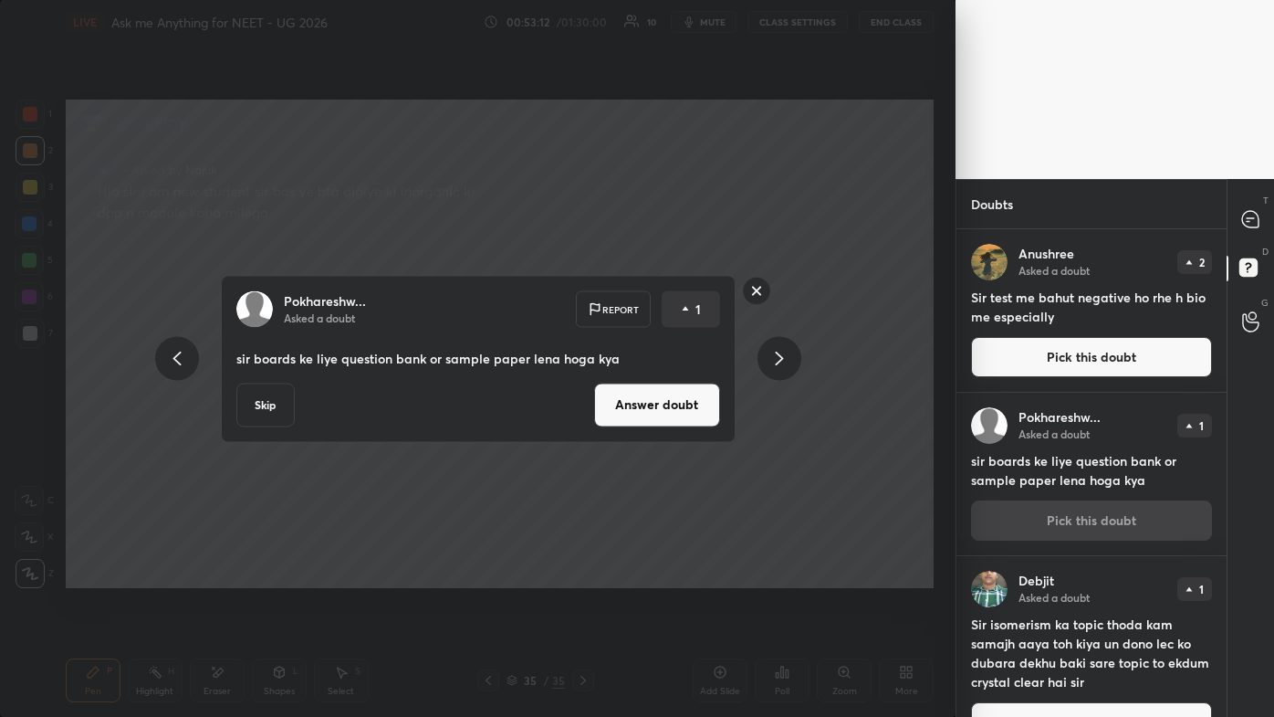
click at [645, 404] on button "Answer doubt" at bounding box center [657, 405] width 126 height 44
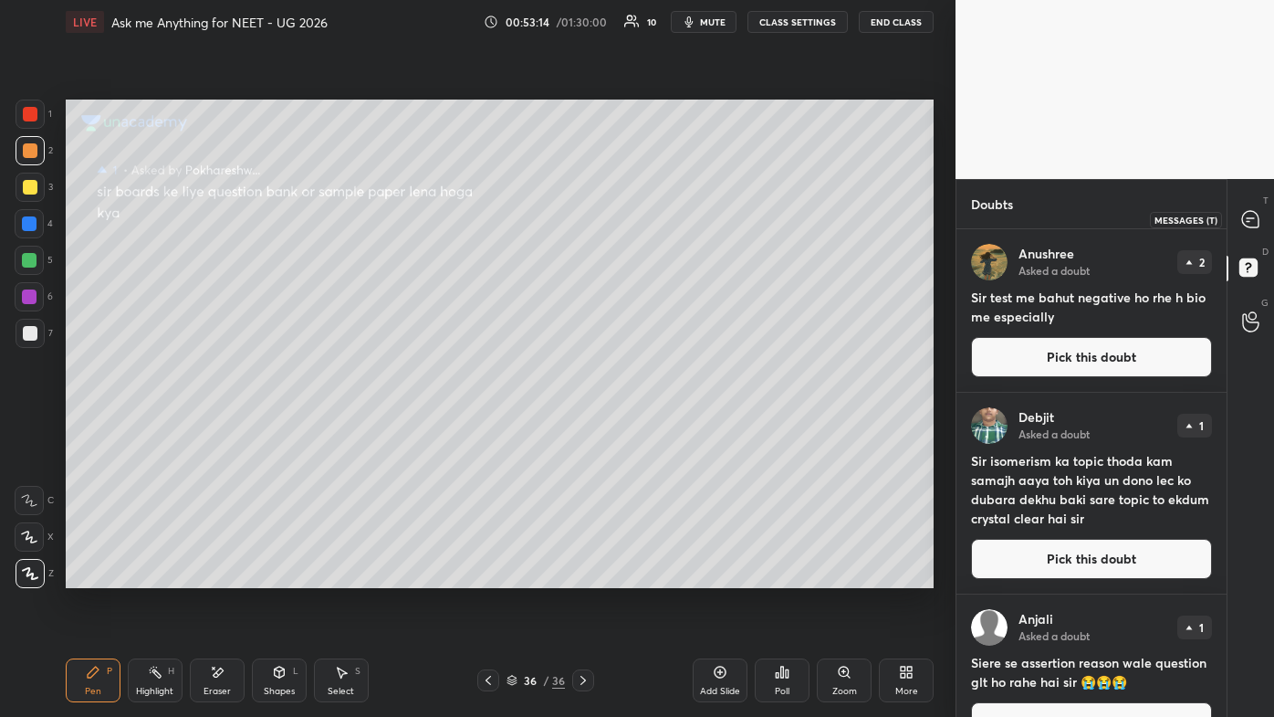
drag, startPoint x: 1242, startPoint y: 218, endPoint x: 1238, endPoint y: 227, distance: 10.2
click at [655, 219] on icon at bounding box center [1250, 219] width 16 height 16
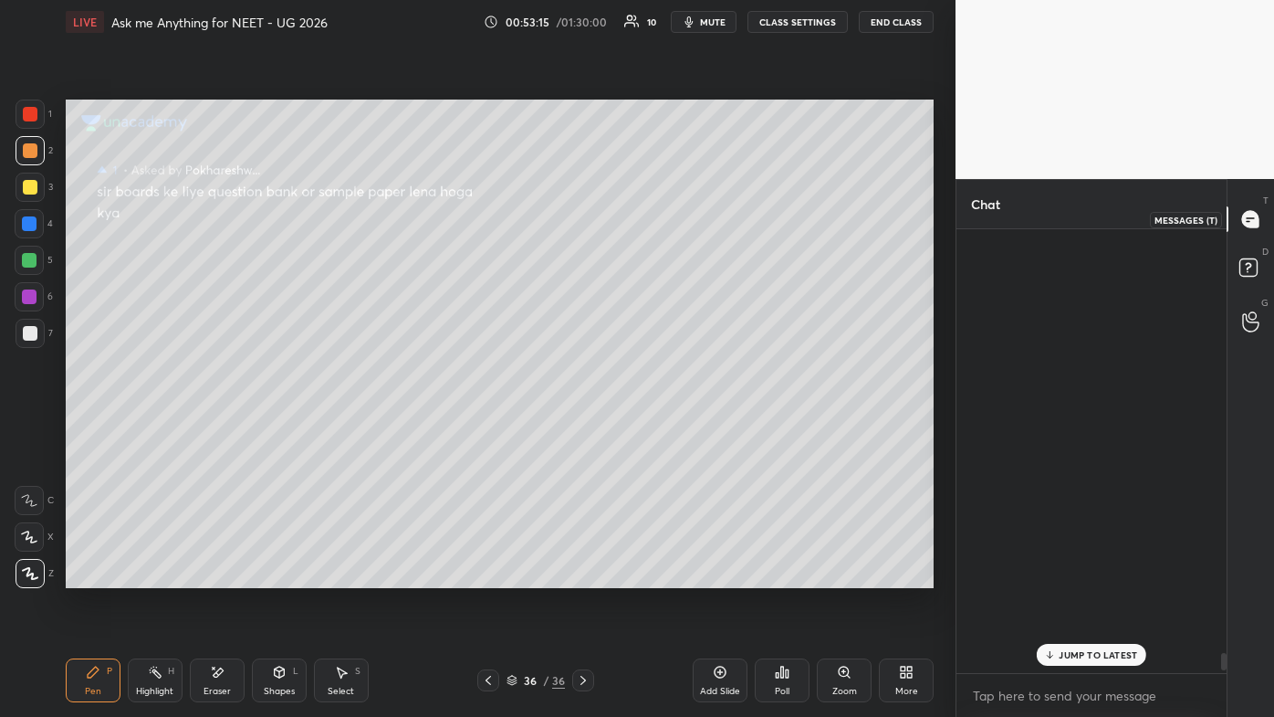
scroll to position [438, 265]
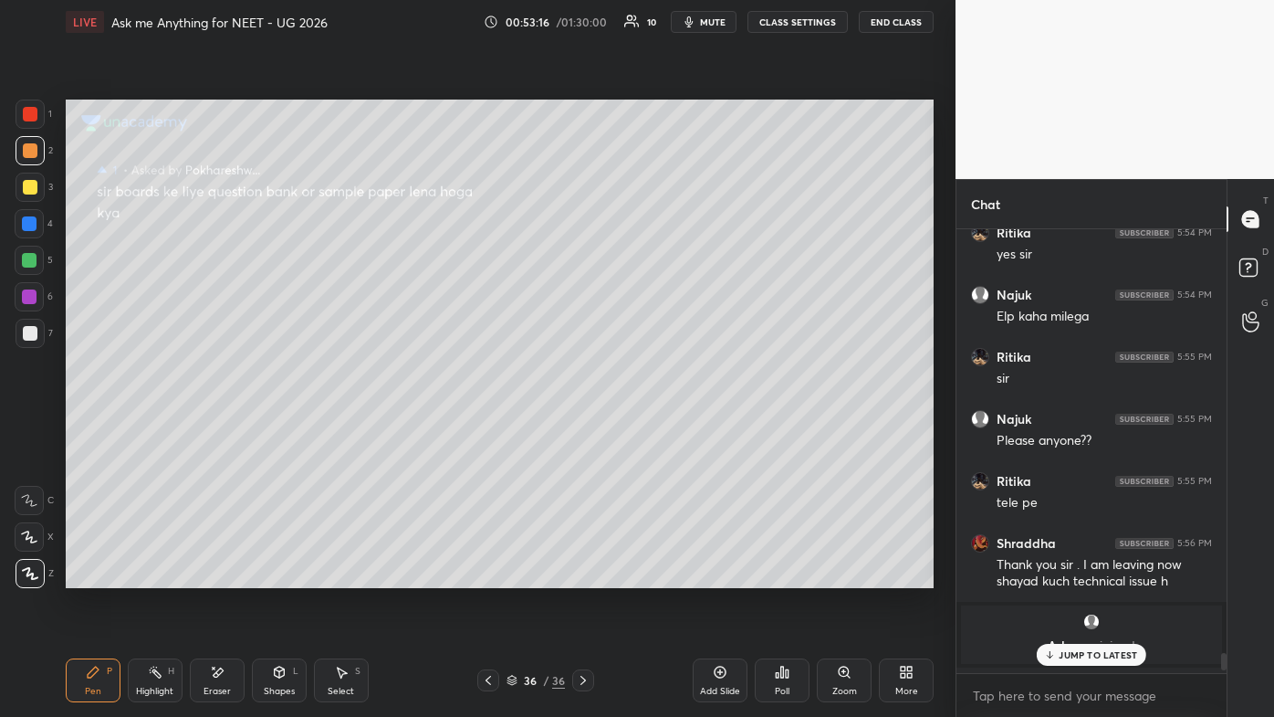
drag, startPoint x: 1097, startPoint y: 648, endPoint x: 1085, endPoint y: 653, distance: 13.6
click at [655, 429] on p "JUMP TO LATEST" at bounding box center [1098, 654] width 79 height 11
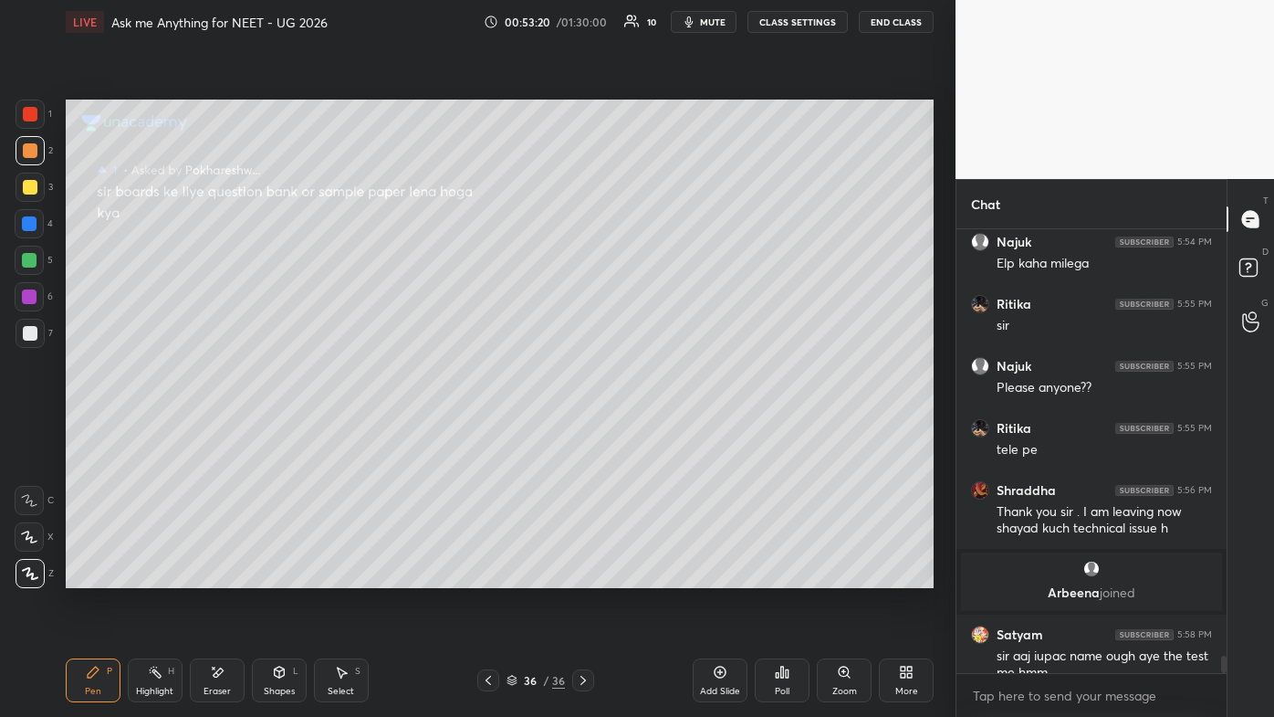
scroll to position [10882, 0]
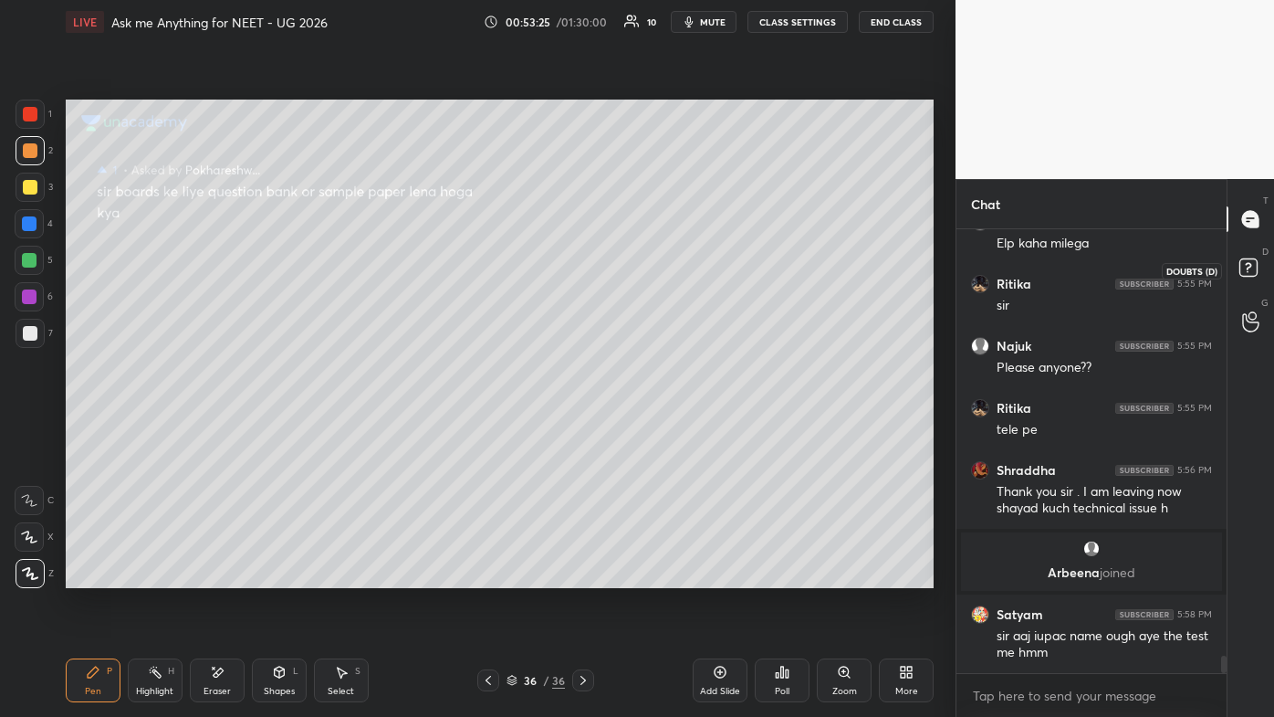
click at [655, 267] on icon at bounding box center [1248, 266] width 6 height 7
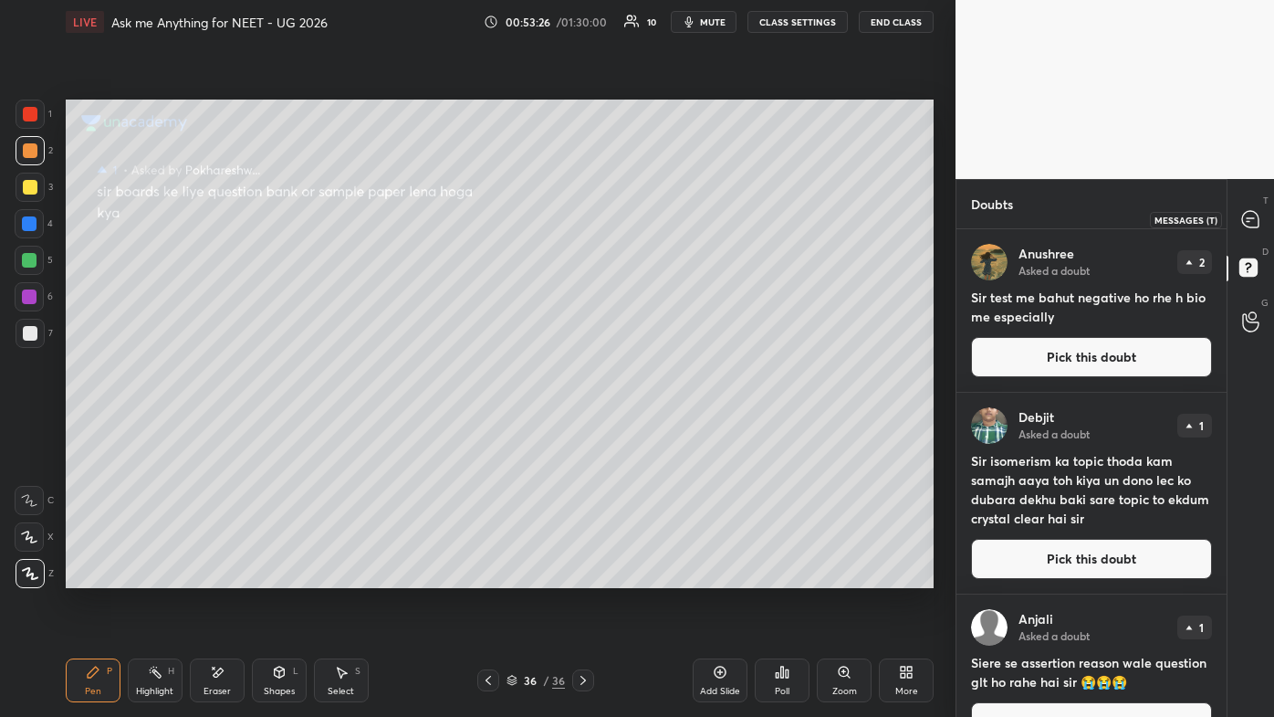
drag, startPoint x: 1248, startPoint y: 221, endPoint x: 1239, endPoint y: 253, distance: 33.2
click at [655, 224] on icon at bounding box center [1251, 219] width 19 height 19
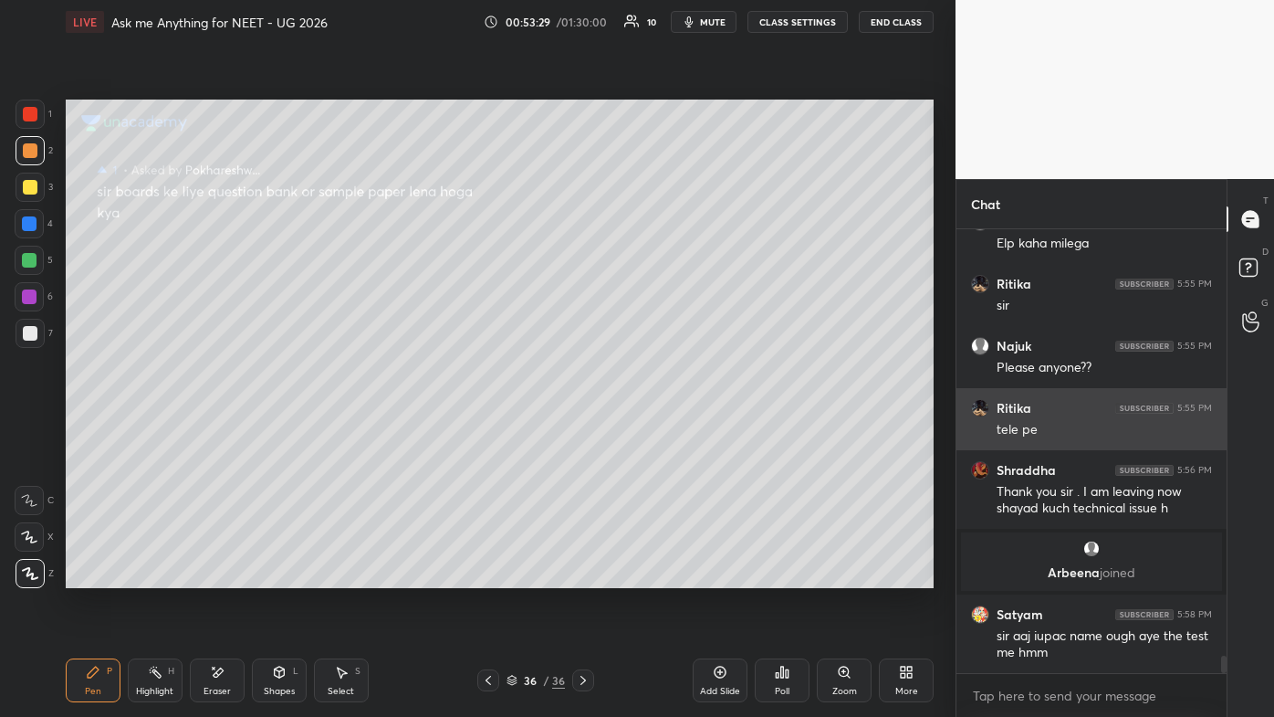
scroll to position [10948, 0]
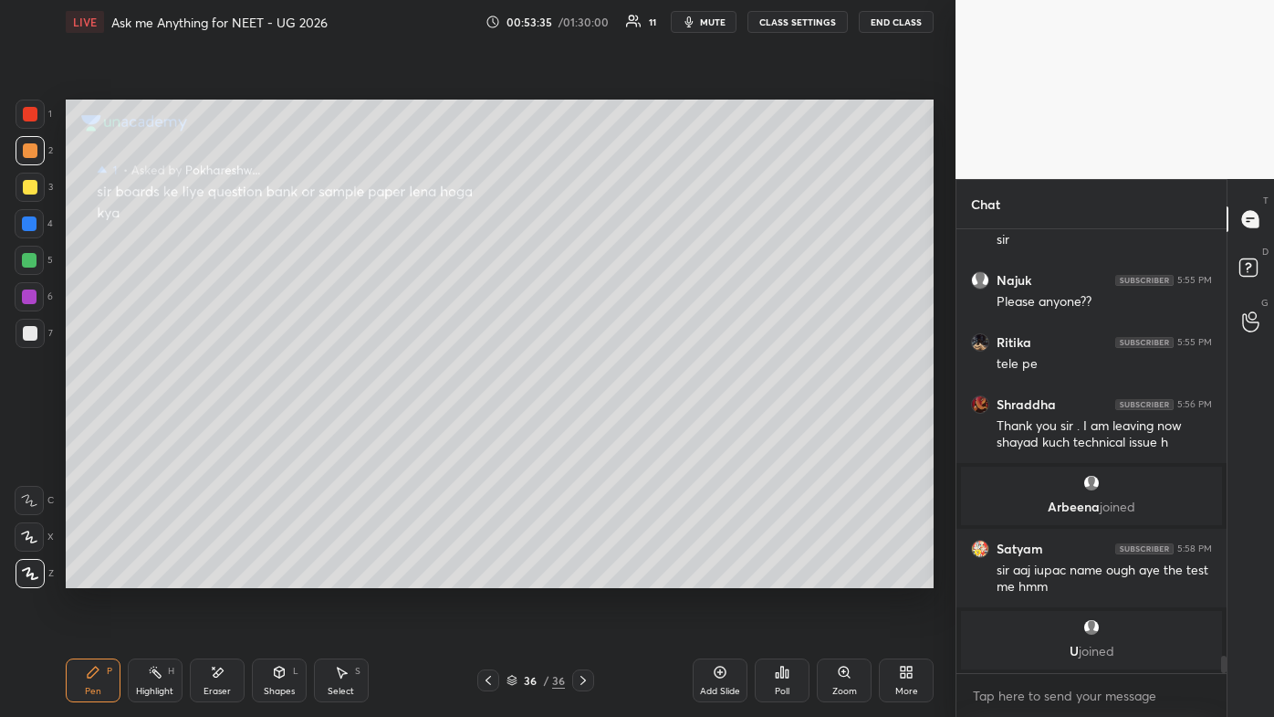
drag, startPoint x: 98, startPoint y: 672, endPoint x: 147, endPoint y: 612, distance: 77.9
click at [97, 429] on icon at bounding box center [93, 672] width 15 height 15
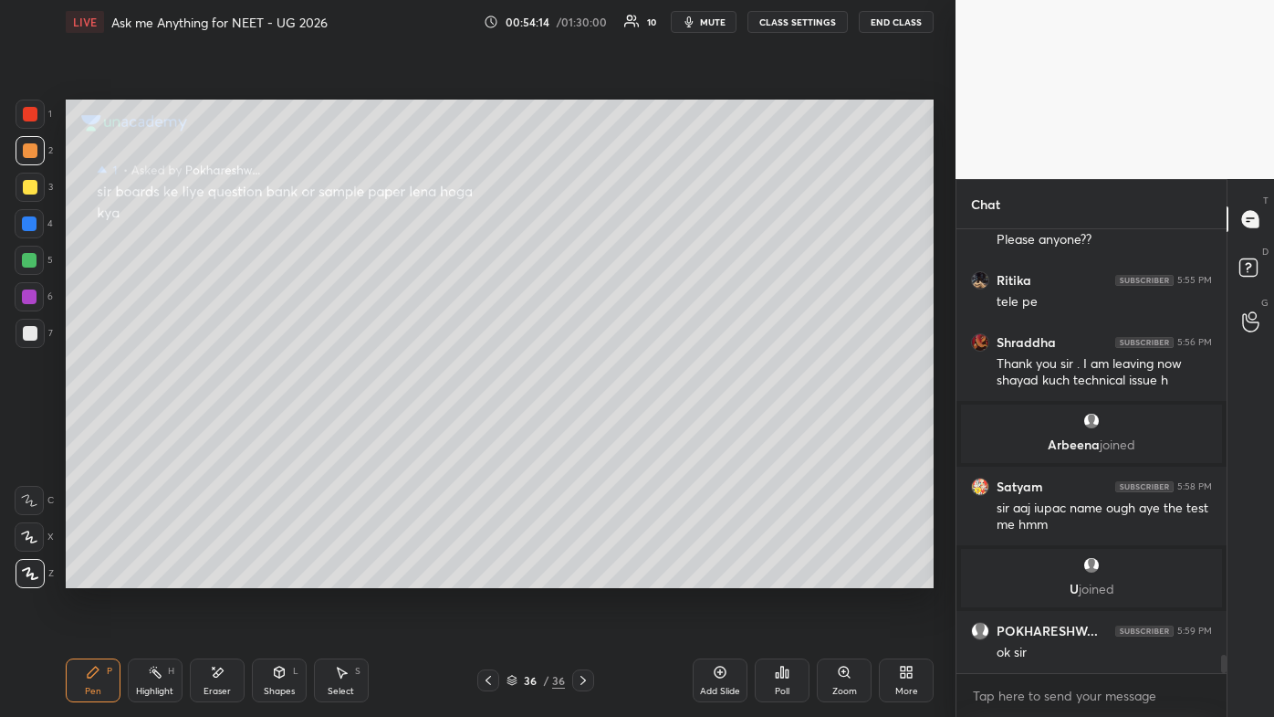
scroll to position [10448, 0]
click at [655, 267] on icon at bounding box center [1248, 266] width 6 height 7
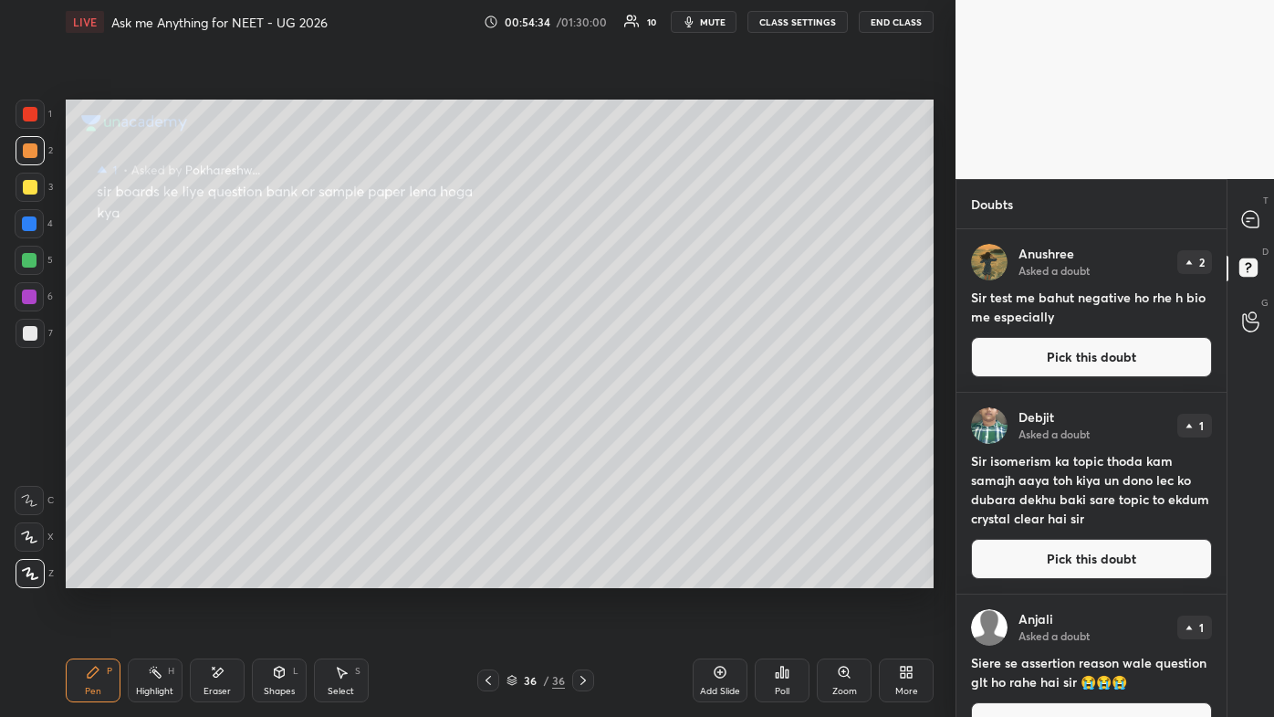
click at [655, 429] on button "Pick this doubt" at bounding box center [1091, 559] width 241 height 40
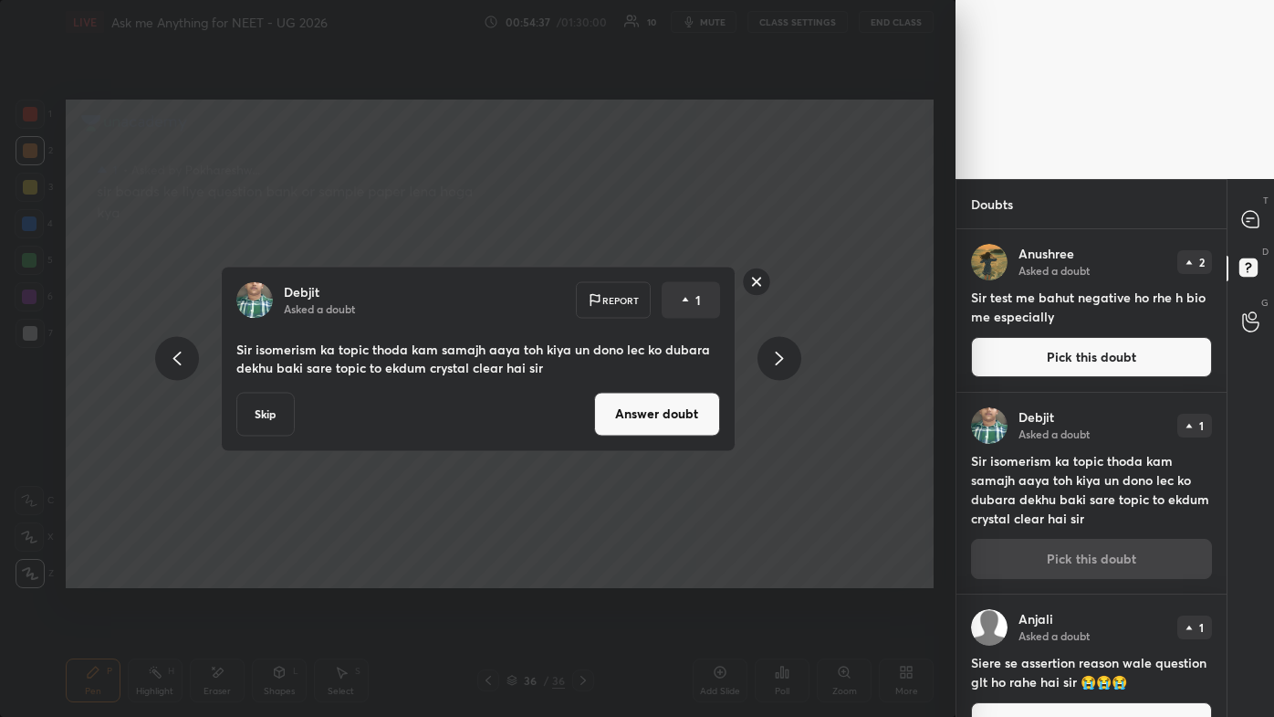
click at [655, 421] on button "Answer doubt" at bounding box center [657, 414] width 126 height 44
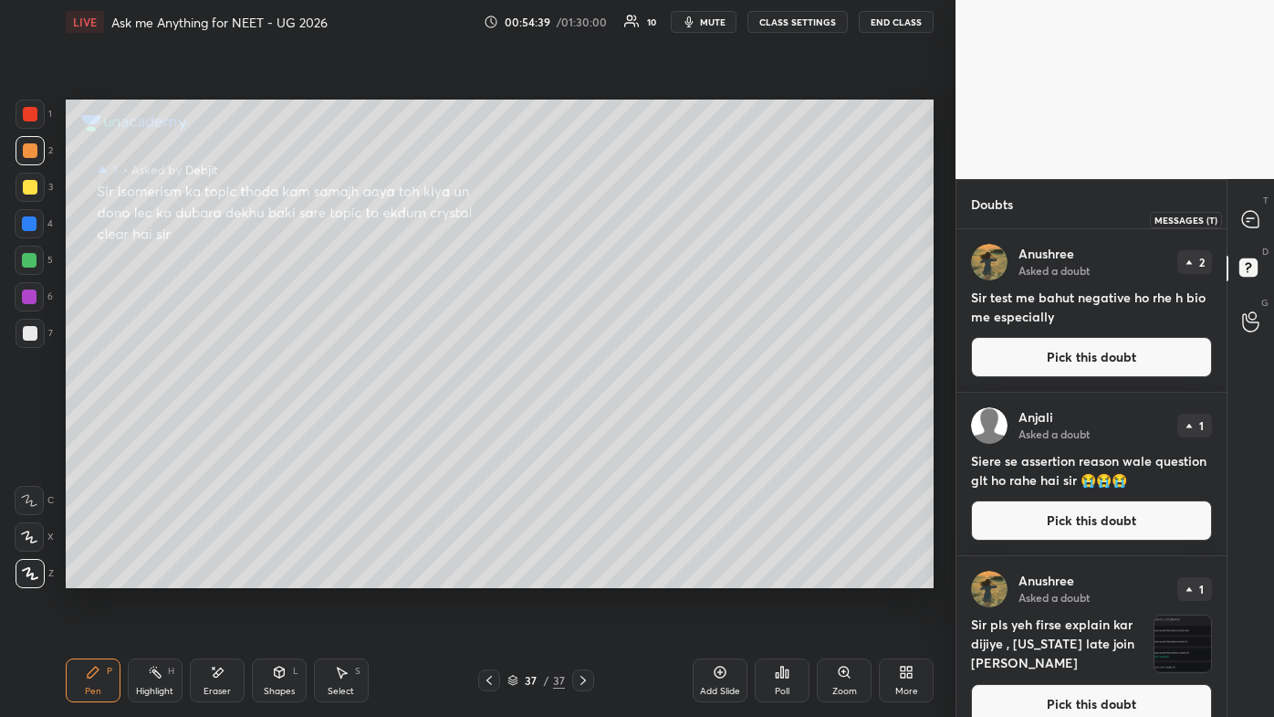
drag, startPoint x: 1254, startPoint y: 209, endPoint x: 1227, endPoint y: 252, distance: 50.9
click at [655, 210] on div at bounding box center [1251, 219] width 37 height 33
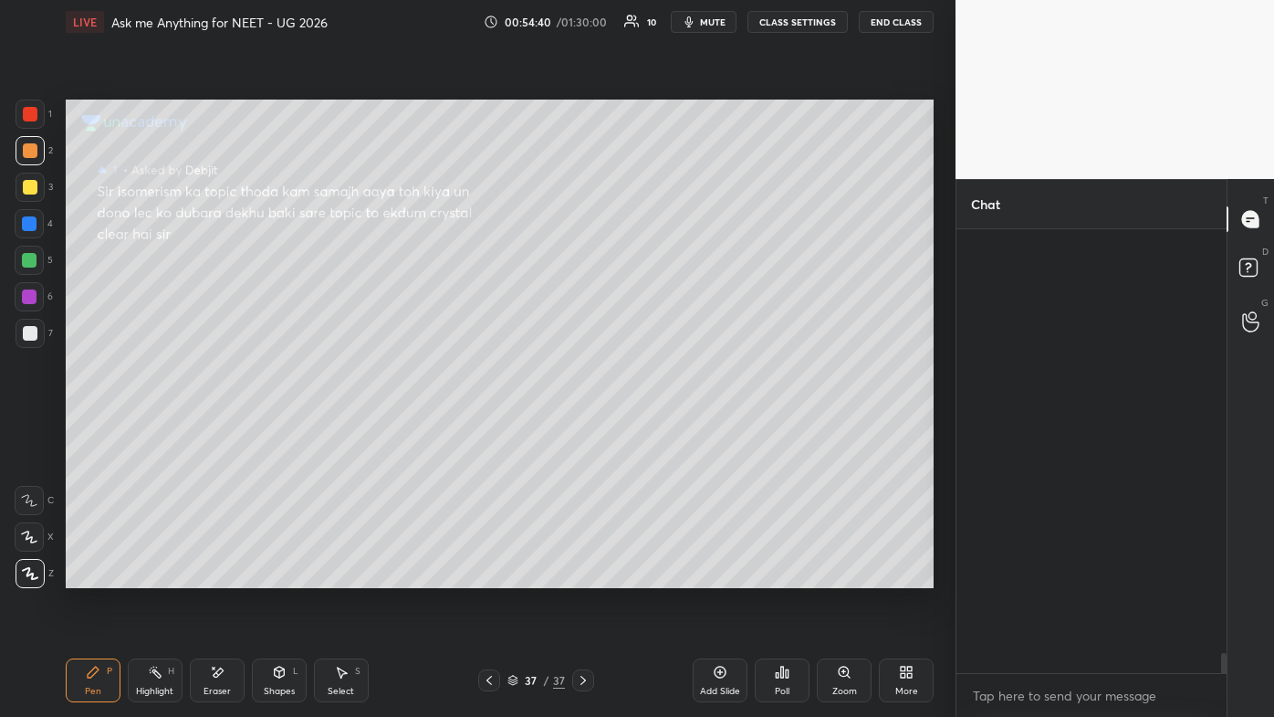
scroll to position [438, 265]
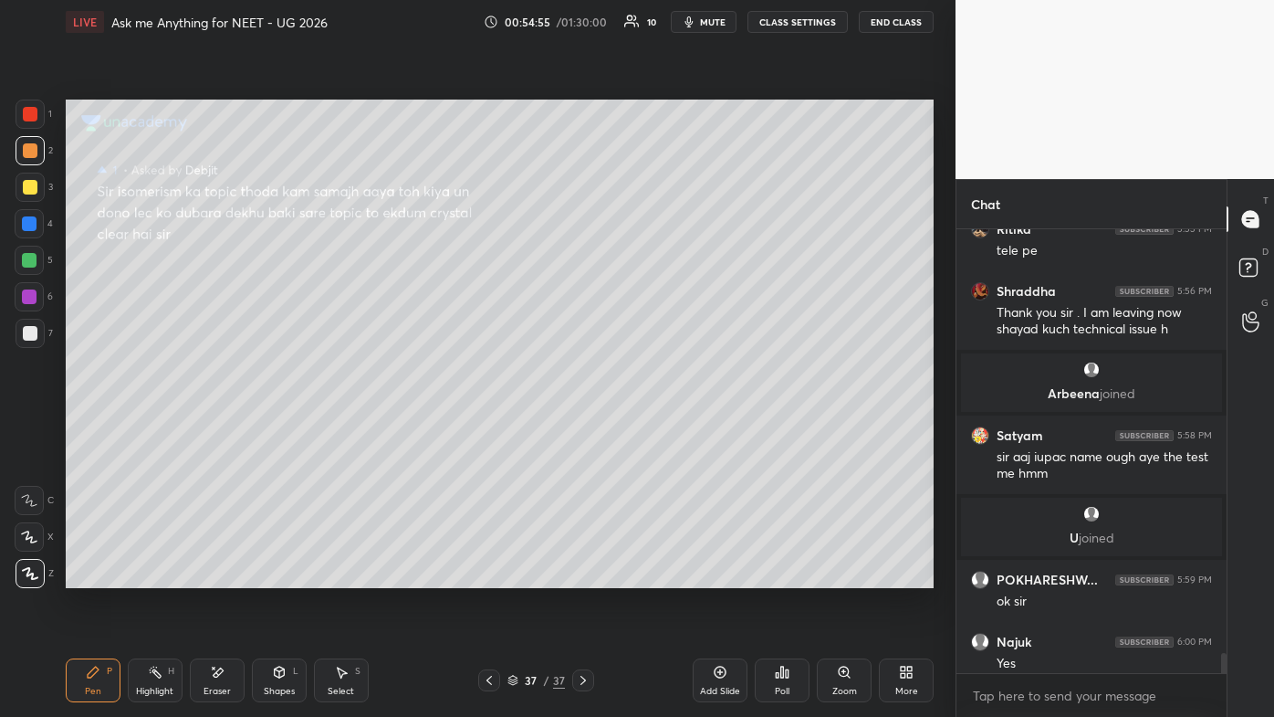
click at [87, 429] on div "Pen P" at bounding box center [93, 680] width 55 height 44
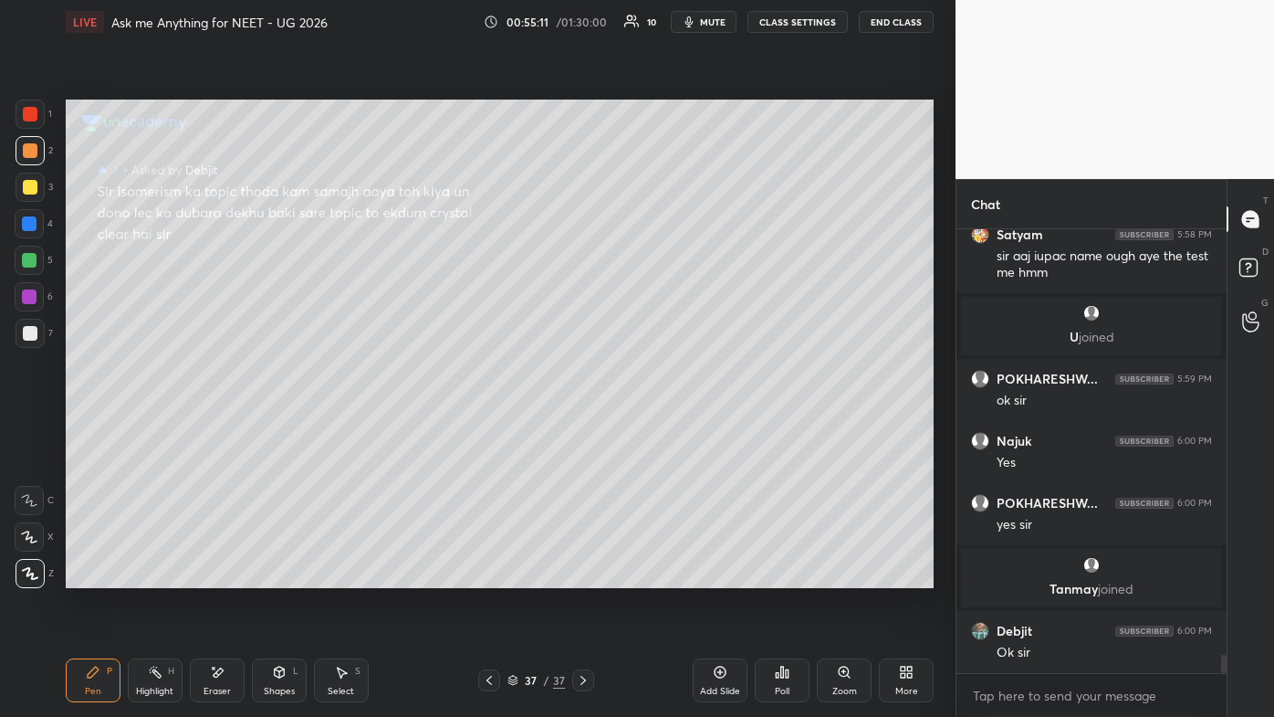
scroll to position [10630, 0]
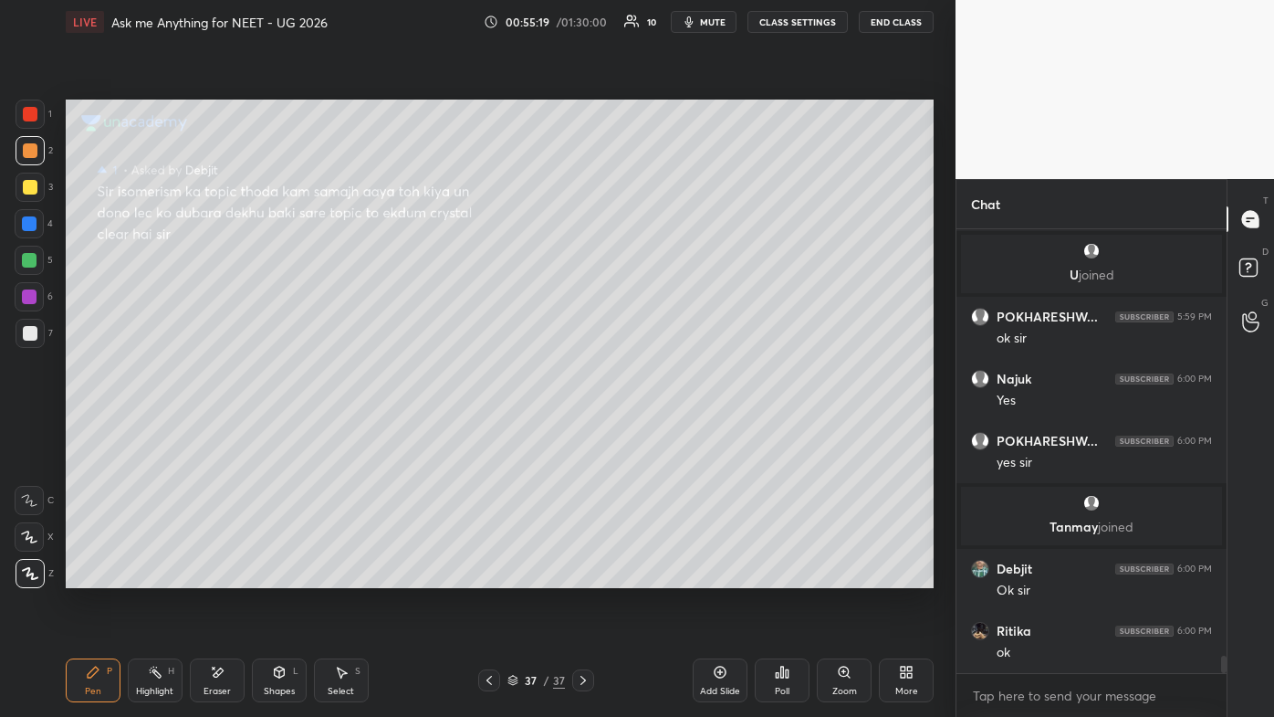
click at [655, 429] on icon at bounding box center [720, 672] width 15 height 15
drag, startPoint x: 30, startPoint y: 189, endPoint x: 53, endPoint y: 187, distance: 22.9
click at [30, 188] on div at bounding box center [30, 187] width 15 height 15
click at [655, 429] on icon at bounding box center [787, 673] width 3 height 8
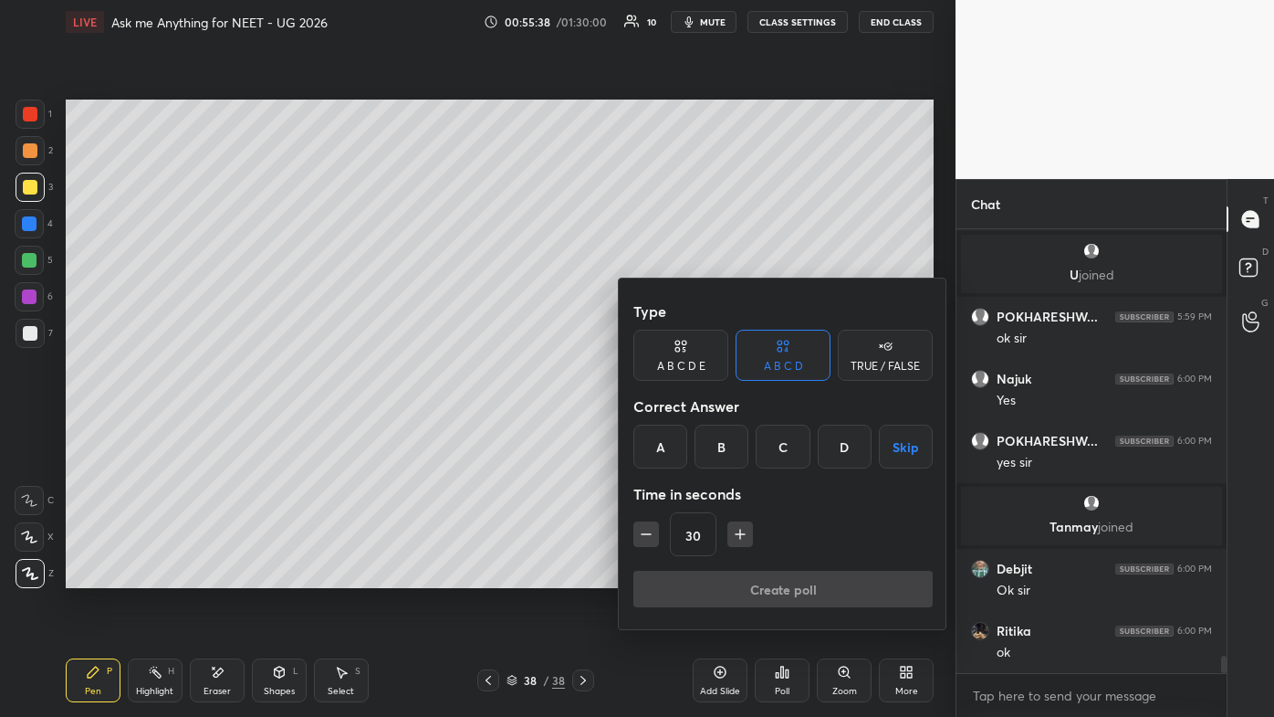
drag, startPoint x: 839, startPoint y: 444, endPoint x: 830, endPoint y: 450, distance: 11.1
click at [655, 429] on div "D" at bounding box center [845, 447] width 54 height 44
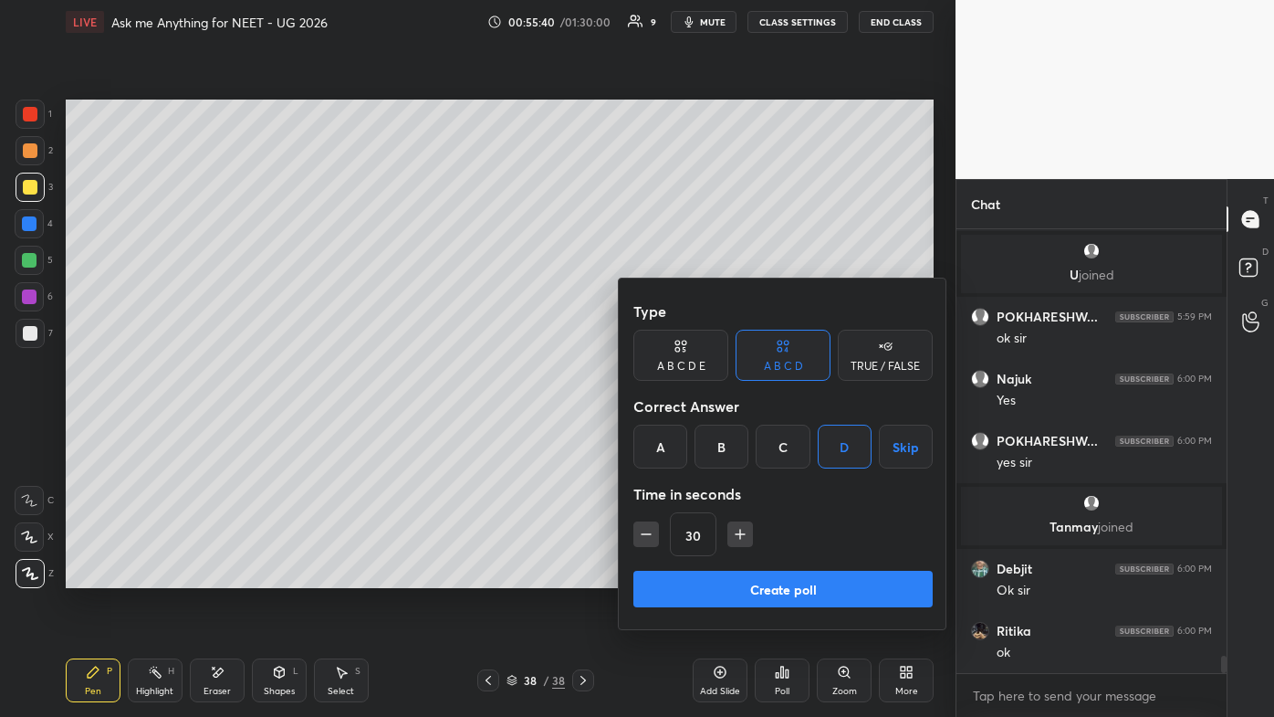
click at [655, 429] on button "Create poll" at bounding box center [783, 589] width 299 height 37
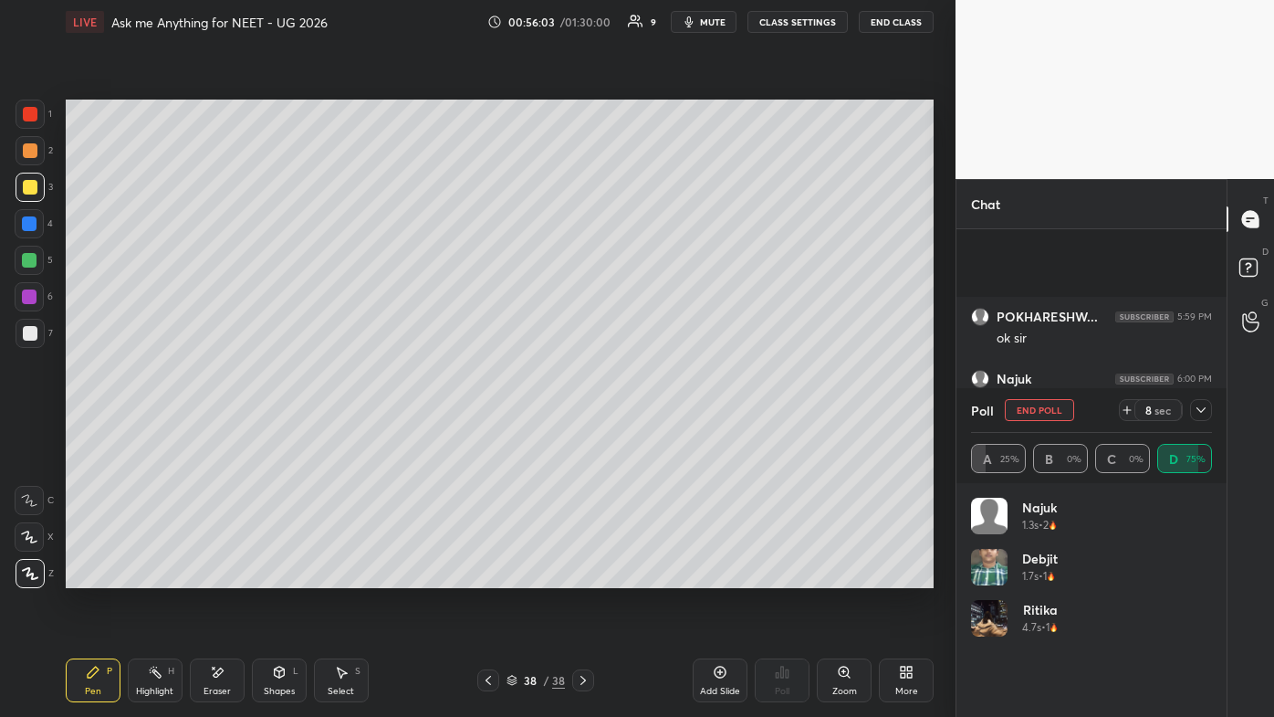
scroll to position [10787, 0]
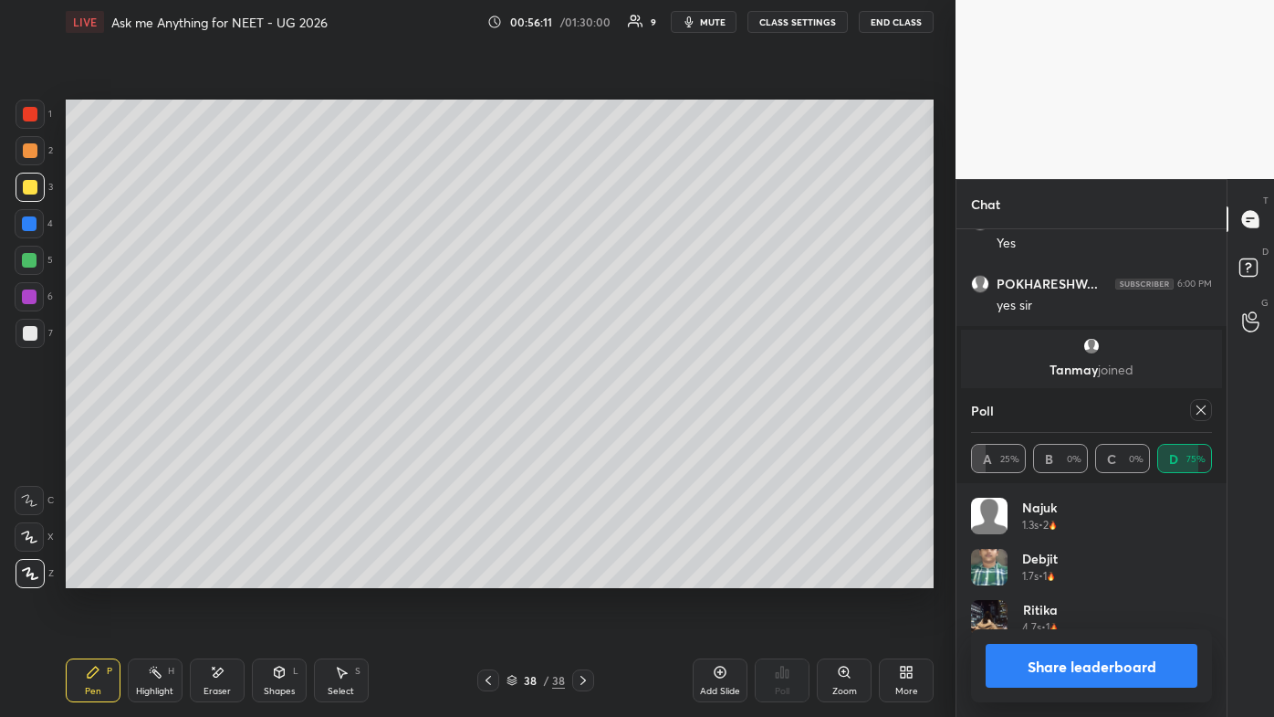
click at [655, 409] on icon at bounding box center [1201, 409] width 9 height 9
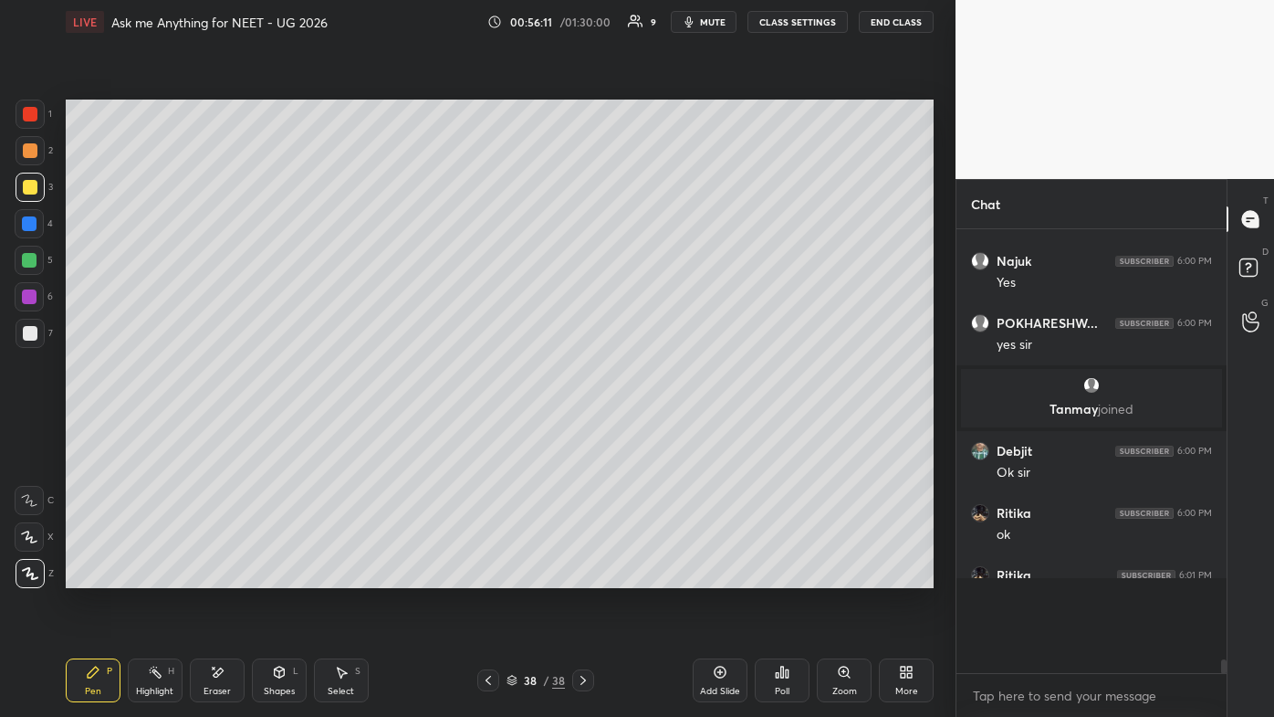
scroll to position [433, 265]
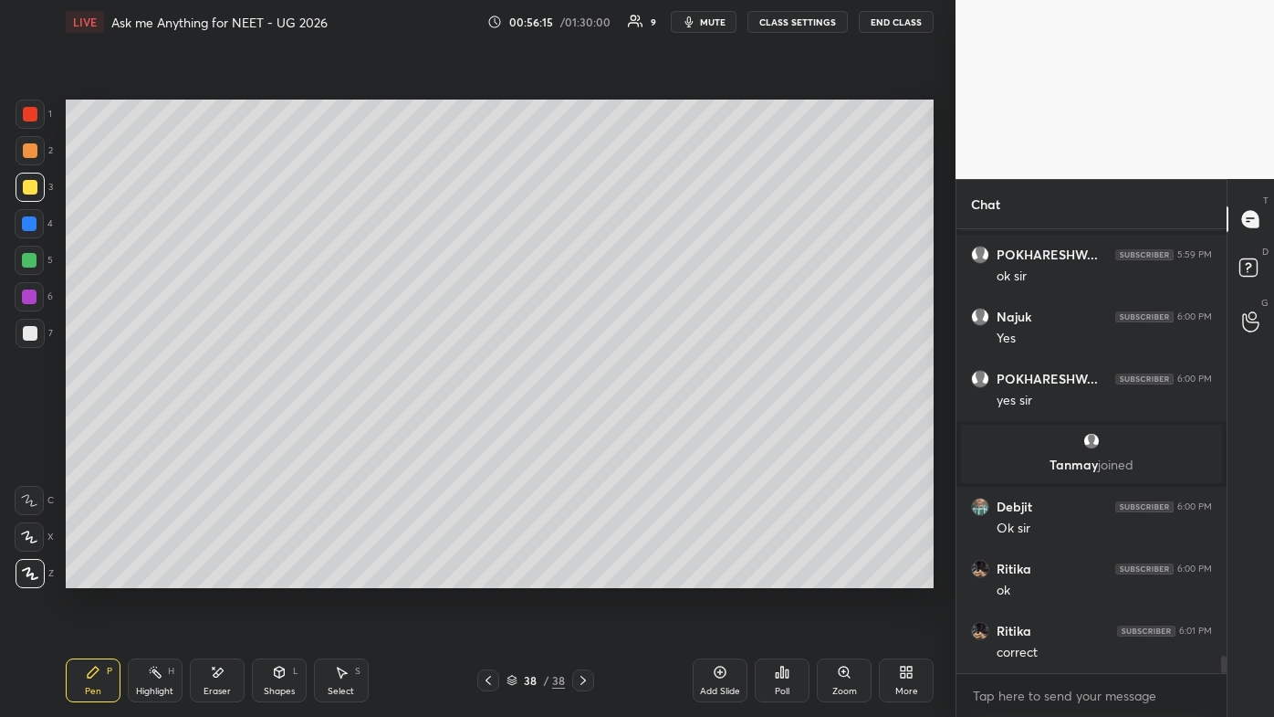
click at [27, 338] on div at bounding box center [30, 333] width 15 height 15
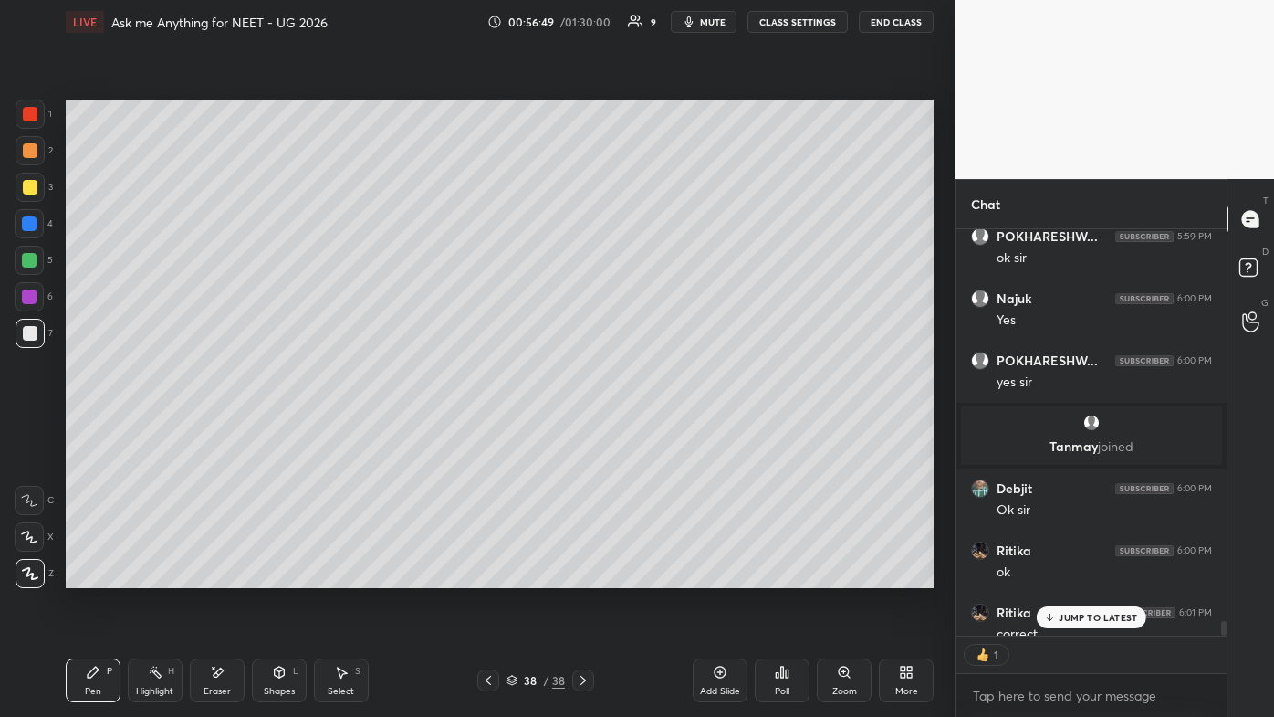
scroll to position [10809, 0]
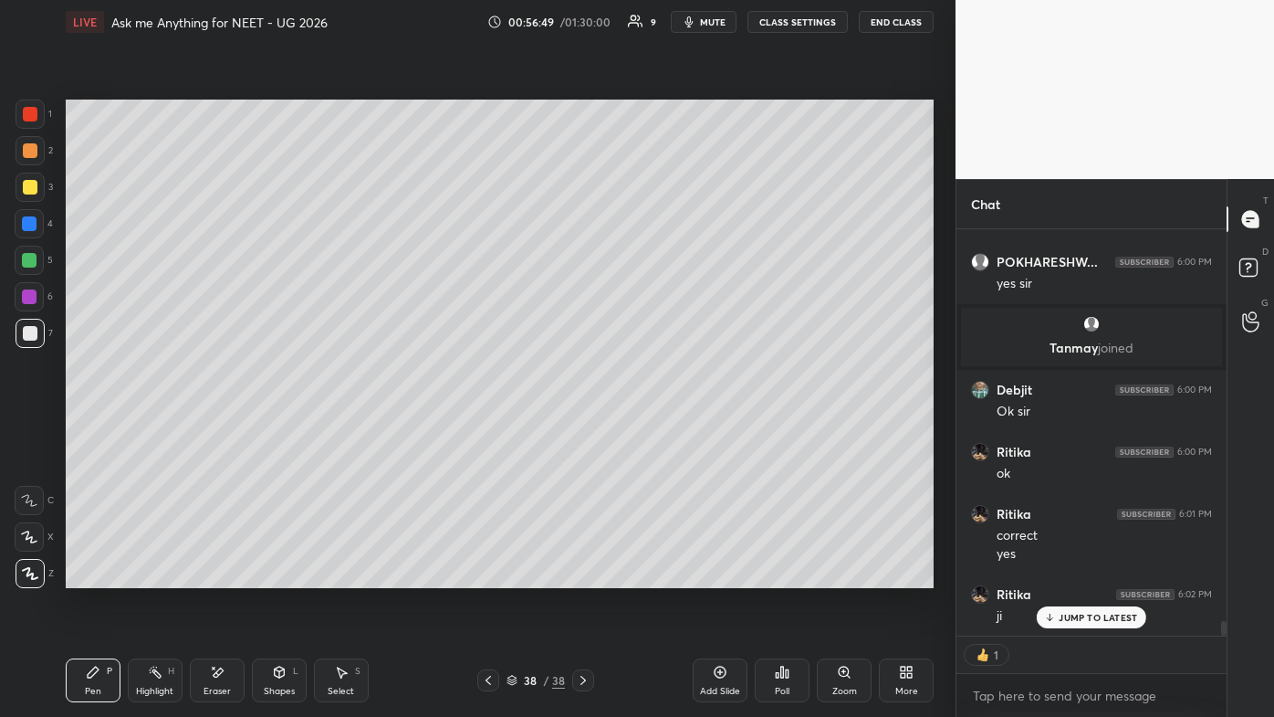
type textarea "x"
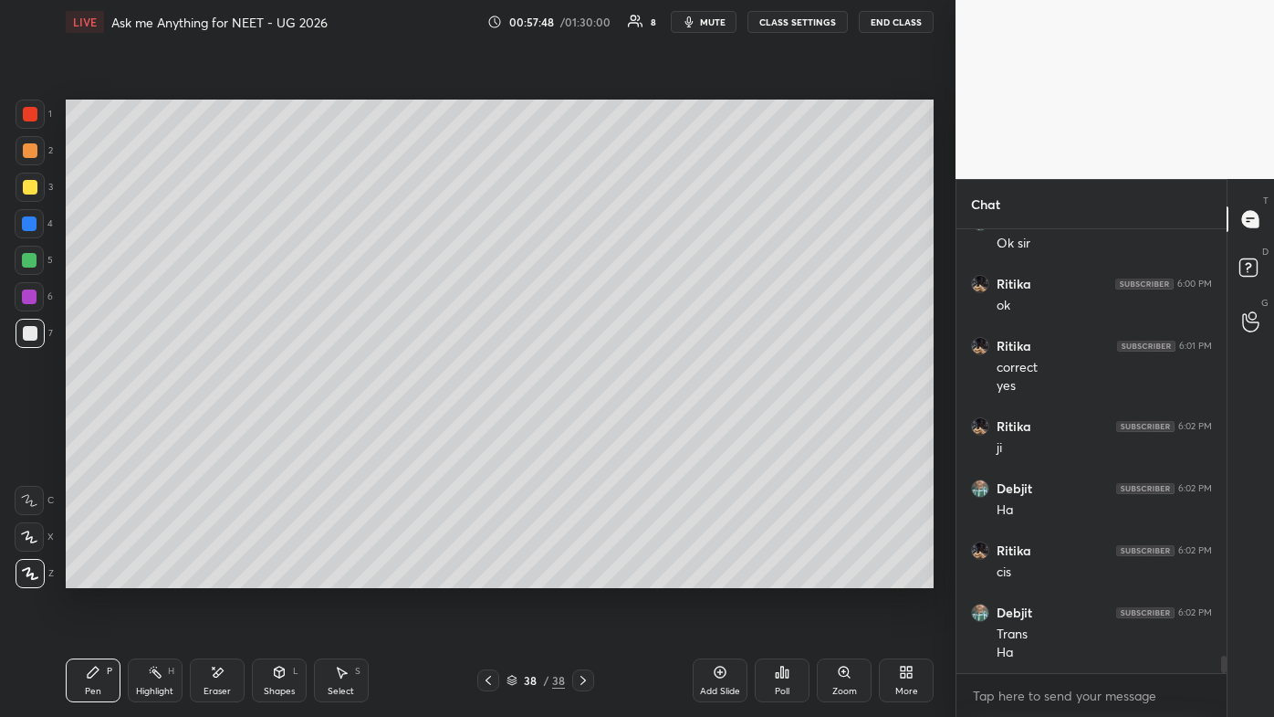
scroll to position [11039, 0]
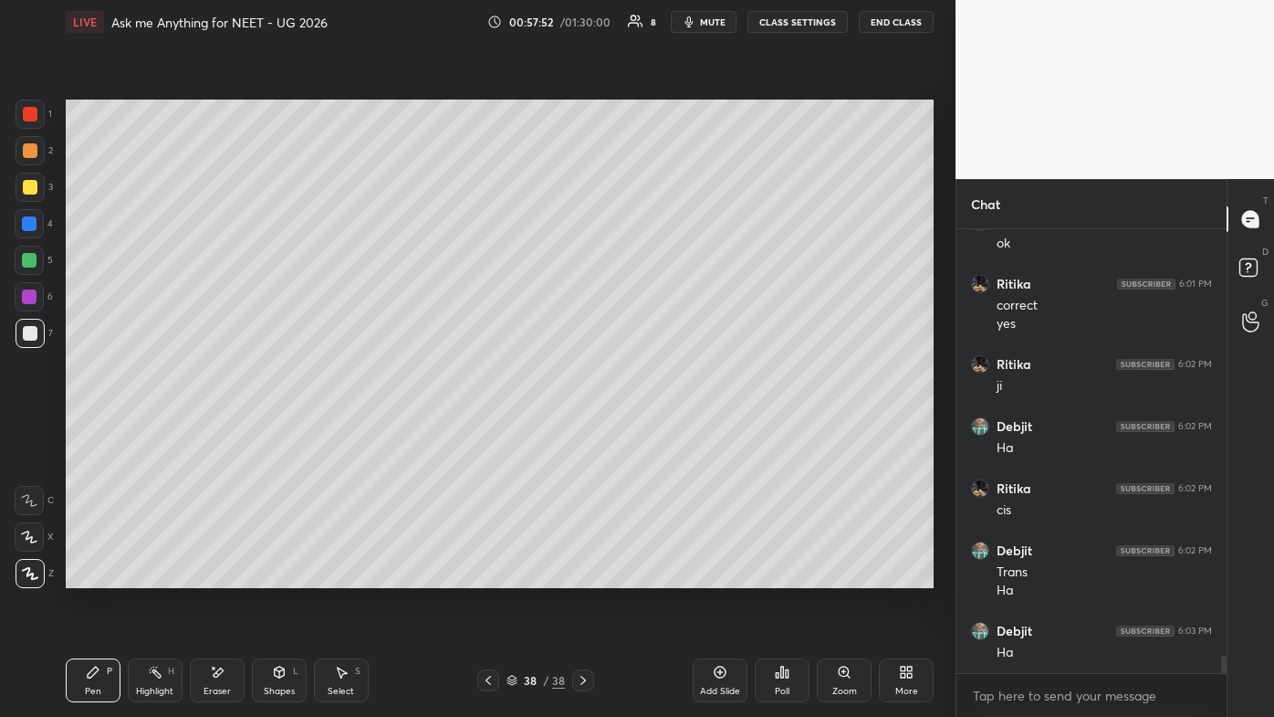
click at [655, 429] on icon at bounding box center [720, 672] width 15 height 15
drag, startPoint x: 40, startPoint y: 153, endPoint x: 56, endPoint y: 148, distance: 16.5
click at [37, 153] on div at bounding box center [30, 150] width 29 height 29
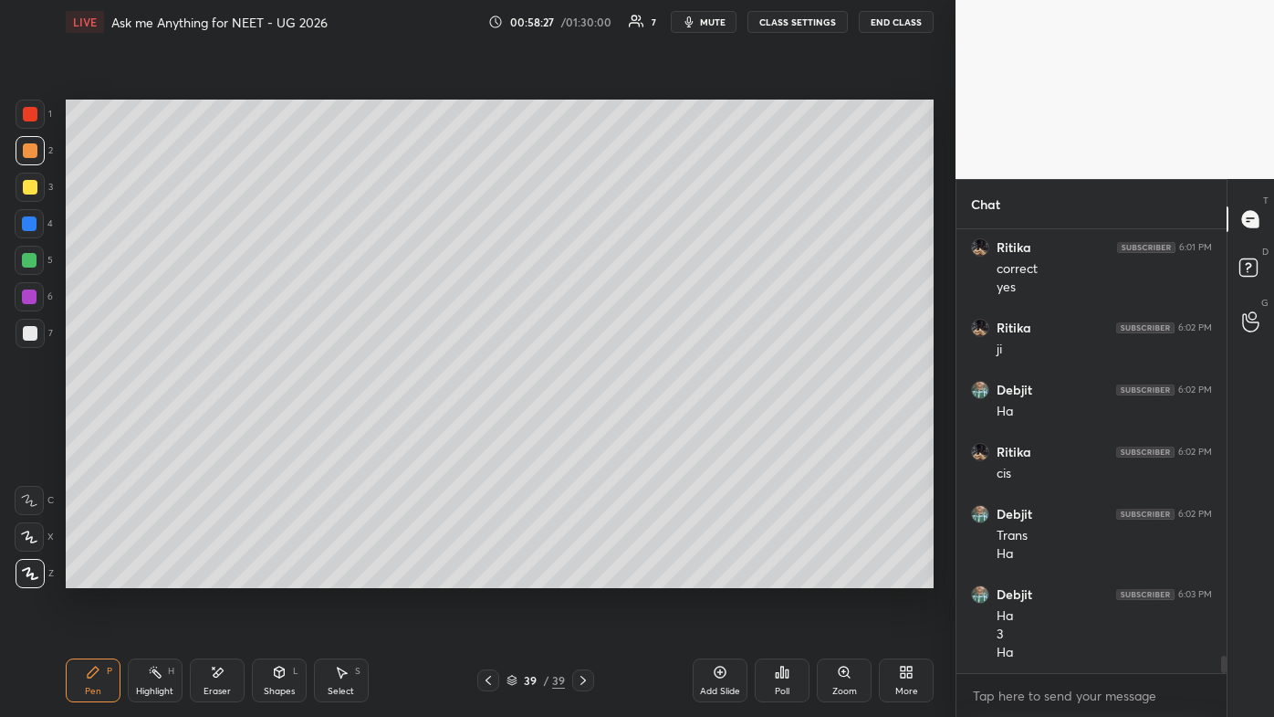
scroll to position [11138, 0]
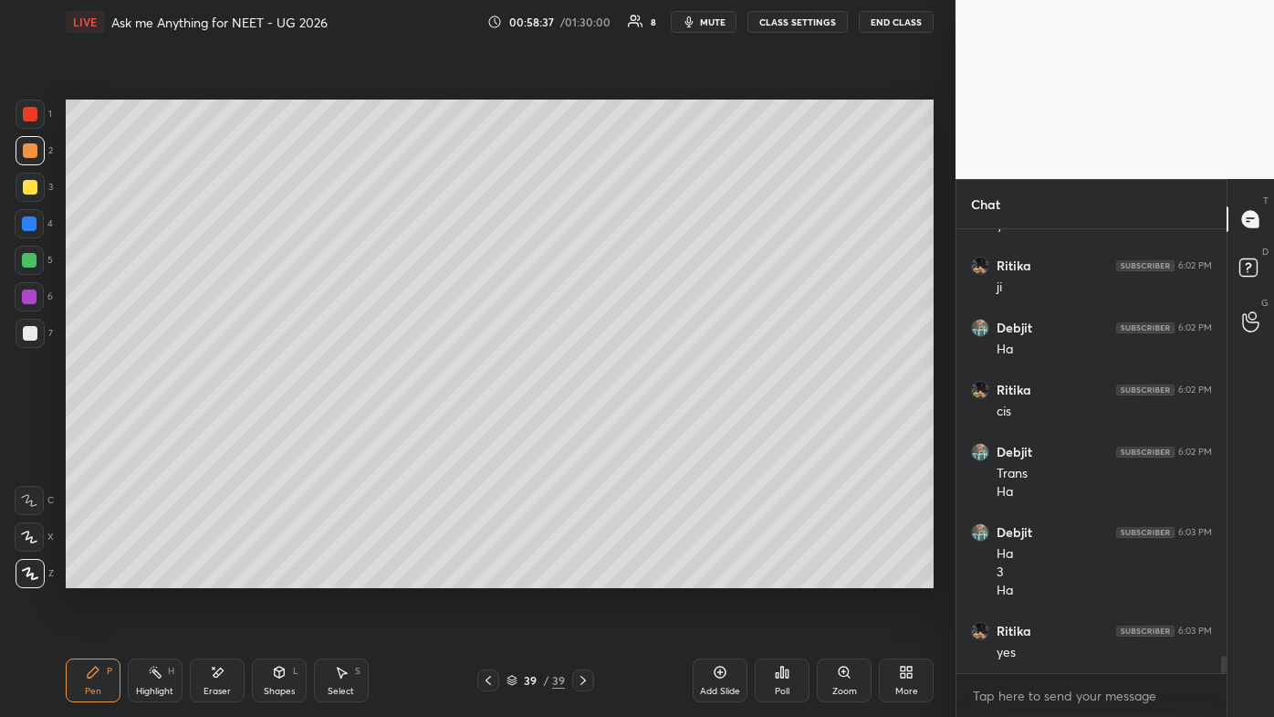
click at [154, 429] on icon at bounding box center [155, 672] width 15 height 15
click at [85, 429] on div "Pen P" at bounding box center [93, 680] width 55 height 44
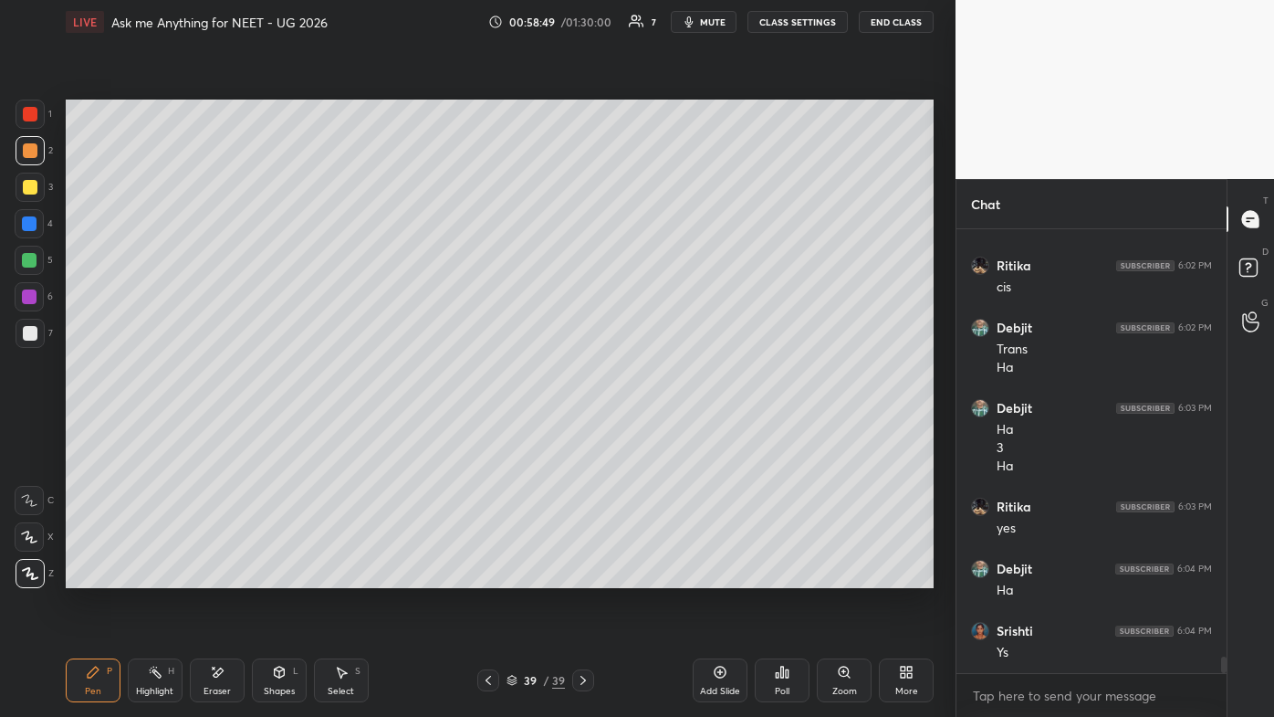
scroll to position [11324, 0]
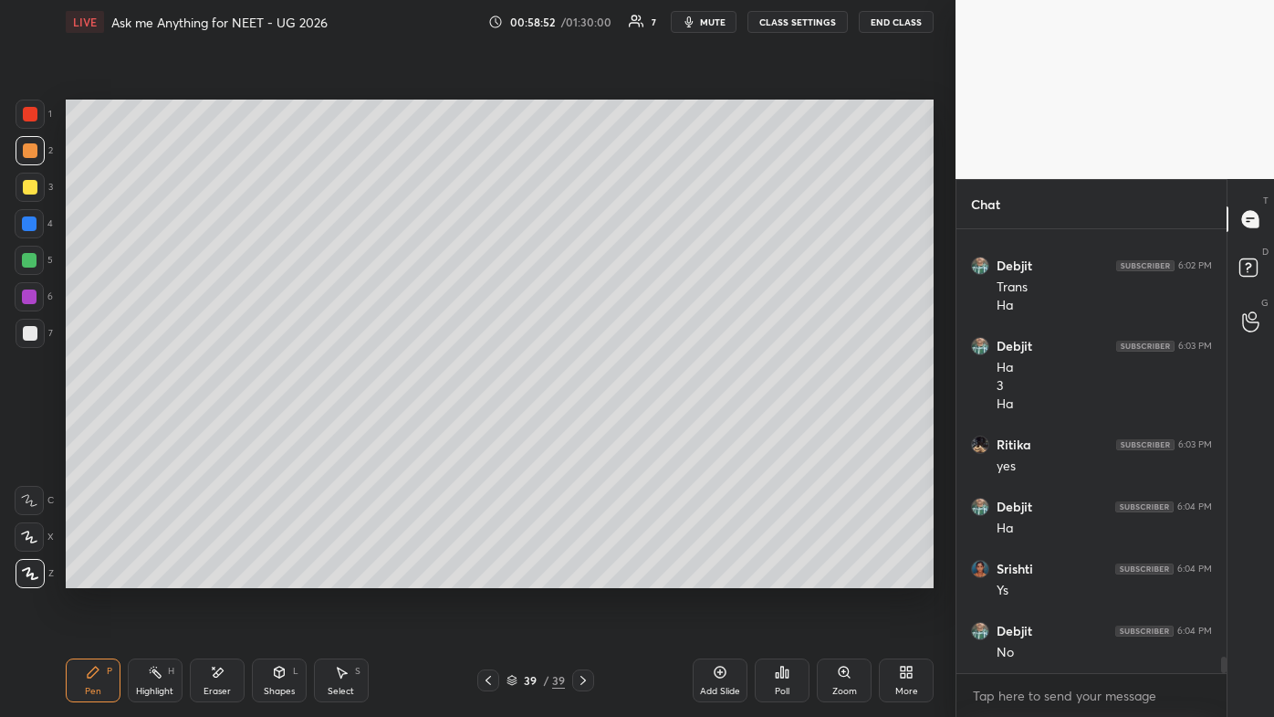
drag, startPoint x: 215, startPoint y: 666, endPoint x: 265, endPoint y: 629, distance: 62.6
click at [219, 429] on icon at bounding box center [217, 673] width 15 height 16
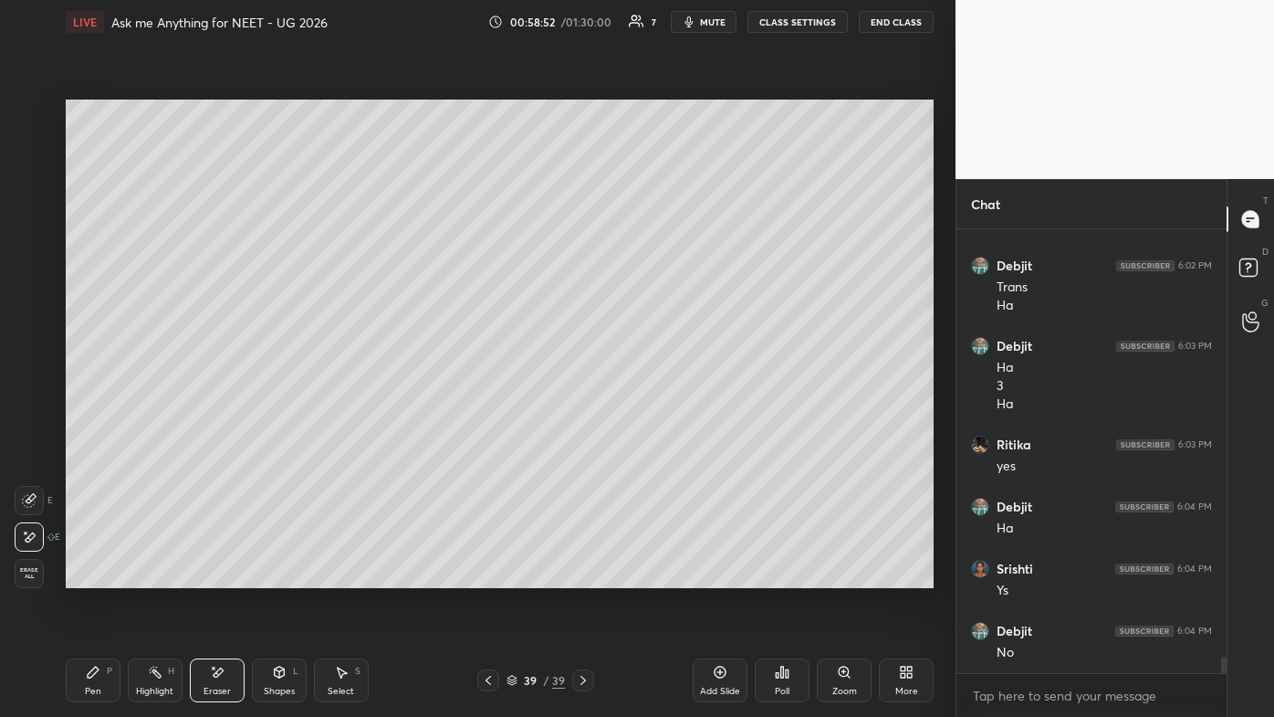
scroll to position [11386, 0]
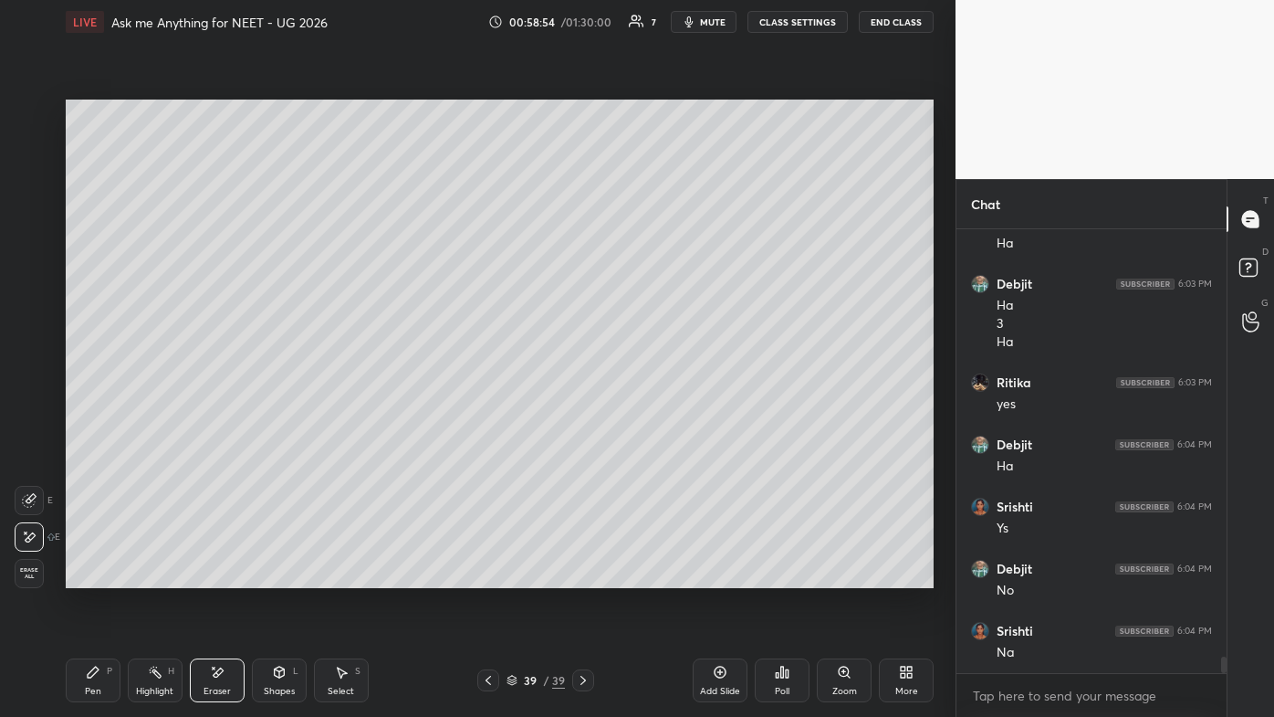
click at [163, 429] on div "Highlight H" at bounding box center [155, 680] width 55 height 44
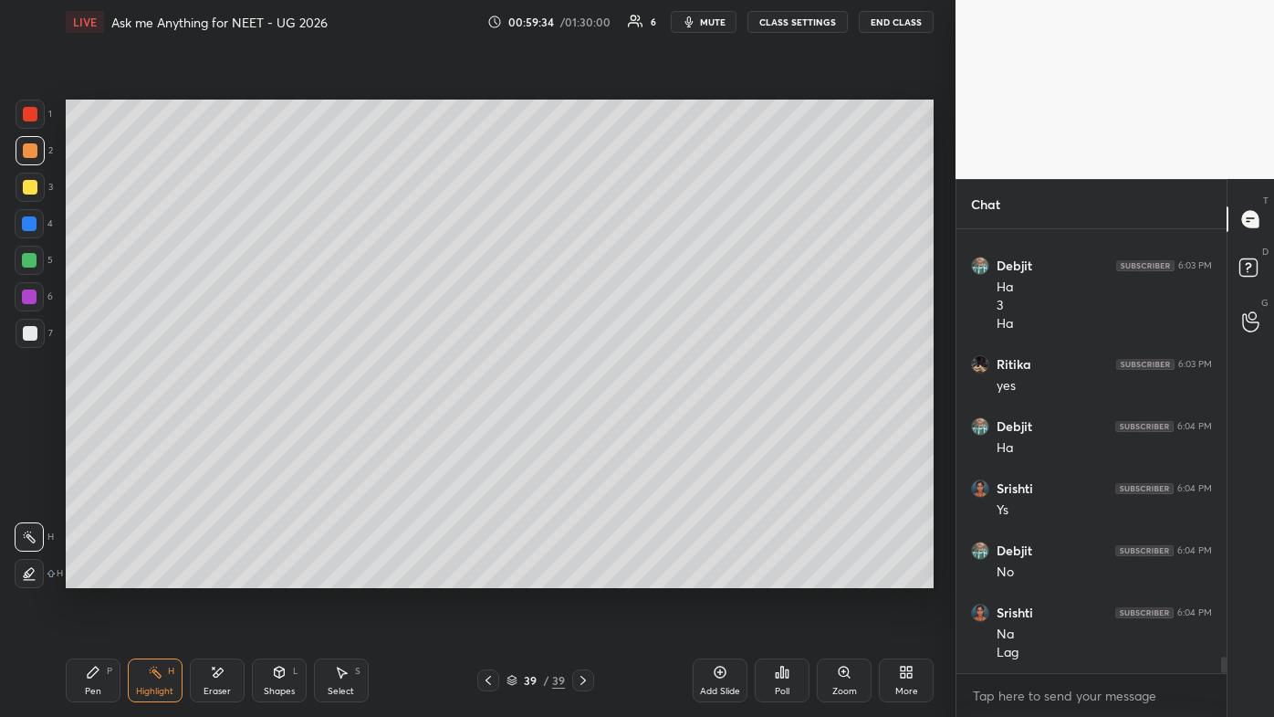
click at [97, 429] on div "Pen P" at bounding box center [93, 680] width 55 height 44
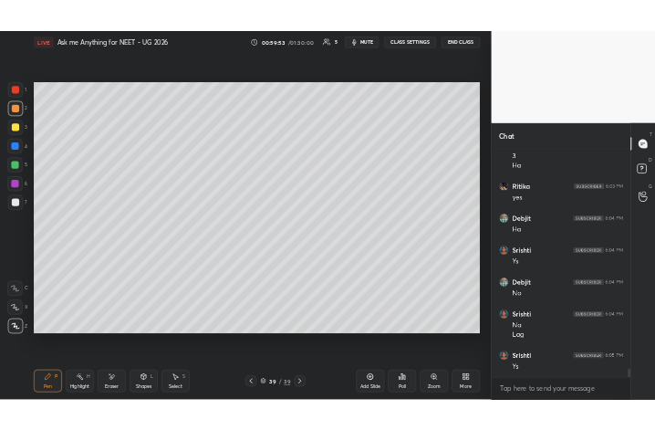
scroll to position [11528, 0]
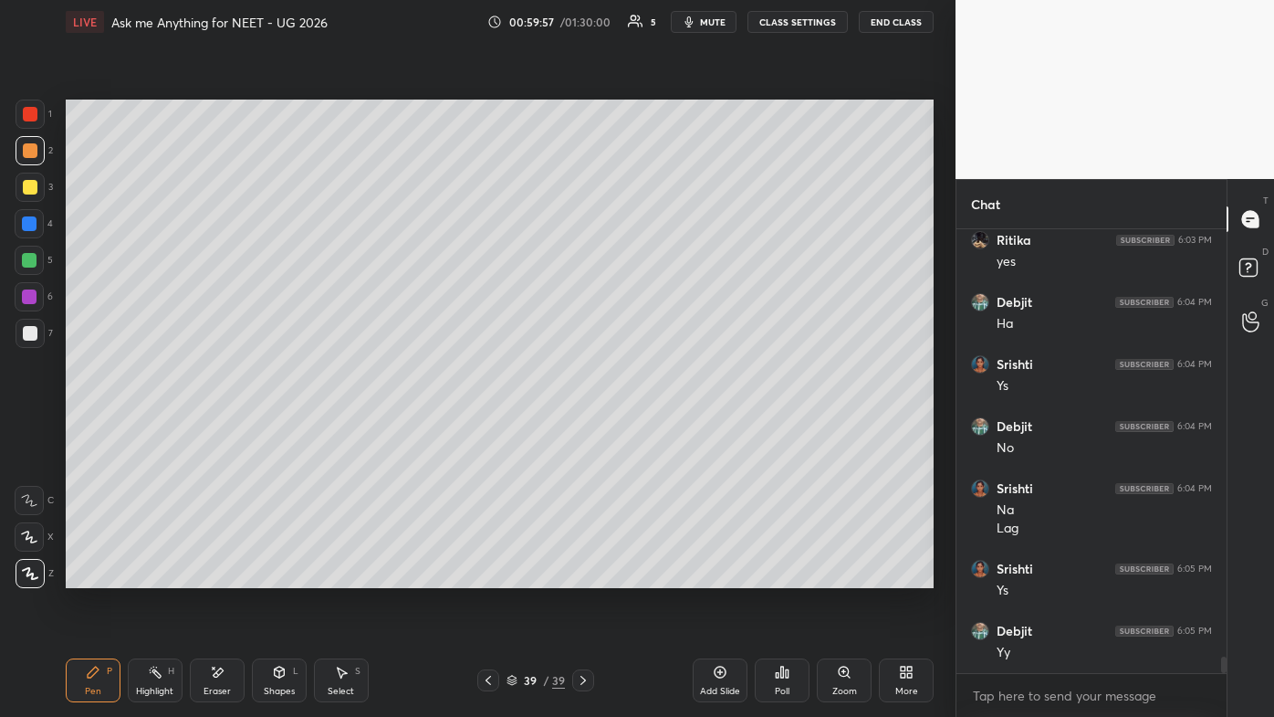
click at [655, 429] on icon at bounding box center [909, 675] width 5 height 5
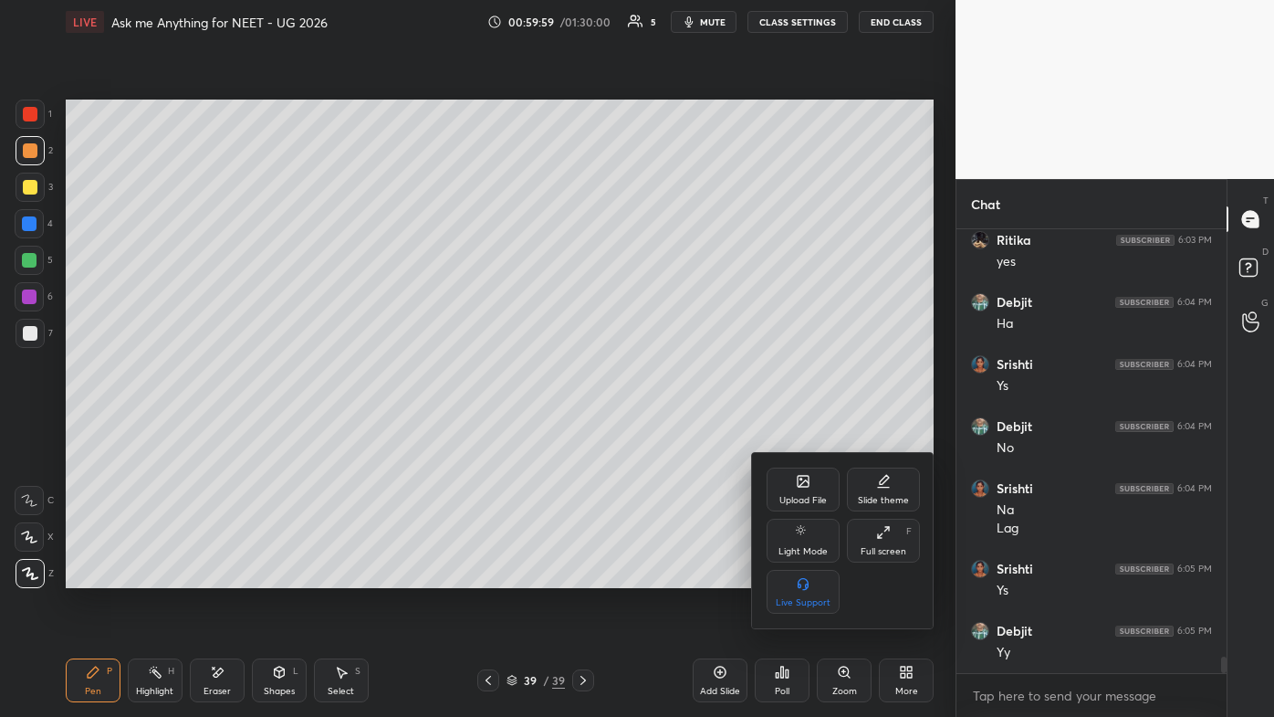
drag, startPoint x: 877, startPoint y: 538, endPoint x: 872, endPoint y: 432, distance: 106.0
click at [655, 429] on icon at bounding box center [883, 532] width 15 height 15
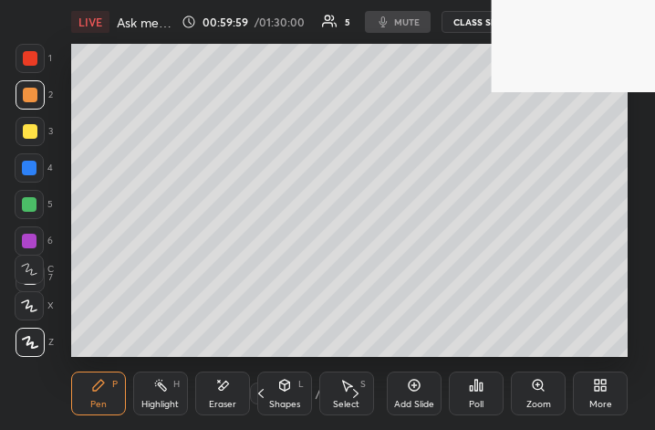
scroll to position [313, 582]
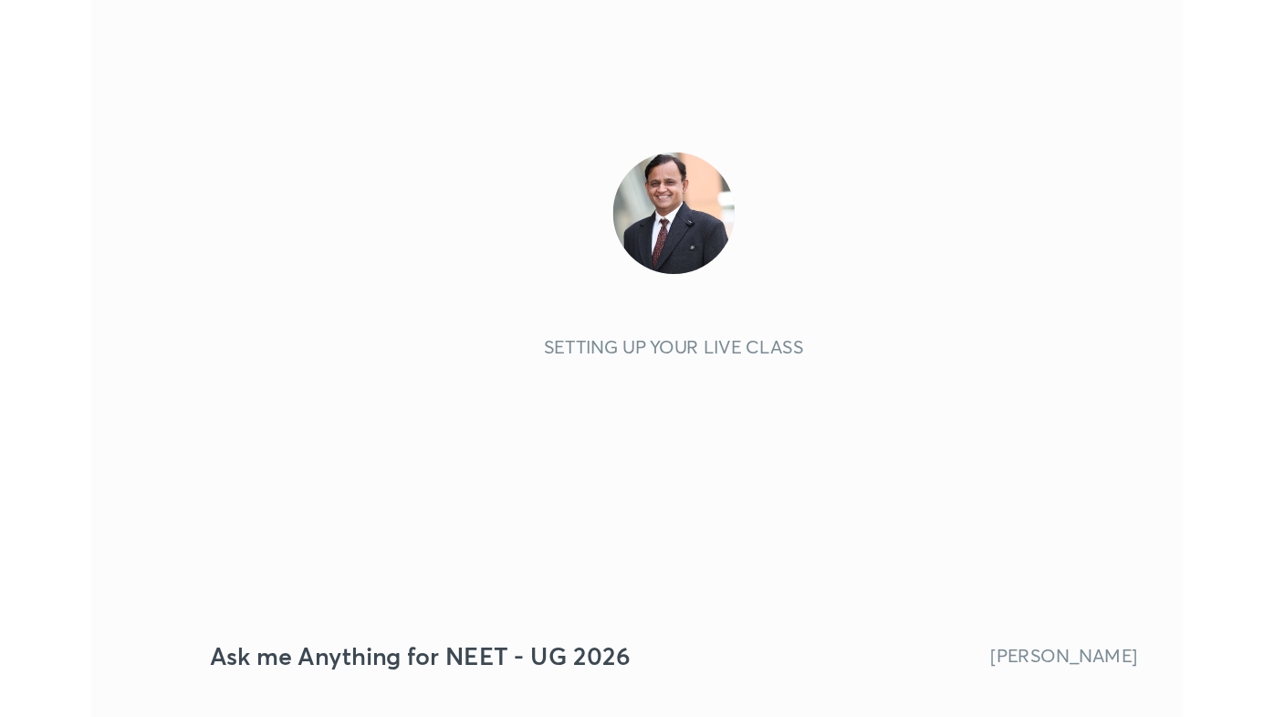
scroll to position [313, 582]
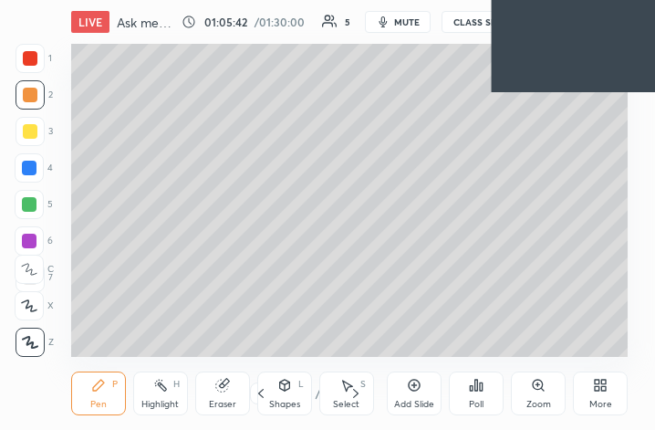
click at [607, 385] on div "More" at bounding box center [600, 394] width 55 height 44
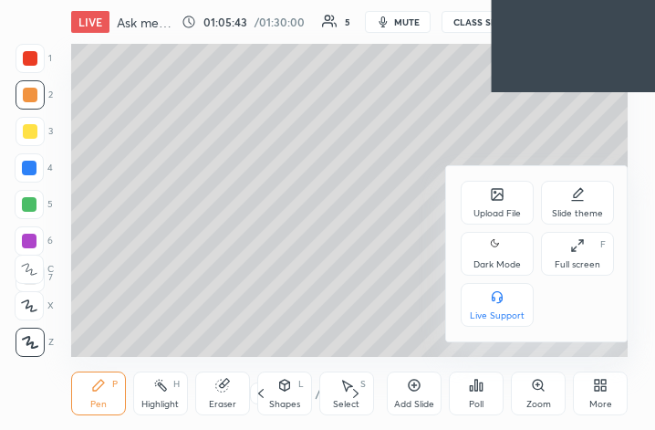
click at [572, 247] on icon at bounding box center [578, 245] width 15 height 15
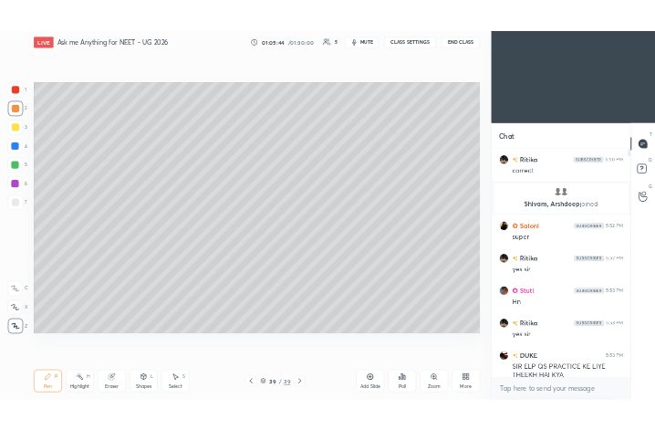
scroll to position [90692, 90409]
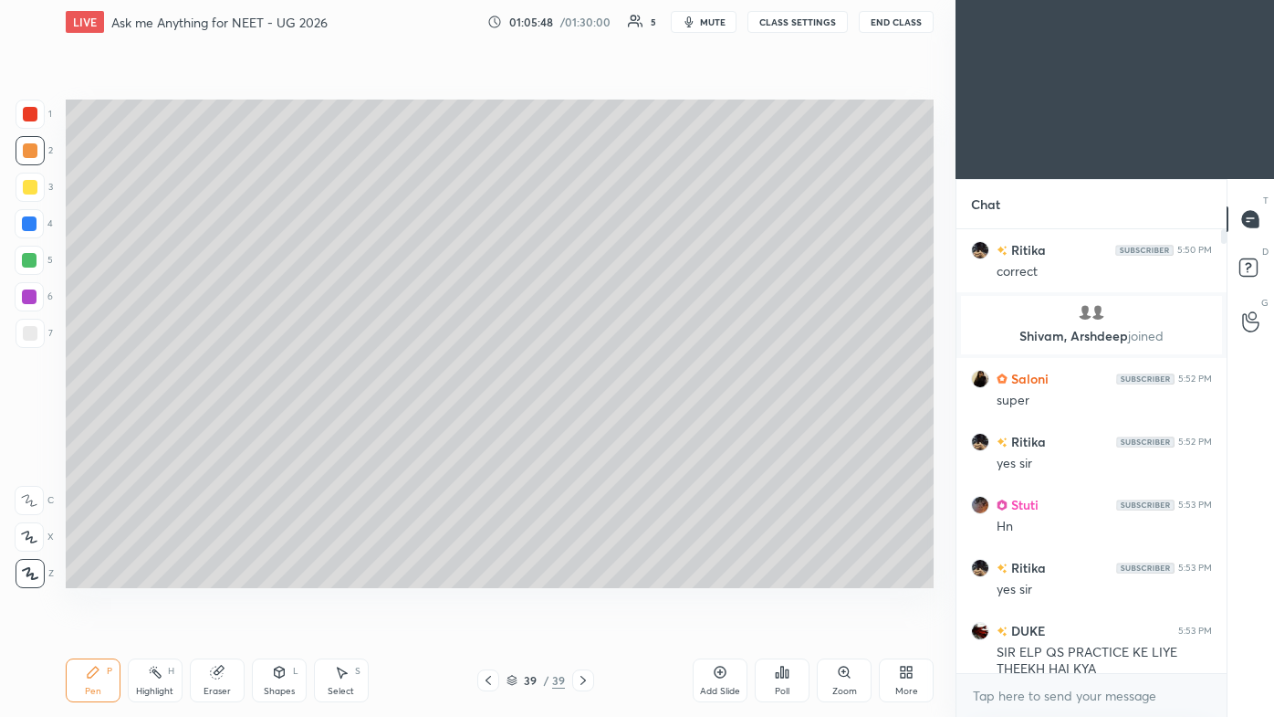
click at [655, 429] on icon at bounding box center [909, 668] width 5 height 5
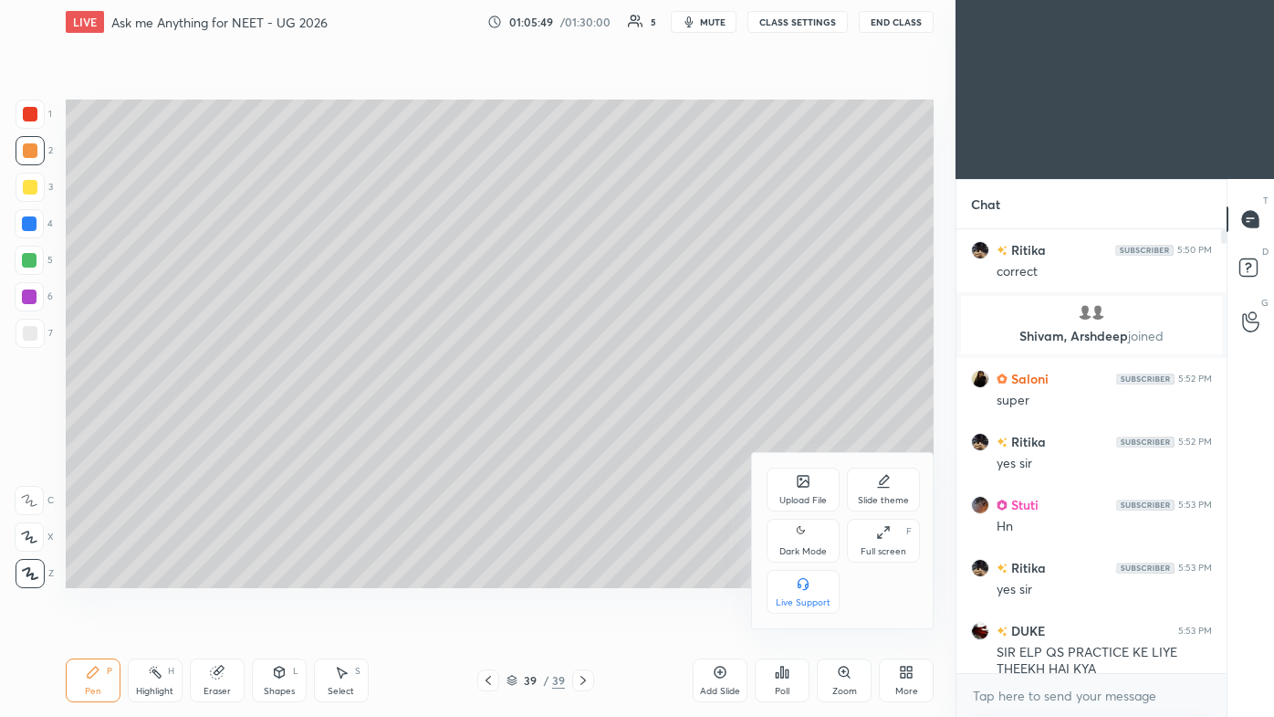
click at [655, 429] on div "Full screen F" at bounding box center [883, 541] width 73 height 44
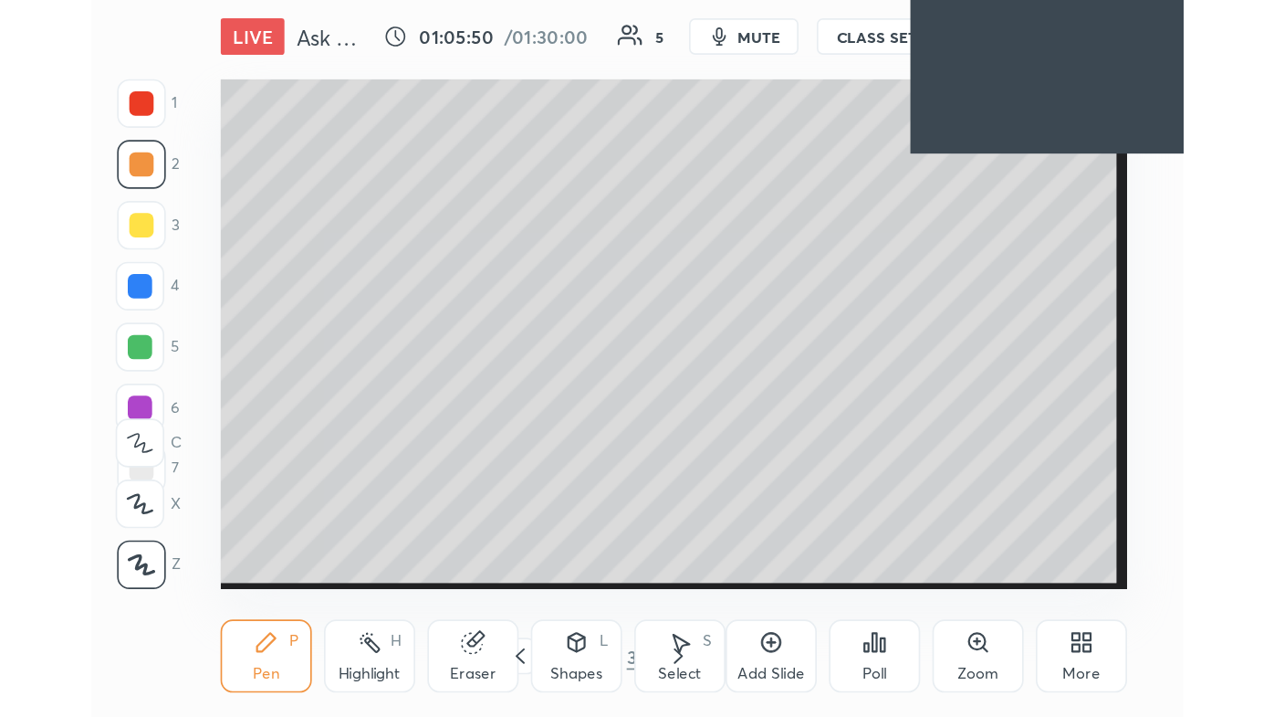
scroll to position [313, 582]
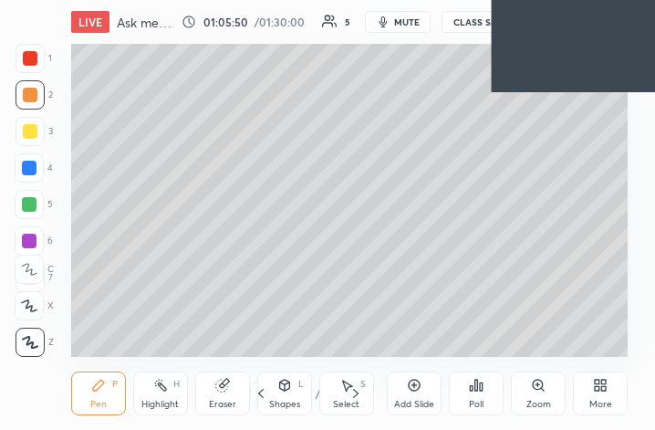
click at [596, 391] on div "More" at bounding box center [600, 394] width 55 height 44
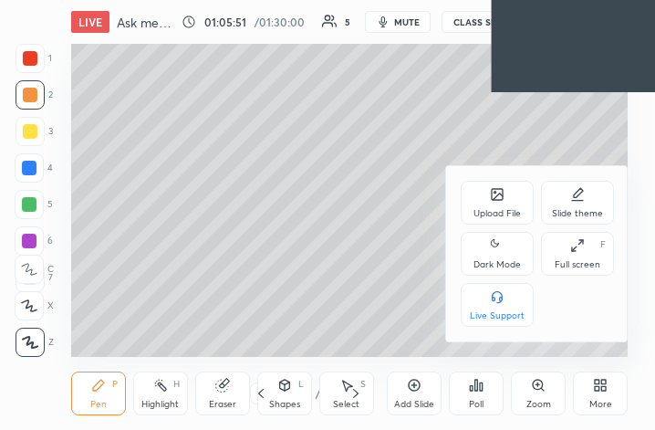
drag, startPoint x: 588, startPoint y: 249, endPoint x: 697, endPoint y: 490, distance: 264.7
click at [587, 248] on div "Full screen F" at bounding box center [577, 254] width 73 height 44
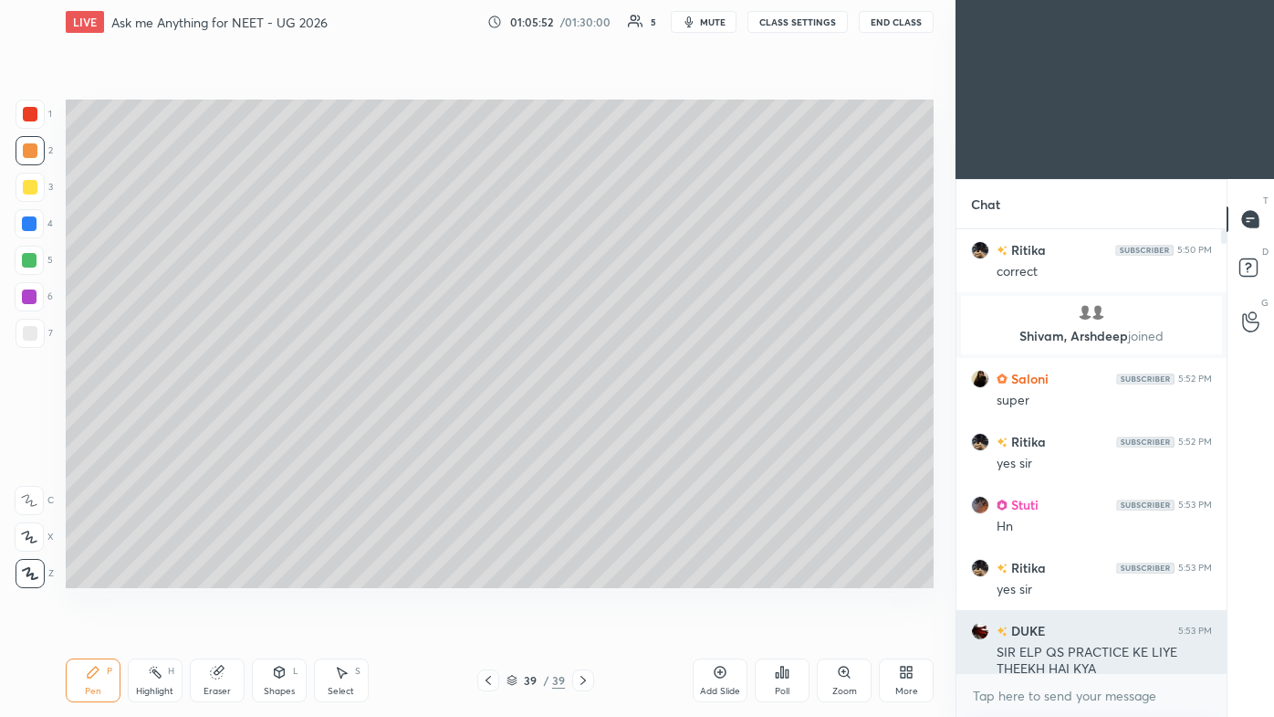
scroll to position [90692, 90409]
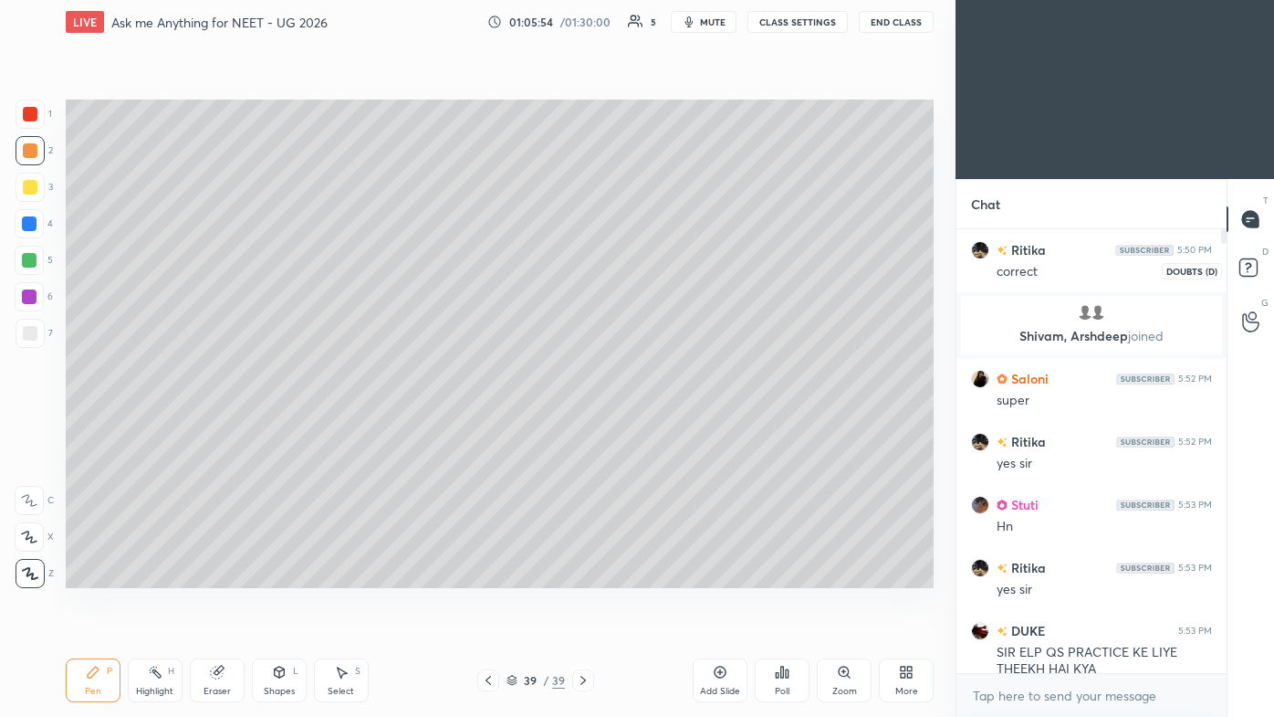
drag, startPoint x: 1246, startPoint y: 263, endPoint x: 1253, endPoint y: 255, distance: 10.4
click at [655, 263] on icon at bounding box center [1248, 266] width 6 height 7
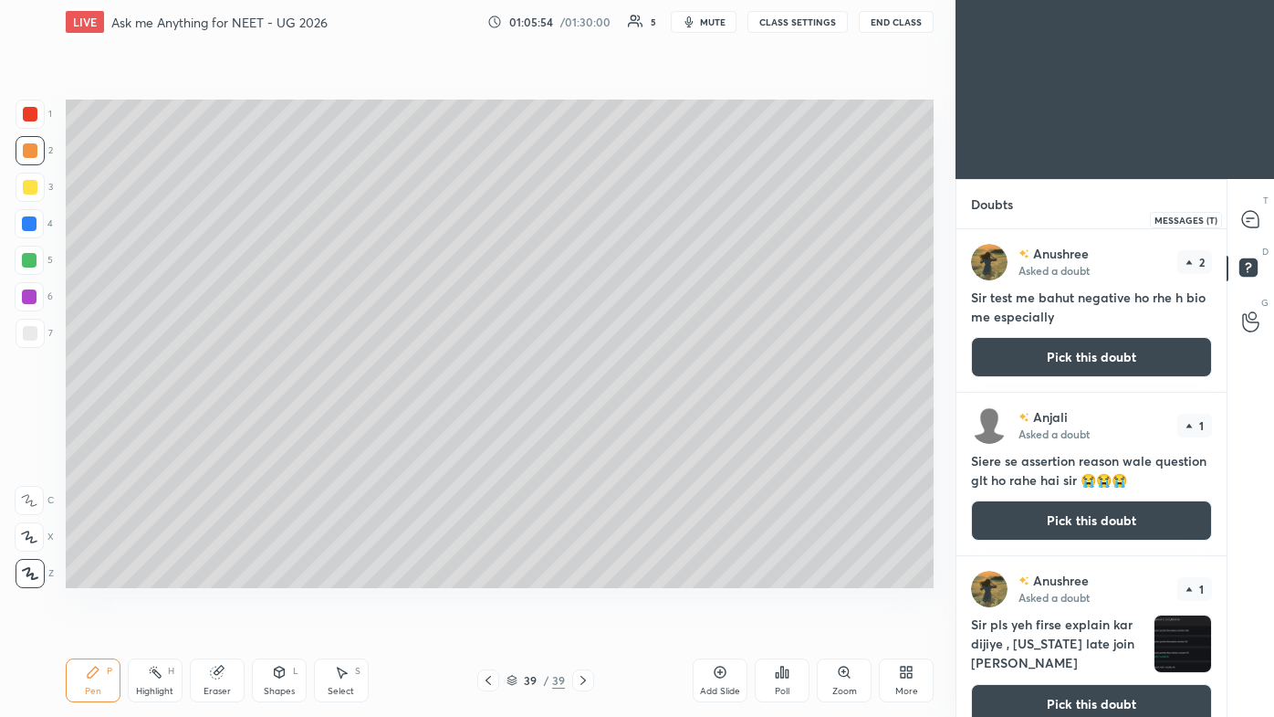
click at [655, 219] on icon at bounding box center [1250, 219] width 16 height 16
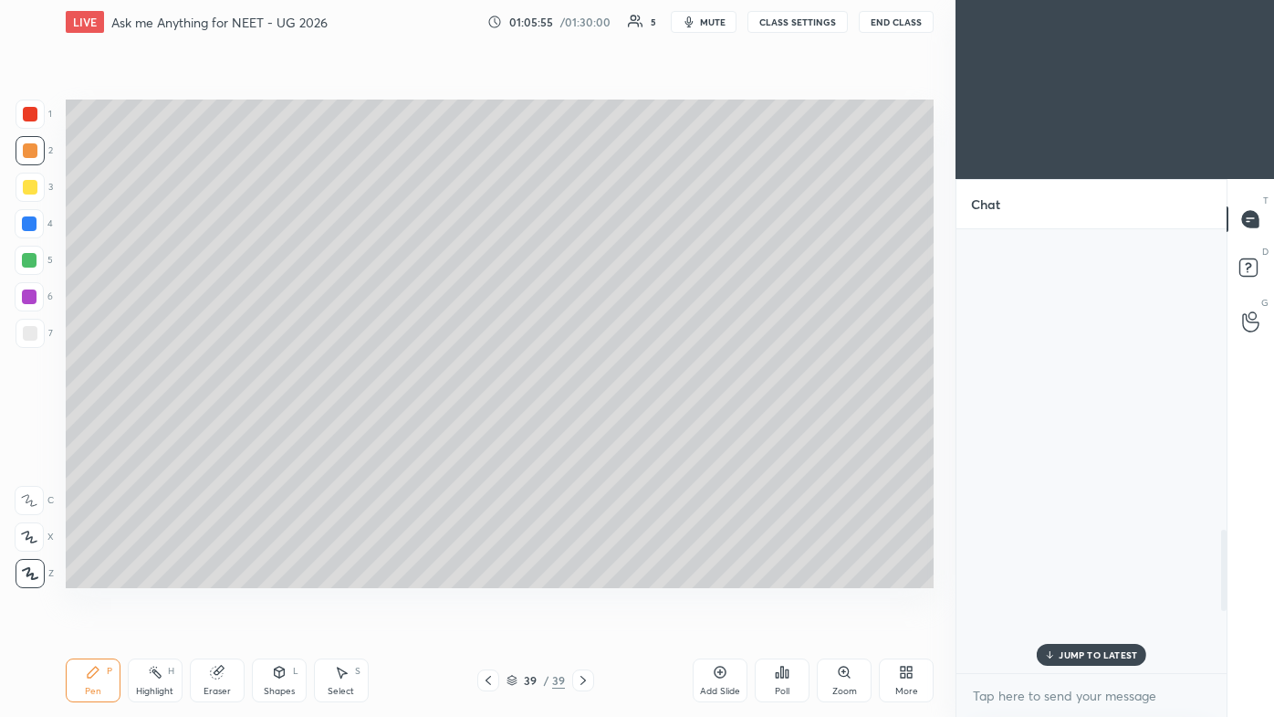
scroll to position [438, 265]
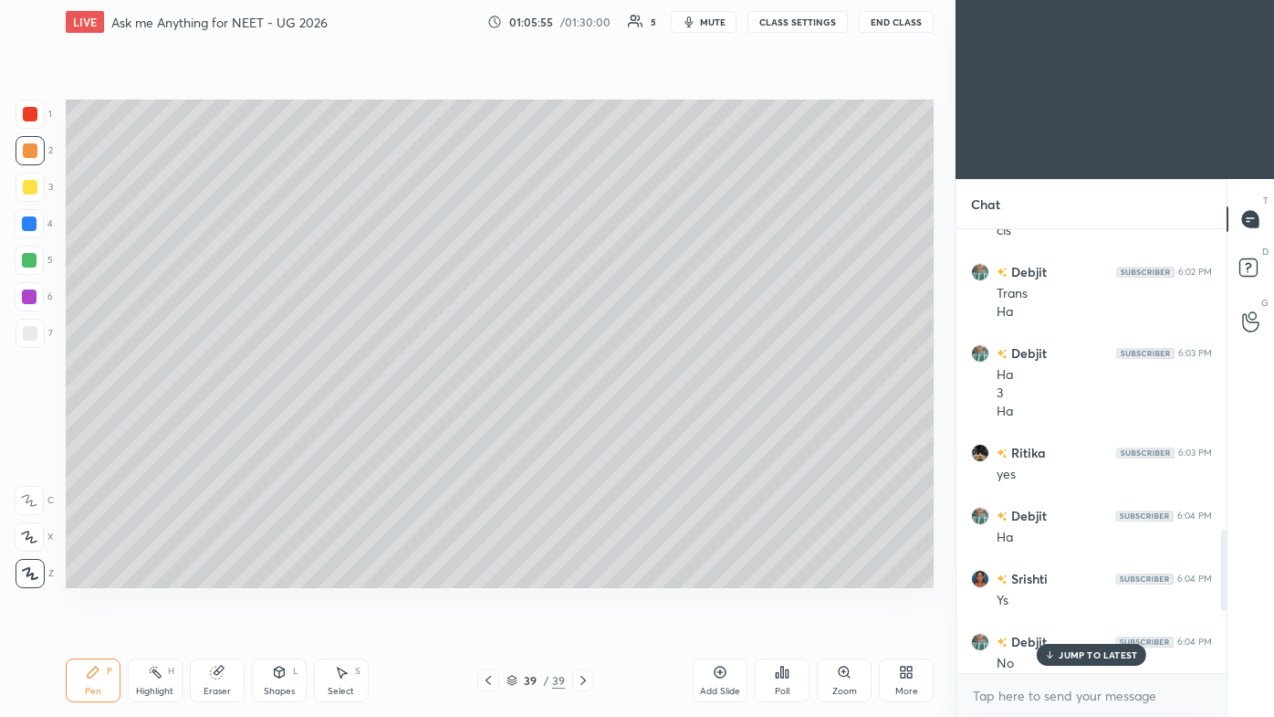
click at [655, 429] on p "JUMP TO LATEST" at bounding box center [1098, 654] width 79 height 11
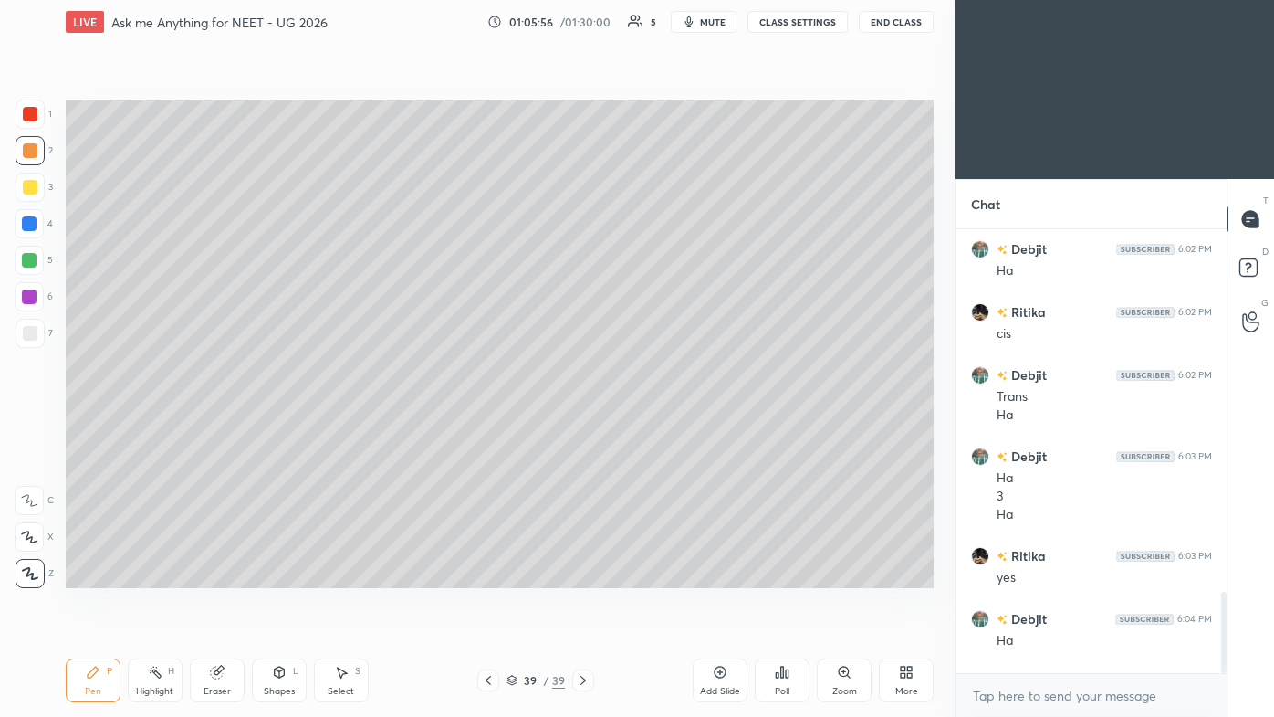
scroll to position [1968, 0]
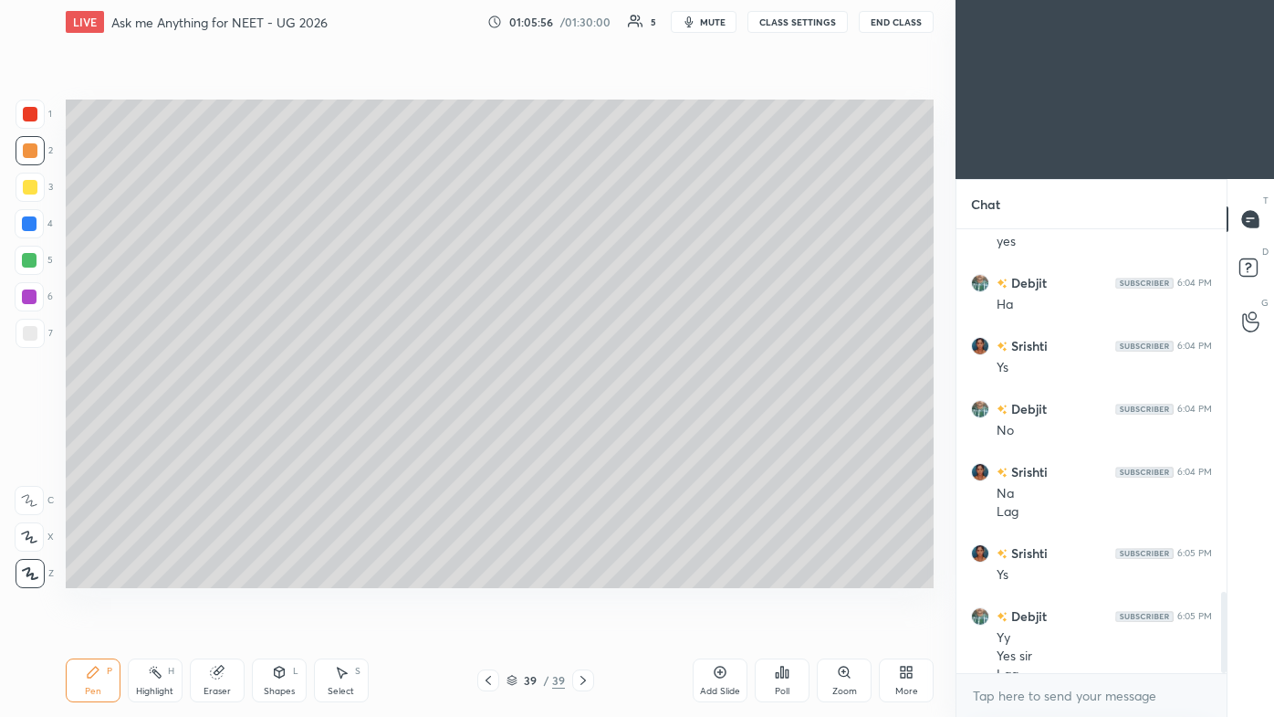
click at [655, 429] on icon at bounding box center [909, 675] width 5 height 5
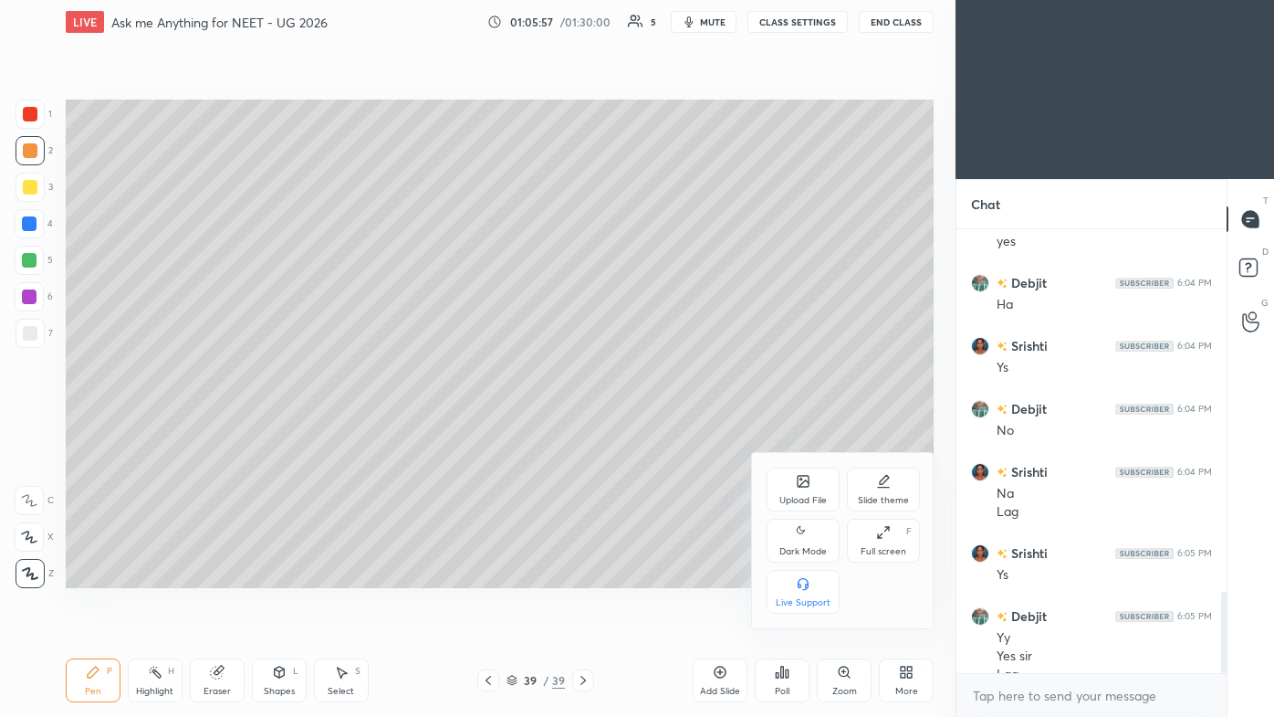
drag, startPoint x: 804, startPoint y: 531, endPoint x: 783, endPoint y: 553, distance: 30.3
click at [655, 429] on icon at bounding box center [803, 532] width 15 height 22
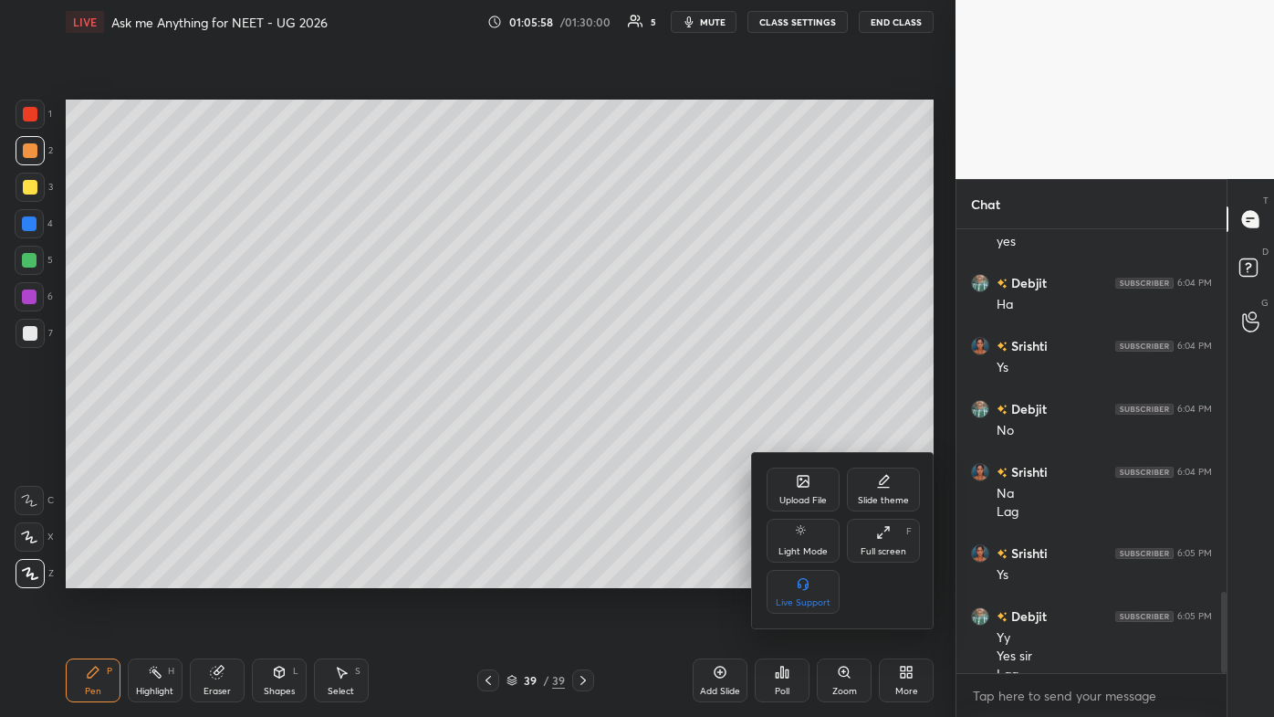
click at [655, 429] on div at bounding box center [637, 358] width 1274 height 717
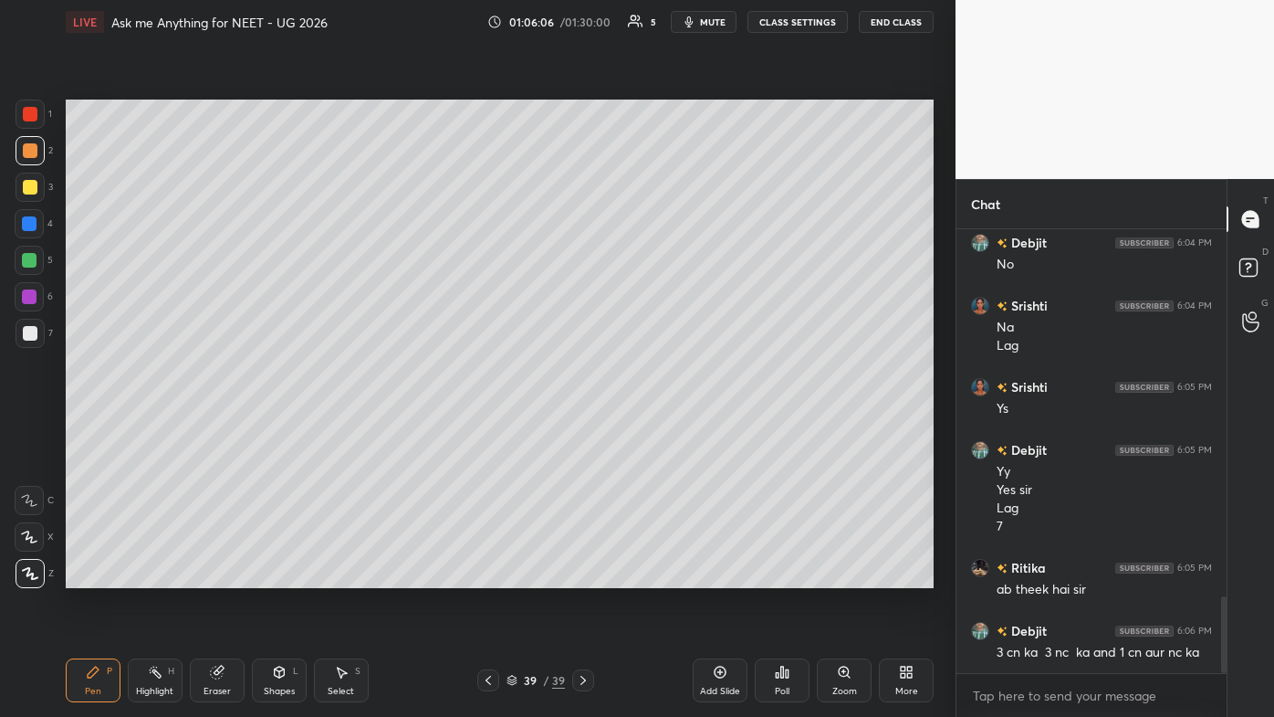
scroll to position [2152, 0]
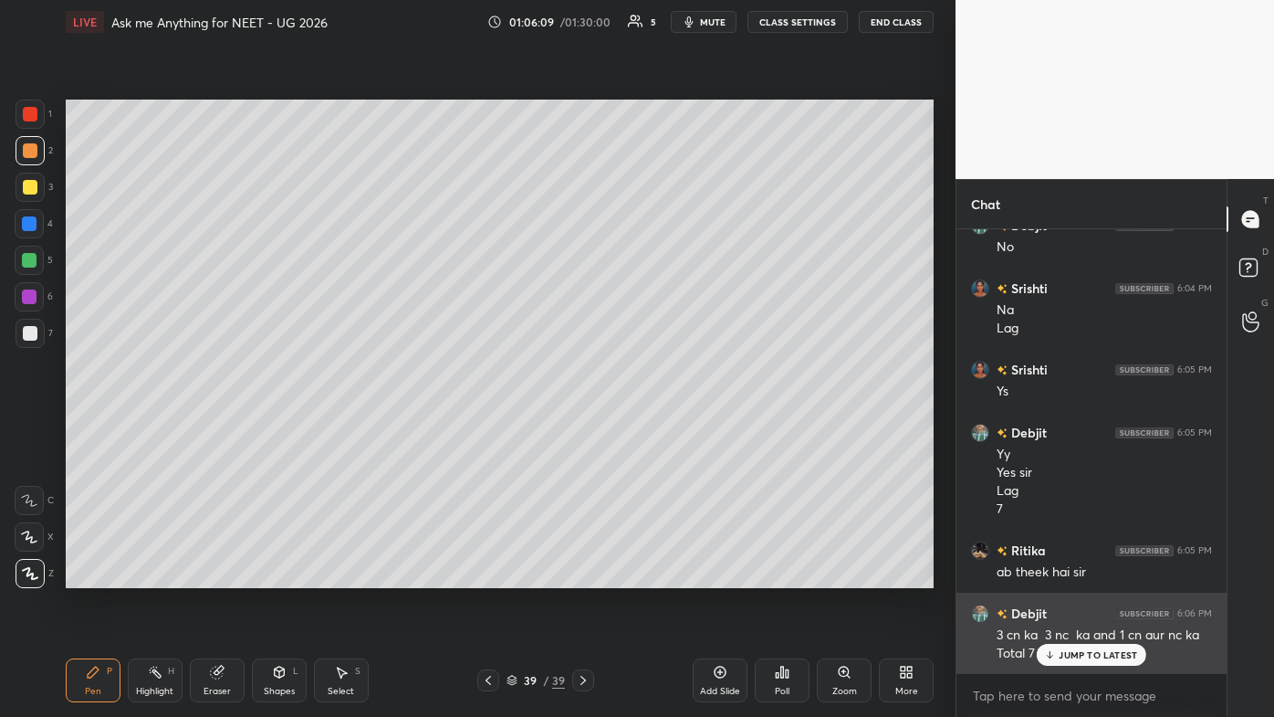
click at [655, 429] on div "JUMP TO LATEST" at bounding box center [1092, 655] width 110 height 22
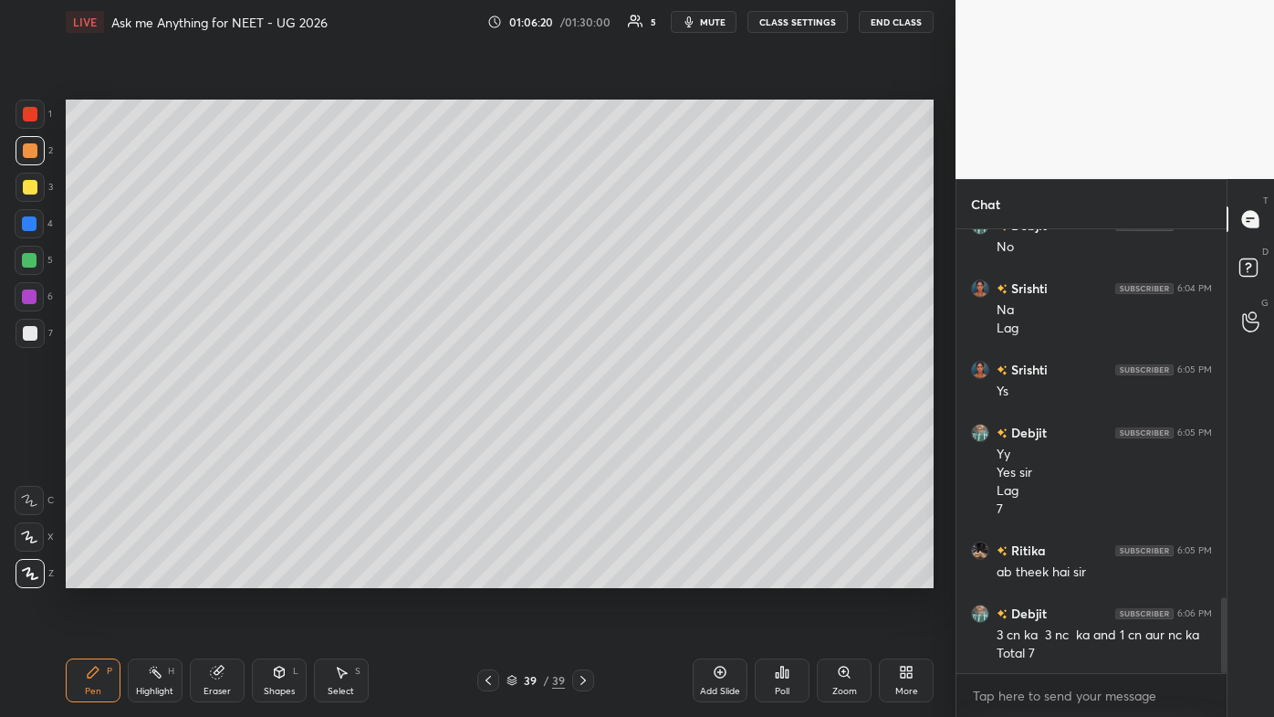
drag, startPoint x: 153, startPoint y: 674, endPoint x: 143, endPoint y: 609, distance: 65.6
click at [151, 429] on icon at bounding box center [155, 672] width 15 height 15
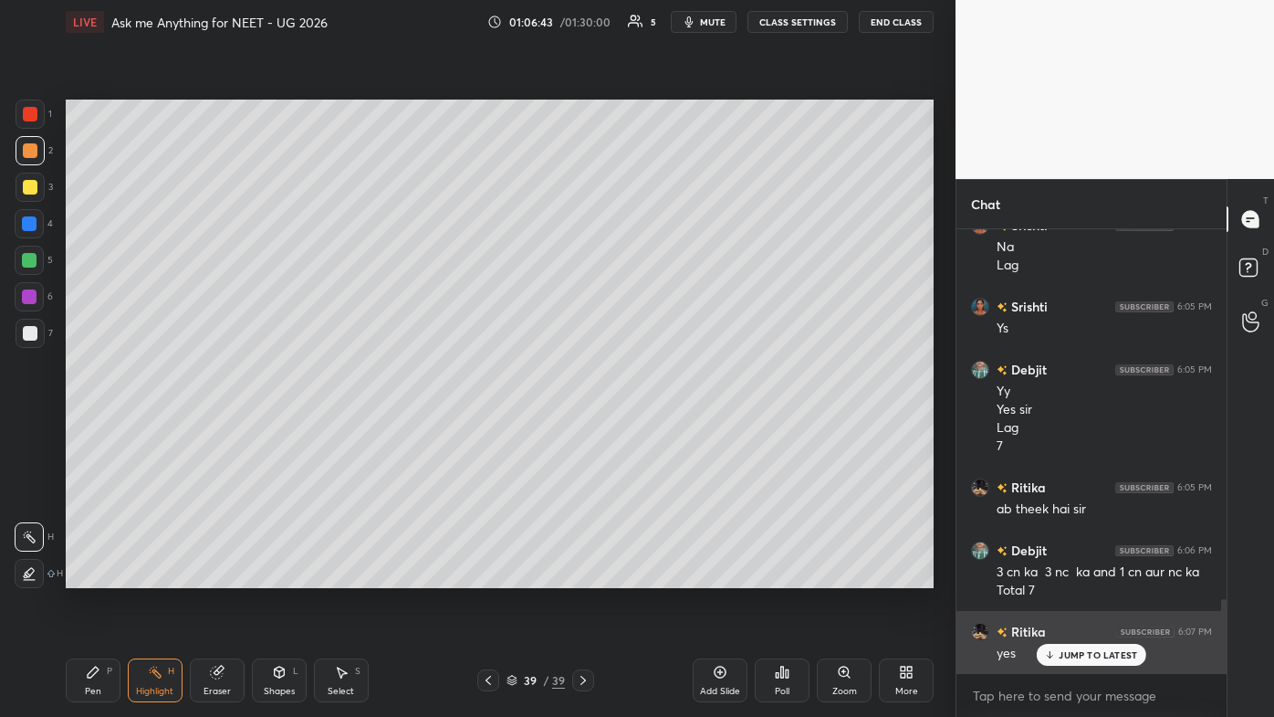
click at [655, 429] on p "JUMP TO LATEST" at bounding box center [1098, 654] width 79 height 11
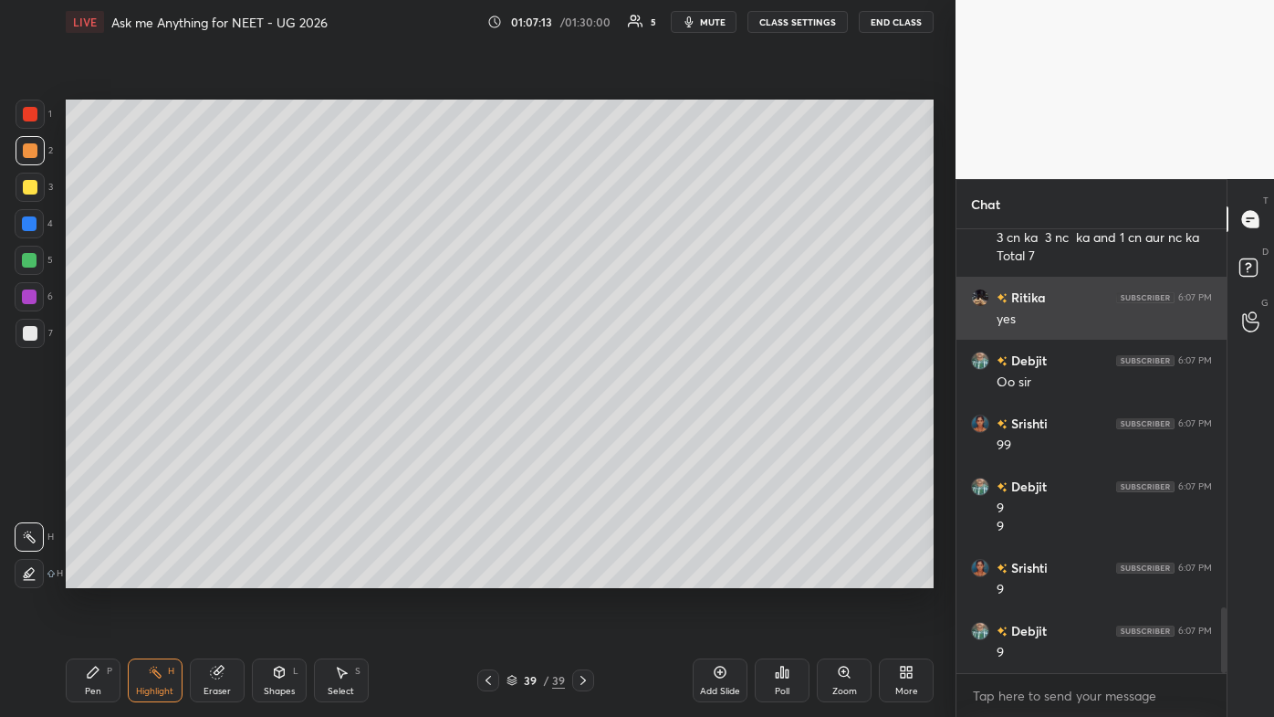
scroll to position [2612, 0]
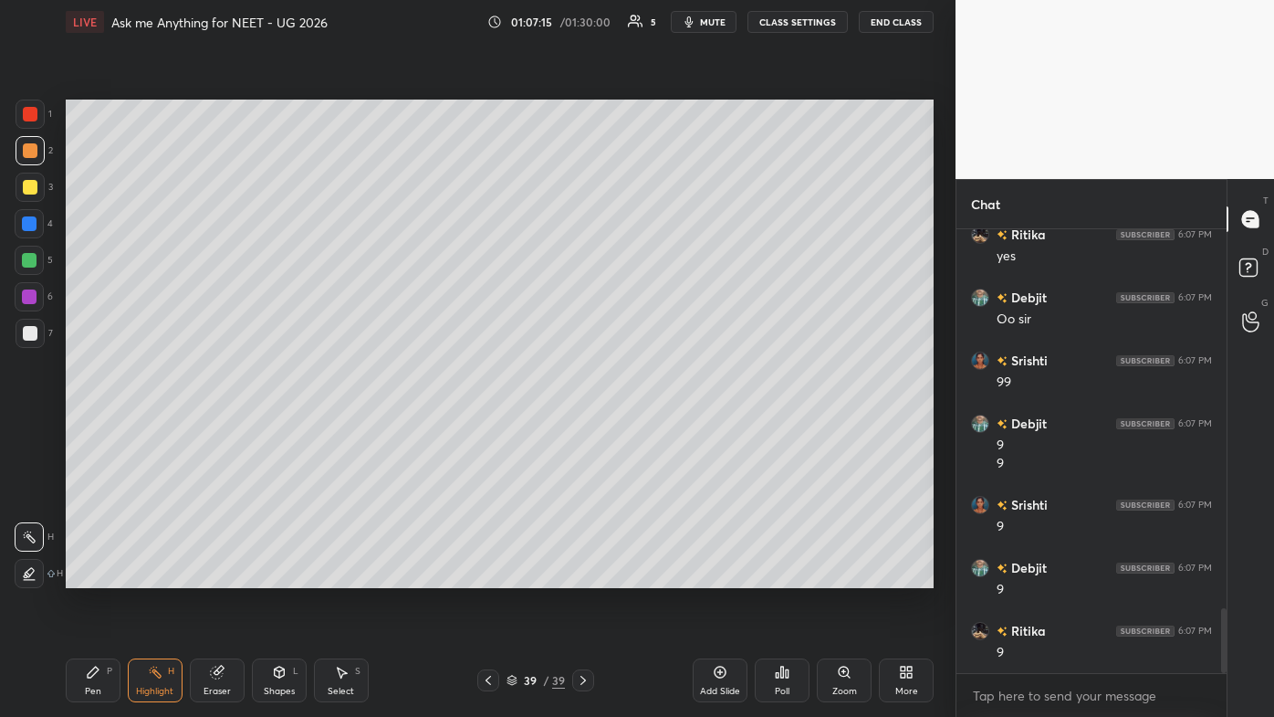
drag, startPoint x: 97, startPoint y: 675, endPoint x: 92, endPoint y: 662, distance: 13.6
click at [96, 429] on icon at bounding box center [93, 672] width 15 height 15
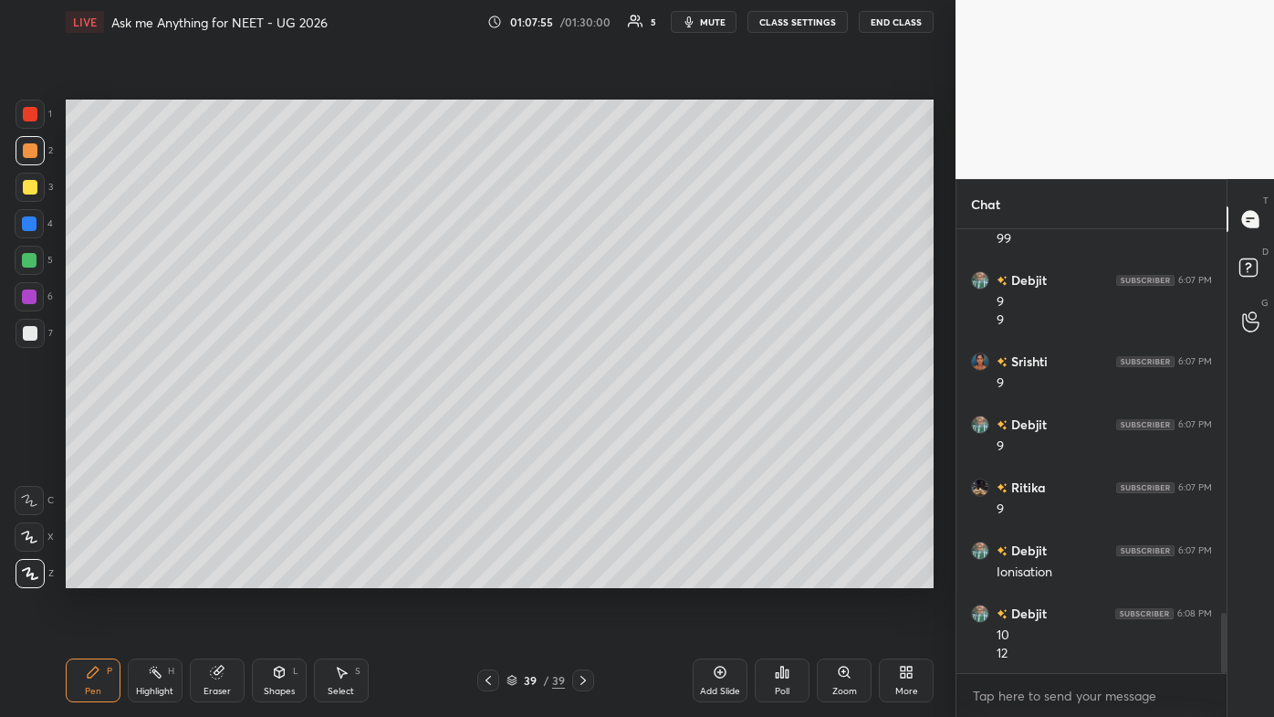
scroll to position [2819, 0]
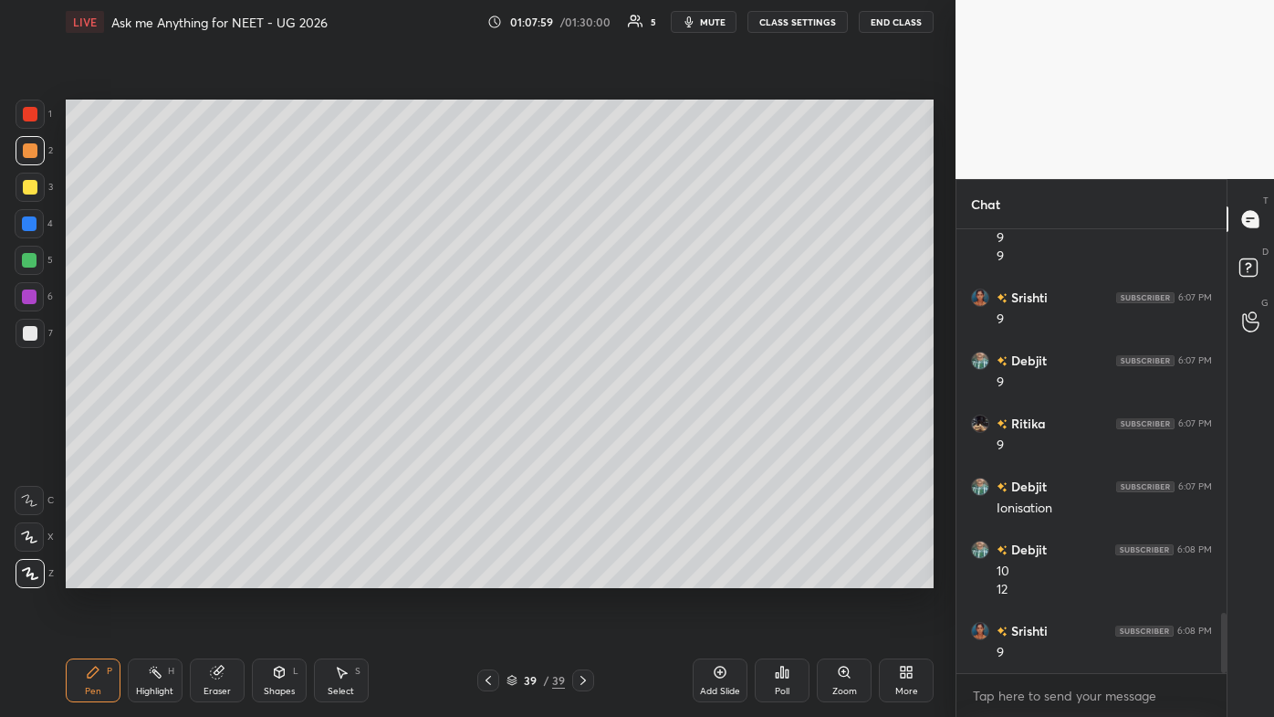
drag, startPoint x: 152, startPoint y: 669, endPoint x: 178, endPoint y: 593, distance: 80.0
click at [155, 429] on icon at bounding box center [155, 672] width 15 height 15
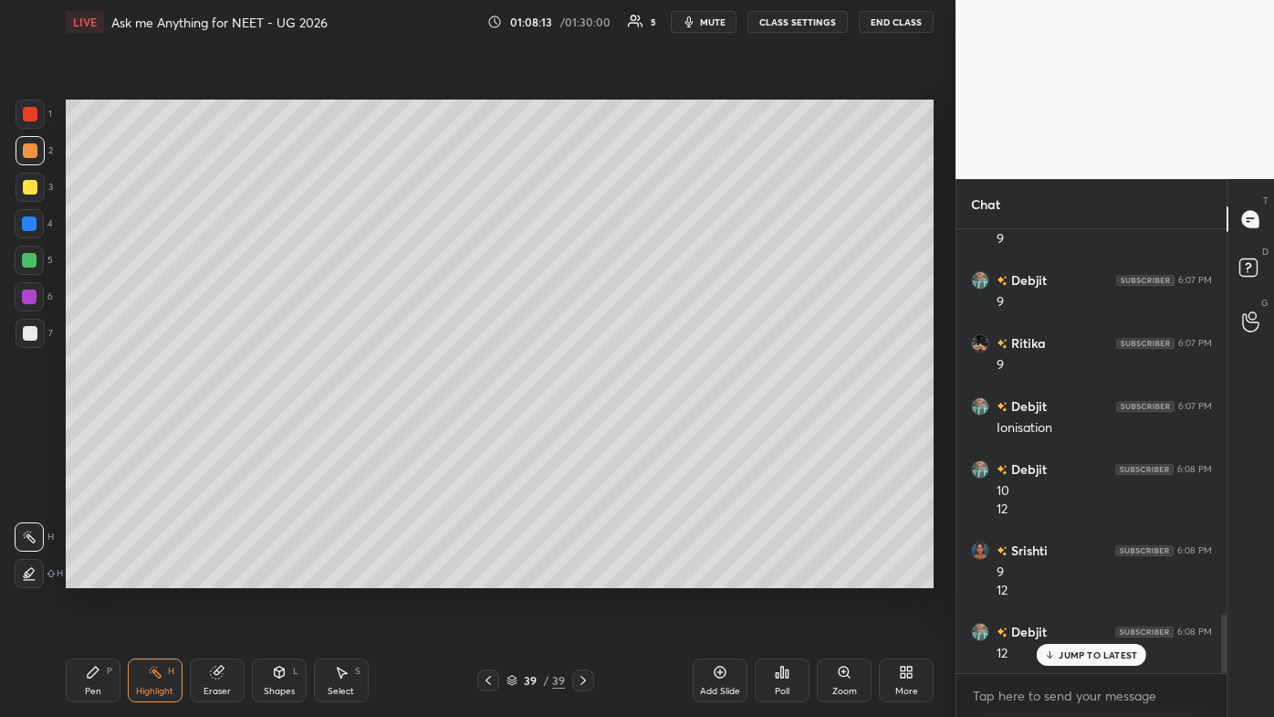
scroll to position [2962, 0]
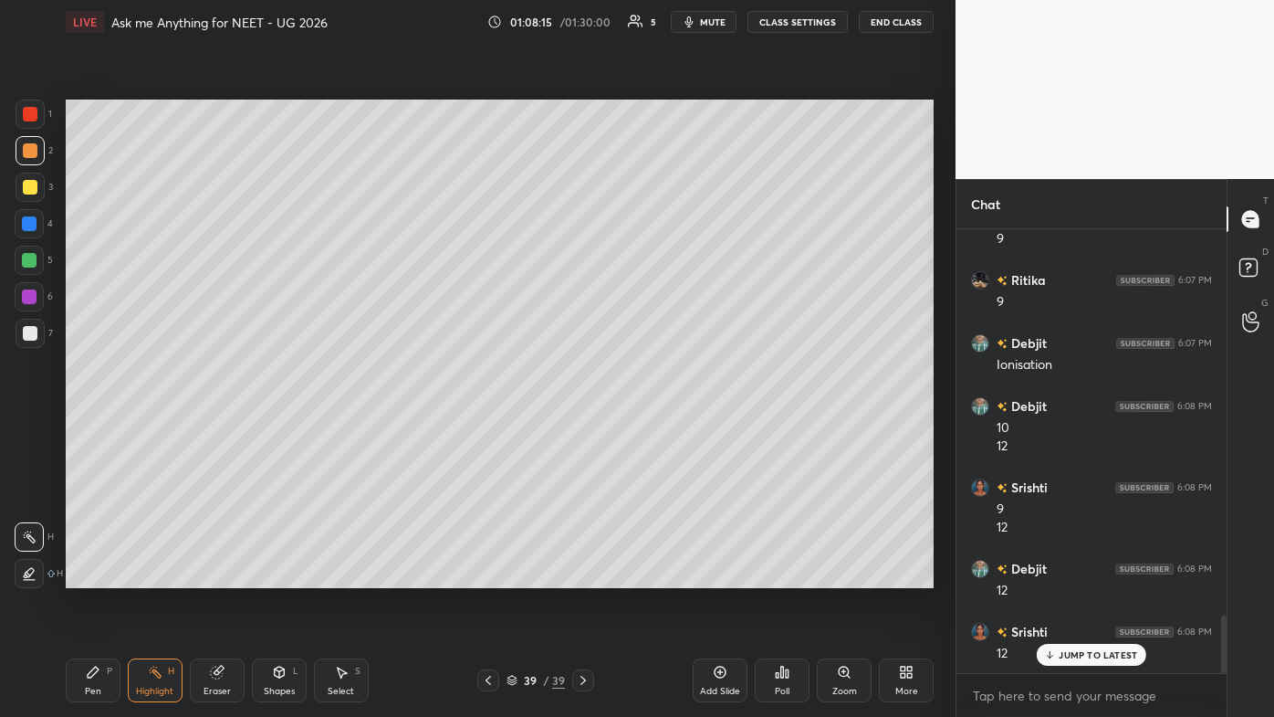
click at [82, 429] on div "Pen P" at bounding box center [93, 680] width 55 height 44
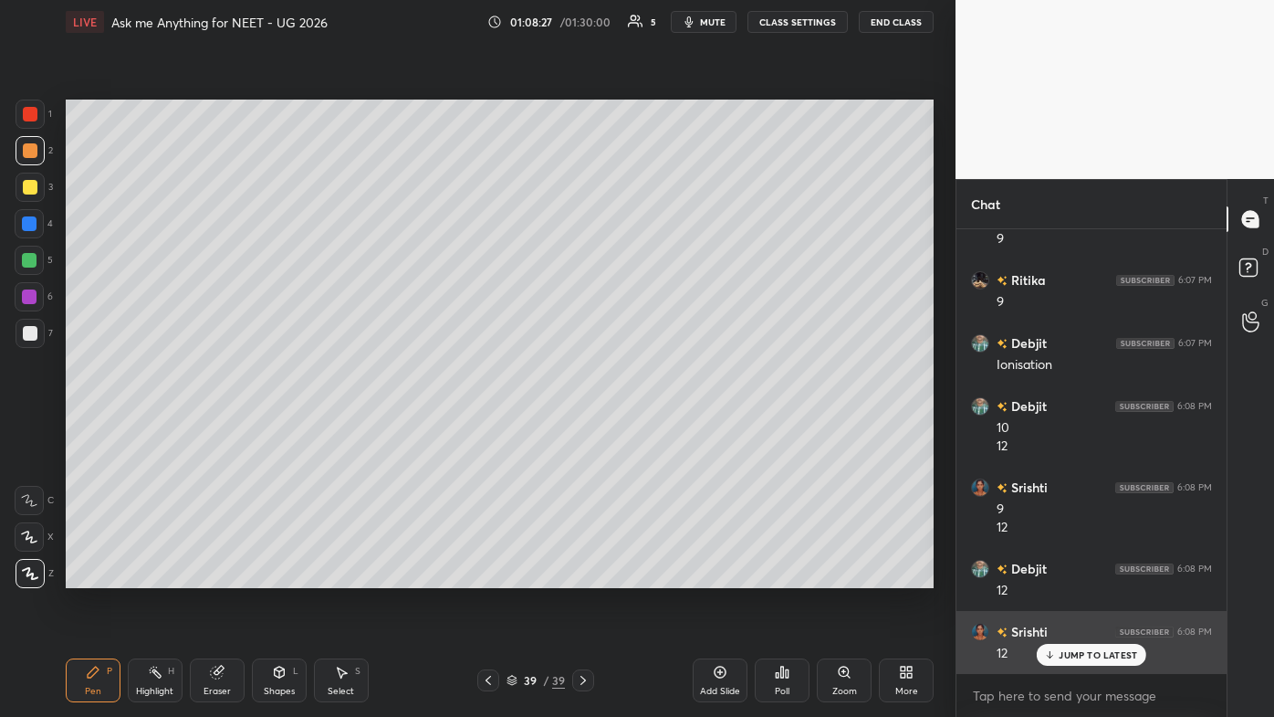
drag, startPoint x: 1083, startPoint y: 658, endPoint x: 1071, endPoint y: 657, distance: 11.9
click at [655, 429] on p "JUMP TO LATEST" at bounding box center [1098, 654] width 79 height 11
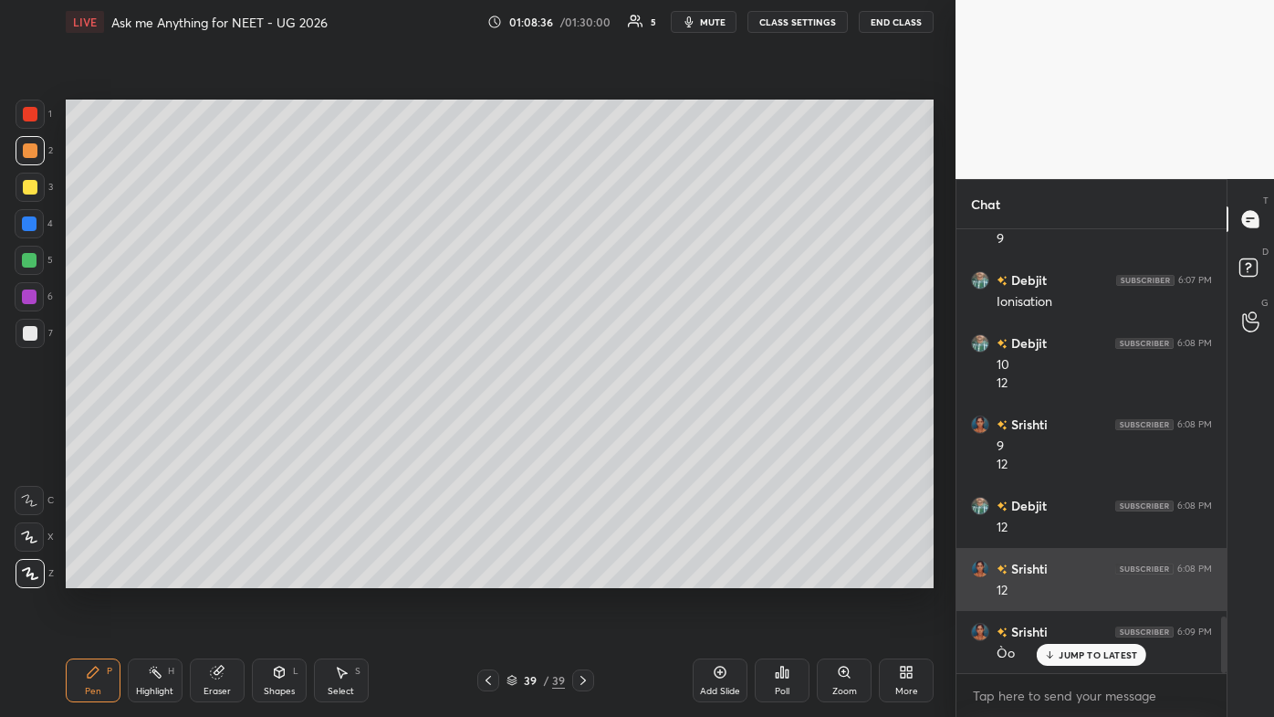
scroll to position [3089, 0]
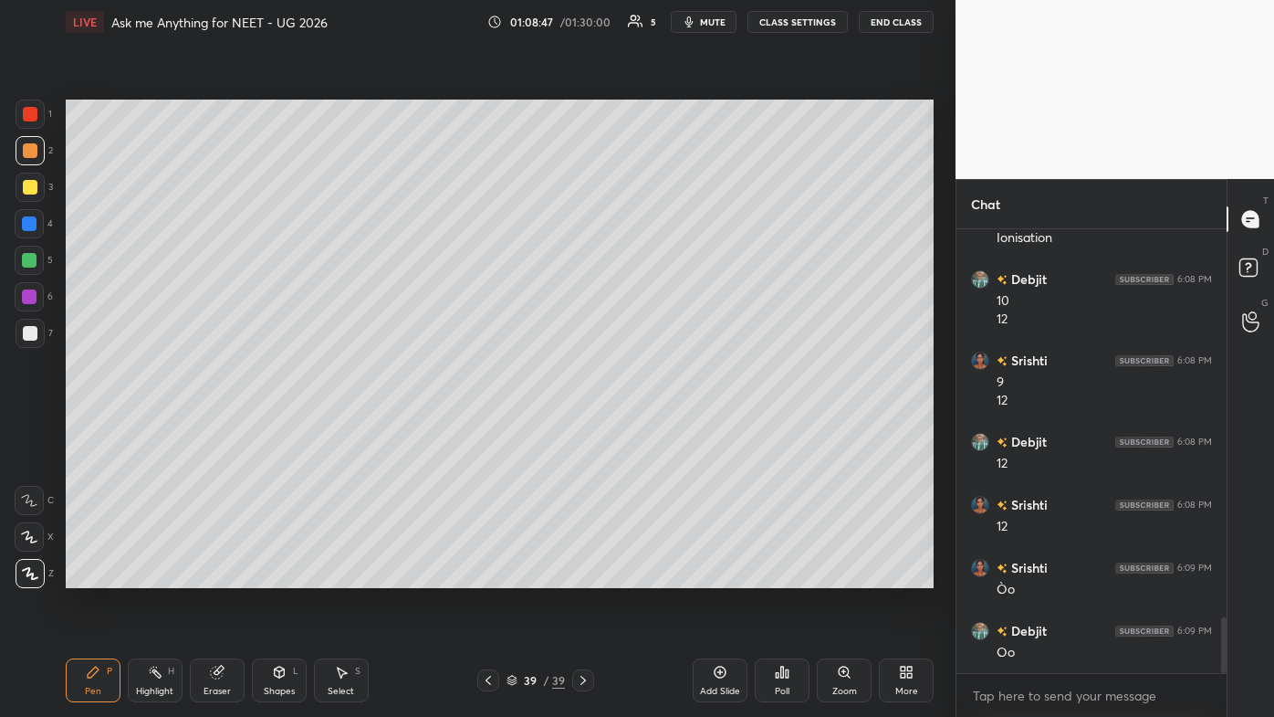
click at [30, 184] on div at bounding box center [30, 187] width 15 height 15
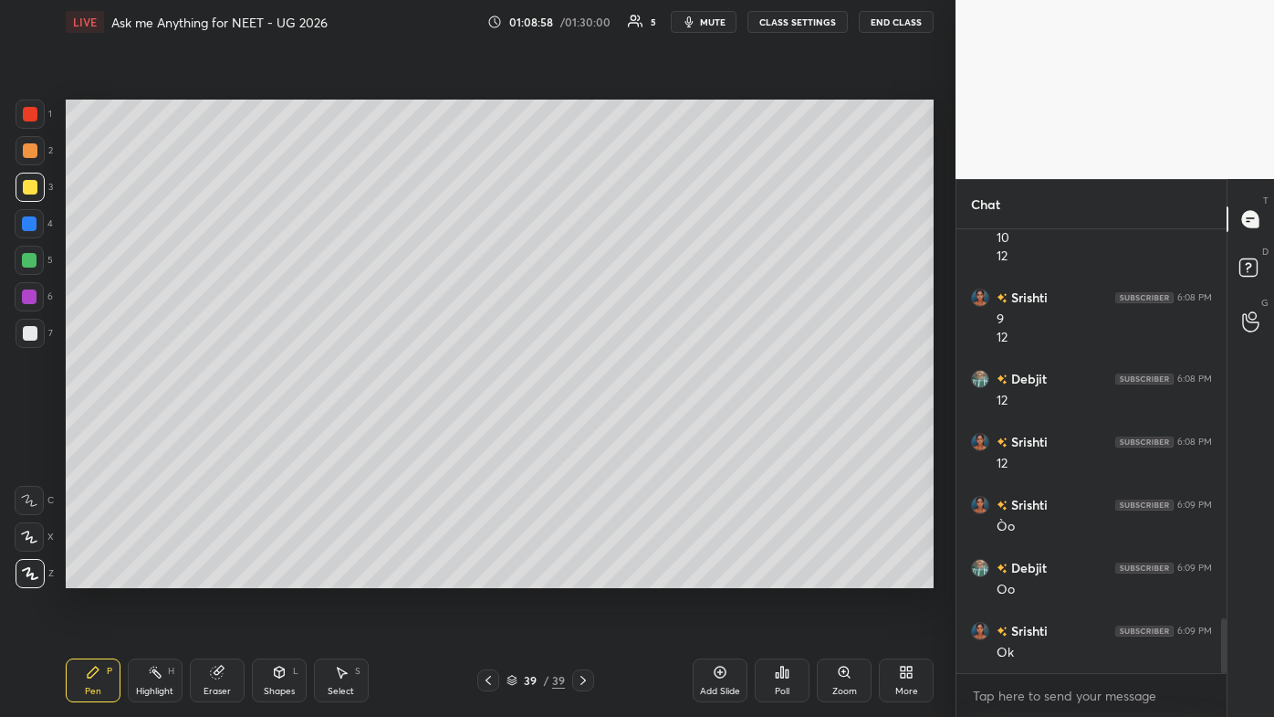
scroll to position [3215, 0]
drag, startPoint x: 157, startPoint y: 670, endPoint x: 190, endPoint y: 594, distance: 82.6
click at [161, 429] on icon at bounding box center [155, 672] width 15 height 15
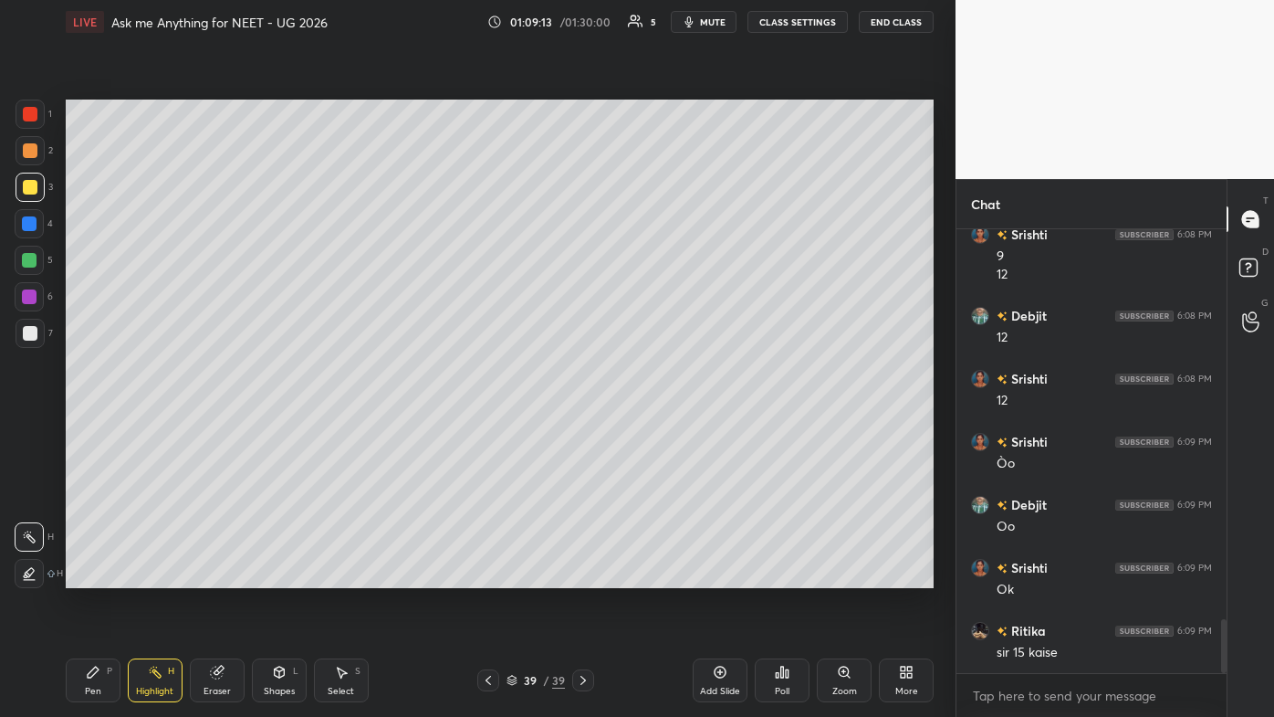
drag, startPoint x: 723, startPoint y: 671, endPoint x: 637, endPoint y: 661, distance: 86.4
click at [655, 429] on icon at bounding box center [720, 672] width 15 height 15
drag, startPoint x: 97, startPoint y: 676, endPoint x: 124, endPoint y: 613, distance: 68.7
click at [96, 429] on icon at bounding box center [93, 672] width 15 height 15
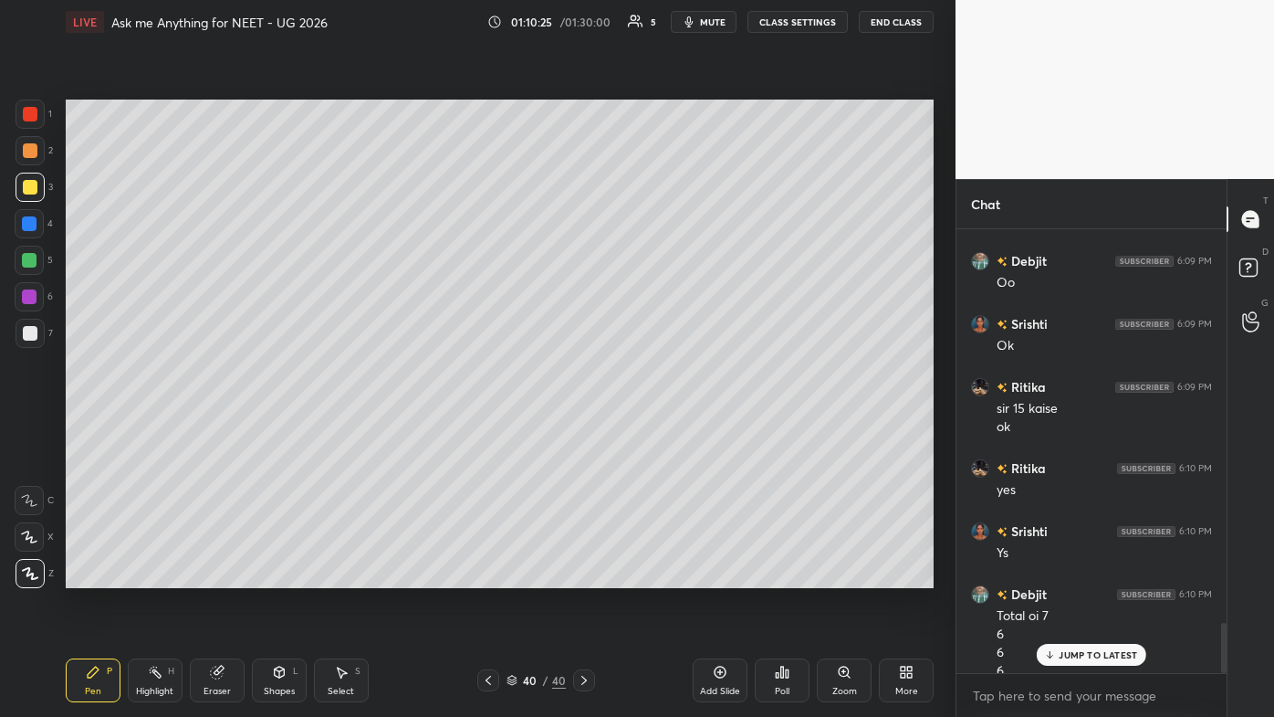
scroll to position [3476, 0]
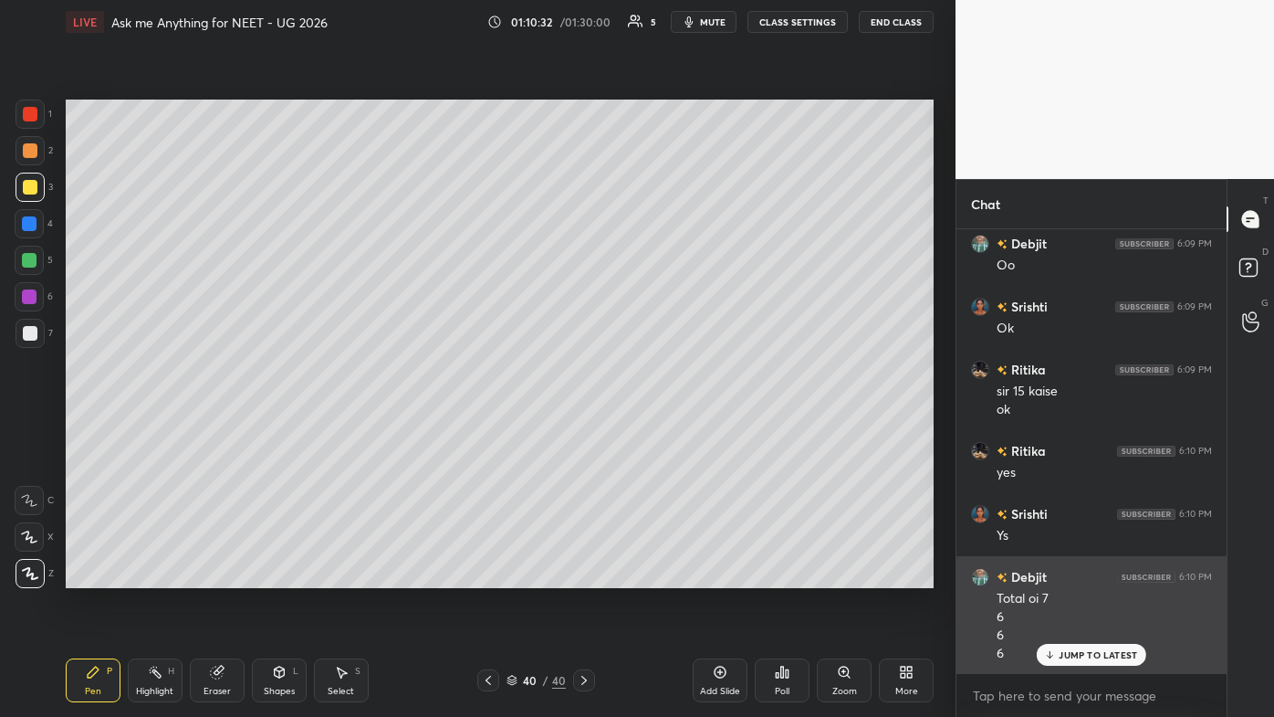
drag, startPoint x: 1099, startPoint y: 648, endPoint x: 1080, endPoint y: 655, distance: 20.2
click at [655, 429] on p "JUMP TO LATEST" at bounding box center [1098, 654] width 79 height 11
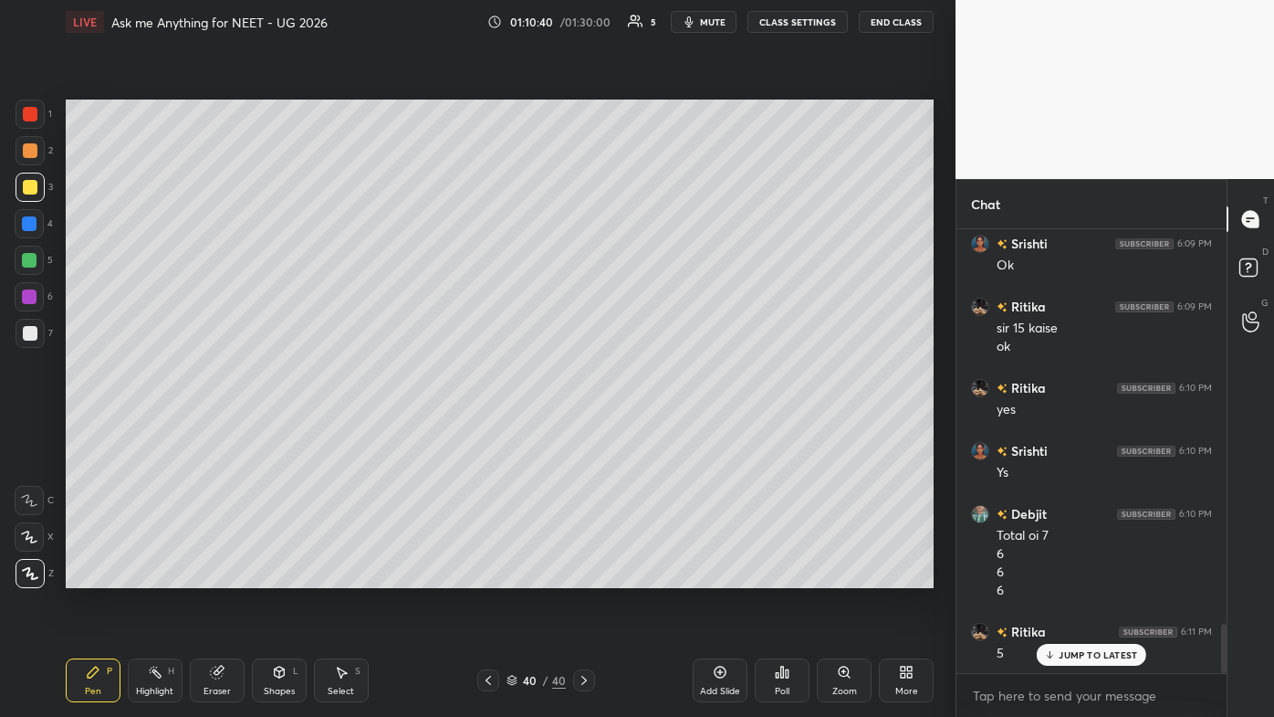
scroll to position [3602, 0]
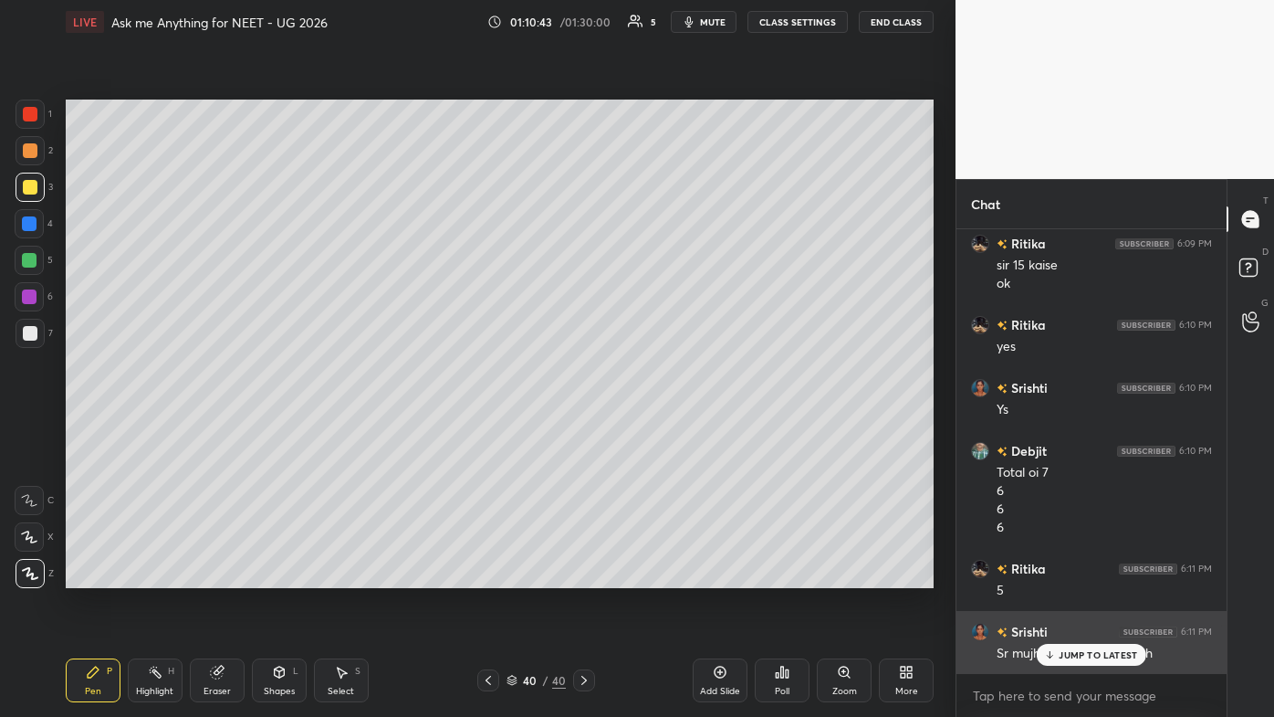
click at [655, 429] on p "JUMP TO LATEST" at bounding box center [1098, 654] width 79 height 11
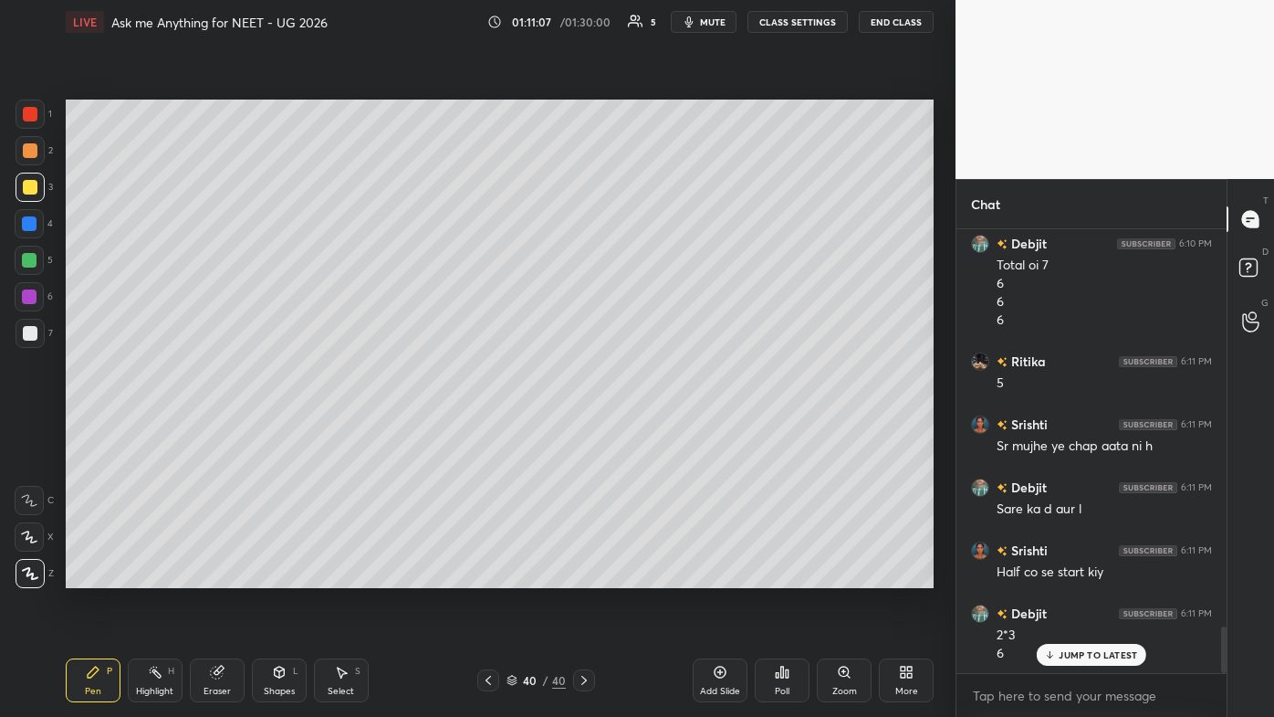
scroll to position [3873, 0]
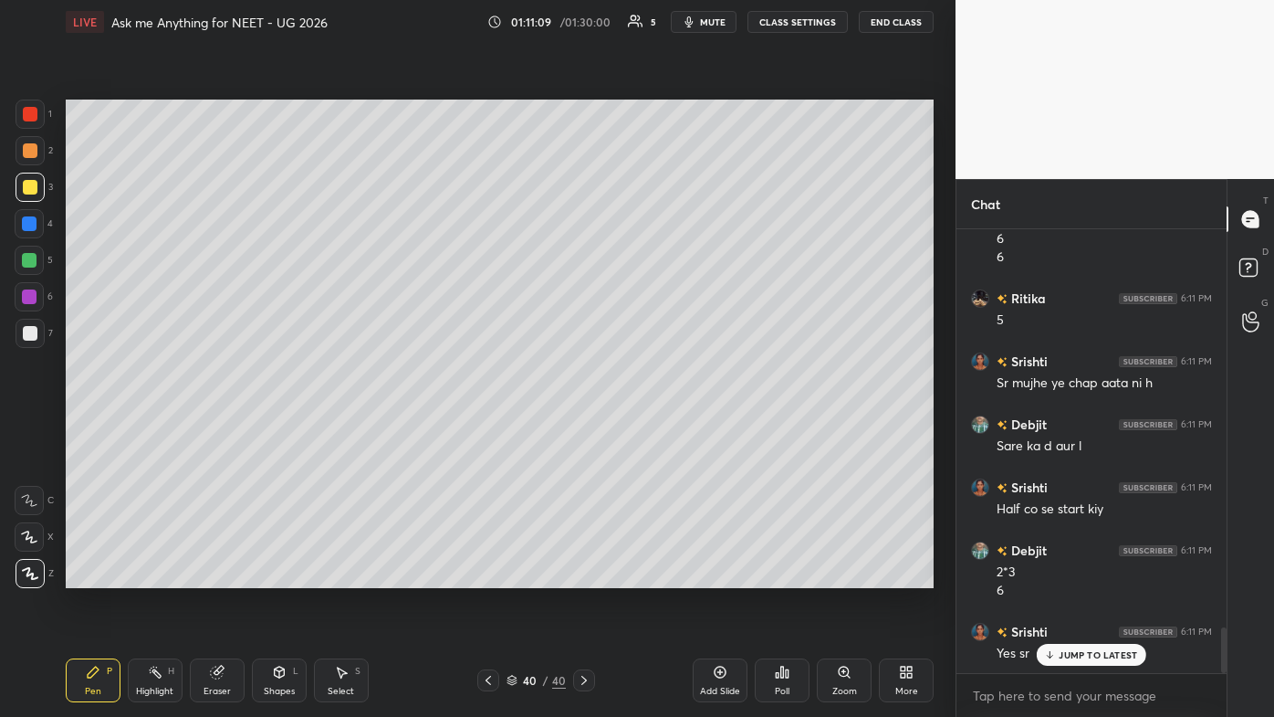
click at [2, 173] on div "1 2 3 4 5 6 7 C X Z C X Z E E Erase all H H" at bounding box center [29, 344] width 58 height 488
drag, startPoint x: 42, startPoint y: 146, endPoint x: 60, endPoint y: 171, distance: 30.7
click at [41, 148] on div at bounding box center [30, 150] width 29 height 29
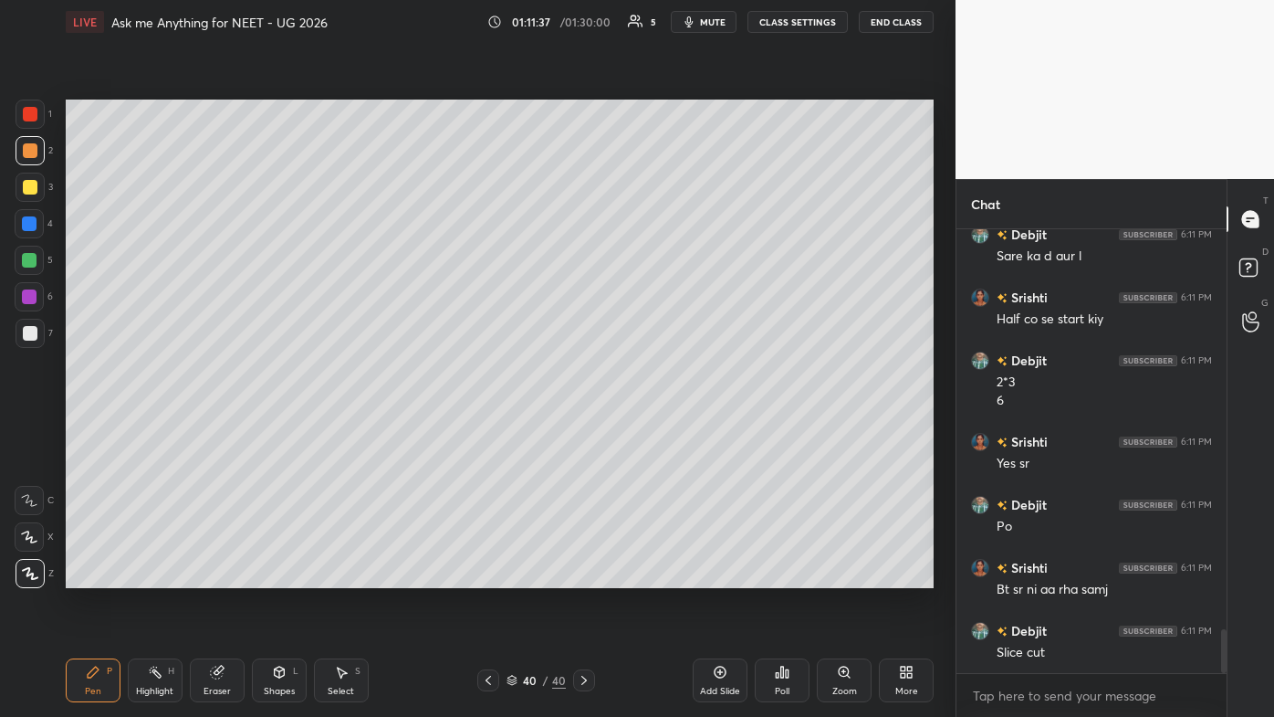
scroll to position [4126, 0]
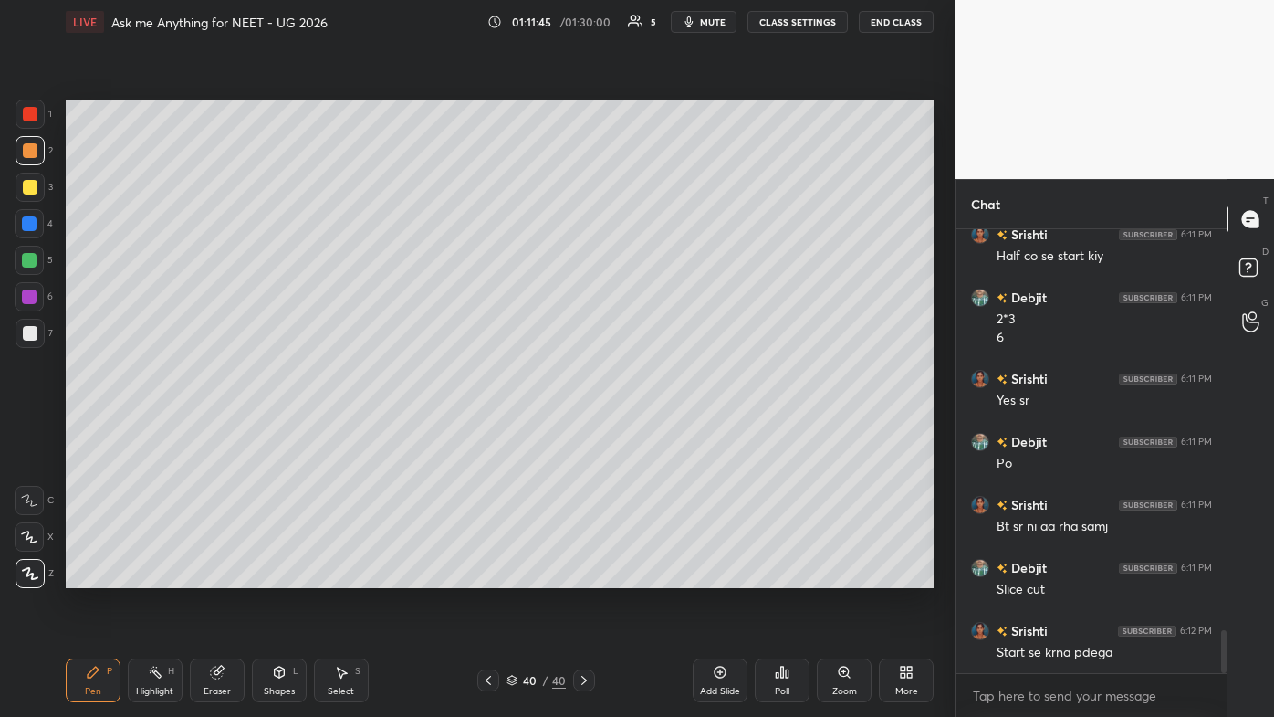
drag, startPoint x: 723, startPoint y: 666, endPoint x: 727, endPoint y: 630, distance: 35.8
click at [655, 429] on icon at bounding box center [720, 672] width 15 height 15
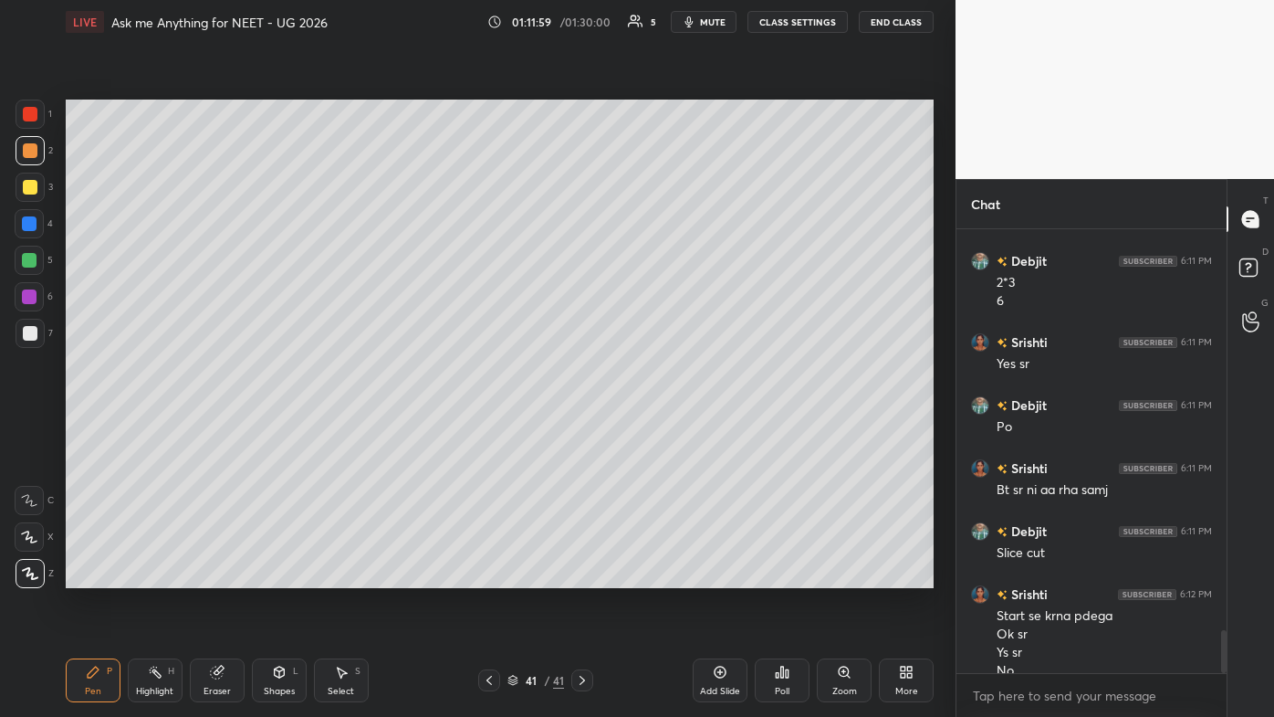
scroll to position [4179, 0]
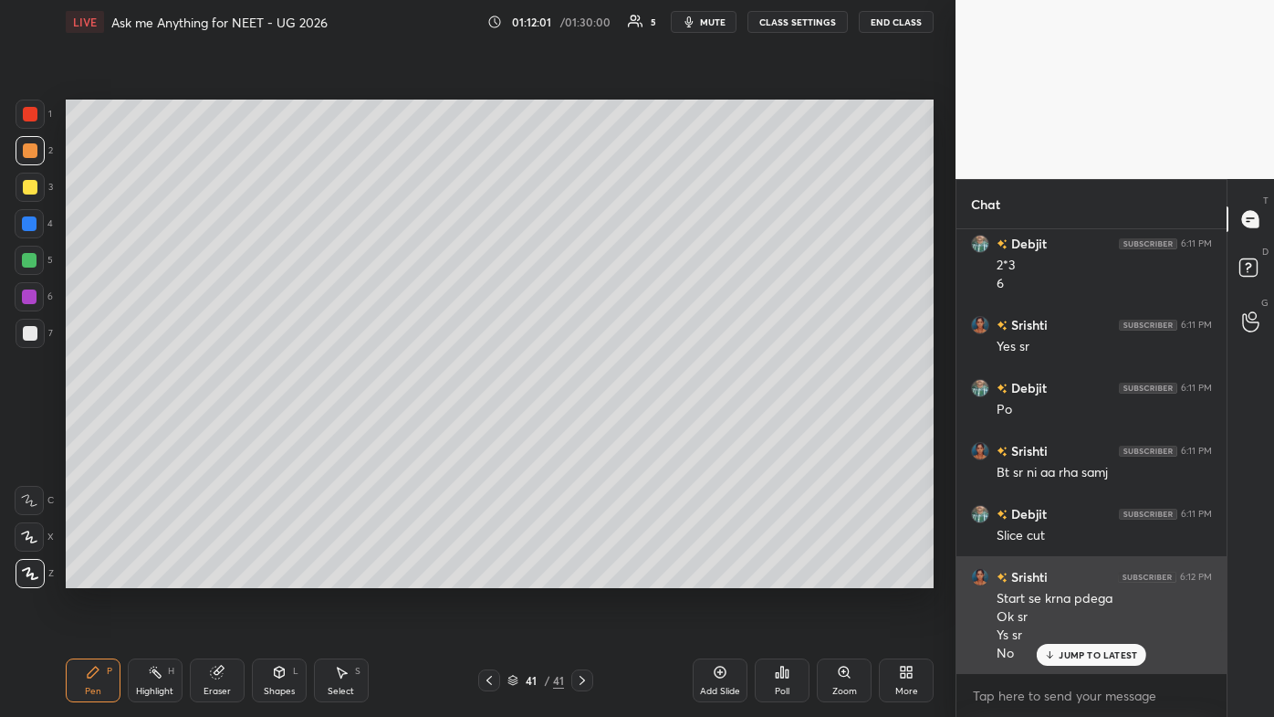
drag, startPoint x: 1069, startPoint y: 660, endPoint x: 965, endPoint y: 631, distance: 108.1
click at [655, 429] on div "JUMP TO LATEST" at bounding box center [1092, 655] width 110 height 22
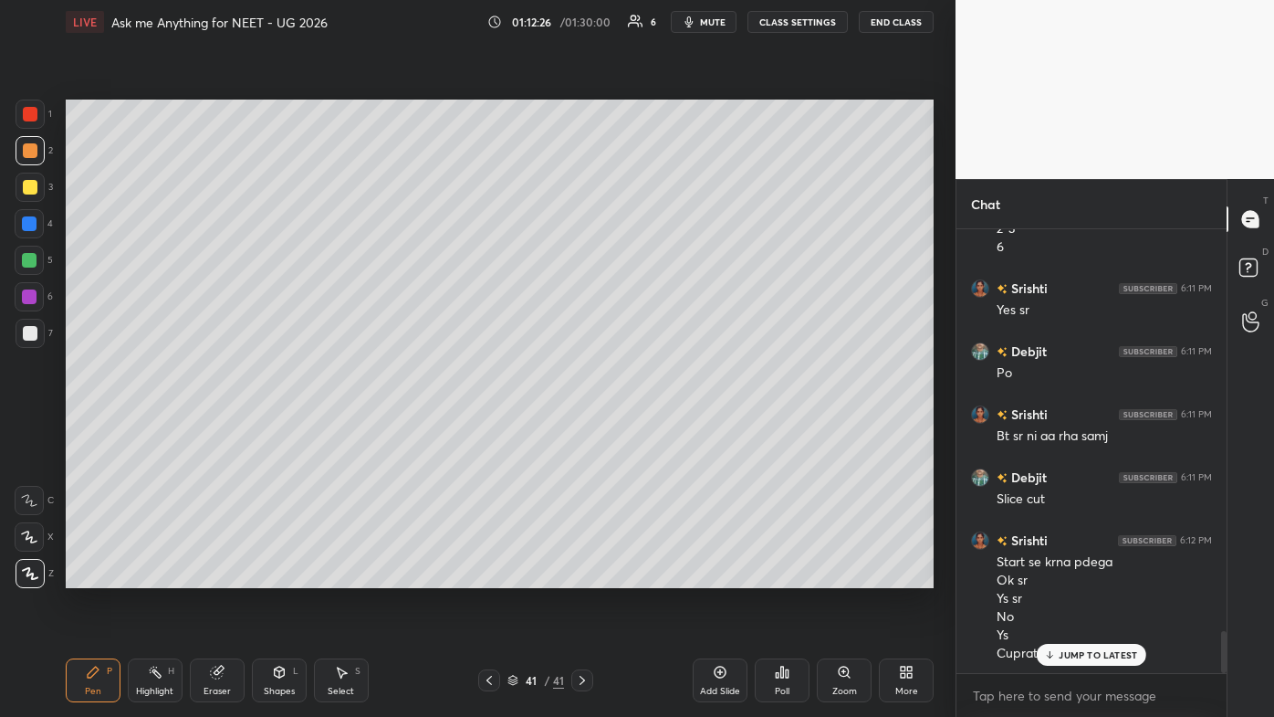
scroll to position [4260, 0]
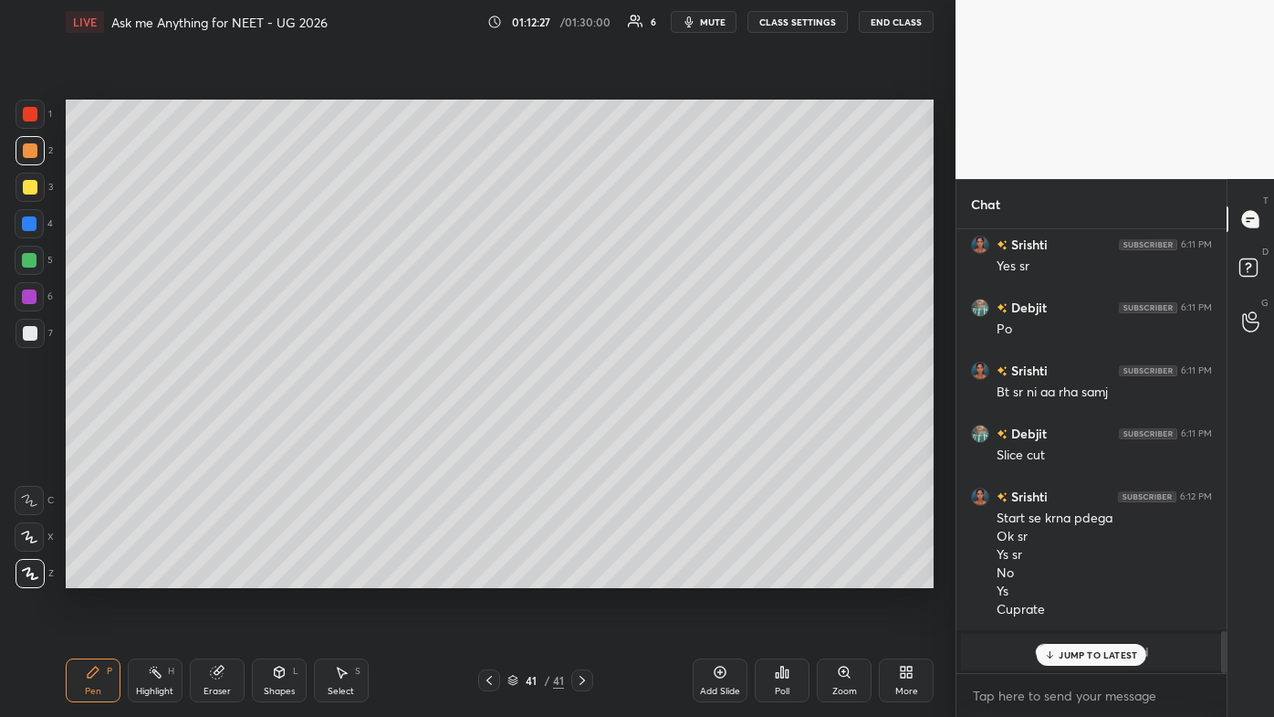
drag, startPoint x: 1068, startPoint y: 655, endPoint x: 1017, endPoint y: 662, distance: 51.6
click at [655, 429] on p "JUMP TO LATEST" at bounding box center [1098, 654] width 79 height 11
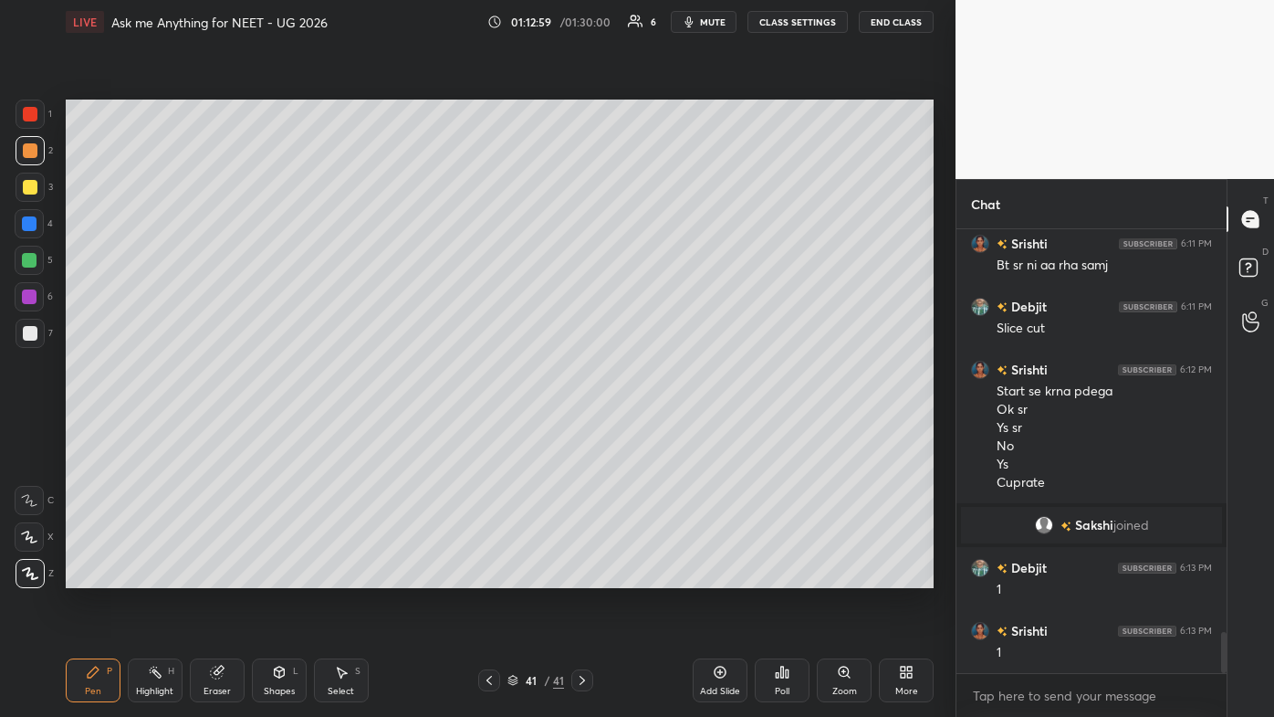
scroll to position [4404, 0]
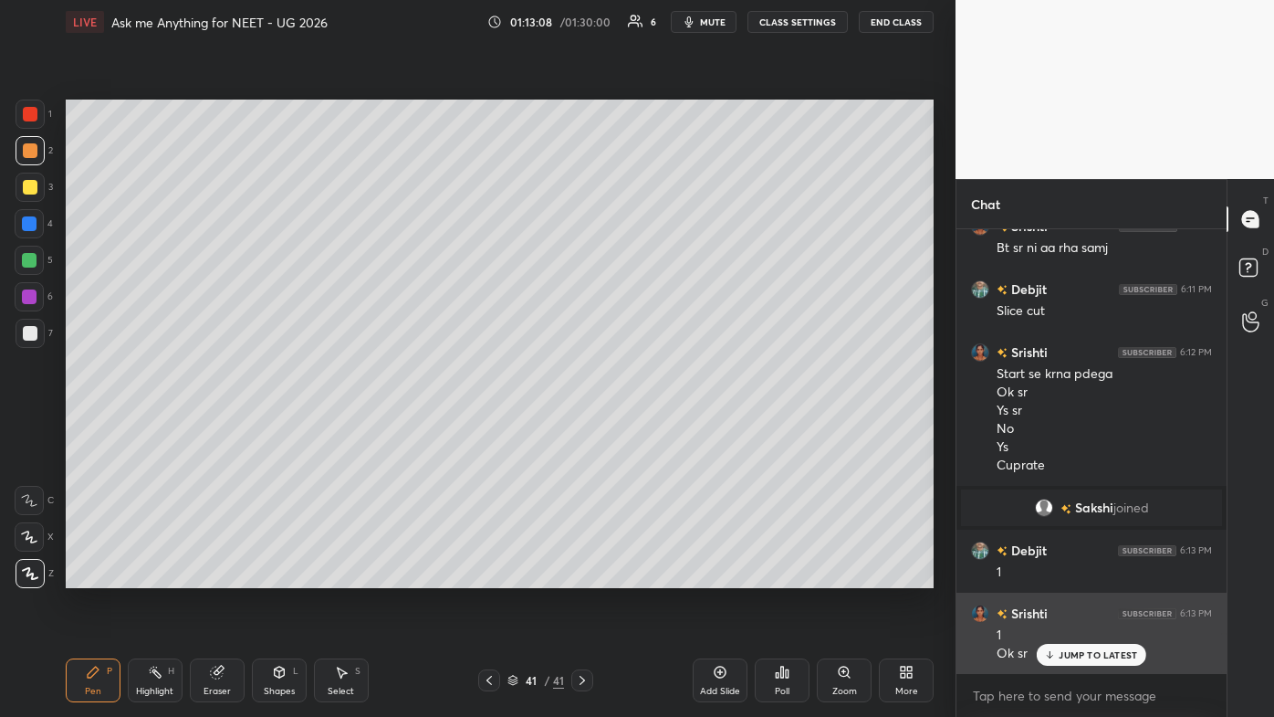
click at [655, 429] on p "JUMP TO LATEST" at bounding box center [1098, 654] width 79 height 11
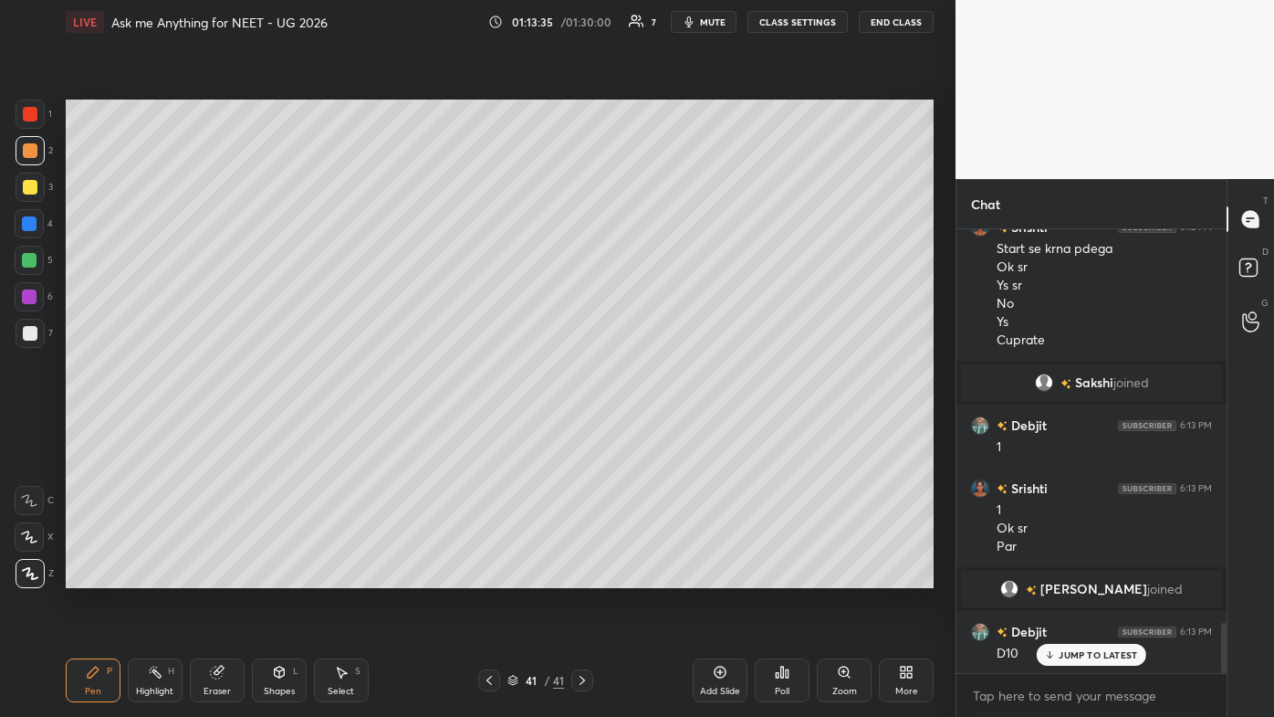
scroll to position [3496, 0]
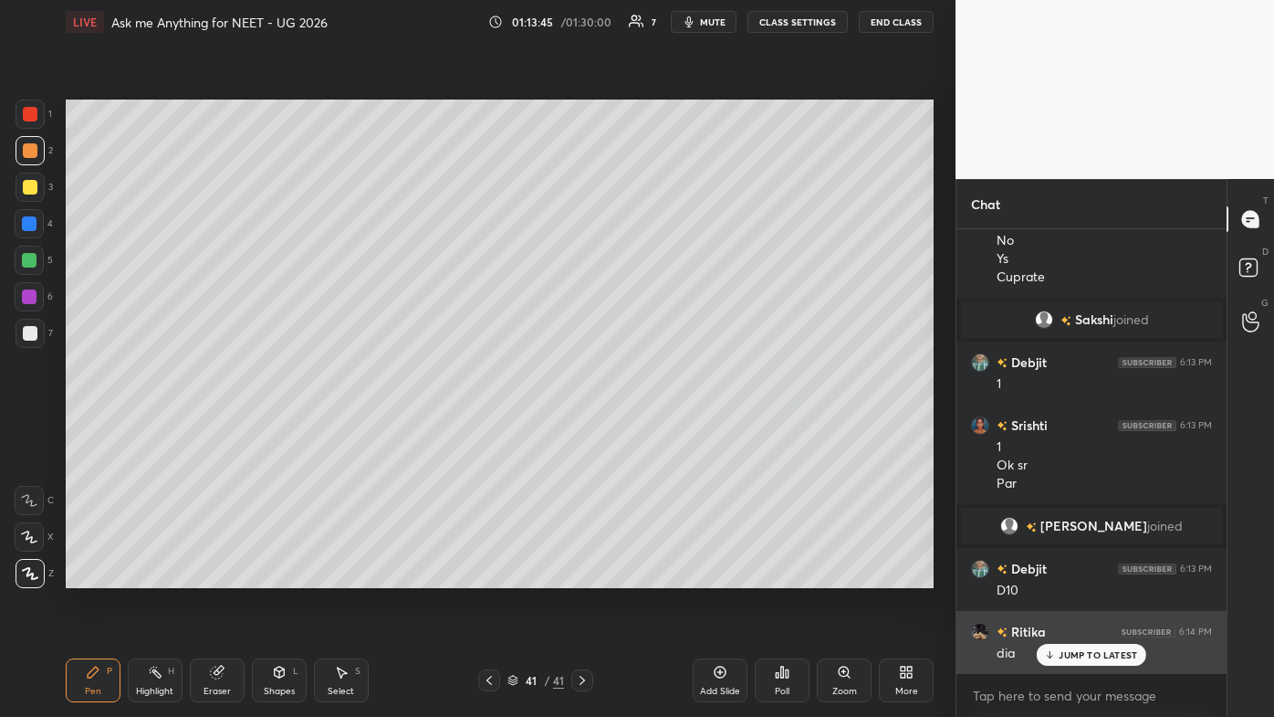
click at [655, 429] on div "JUMP TO LATEST" at bounding box center [1092, 655] width 110 height 22
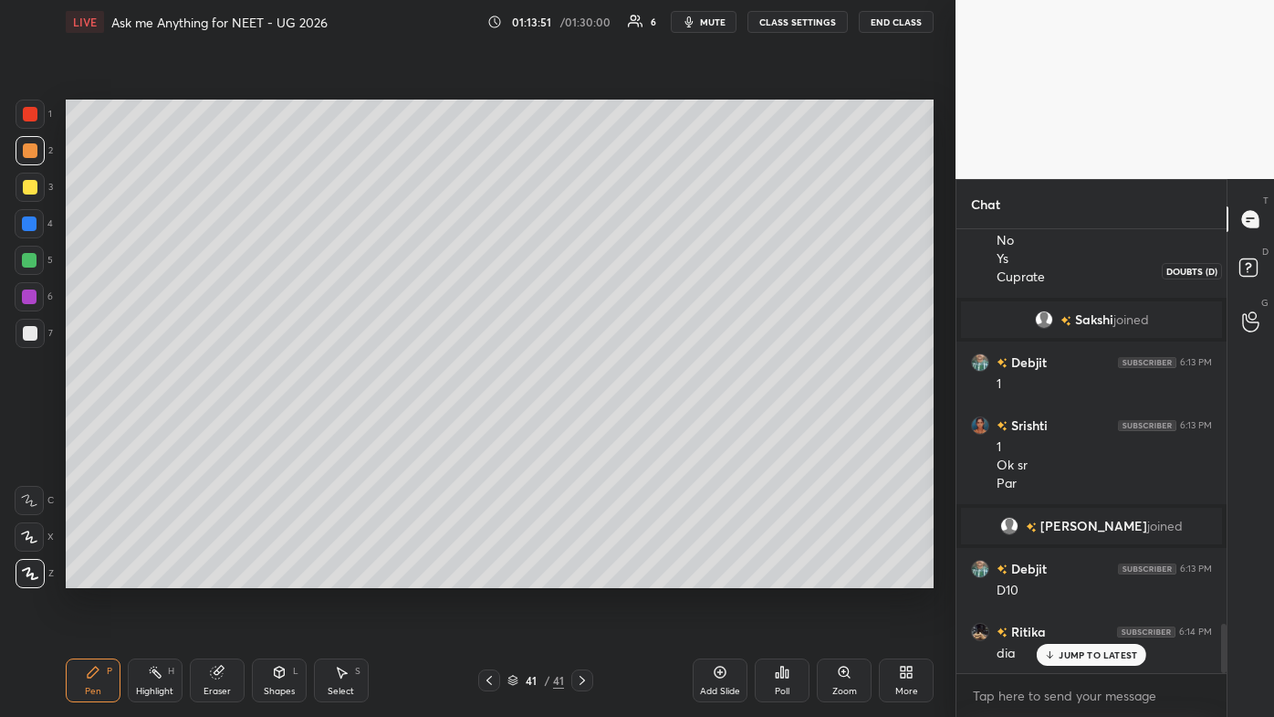
click at [655, 266] on rect at bounding box center [1248, 267] width 17 height 17
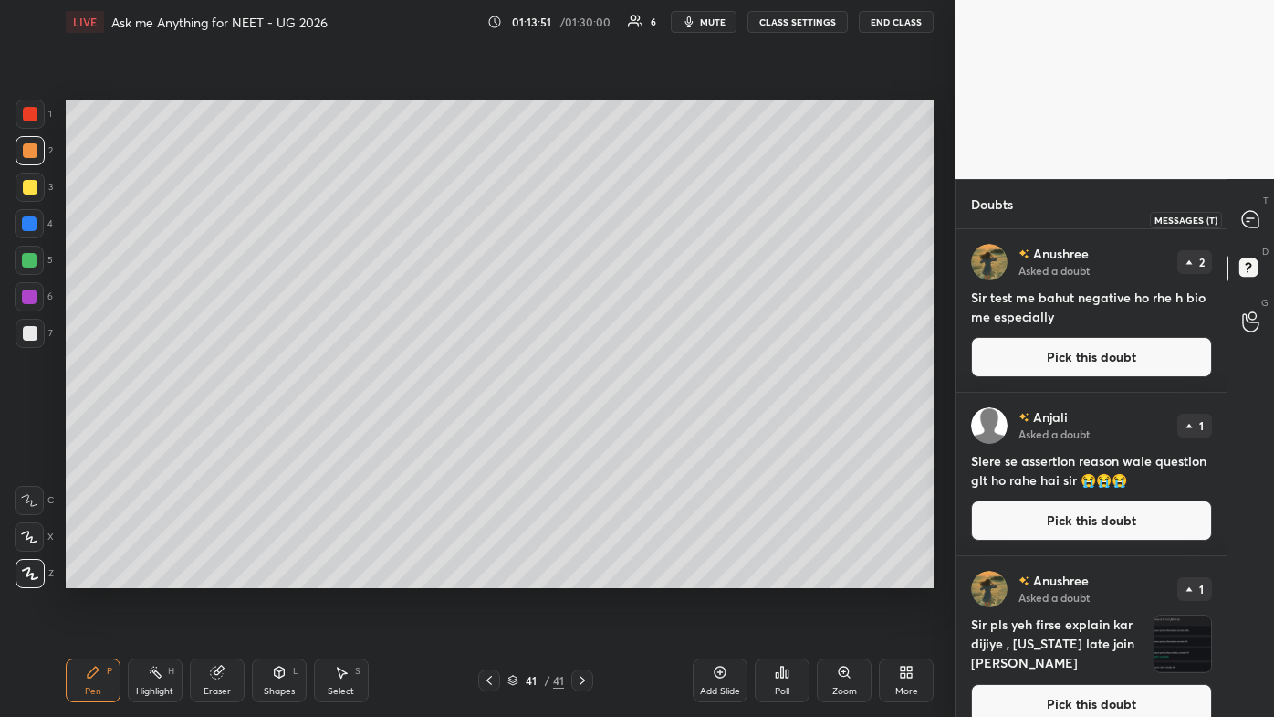
click at [655, 229] on div at bounding box center [1251, 219] width 37 height 33
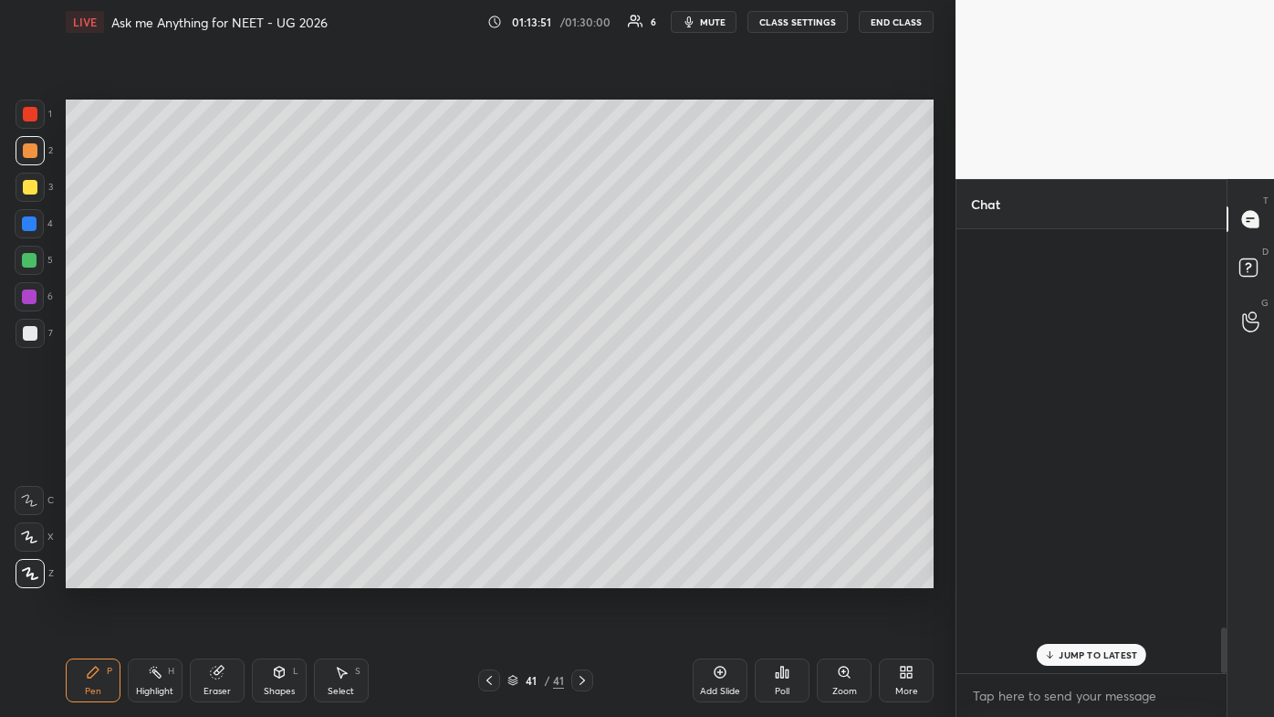
scroll to position [438, 265]
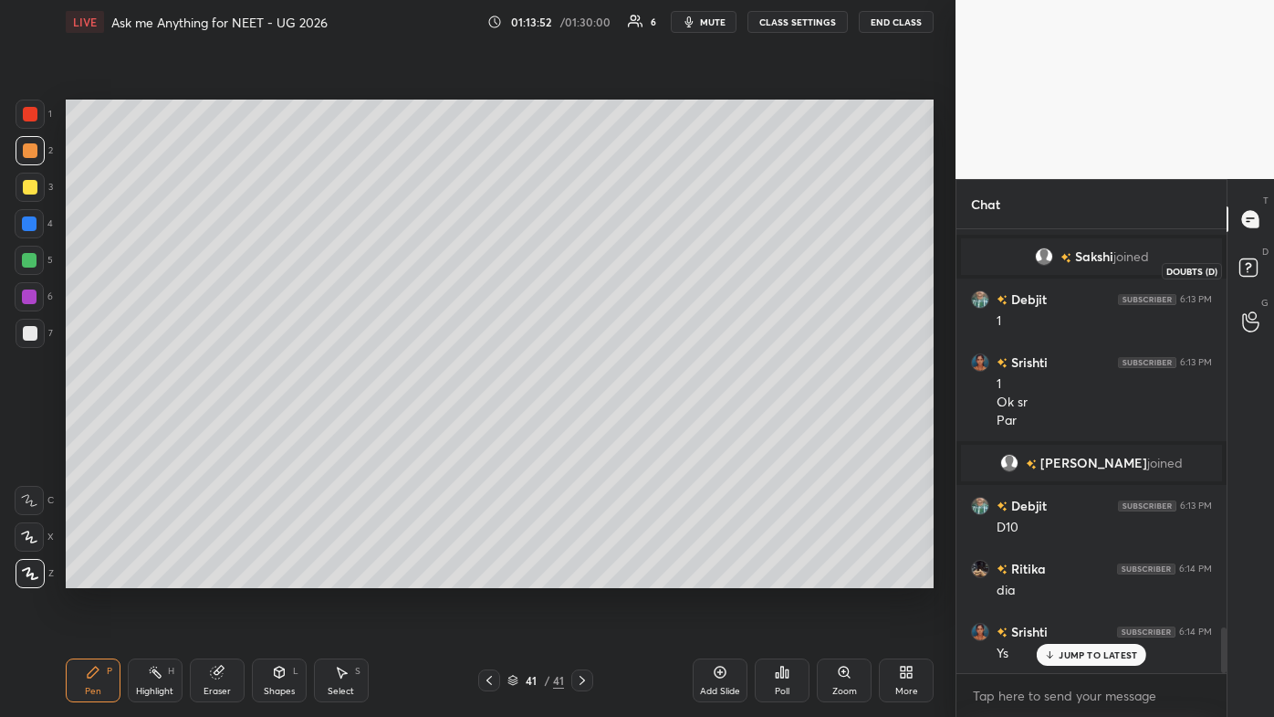
click at [655, 270] on icon at bounding box center [1251, 270] width 33 height 33
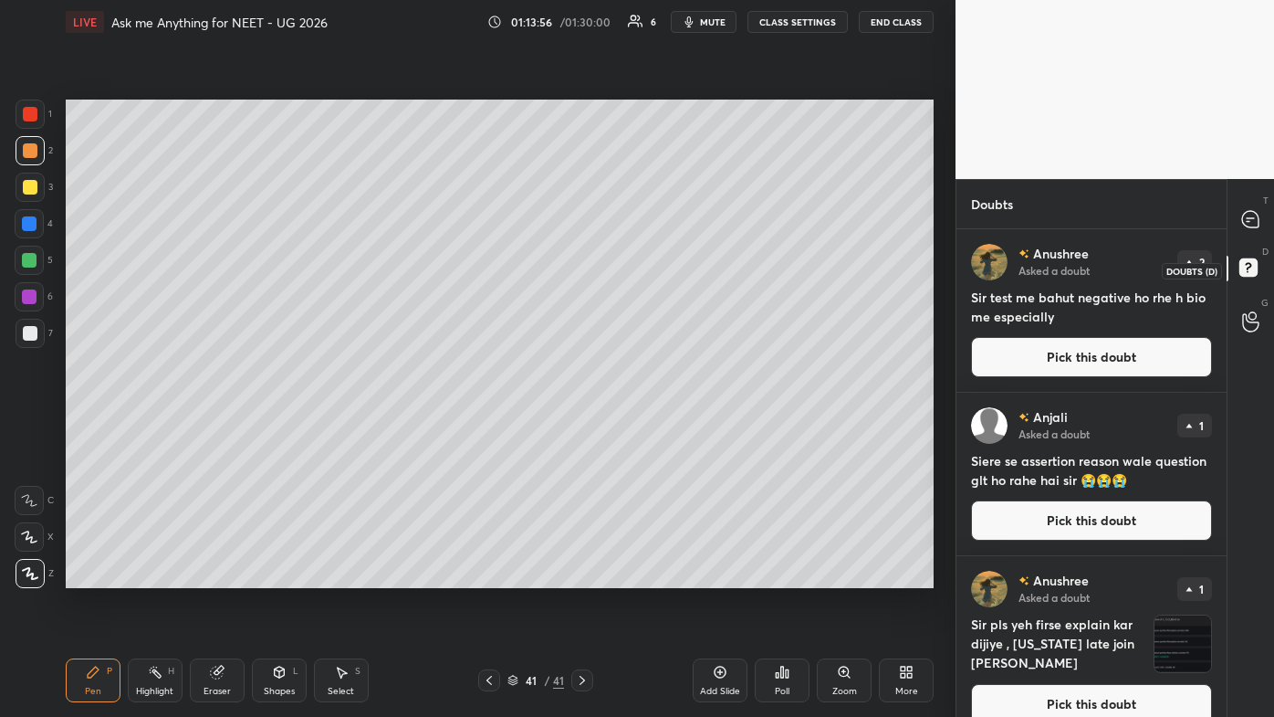
click at [655, 267] on rect at bounding box center [1248, 267] width 17 height 17
drag, startPoint x: 1246, startPoint y: 214, endPoint x: 1237, endPoint y: 254, distance: 41.2
click at [655, 215] on icon at bounding box center [1250, 219] width 16 height 16
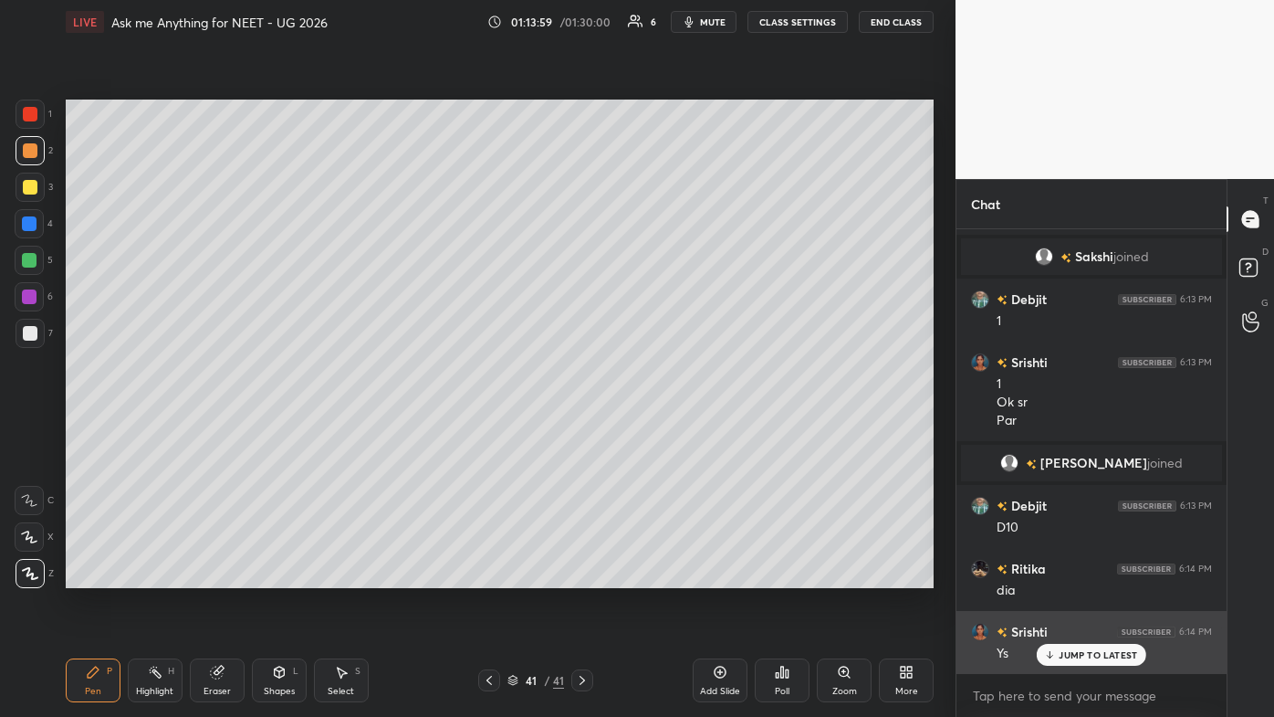
click at [655, 429] on p "JUMP TO LATEST" at bounding box center [1098, 654] width 79 height 11
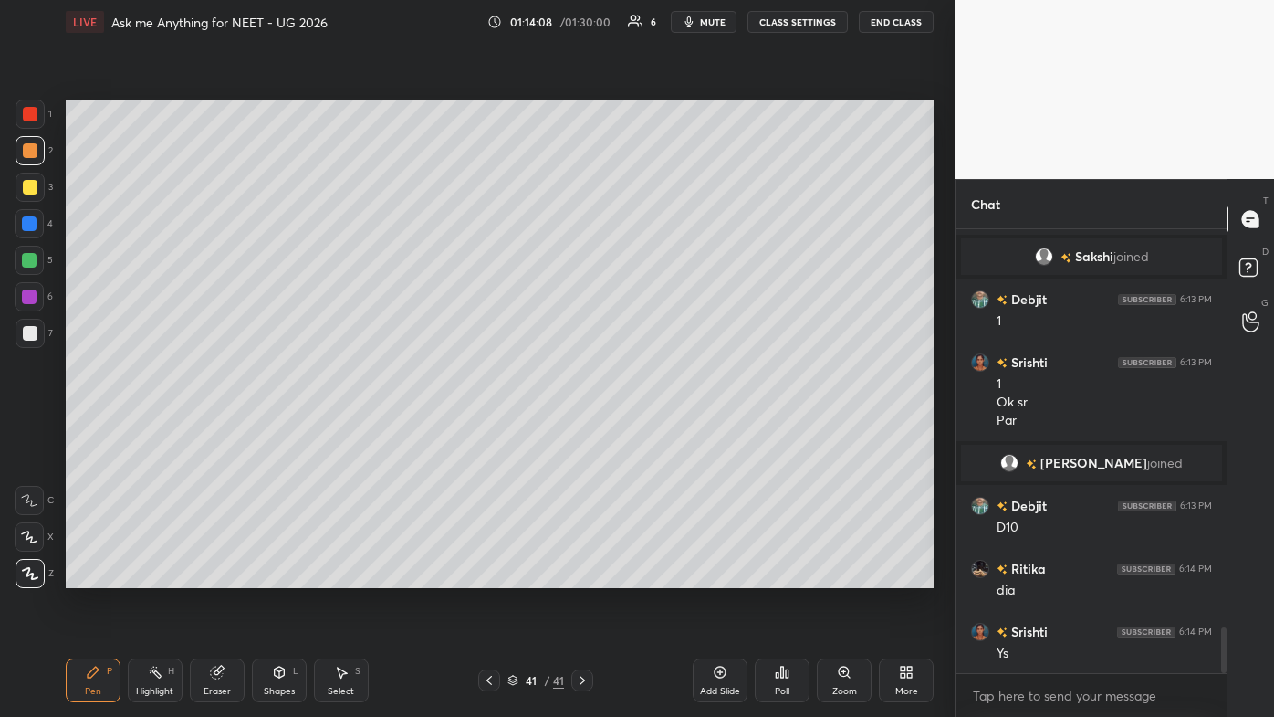
click at [655, 429] on icon at bounding box center [720, 672] width 15 height 15
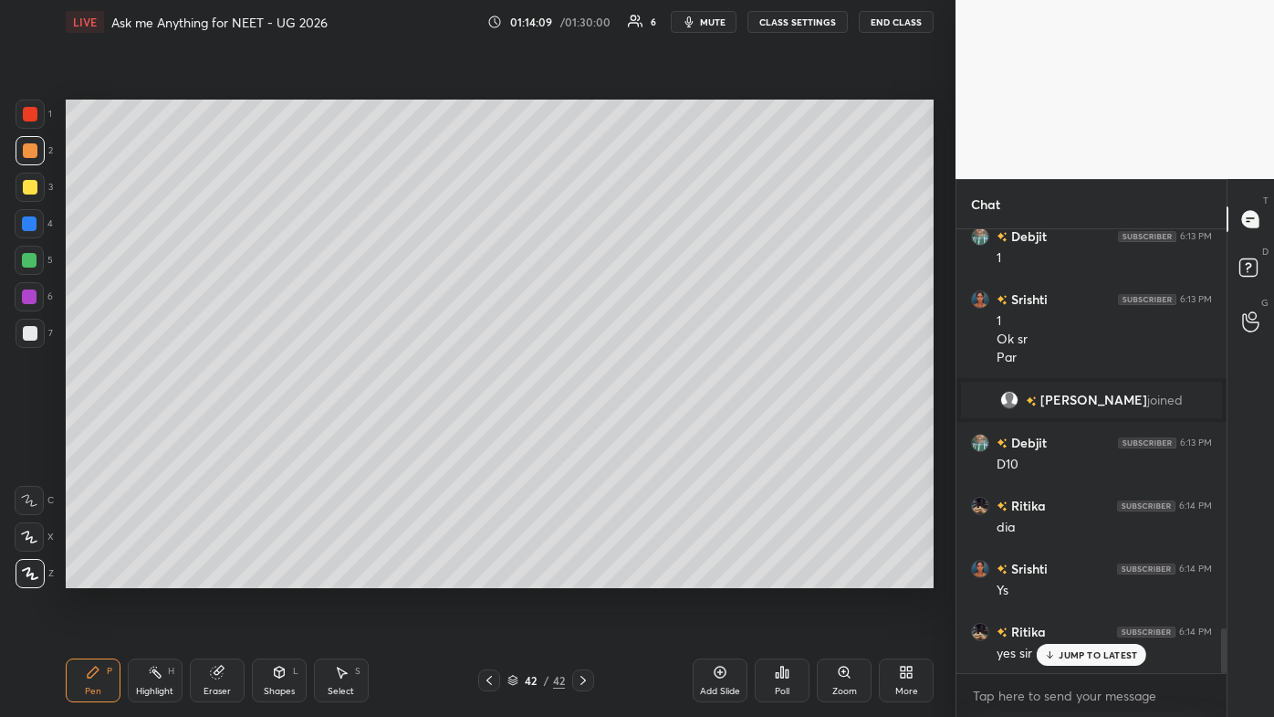
click at [31, 188] on div at bounding box center [30, 187] width 15 height 15
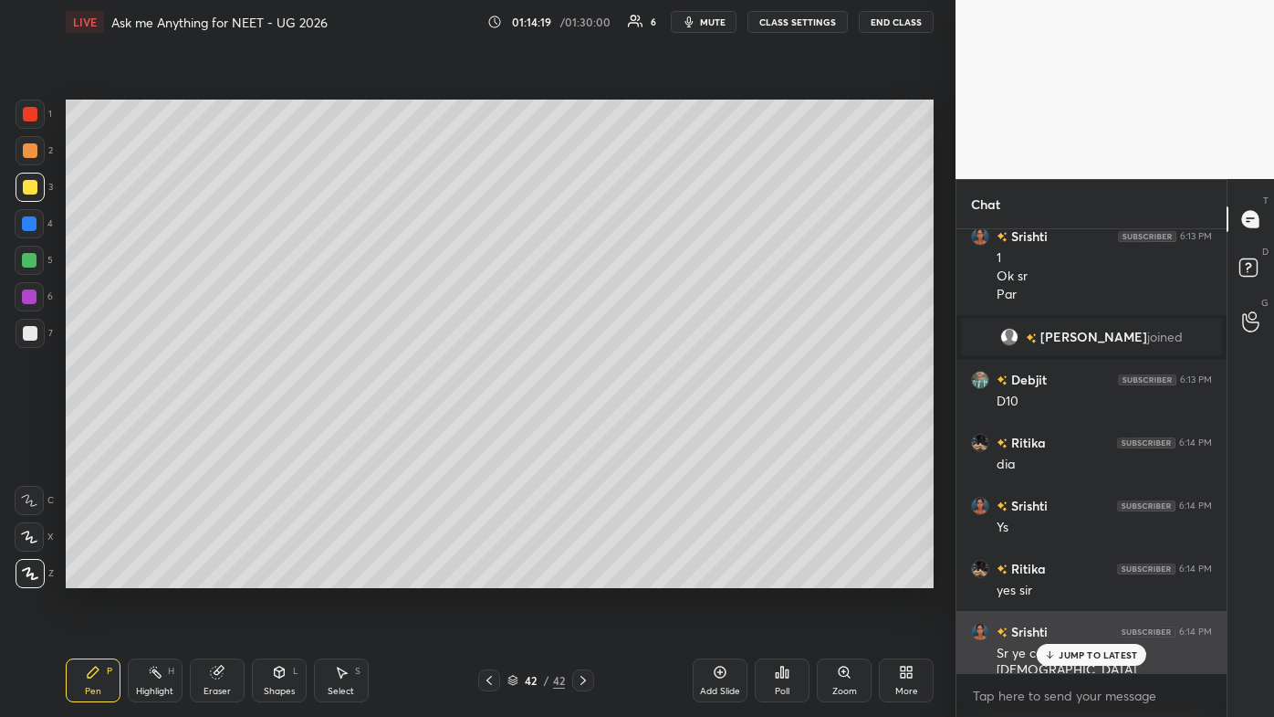
drag, startPoint x: 1068, startPoint y: 660, endPoint x: 1056, endPoint y: 660, distance: 11.9
click at [655, 429] on div "JUMP TO LATEST" at bounding box center [1092, 655] width 110 height 22
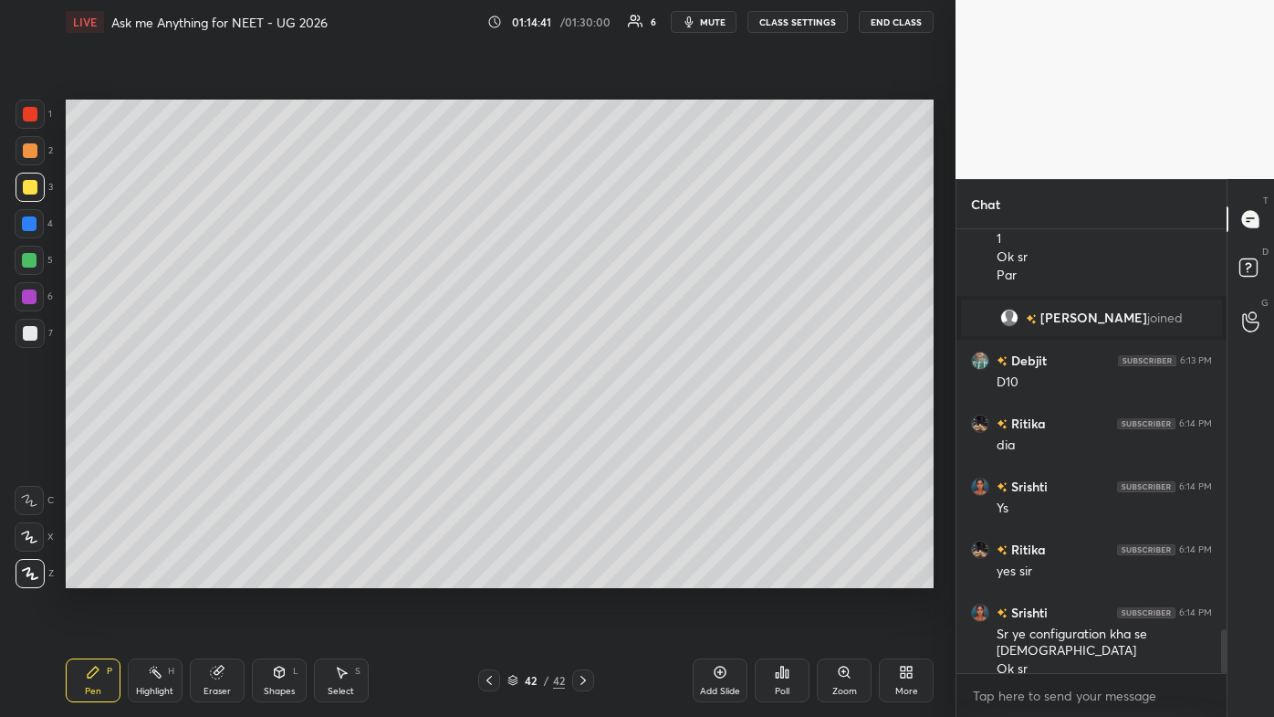
click at [655, 429] on icon at bounding box center [720, 671] width 5 height 5
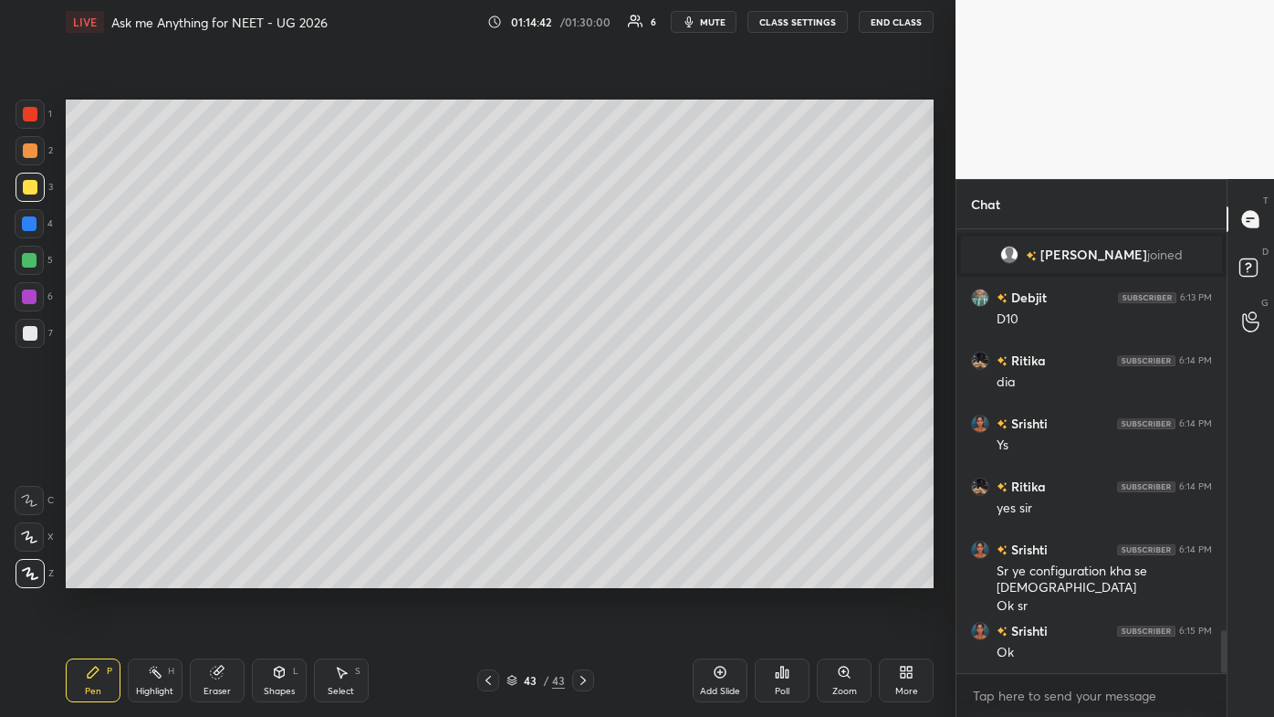
click at [29, 153] on div at bounding box center [30, 150] width 15 height 15
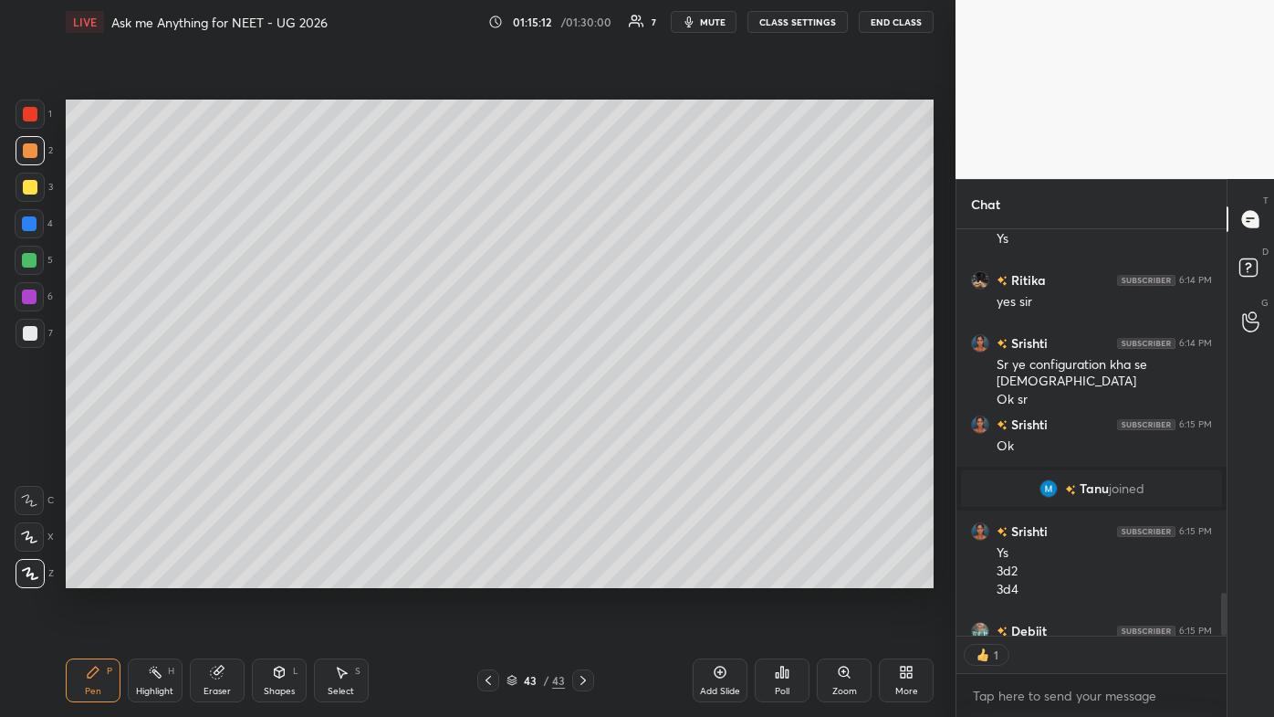
scroll to position [5, 5]
drag, startPoint x: 719, startPoint y: 669, endPoint x: 708, endPoint y: 659, distance: 14.9
click at [655, 429] on icon at bounding box center [720, 672] width 15 height 15
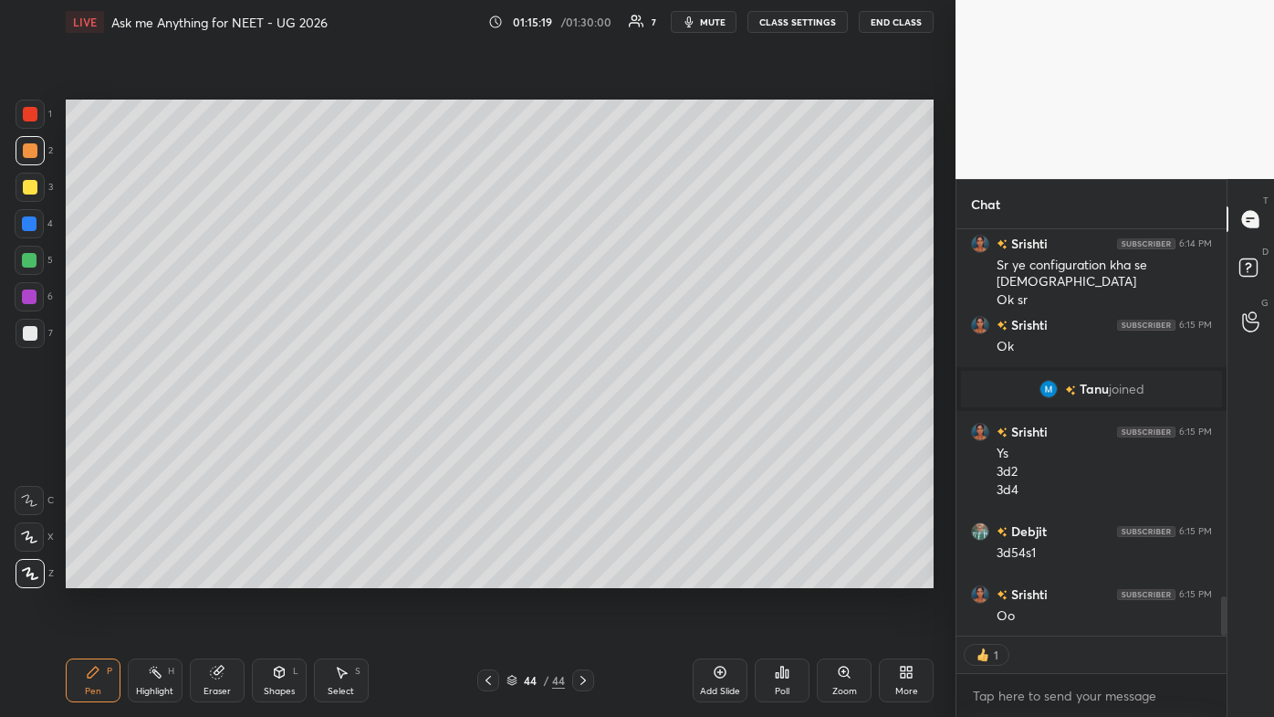
drag, startPoint x: 15, startPoint y: 180, endPoint x: 25, endPoint y: 177, distance: 10.4
click at [18, 180] on div "1 2 3 4 5 6 7 C X Z C X Z E E Erase all H H" at bounding box center [29, 344] width 58 height 488
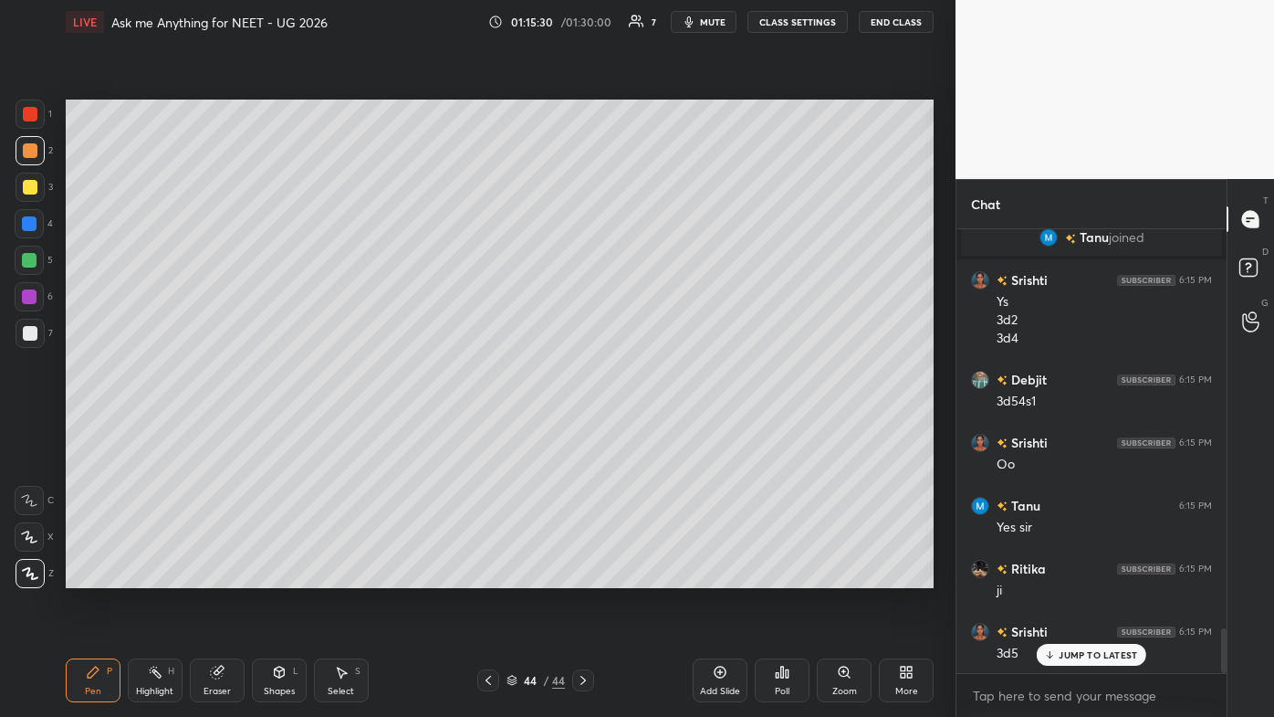
scroll to position [4058, 0]
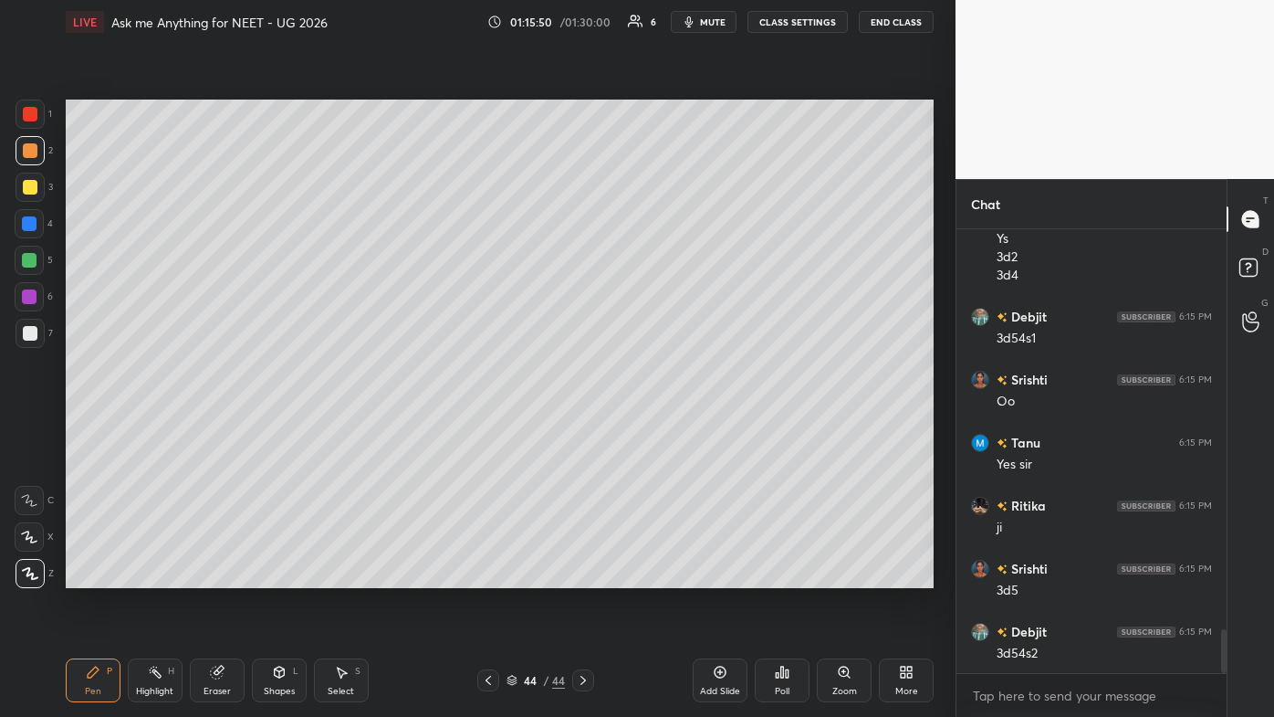
click at [655, 429] on div "Setting up your live class Poll for secs No correct answer Start poll" at bounding box center [499, 344] width 883 height 600
click at [482, 429] on icon at bounding box center [488, 680] width 15 height 15
click at [479, 429] on div at bounding box center [488, 680] width 22 height 22
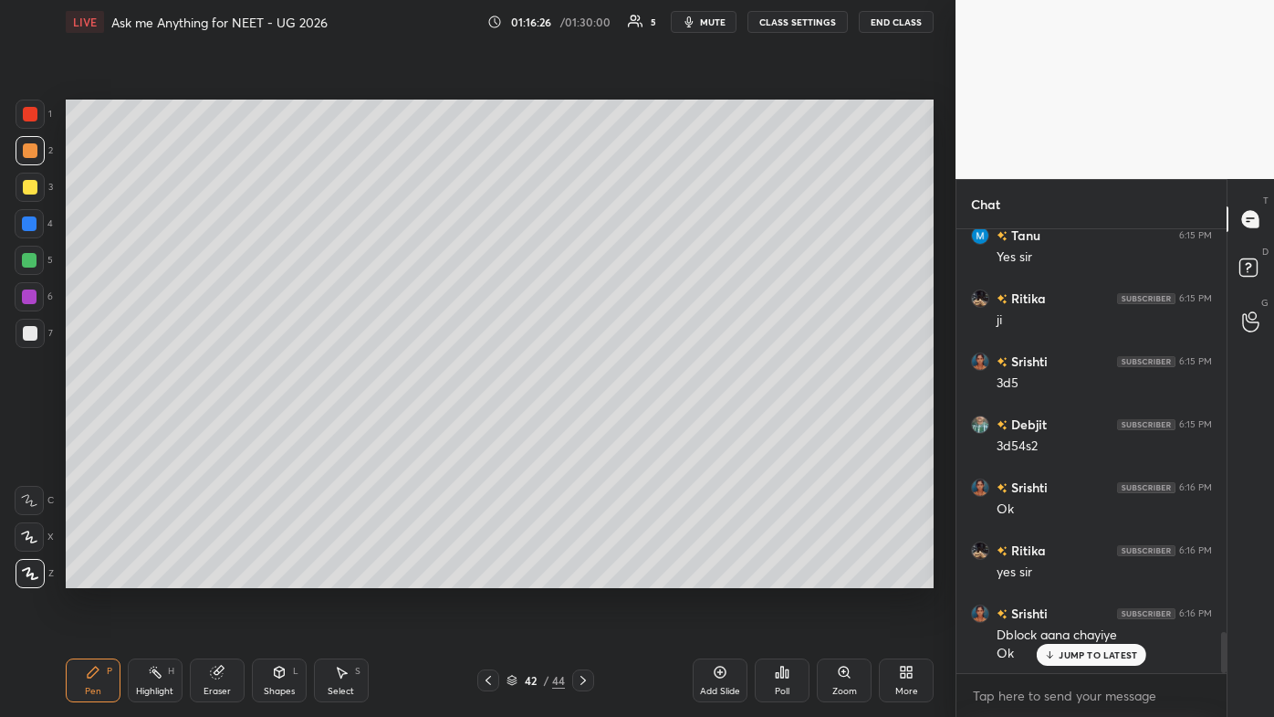
scroll to position [4309, 0]
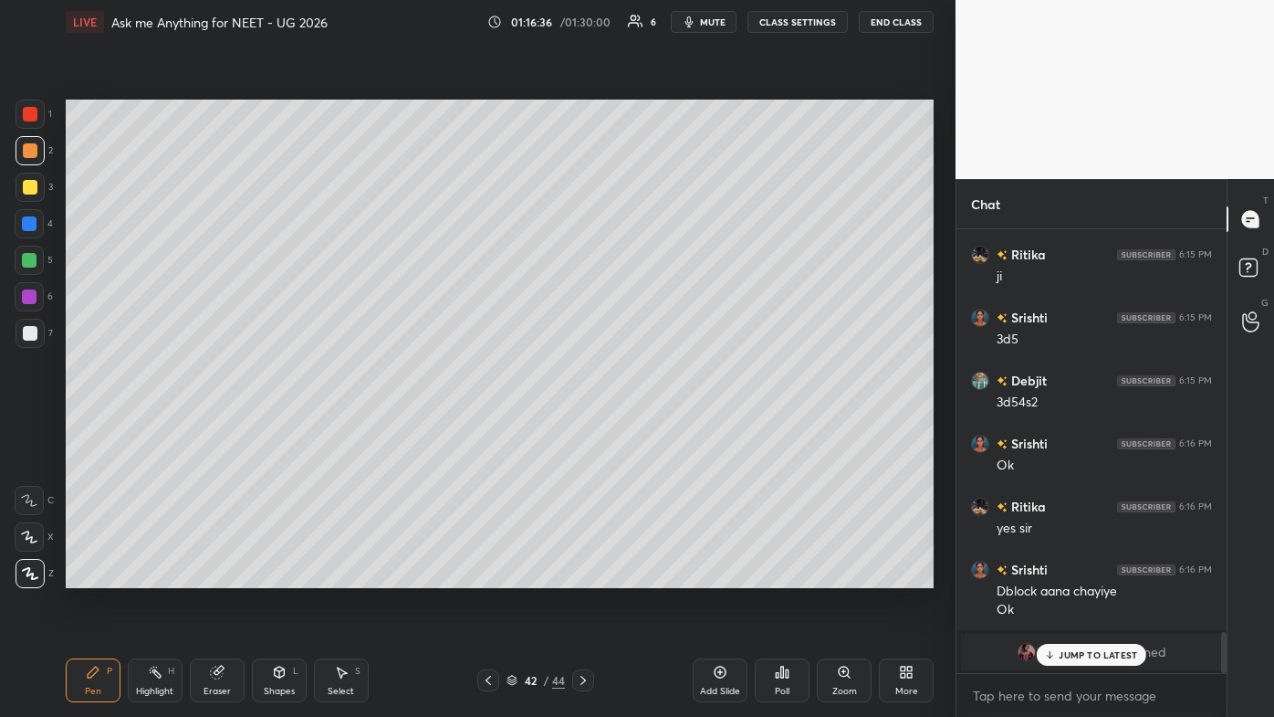
click at [655, 429] on p "JUMP TO LATEST" at bounding box center [1098, 654] width 79 height 11
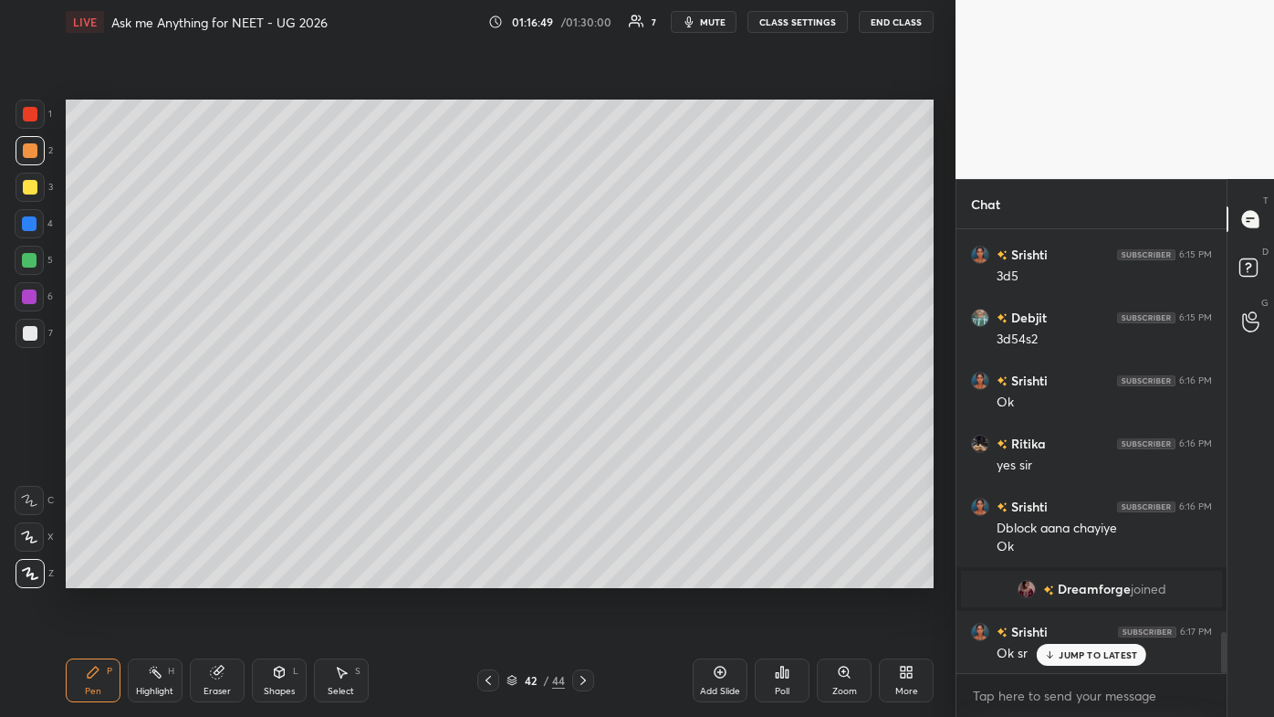
scroll to position [4435, 0]
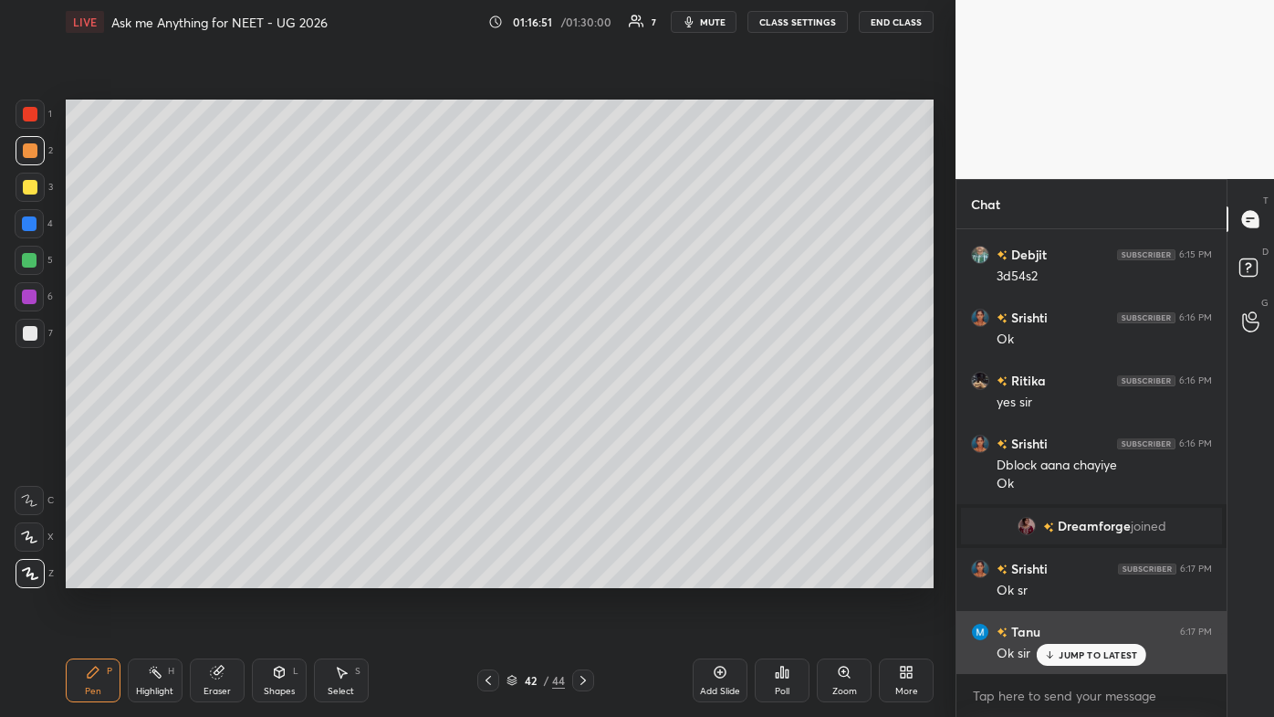
click at [655, 429] on p "JUMP TO LATEST" at bounding box center [1098, 654] width 79 height 11
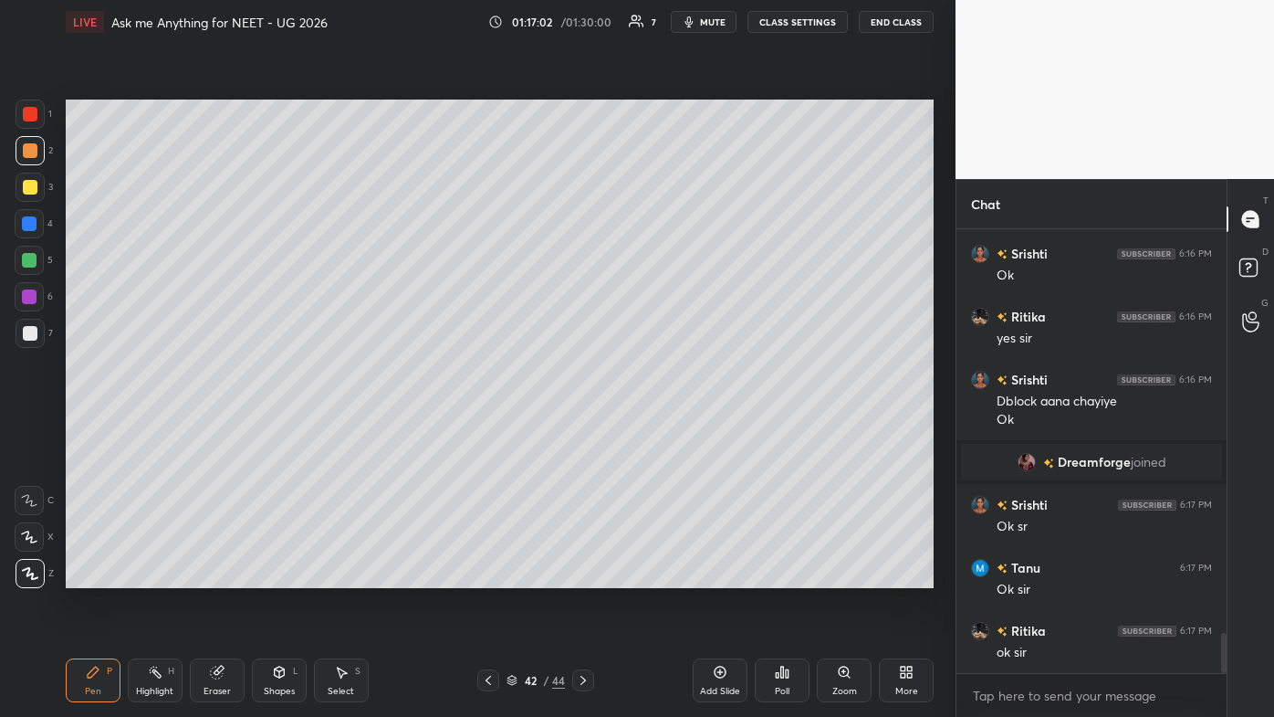
scroll to position [4562, 0]
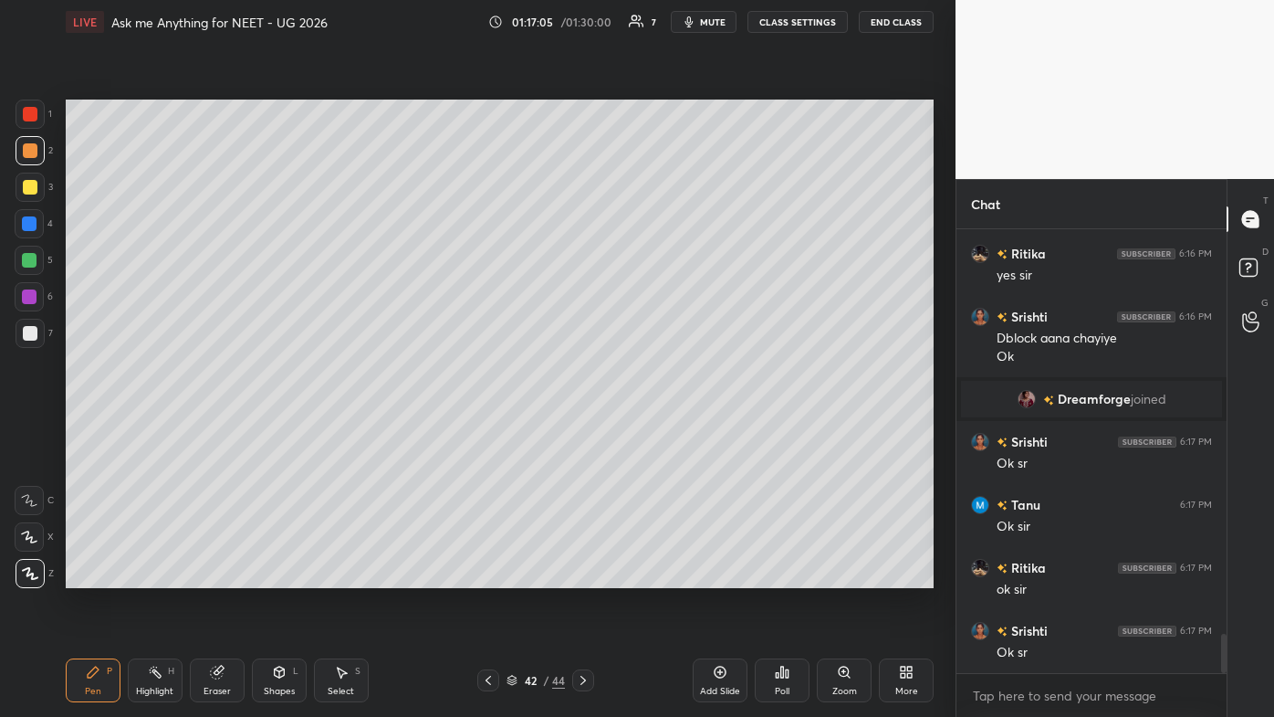
click at [597, 429] on div "Setting up your live class Poll for secs No correct answer Start poll" at bounding box center [499, 344] width 883 height 600
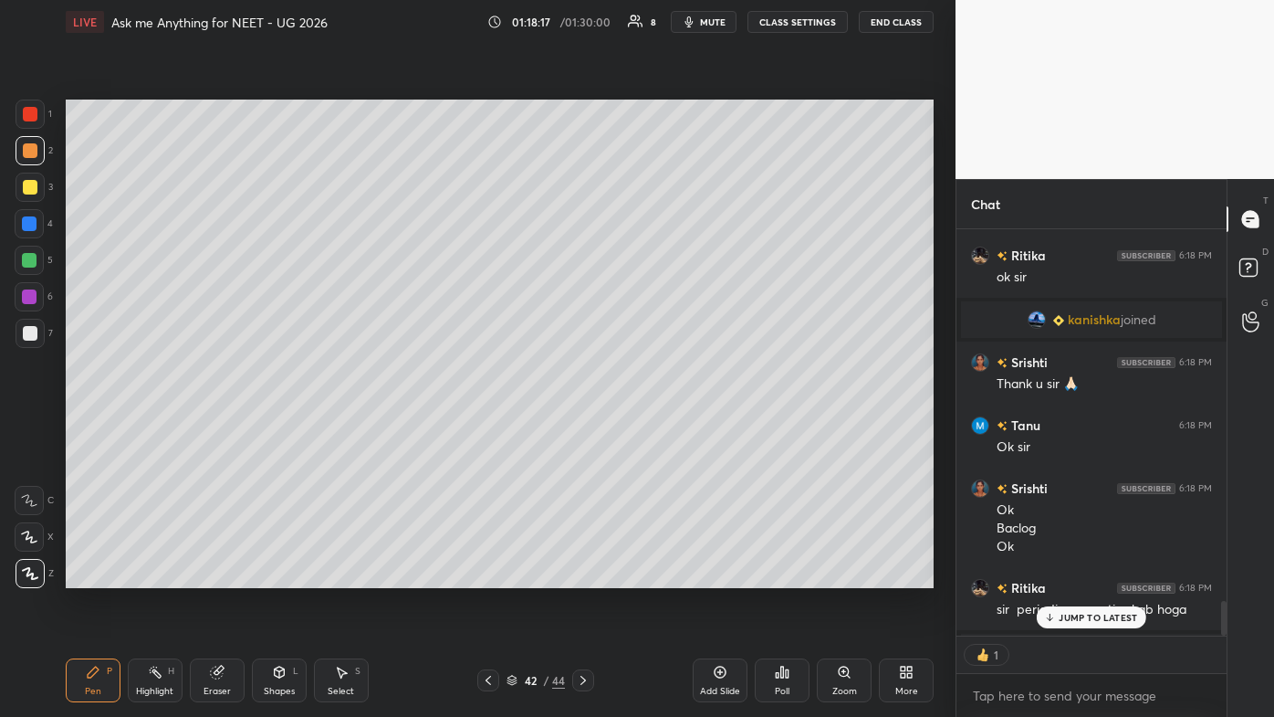
scroll to position [5, 5]
click at [655, 429] on p "JUMP TO LATEST" at bounding box center [1098, 617] width 79 height 11
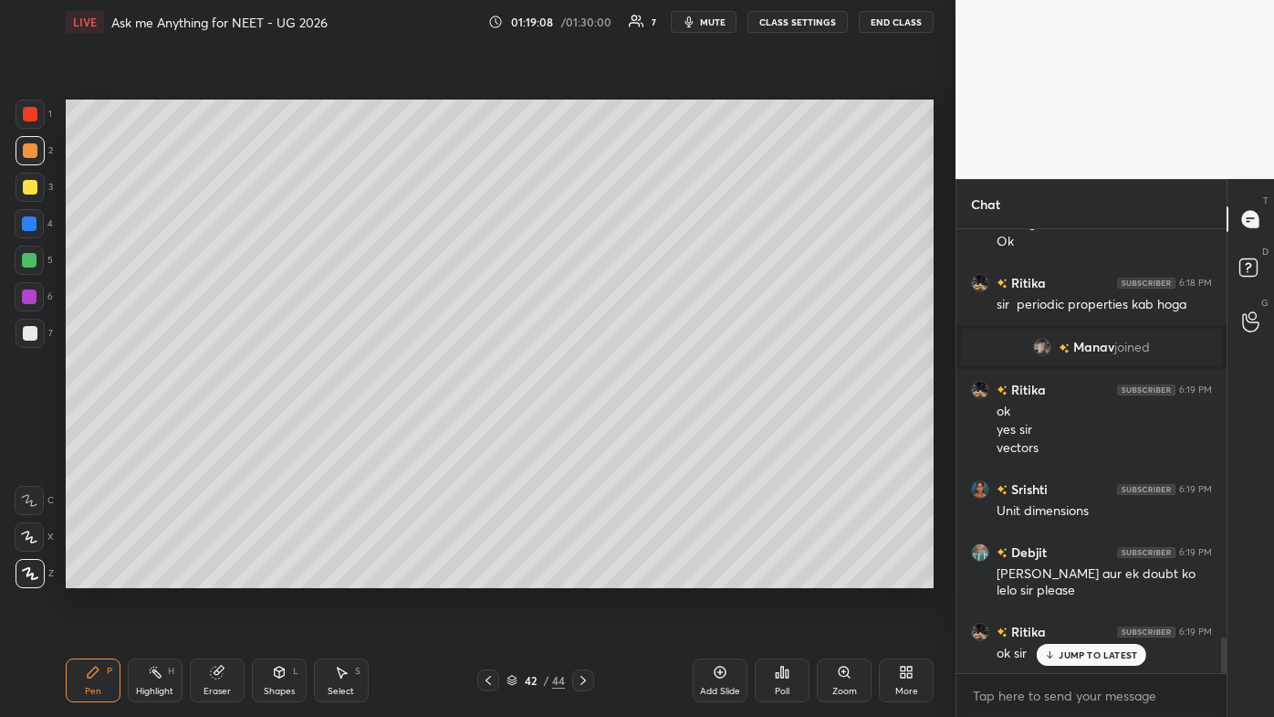
scroll to position [5073, 0]
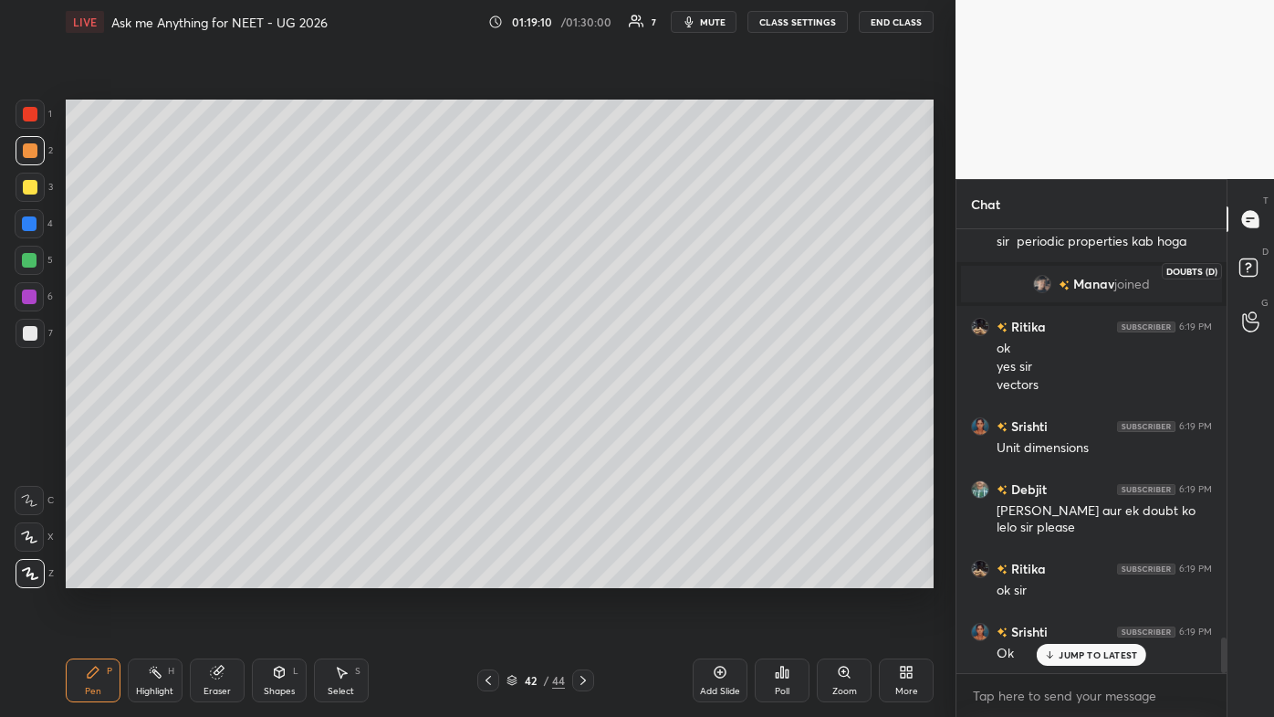
drag, startPoint x: 1254, startPoint y: 267, endPoint x: 1246, endPoint y: 278, distance: 13.7
click at [655, 267] on rect at bounding box center [1248, 267] width 17 height 17
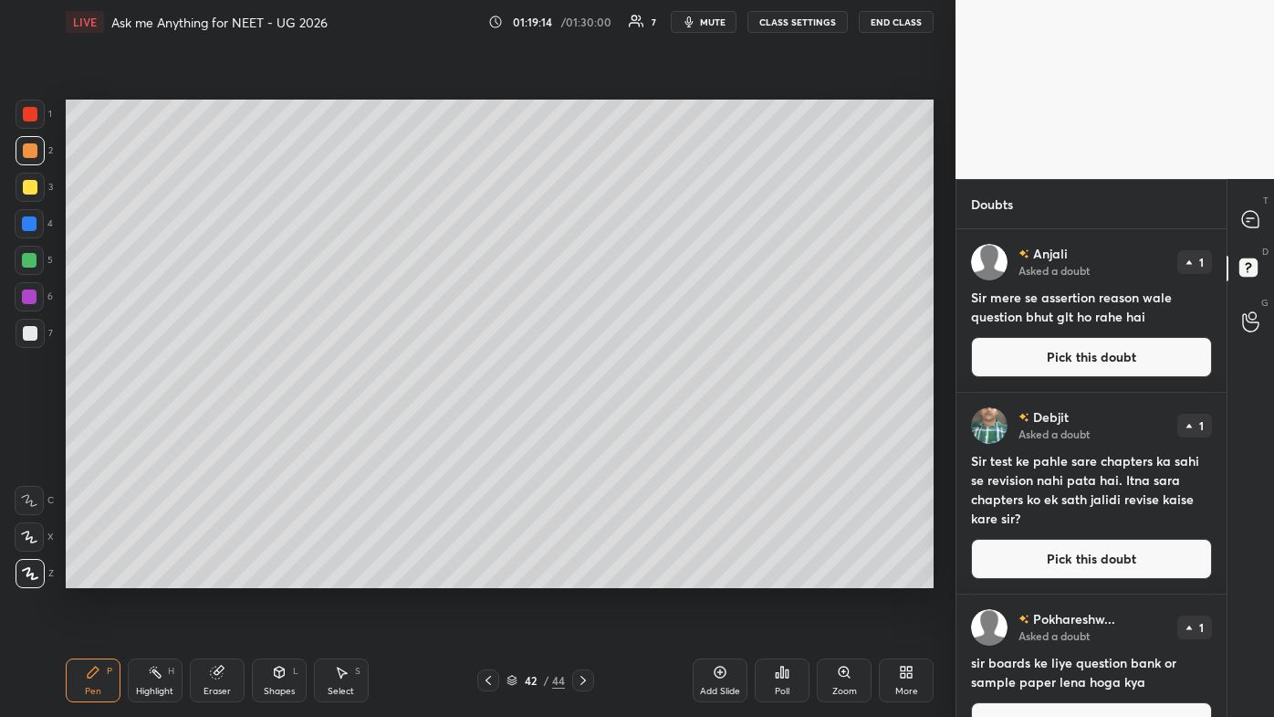
scroll to position [514, 0]
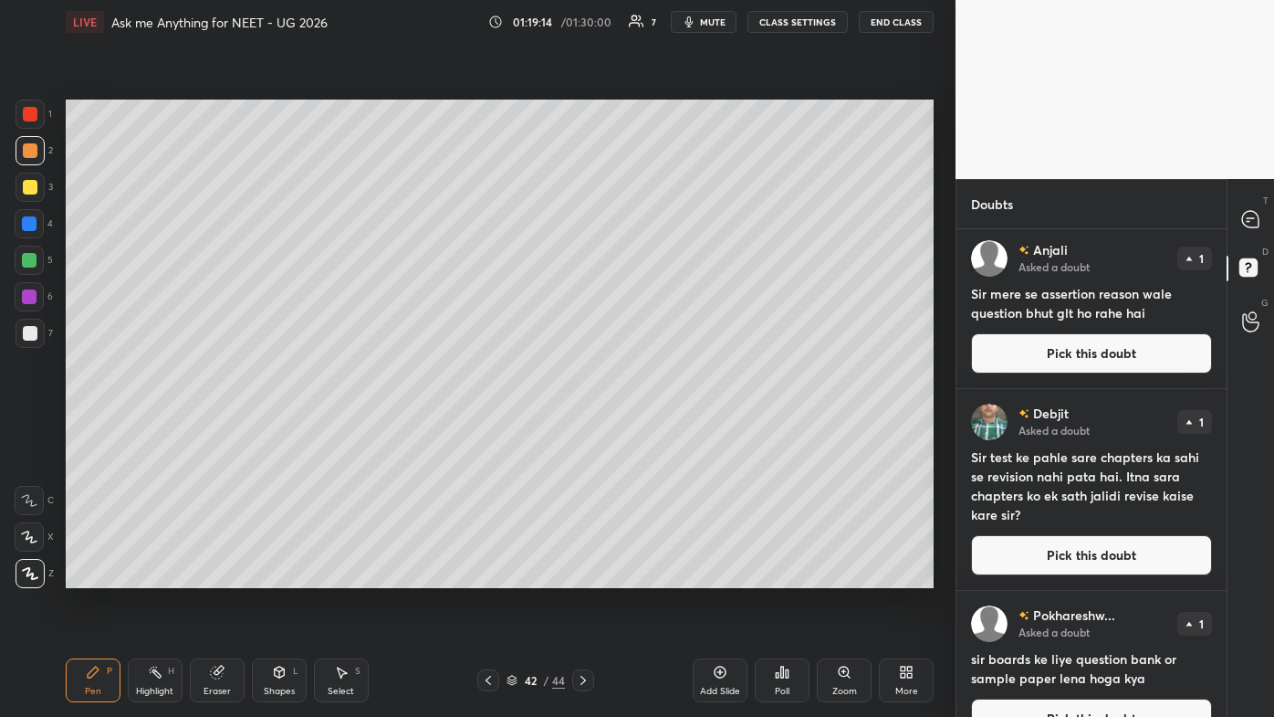
drag, startPoint x: 1013, startPoint y: 549, endPoint x: 995, endPoint y: 552, distance: 18.6
click at [655, 429] on button "Pick this doubt" at bounding box center [1091, 555] width 241 height 40
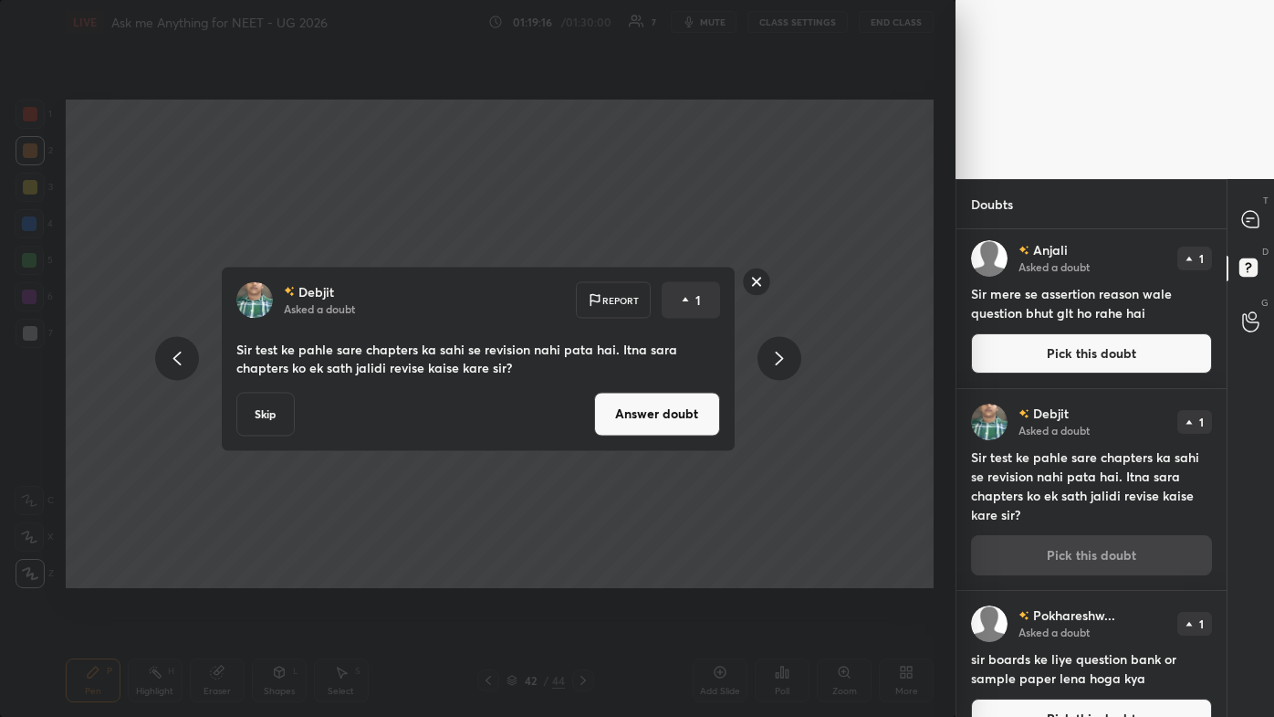
click at [655, 425] on button "Answer doubt" at bounding box center [657, 414] width 126 height 44
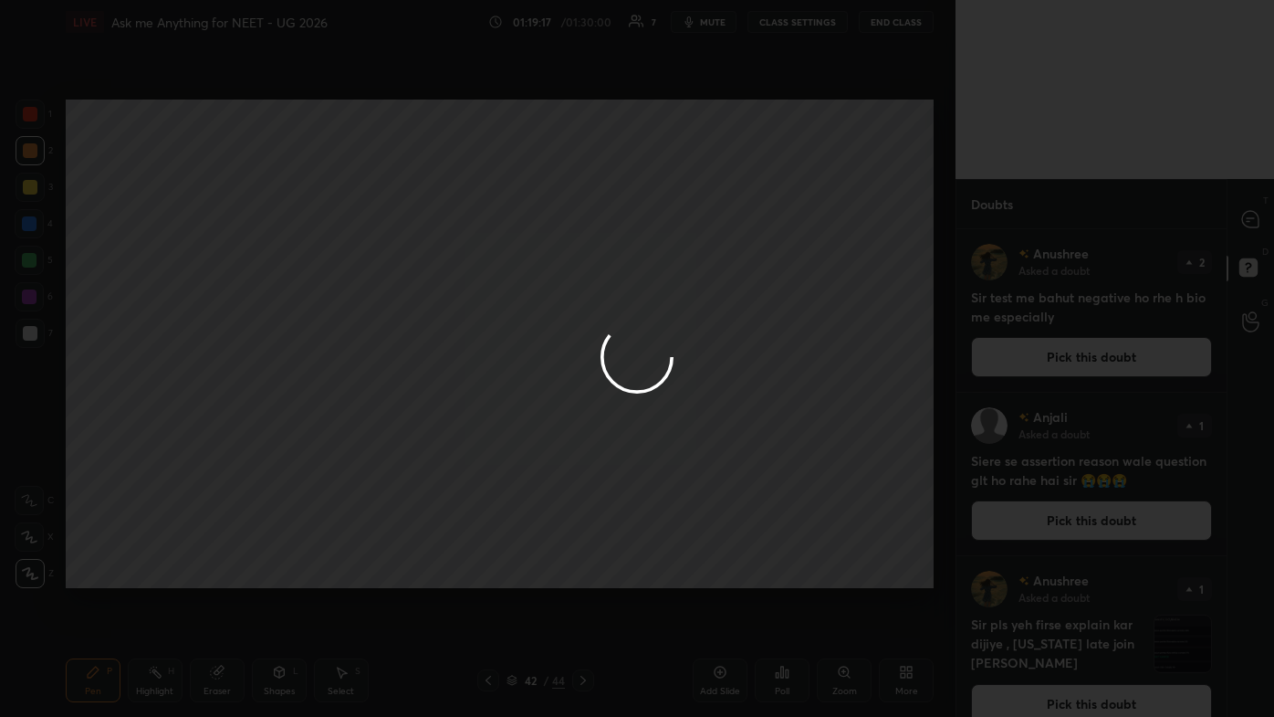
click at [655, 271] on div at bounding box center [637, 358] width 1274 height 717
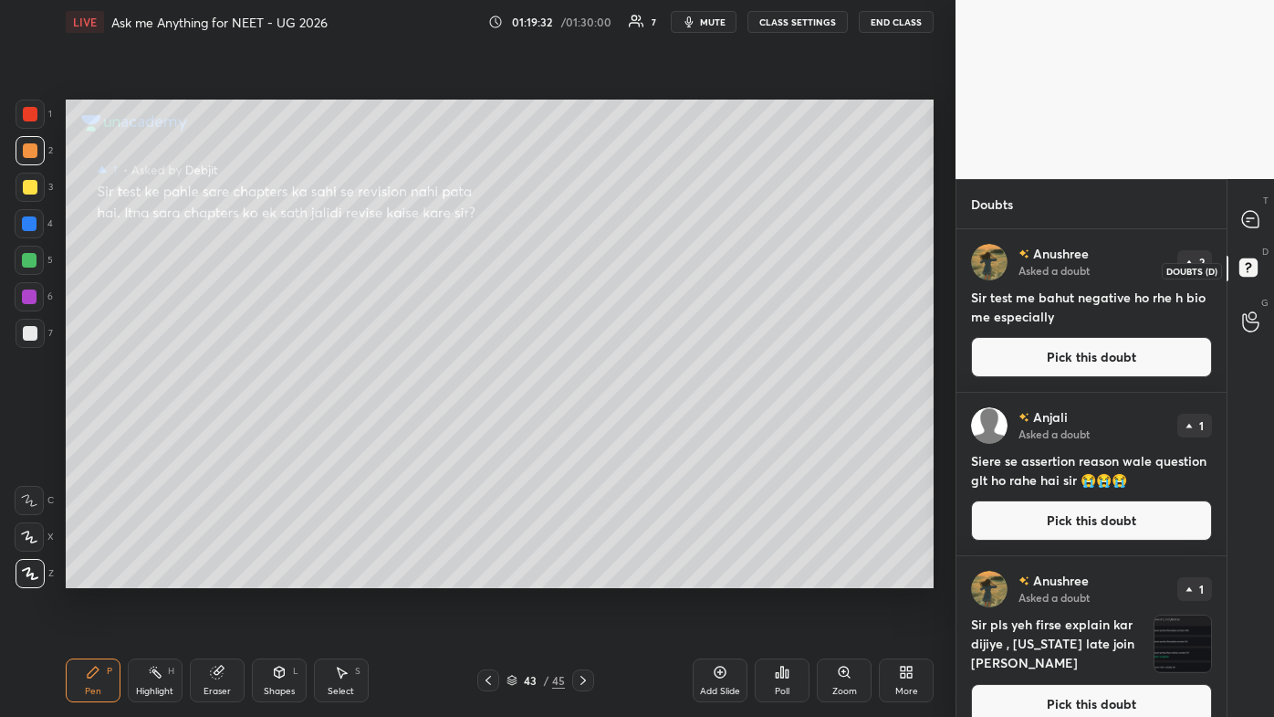
click at [655, 273] on rect at bounding box center [1248, 267] width 17 height 17
drag, startPoint x: 1245, startPoint y: 217, endPoint x: 1245, endPoint y: 240, distance: 22.8
click at [655, 216] on icon at bounding box center [1250, 219] width 16 height 16
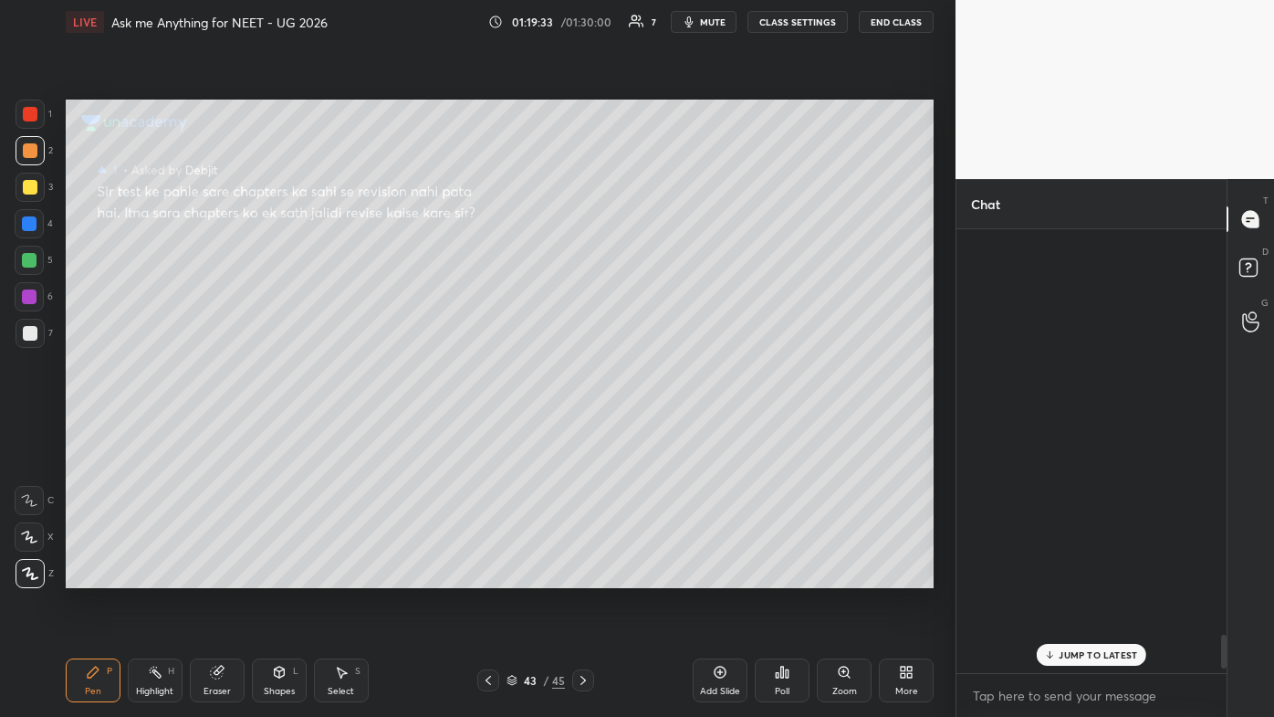
scroll to position [438, 265]
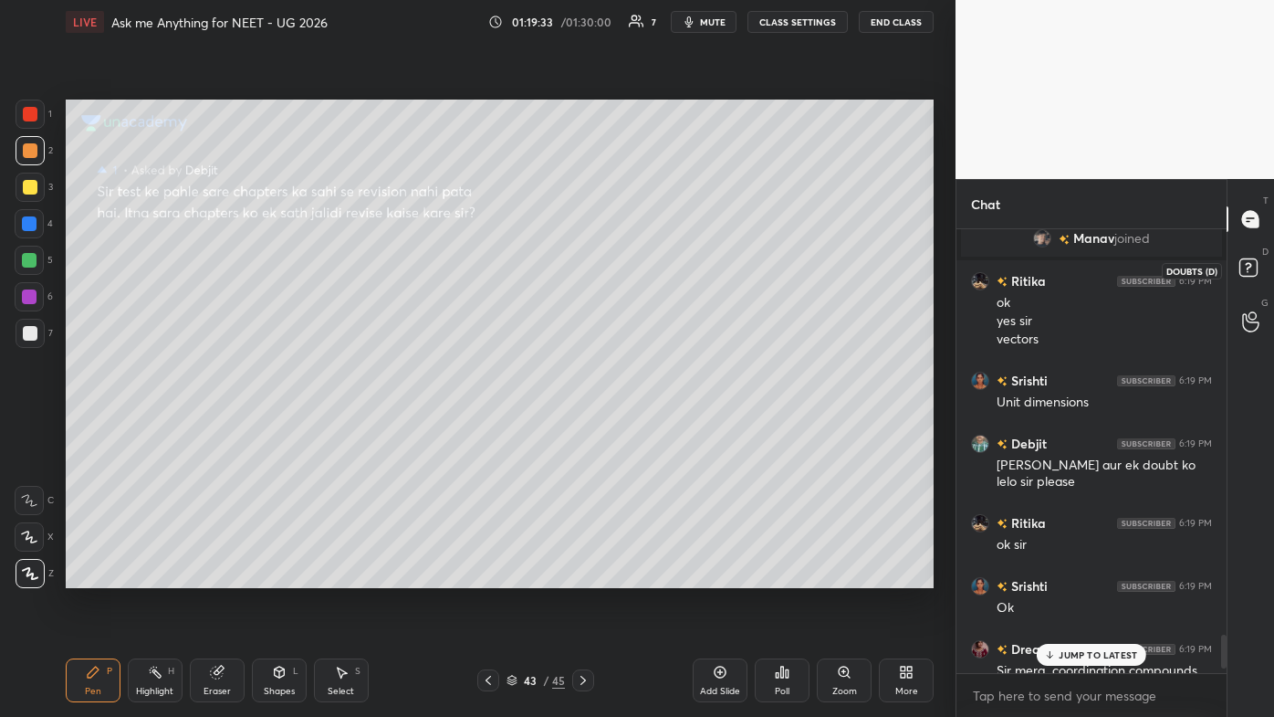
drag, startPoint x: 1239, startPoint y: 267, endPoint x: 1253, endPoint y: 260, distance: 16.3
click at [655, 267] on rect at bounding box center [1248, 267] width 17 height 17
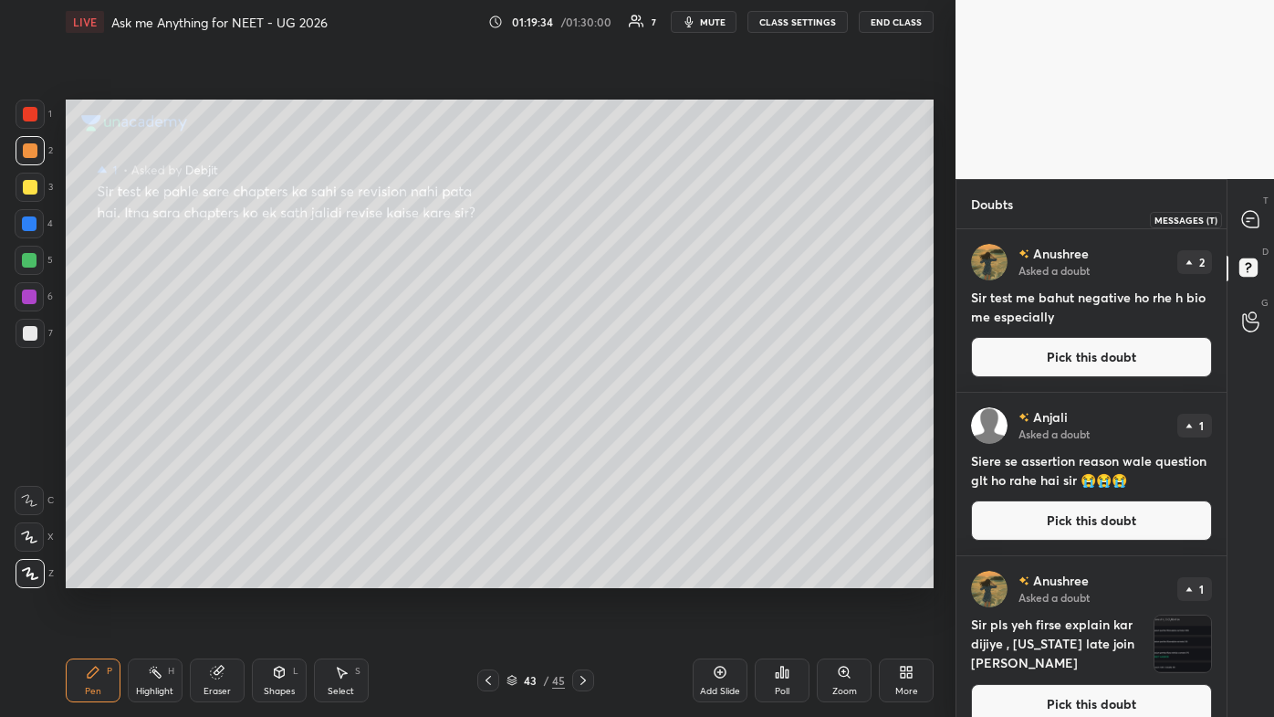
click at [655, 231] on div at bounding box center [1251, 219] width 37 height 33
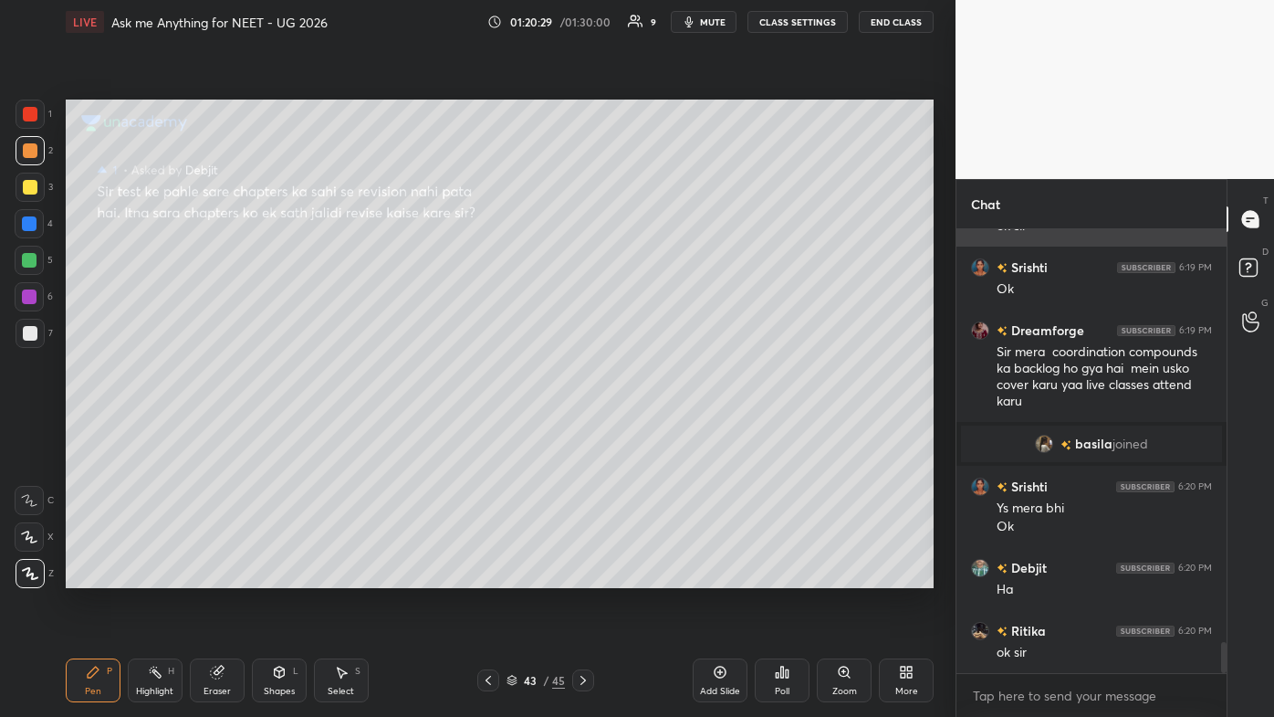
scroll to position [5842, 0]
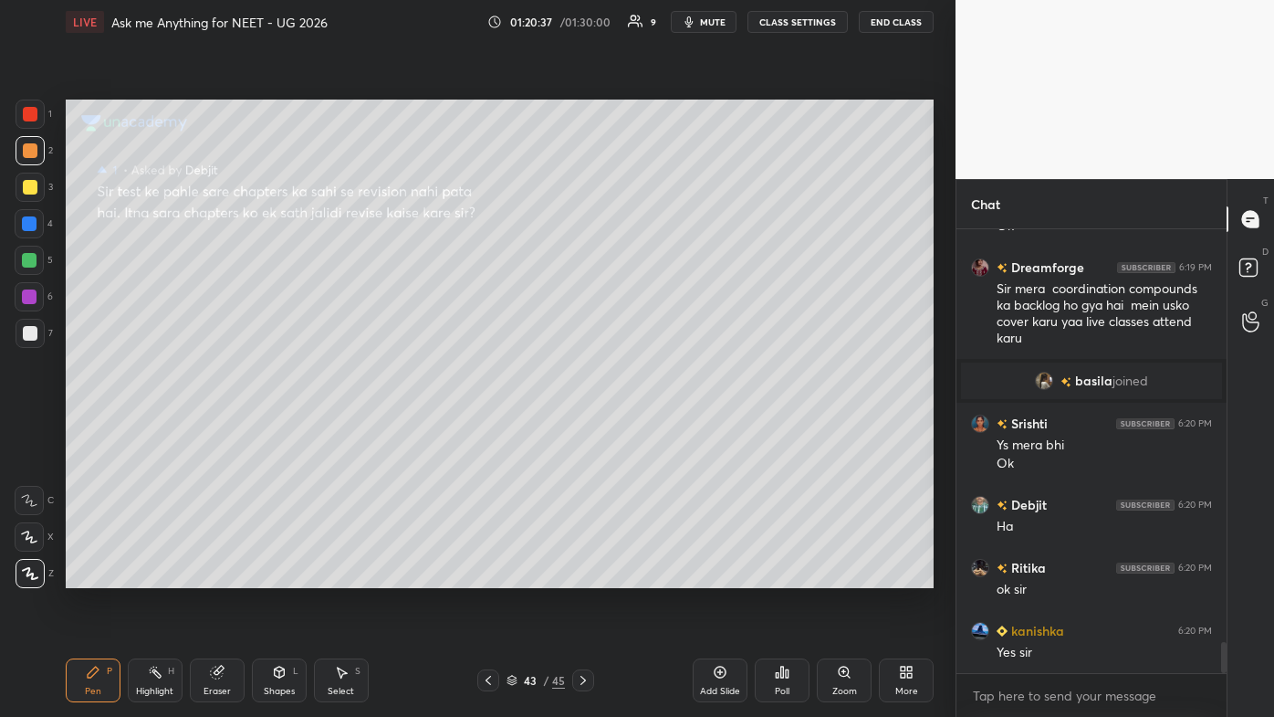
click at [655, 429] on icon at bounding box center [720, 672] width 15 height 15
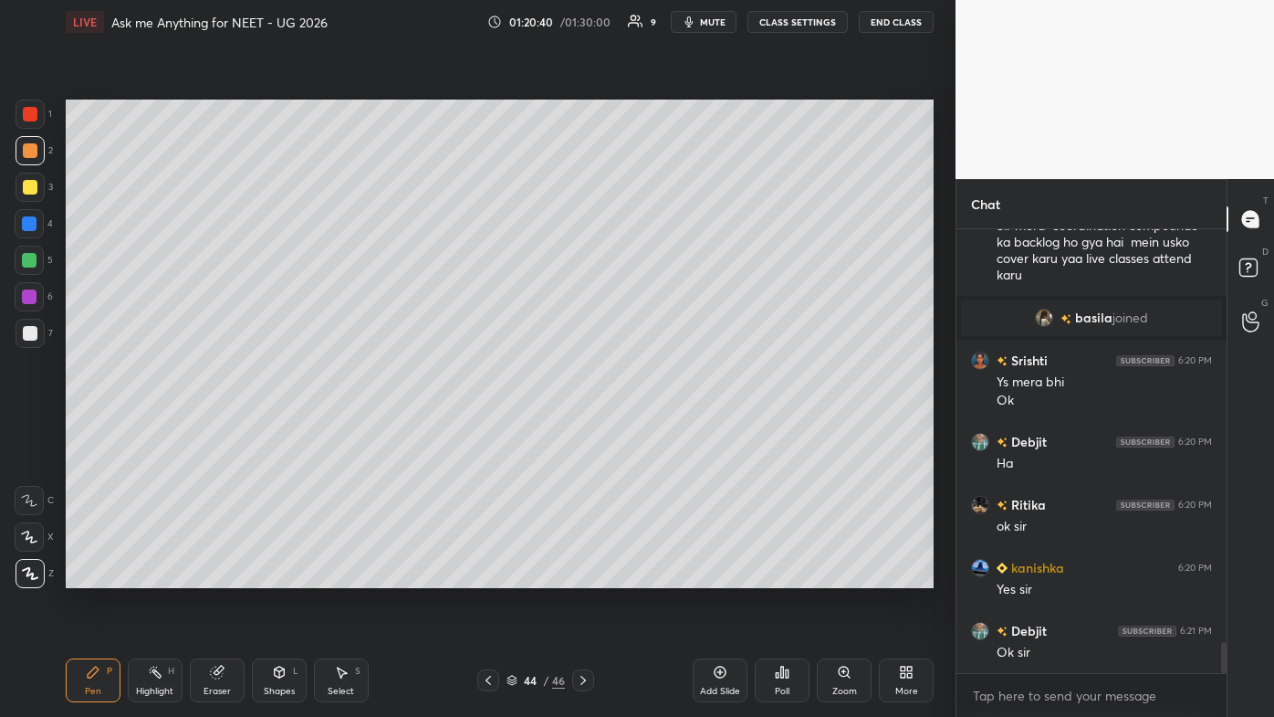
scroll to position [5967, 0]
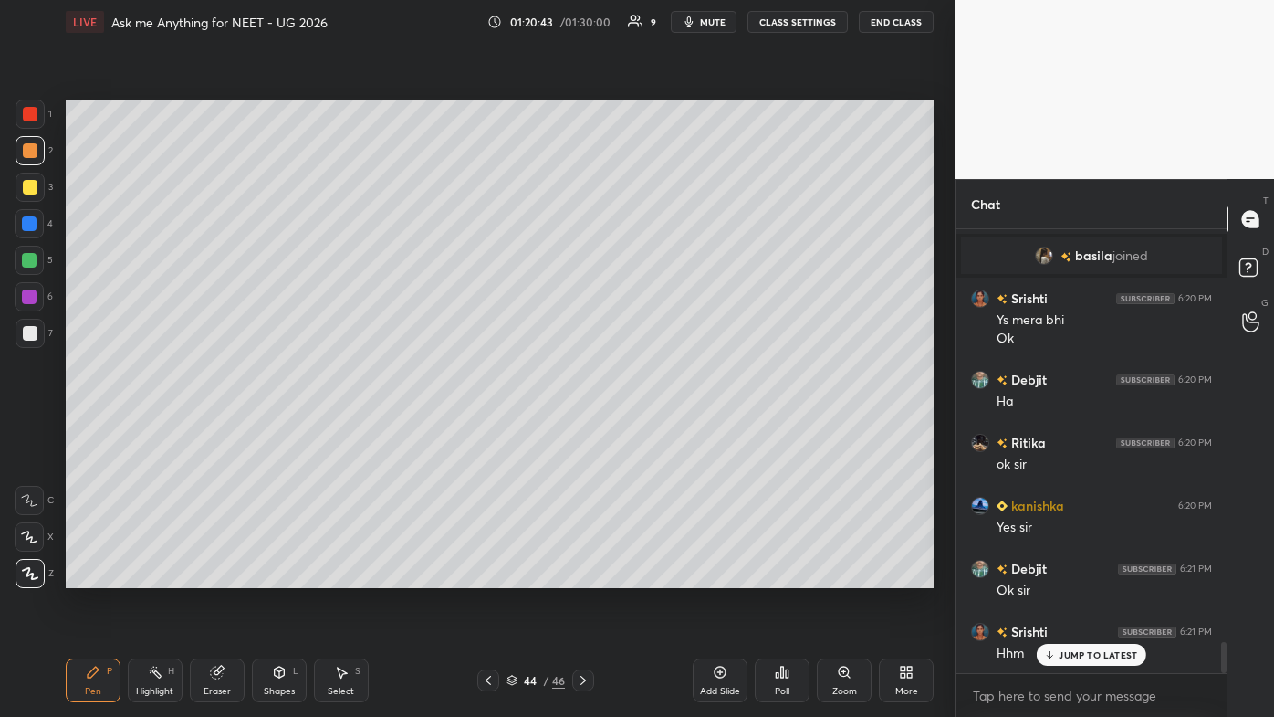
click at [655, 429] on p "JUMP TO LATEST" at bounding box center [1098, 654] width 79 height 11
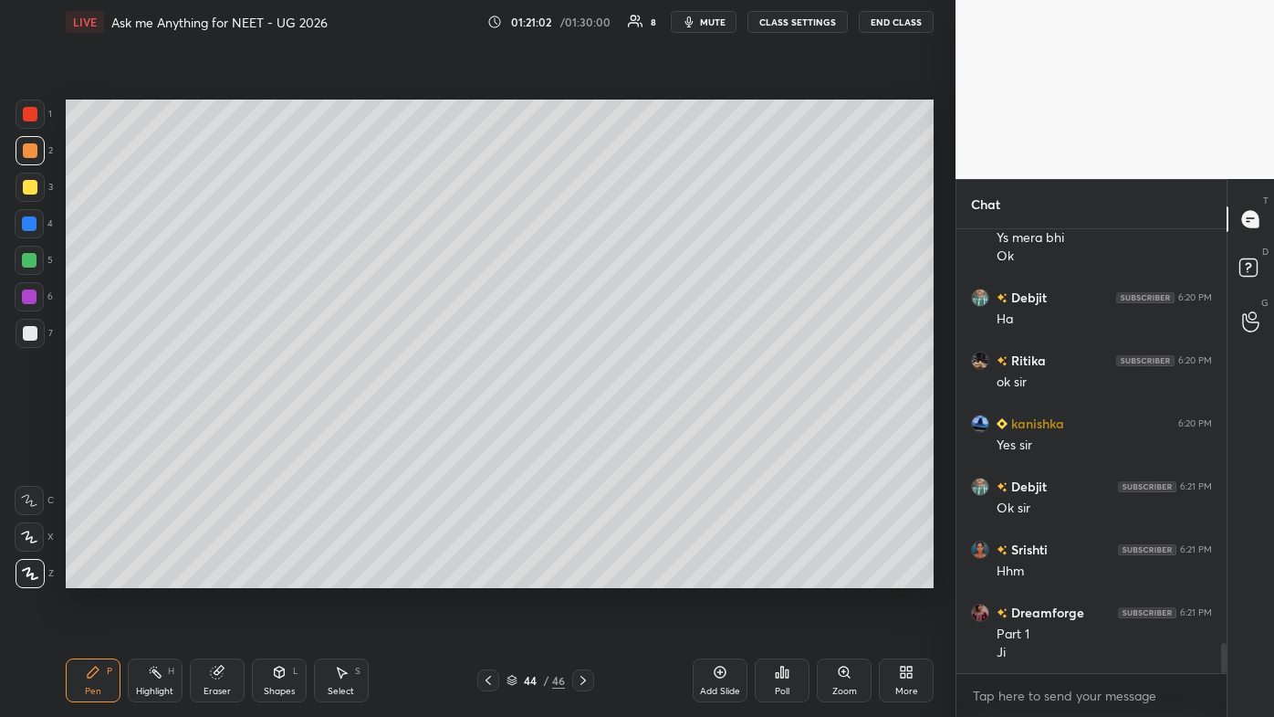
scroll to position [6128, 0]
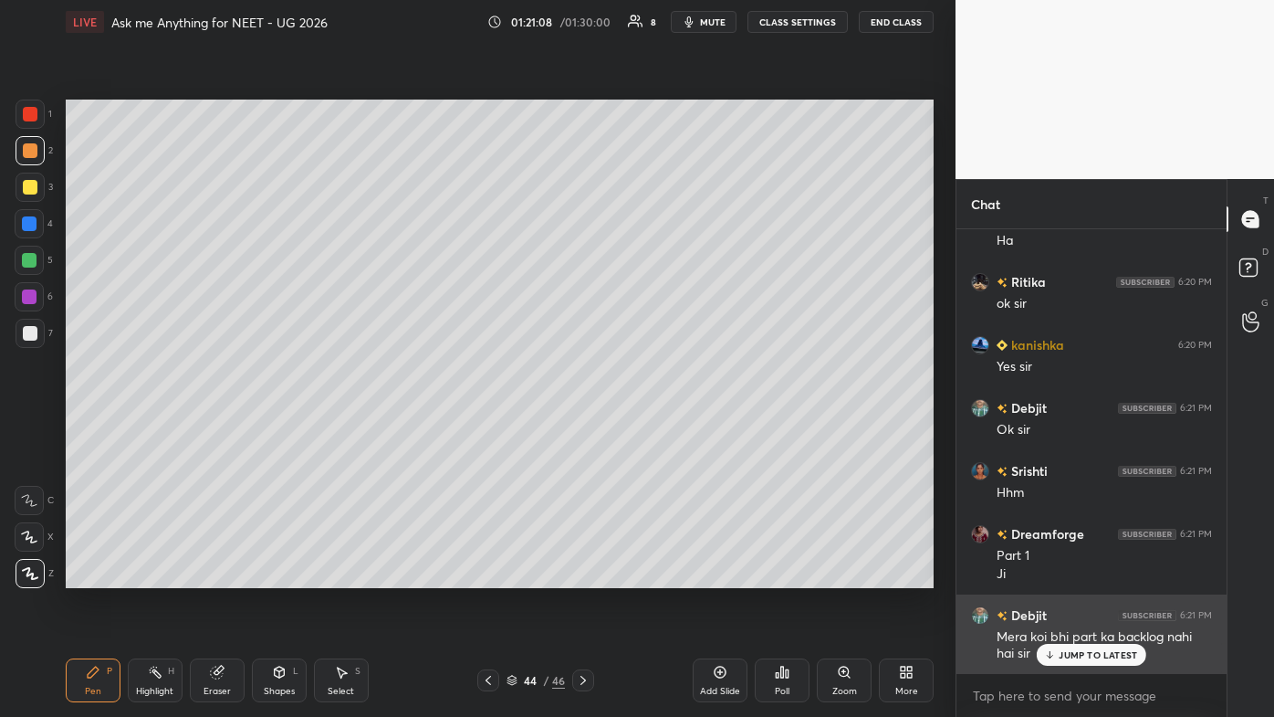
drag, startPoint x: 1055, startPoint y: 657, endPoint x: 966, endPoint y: 656, distance: 89.5
click at [655, 429] on icon at bounding box center [1050, 654] width 12 height 11
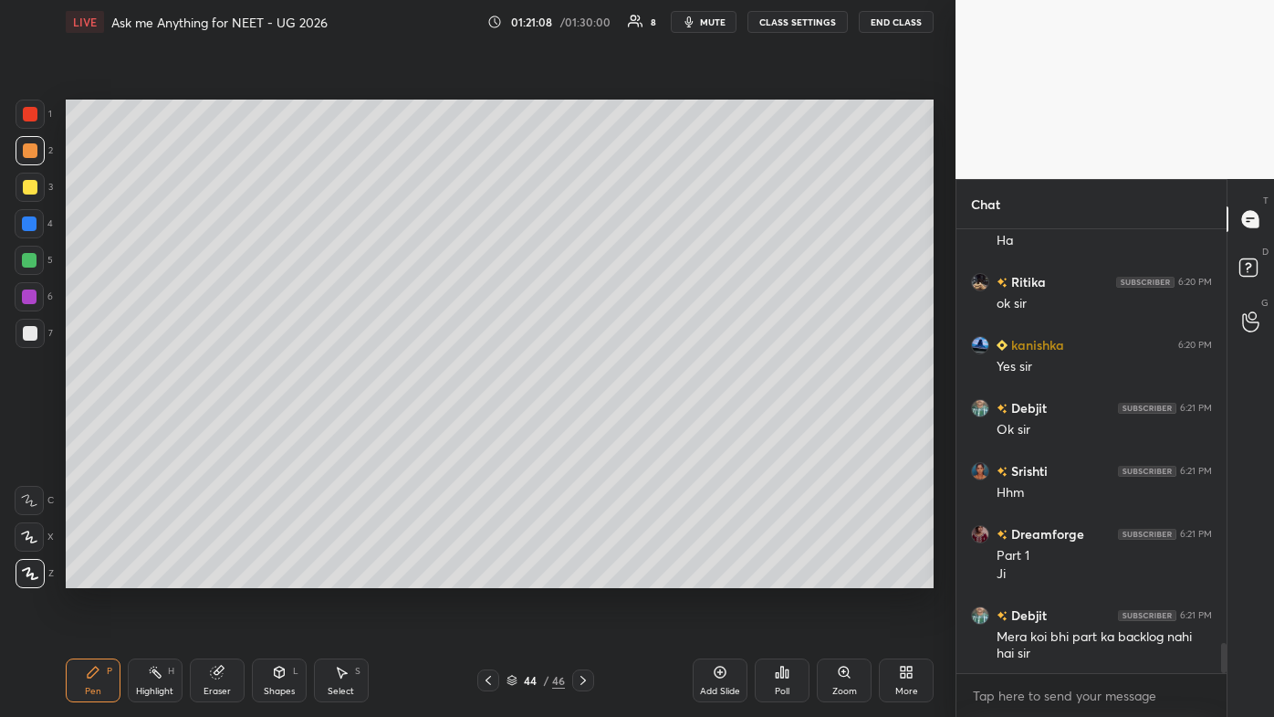
click at [634, 429] on div "Setting up your live class Poll for secs No correct answer Start poll" at bounding box center [499, 344] width 883 height 600
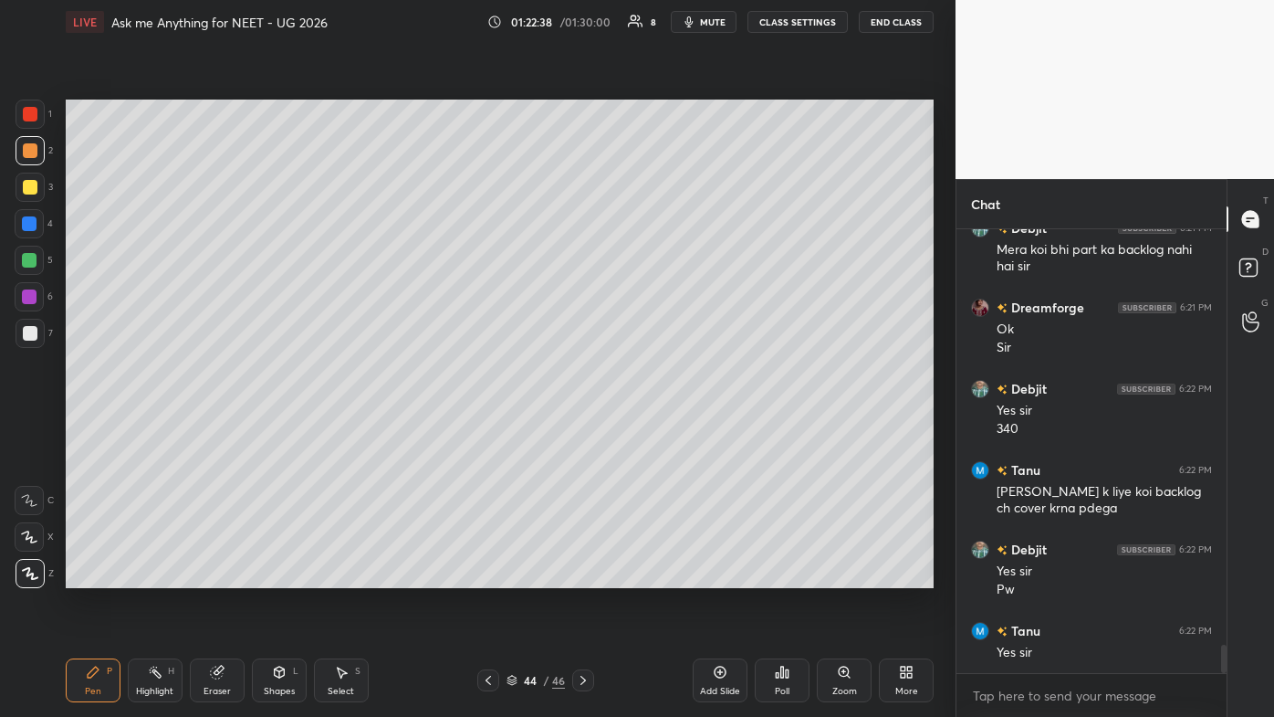
scroll to position [6558, 0]
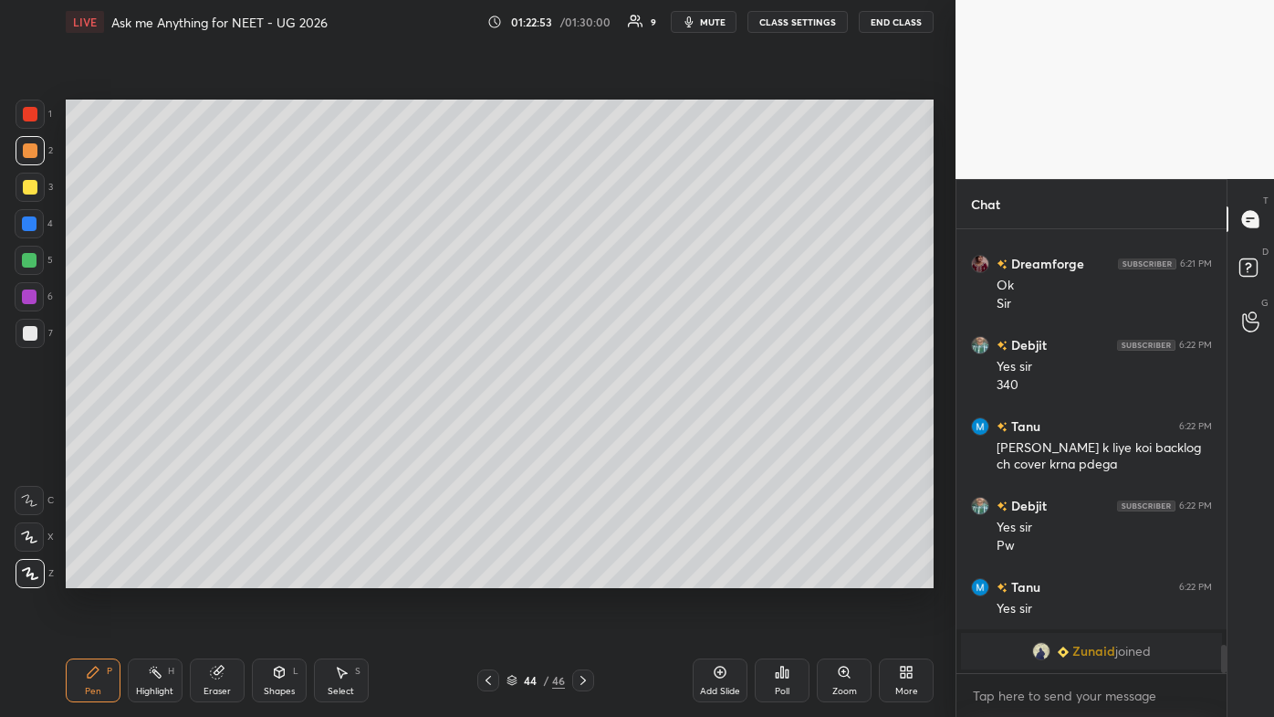
click at [655, 429] on icon at bounding box center [720, 672] width 15 height 15
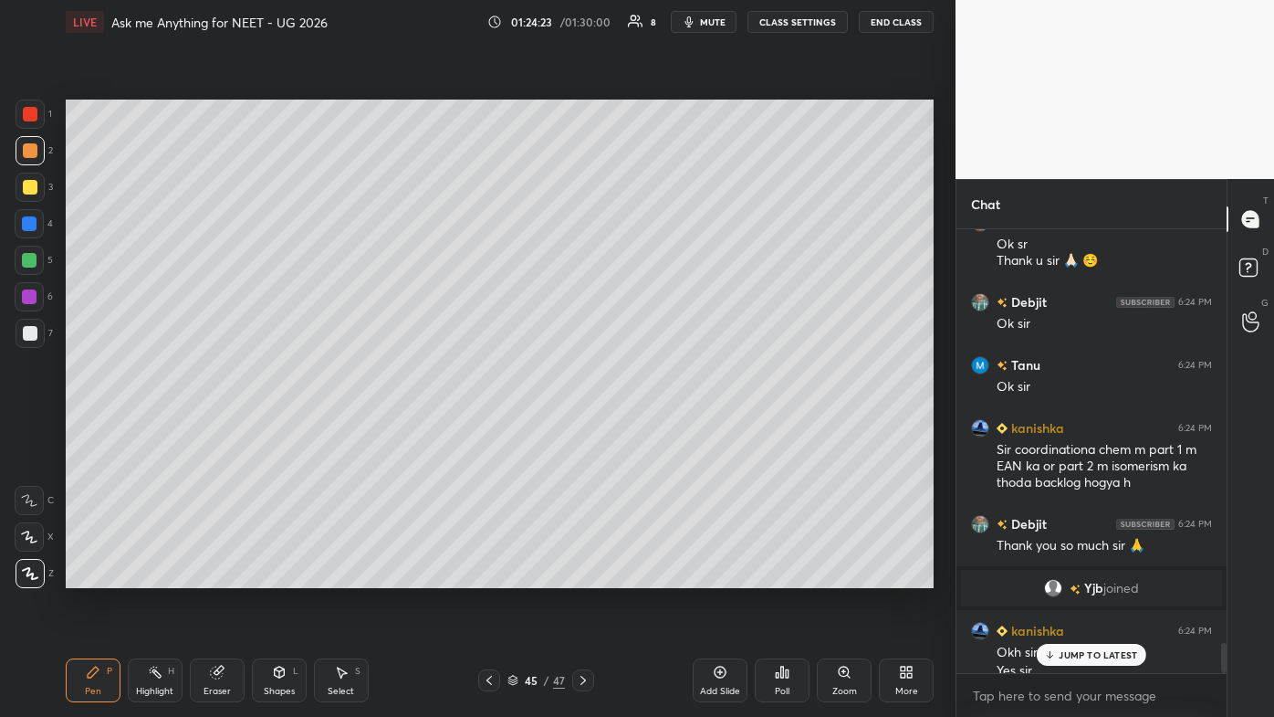
scroll to position [6132, 0]
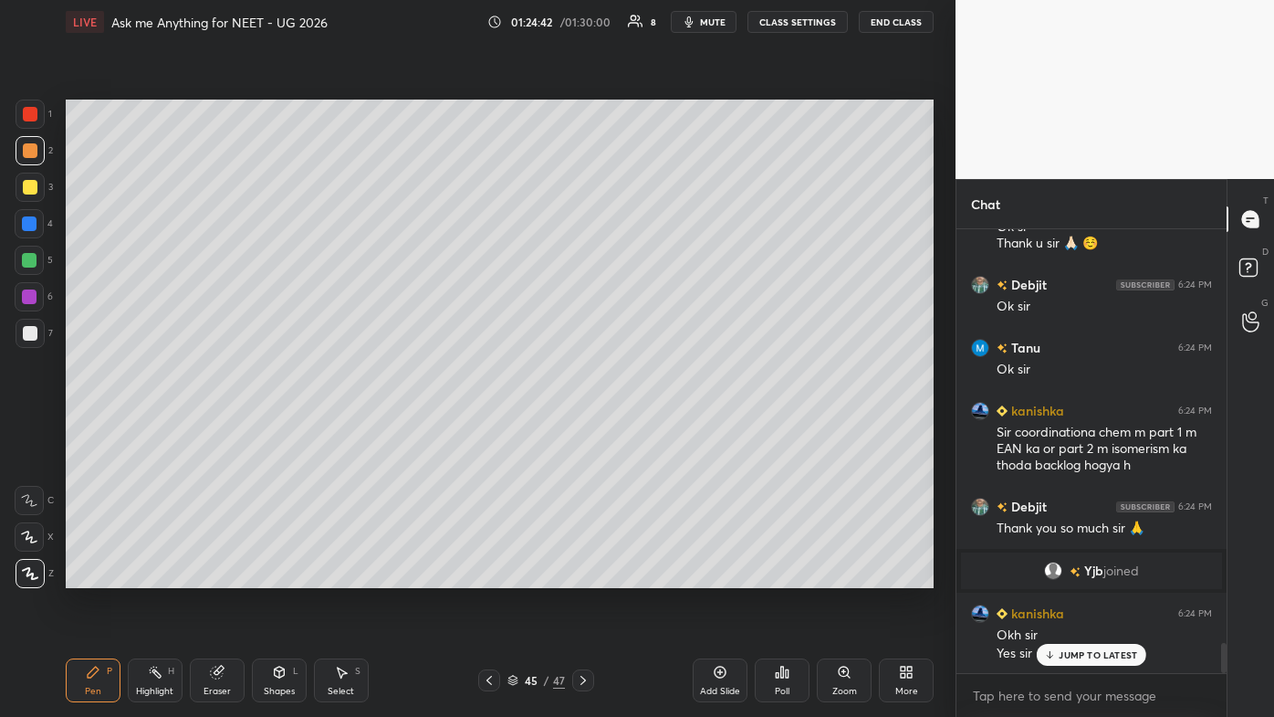
drag, startPoint x: 1077, startPoint y: 652, endPoint x: 1048, endPoint y: 685, distance: 44.0
click at [655, 429] on p "JUMP TO LATEST" at bounding box center [1098, 654] width 79 height 11
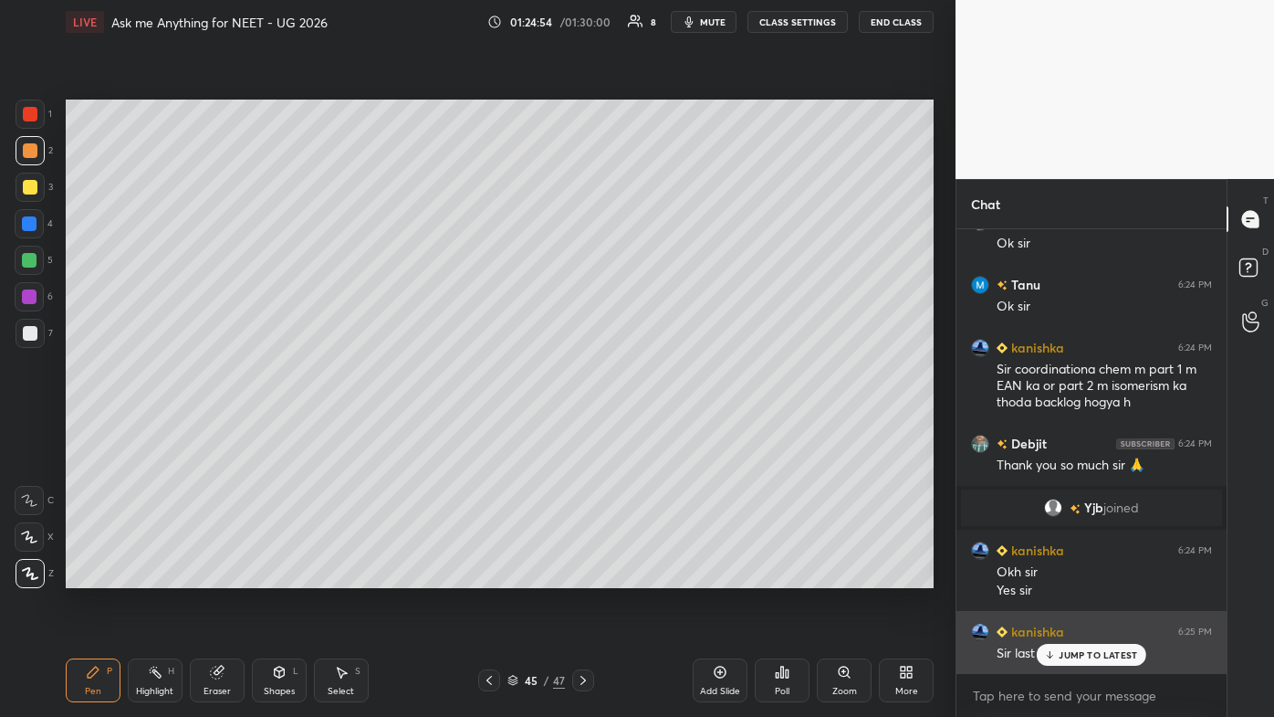
click at [655, 429] on p "JUMP TO LATEST" at bounding box center [1098, 654] width 79 height 11
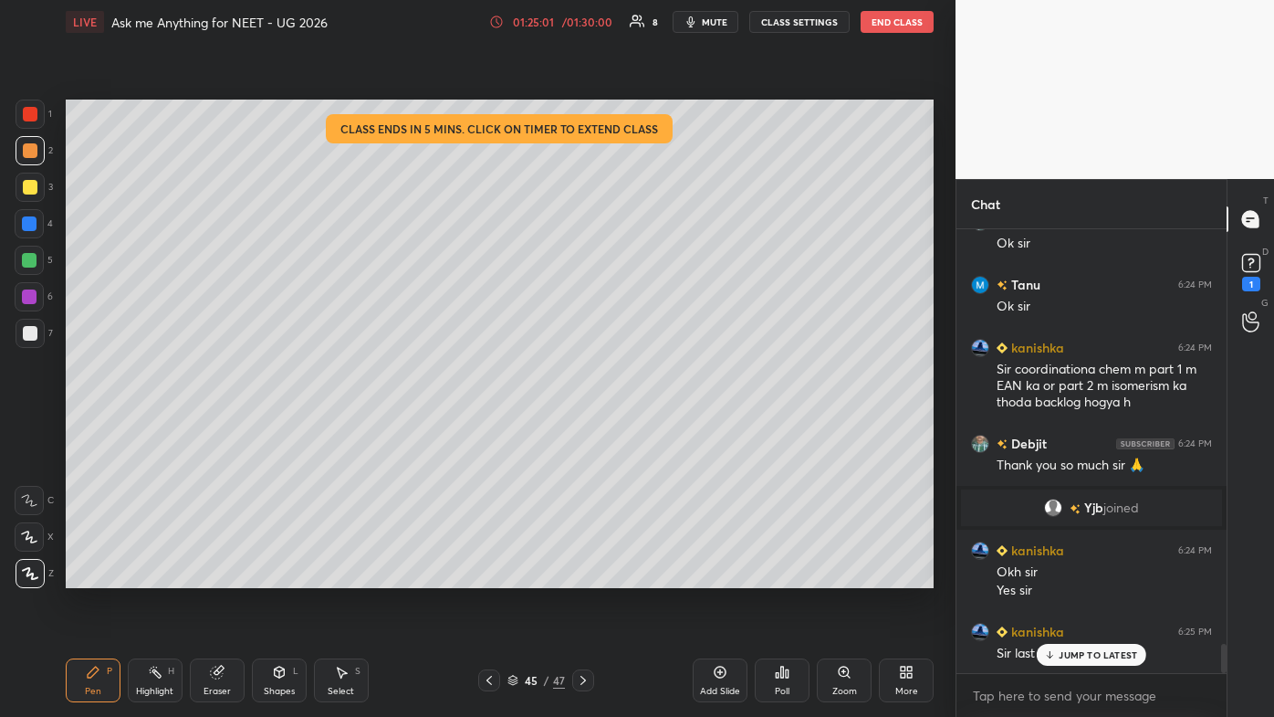
scroll to position [6274, 0]
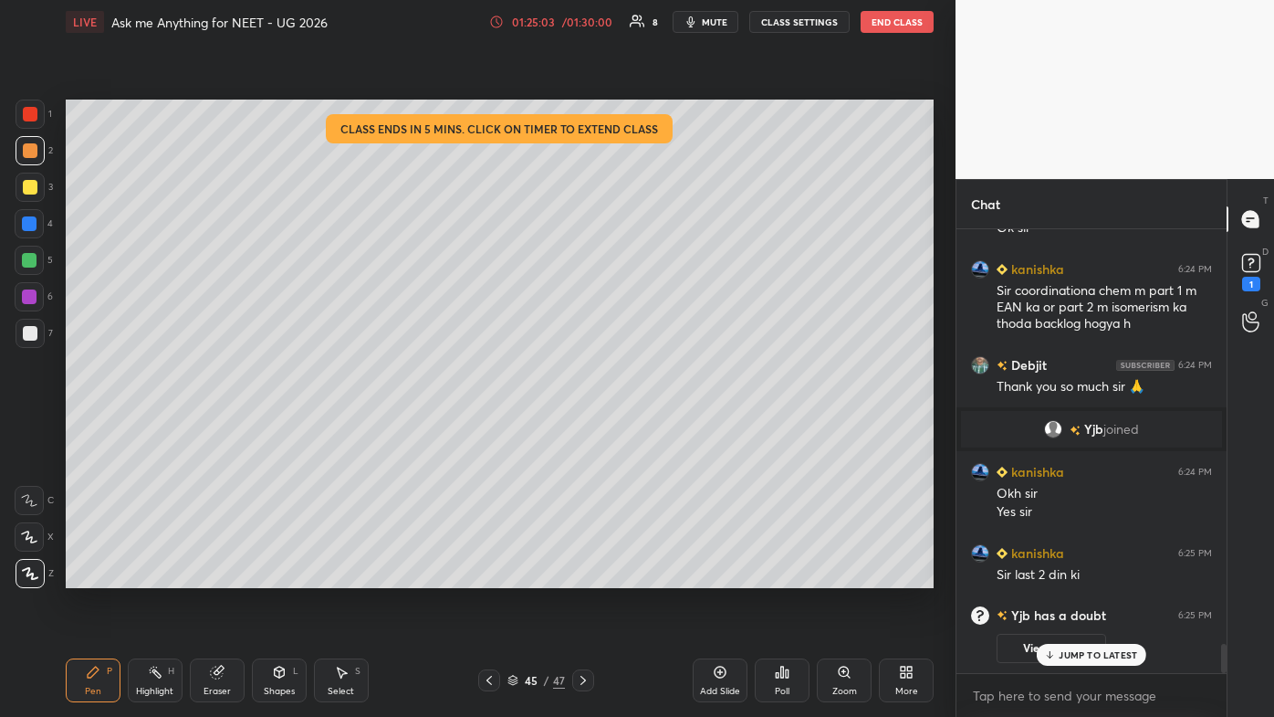
click at [655, 429] on button "View doubt" at bounding box center [1052, 648] width 110 height 29
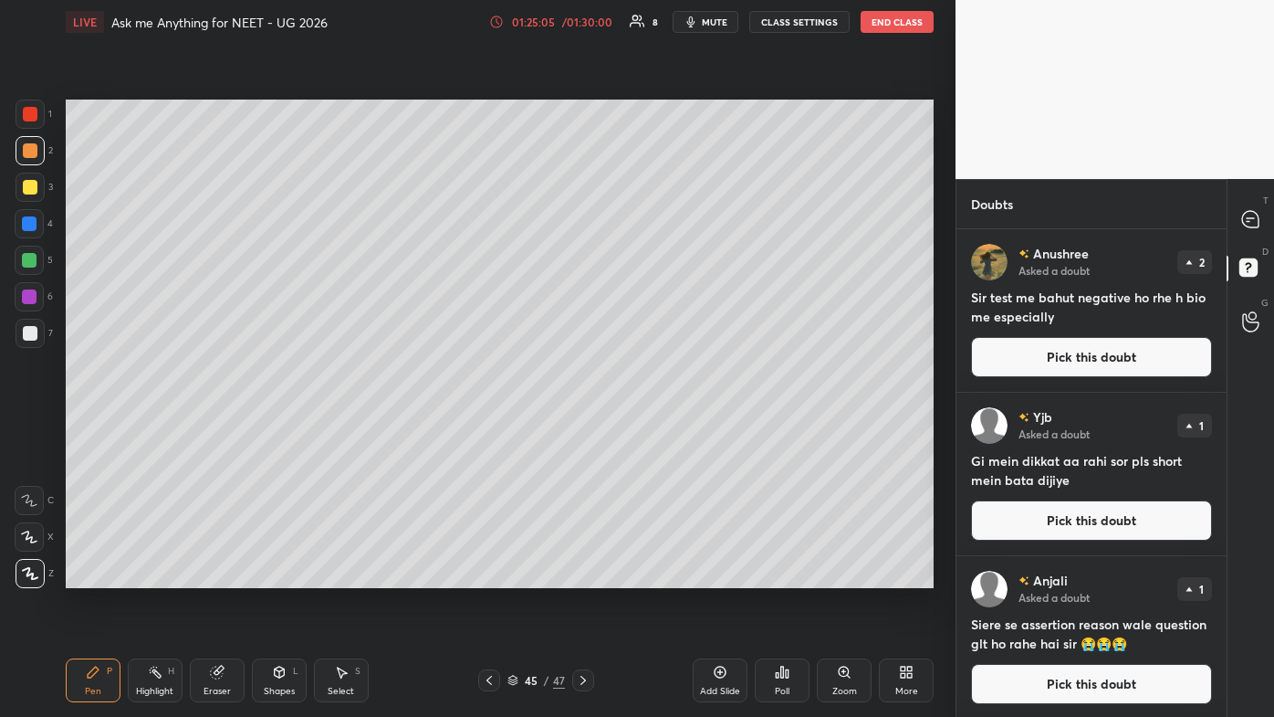
click at [655, 429] on button "Pick this doubt" at bounding box center [1091, 520] width 241 height 40
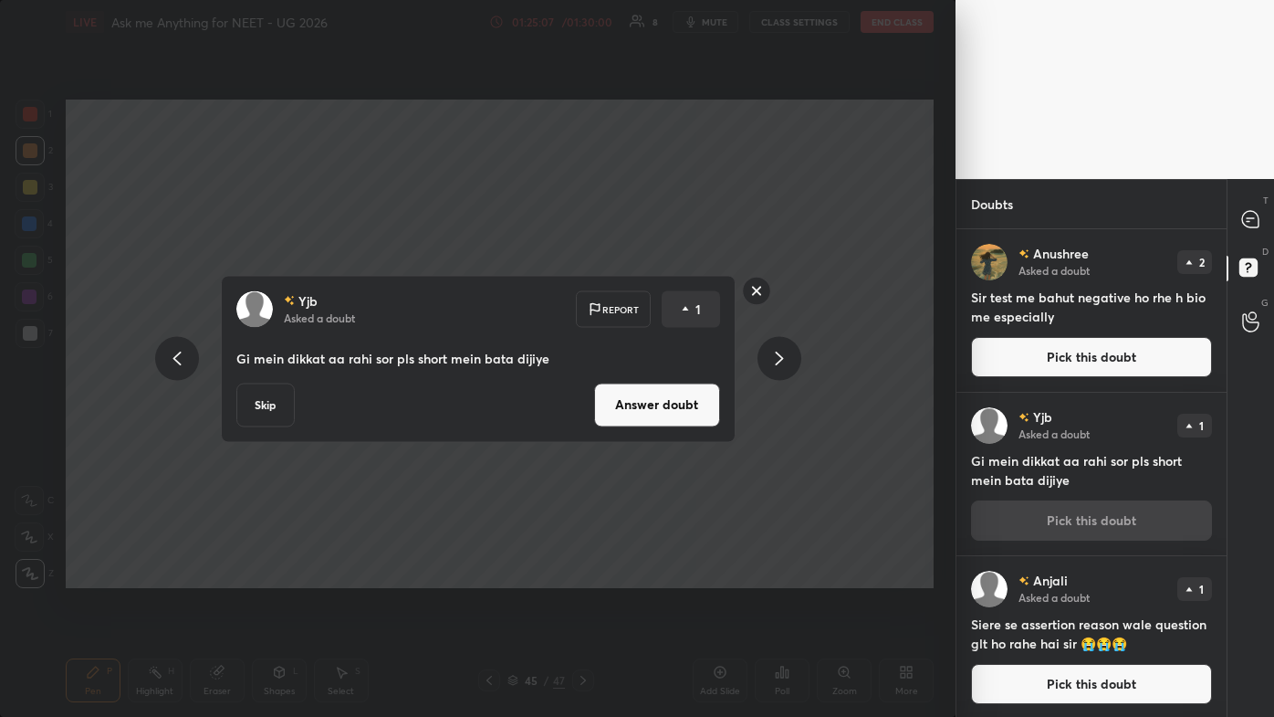
click at [655, 408] on button "Answer doubt" at bounding box center [657, 405] width 126 height 44
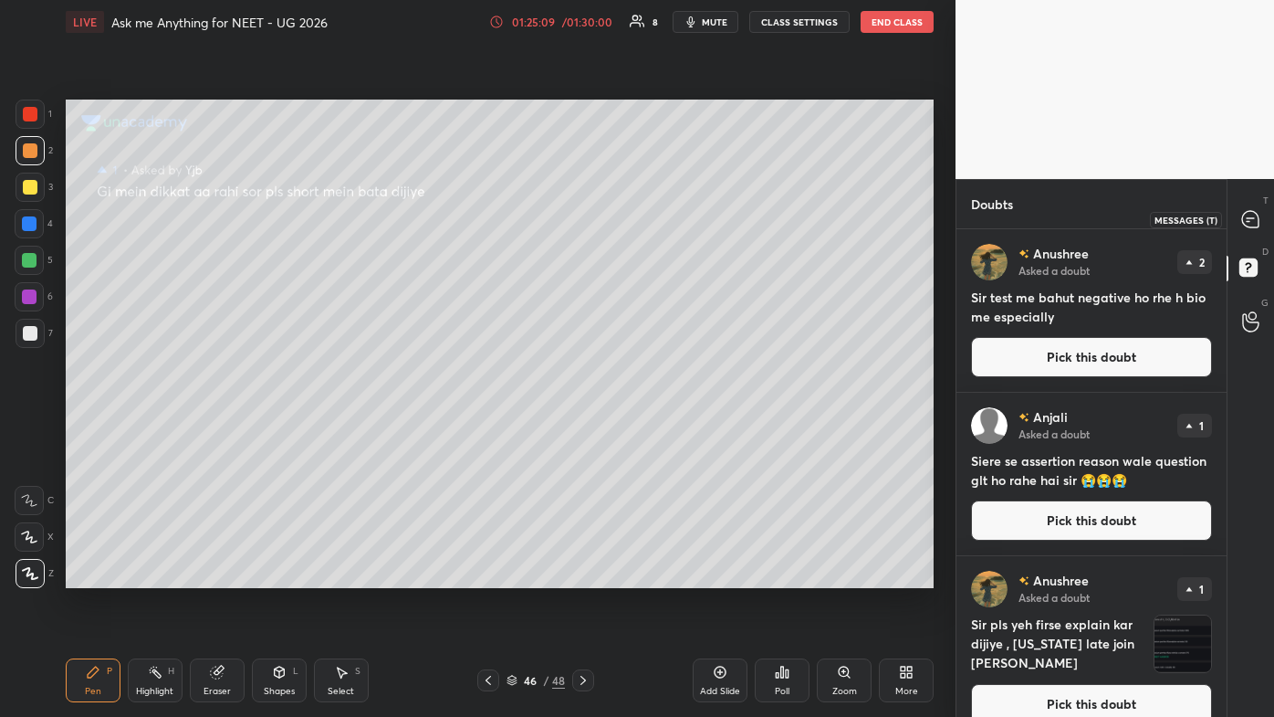
drag, startPoint x: 1245, startPoint y: 215, endPoint x: 1241, endPoint y: 226, distance: 12.7
click at [655, 216] on icon at bounding box center [1250, 219] width 16 height 16
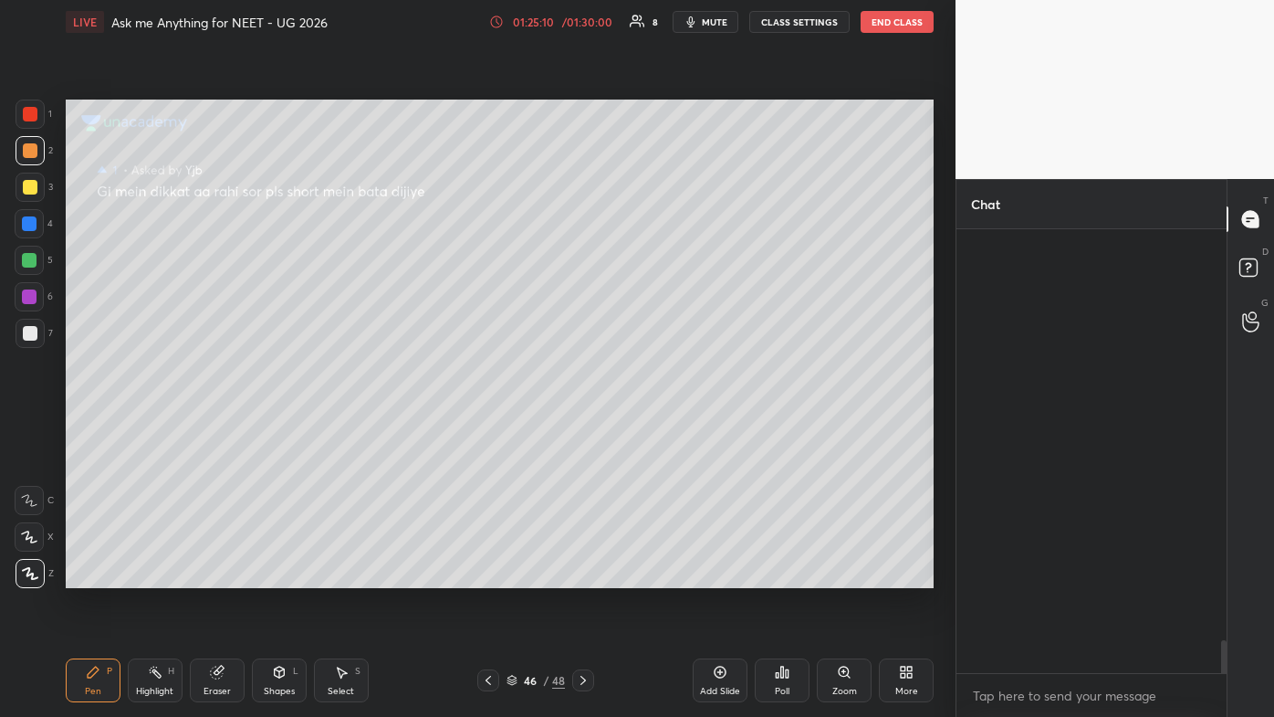
scroll to position [438, 265]
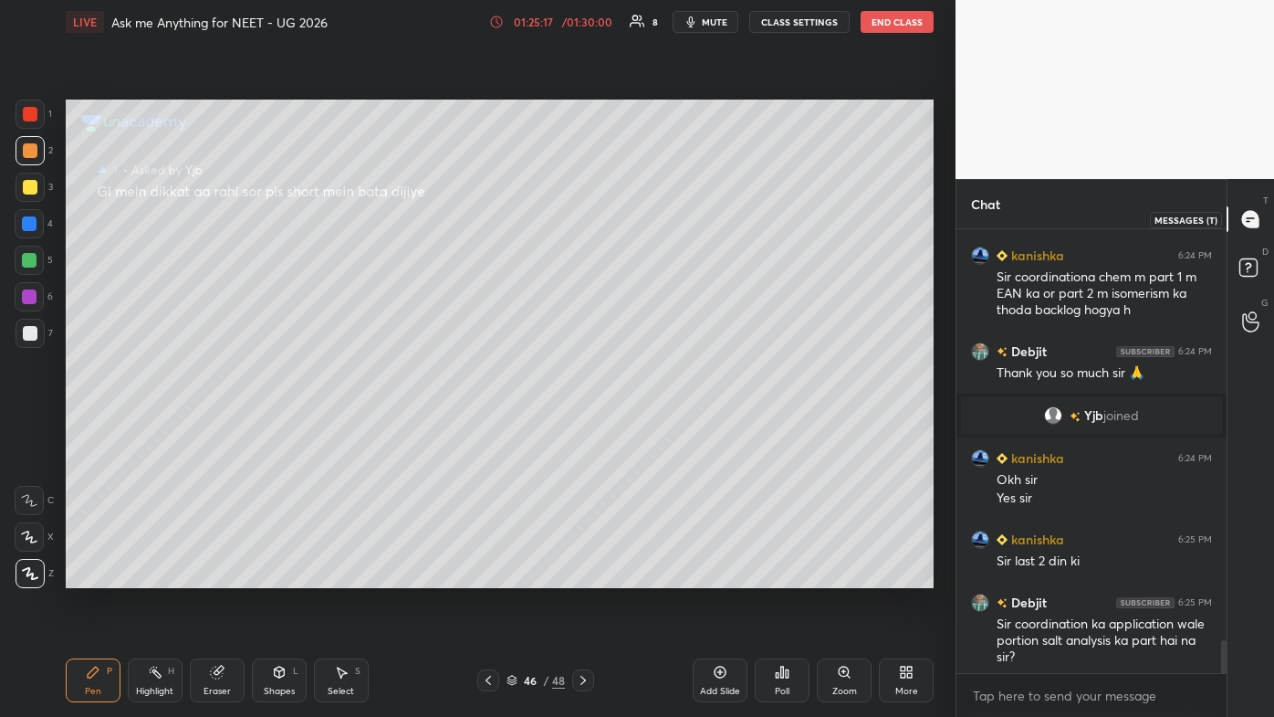
click at [655, 222] on icon at bounding box center [1250, 219] width 16 height 16
click at [655, 216] on icon at bounding box center [1250, 219] width 16 height 16
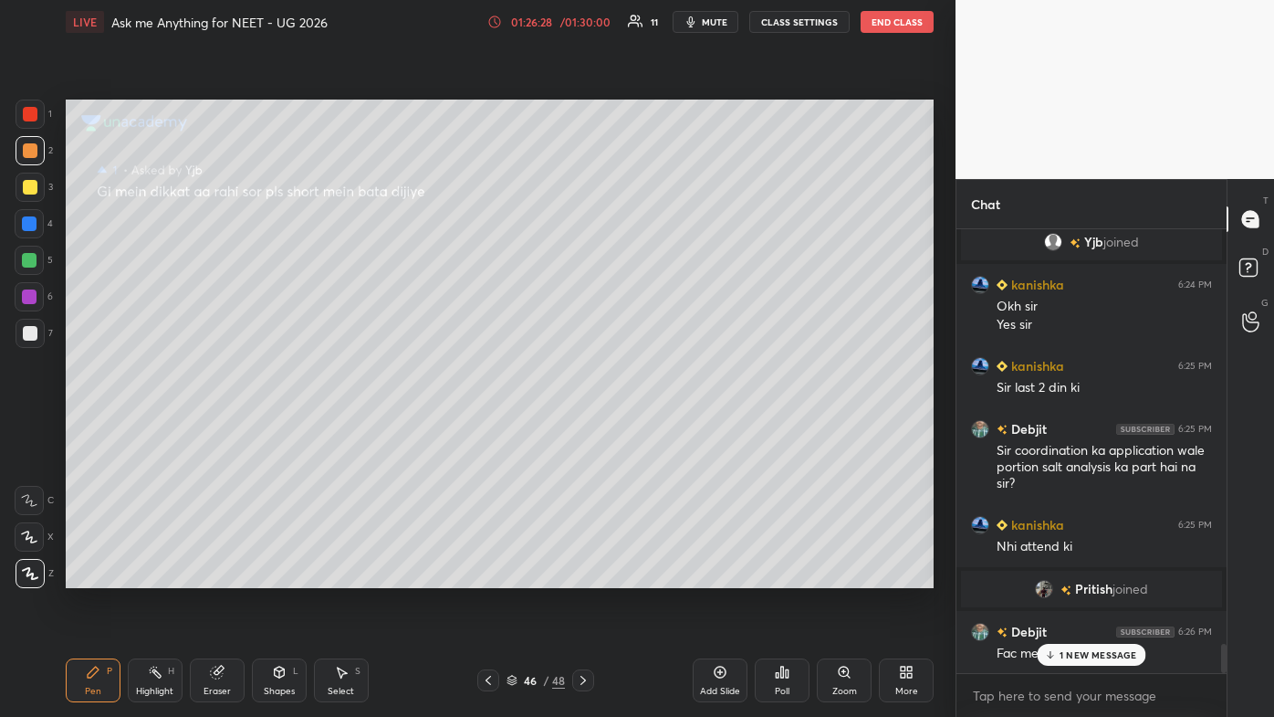
scroll to position [6420, 0]
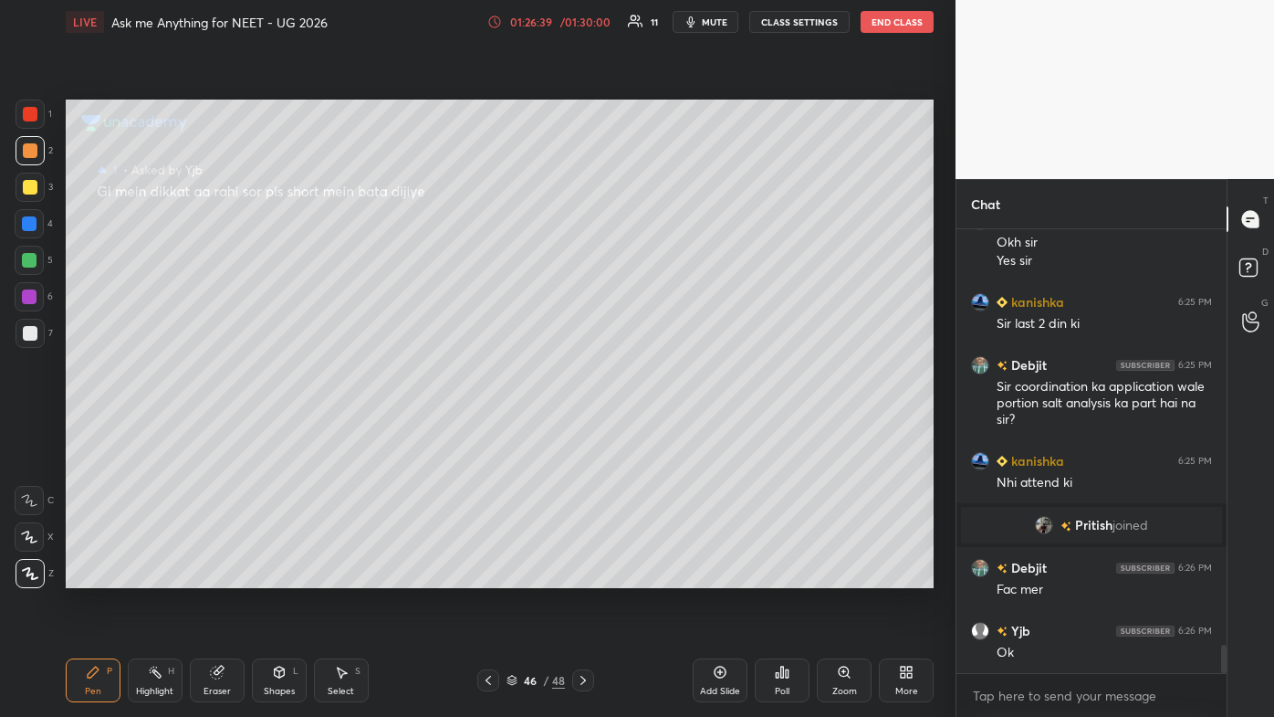
click at [29, 183] on div at bounding box center [30, 187] width 15 height 15
click at [548, 429] on div "Setting up your live class Poll for secs No correct answer Start poll" at bounding box center [499, 344] width 883 height 600
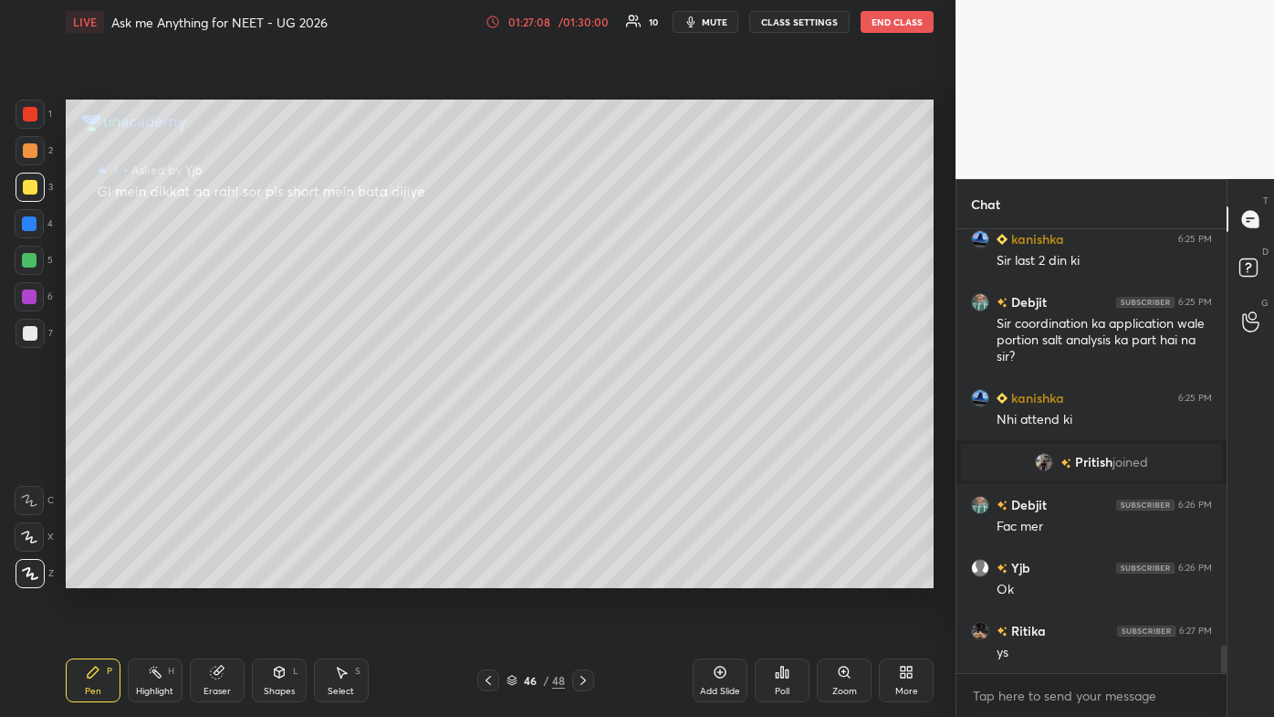
click at [655, 429] on icon at bounding box center [720, 672] width 15 height 15
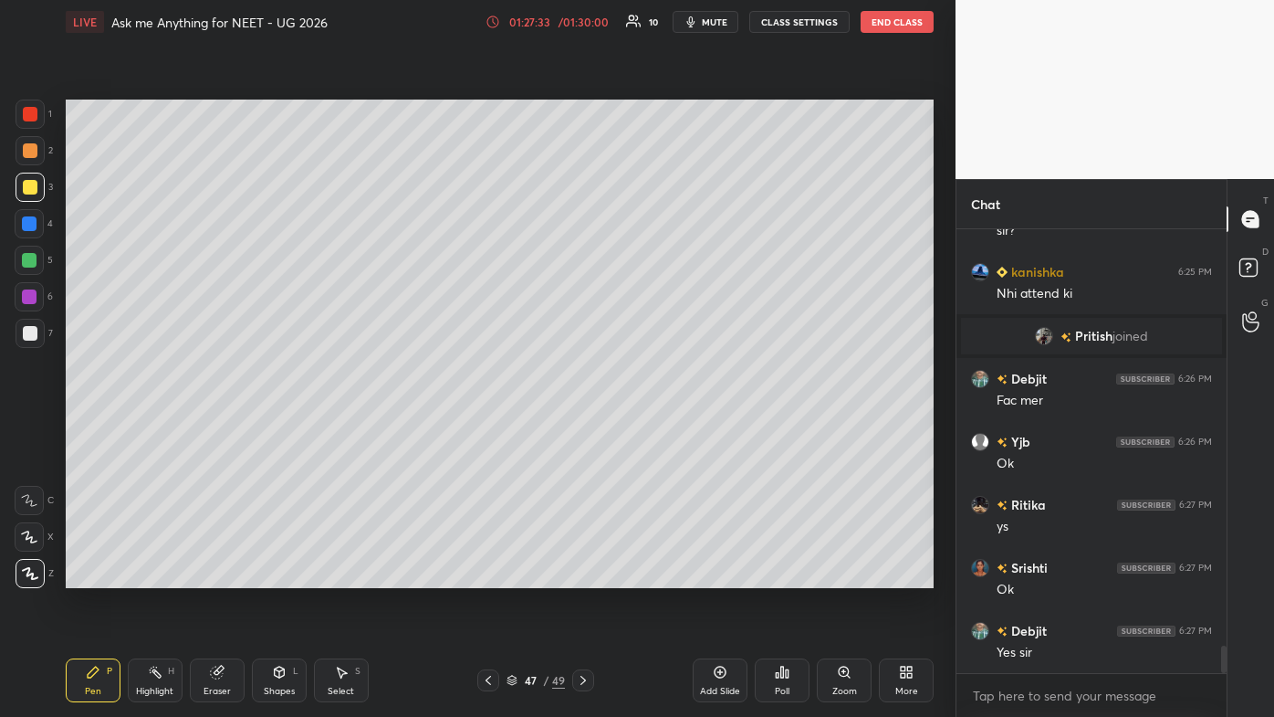
scroll to position [6672, 0]
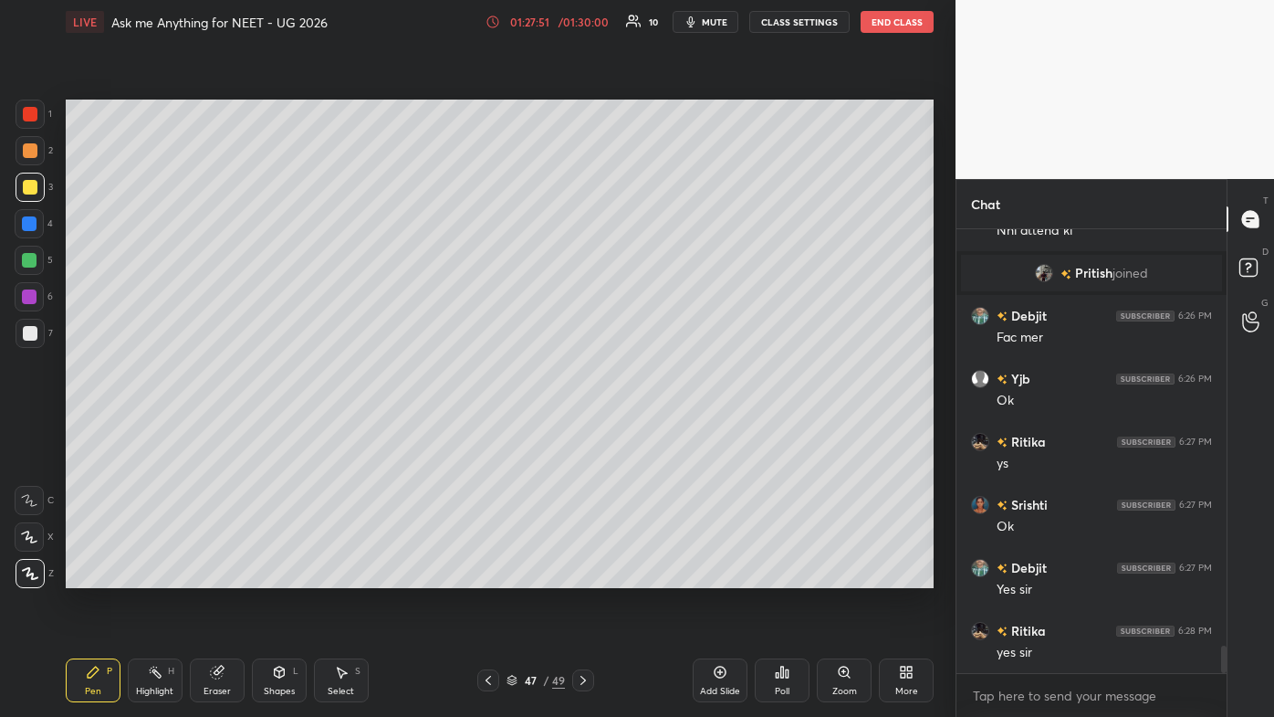
click at [453, 429] on div "Setting up your live class Poll for secs No correct answer Start poll" at bounding box center [499, 344] width 883 height 600
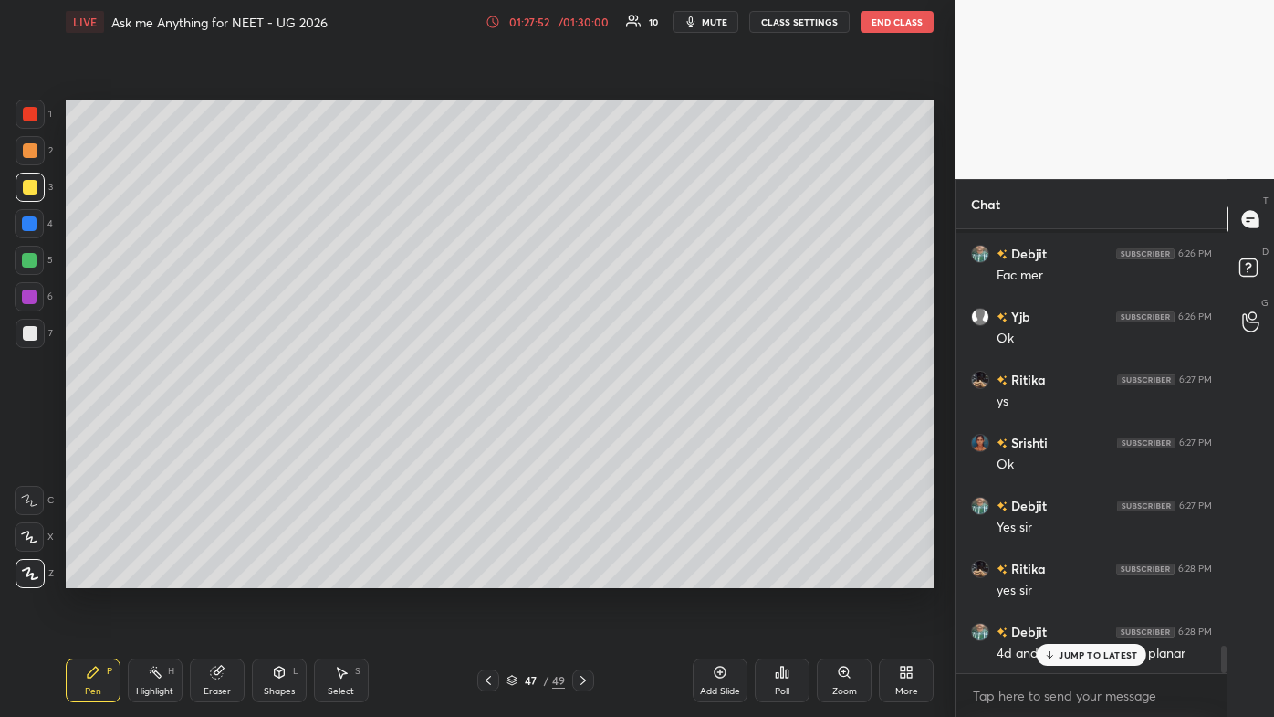
click at [452, 429] on div "Setting up your live class Poll for secs No correct answer Start poll" at bounding box center [499, 344] width 883 height 600
click at [655, 429] on div "Srishti 6:23 PM Ok sr Thank u sir 🙏🏻 ☺️ Debjit 6:24 PM Ok sir Tanu 6:24 PM Ok s…" at bounding box center [1092, 451] width 270 height 444
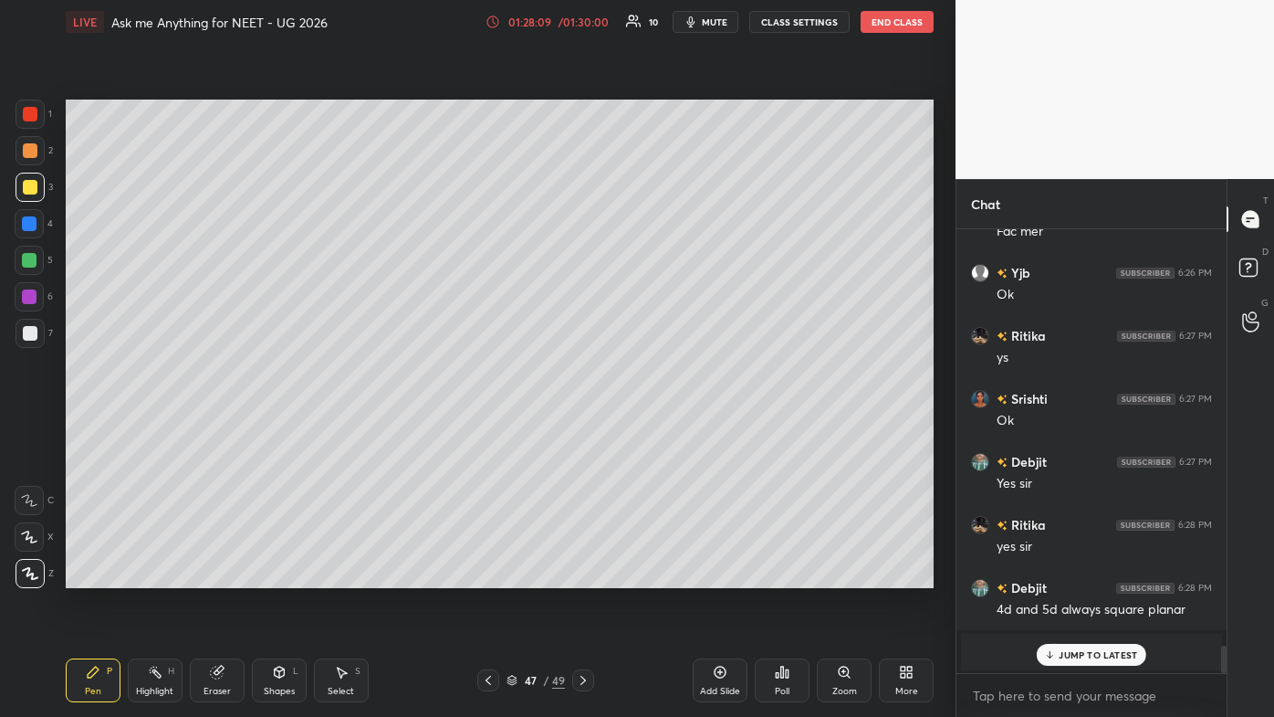
scroll to position [6841, 0]
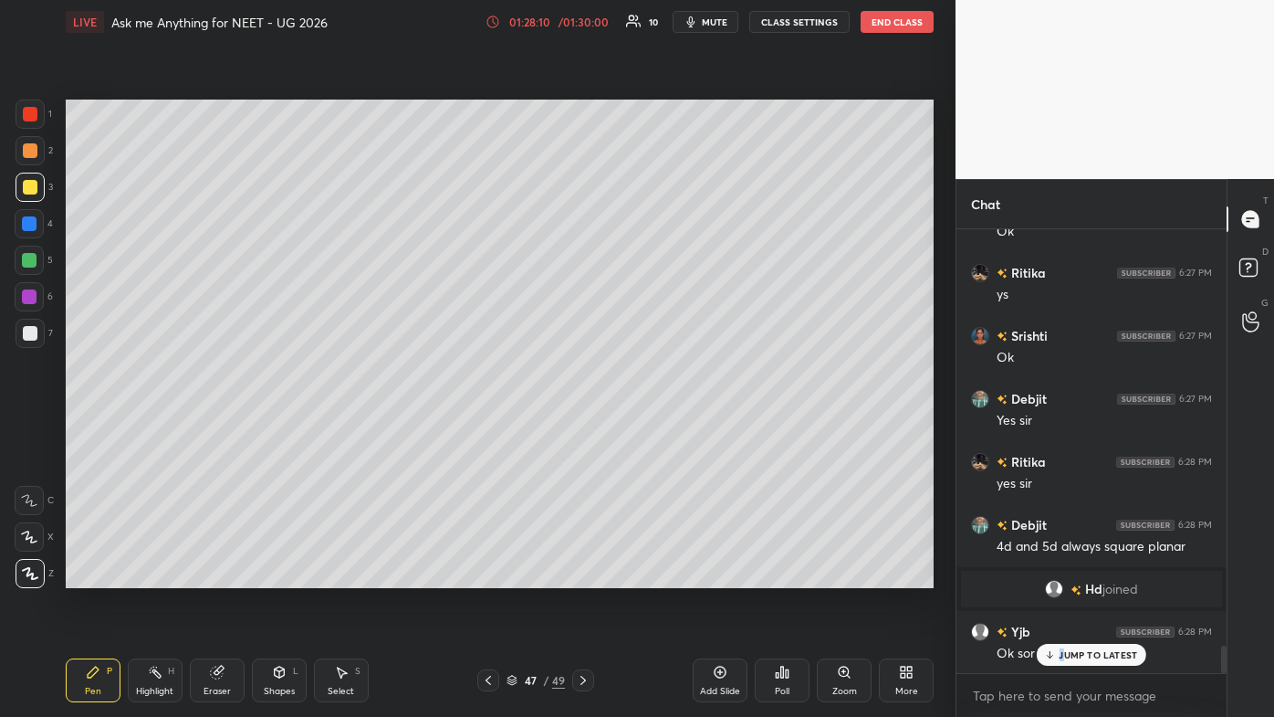
click at [655, 429] on div "JUMP TO LATEST" at bounding box center [1092, 655] width 110 height 22
click at [488, 429] on icon at bounding box center [488, 680] width 15 height 15
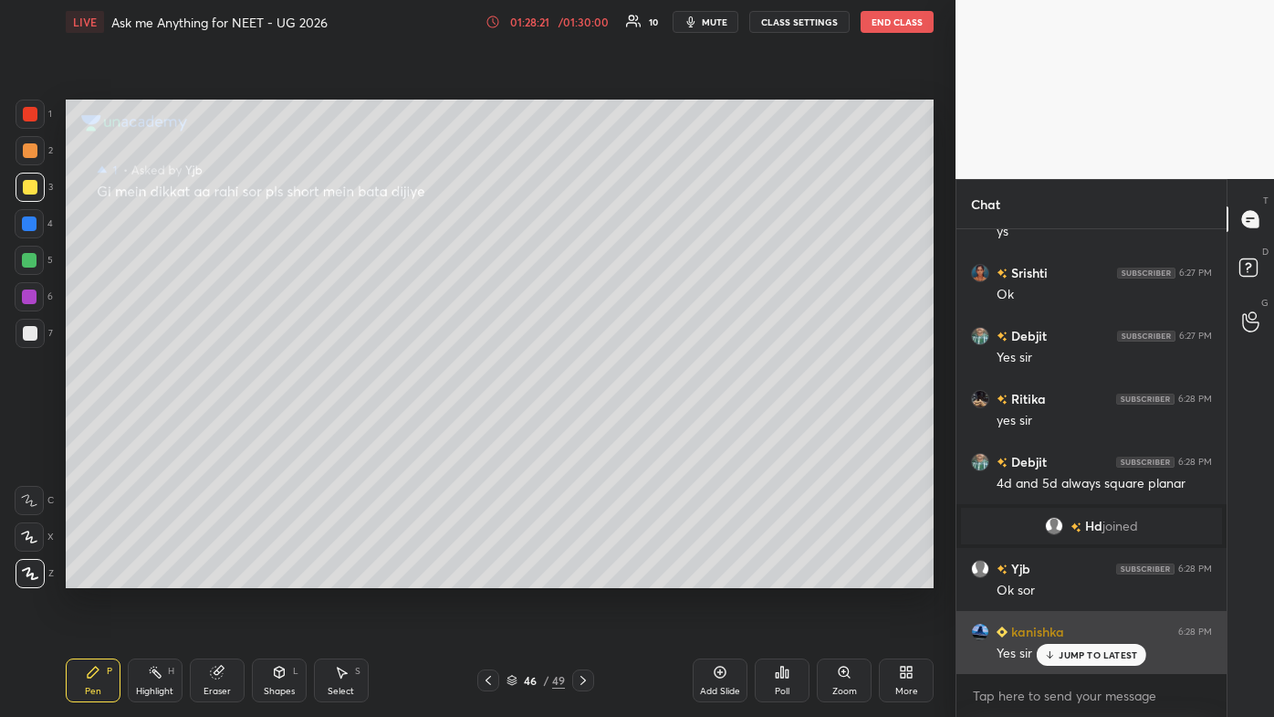
click at [655, 429] on div "JUMP TO LATEST" at bounding box center [1092, 655] width 110 height 22
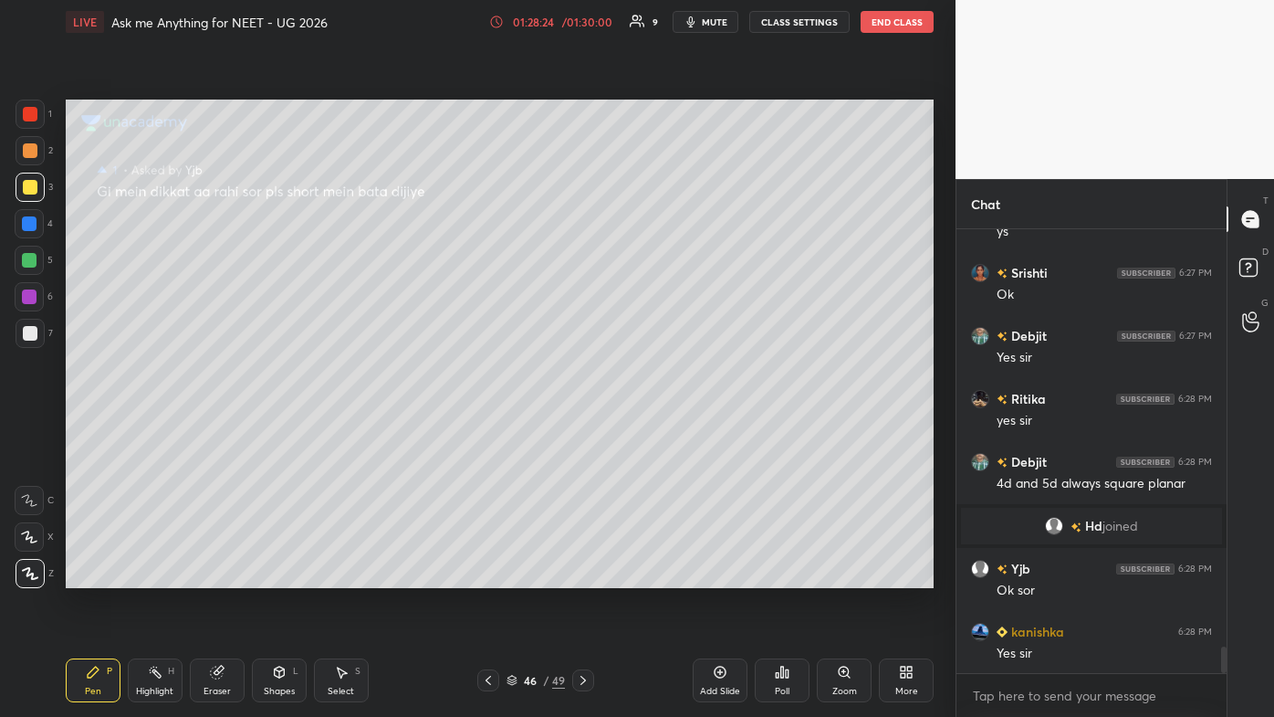
click at [579, 429] on icon at bounding box center [583, 680] width 15 height 15
click at [655, 429] on div "Add Slide" at bounding box center [720, 680] width 55 height 44
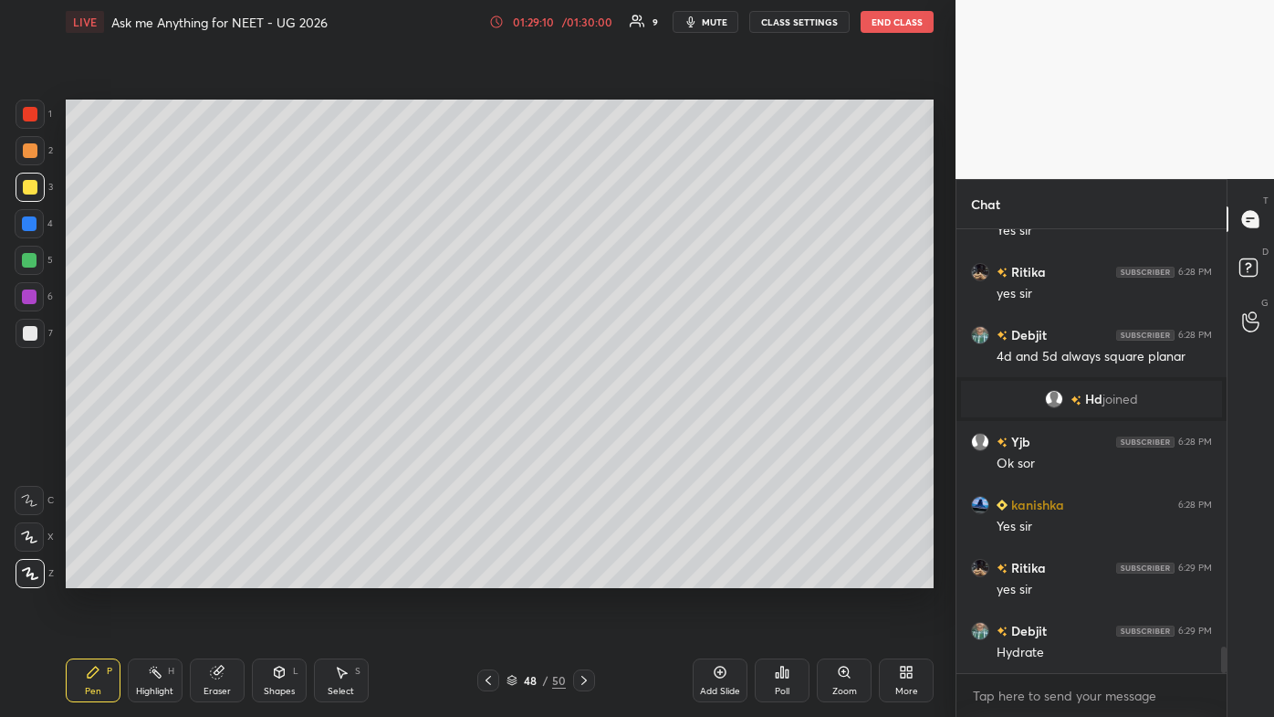
scroll to position [7048, 0]
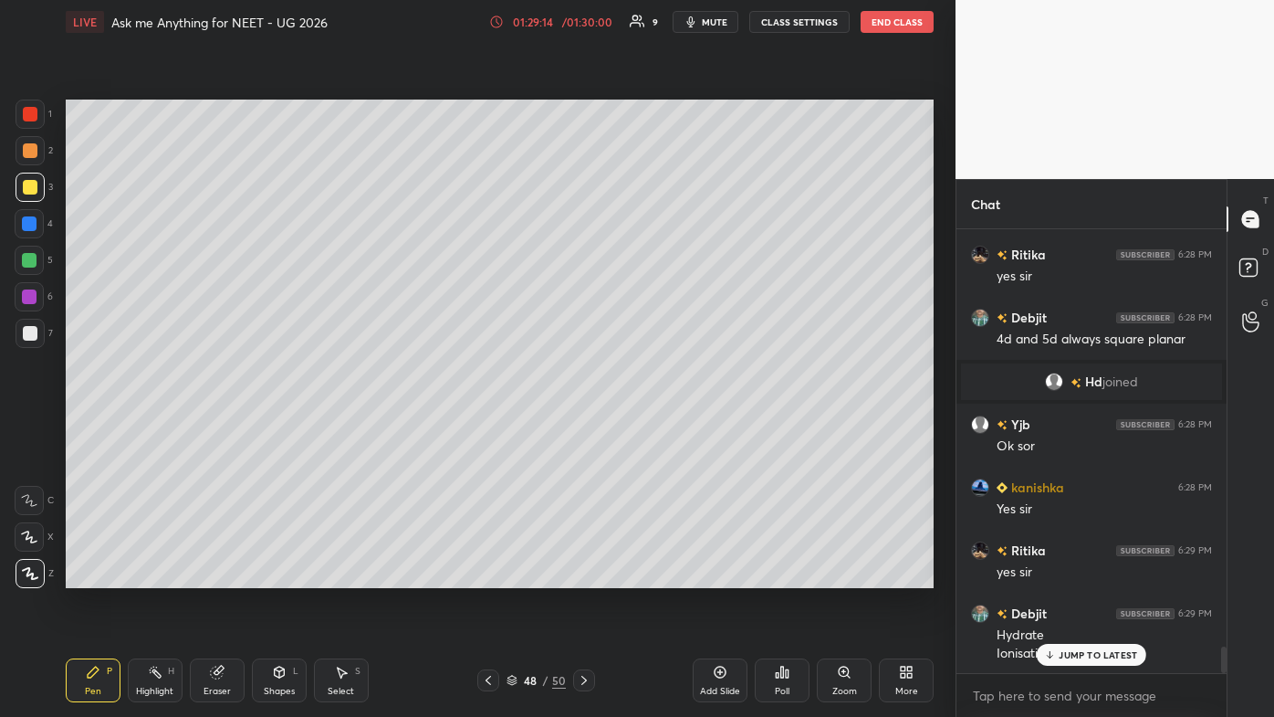
drag, startPoint x: 34, startPoint y: 333, endPoint x: 26, endPoint y: 318, distance: 17.2
click at [30, 330] on div at bounding box center [30, 333] width 15 height 15
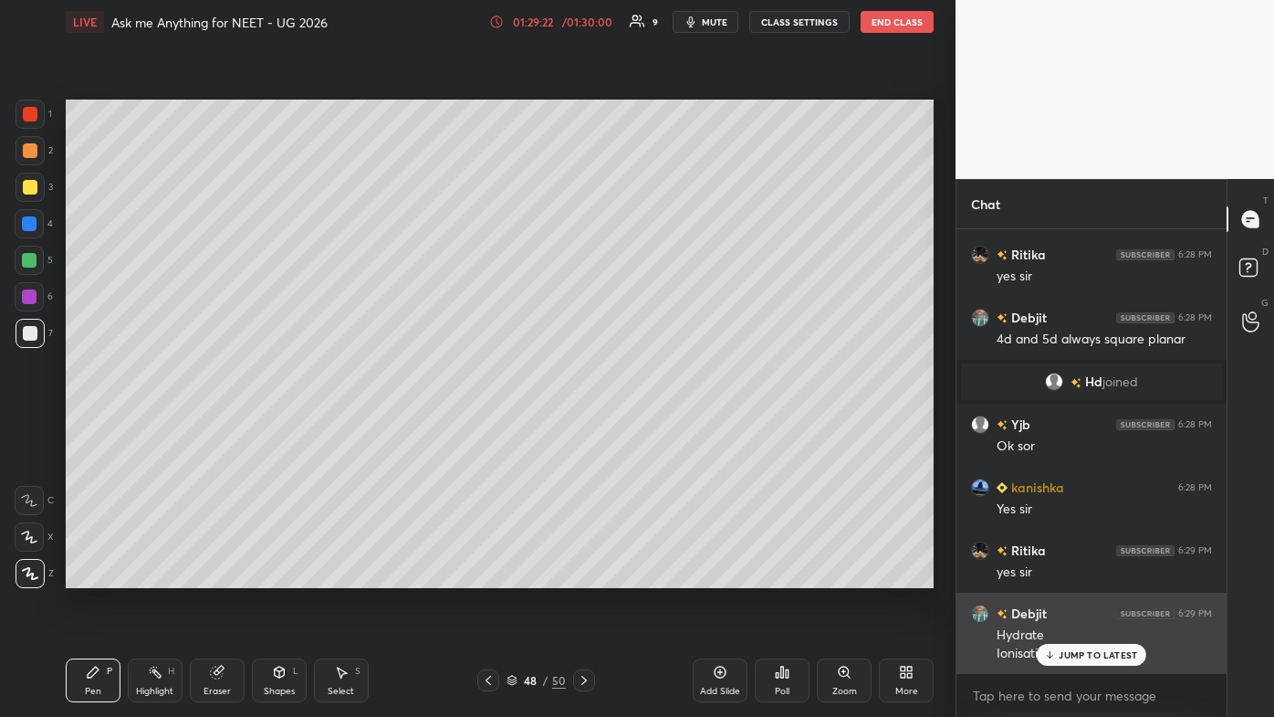
scroll to position [7092, 0]
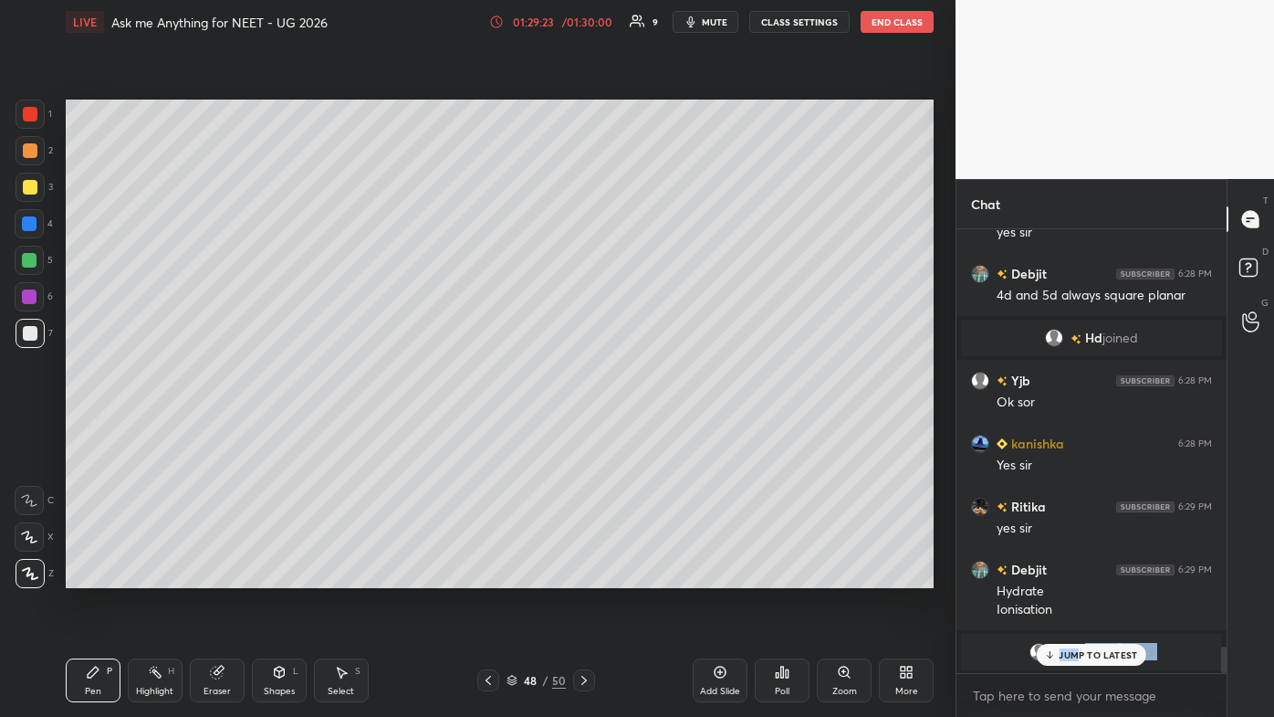
click at [655, 429] on div "kanishka 6:24 PM Okh sir Yes [PERSON_NAME] 6:25 PM Sir last 2 din ki Debjit 6:2…" at bounding box center [1092, 451] width 270 height 444
drag, startPoint x: 1125, startPoint y: 657, endPoint x: 1115, endPoint y: 660, distance: 10.4
click at [655, 429] on p "JUMP TO LATEST" at bounding box center [1098, 654] width 79 height 11
click at [483, 429] on icon at bounding box center [488, 680] width 15 height 15
click at [485, 429] on icon at bounding box center [488, 680] width 15 height 15
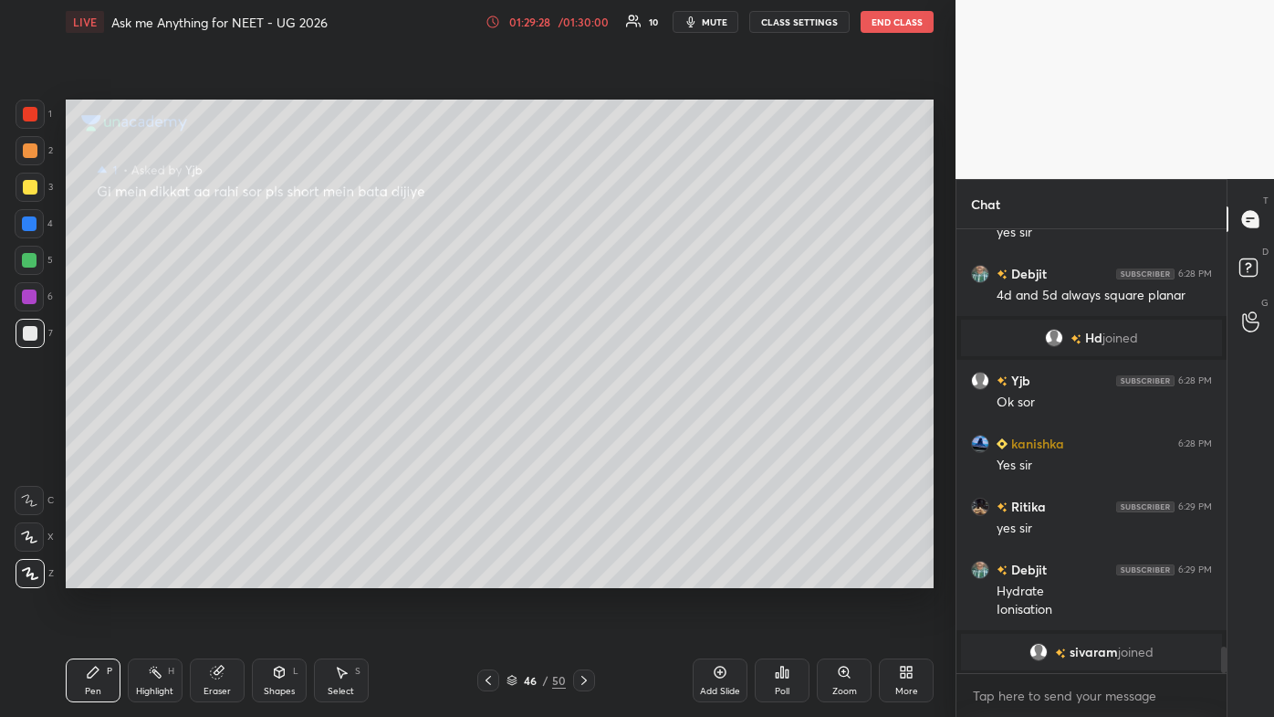
click at [580, 429] on icon at bounding box center [584, 680] width 15 height 15
click at [589, 429] on icon at bounding box center [584, 680] width 15 height 15
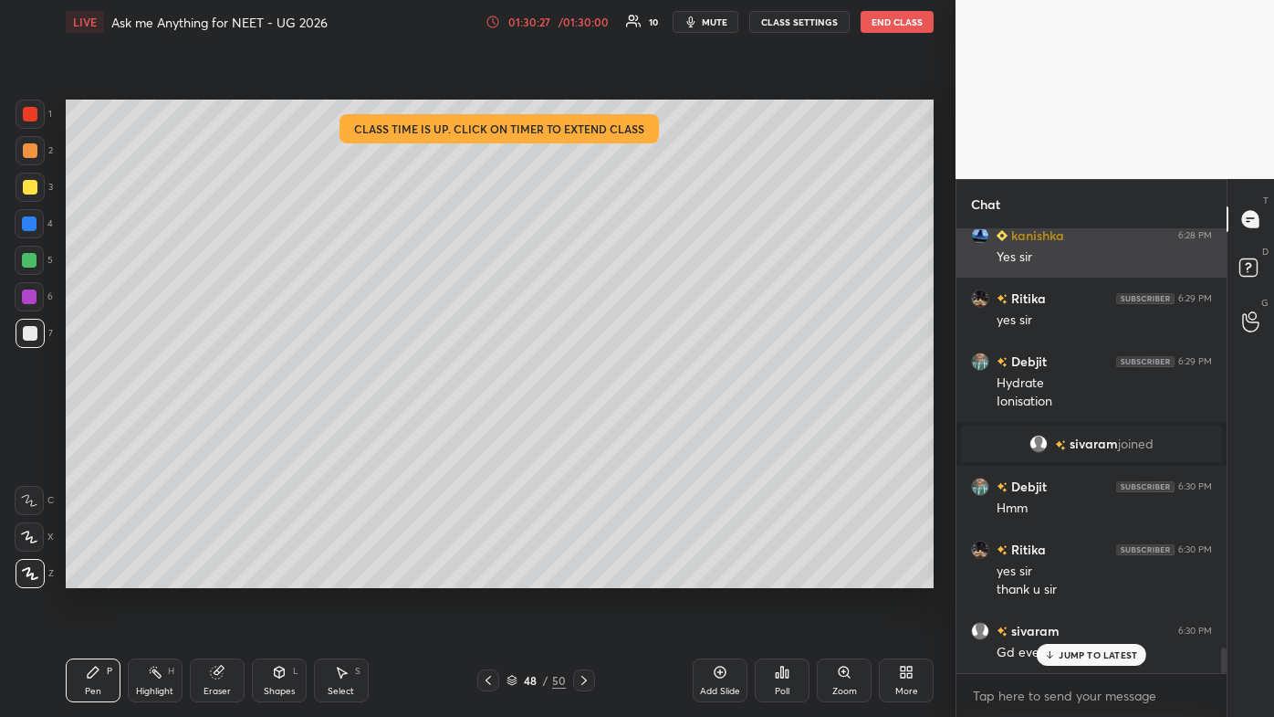
scroll to position [7362, 0]
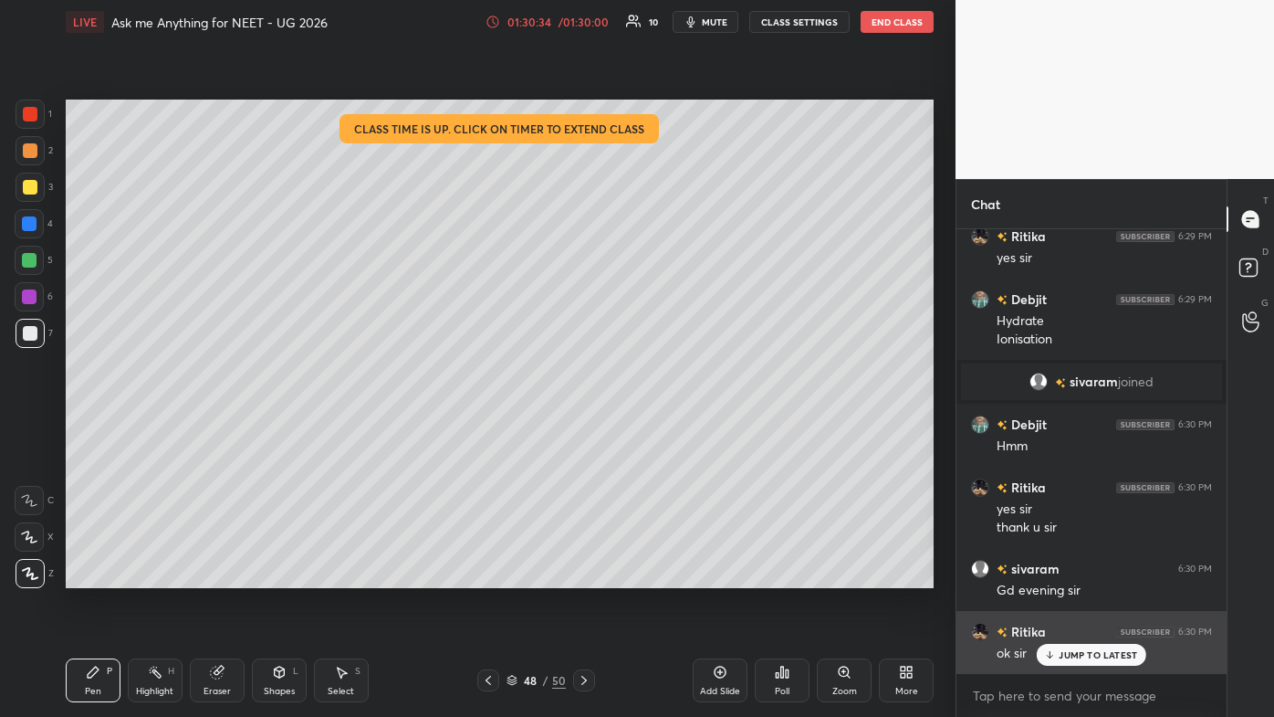
click at [655, 429] on p "JUMP TO LATEST" at bounding box center [1098, 654] width 79 height 11
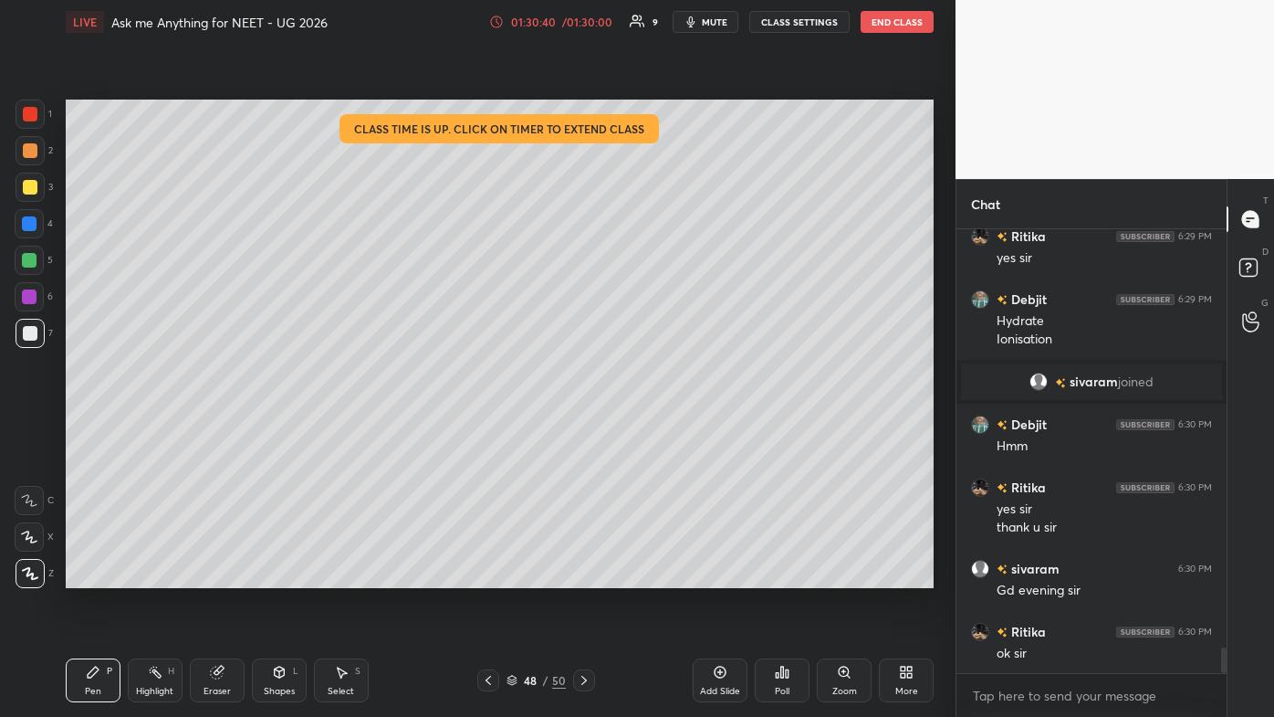
click at [655, 18] on button "End Class" at bounding box center [897, 22] width 73 height 22
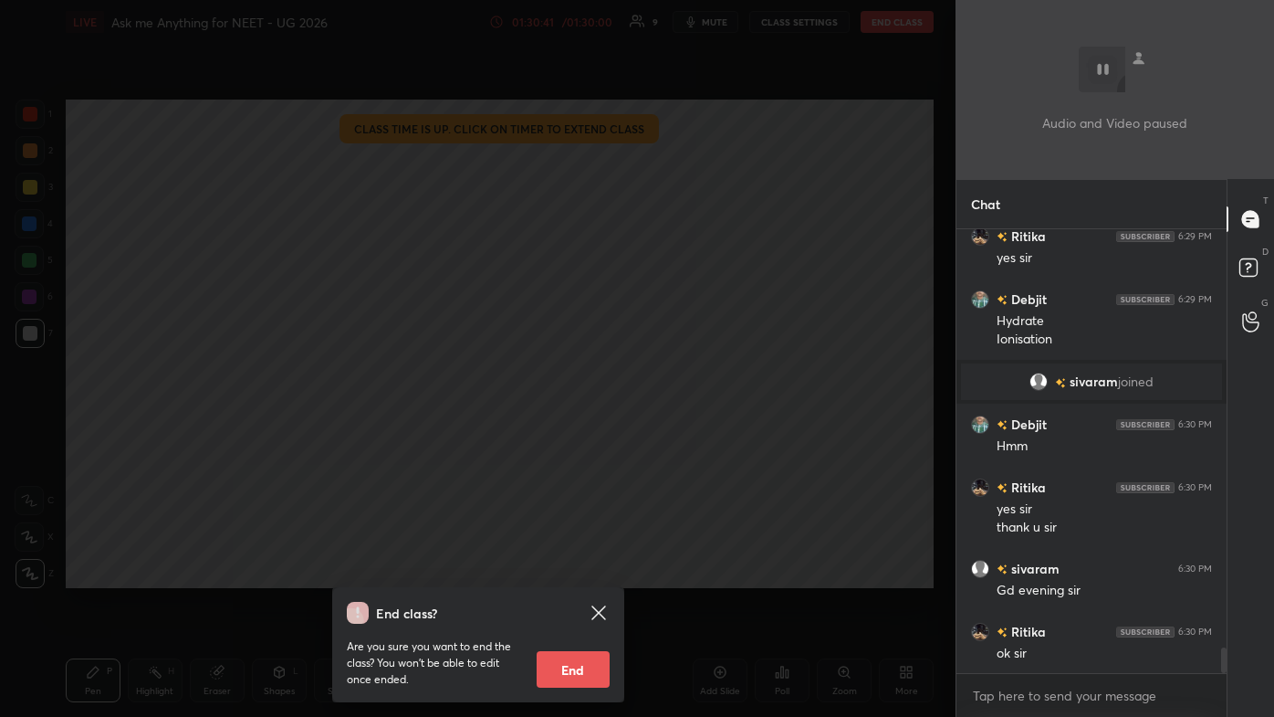
click at [579, 429] on button "End" at bounding box center [573, 669] width 73 height 37
type textarea "x"
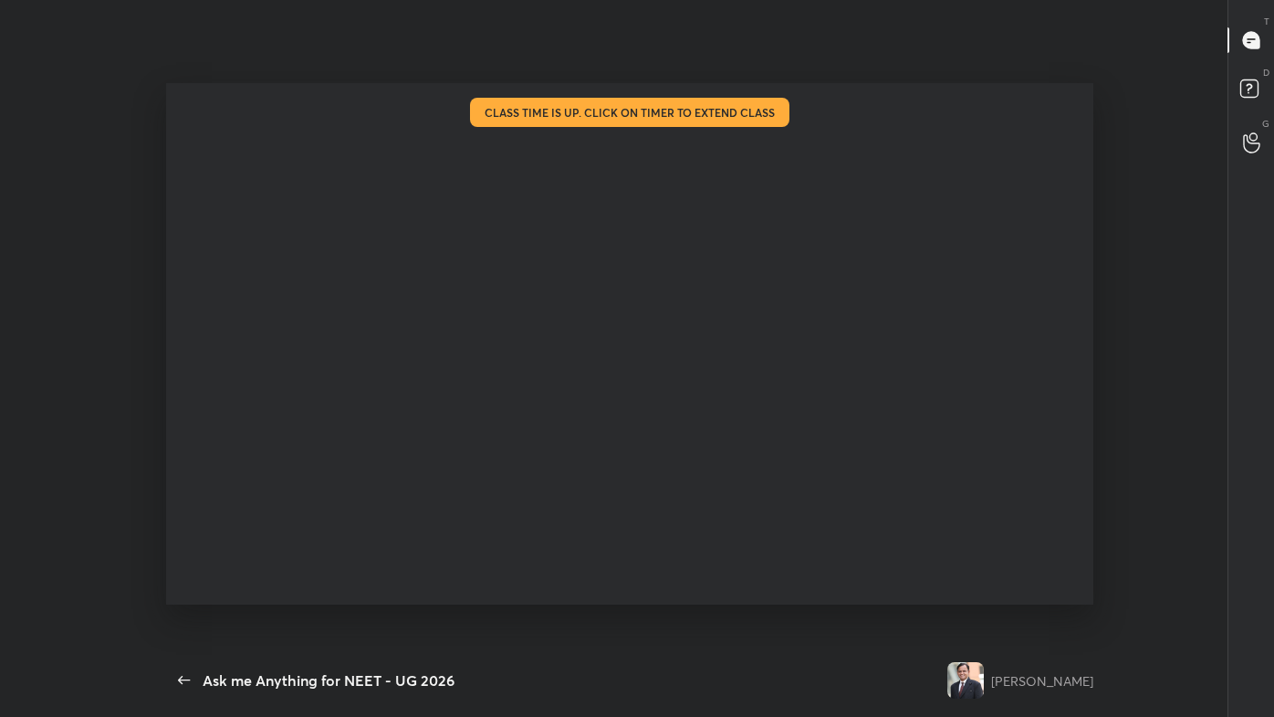
scroll to position [7198, 0]
